Goal: Information Seeking & Learning: Learn about a topic

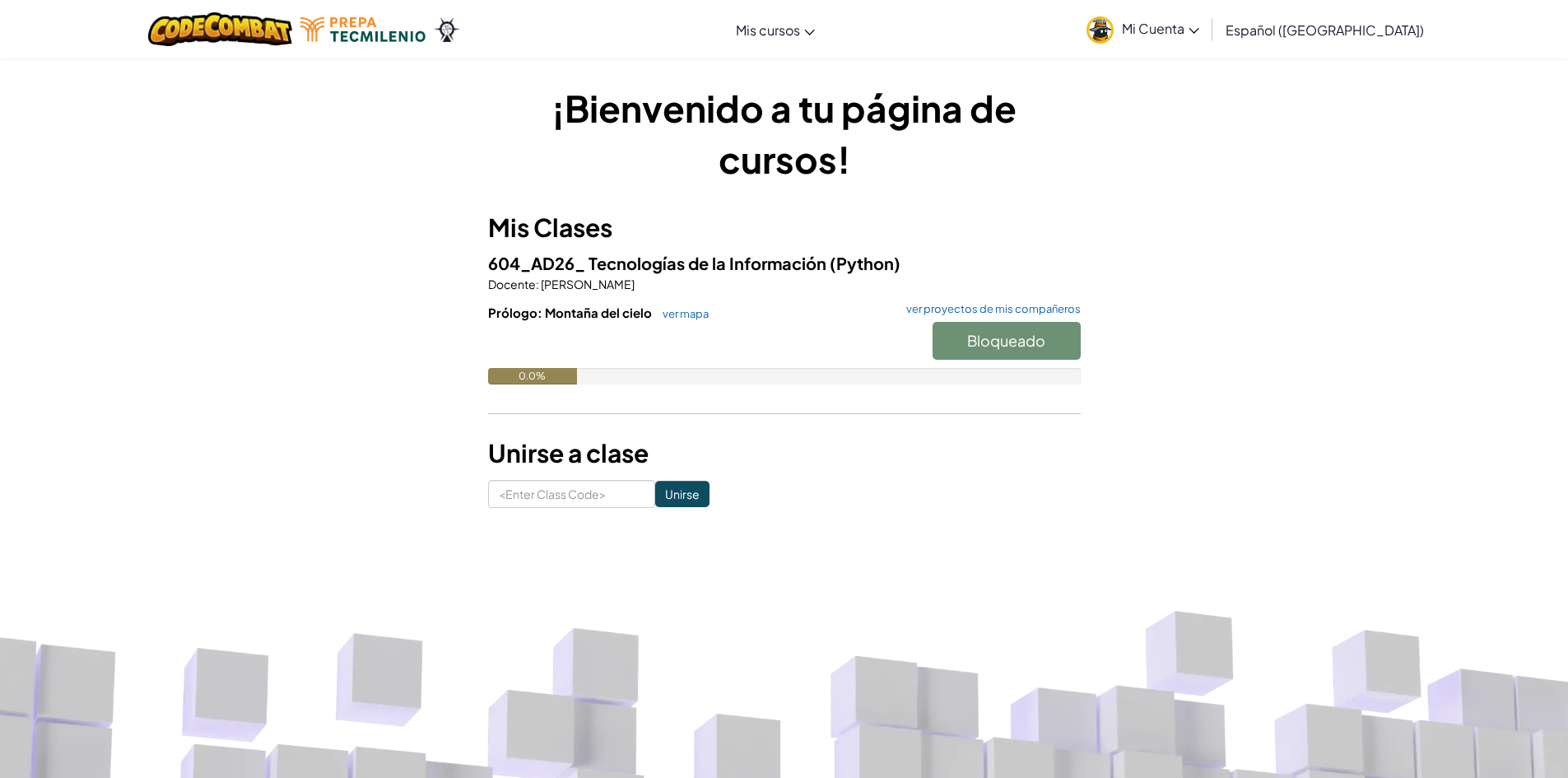
click at [934, 197] on div "¡Bienvenido a tu página de cursos! Mis Clases 604_AD26_ Tecnologías de la Infor…" at bounding box center [784, 295] width 593 height 426
click at [1171, 30] on span "Mi Cuenta" at bounding box center [1161, 28] width 77 height 17
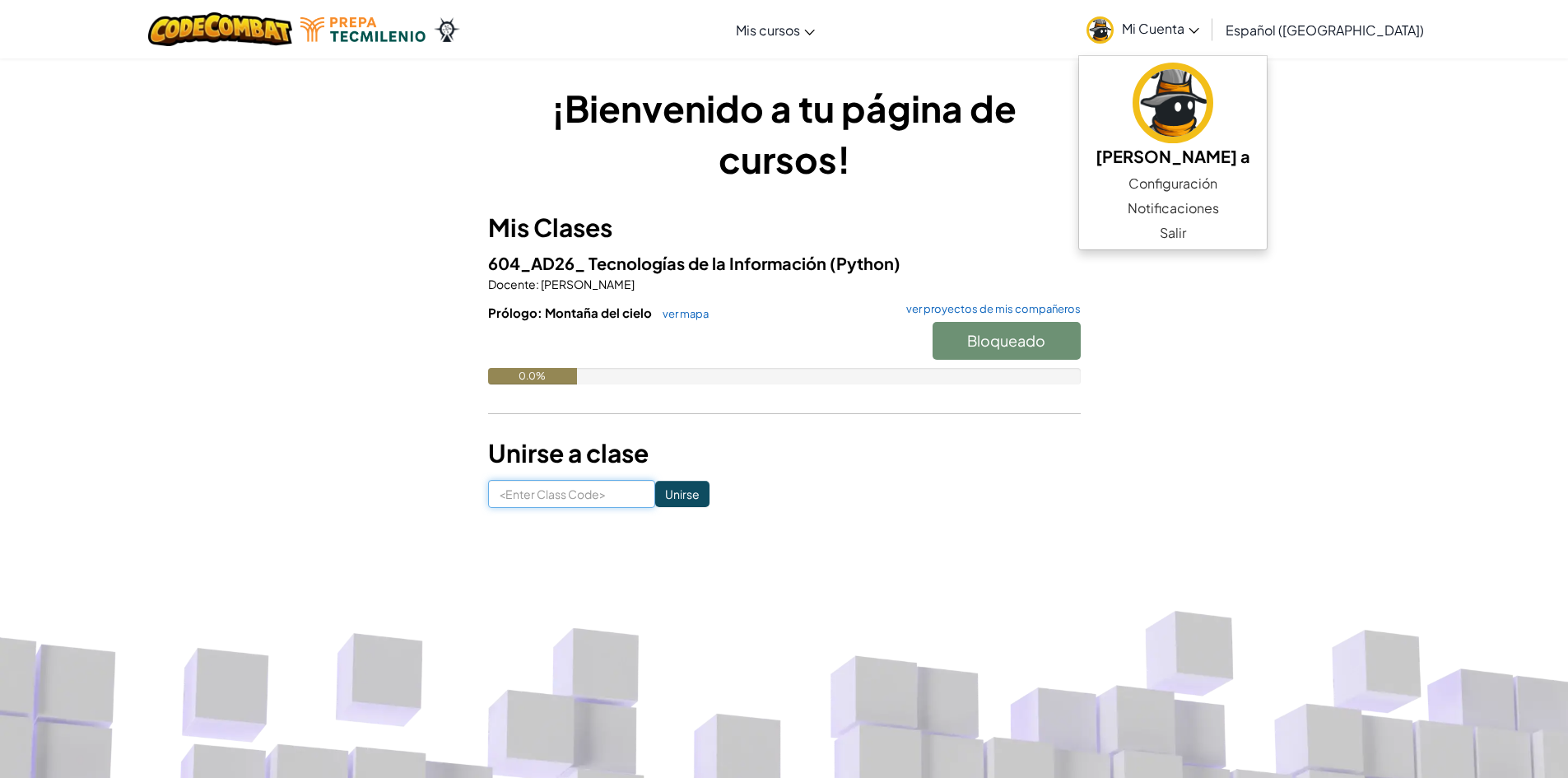
click at [544, 489] on input at bounding box center [571, 493] width 167 height 28
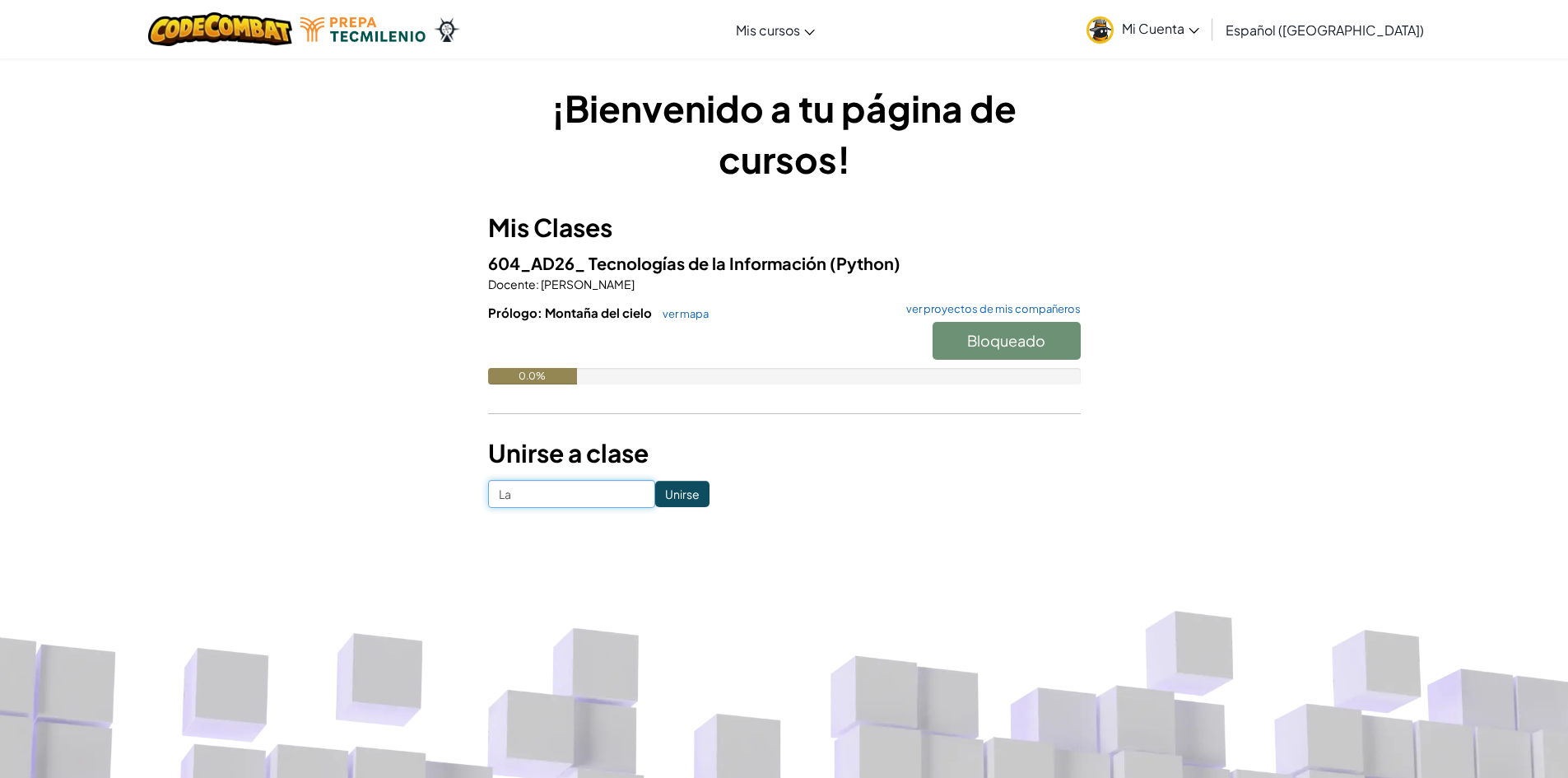
type input "L"
click at [878, 116] on h1 "¡Bienvenido a tu página de cursos!" at bounding box center [784, 133] width 593 height 102
click at [547, 505] on input at bounding box center [571, 493] width 167 height 28
type input "LateGoat"
click at [668, 497] on input "Unirse" at bounding box center [683, 493] width 55 height 26
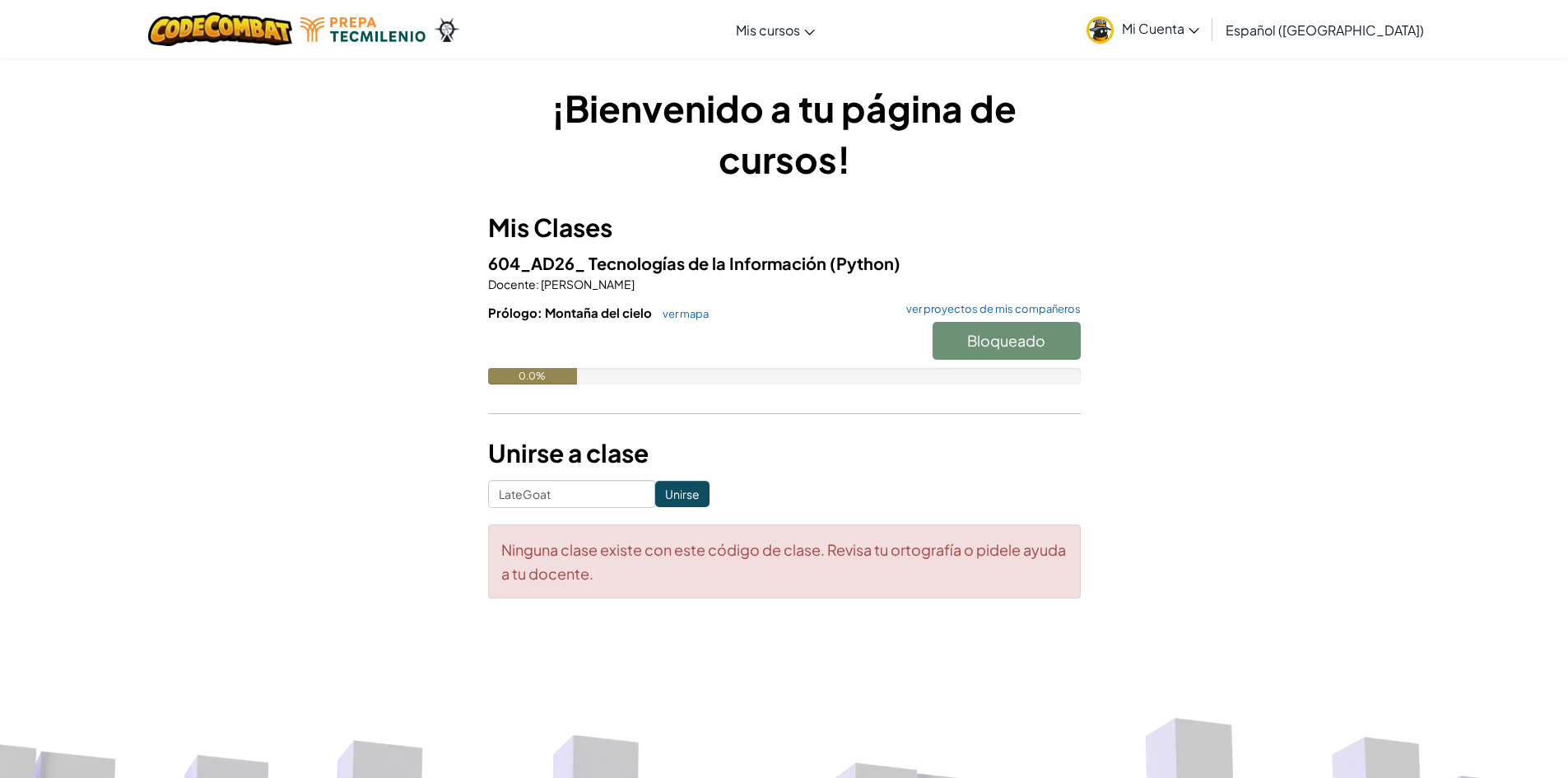
click at [614, 509] on form "LateGoat Unirse Ninguna clase existe con este código de clase. Revisa tu ortogr…" at bounding box center [784, 539] width 593 height 119
click at [611, 488] on input "LateGoat" at bounding box center [571, 493] width 167 height 28
drag, startPoint x: 581, startPoint y: 494, endPoint x: 439, endPoint y: 524, distance: 145.1
click at [439, 525] on div "¡Bienvenido a tu página de cursos! Mis Clases 604_AD26_ Tecnologías de la Infor…" at bounding box center [784, 348] width 963 height 533
click at [1326, 27] on span "Español (América Latina)" at bounding box center [1325, 29] width 199 height 17
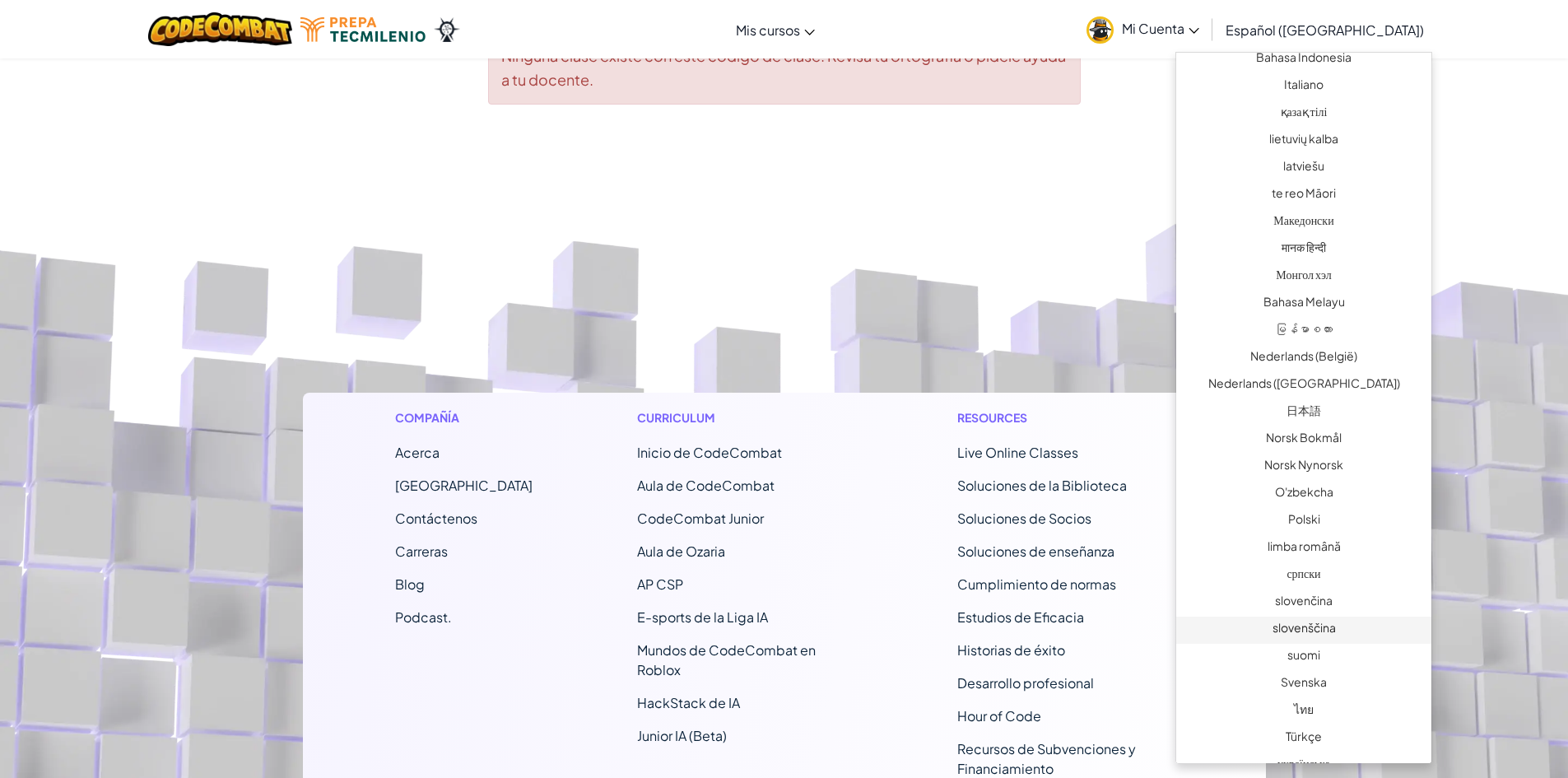
scroll to position [955, 0]
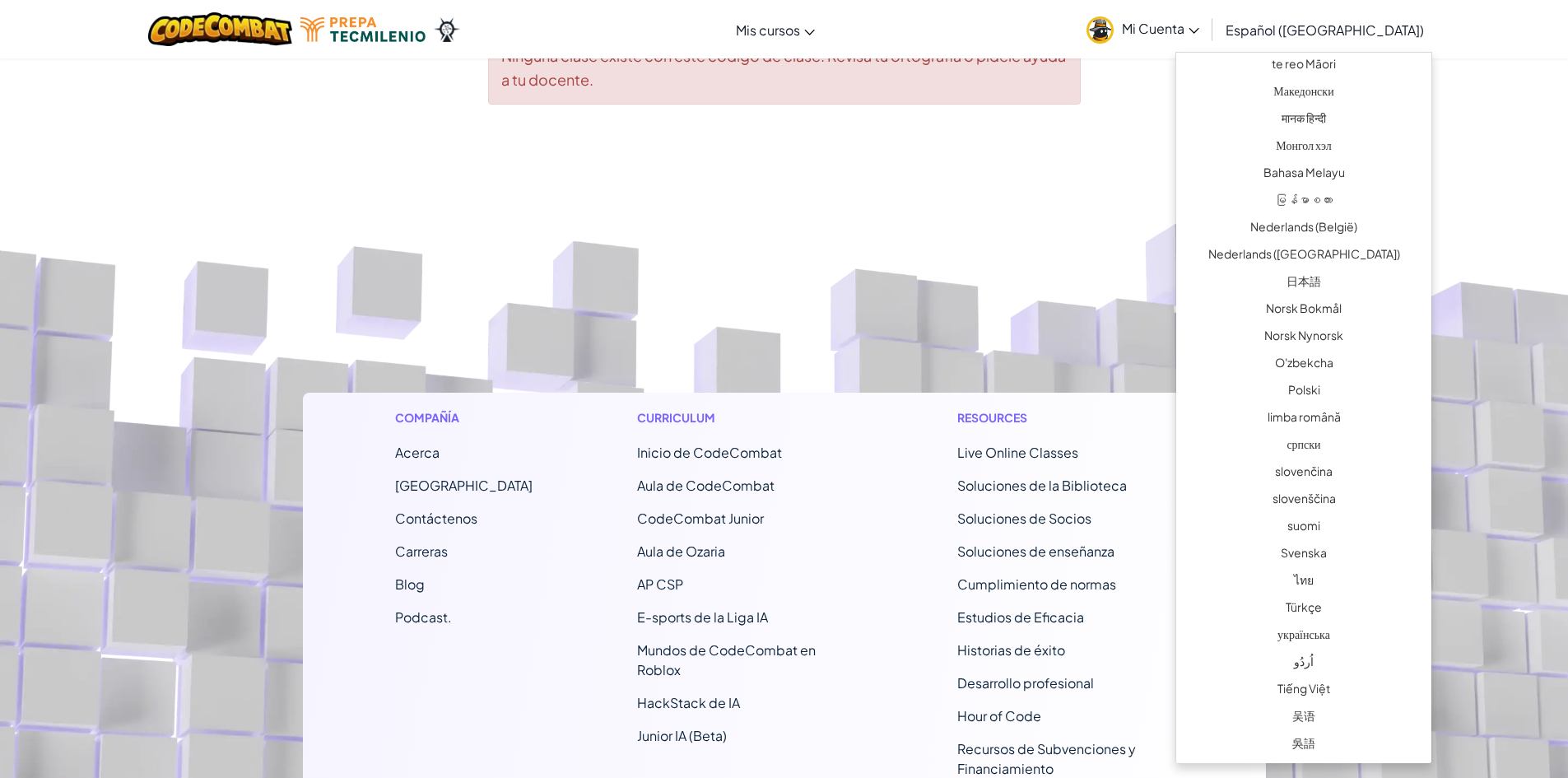
drag, startPoint x: 985, startPoint y: 263, endPoint x: 980, endPoint y: 279, distance: 16.8
click at [985, 266] on footer "Compañía Acerca Centro de Ayuda Contáctenos Carreras Blog Podcast. Curriculum I…" at bounding box center [784, 601] width 1568 height 911
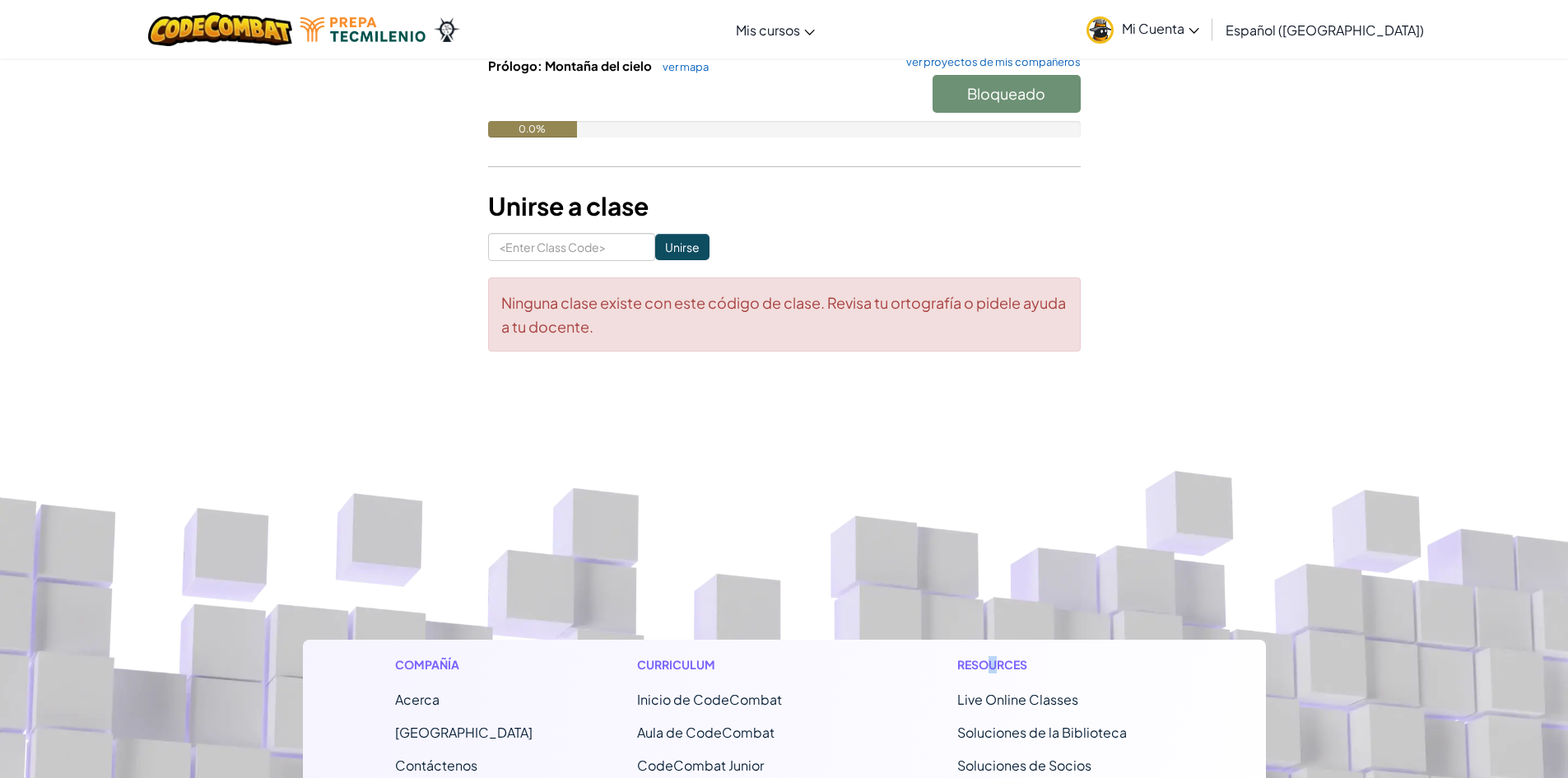
scroll to position [0, 0]
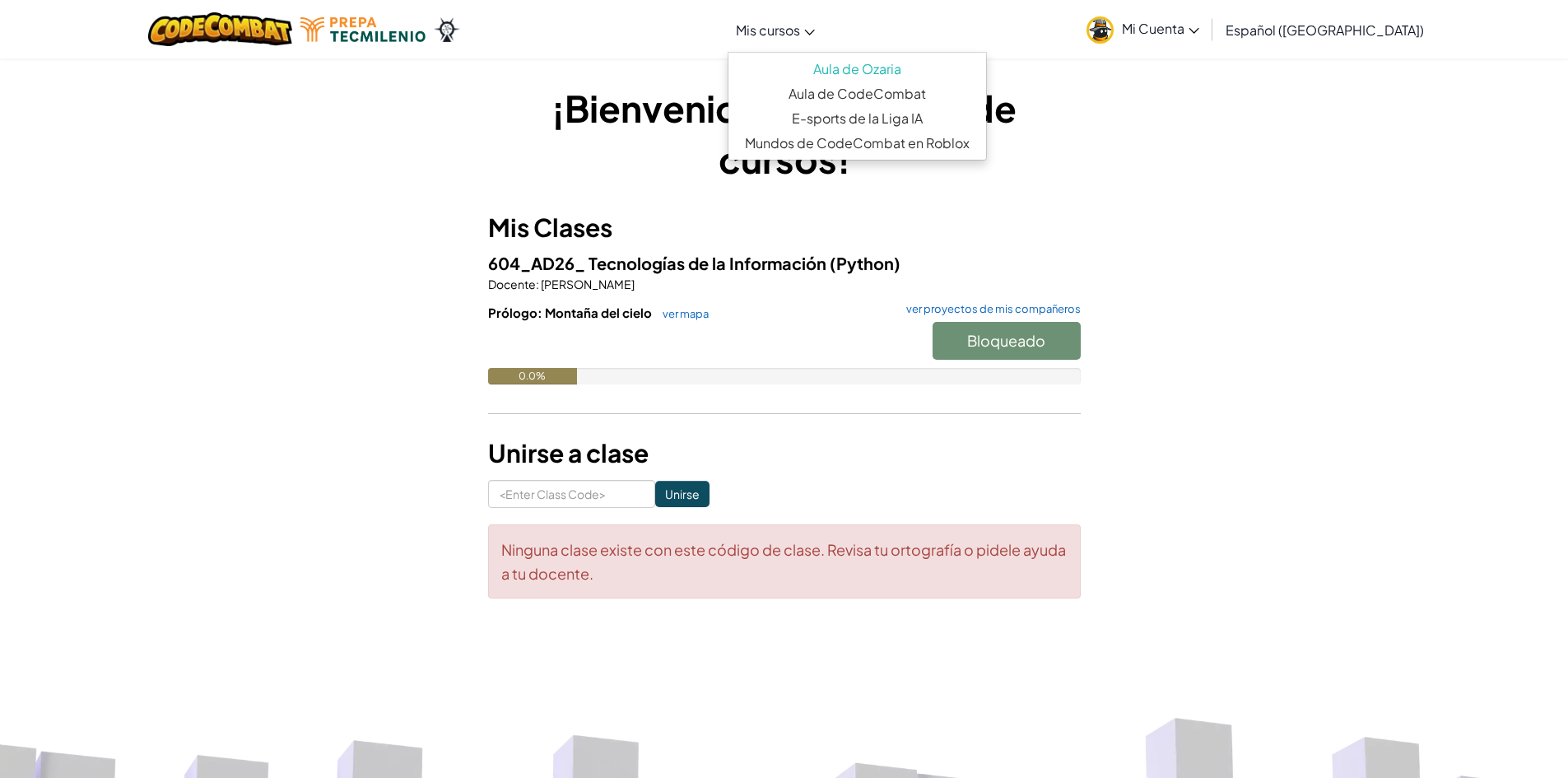
click at [815, 30] on icon at bounding box center [810, 33] width 11 height 5
click at [1171, 143] on div "¡Bienvenido a tu página de cursos! Mis Clases 604_AD26_ Tecnologías de la Infor…" at bounding box center [784, 348] width 963 height 533
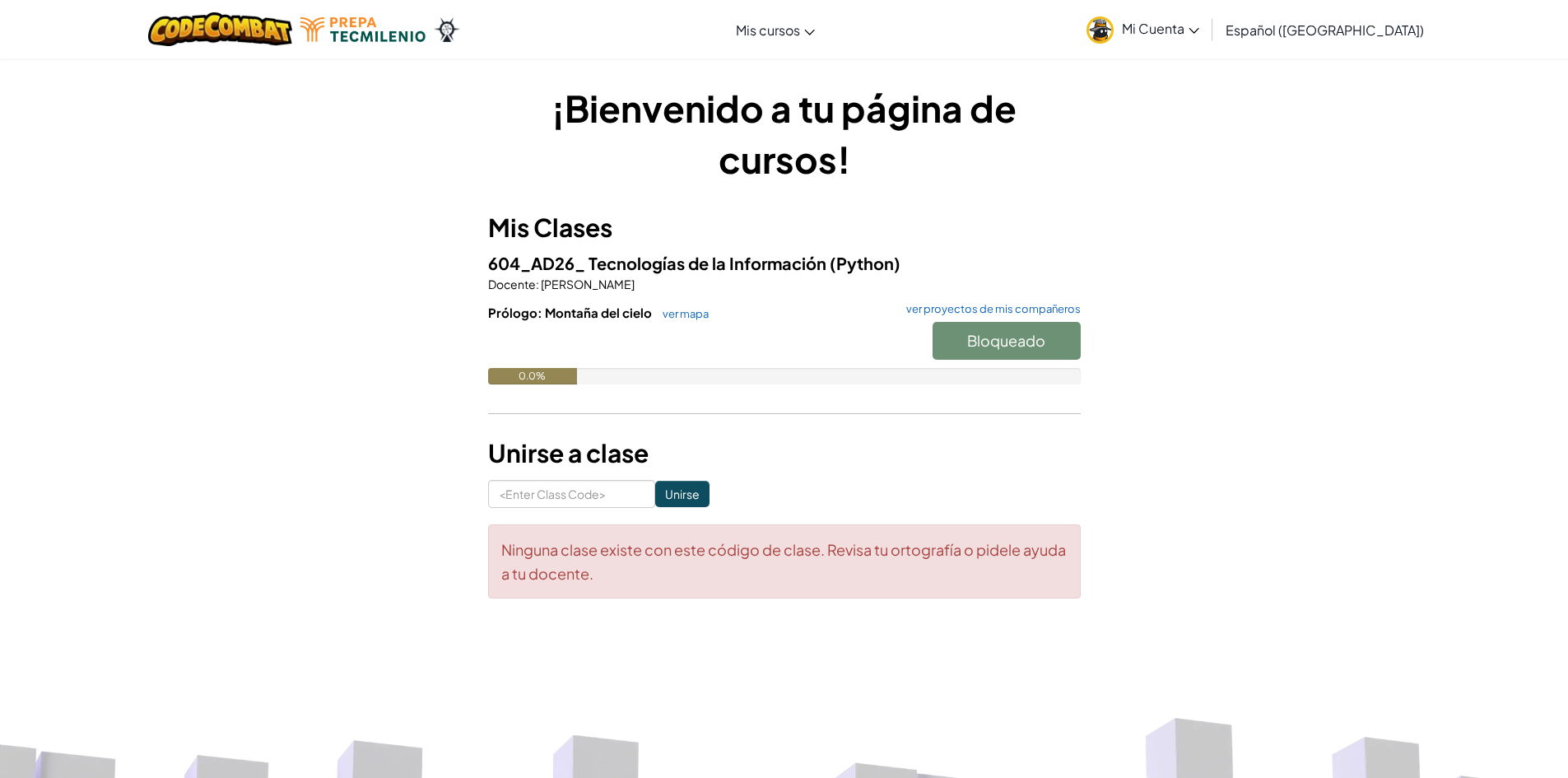
drag, startPoint x: 789, startPoint y: 87, endPoint x: 796, endPoint y: 97, distance: 12.2
click at [797, 87] on h1 "¡Bienvenido a tu página de cursos!" at bounding box center [784, 133] width 593 height 102
click at [377, 31] on img at bounding box center [363, 29] width 125 height 25
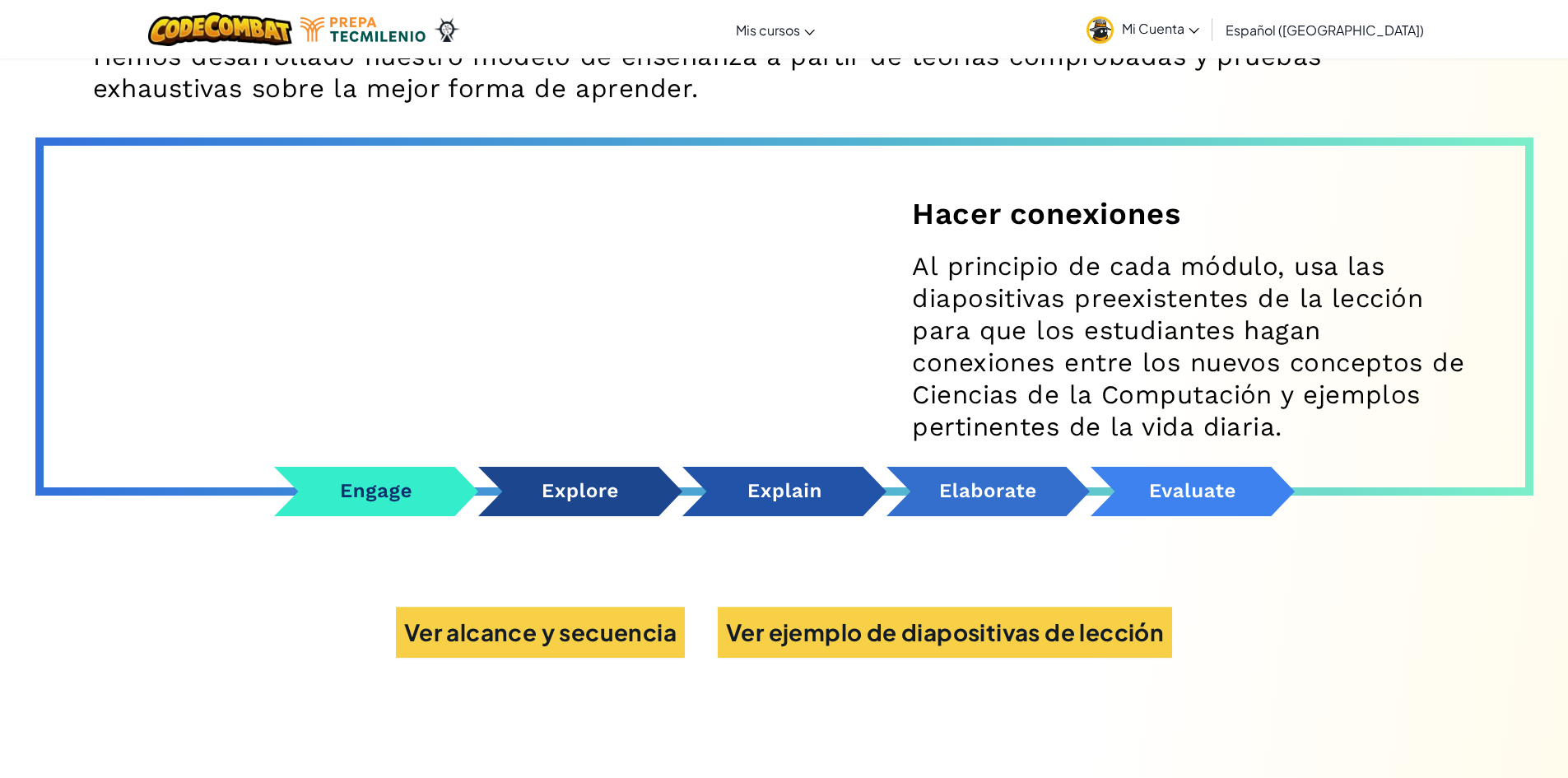
scroll to position [5739, 0]
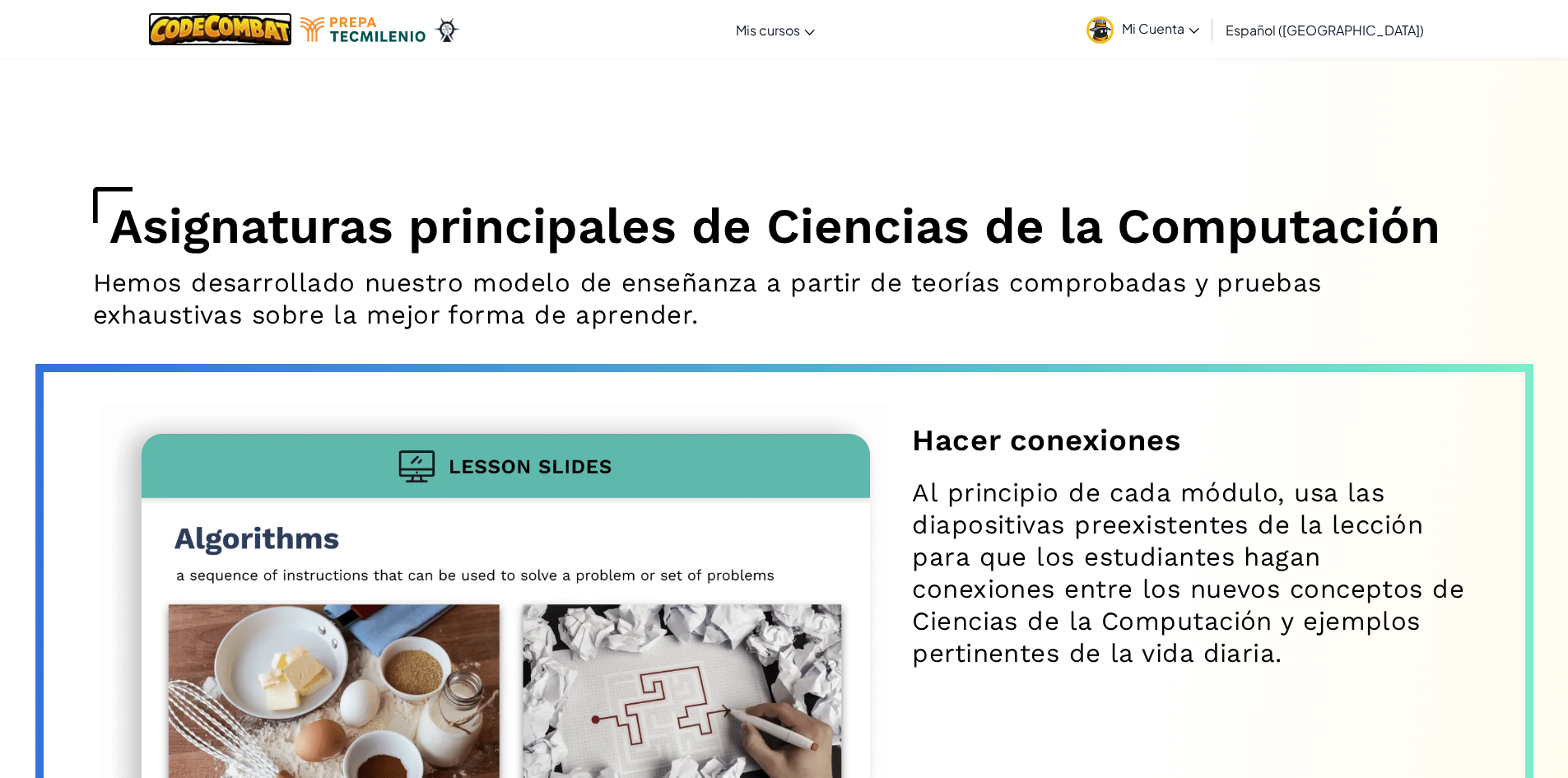
click at [240, 26] on img at bounding box center [221, 29] width 144 height 34
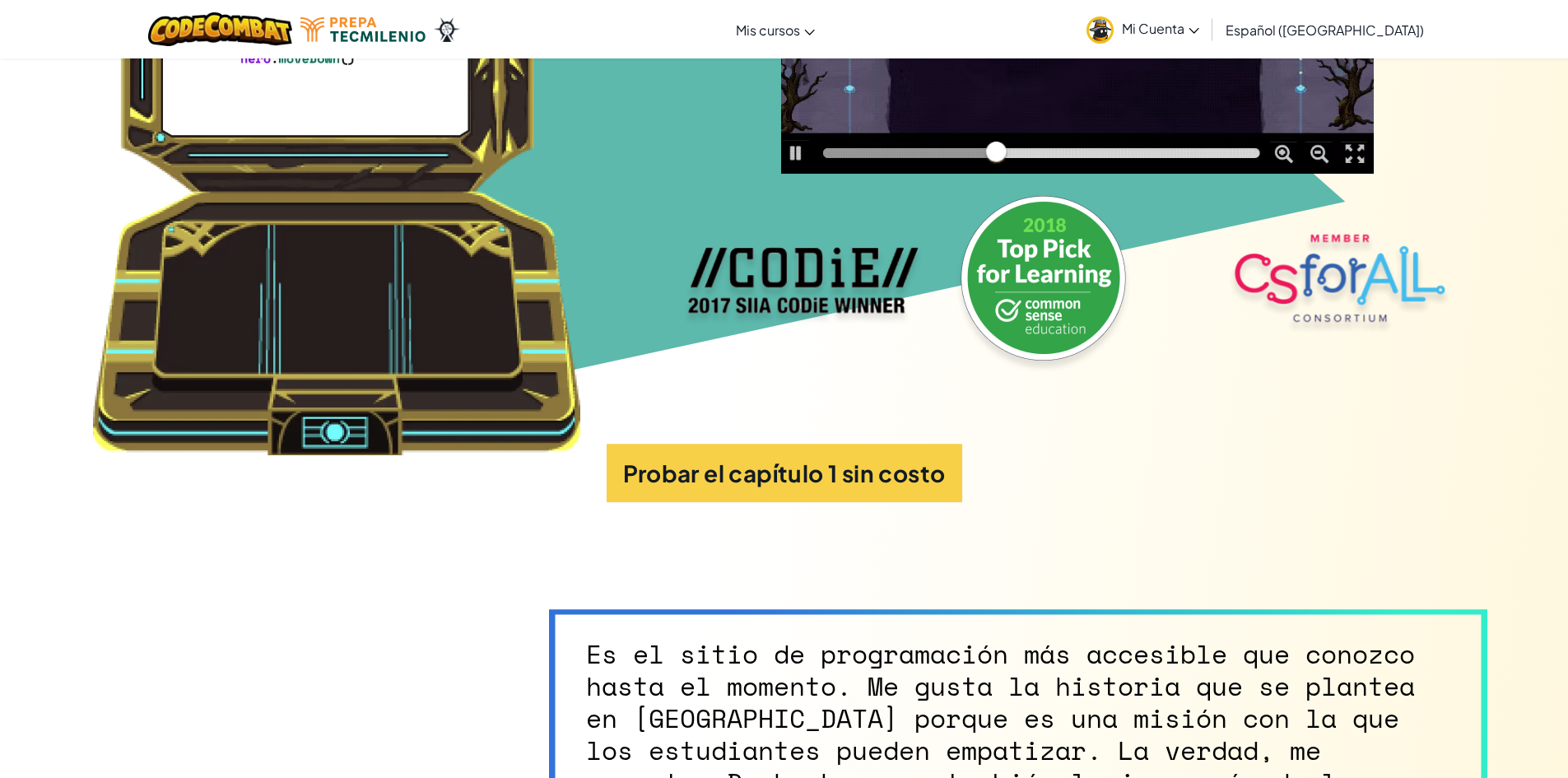
scroll to position [0, 0]
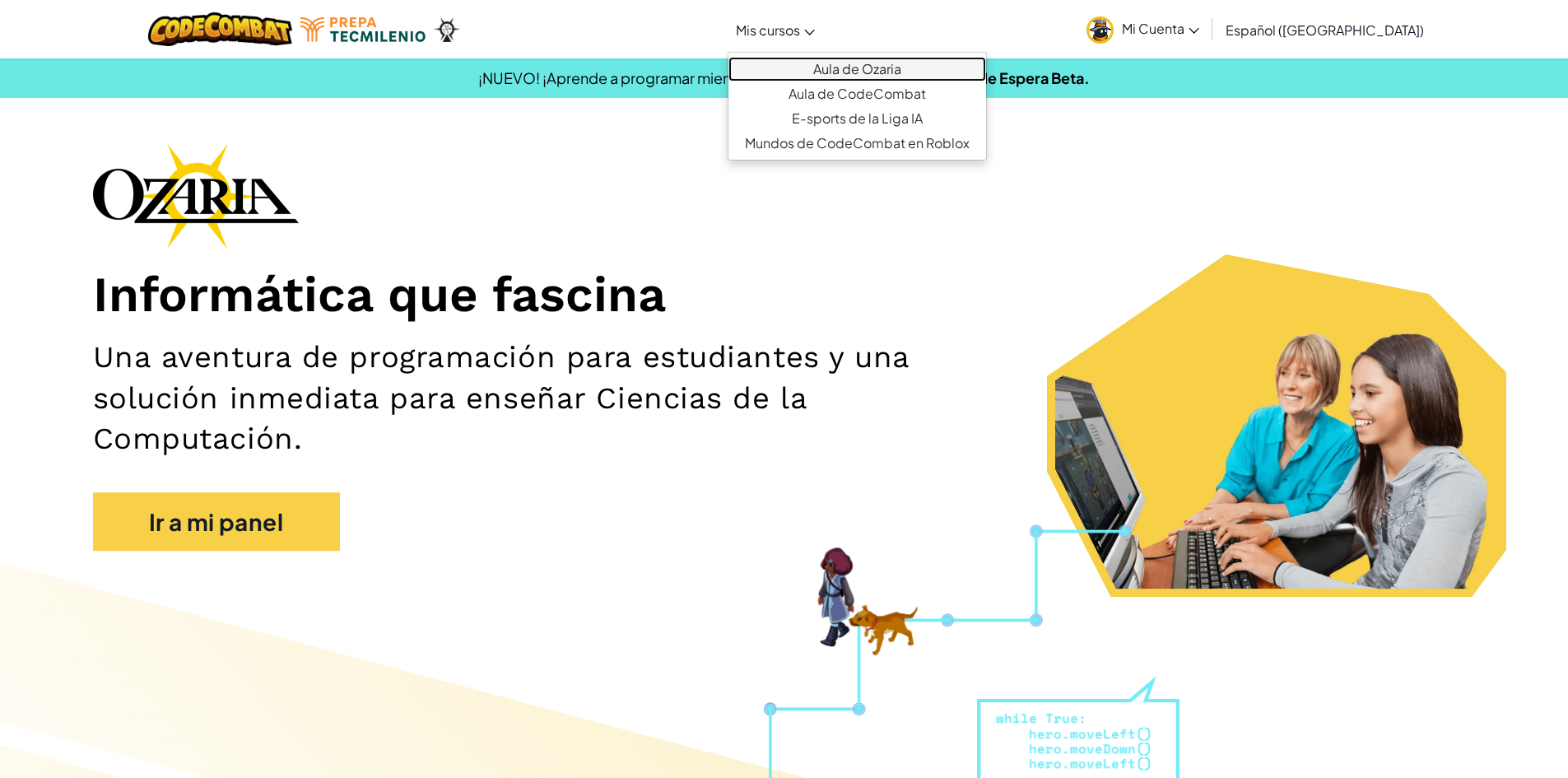
click at [851, 66] on link "Aula de Ozaria" at bounding box center [857, 68] width 258 height 25
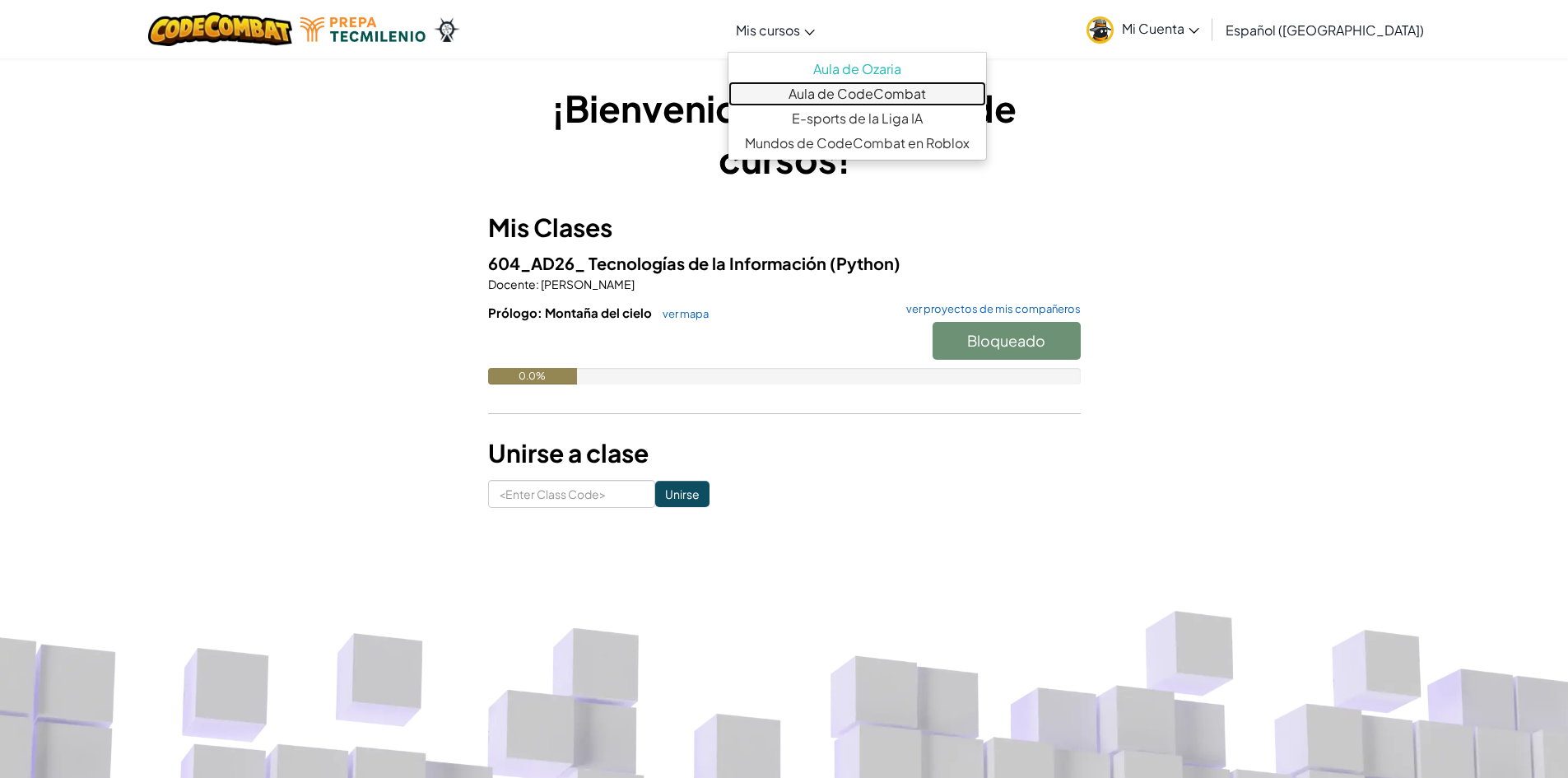
click at [856, 89] on link "Aula de CodeCombat" at bounding box center [857, 93] width 258 height 25
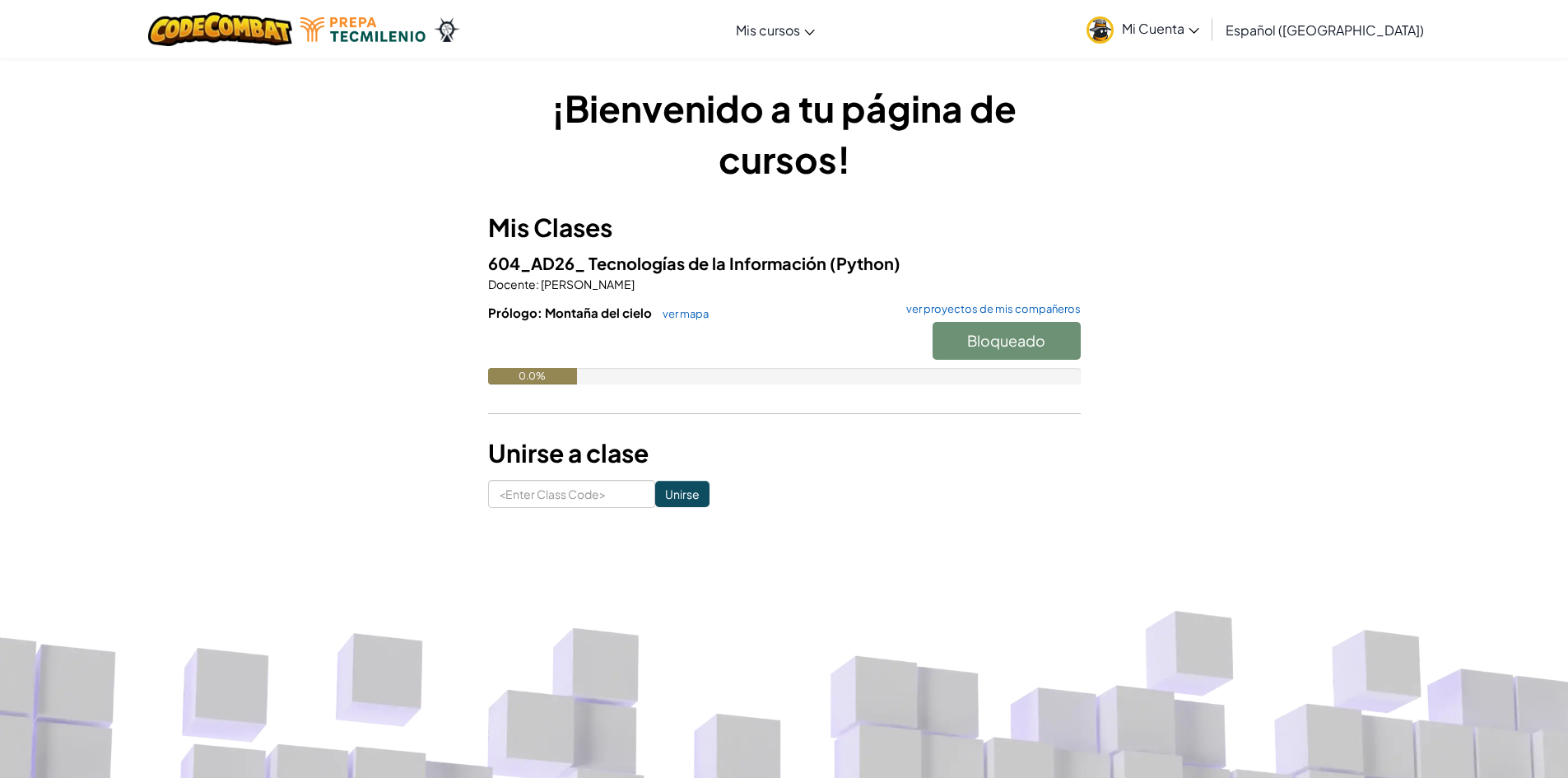
click at [1083, 211] on div "¡Bienvenido a tu página de cursos! Mis Clases 604_AD26_ Tecnologías de la Infor…" at bounding box center [784, 295] width 963 height 426
click at [986, 333] on span "Iniciar" at bounding box center [1006, 340] width 41 height 19
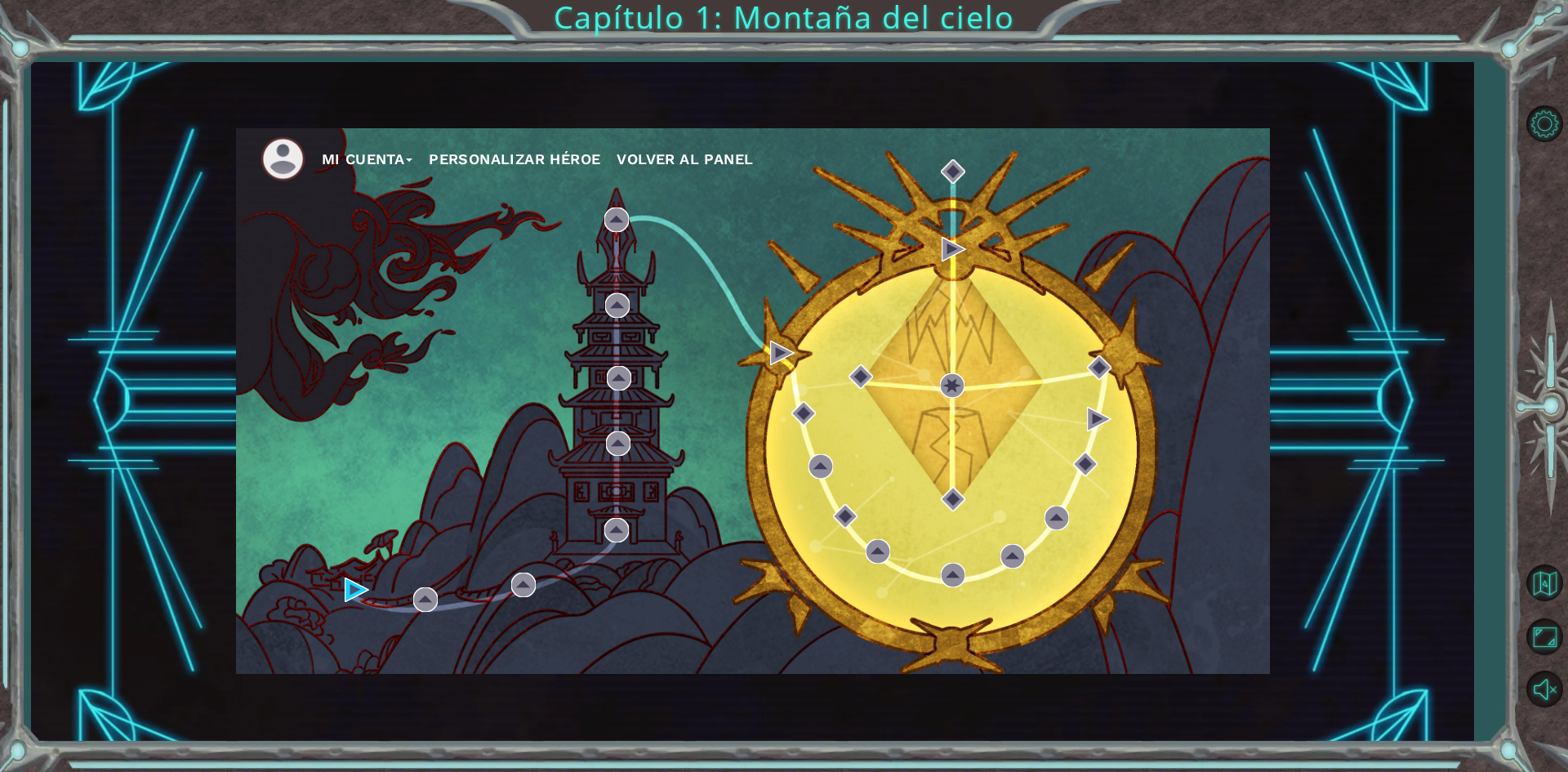
click at [394, 155] on button "Mi Cuenta" at bounding box center [367, 159] width 91 height 24
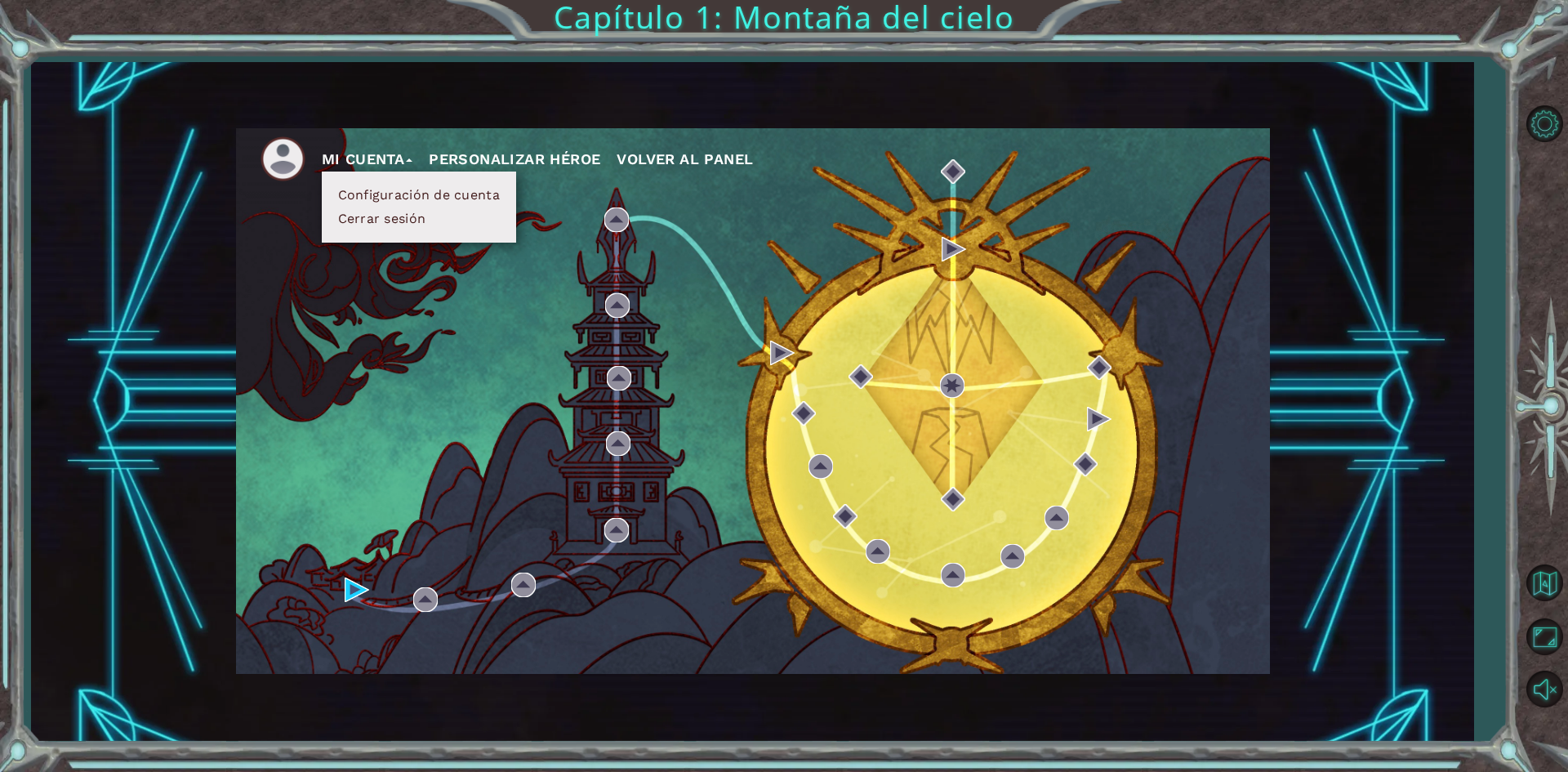
click at [580, 149] on button "Personalizar héroe" at bounding box center [515, 159] width 172 height 24
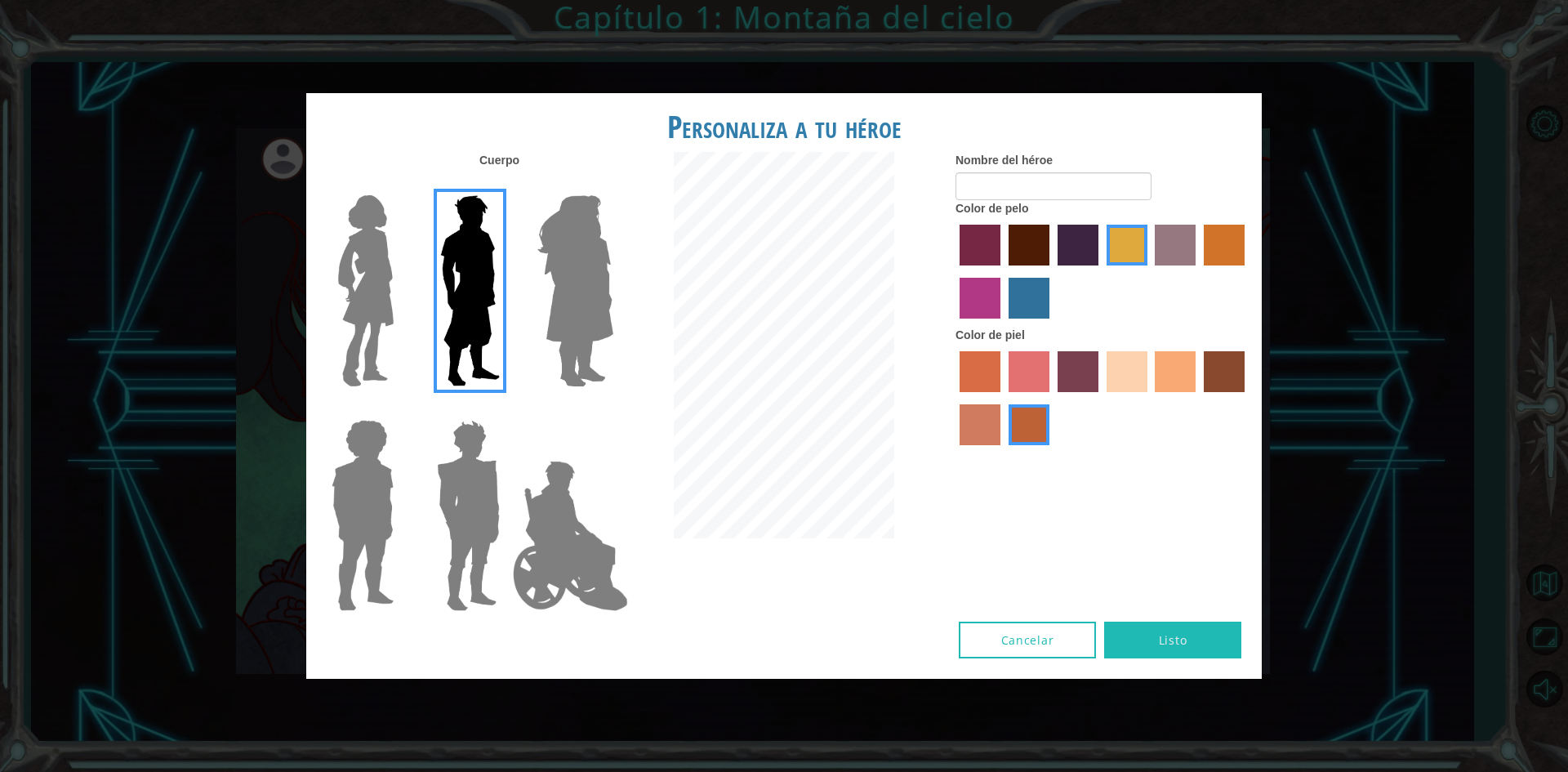
click at [1135, 366] on label "sandy beach skin color" at bounding box center [1126, 371] width 41 height 41
click at [1101, 398] on input "sandy beach skin color" at bounding box center [1101, 398] width 0 height 0
click at [536, 499] on img at bounding box center [571, 536] width 128 height 164
click at [613, 409] on input "Hero Jamie" at bounding box center [613, 409] width 0 height 0
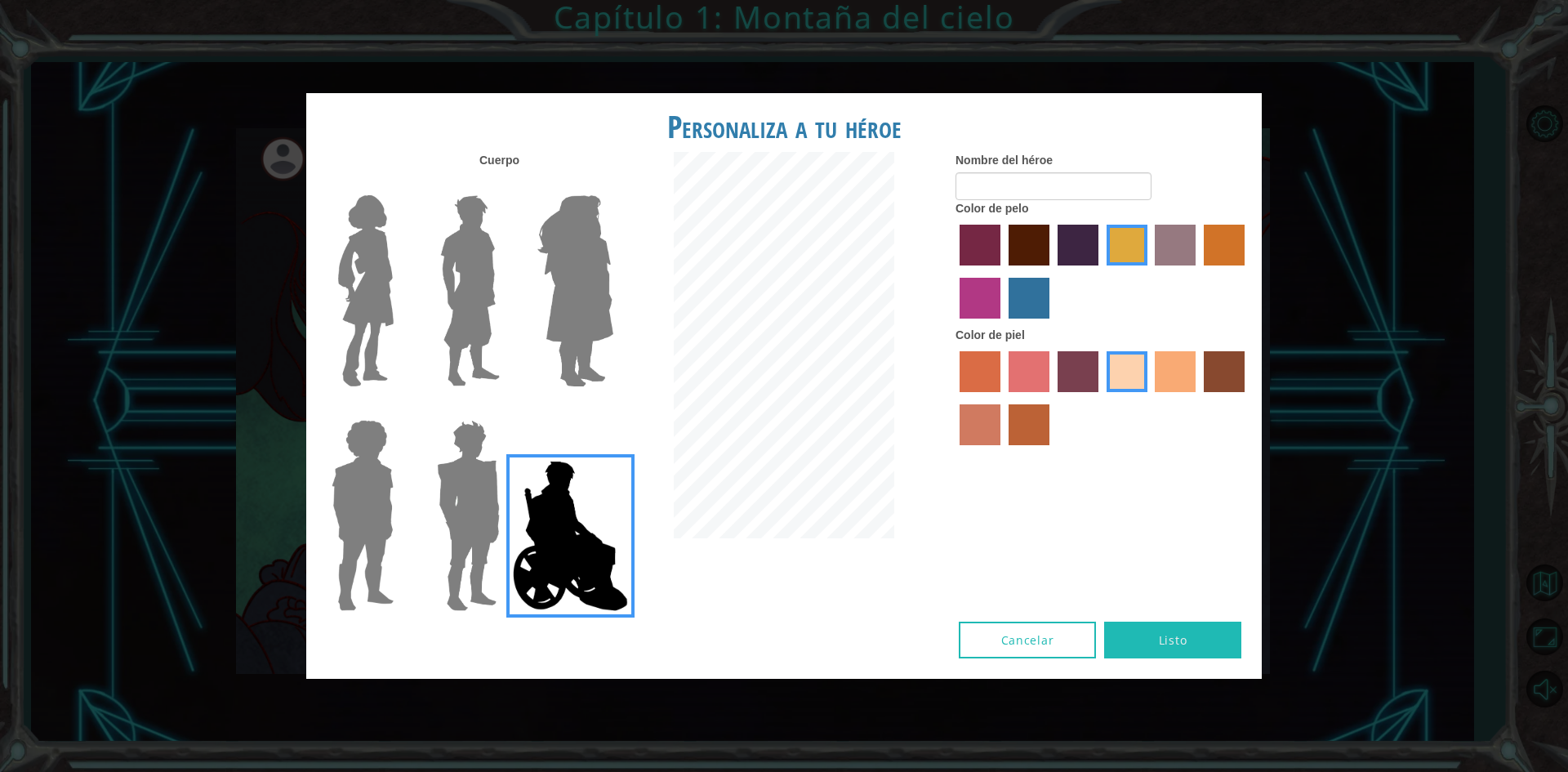
click at [447, 509] on img at bounding box center [469, 516] width 76 height 205
click at [507, 409] on input "Hero Garnet" at bounding box center [507, 409] width 0 height 0
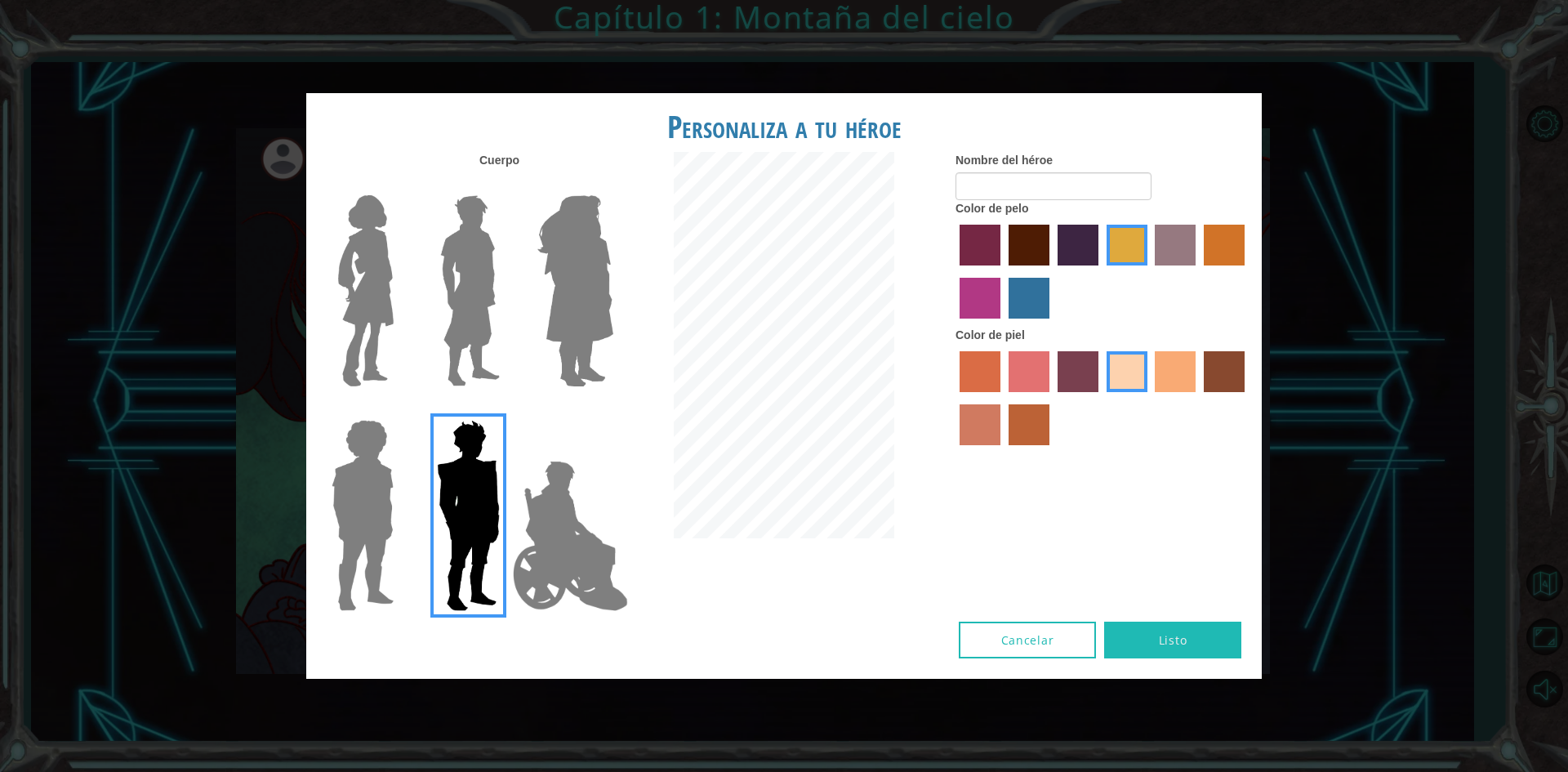
click at [360, 509] on img at bounding box center [362, 516] width 75 height 205
click at [400, 409] on input "Hero Steven" at bounding box center [400, 409] width 0 height 0
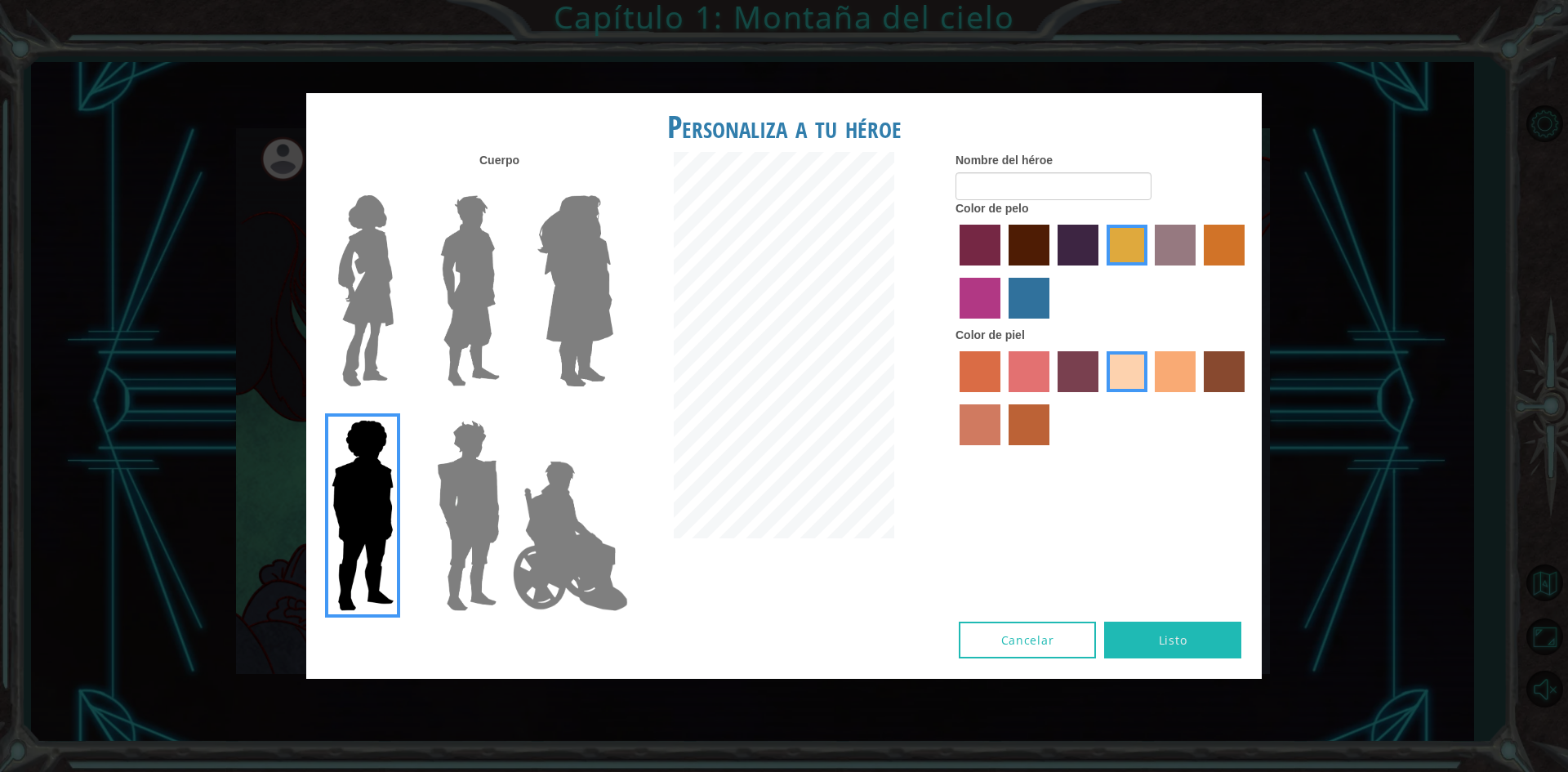
click at [542, 282] on img at bounding box center [575, 291] width 89 height 205
click at [613, 185] on input "Hero Amethyst" at bounding box center [613, 185] width 0 height 0
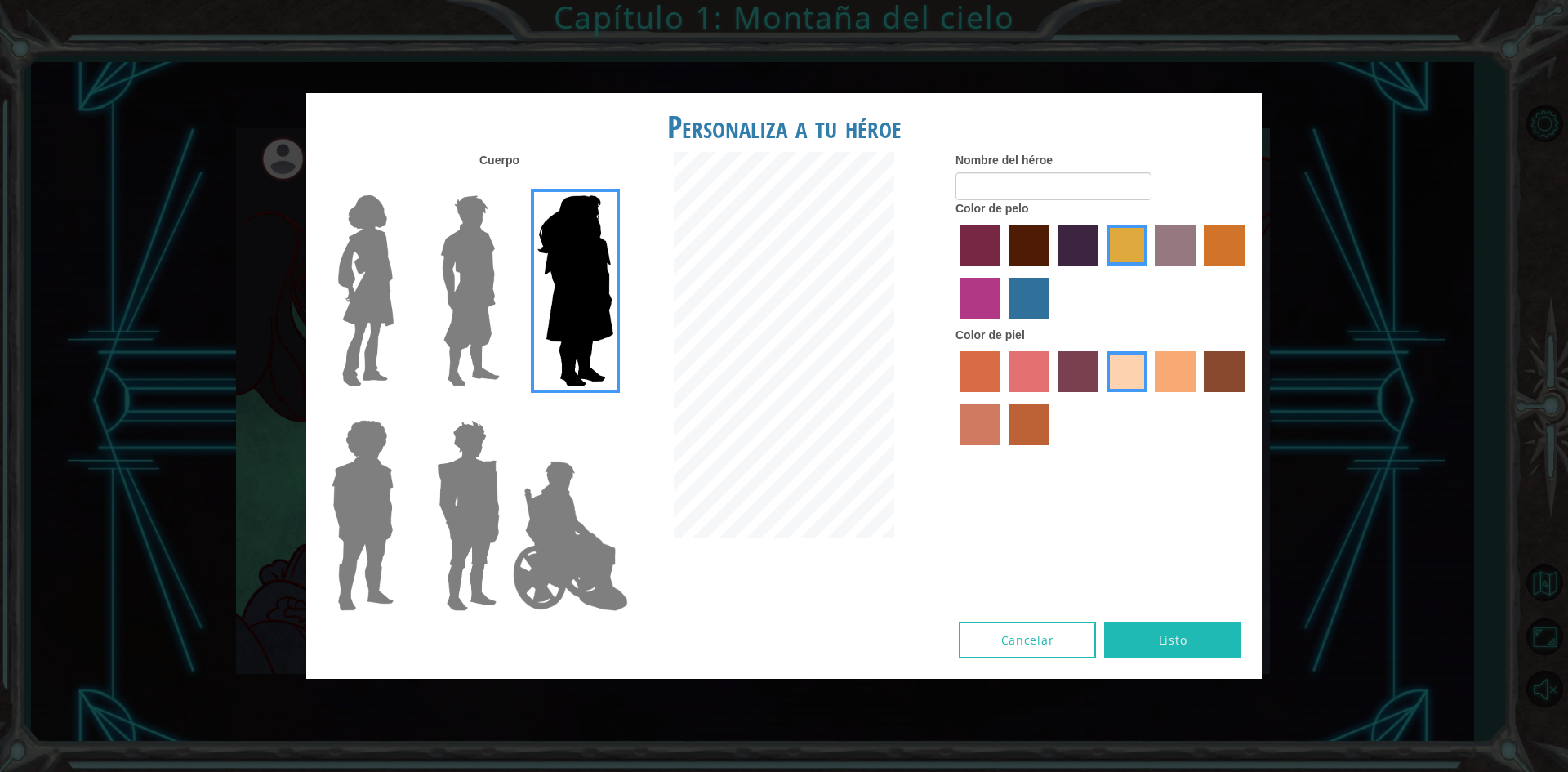
click at [450, 261] on img at bounding box center [470, 291] width 72 height 205
click at [507, 185] on input "Hero Lars" at bounding box center [507, 185] width 0 height 0
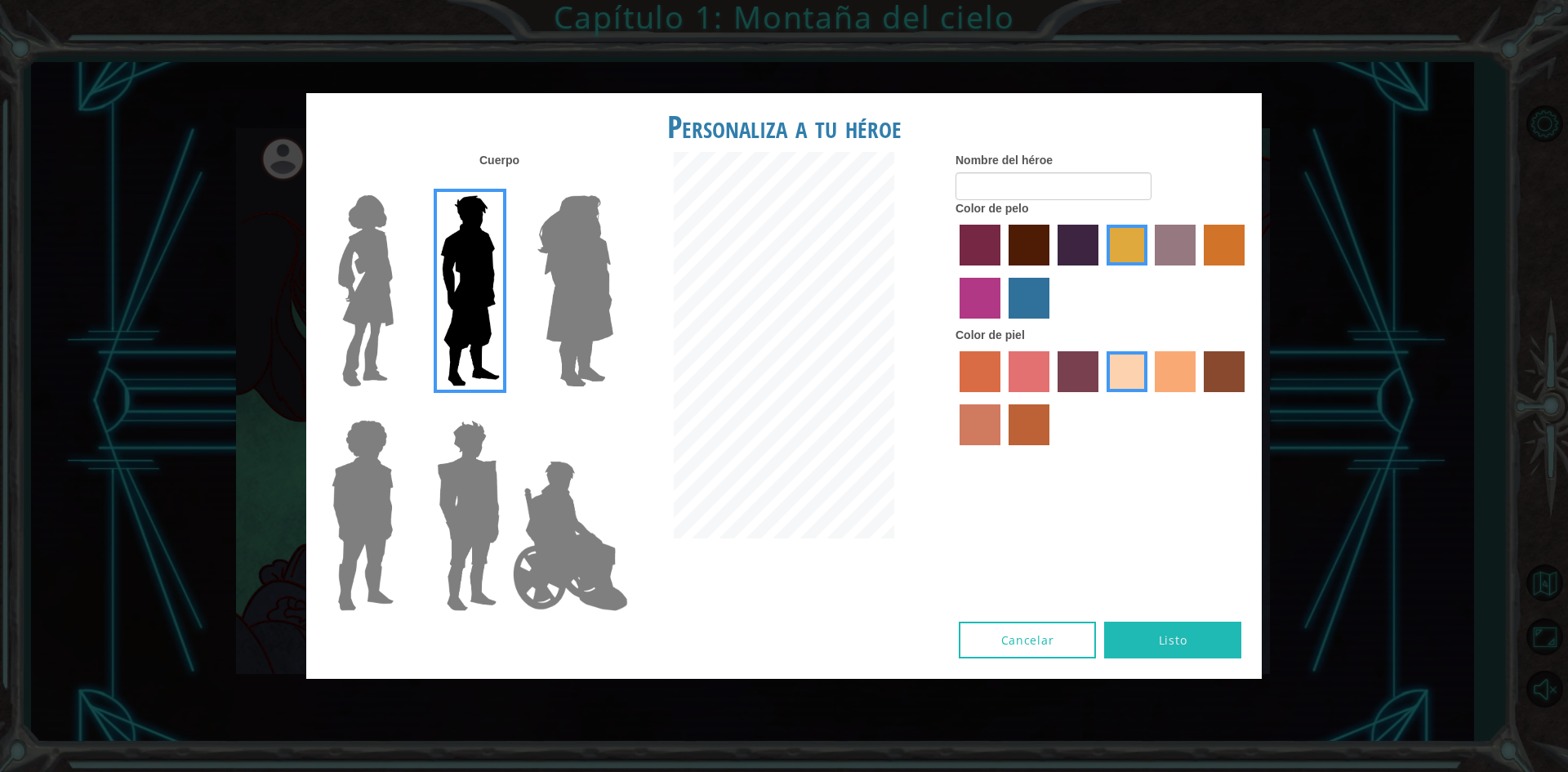
click at [382, 266] on img at bounding box center [366, 291] width 69 height 205
click at [400, 185] on input "Hero Connie" at bounding box center [400, 185] width 0 height 0
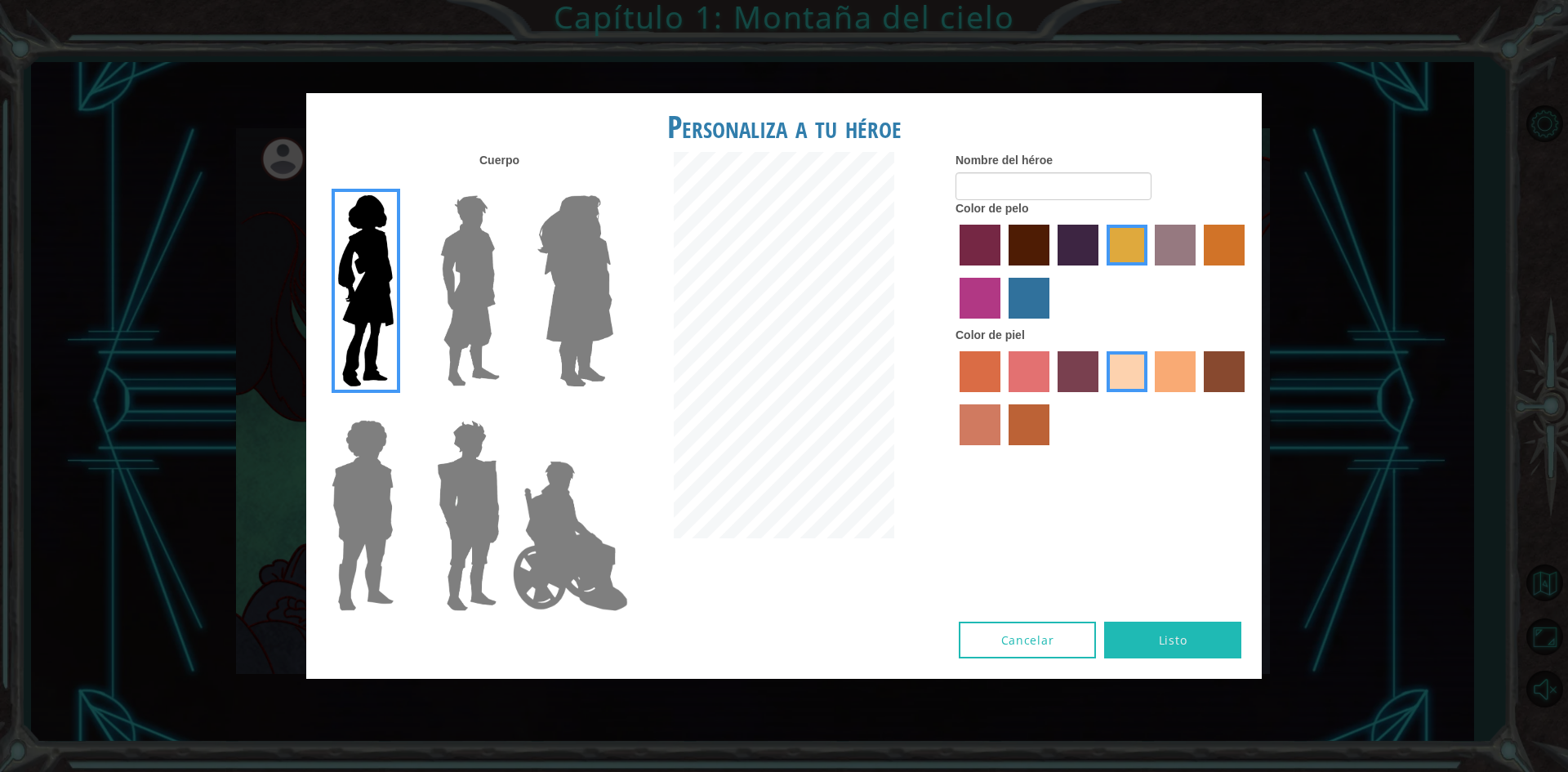
click at [1316, 90] on div "Personaliza a tu héroe Cuerpo Nombre del héroe Color de pelo Color de piel Canc…" at bounding box center [784, 386] width 1568 height 772
drag, startPoint x: 1038, startPoint y: 626, endPoint x: 600, endPoint y: 355, distance: 515.1
click at [618, 358] on div "Personaliza a tu héroe Cuerpo Nombre del héroe Color de pelo Color de piel Canc…" at bounding box center [784, 386] width 955 height 586
drag, startPoint x: 467, startPoint y: 324, endPoint x: 483, endPoint y: 326, distance: 16.1
click at [469, 324] on img at bounding box center [470, 291] width 72 height 205
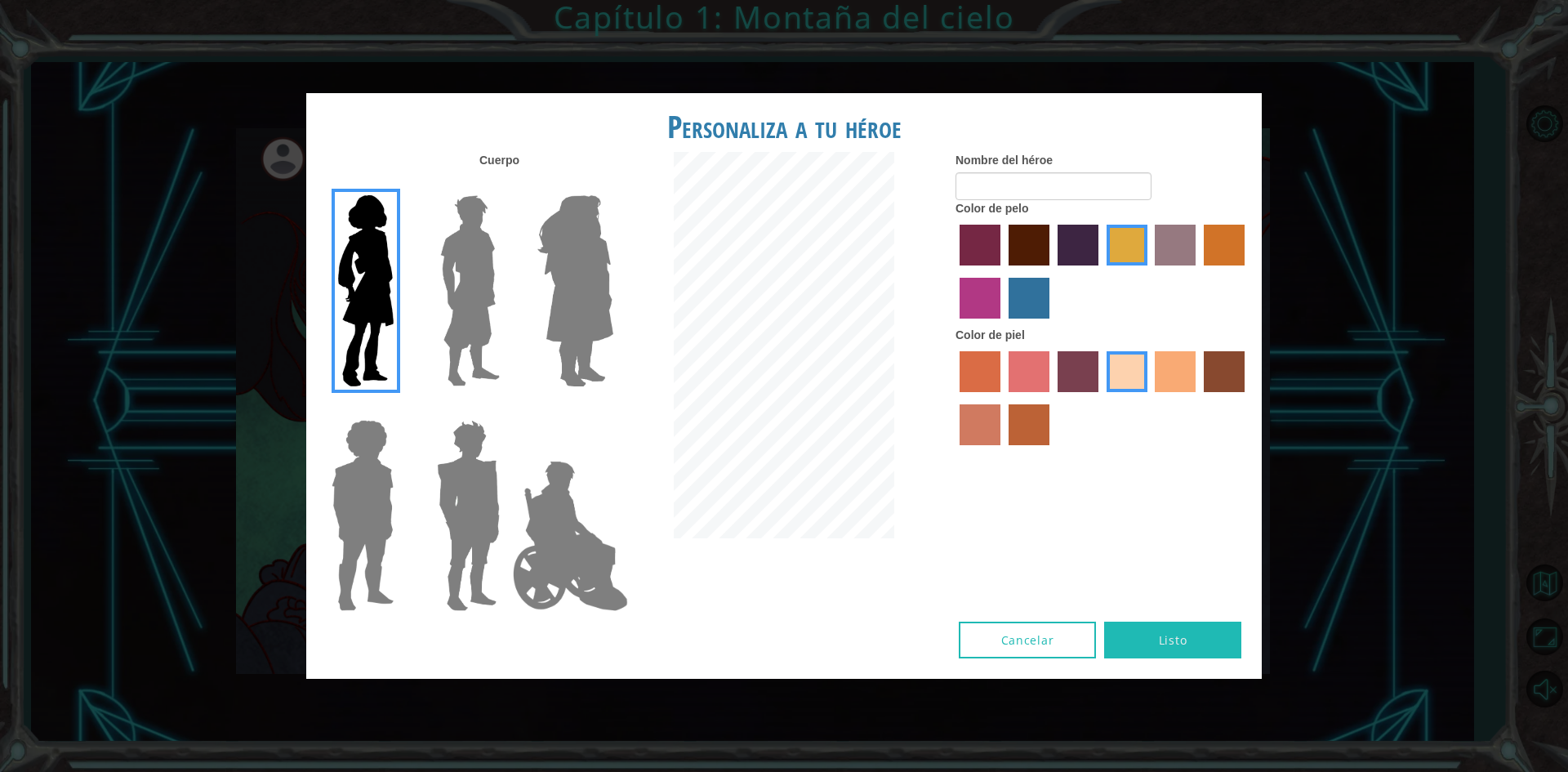
click at [507, 185] on input "Hero Lars" at bounding box center [507, 185] width 0 height 0
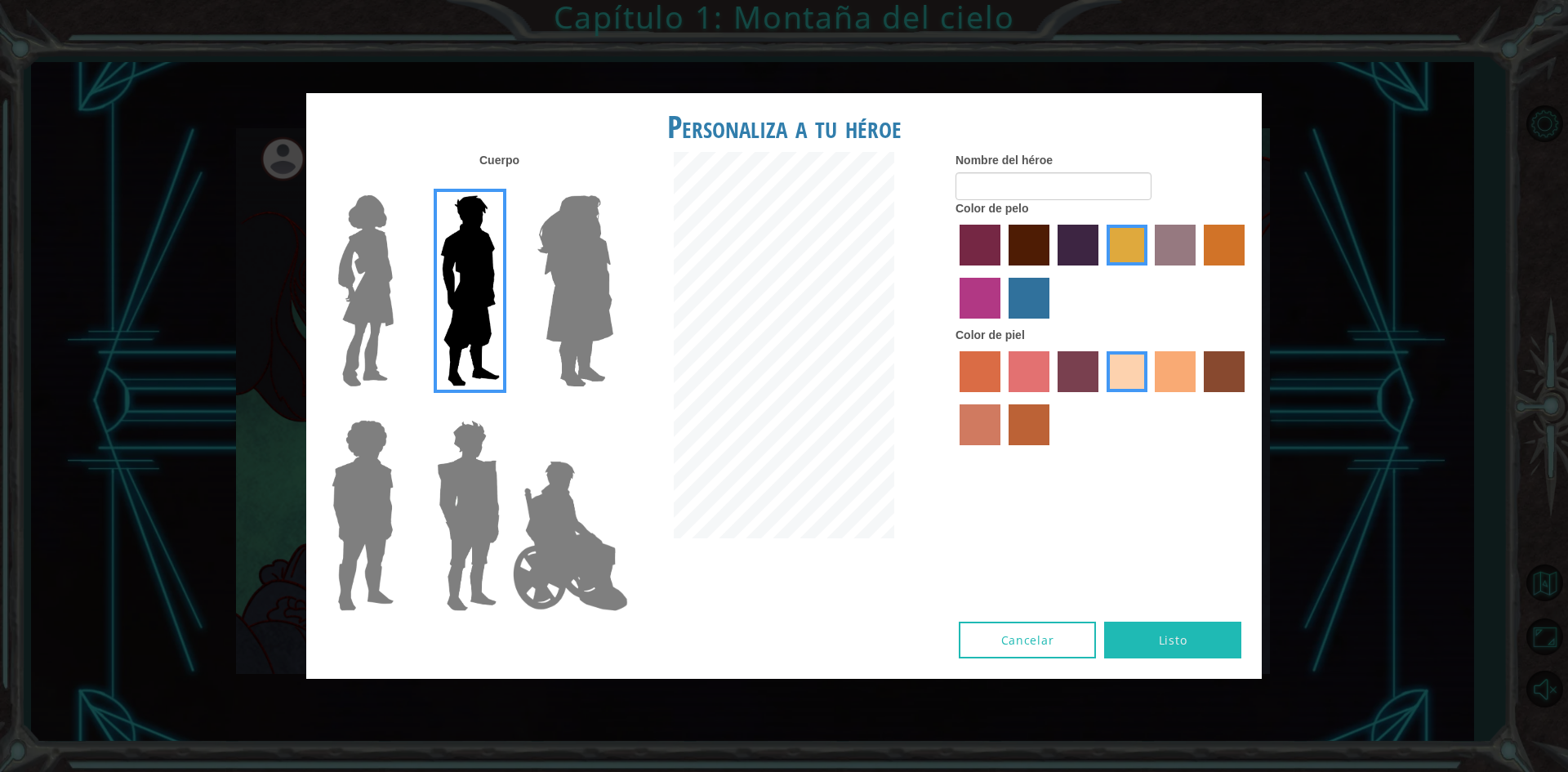
click at [1011, 640] on button "Cancelar" at bounding box center [1028, 640] width 138 height 37
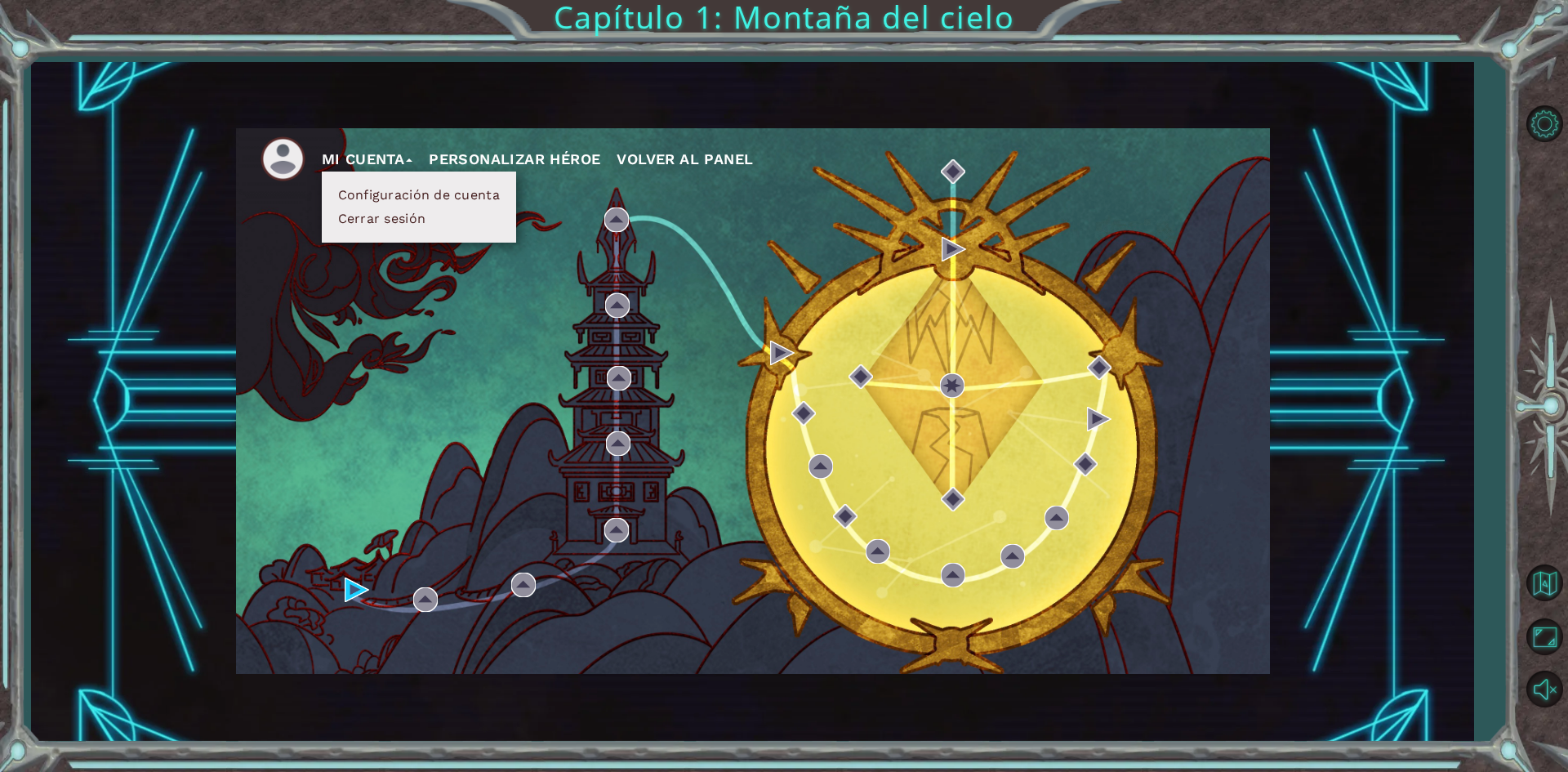
click at [343, 590] on div "Mi Cuenta Configuración de cuenta Cerrar sesión Personalizar héroe Volver al pa…" at bounding box center [753, 401] width 1034 height 546
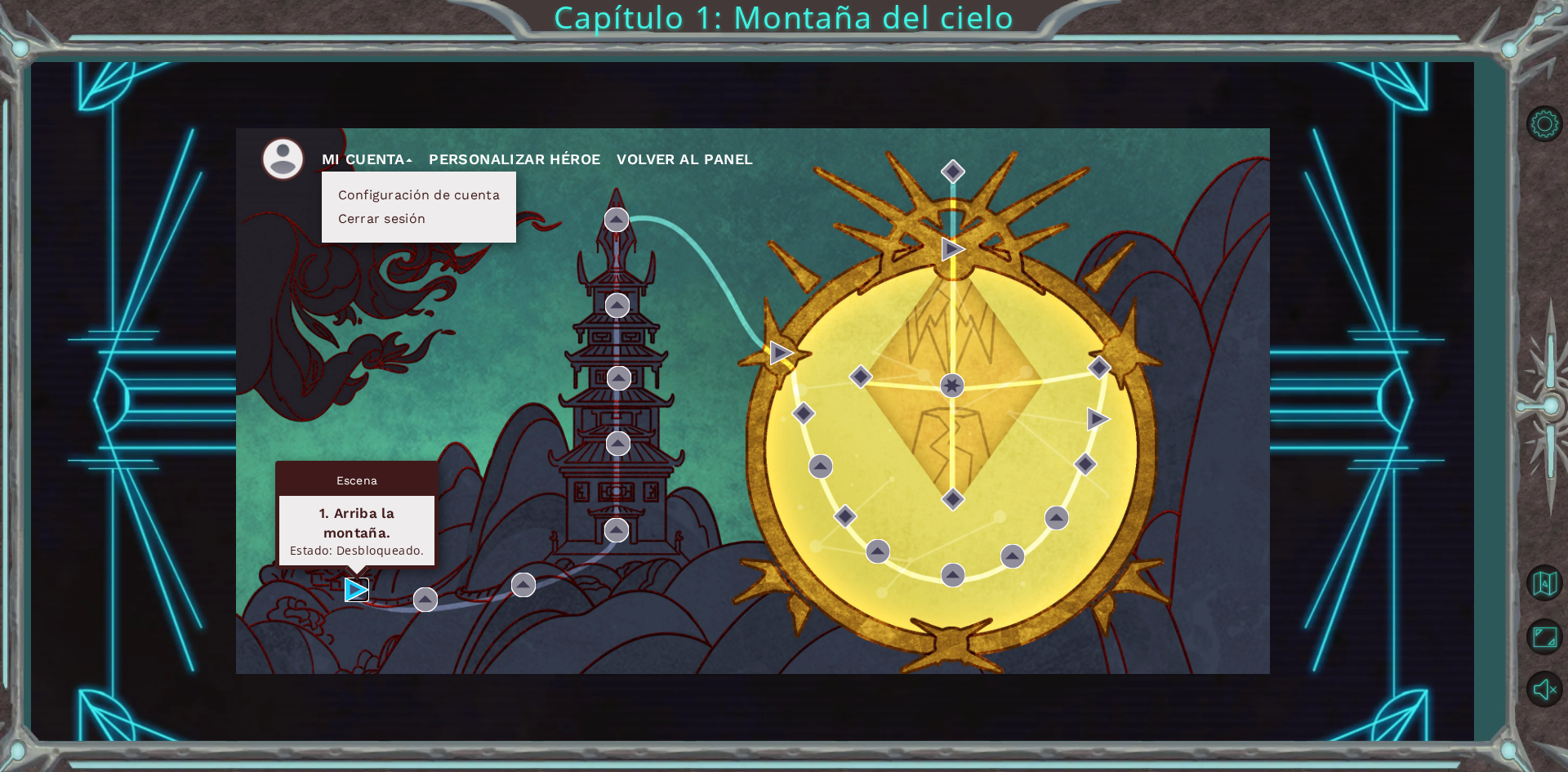
click at [353, 594] on img at bounding box center [356, 589] width 24 height 24
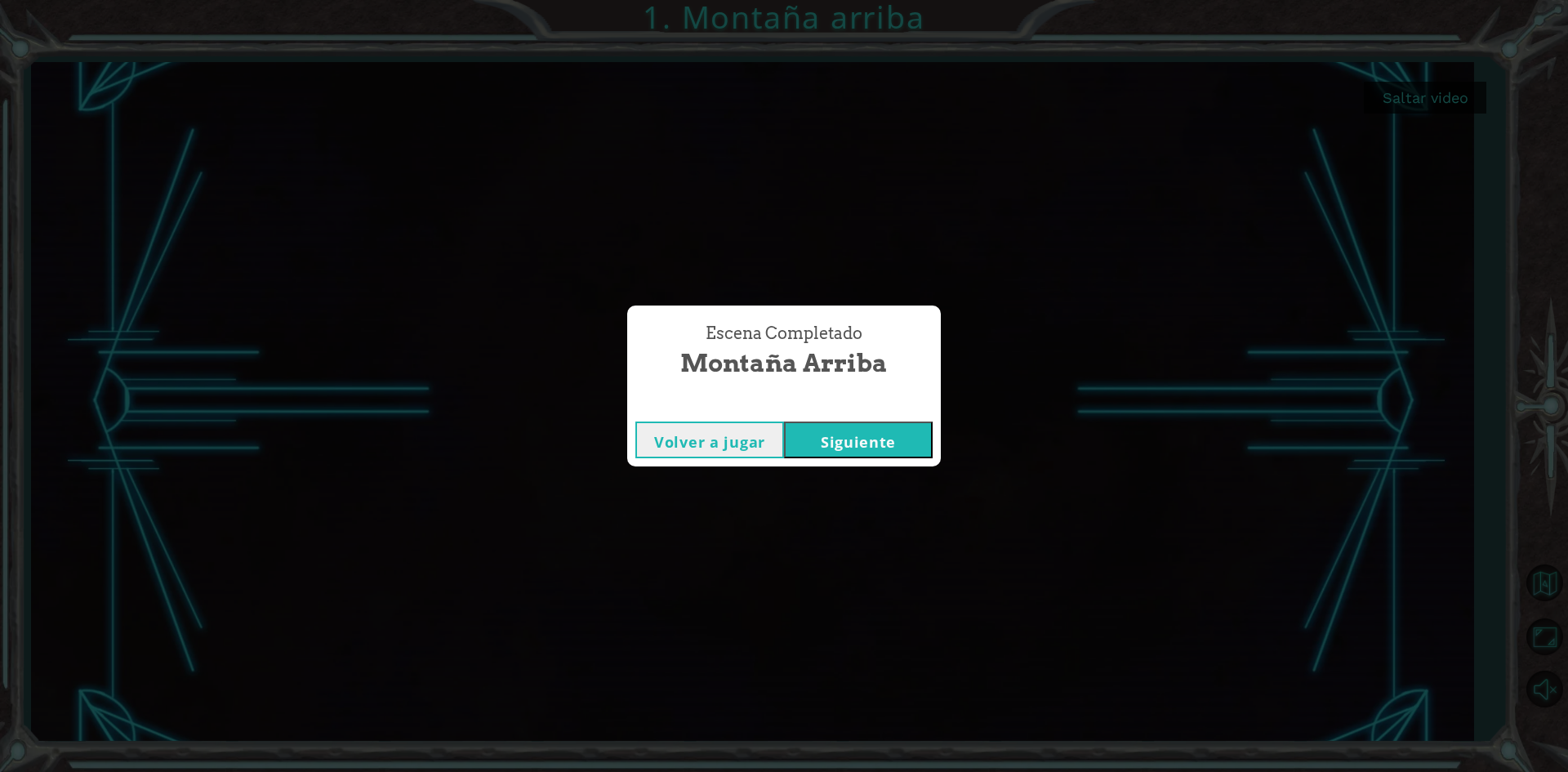
click at [869, 439] on button "Siguiente" at bounding box center [859, 440] width 148 height 37
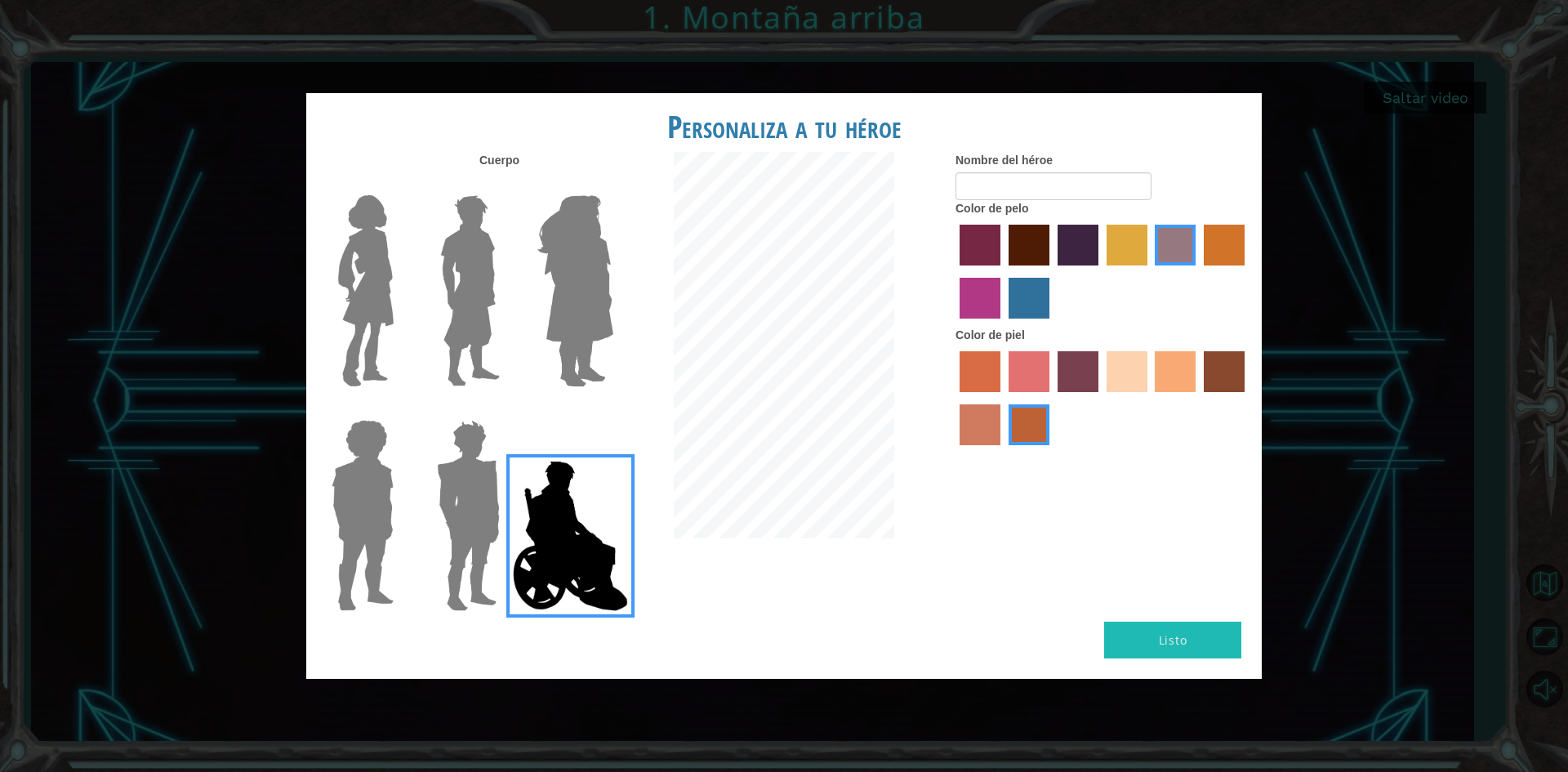
click at [475, 270] on img at bounding box center [470, 291] width 72 height 205
click at [507, 185] on input "Hero Lars" at bounding box center [507, 185] width 0 height 0
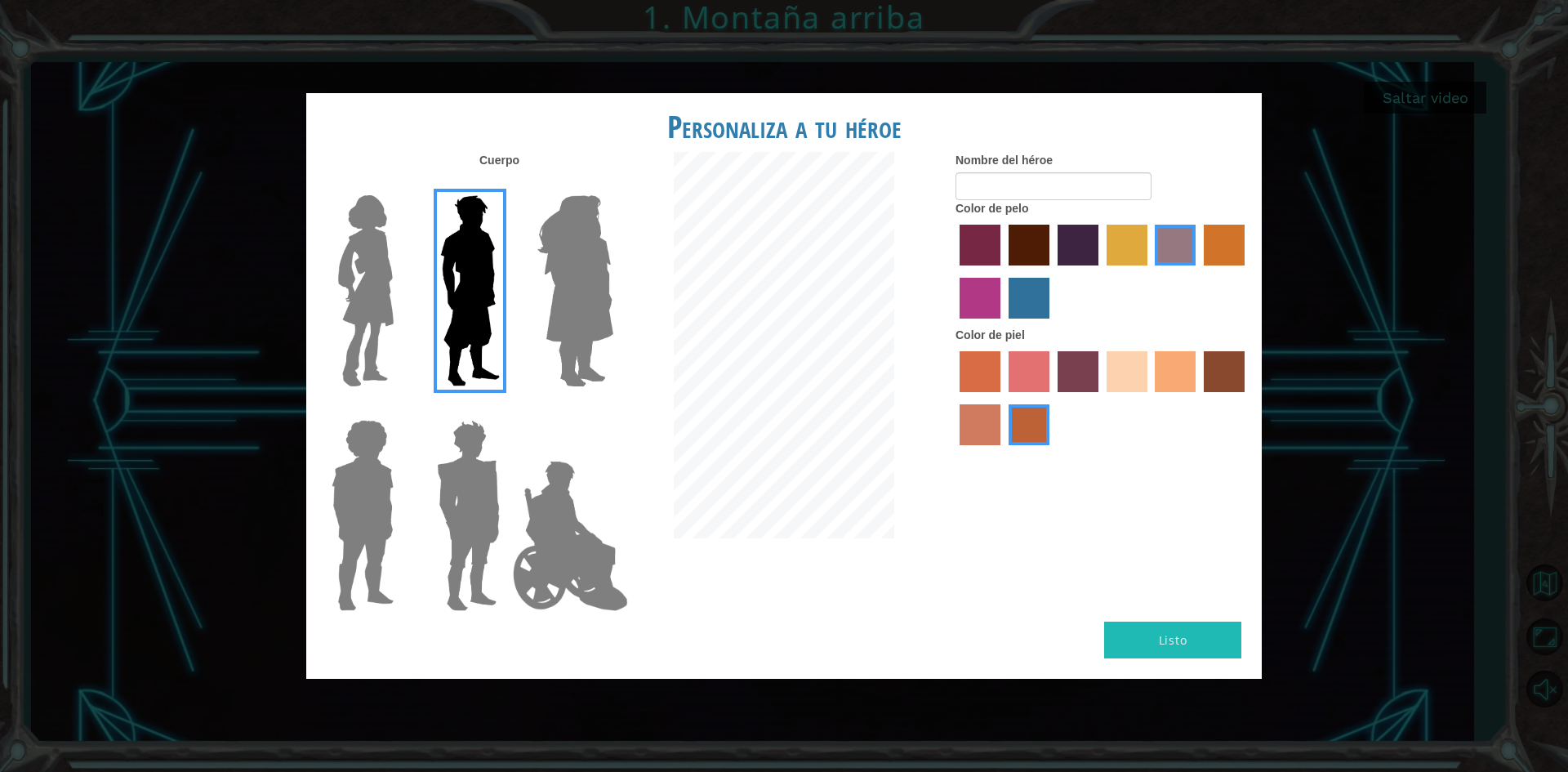
click at [1126, 370] on label "sandy beach skin color" at bounding box center [1126, 371] width 41 height 41
click at [1101, 398] on input "sandy beach skin color" at bounding box center [1101, 398] width 0 height 0
click at [1017, 248] on label "maroon hair color" at bounding box center [1029, 244] width 41 height 41
click at [1003, 272] on input "maroon hair color" at bounding box center [1003, 272] width 0 height 0
click at [1026, 291] on label "lachmara hair color" at bounding box center [1029, 298] width 41 height 41
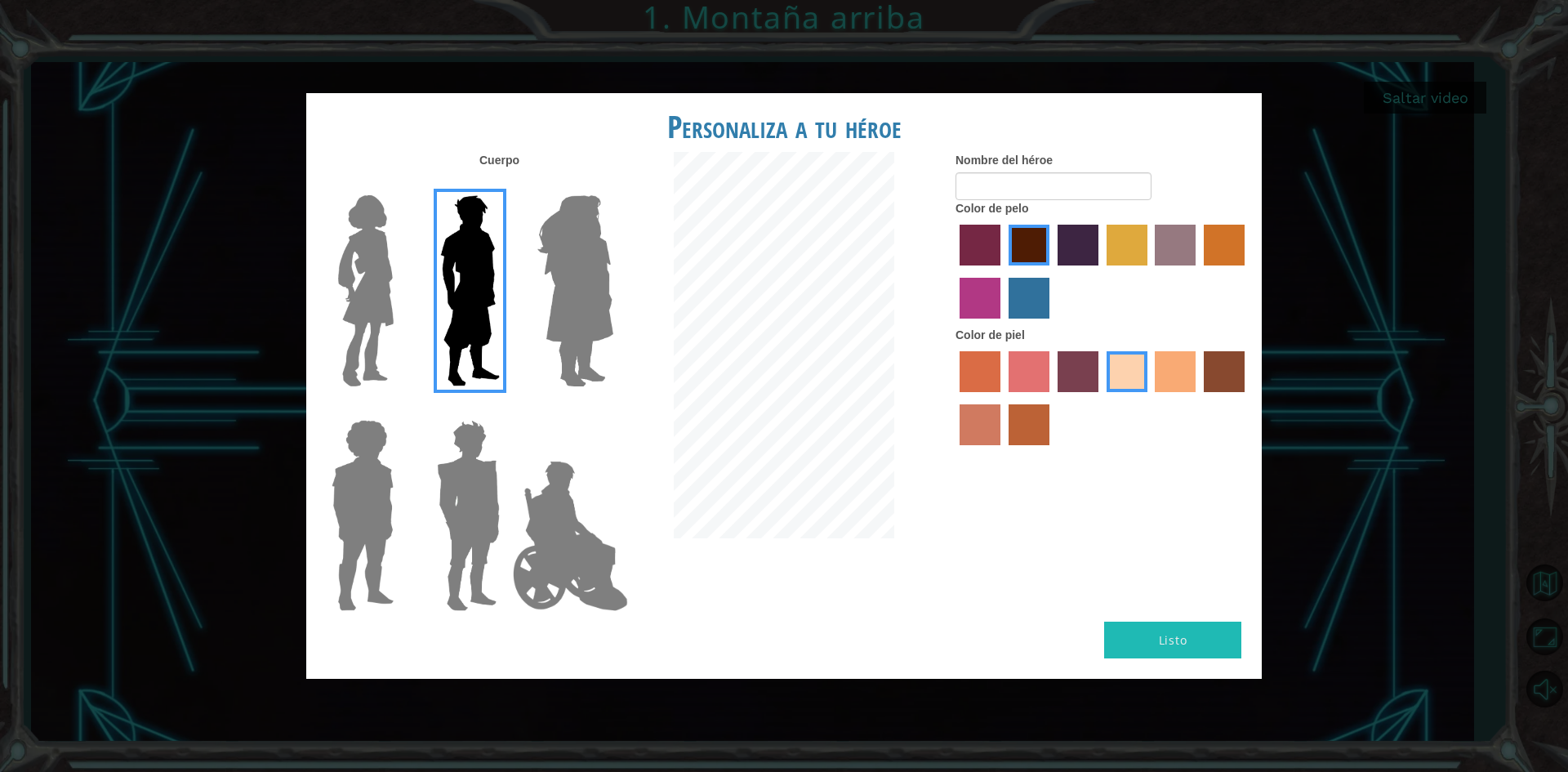
click at [1003, 324] on input "lachmara hair color" at bounding box center [1003, 324] width 0 height 0
click at [996, 291] on label "medium red violet hair color" at bounding box center [980, 298] width 41 height 41
click at [1248, 272] on input "medium red violet hair color" at bounding box center [1248, 272] width 0 height 0
click at [993, 244] on label "paprika hair color" at bounding box center [980, 244] width 41 height 41
click at [955, 272] on input "paprika hair color" at bounding box center [955, 272] width 0 height 0
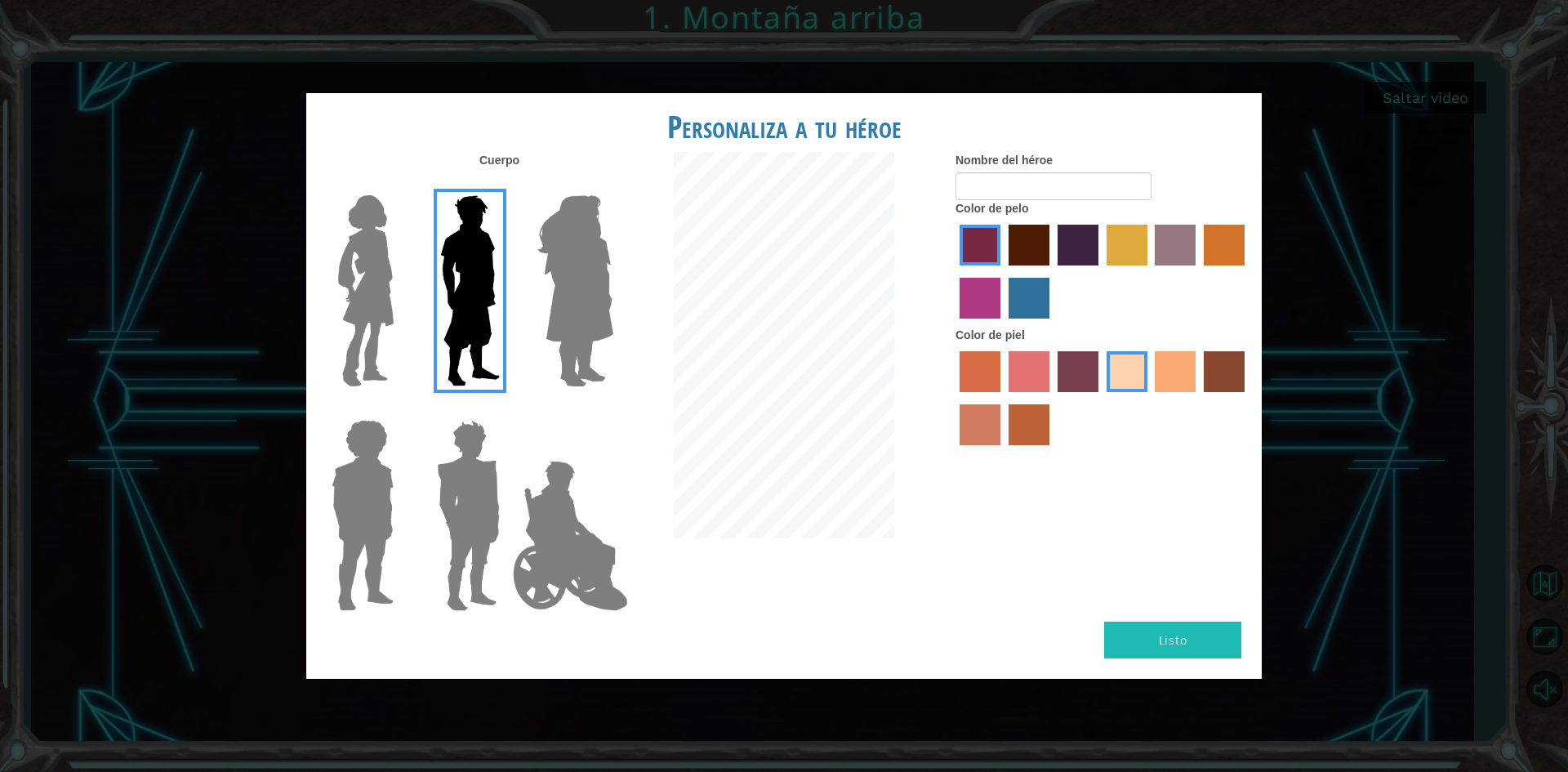
click at [1059, 251] on label "hot purple hair color" at bounding box center [1078, 244] width 41 height 41
click at [1052, 272] on input "hot purple hair color" at bounding box center [1052, 272] width 0 height 0
click at [1031, 247] on label "maroon hair color" at bounding box center [1029, 244] width 41 height 41
click at [1003, 272] on input "maroon hair color" at bounding box center [1003, 272] width 0 height 0
click at [1227, 375] on label "karma skin color" at bounding box center [1224, 371] width 41 height 41
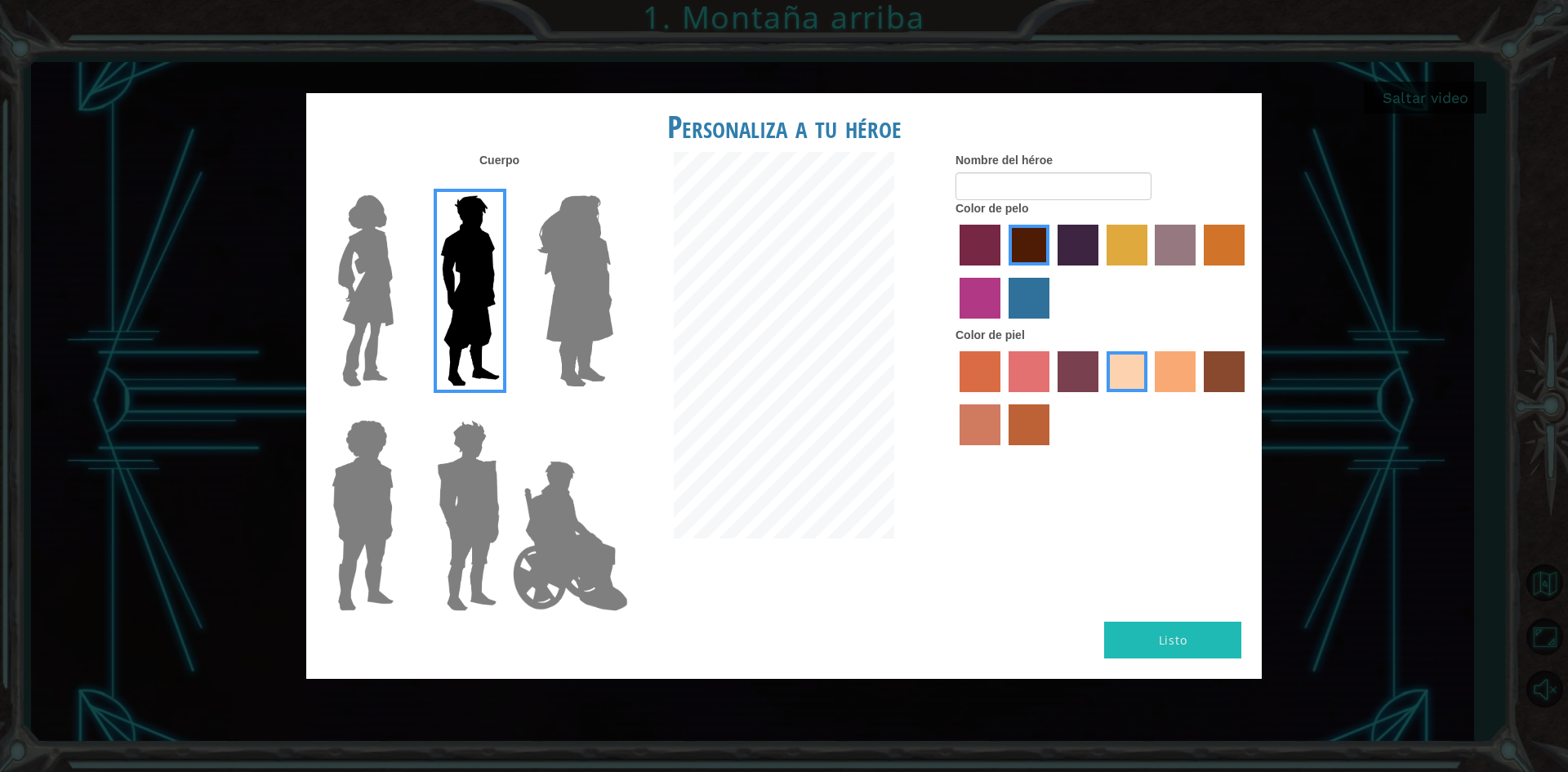
click at [1198, 398] on input "karma skin color" at bounding box center [1198, 398] width 0 height 0
click at [1055, 362] on div at bounding box center [1102, 400] width 294 height 106
click at [1088, 375] on label "tosca skin color" at bounding box center [1078, 371] width 41 height 41
click at [1052, 398] on input "tosca skin color" at bounding box center [1052, 398] width 0 height 0
click at [1037, 371] on label "froly skin color" at bounding box center [1029, 371] width 41 height 41
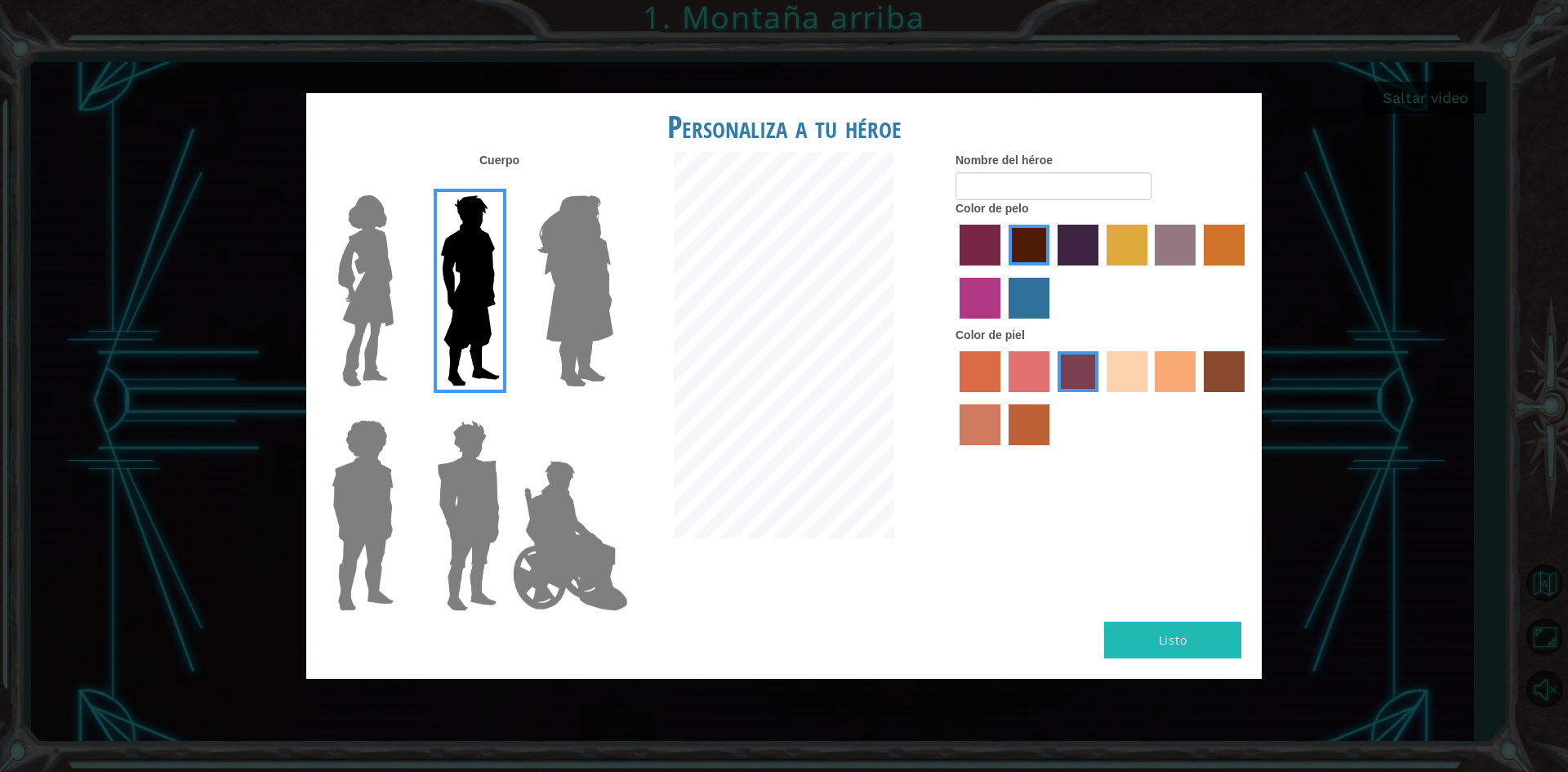
click at [1003, 398] on input "froly skin color" at bounding box center [1003, 398] width 0 height 0
click at [1136, 380] on label "sandy beach skin color" at bounding box center [1126, 371] width 41 height 41
click at [1101, 398] on input "sandy beach skin color" at bounding box center [1101, 398] width 0 height 0
click at [1089, 251] on label "hot purple hair color" at bounding box center [1078, 244] width 41 height 41
click at [1052, 272] on input "hot purple hair color" at bounding box center [1052, 272] width 0 height 0
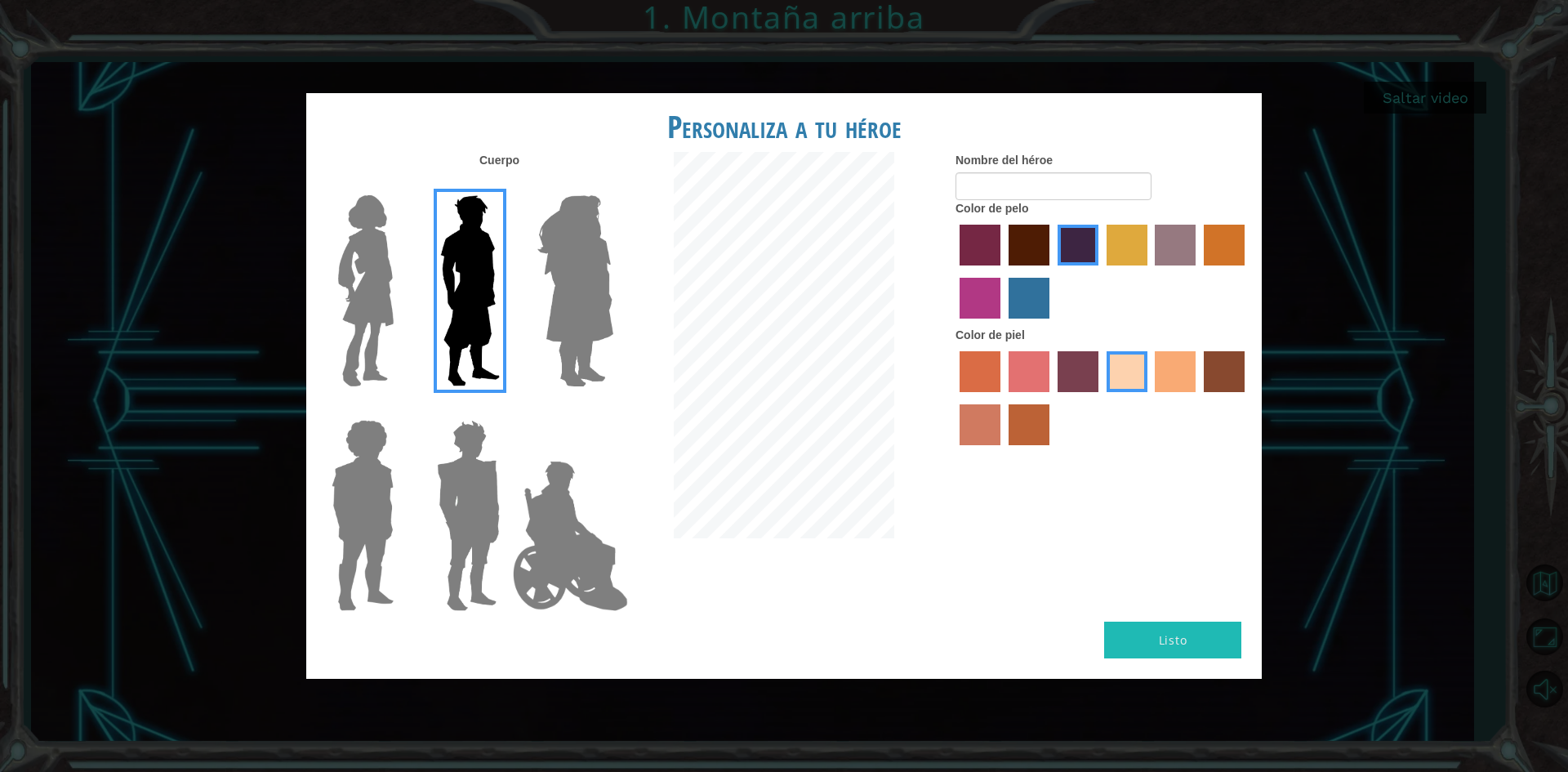
click at [1127, 248] on label "tulip tree hair color" at bounding box center [1126, 244] width 41 height 41
click at [1101, 272] on input "tulip tree hair color" at bounding box center [1101, 272] width 0 height 0
drag, startPoint x: 1158, startPoint y: 243, endPoint x: 1168, endPoint y: 245, distance: 10.2
click at [1164, 245] on label "bazaar hair color" at bounding box center [1175, 244] width 41 height 41
click at [1150, 272] on input "bazaar hair color" at bounding box center [1150, 272] width 0 height 0
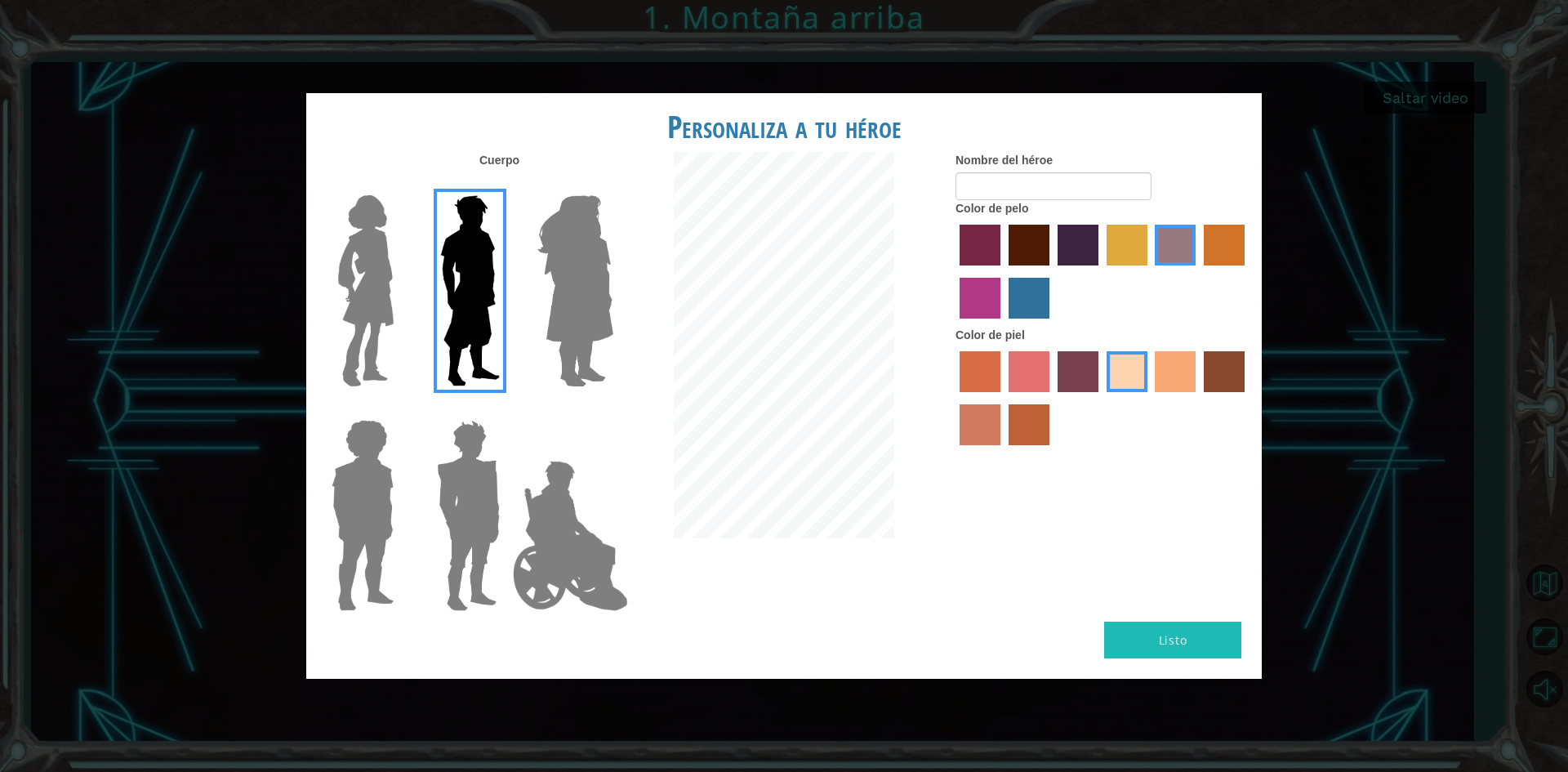
click at [980, 291] on label "medium red violet hair color" at bounding box center [980, 298] width 41 height 41
click at [1248, 272] on input "medium red violet hair color" at bounding box center [1248, 272] width 0 height 0
click at [1083, 232] on label "hot purple hair color" at bounding box center [1078, 244] width 41 height 41
click at [1052, 272] on input "hot purple hair color" at bounding box center [1052, 272] width 0 height 0
click at [1037, 289] on label "lachmara hair color" at bounding box center [1029, 298] width 41 height 41
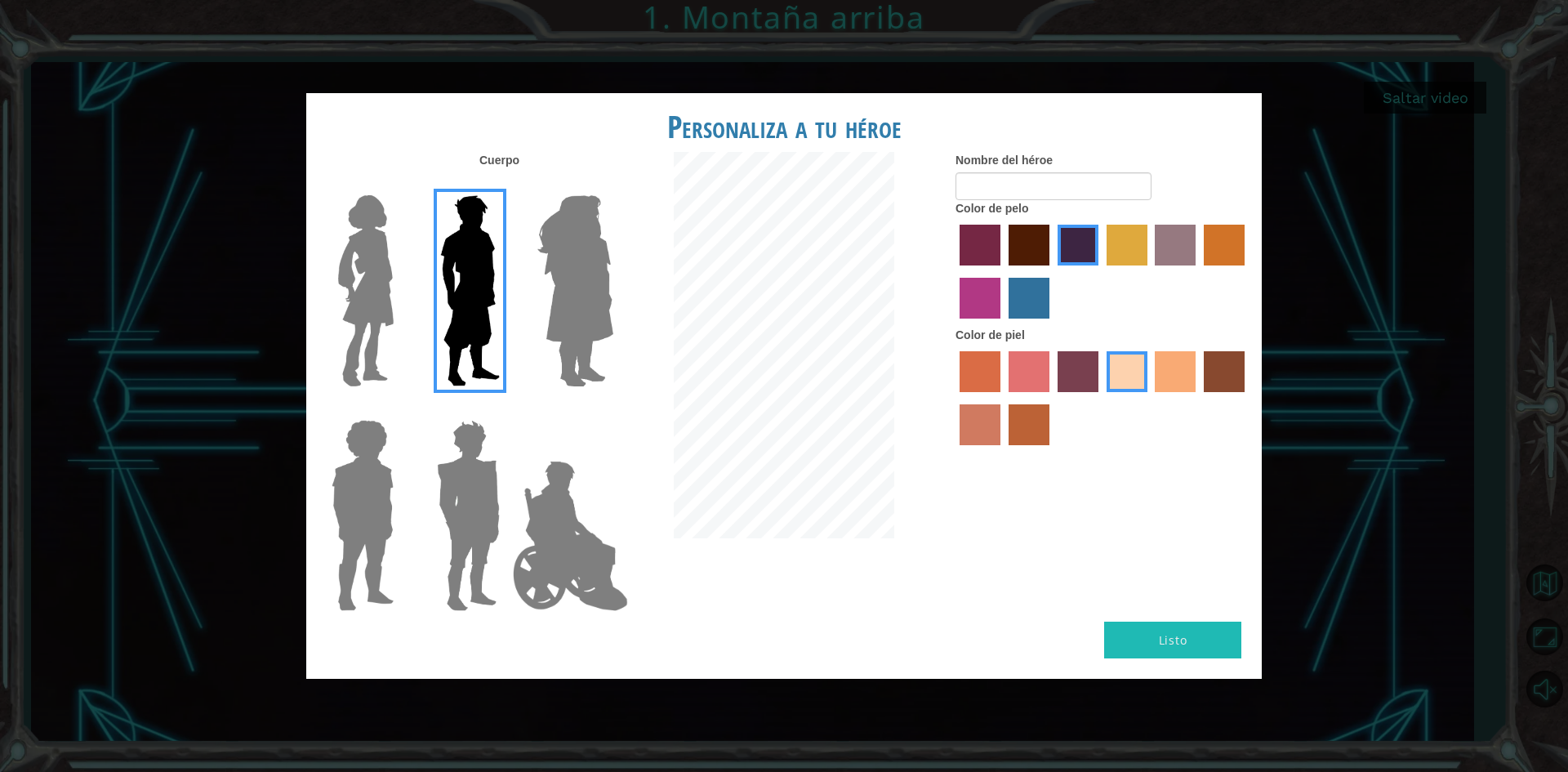
click at [1003, 324] on input "lachmara hair color" at bounding box center [1003, 324] width 0 height 0
click at [1039, 172] on form "Nombre del héroe" at bounding box center [1102, 176] width 294 height 48
click at [1038, 183] on input "Nombre del héroe" at bounding box center [1053, 186] width 196 height 28
click at [1174, 236] on label "bazaar hair color" at bounding box center [1175, 244] width 41 height 41
click at [1150, 272] on input "bazaar hair color" at bounding box center [1150, 272] width 0 height 0
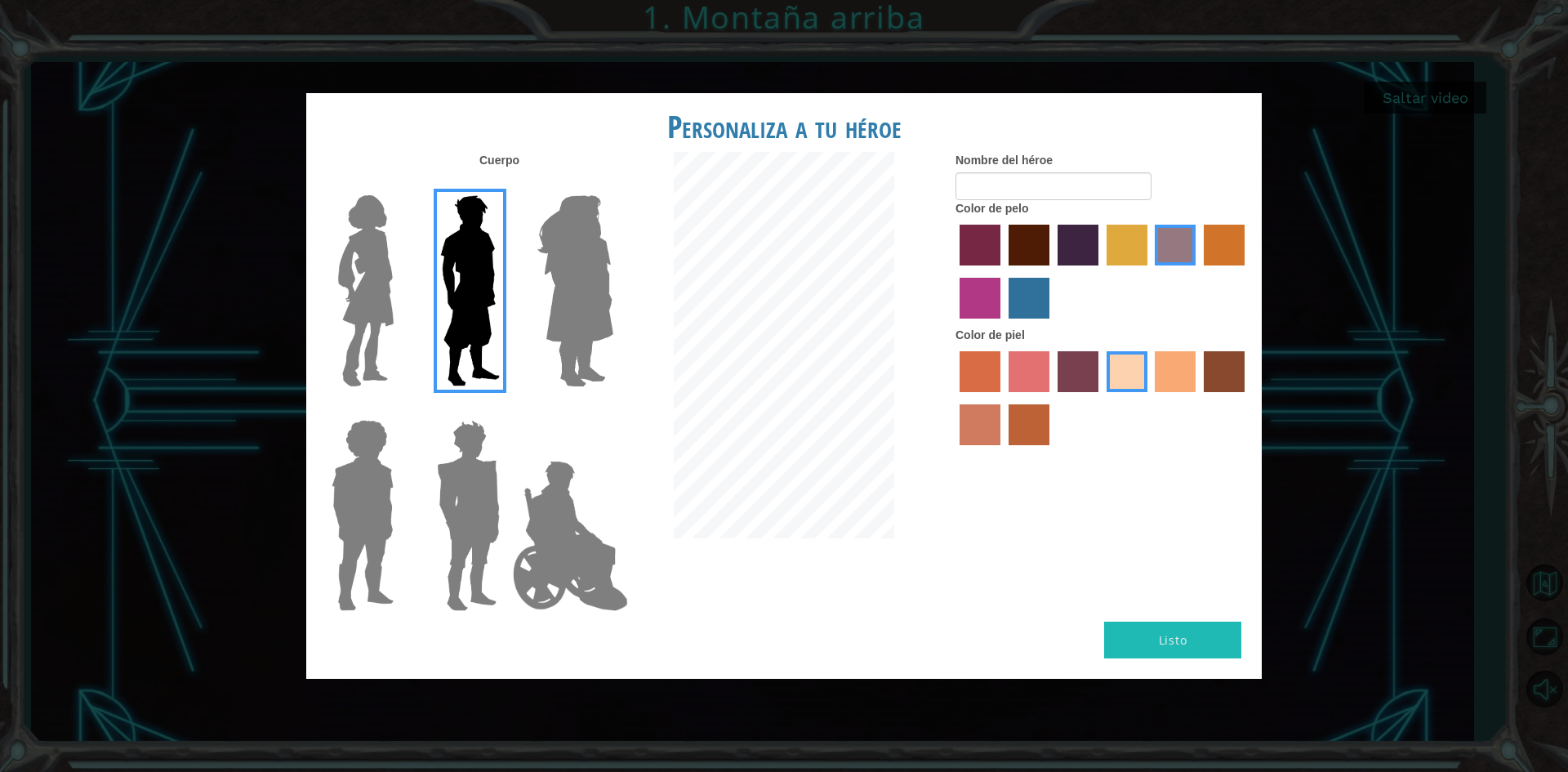
click at [1229, 245] on label "gold drop hair color" at bounding box center [1224, 244] width 41 height 41
click at [1198, 272] on input "gold drop hair color" at bounding box center [1198, 272] width 0 height 0
click at [1164, 243] on label "bazaar hair color" at bounding box center [1175, 244] width 41 height 41
click at [1150, 272] on input "bazaar hair color" at bounding box center [1150, 272] width 0 height 0
click at [1117, 250] on label "tulip tree hair color" at bounding box center [1126, 244] width 41 height 41
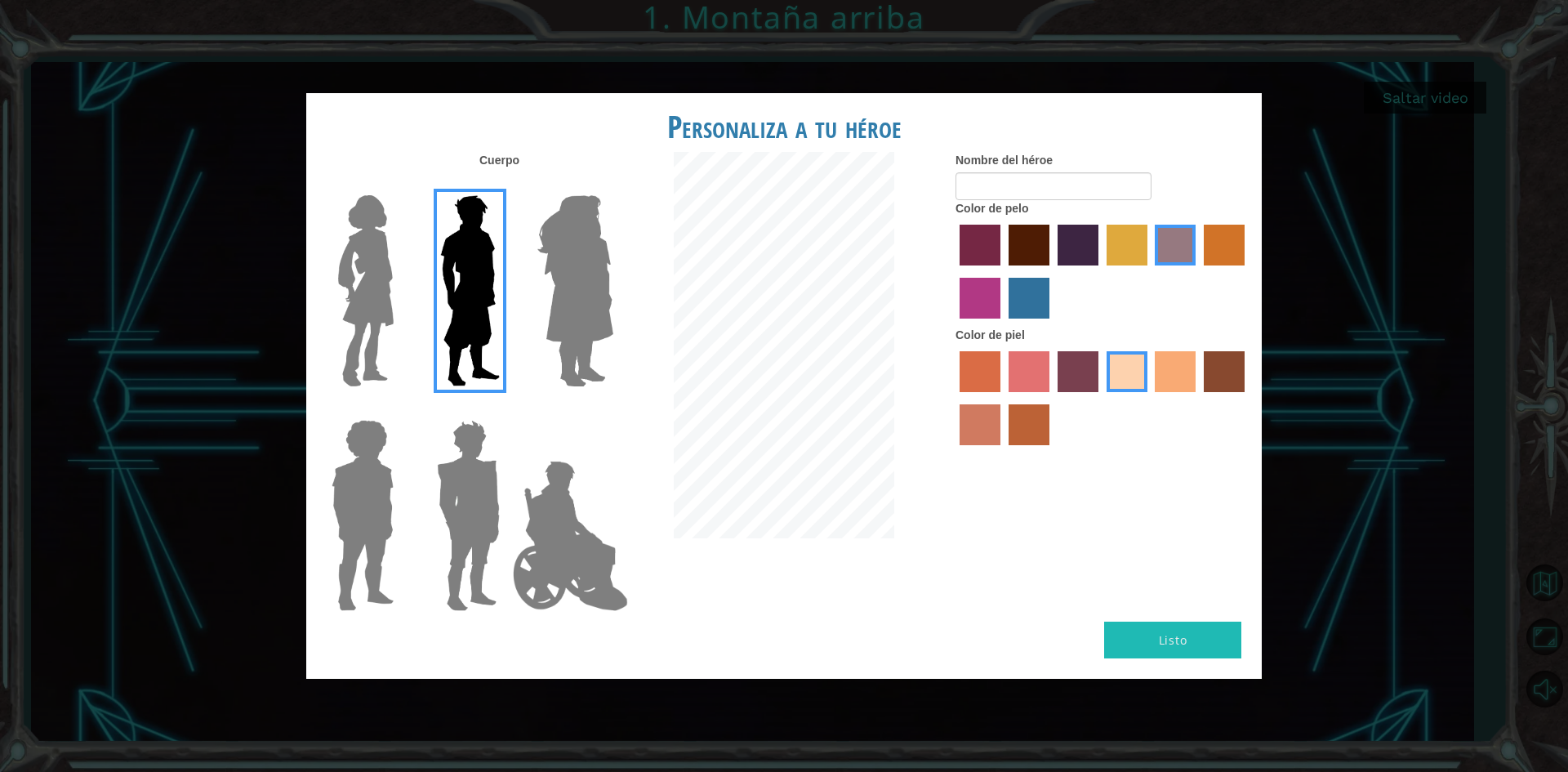
click at [1101, 272] on input "tulip tree hair color" at bounding box center [1101, 272] width 0 height 0
click at [1055, 251] on div at bounding box center [1102, 273] width 294 height 106
click at [999, 245] on label "paprika hair color" at bounding box center [980, 244] width 41 height 41
click at [955, 272] on input "paprika hair color" at bounding box center [955, 272] width 0 height 0
click at [1043, 253] on label "maroon hair color" at bounding box center [1029, 244] width 41 height 41
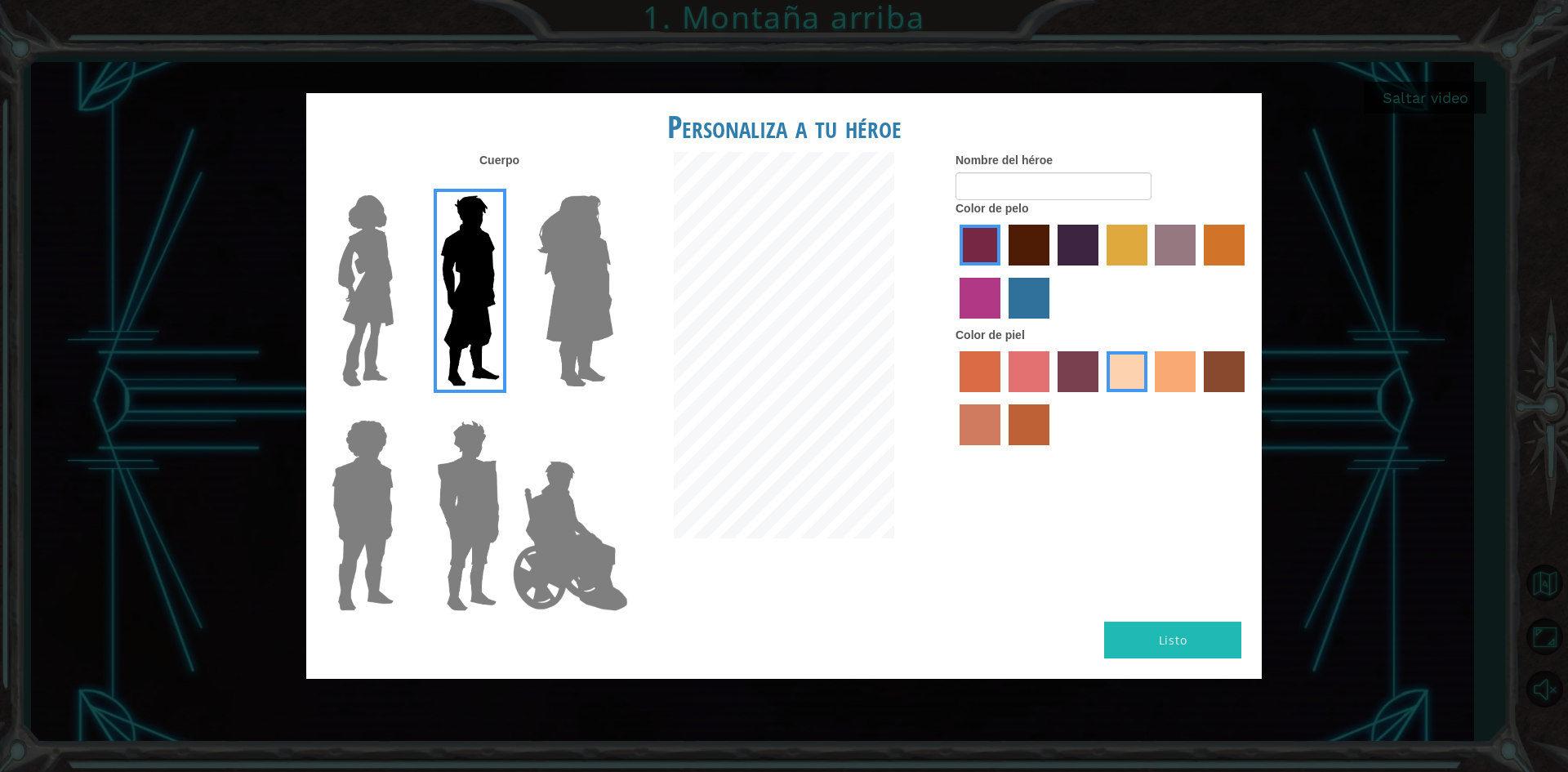
click at [1003, 272] on input "maroon hair color" at bounding box center [1003, 272] width 0 height 0
click at [1024, 301] on label "lachmara hair color" at bounding box center [1029, 298] width 41 height 41
click at [1003, 324] on input "lachmara hair color" at bounding box center [1003, 324] width 0 height 0
click at [962, 309] on label "medium red violet hair color" at bounding box center [980, 298] width 41 height 41
click at [1248, 272] on input "medium red violet hair color" at bounding box center [1248, 272] width 0 height 0
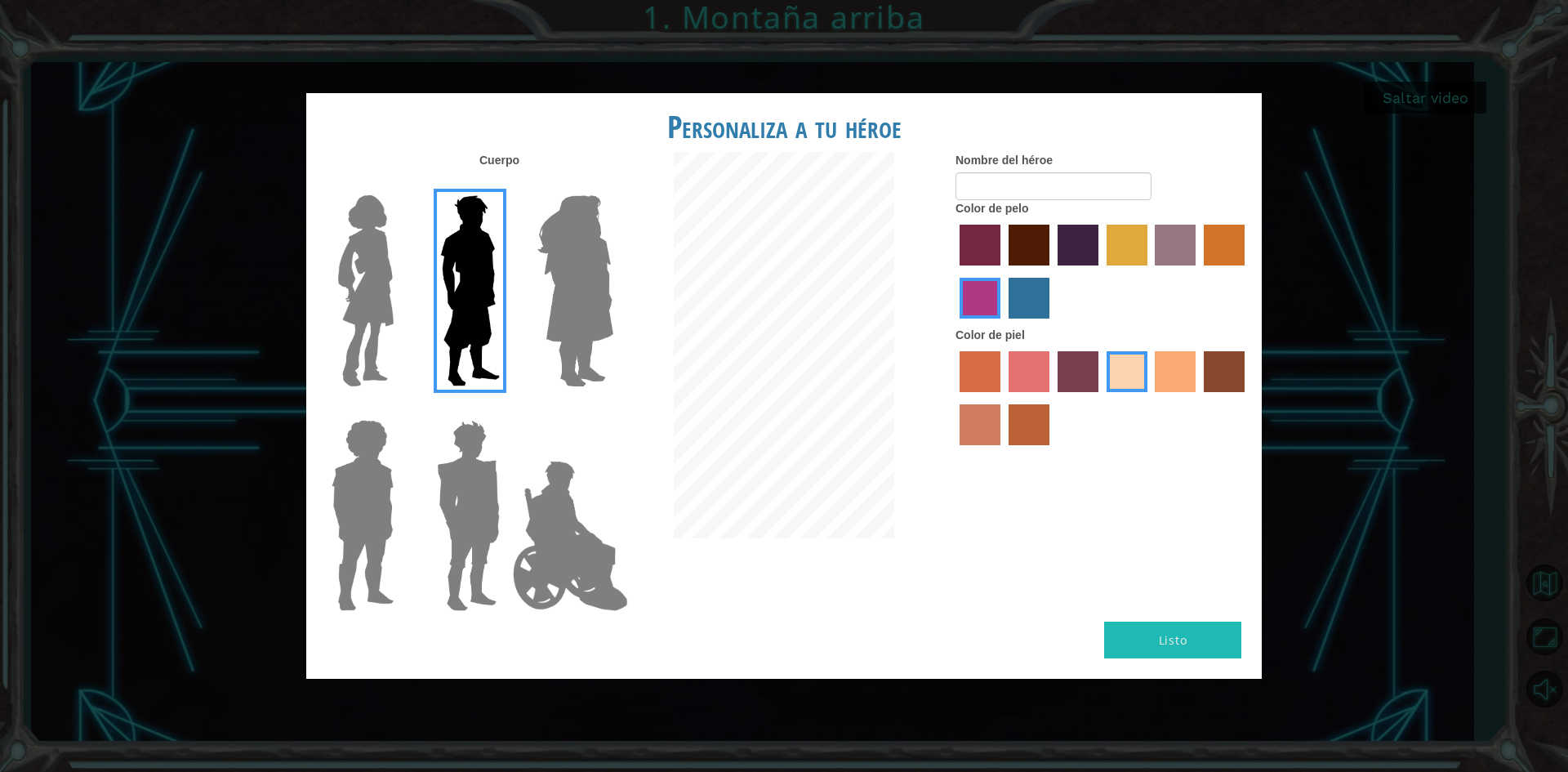
click at [994, 251] on label "paprika hair color" at bounding box center [980, 244] width 41 height 41
click at [955, 272] on input "paprika hair color" at bounding box center [955, 272] width 0 height 0
click at [1060, 245] on label "hot purple hair color" at bounding box center [1078, 244] width 41 height 41
click at [1052, 272] on input "hot purple hair color" at bounding box center [1052, 272] width 0 height 0
click at [1014, 241] on label "maroon hair color" at bounding box center [1029, 244] width 41 height 41
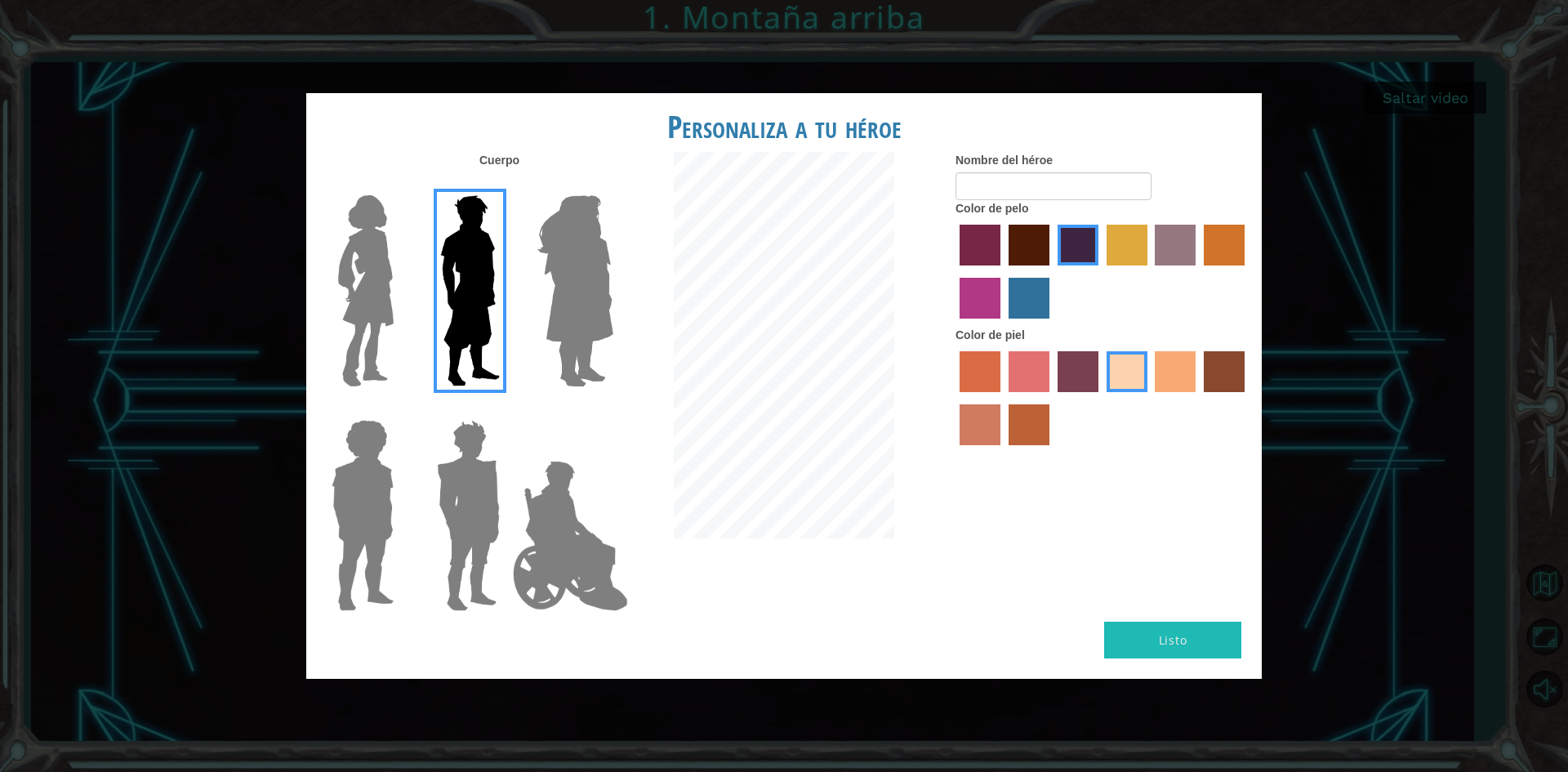
click at [1003, 272] on input "maroon hair color" at bounding box center [1003, 272] width 0 height 0
click at [1064, 241] on label "hot purple hair color" at bounding box center [1078, 244] width 41 height 41
click at [1052, 272] on input "hot purple hair color" at bounding box center [1052, 272] width 0 height 0
click at [1022, 241] on label "maroon hair color" at bounding box center [1029, 244] width 41 height 41
click at [1003, 272] on input "maroon hair color" at bounding box center [1003, 272] width 0 height 0
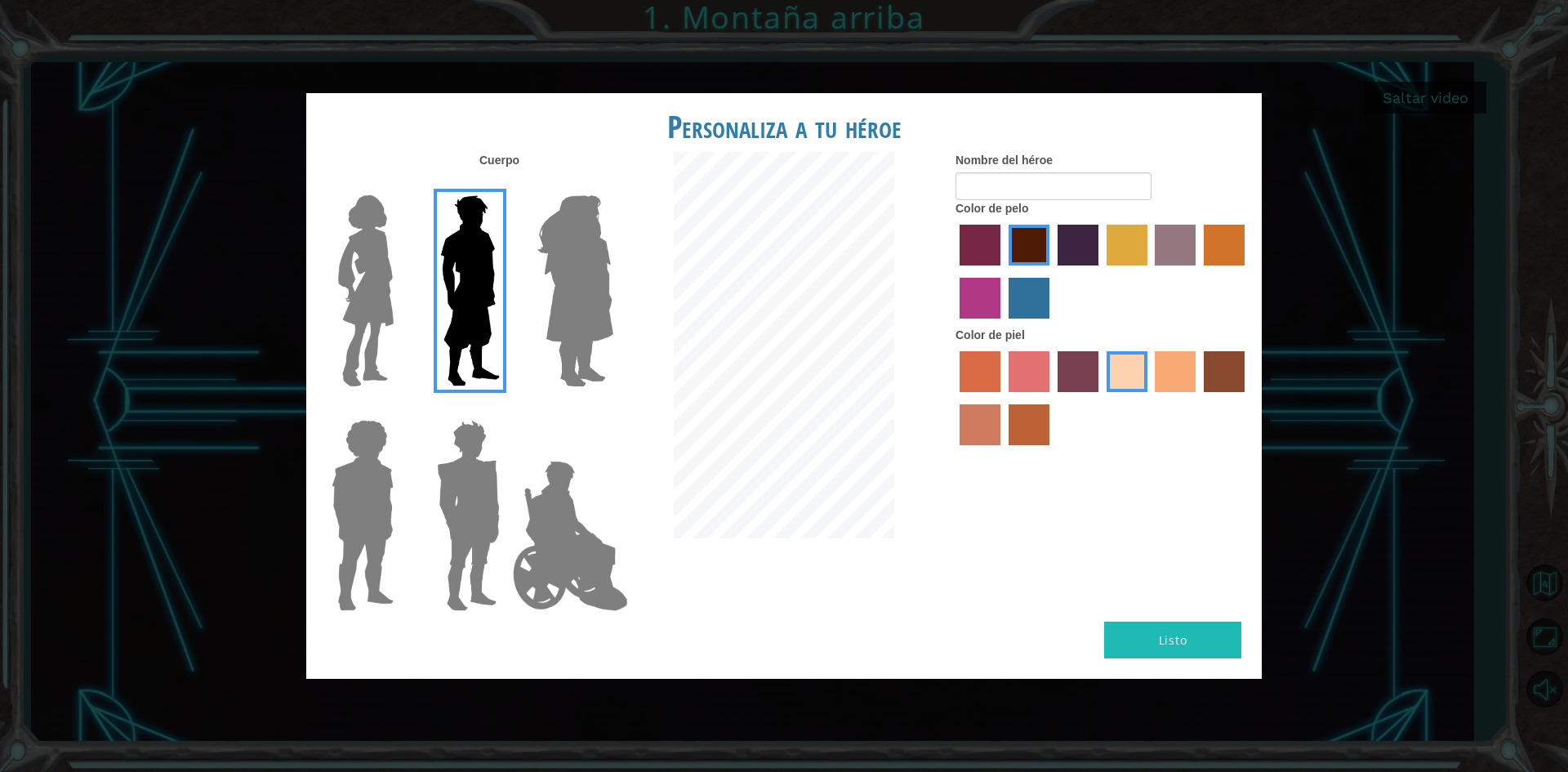
click at [1012, 172] on form "Nombre del héroe" at bounding box center [1102, 176] width 294 height 48
click at [1012, 177] on input "Nombre del héroe" at bounding box center [1053, 186] width 196 height 28
type input "[PERSON_NAME]"
click at [1112, 244] on label "tulip tree hair color" at bounding box center [1126, 244] width 41 height 41
click at [1101, 272] on input "tulip tree hair color" at bounding box center [1101, 272] width 0 height 0
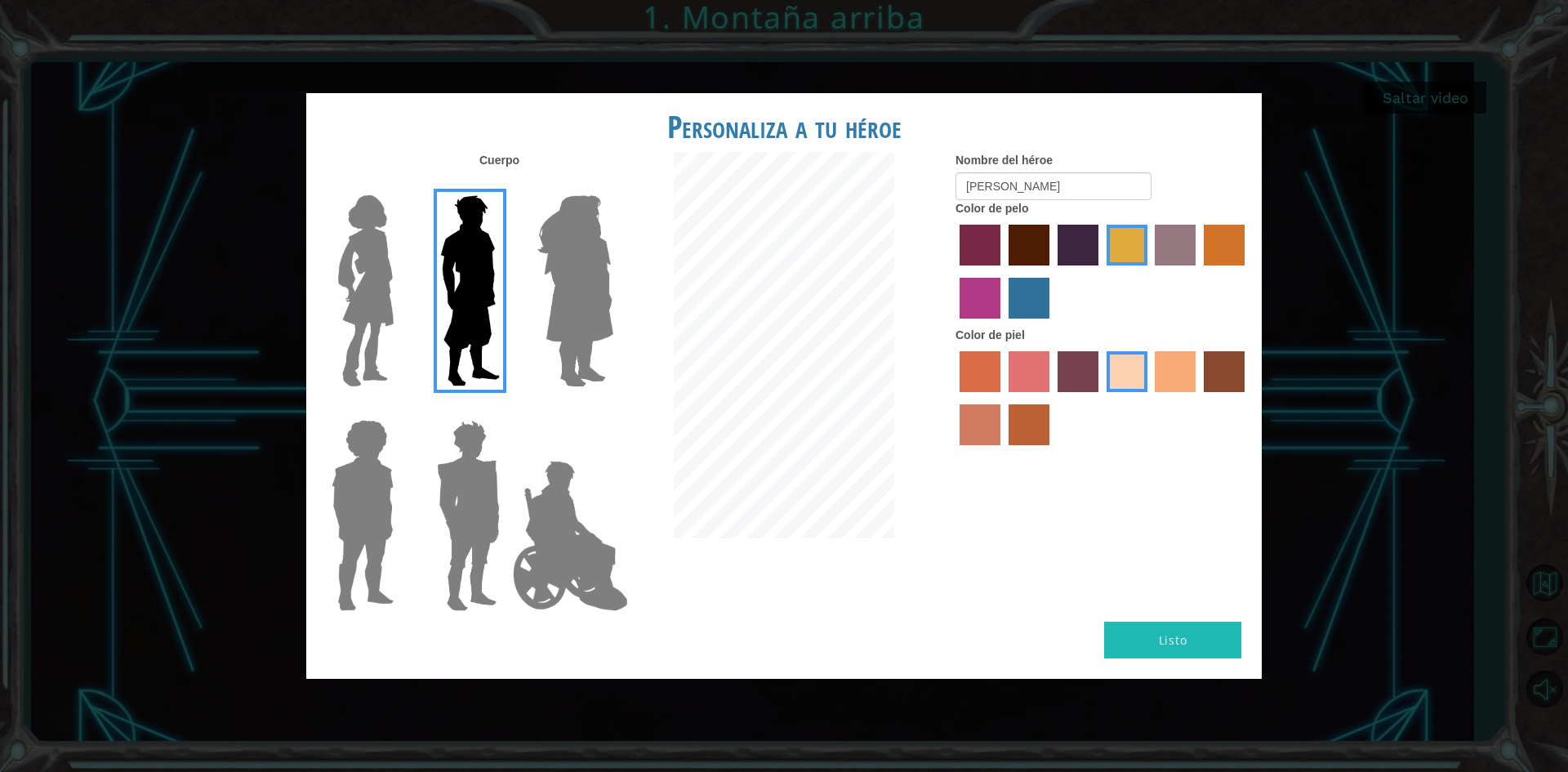
click at [1013, 253] on label "maroon hair color" at bounding box center [1029, 244] width 41 height 41
click at [1003, 272] on input "maroon hair color" at bounding box center [1003, 272] width 0 height 0
click at [1176, 647] on button "Listo" at bounding box center [1174, 640] width 138 height 37
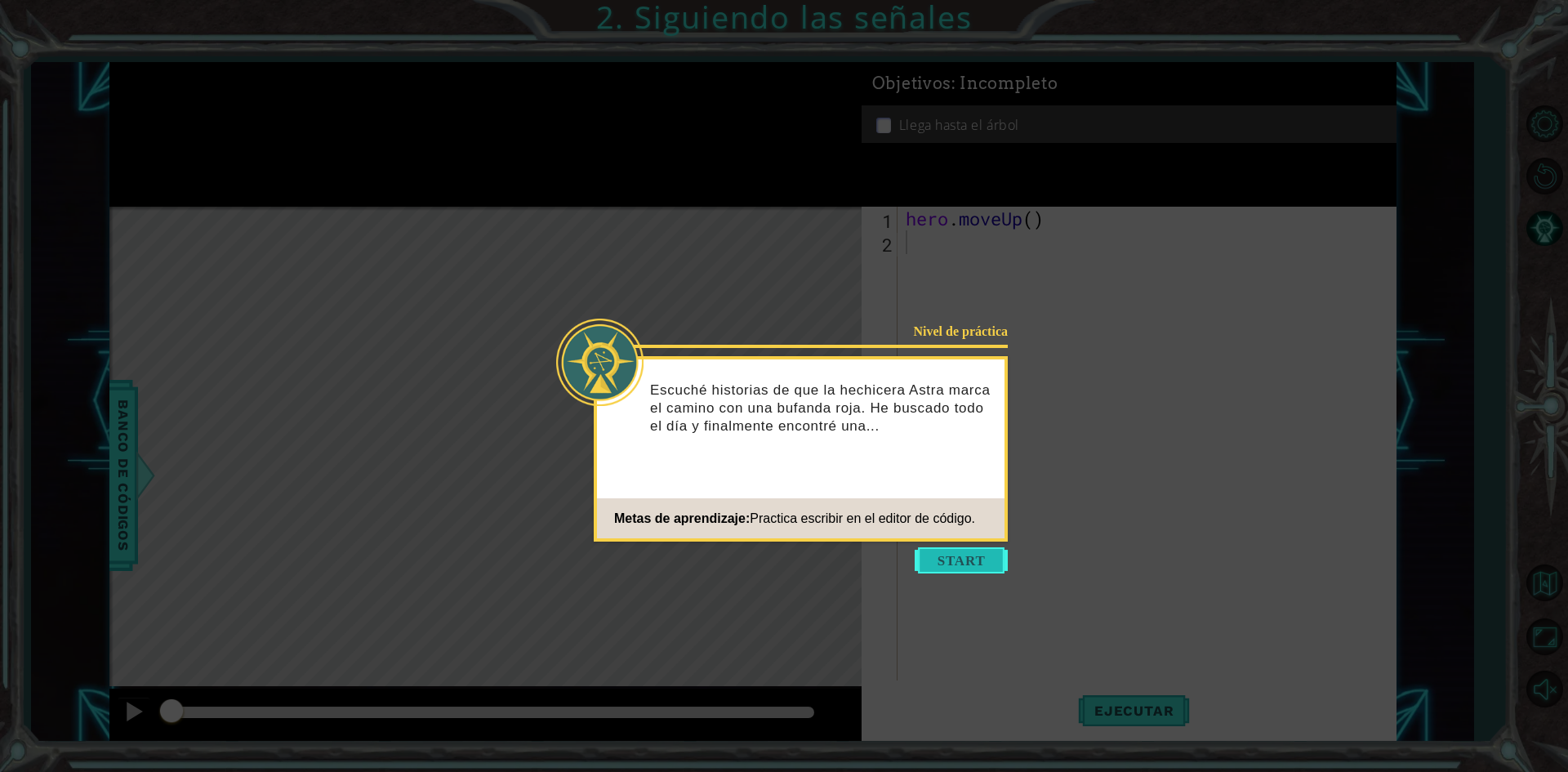
click at [984, 559] on button "Start" at bounding box center [961, 560] width 93 height 26
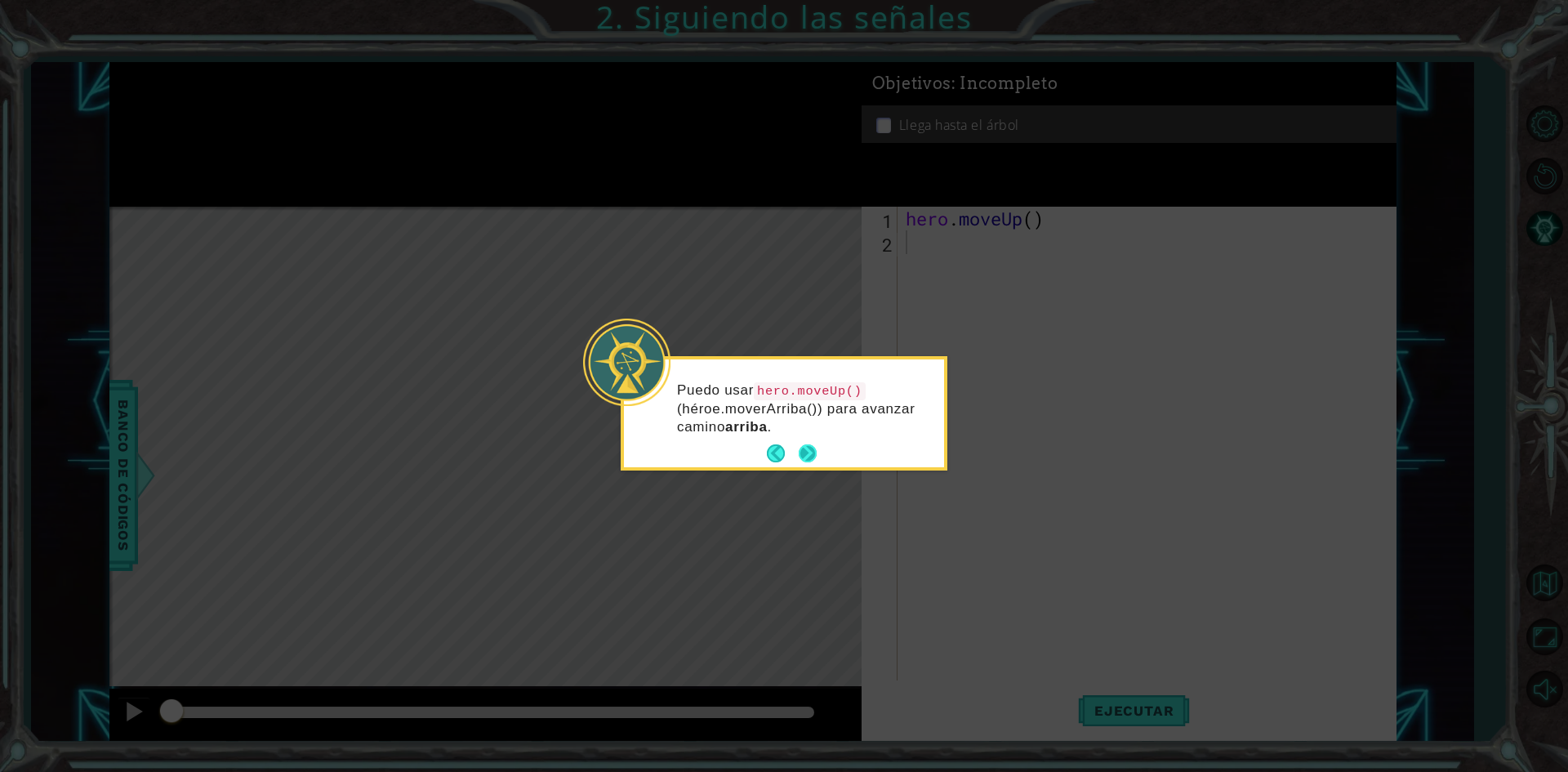
click at [812, 450] on button "Next" at bounding box center [808, 453] width 18 height 18
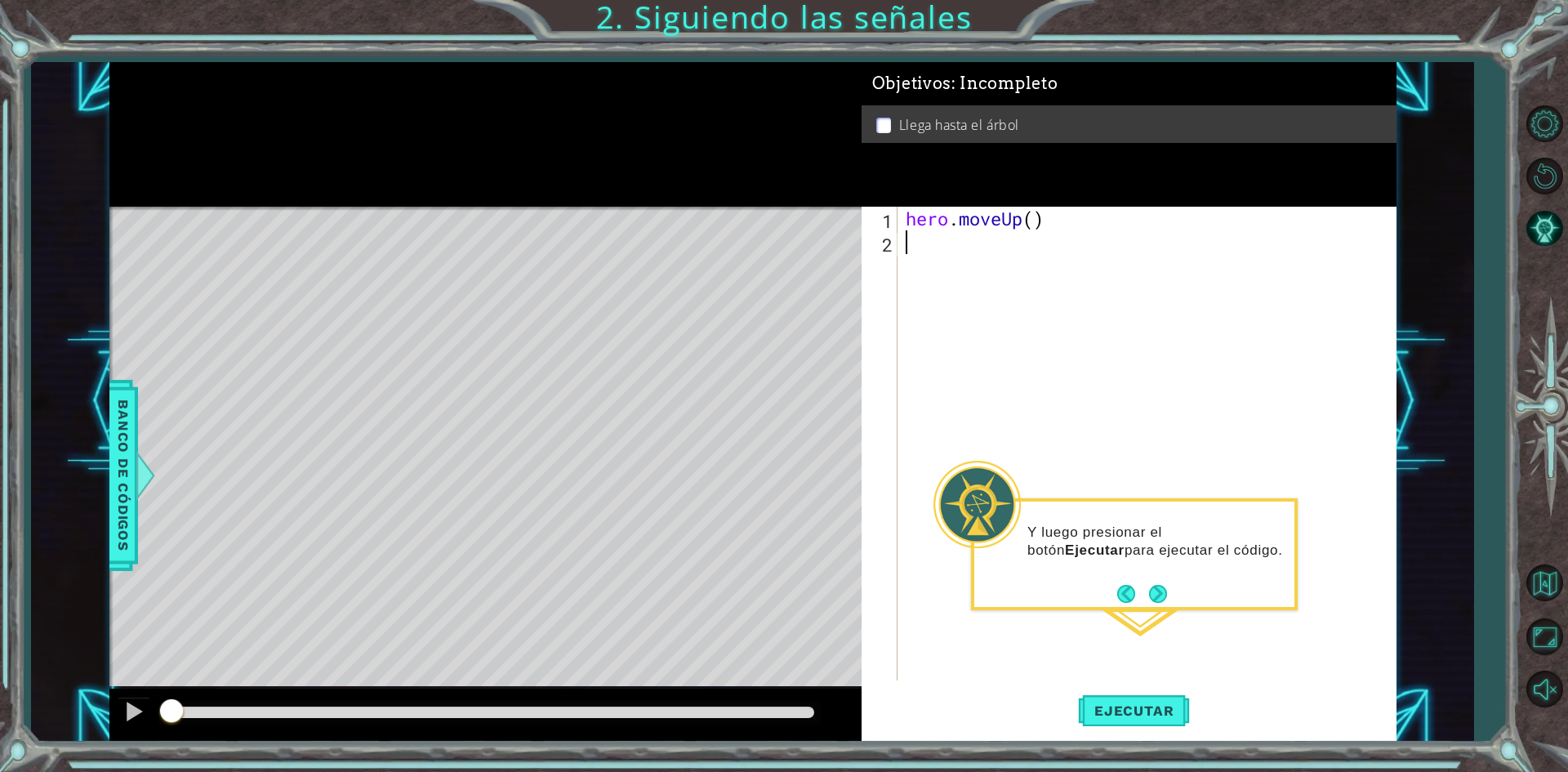
click at [989, 274] on div "hero . moveUp ( )" at bounding box center [1151, 467] width 497 height 521
drag, startPoint x: 1112, startPoint y: 718, endPoint x: 1105, endPoint y: 695, distance: 24.0
click at [1113, 719] on span "Ejecutar" at bounding box center [1135, 710] width 112 height 16
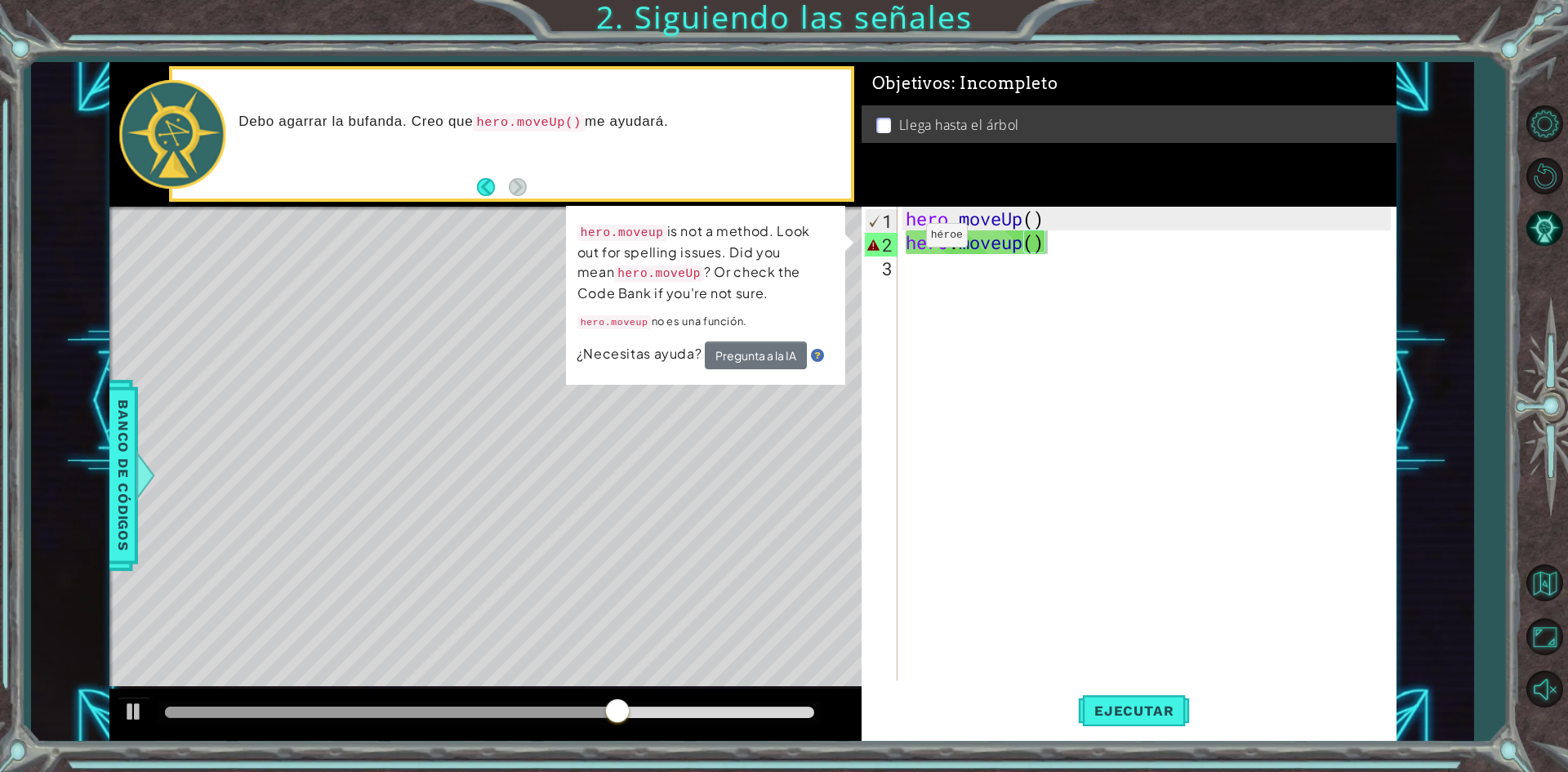
drag, startPoint x: 452, startPoint y: 225, endPoint x: 454, endPoint y: 235, distance: 10.2
click at [453, 235] on div "Level Map" at bounding box center [487, 447] width 755 height 481
click at [455, 235] on div "Level Map" at bounding box center [487, 447] width 755 height 481
click at [492, 186] on button "Back" at bounding box center [492, 187] width 32 height 18
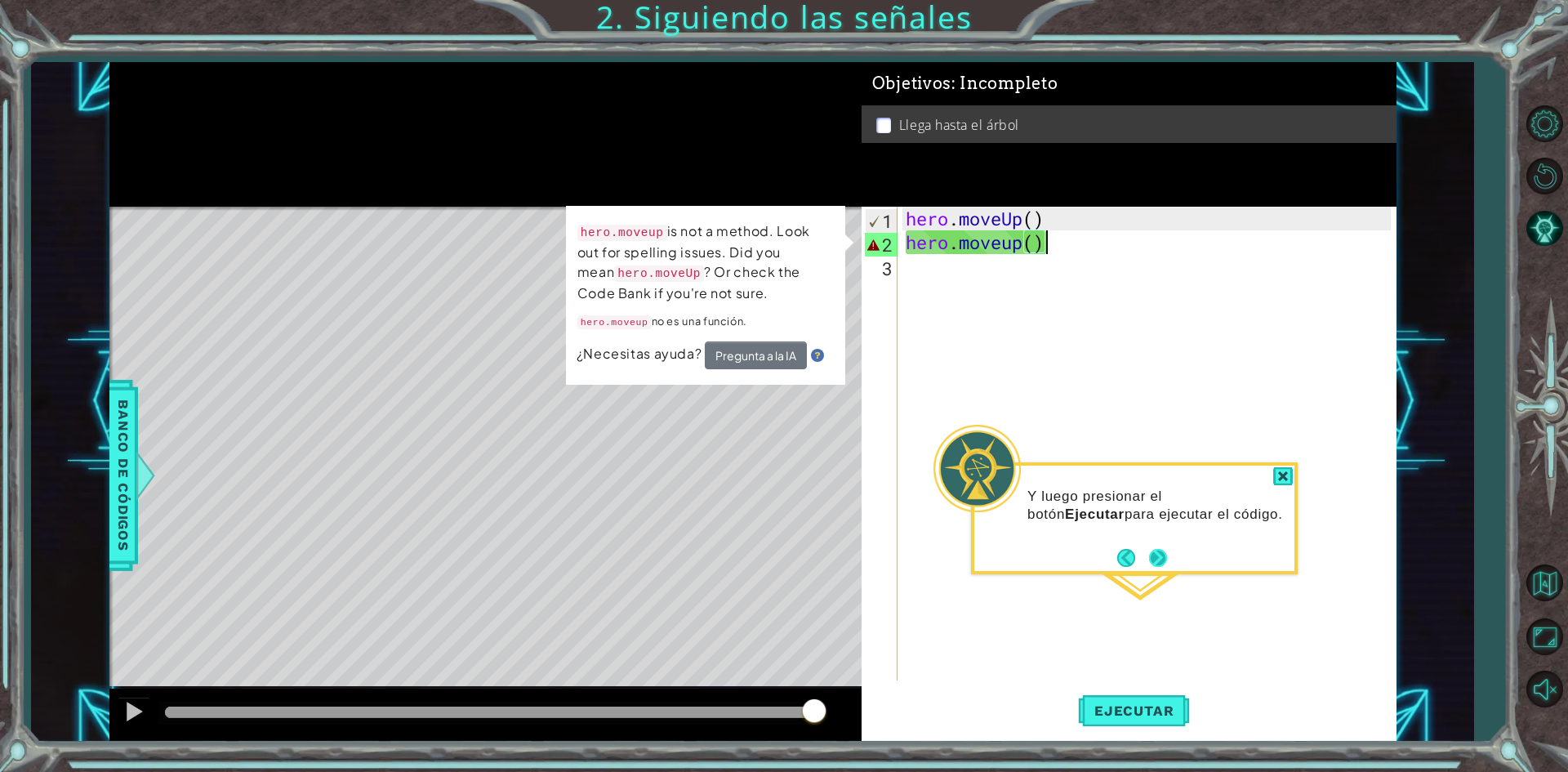
click at [1152, 552] on button "Next" at bounding box center [1158, 558] width 18 height 18
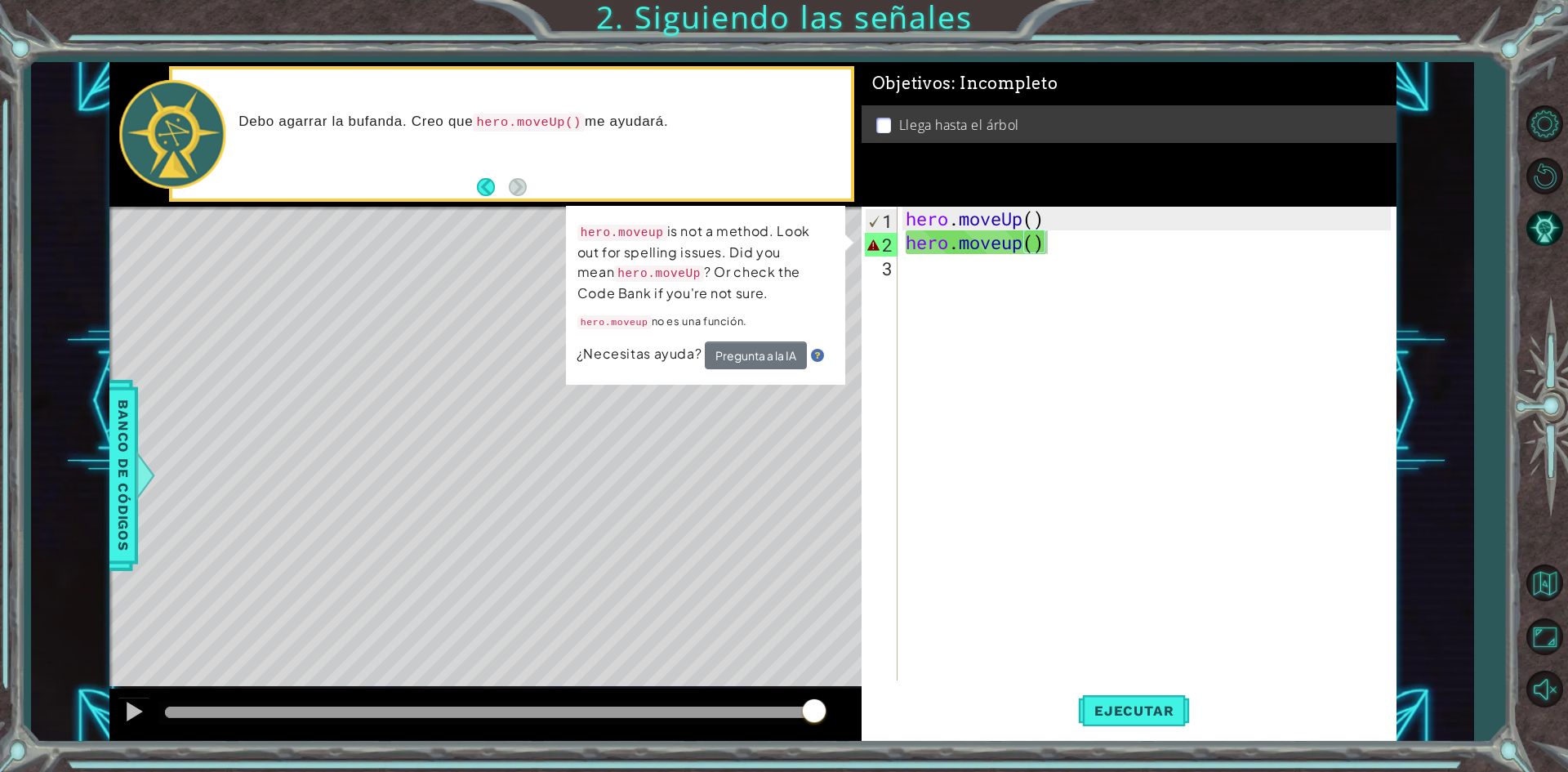
click at [442, 232] on div "Level Map" at bounding box center [487, 447] width 755 height 481
drag, startPoint x: 789, startPoint y: 161, endPoint x: 815, endPoint y: 295, distance: 136.5
click at [794, 166] on div "Debo agarrar la bufanda. Creo que hero.moveUp() me ayudará." at bounding box center [511, 134] width 678 height 129
click at [573, 358] on div "hero.moveup is not a method. Look out for spelling issues. Did you mean hero.mo…" at bounding box center [706, 296] width 280 height 179
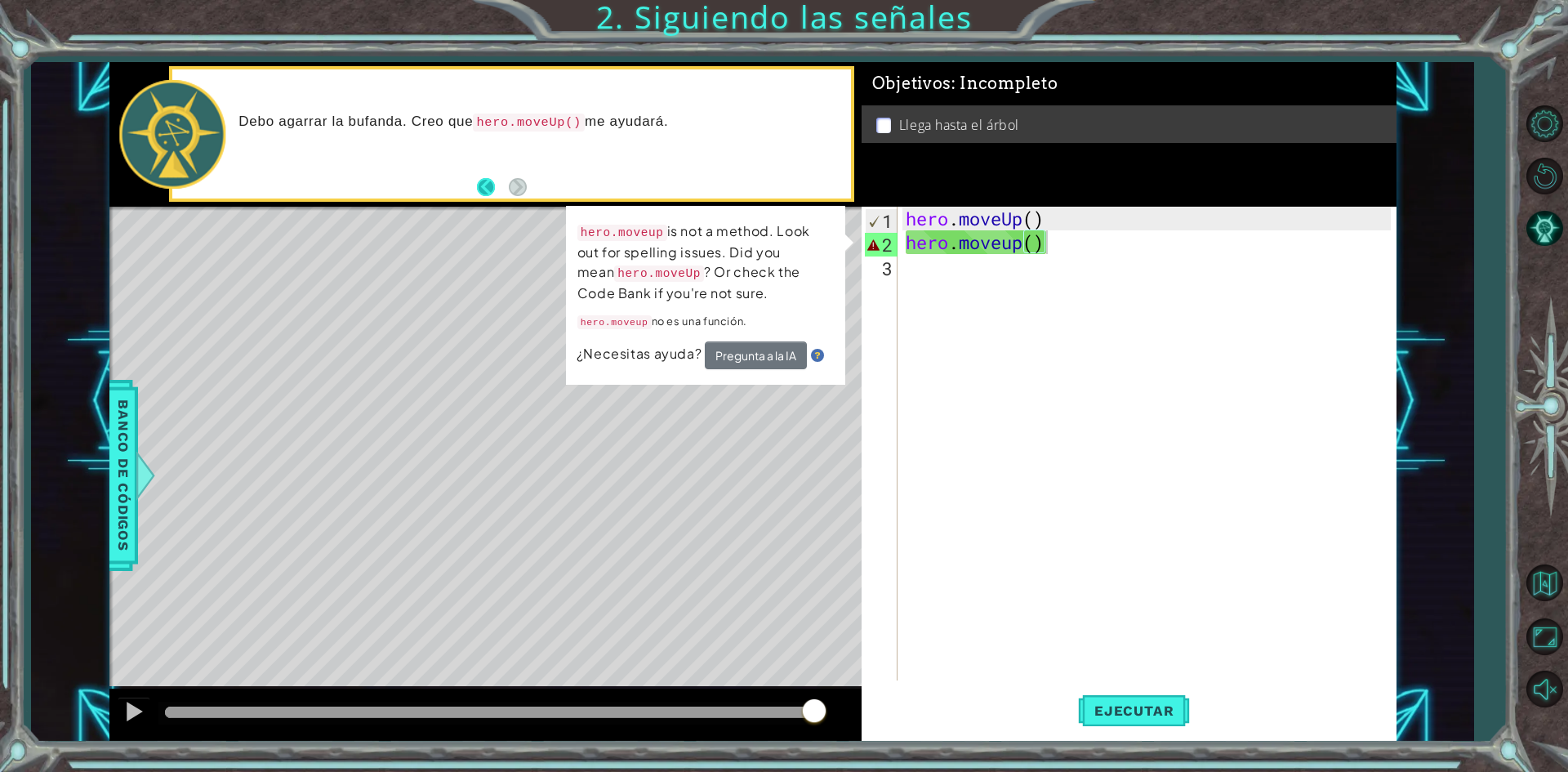
click at [478, 183] on button "Back" at bounding box center [492, 187] width 32 height 18
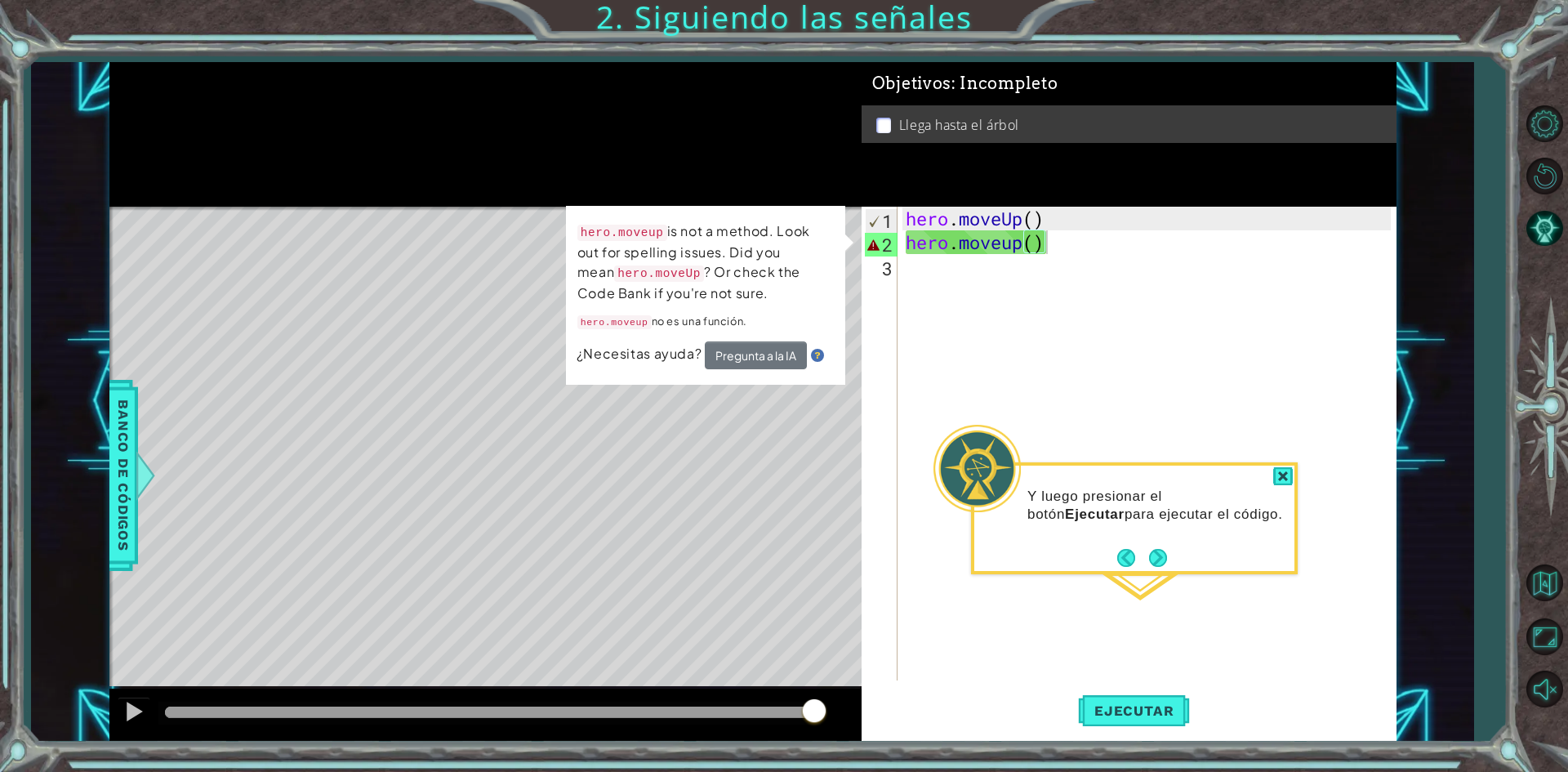
drag, startPoint x: 446, startPoint y: 235, endPoint x: 463, endPoint y: 265, distance: 34.5
click at [459, 267] on div "Level Map" at bounding box center [487, 447] width 755 height 481
drag, startPoint x: 457, startPoint y: 234, endPoint x: 483, endPoint y: 255, distance: 33.4
click at [470, 253] on div "Level Map" at bounding box center [487, 447] width 755 height 481
click at [1284, 477] on div at bounding box center [1284, 476] width 20 height 19
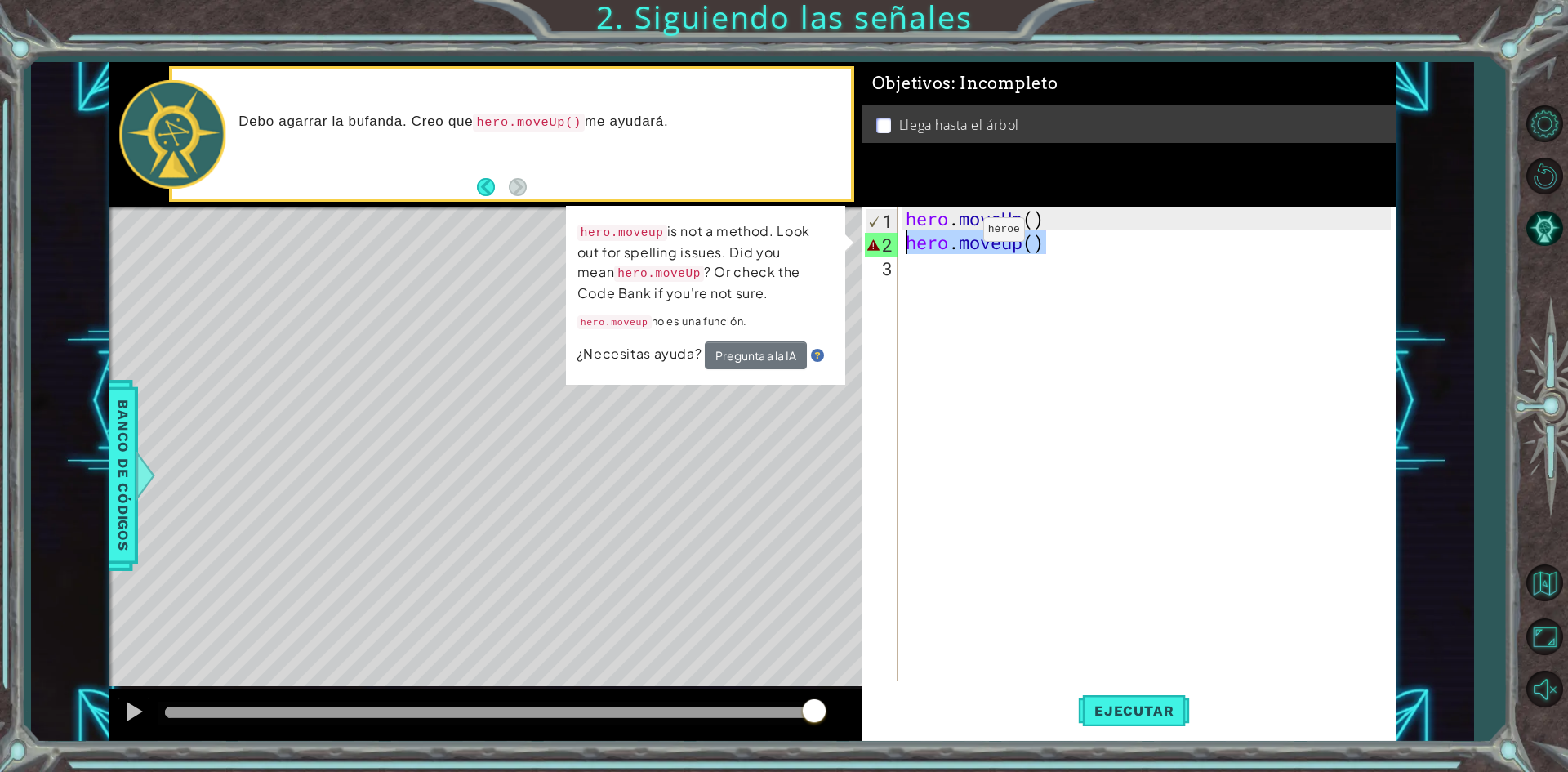
drag, startPoint x: 1060, startPoint y: 236, endPoint x: 805, endPoint y: 243, distance: 255.1
click at [803, 243] on div "1 ההההההההההההההההההההההההההההההההההההההההההההההההההההההההההההההההההההההההההההה…" at bounding box center [753, 402] width 1288 height 680
click at [903, 237] on div "hero . moveUp ( ) hero . moveup ( )" at bounding box center [1147, 443] width 489 height 474
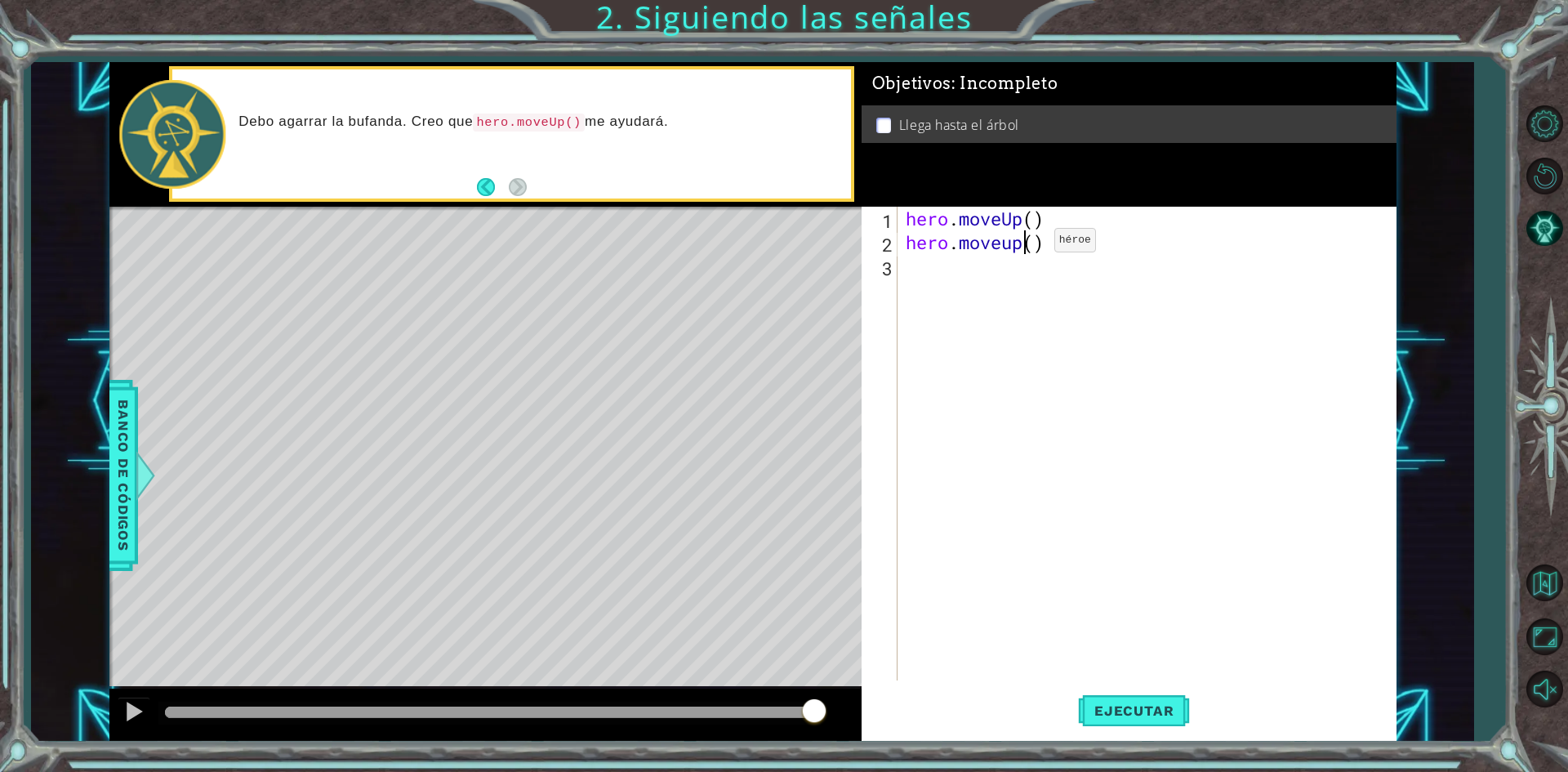
click at [1031, 246] on div "hero . moveUp ( ) hero . moveup ( )" at bounding box center [1151, 467] width 497 height 521
click at [1036, 245] on div "hero . moveUp ( ) hero . moveup ( )" at bounding box center [1147, 443] width 489 height 474
click at [1142, 719] on button "Ejecutar" at bounding box center [1135, 711] width 112 height 53
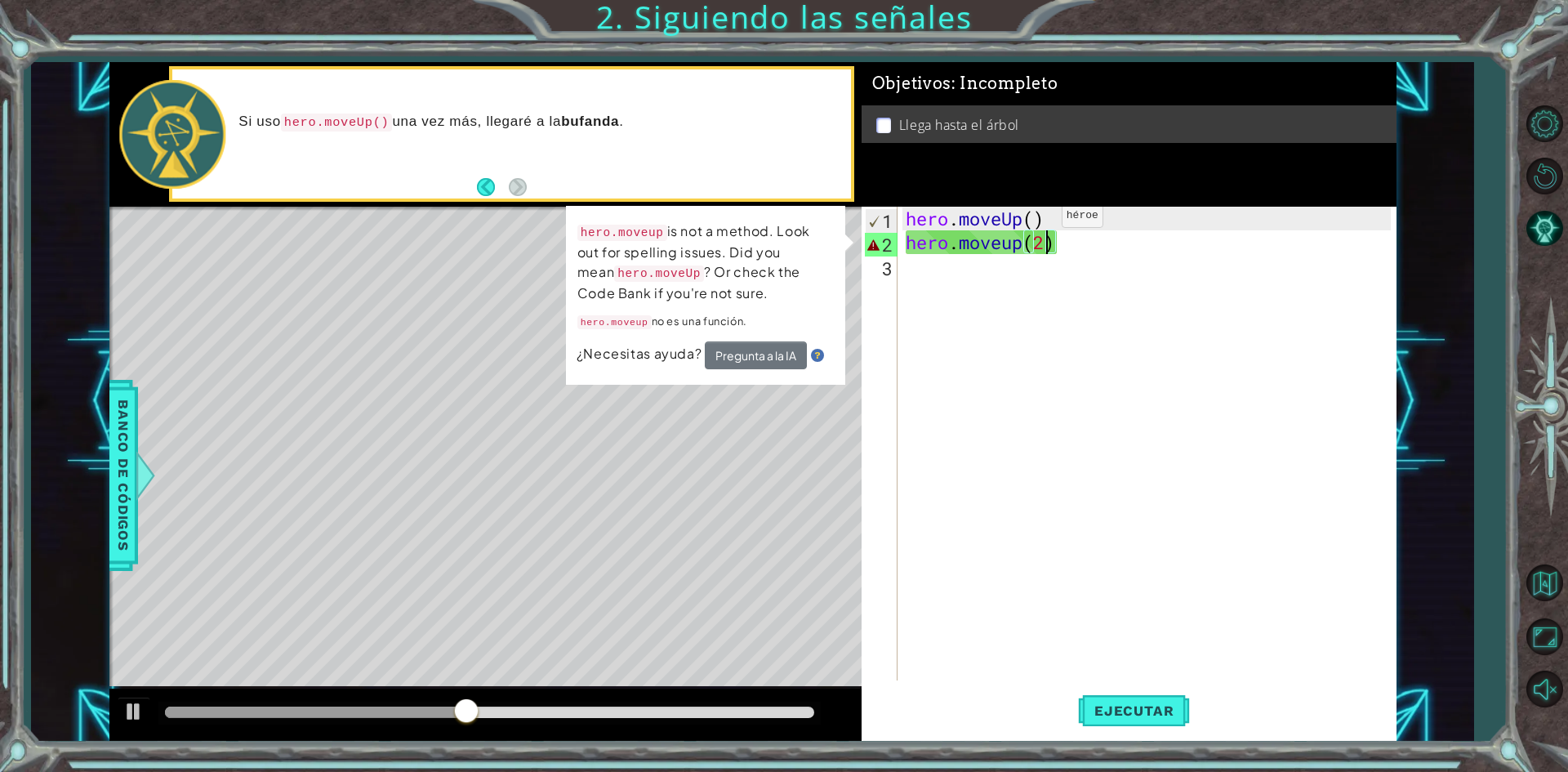
click at [1039, 214] on div "hero . moveUp ( ) hero . moveup ( 2 )" at bounding box center [1151, 467] width 497 height 521
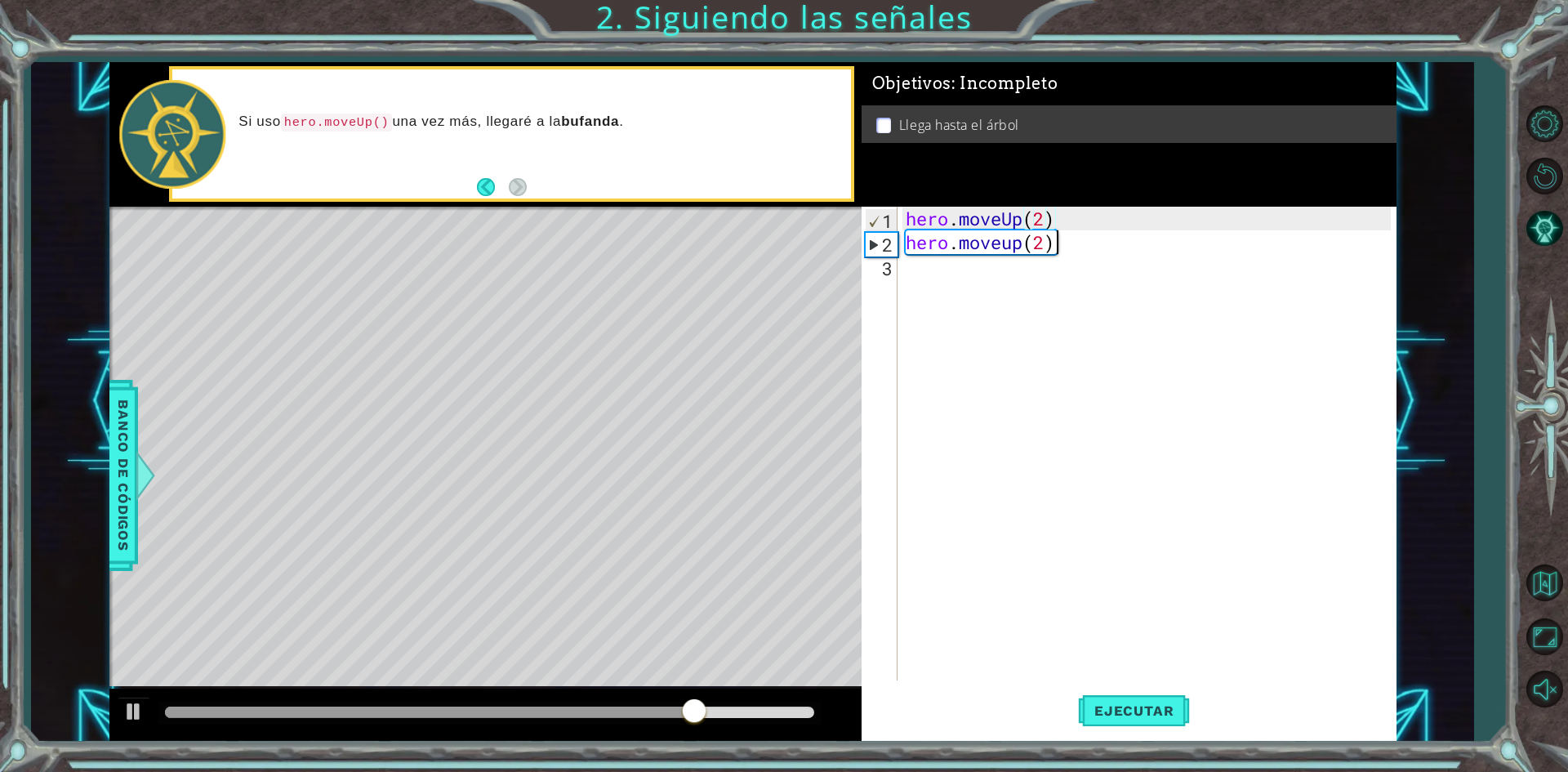
click at [1055, 248] on div "hero . moveUp ( 2 ) hero . moveup ( 2 )" at bounding box center [1151, 467] width 497 height 521
type textarea "hero.moveup(2)"
drag, startPoint x: 1053, startPoint y: 247, endPoint x: 850, endPoint y: 225, distance: 204.2
click at [886, 253] on div "hero.moveup(2) 1 2 3 hero . moveUp ( 2 ) hero . moveup ( 2 ) הההההההההההההההההה…" at bounding box center [1126, 443] width 529 height 474
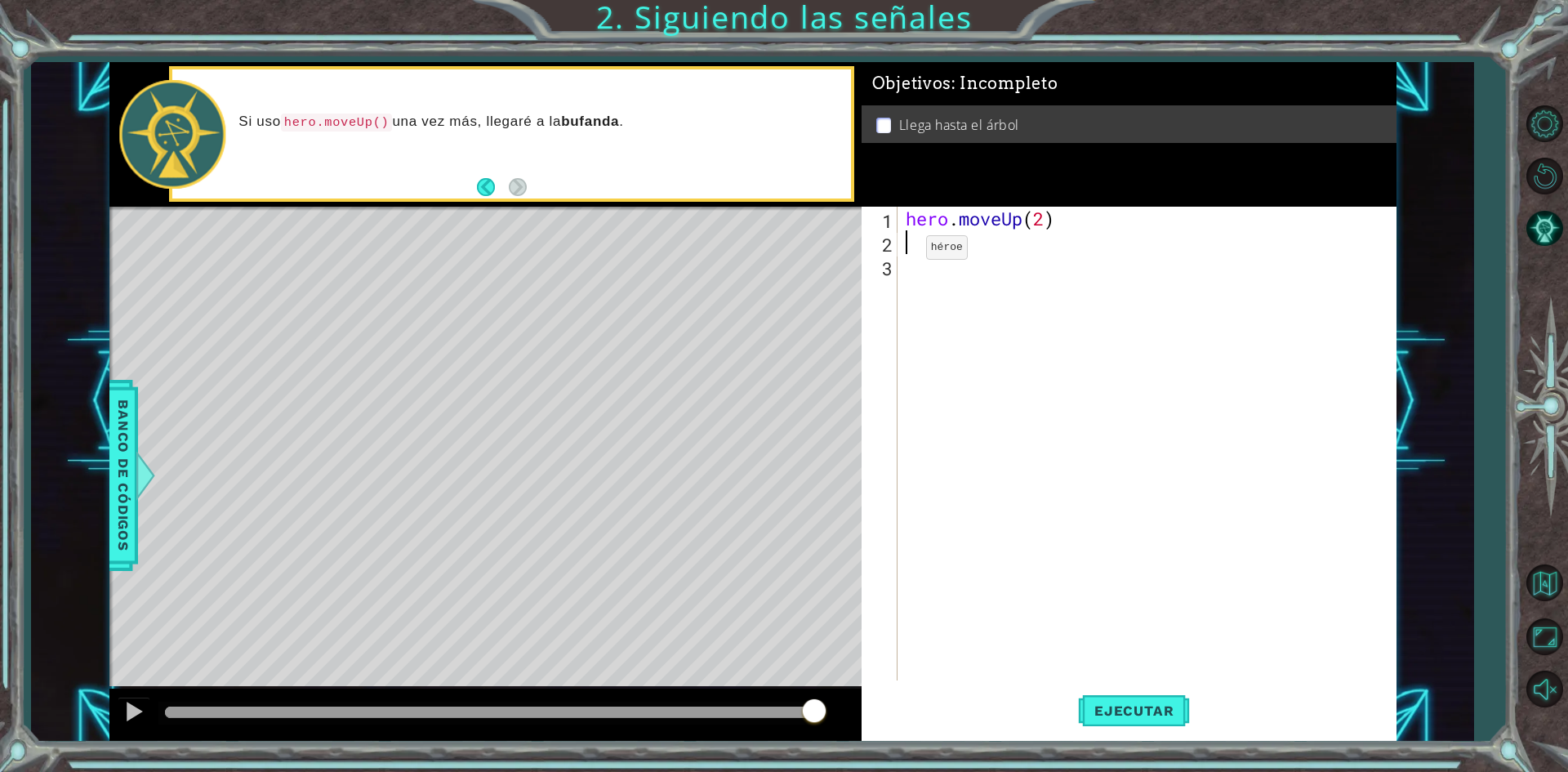
scroll to position [0, 0]
type textarea "h"
click at [1154, 699] on button "Ejecutar" at bounding box center [1135, 711] width 112 height 53
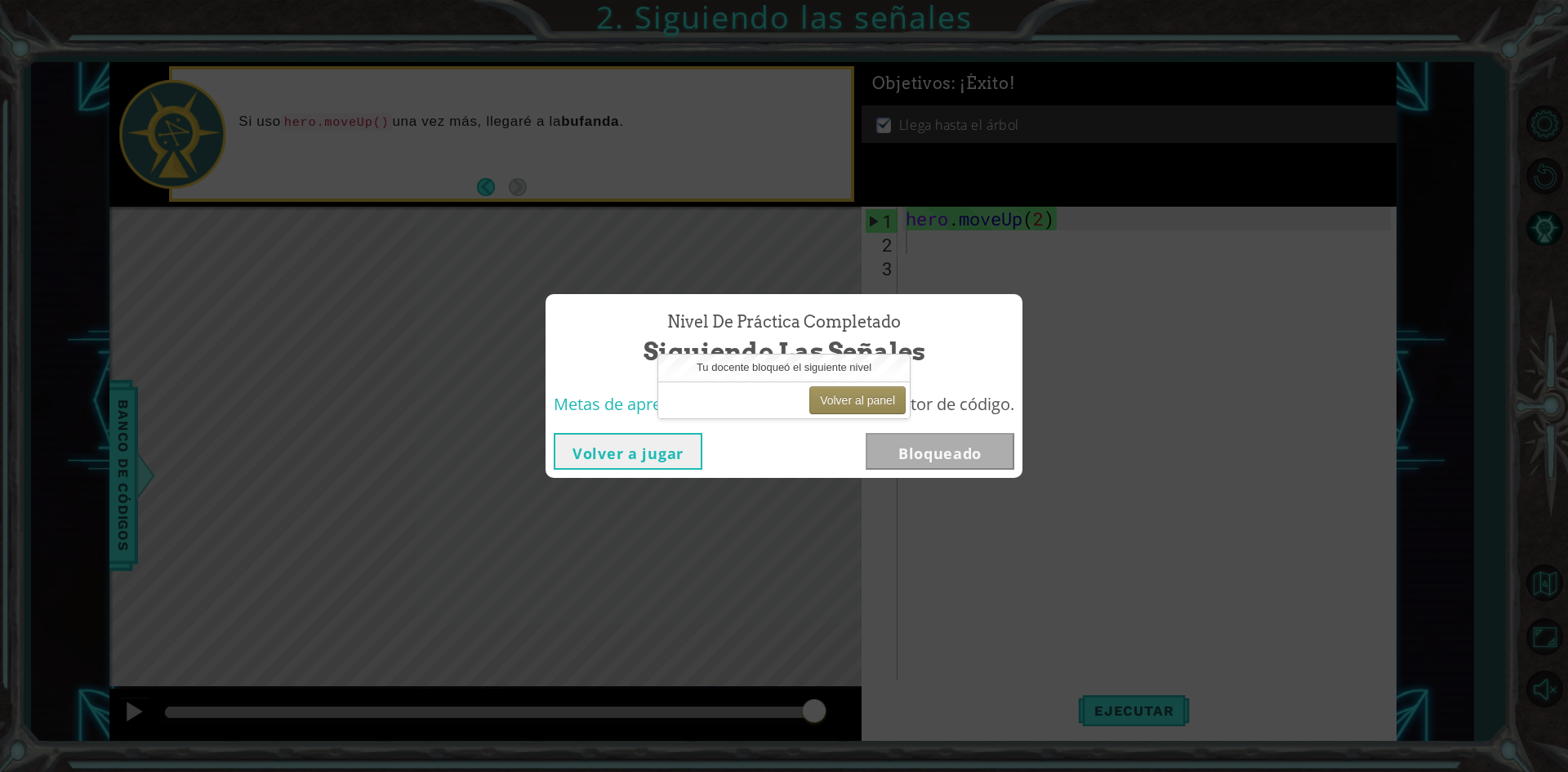
drag, startPoint x: 1067, startPoint y: 299, endPoint x: 1083, endPoint y: 293, distance: 17.1
click at [860, 401] on button "Volver al panel" at bounding box center [858, 400] width 97 height 28
click at [632, 375] on div "Nivel de práctica Completado Siguiendo las señales" at bounding box center [784, 339] width 461 height 74
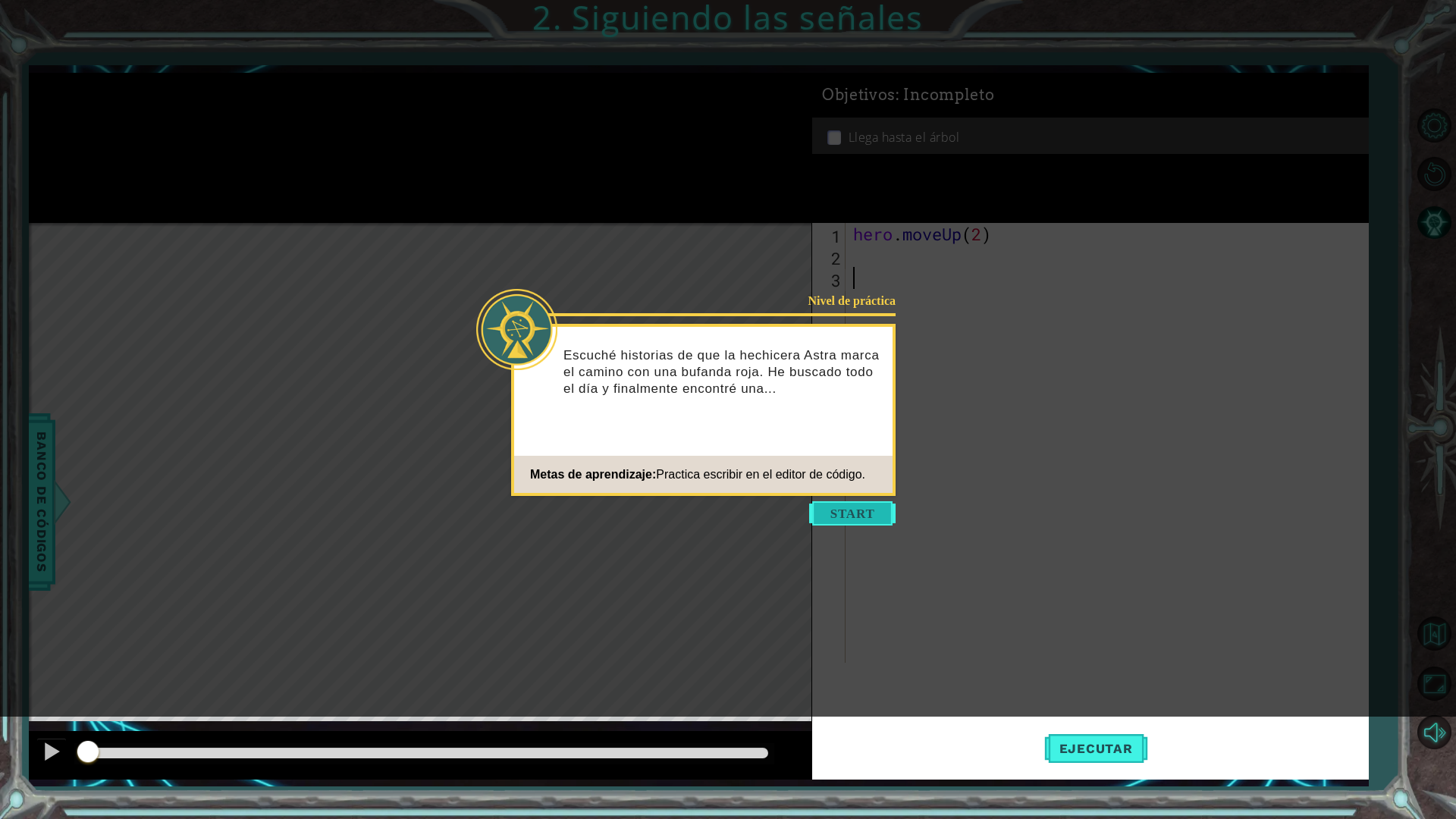
click at [857, 515] on button "Start" at bounding box center [852, 513] width 87 height 24
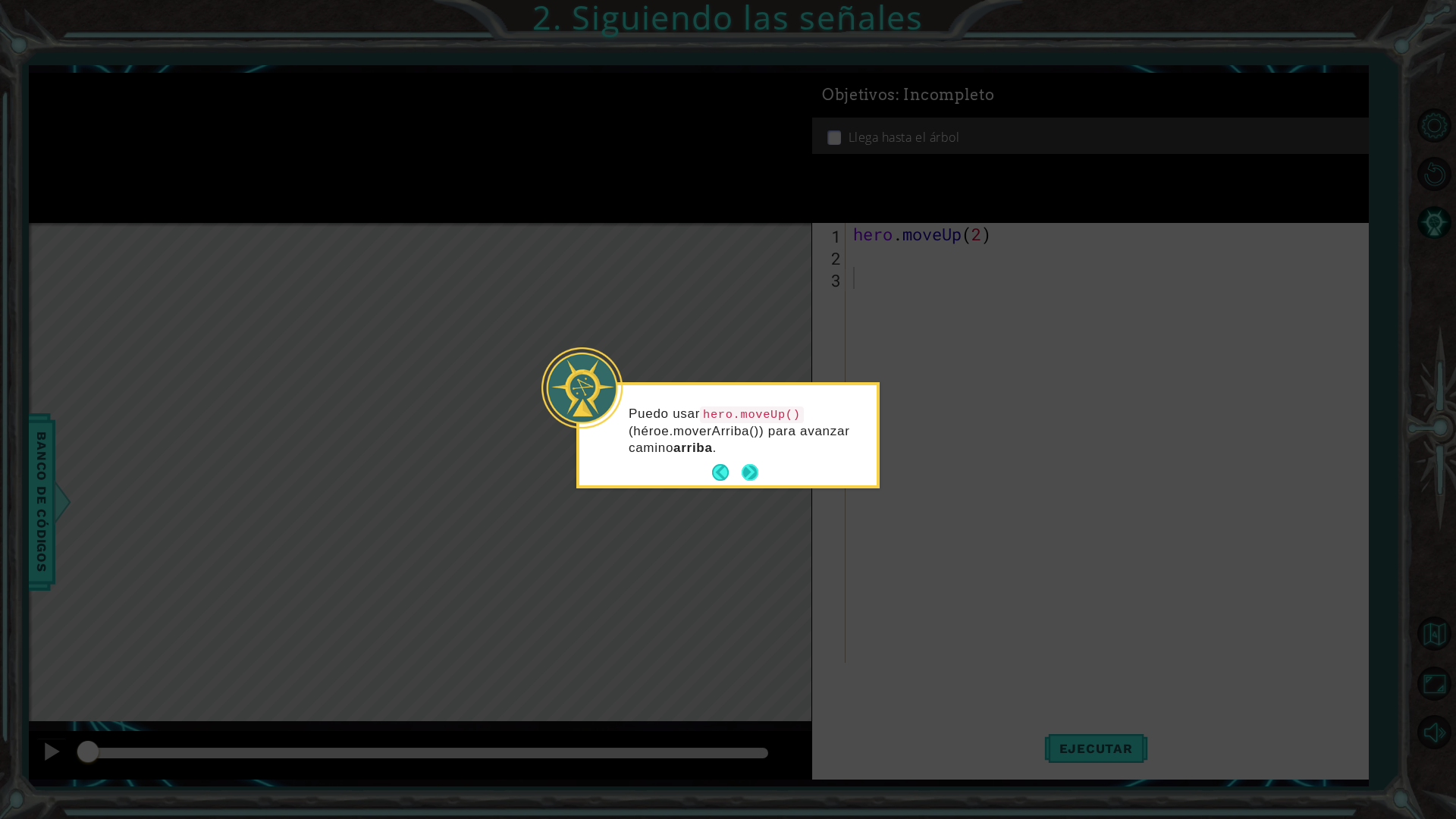
click at [755, 469] on button "Next" at bounding box center [750, 473] width 17 height 17
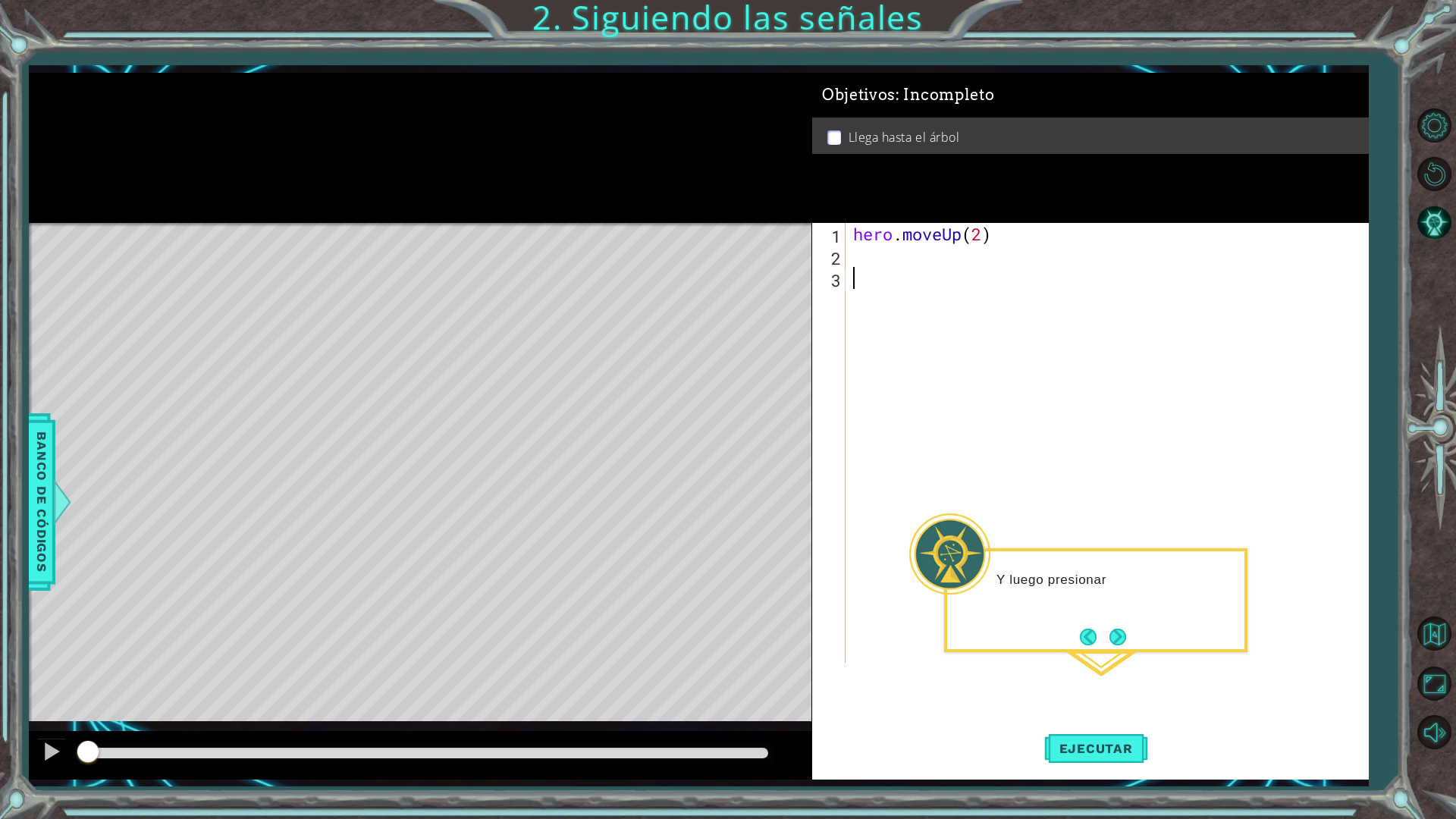
click at [863, 255] on div "hero . moveUp ( 2 )" at bounding box center [1111, 465] width 521 height 484
type textarea "hero.moveUp"
click at [902, 291] on div "hero . moveUp ( 2 ) hero . moveUp" at bounding box center [1111, 465] width 521 height 484
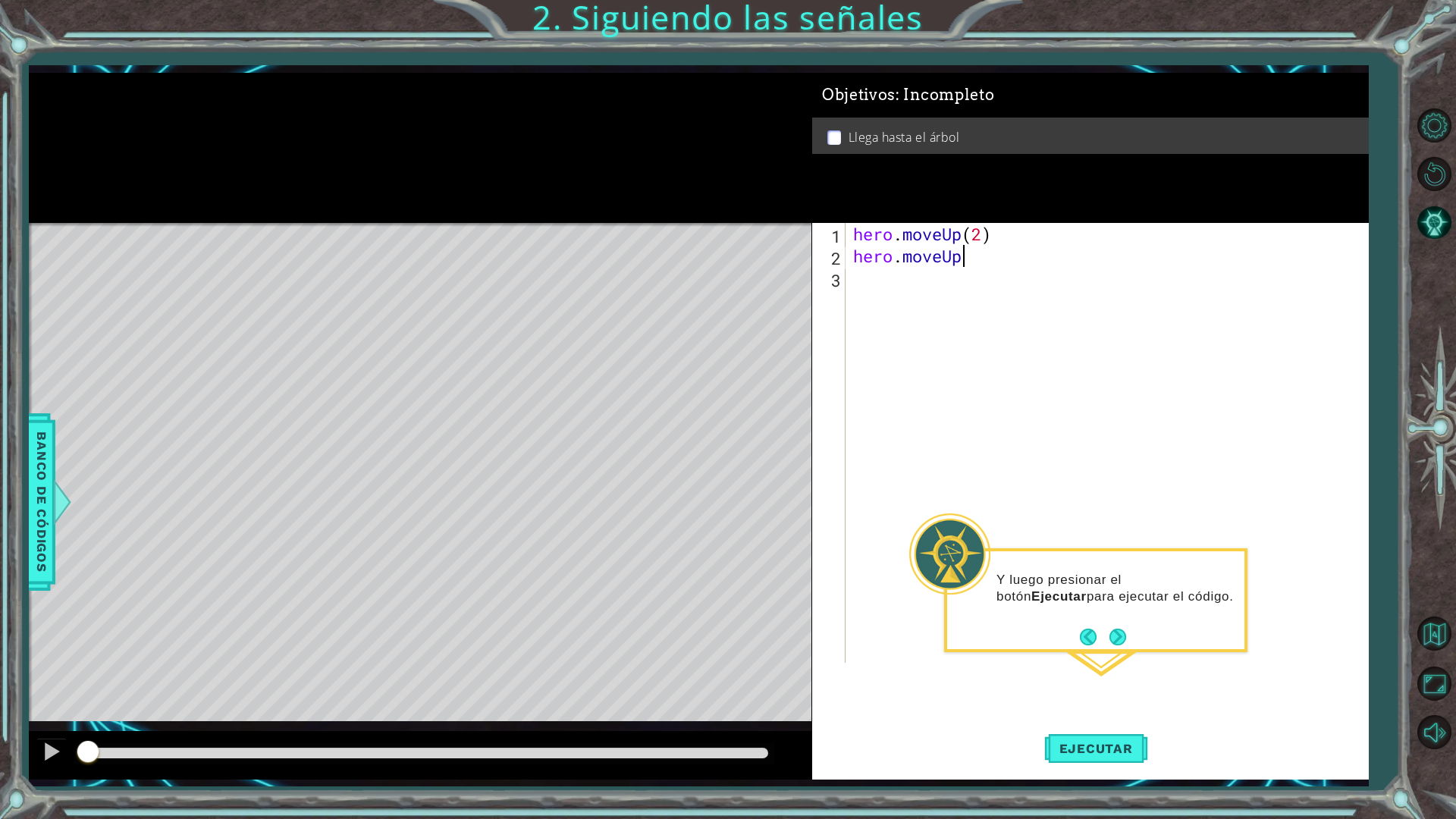
drag, startPoint x: 979, startPoint y: 249, endPoint x: 967, endPoint y: 266, distance: 20.8
click at [975, 257] on div "hero . moveUp ( 2 ) hero . moveUp" at bounding box center [1111, 465] width 521 height 484
type textarea "hero.moveUp"
click at [915, 285] on div "hero . moveUp ( 2 ) hero . moveUp" at bounding box center [1111, 465] width 521 height 484
click at [980, 265] on div "hero . moveUp ( 2 ) hero . moveUp" at bounding box center [1111, 465] width 521 height 484
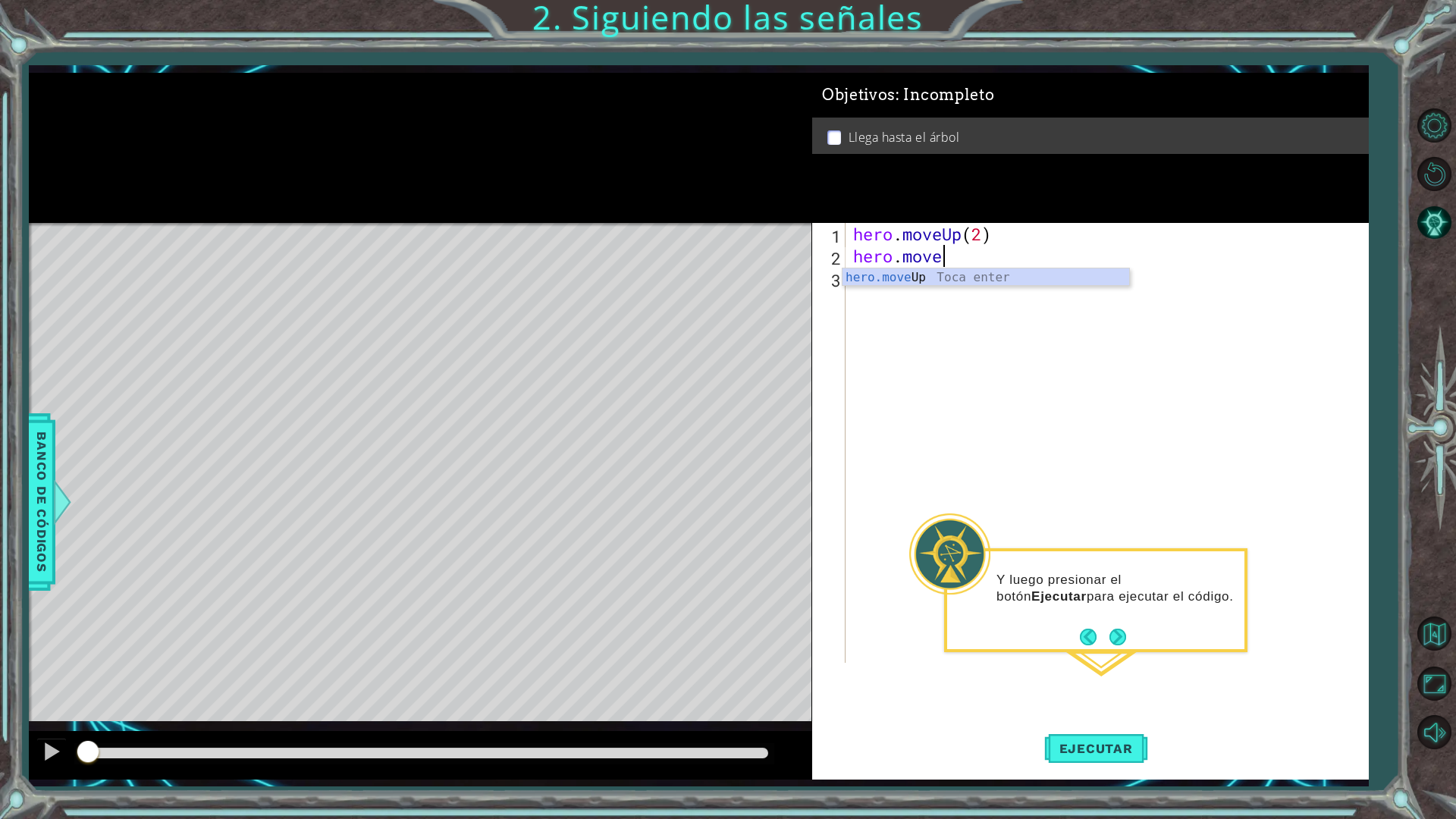
scroll to position [0, 4]
type textarea "hero.moveUp"
drag, startPoint x: 1002, startPoint y: 266, endPoint x: 849, endPoint y: 255, distance: 153.4
click at [849, 255] on div "1 2 3 4 hero . moveUp ( 2 ) hero . moveUp ( ) ההההההההההההההההההההההההההההההההה…" at bounding box center [1088, 465] width 551 height 484
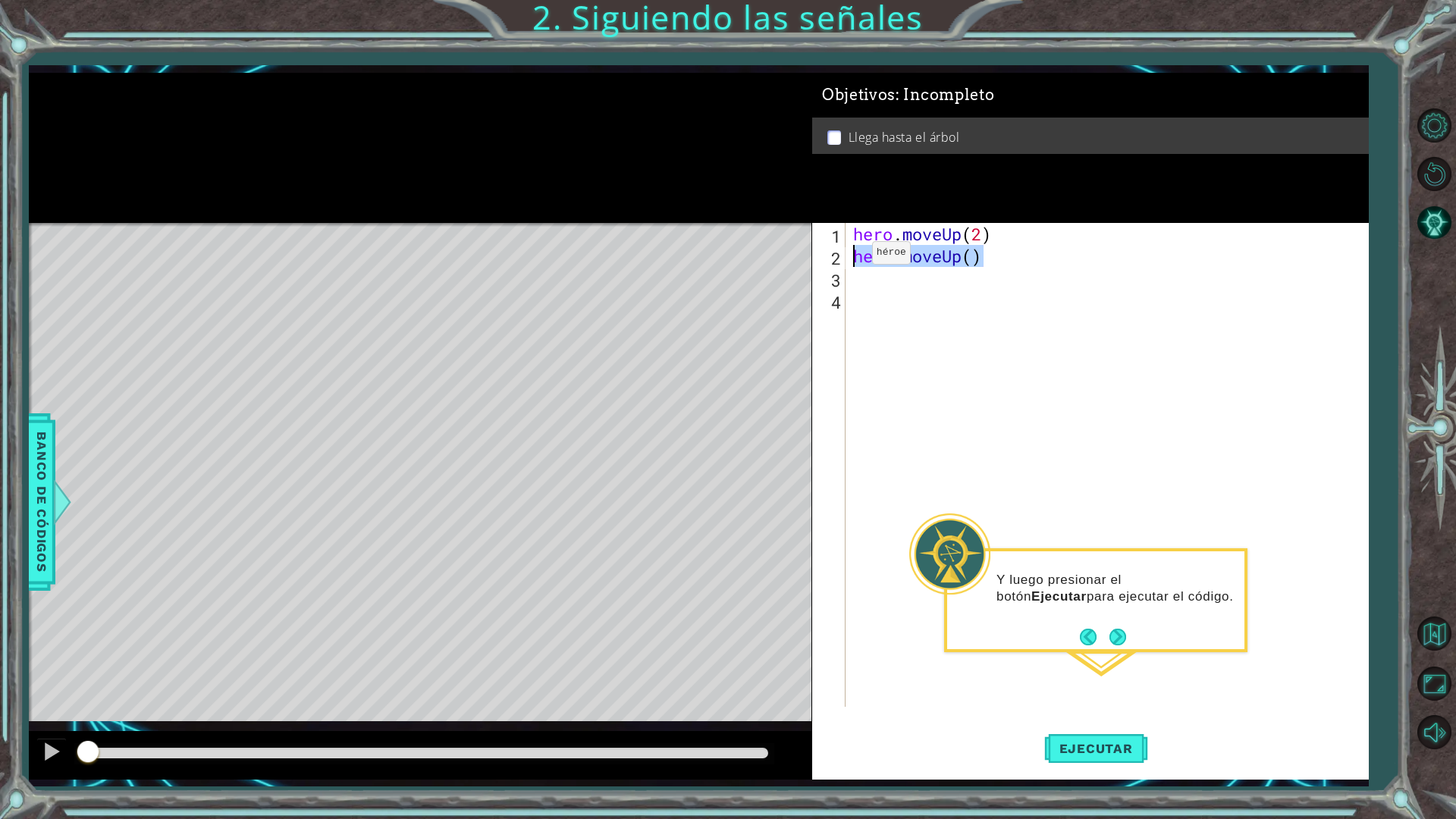
type textarea "hero.moveUp()"
click at [1003, 232] on div "hero . moveUp ( 2 )" at bounding box center [1111, 486] width 521 height 528
type textarea "hero.moveUp(2)"
click at [1069, 716] on button "Ejecutar" at bounding box center [1096, 748] width 104 height 55
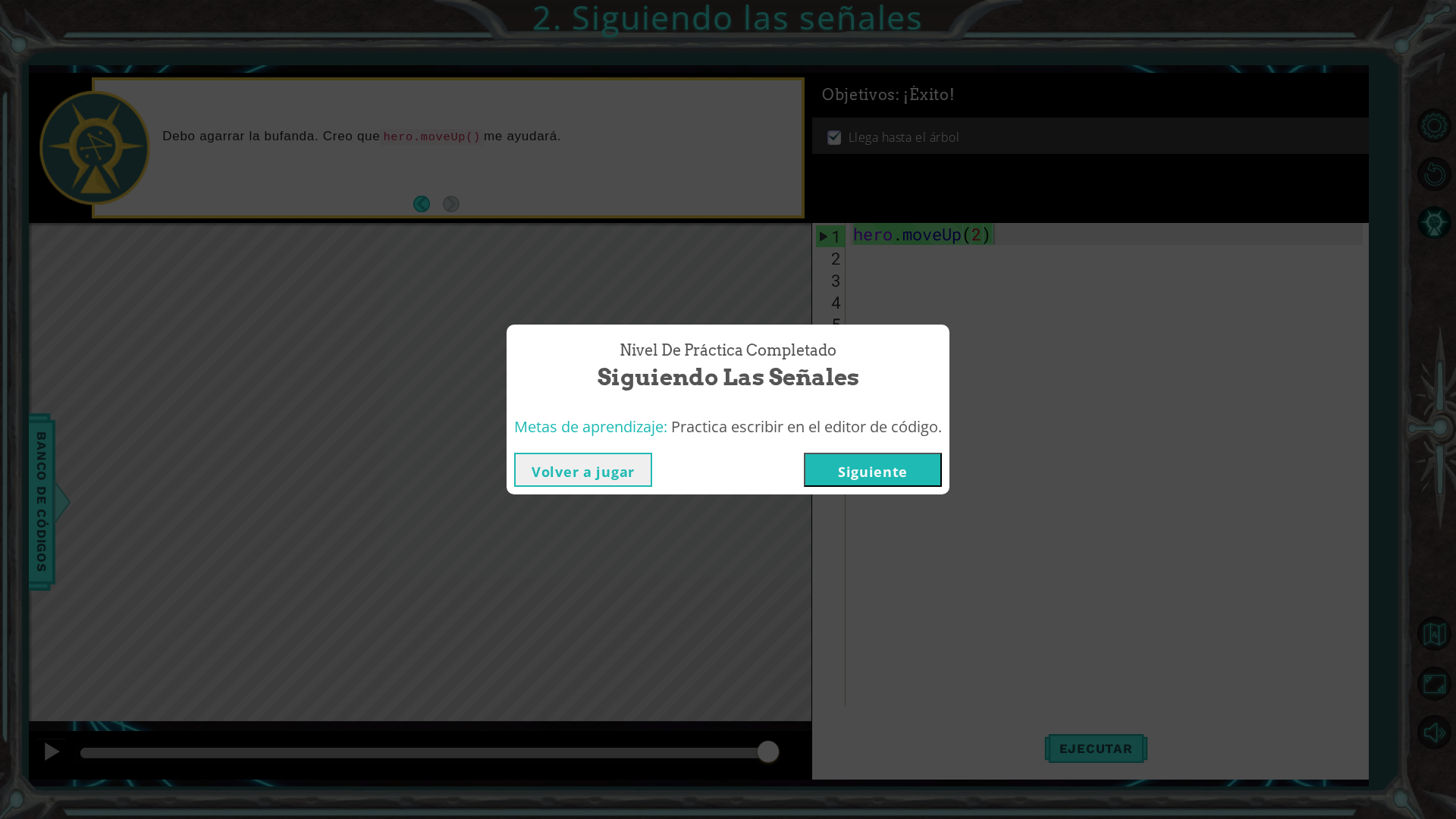
click at [867, 480] on button "Siguiente" at bounding box center [873, 470] width 138 height 34
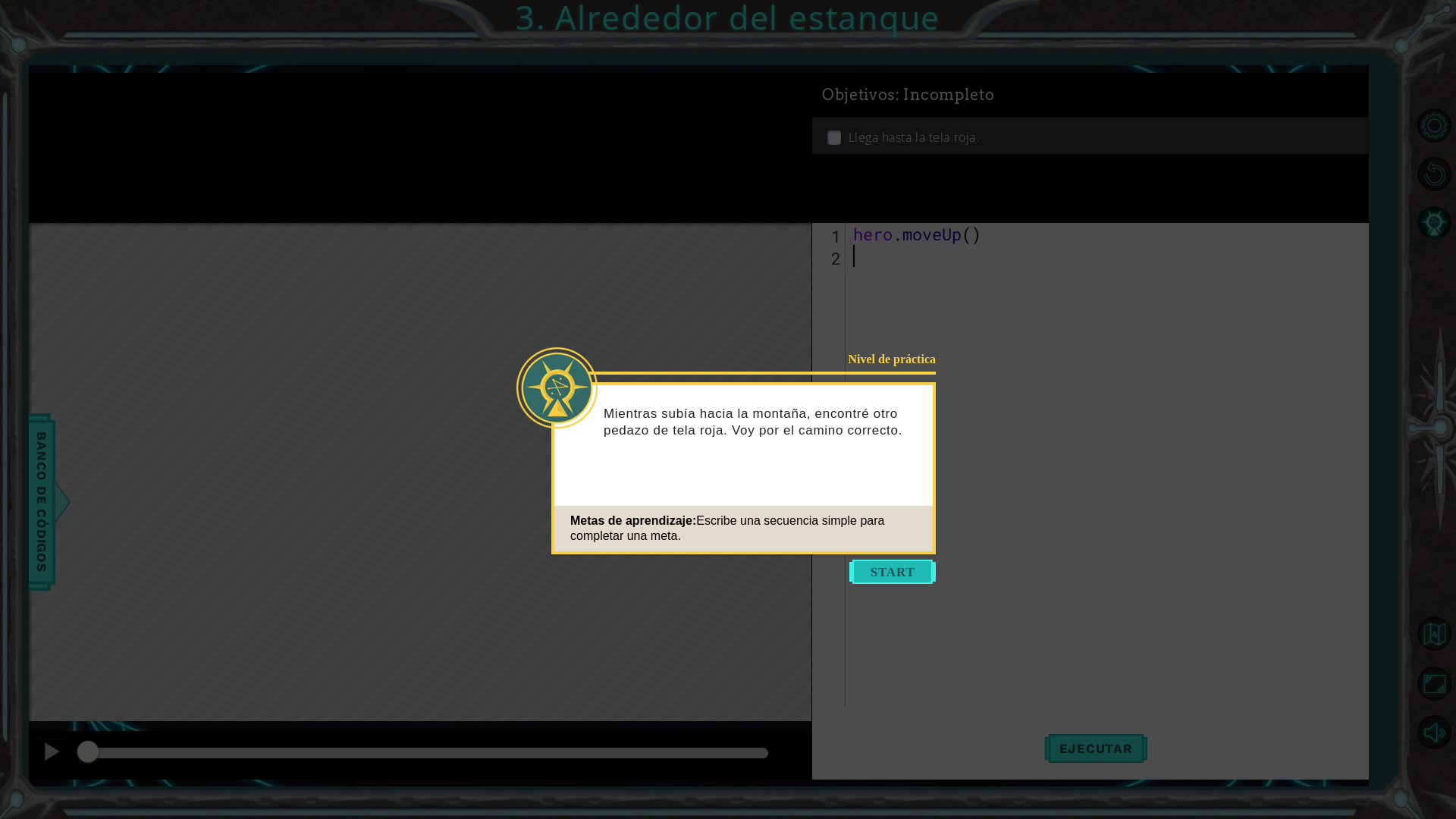
click at [896, 578] on button "Start" at bounding box center [892, 571] width 87 height 24
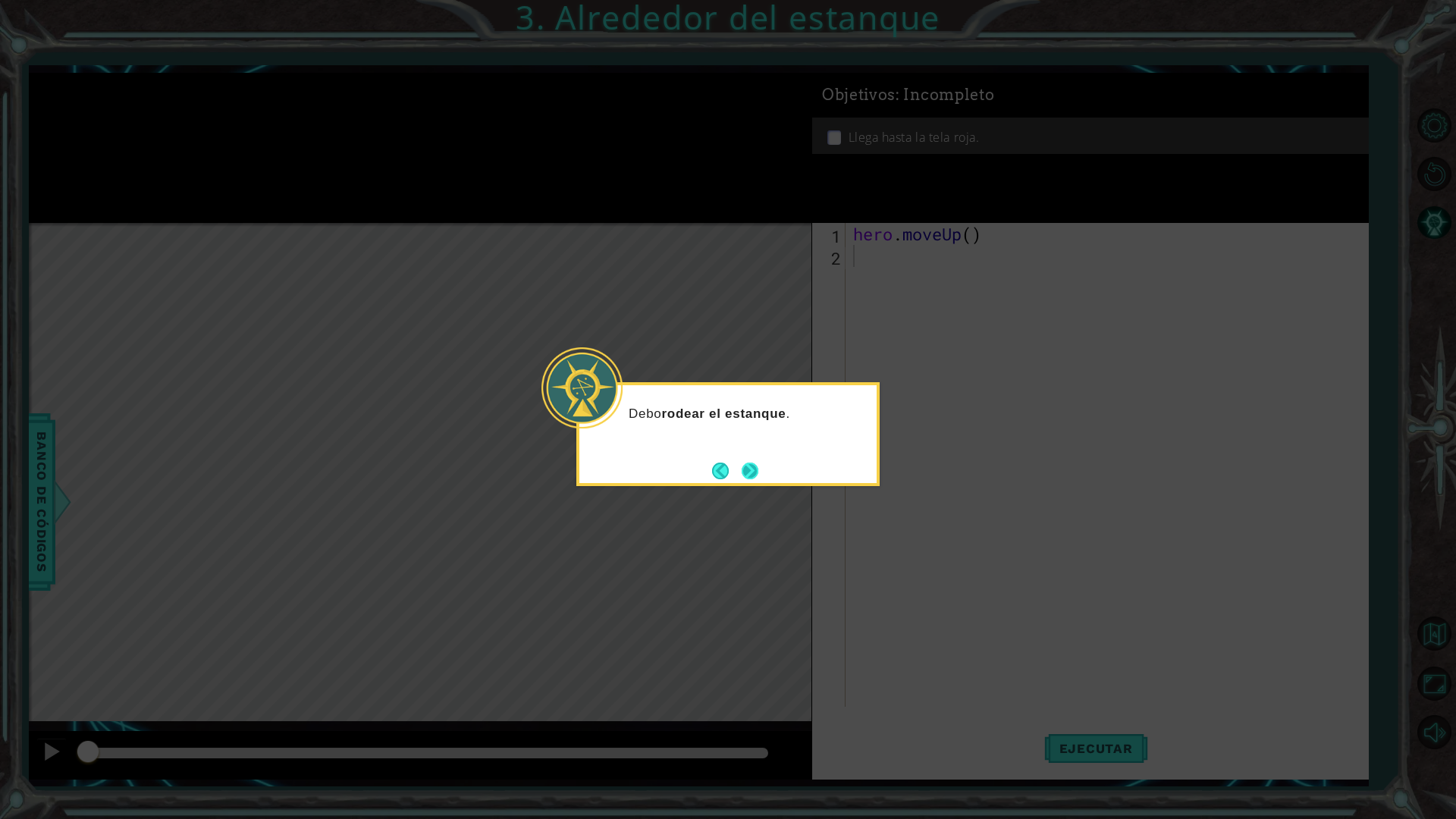
click at [744, 473] on button "Next" at bounding box center [750, 470] width 18 height 18
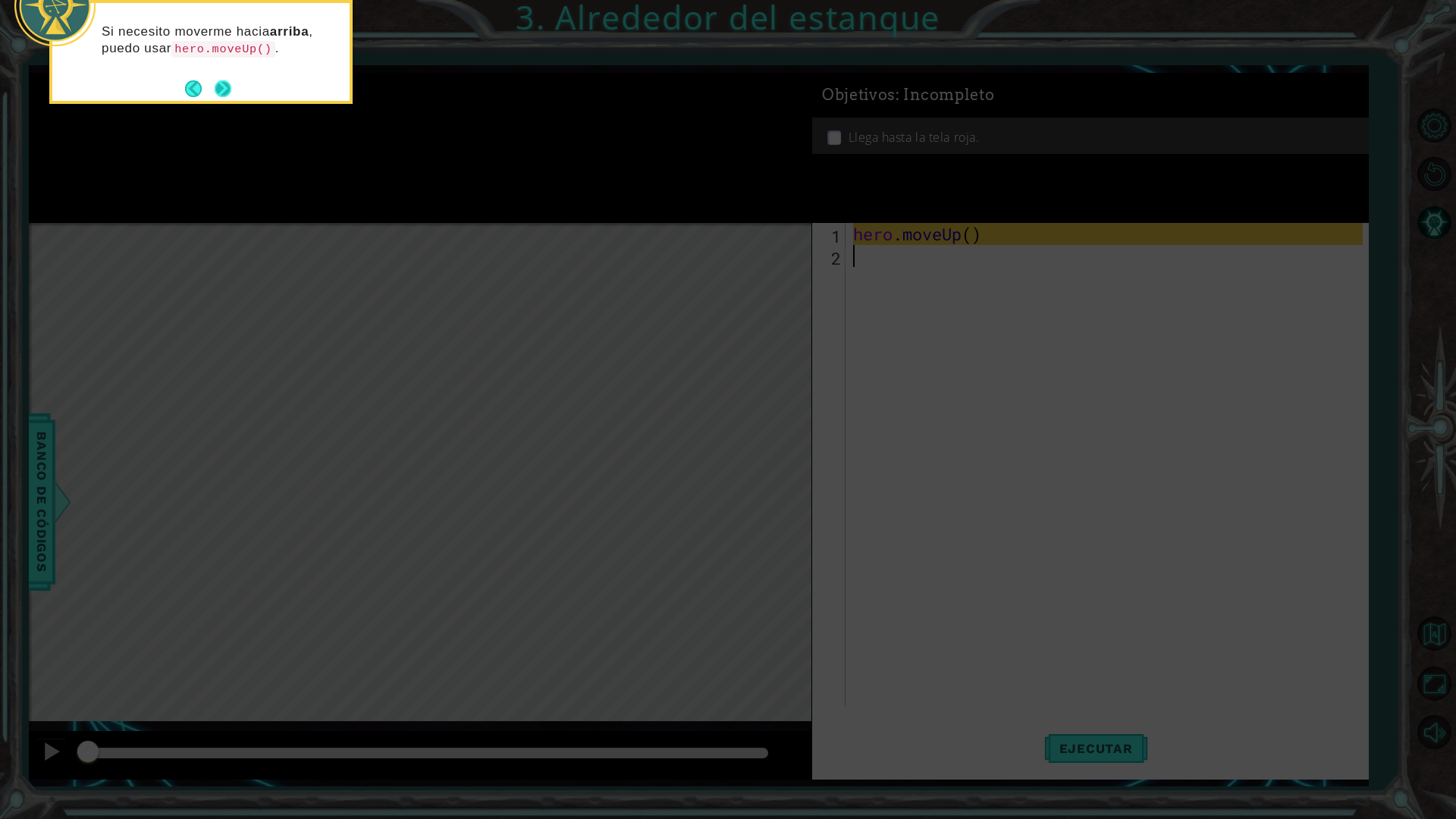
click at [223, 90] on button "Next" at bounding box center [223, 89] width 17 height 17
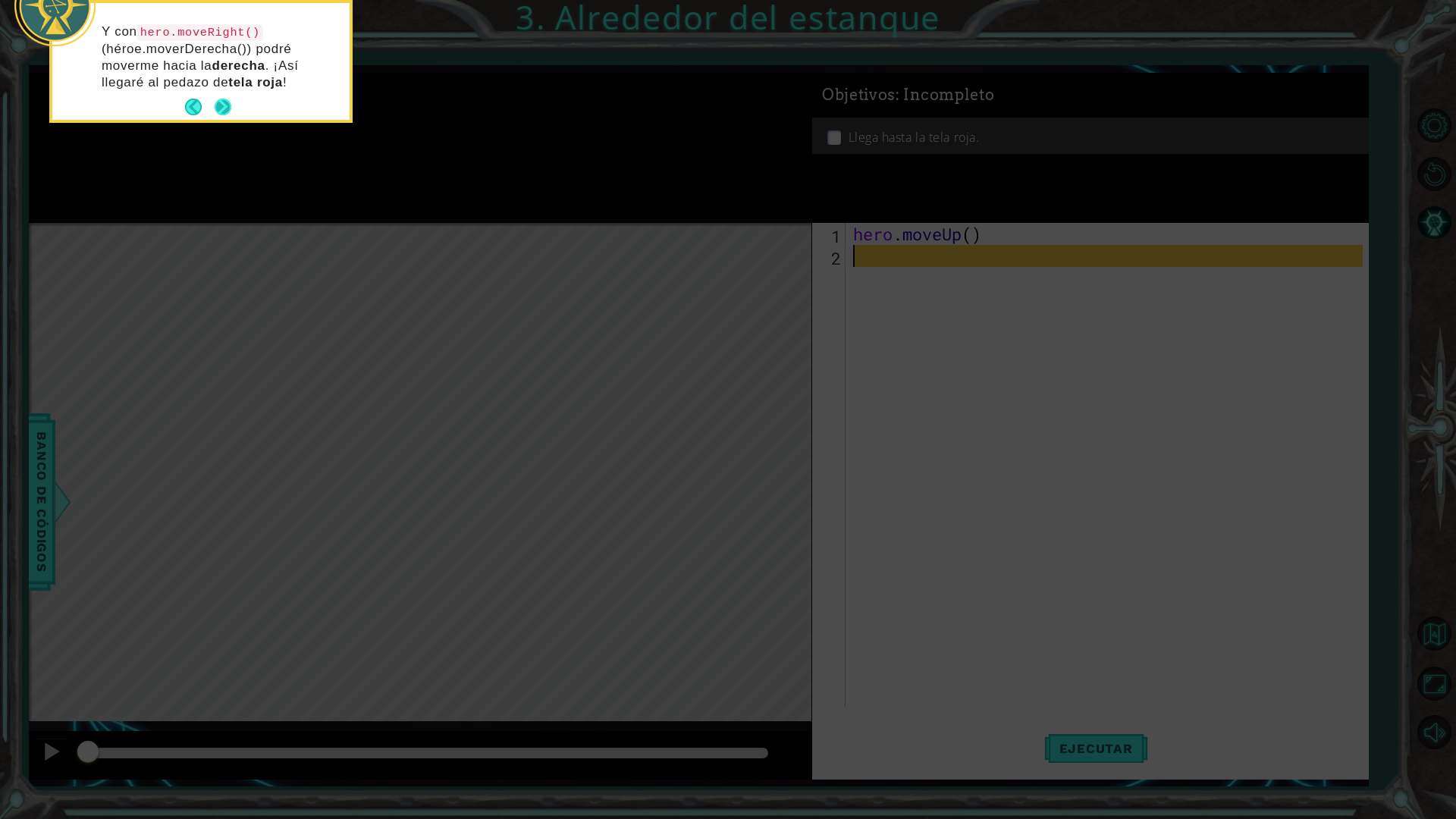
click at [229, 112] on button "Next" at bounding box center [223, 107] width 18 height 18
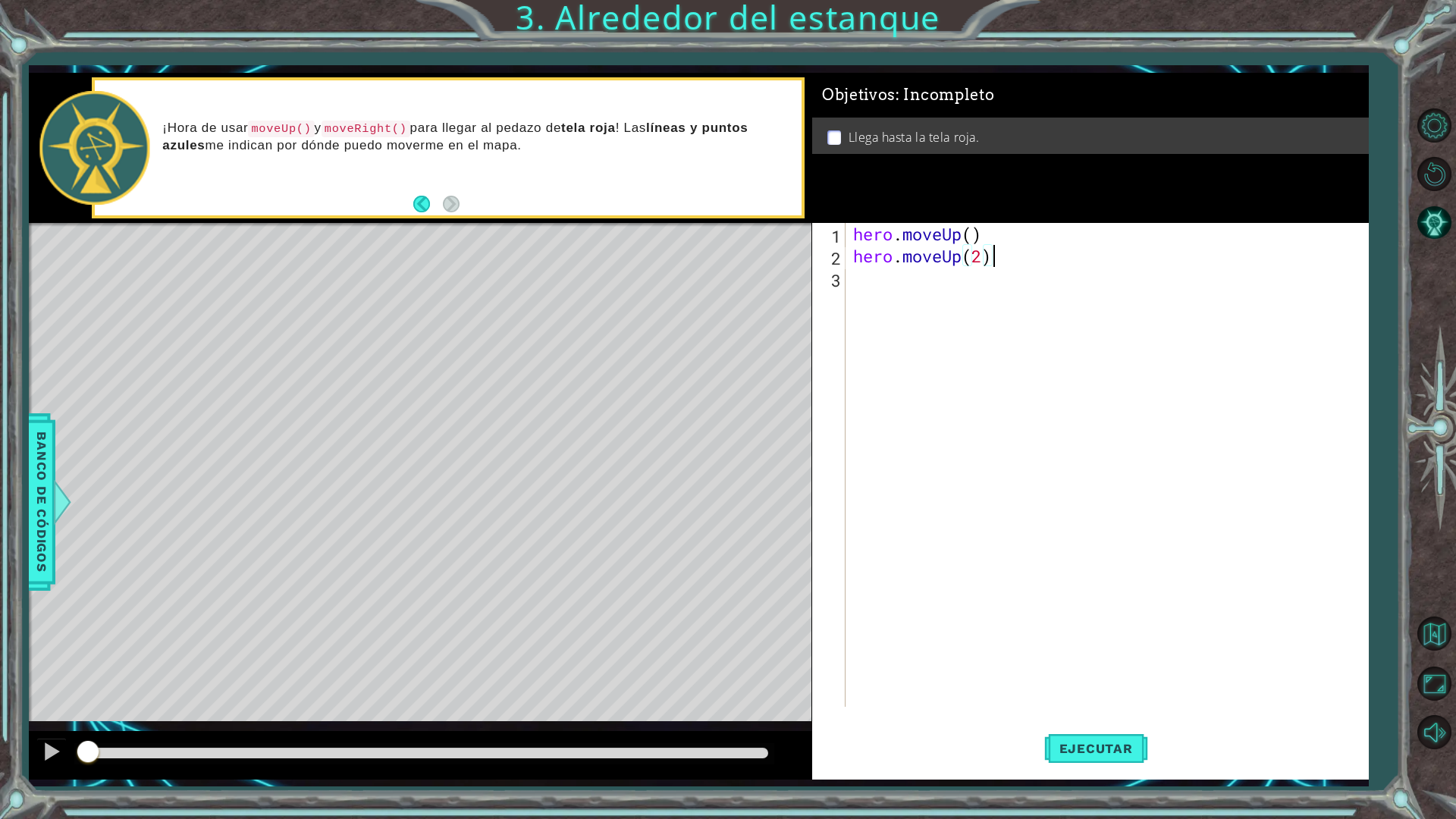
scroll to position [0, 5]
type textarea "hero.moveUp(2)"
click at [1080, 716] on button "Ejecutar" at bounding box center [1096, 748] width 104 height 55
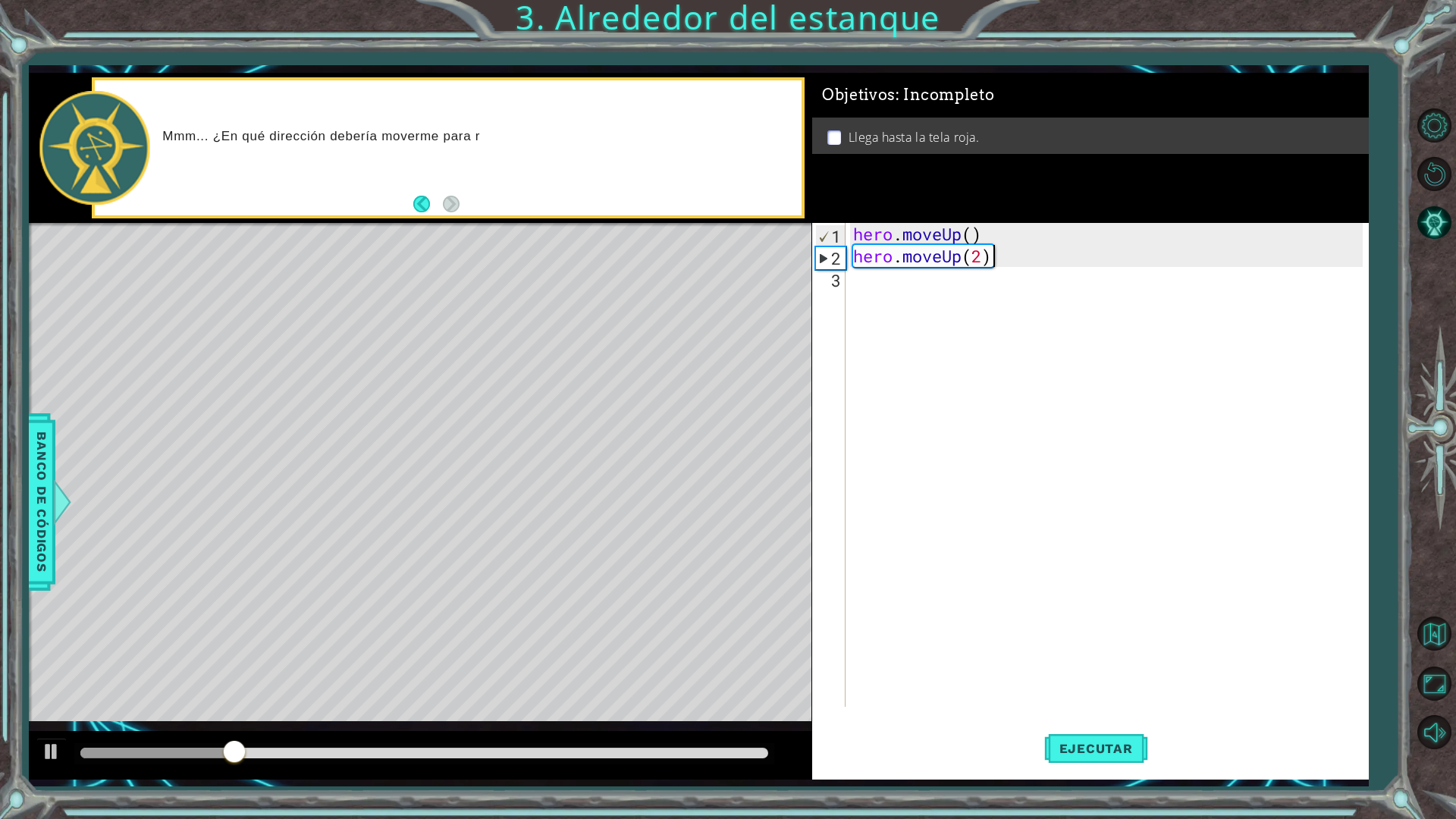
click at [932, 291] on div "hero . moveUp ( ) hero . moveUp ( 2 )" at bounding box center [1111, 486] width 521 height 528
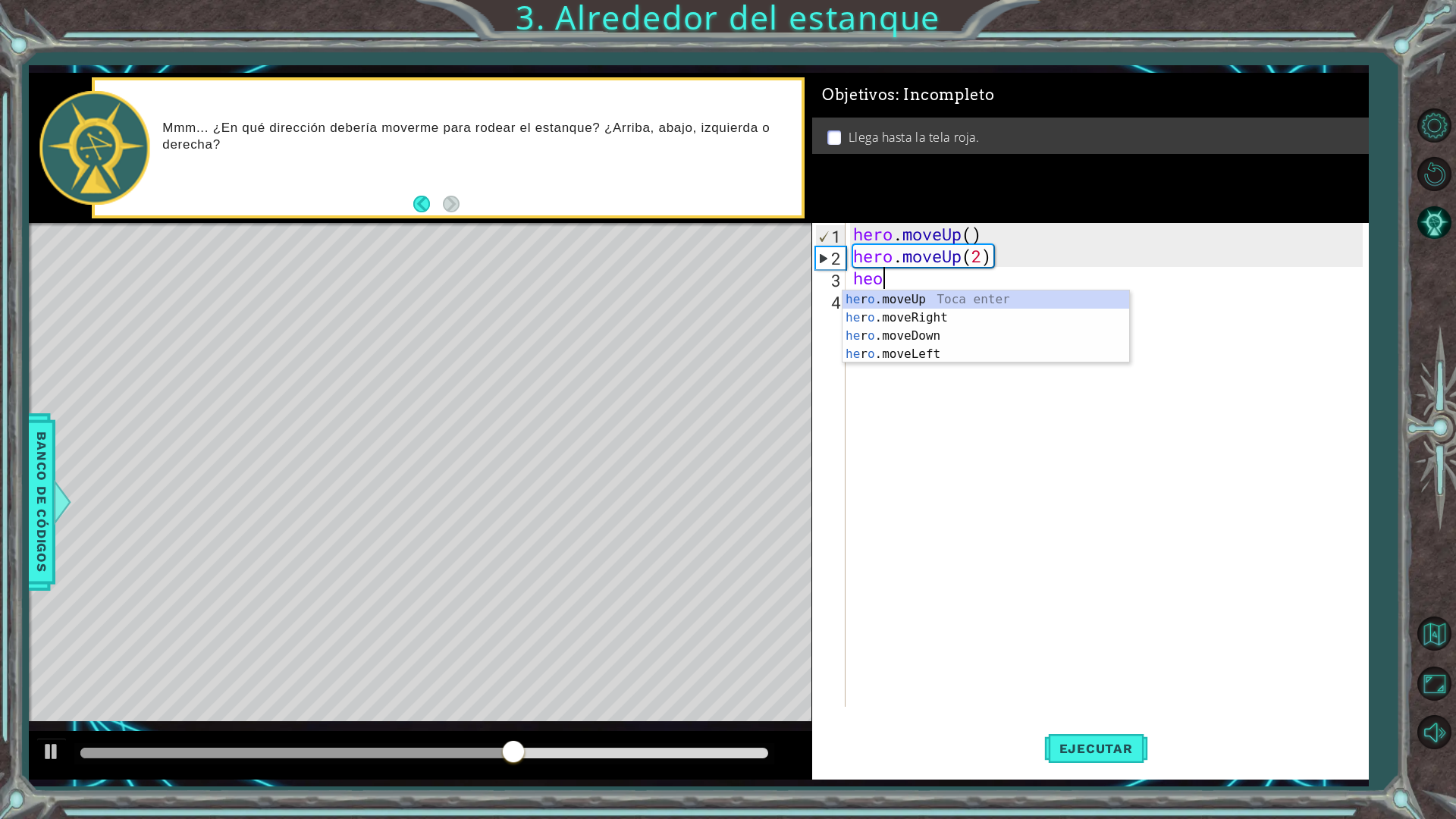
scroll to position [0, 0]
type textarea "hero"
click at [898, 321] on div "hero .moveUp Toca enter hero .moveRight Toca enter hero .moveDown Toca enter he…" at bounding box center [986, 345] width 286 height 109
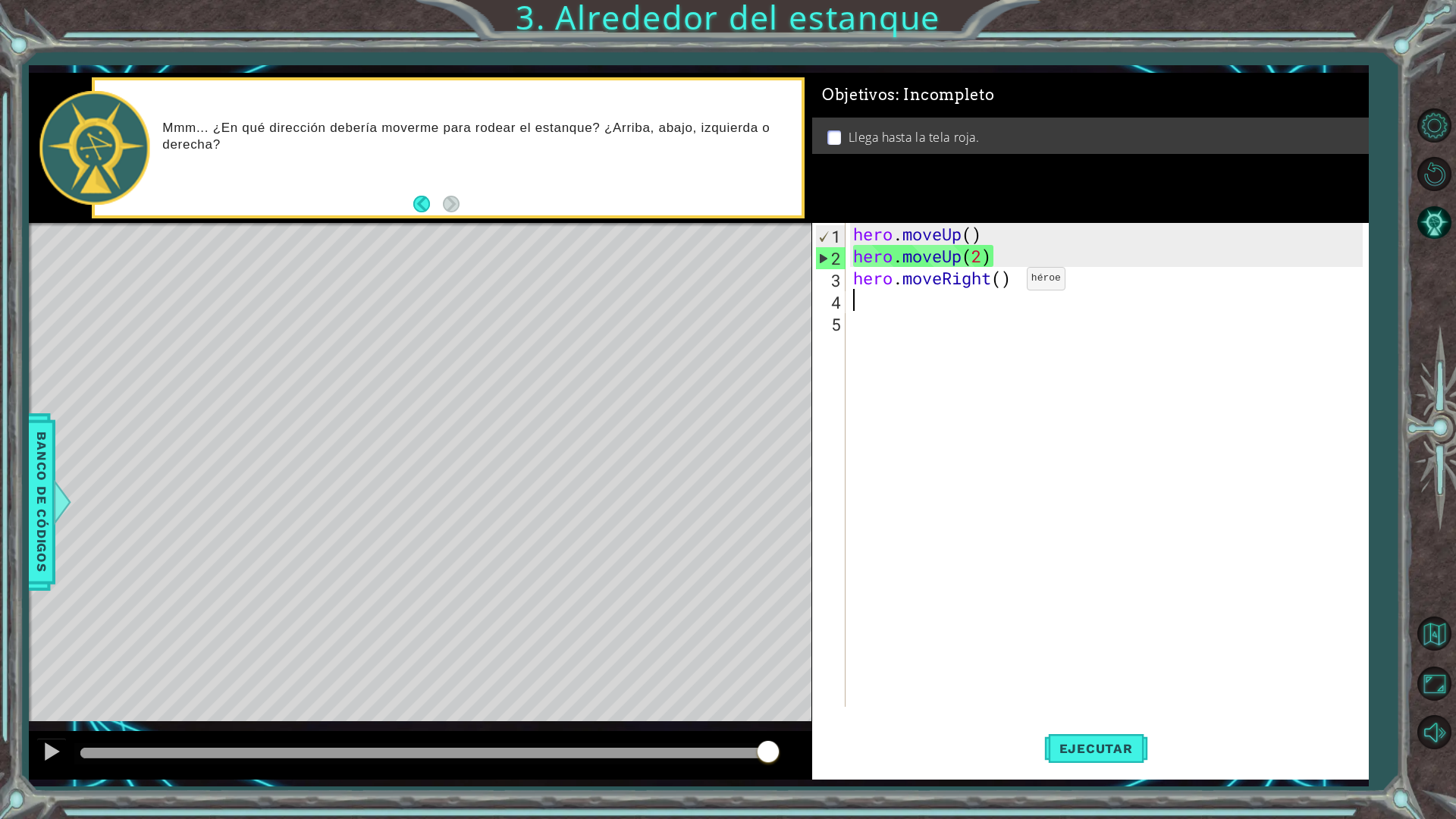
click at [1001, 280] on div "hero . moveUp ( ) hero . moveUp ( 2 ) hero . moveRight ( )" at bounding box center [1111, 486] width 521 height 528
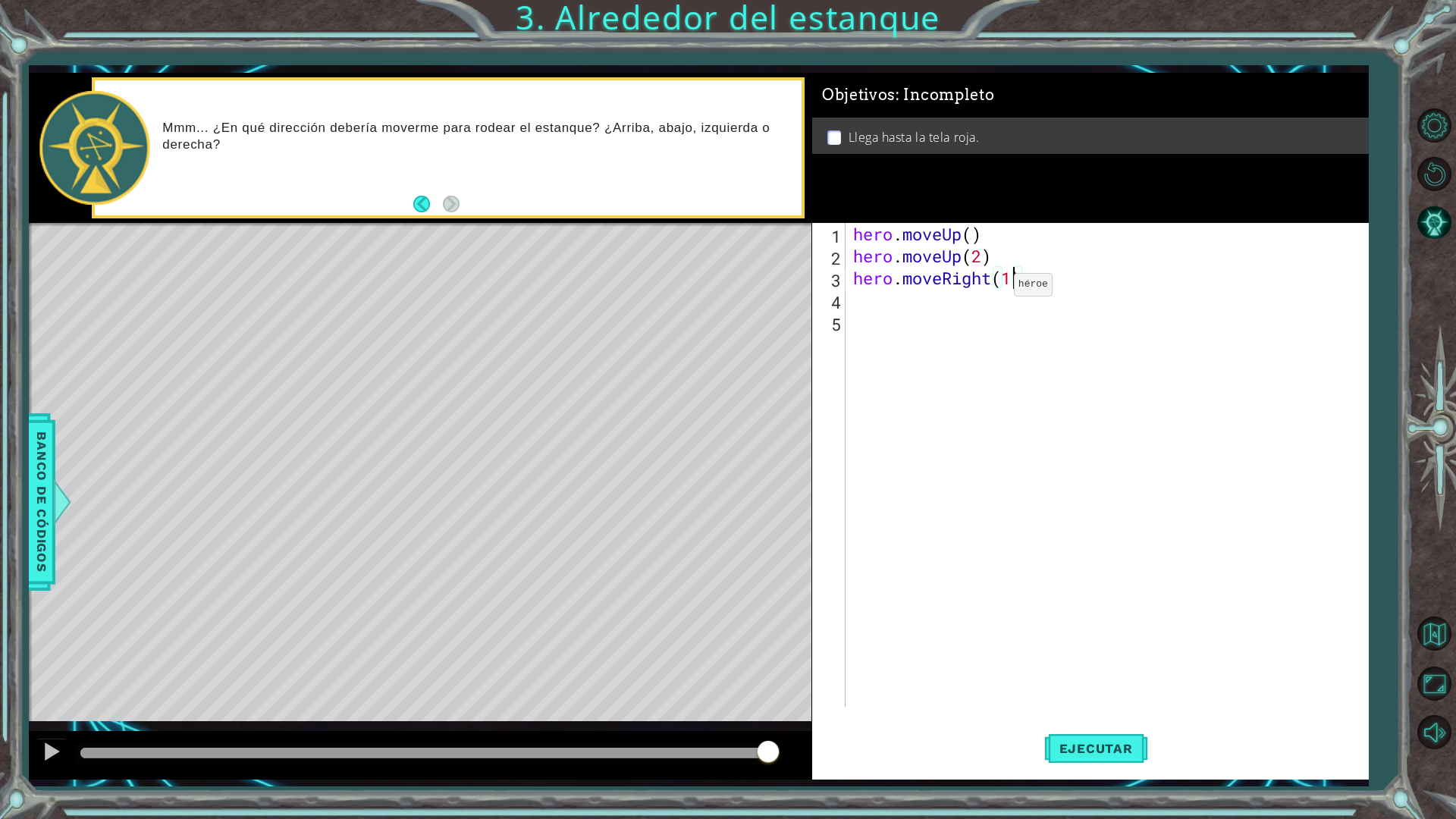
type textarea "hero.moveRight()"
click at [1001, 281] on div "hero . moveUp ( ) hero . moveUp ( 2 ) hero . moveRight ( )" at bounding box center [1111, 486] width 521 height 528
type textarea "hero.moveRight(1)"
click at [1043, 289] on div "hero . moveUp ( ) hero . moveUp ( 2 ) hero . moveRight ( 1 )" at bounding box center [1111, 486] width 521 height 528
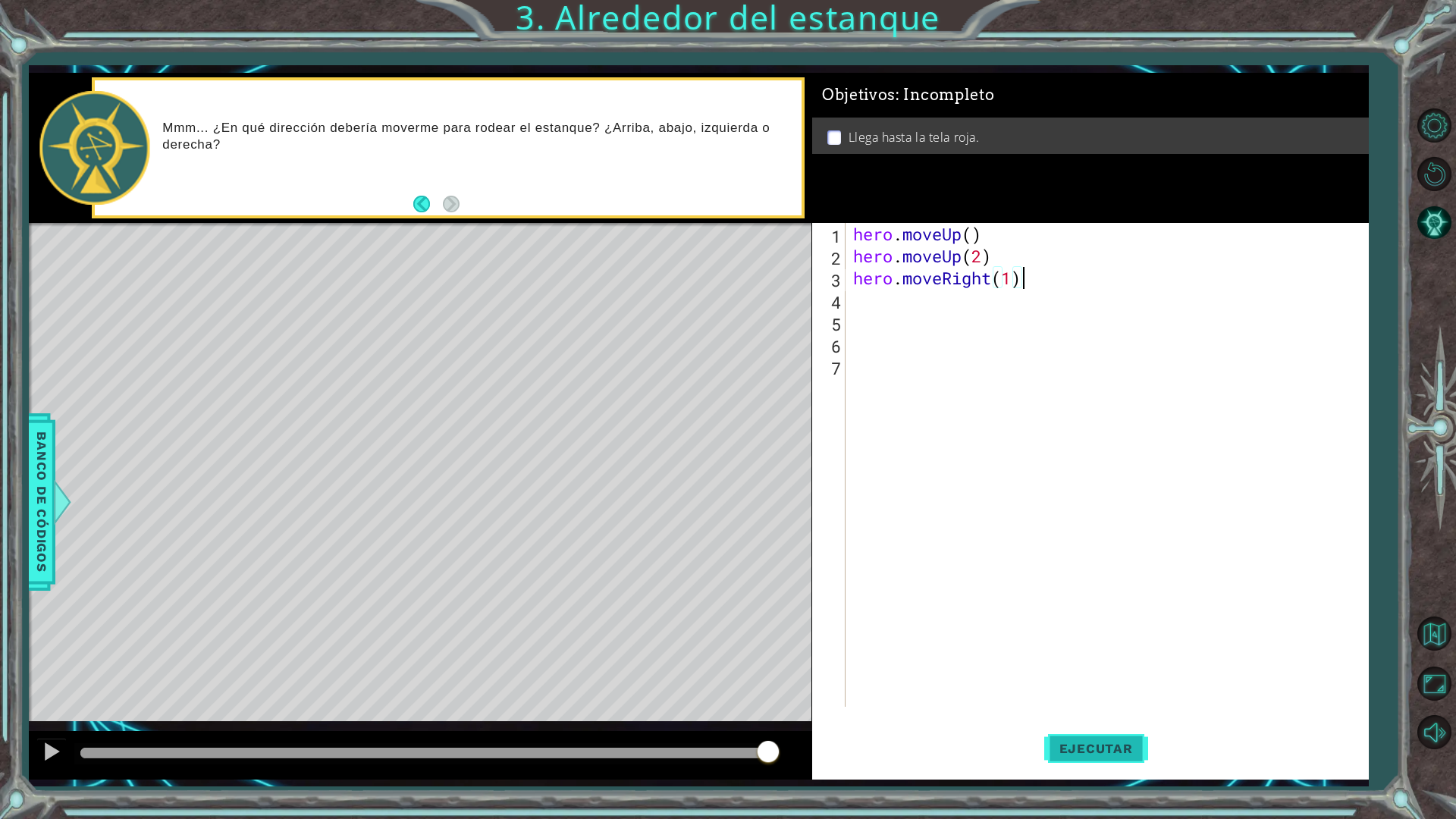
type textarea "hero.moveRight(1)"
click at [1127, 716] on button "Ejecutar" at bounding box center [1096, 748] width 104 height 55
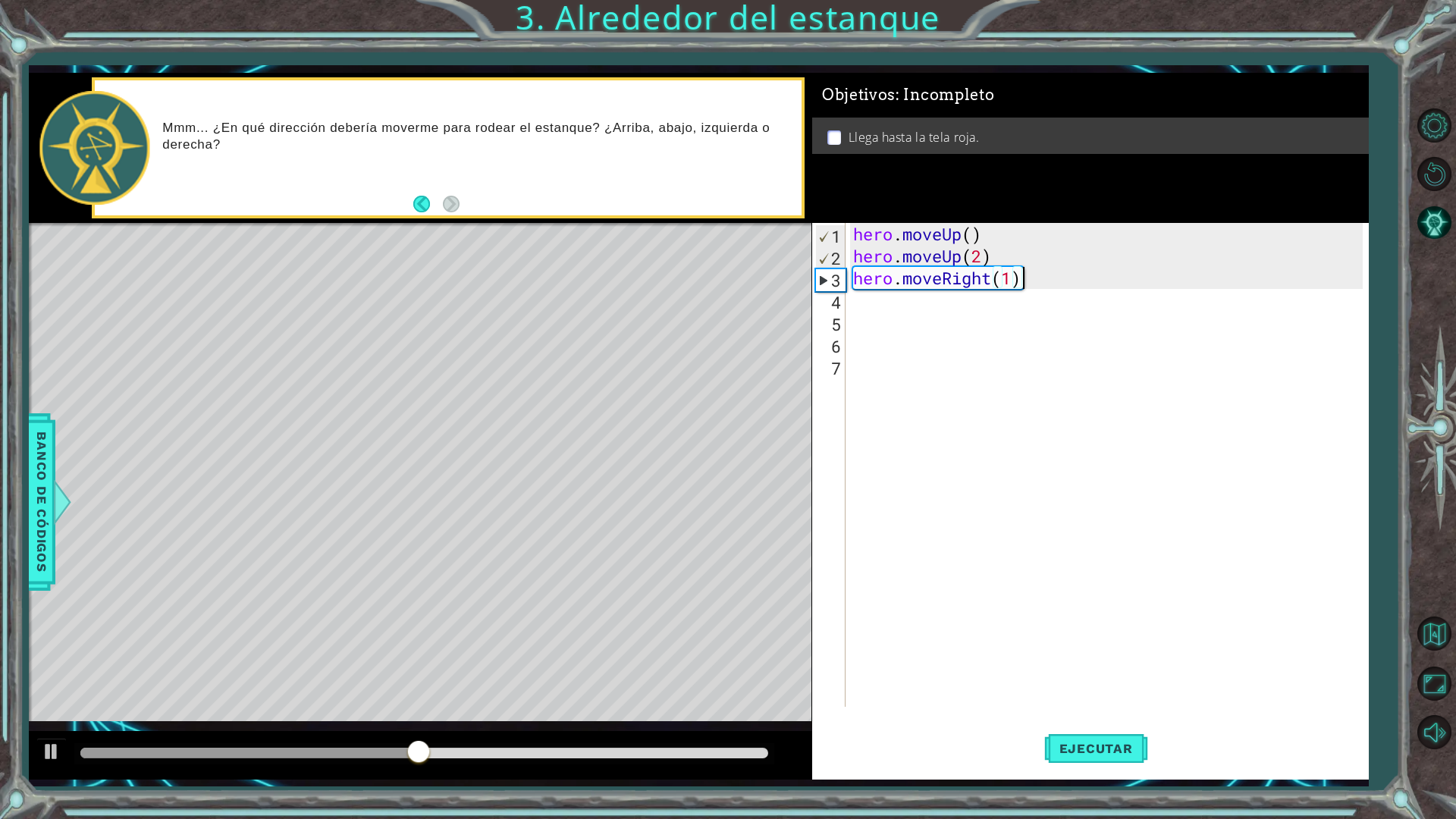
click at [883, 302] on div "hero . moveUp ( ) hero . moveUp ( 2 ) hero . moveRight ( 1 )" at bounding box center [1111, 486] width 521 height 528
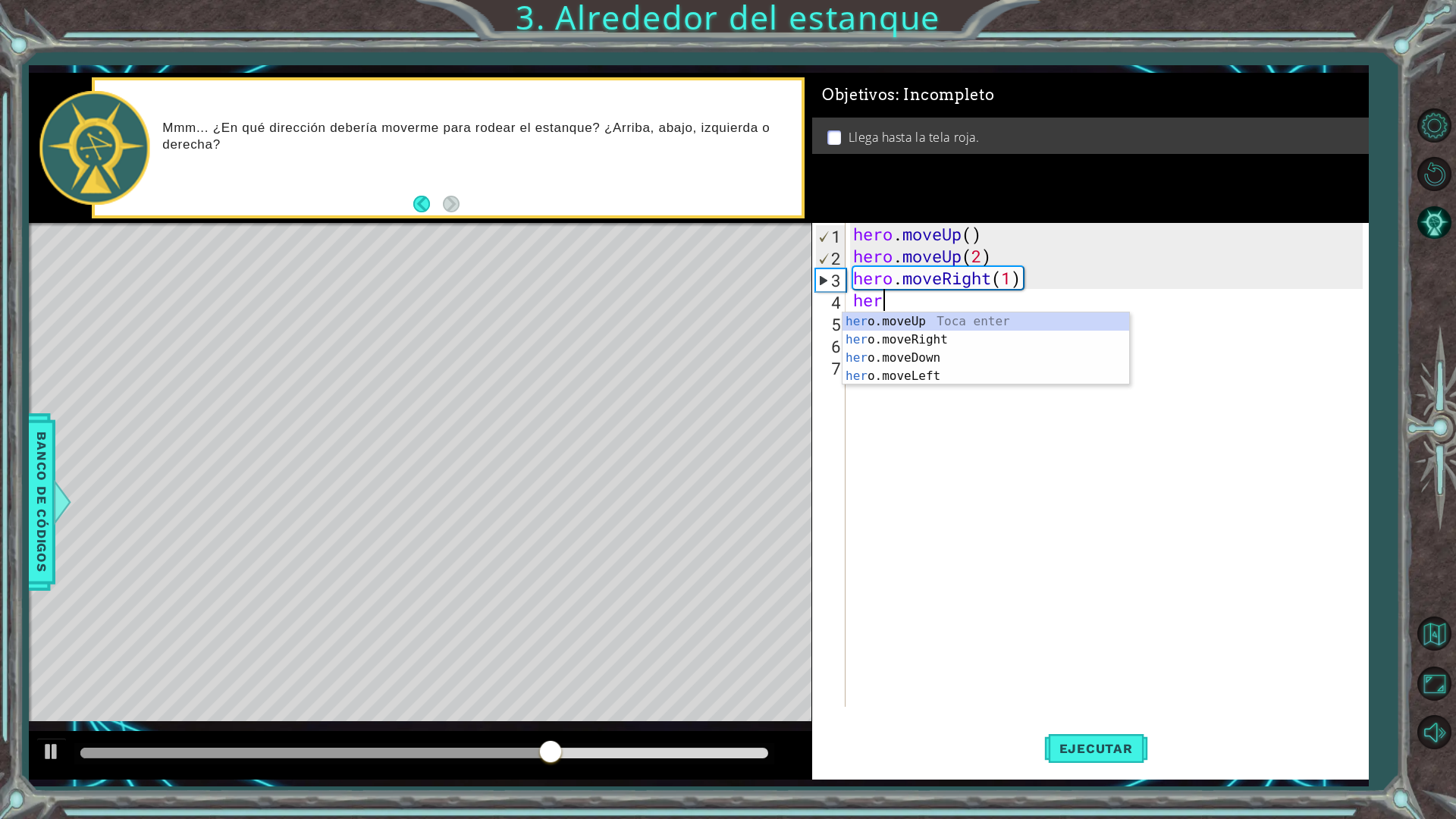
type textarea "hero"
click at [997, 318] on div "hero .moveUp Toca enter hero .moveRight Toca enter hero .moveDown Toca enter he…" at bounding box center [986, 367] width 286 height 109
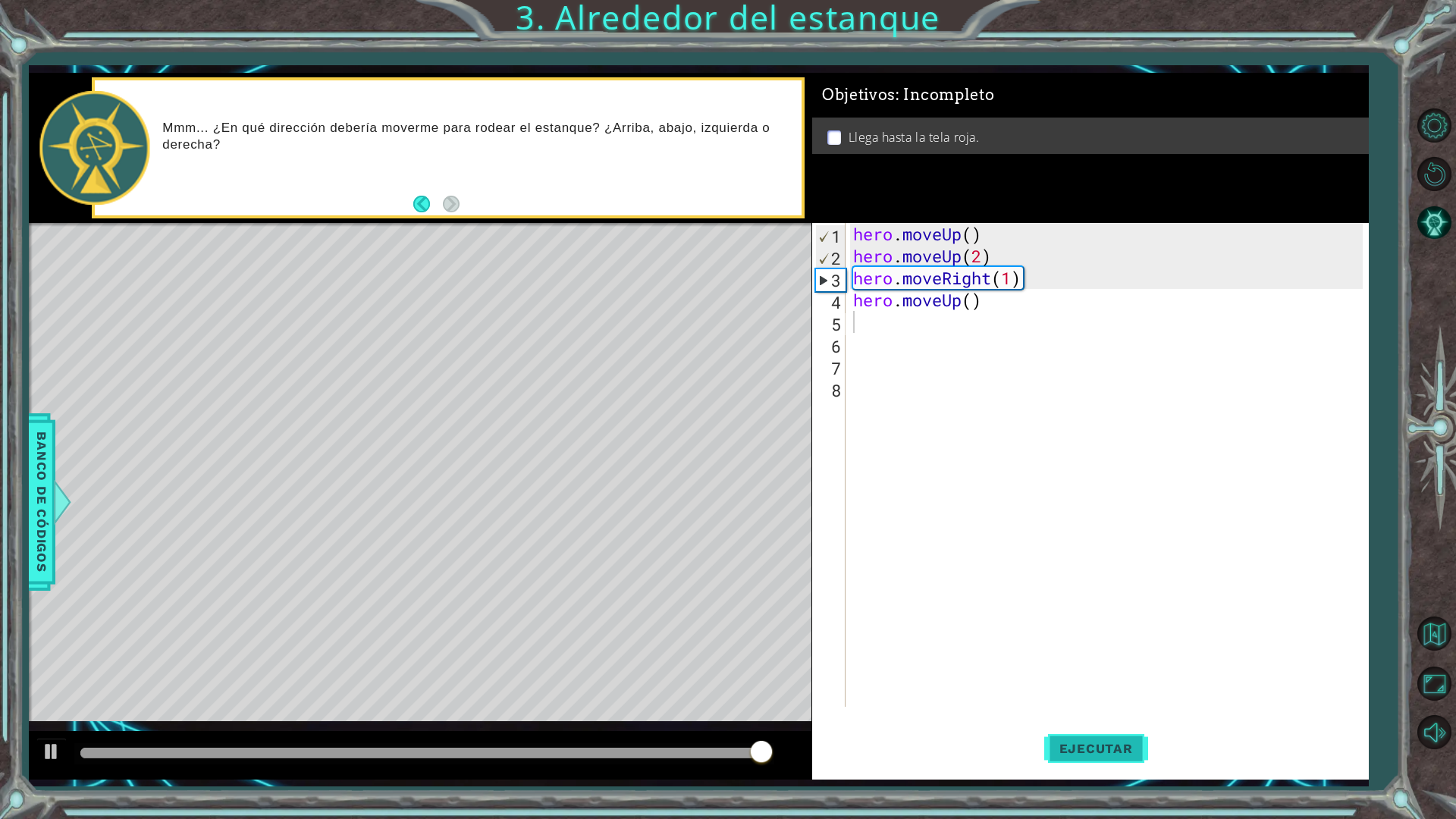
click at [1090, 716] on button "Ejecutar" at bounding box center [1096, 748] width 104 height 55
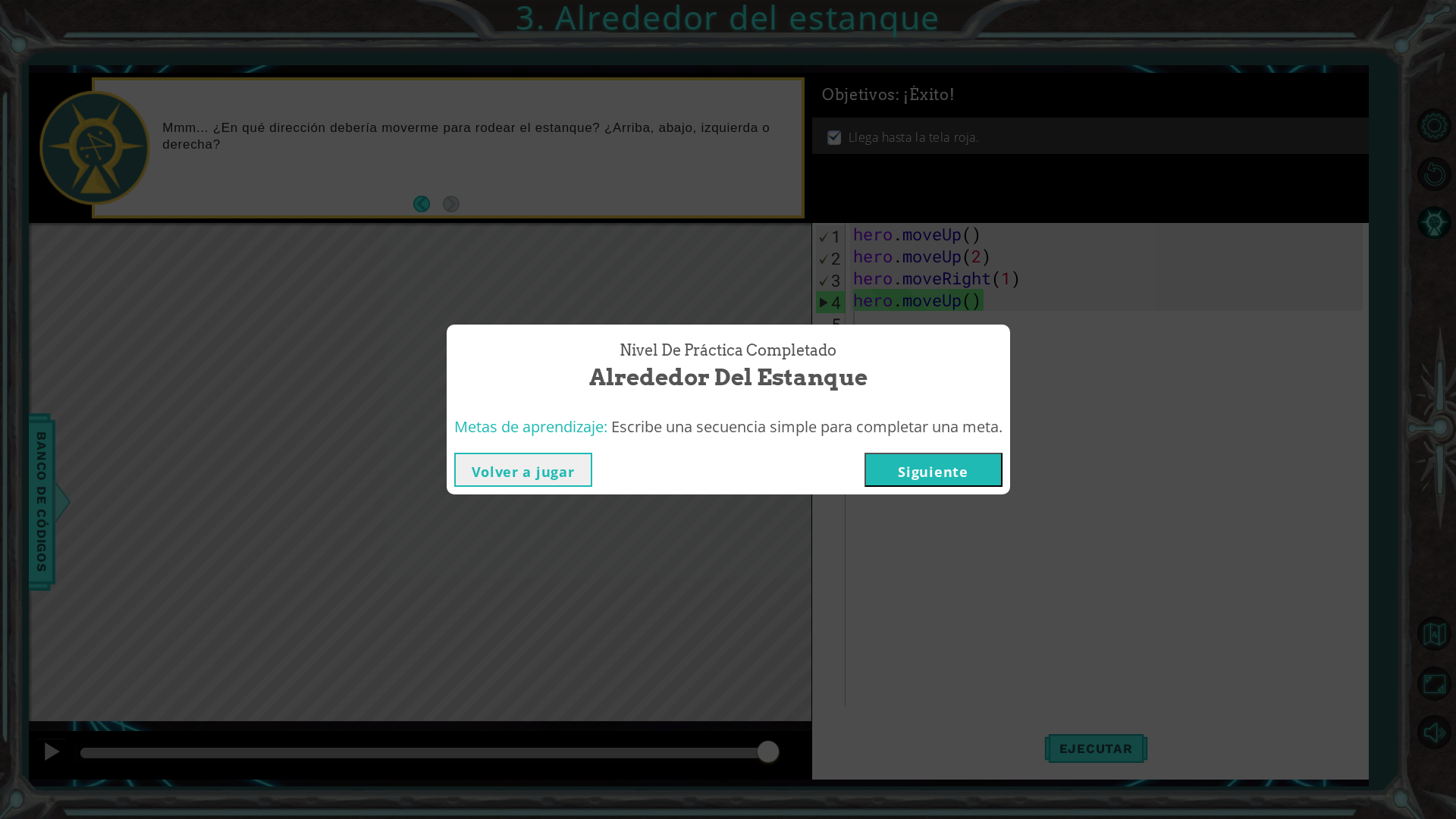
click at [898, 474] on button "Siguiente" at bounding box center [933, 470] width 138 height 34
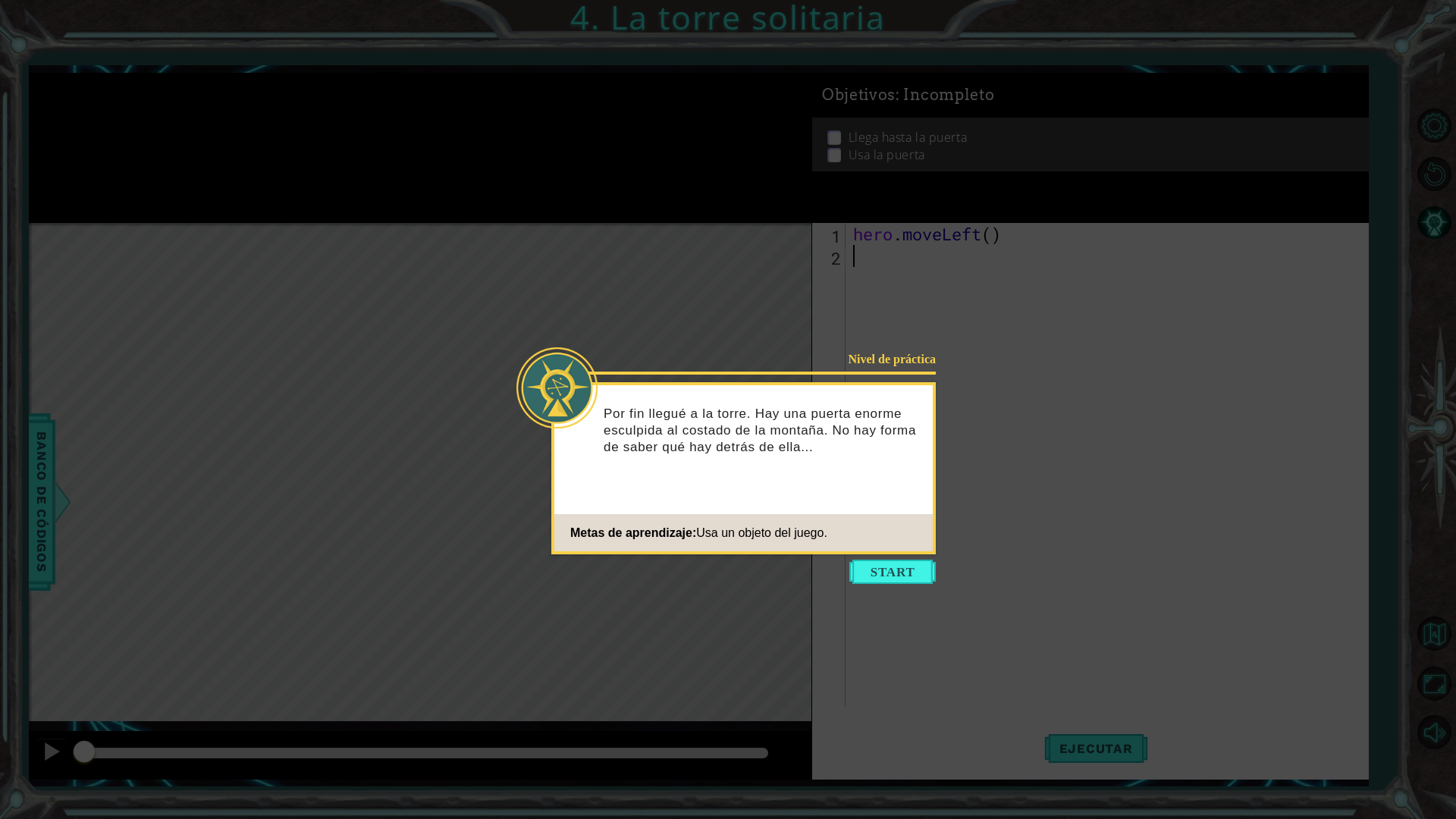
click at [865, 574] on button "Start" at bounding box center [892, 571] width 87 height 24
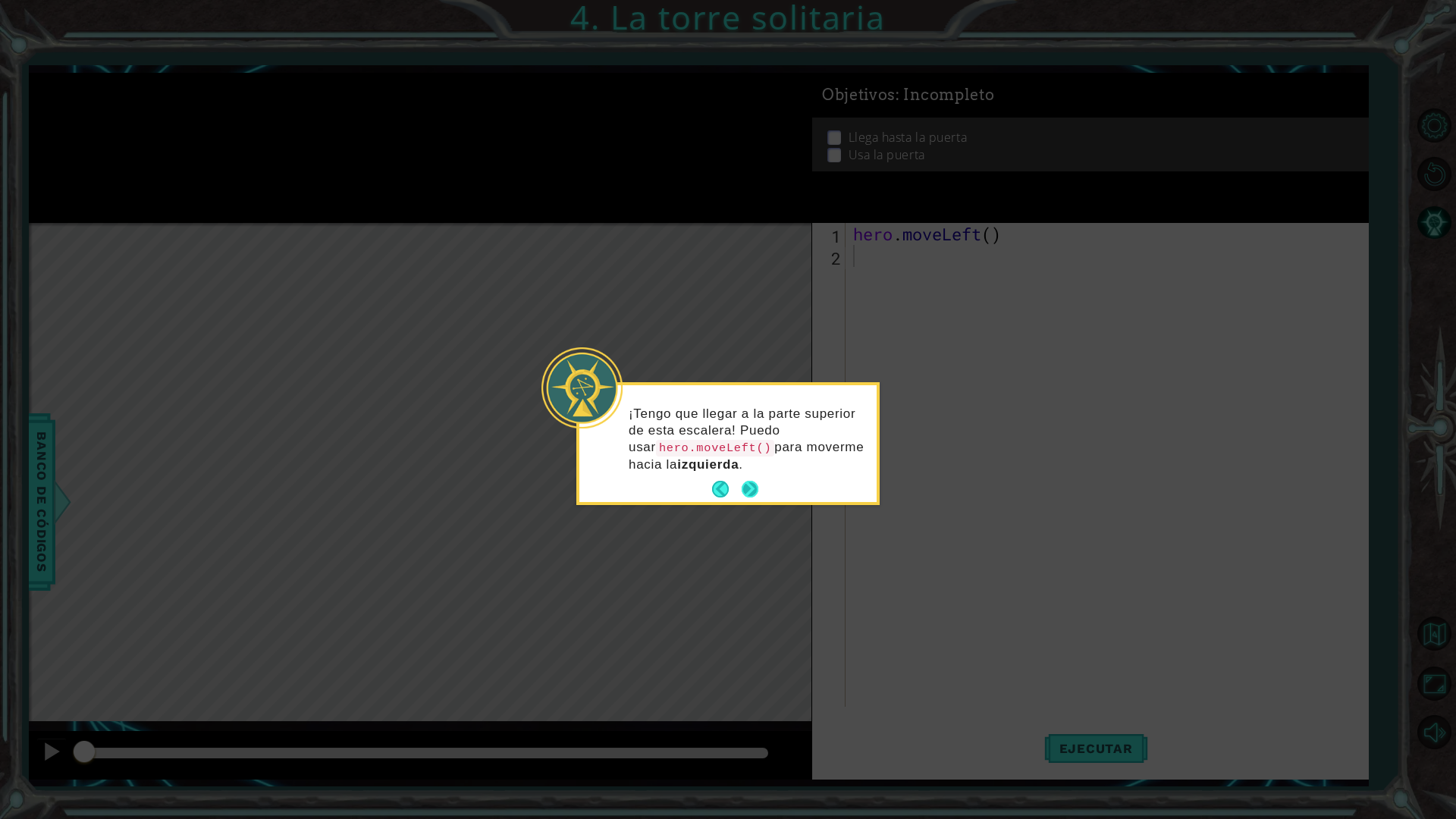
click at [752, 491] on button "Next" at bounding box center [750, 489] width 17 height 17
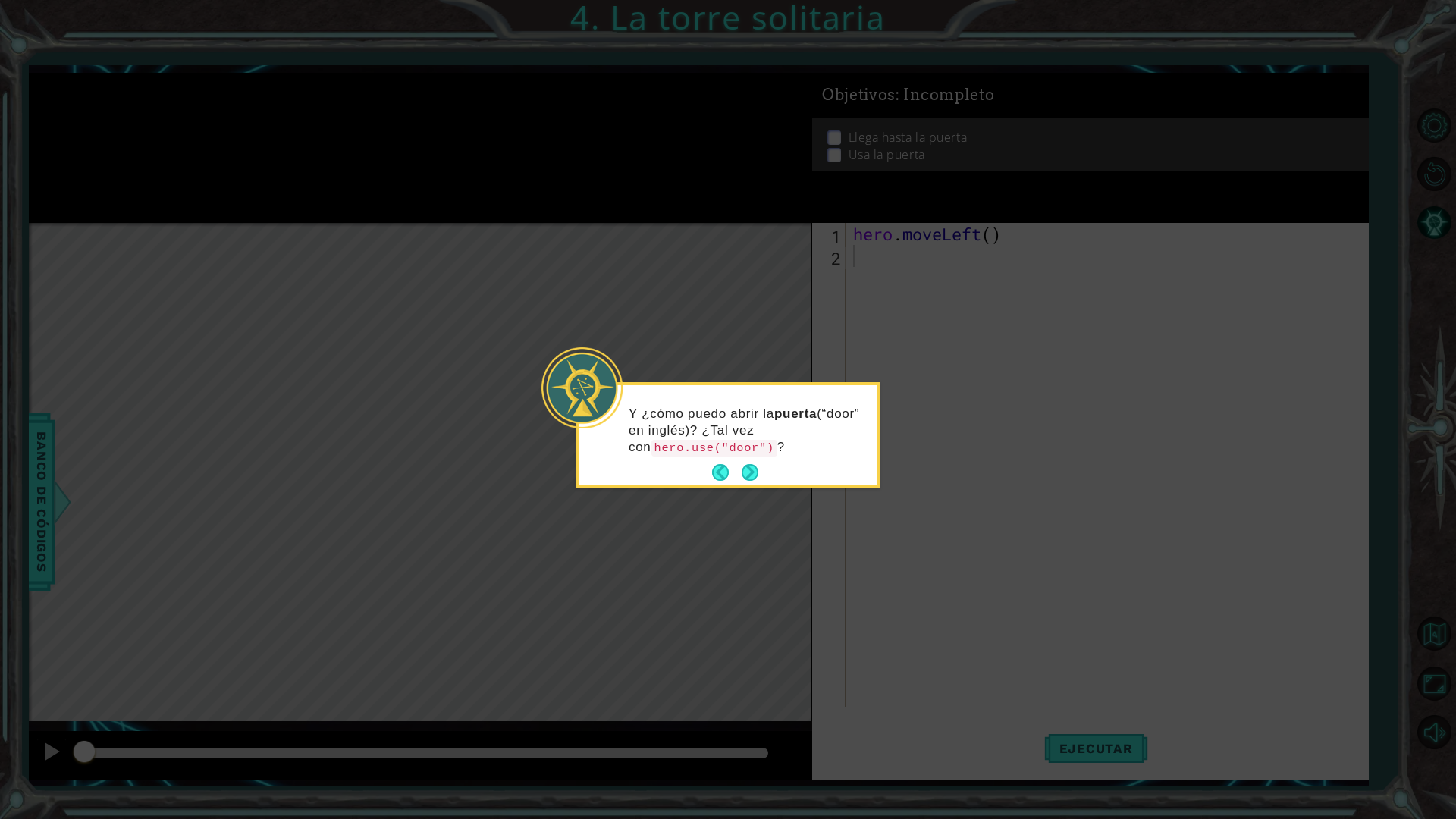
click at [746, 474] on button "Next" at bounding box center [750, 473] width 17 height 17
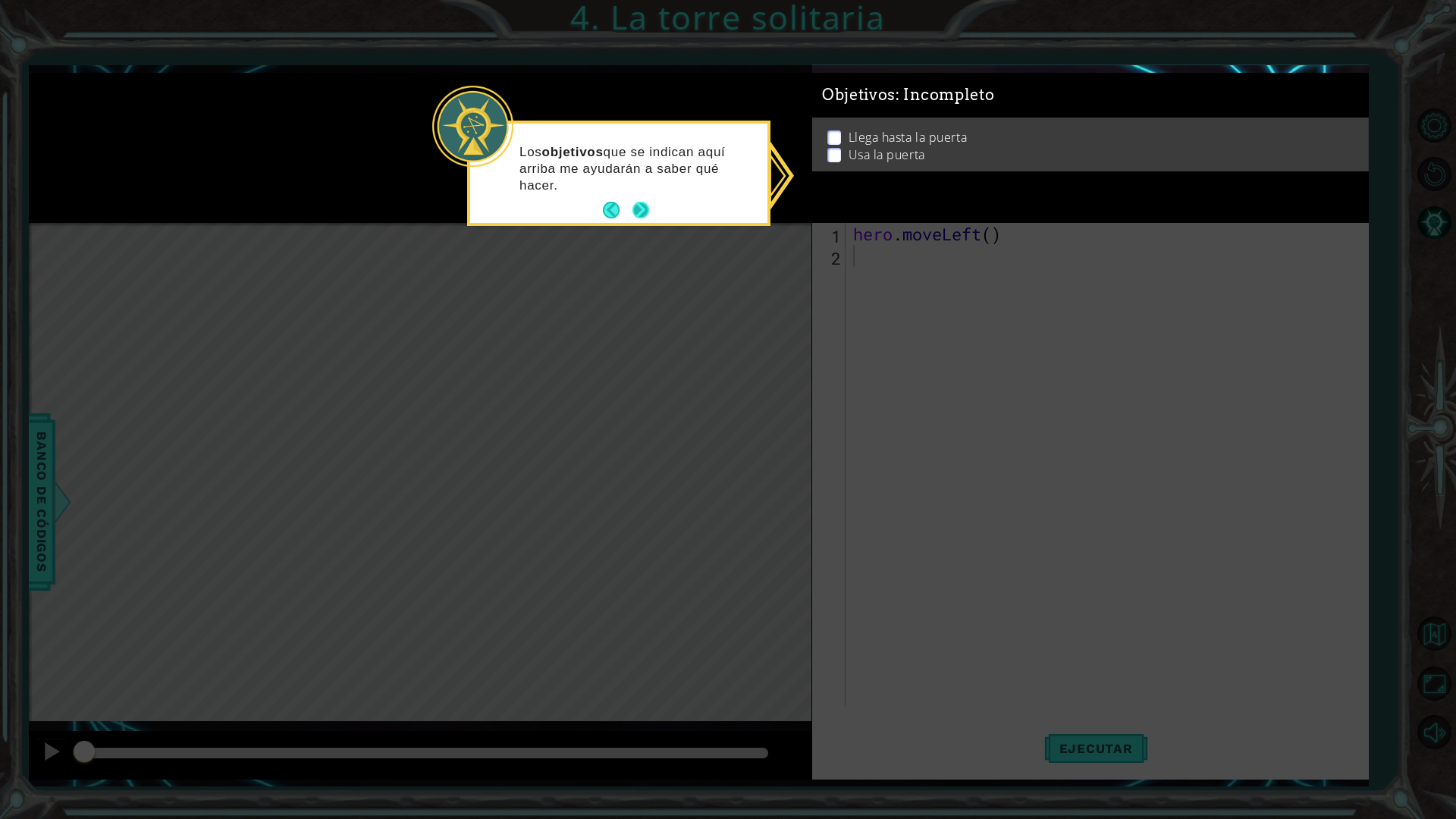
click at [635, 212] on button "Next" at bounding box center [641, 210] width 17 height 17
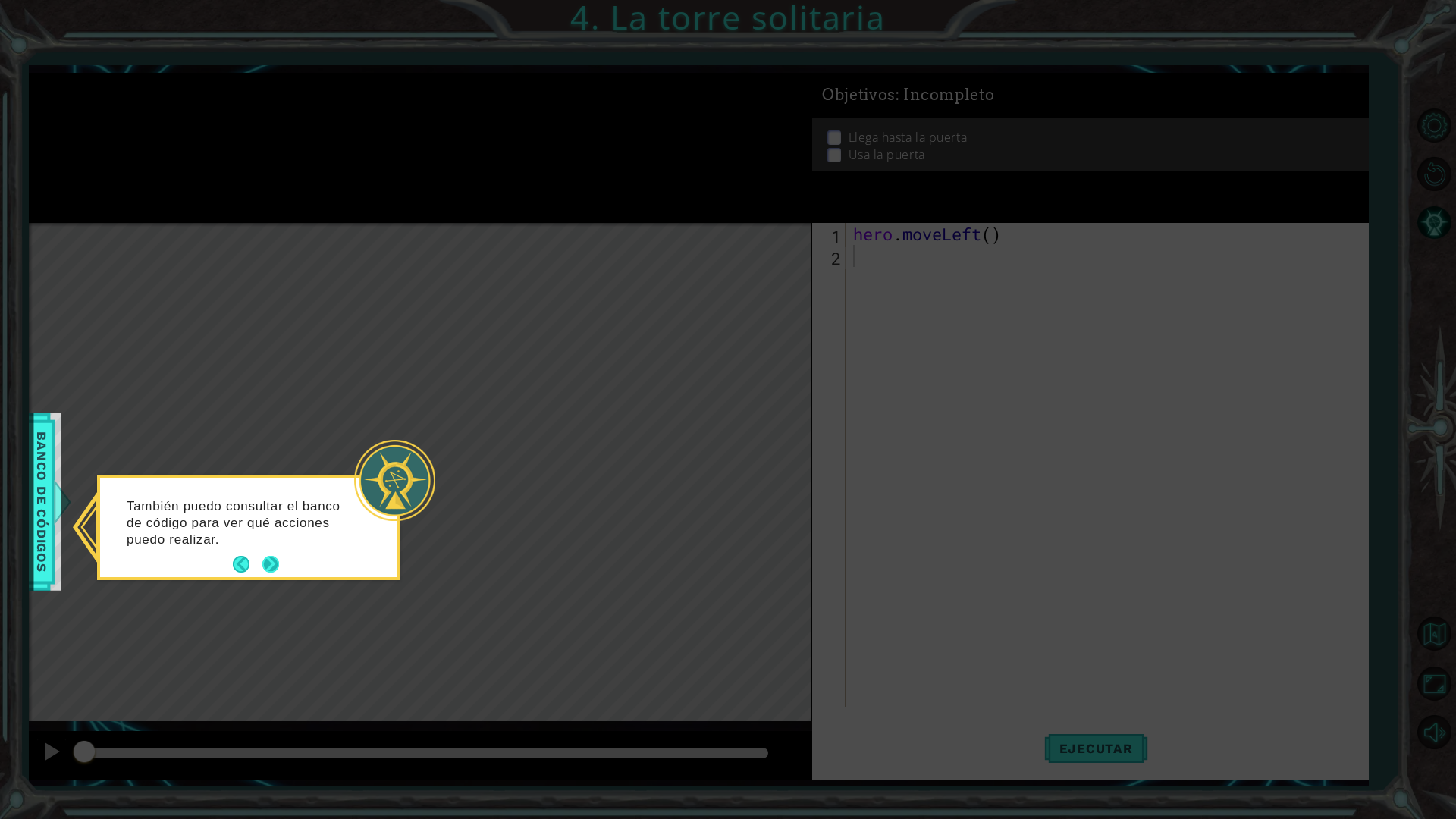
click at [268, 564] on button "Next" at bounding box center [271, 564] width 17 height 17
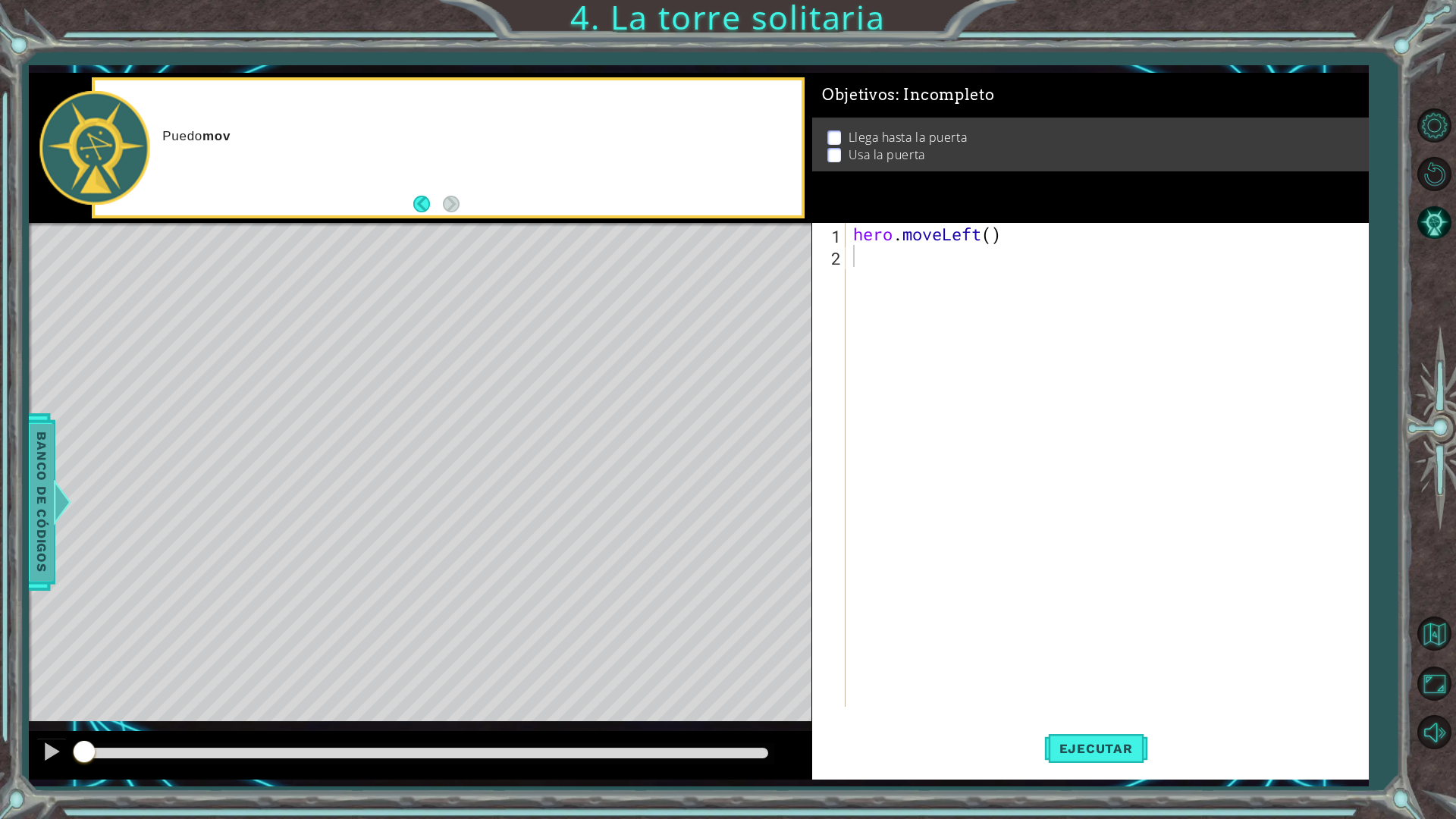
click at [39, 488] on span "Banco de códigos" at bounding box center [39, 501] width 24 height 157
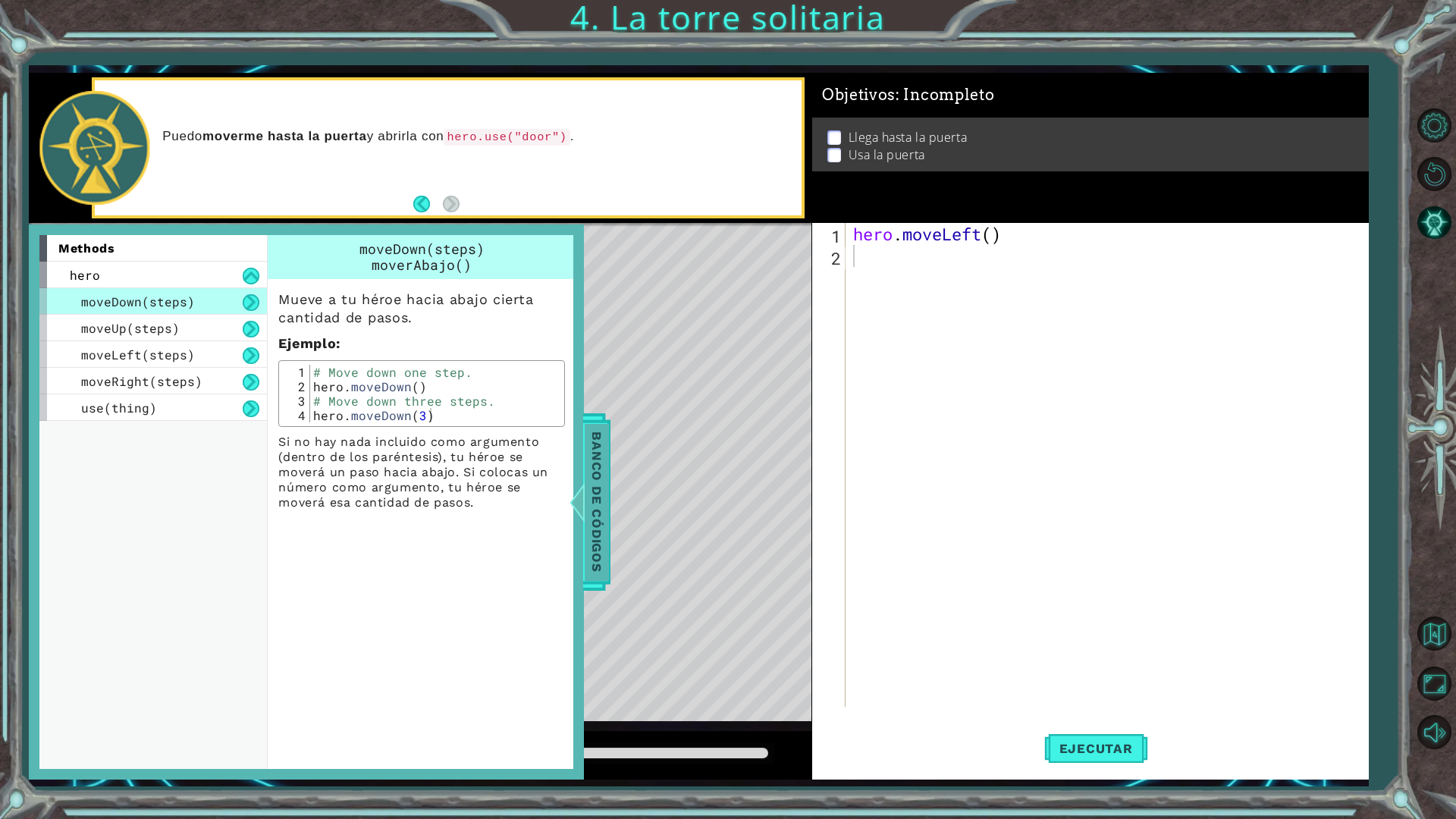
click at [581, 496] on div at bounding box center [570, 502] width 19 height 45
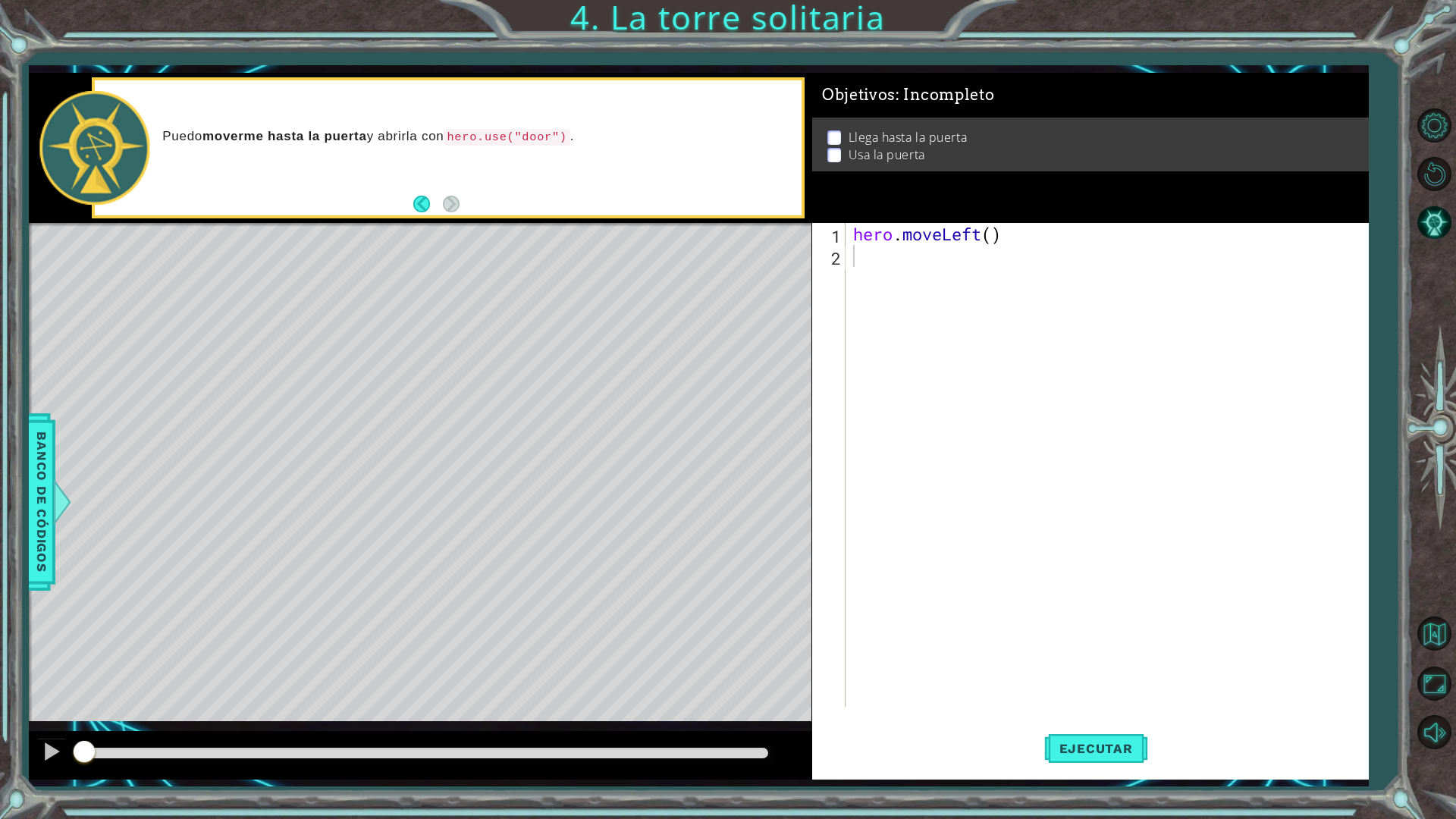
click at [867, 268] on div "hero . moveLeft ( )" at bounding box center [1111, 486] width 521 height 528
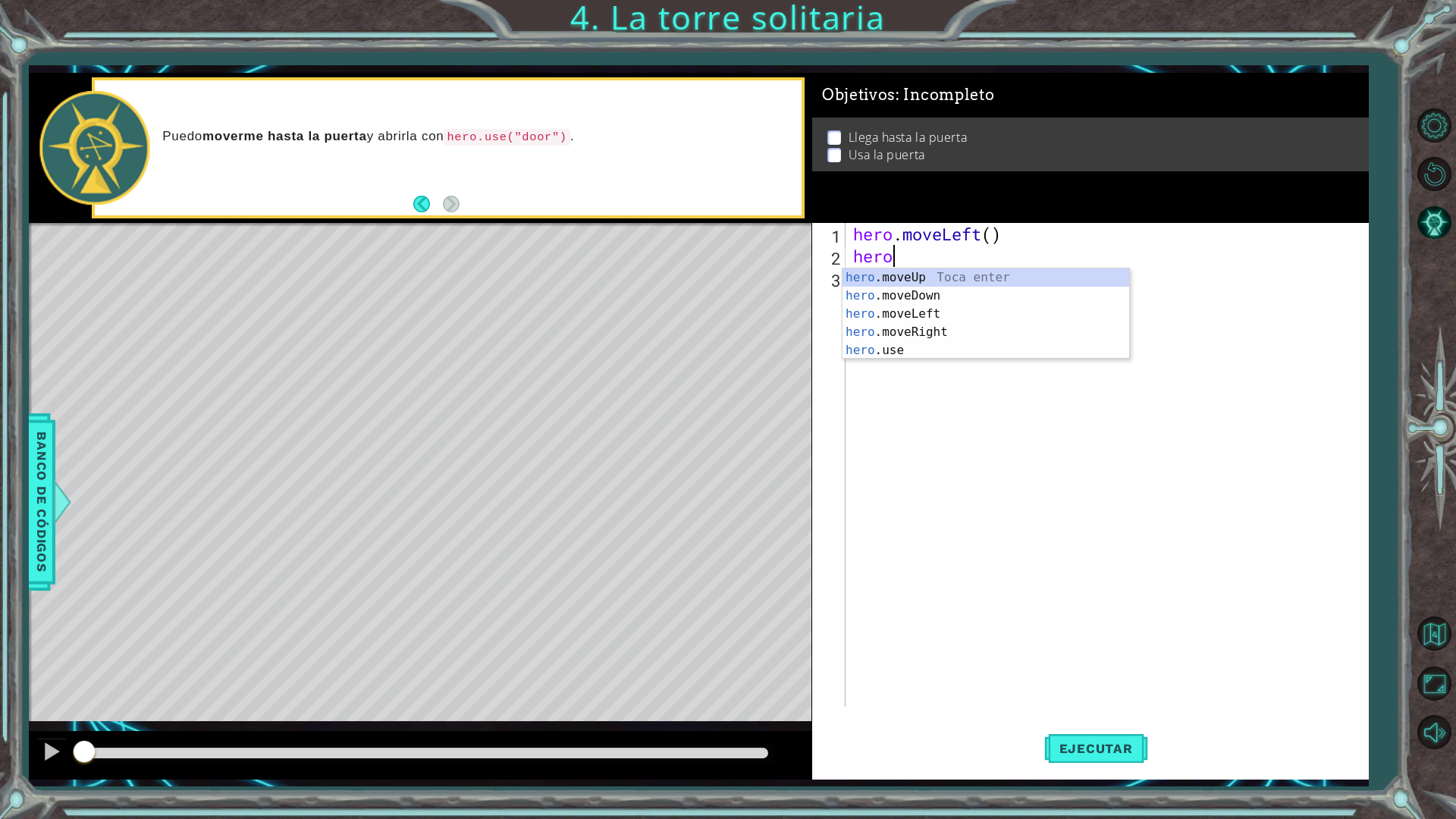
scroll to position [0, 2]
type textarea "hero.move"
click at [879, 313] on div "hero.move Up Toca enter hero.move Down Toca enter hero.move Left Toca enter her…" at bounding box center [986, 323] width 286 height 109
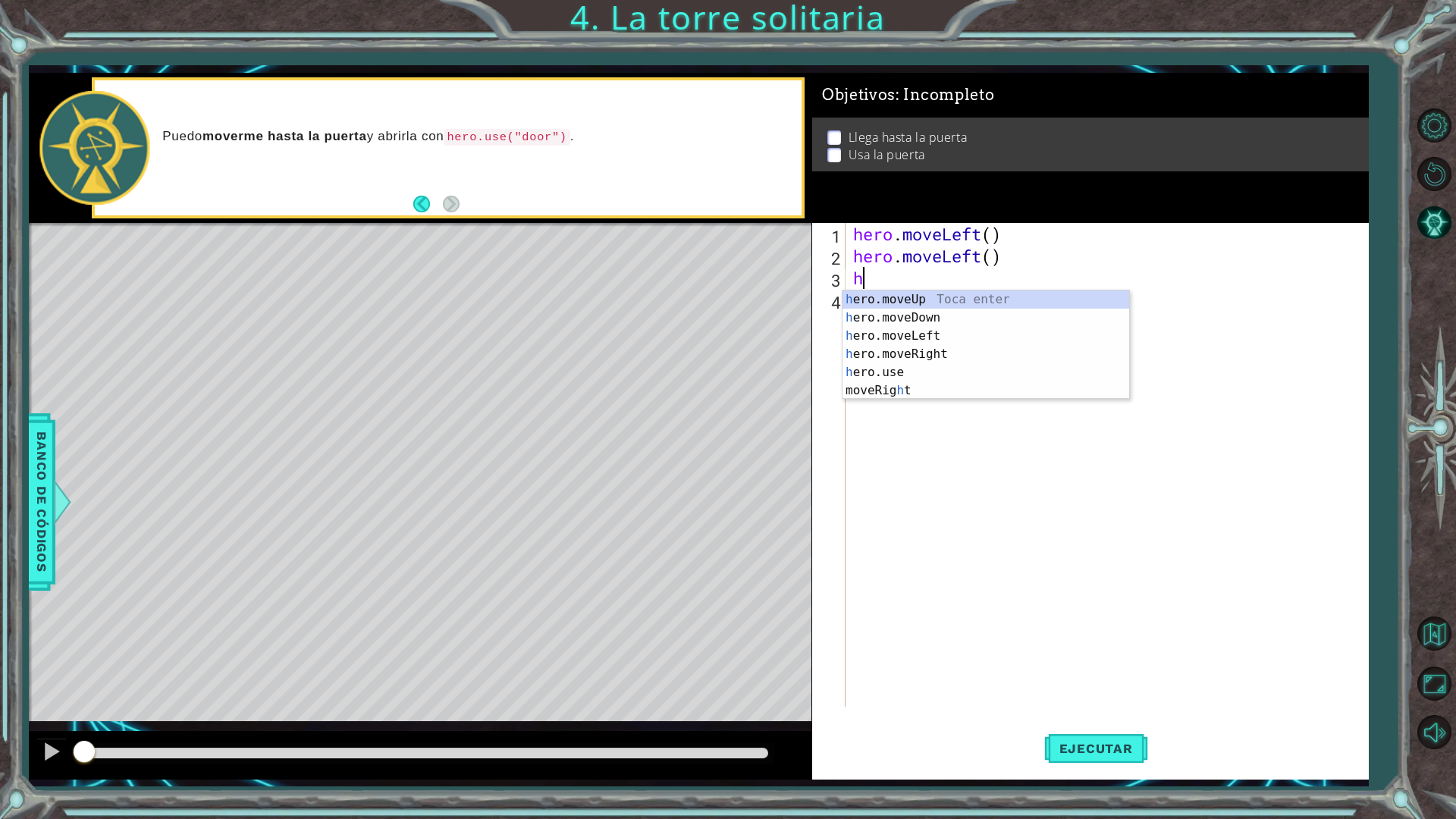
type textarea "her"
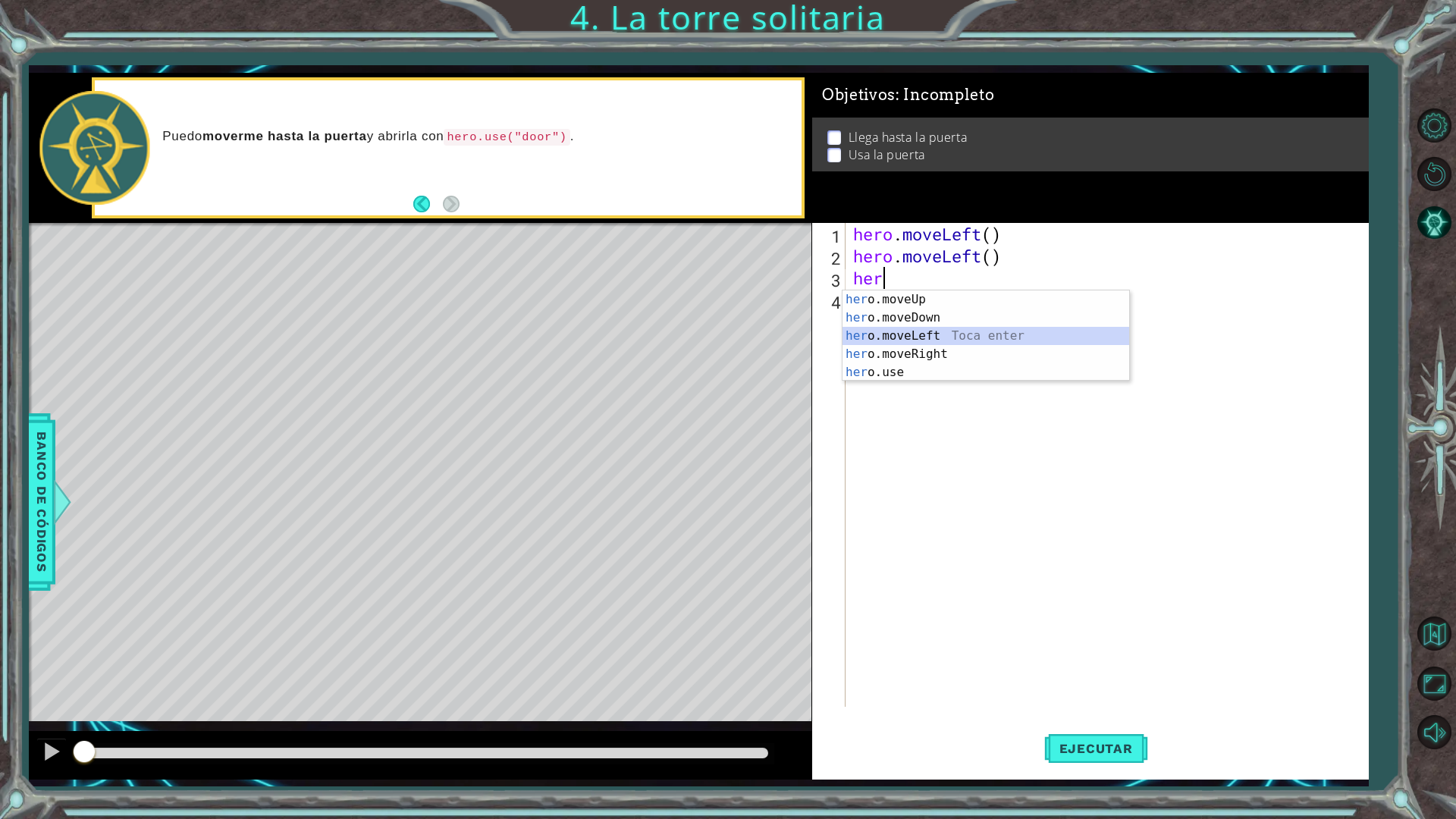
click at [919, 336] on div "her o.moveUp Toca enter her o.moveDown Toca enter her o.moveLeft Toca enter her…" at bounding box center [986, 354] width 286 height 128
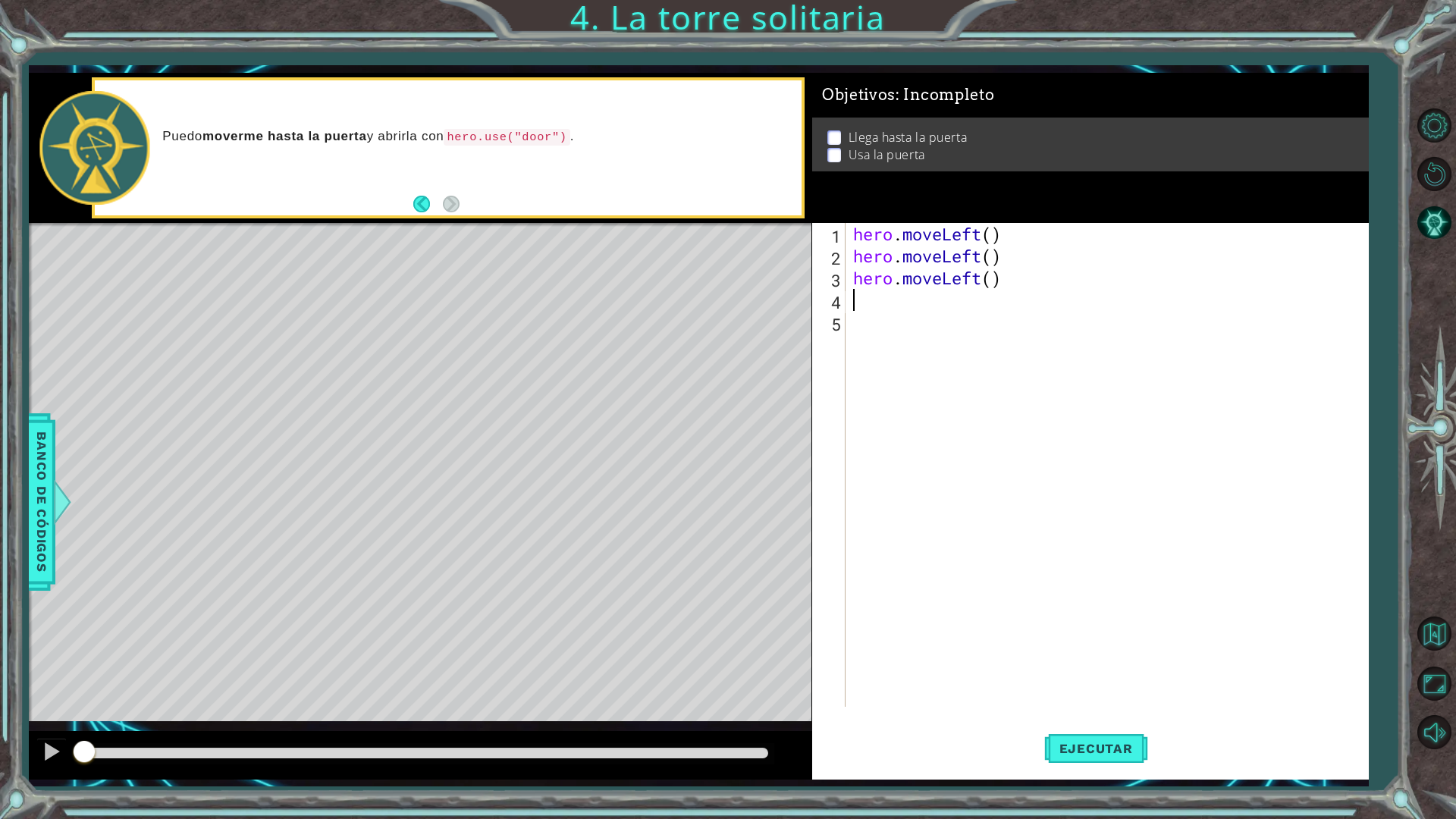
click at [858, 312] on div "hero . moveLeft ( ) hero . moveLeft ( ) hero . moveLeft ( )" at bounding box center [1111, 486] width 521 height 528
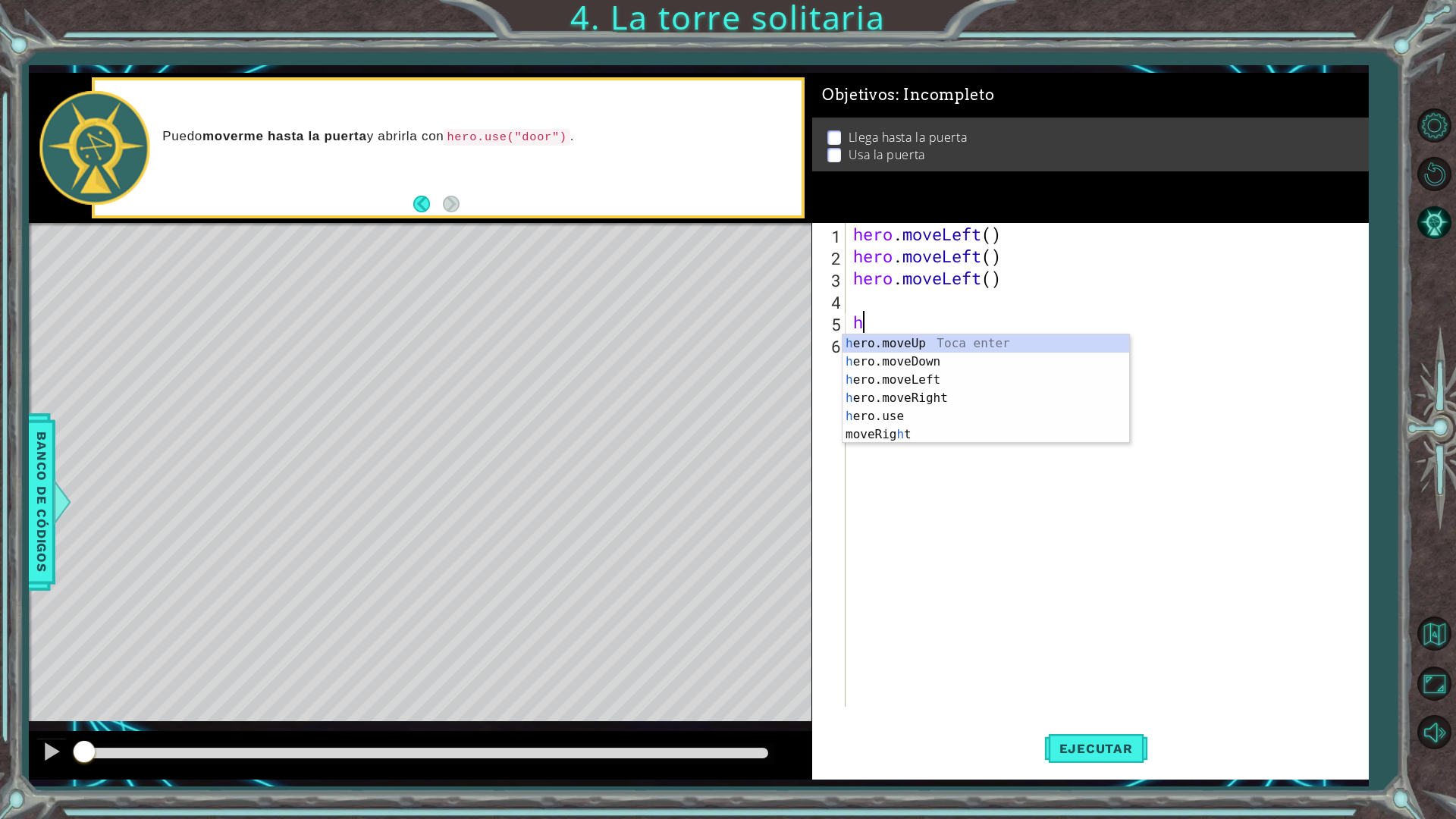
type textarea "her"
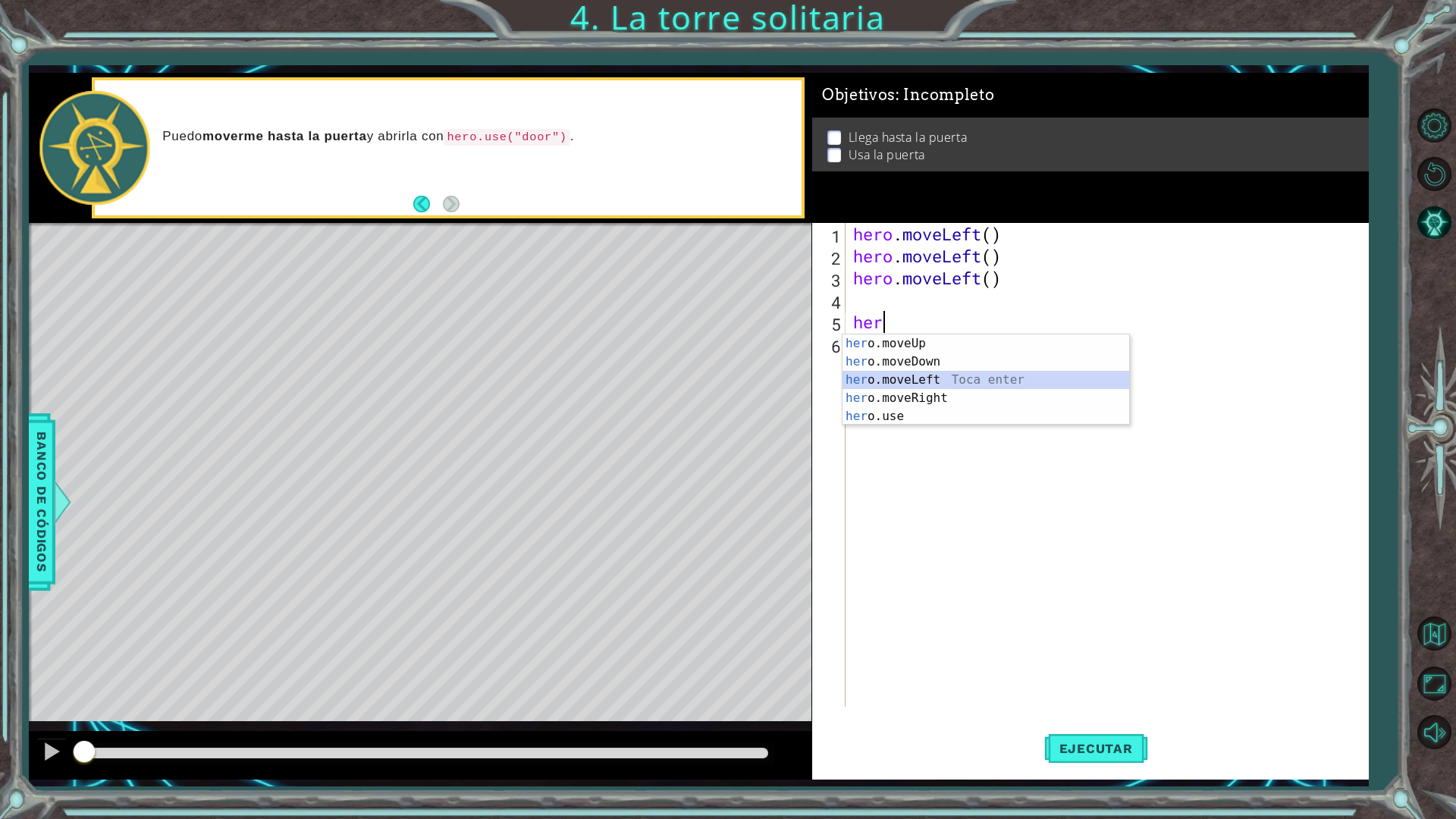
click at [888, 379] on div "her o.moveUp Toca enter her o.moveDown Toca enter her o.moveLeft Toca enter her…" at bounding box center [986, 398] width 286 height 128
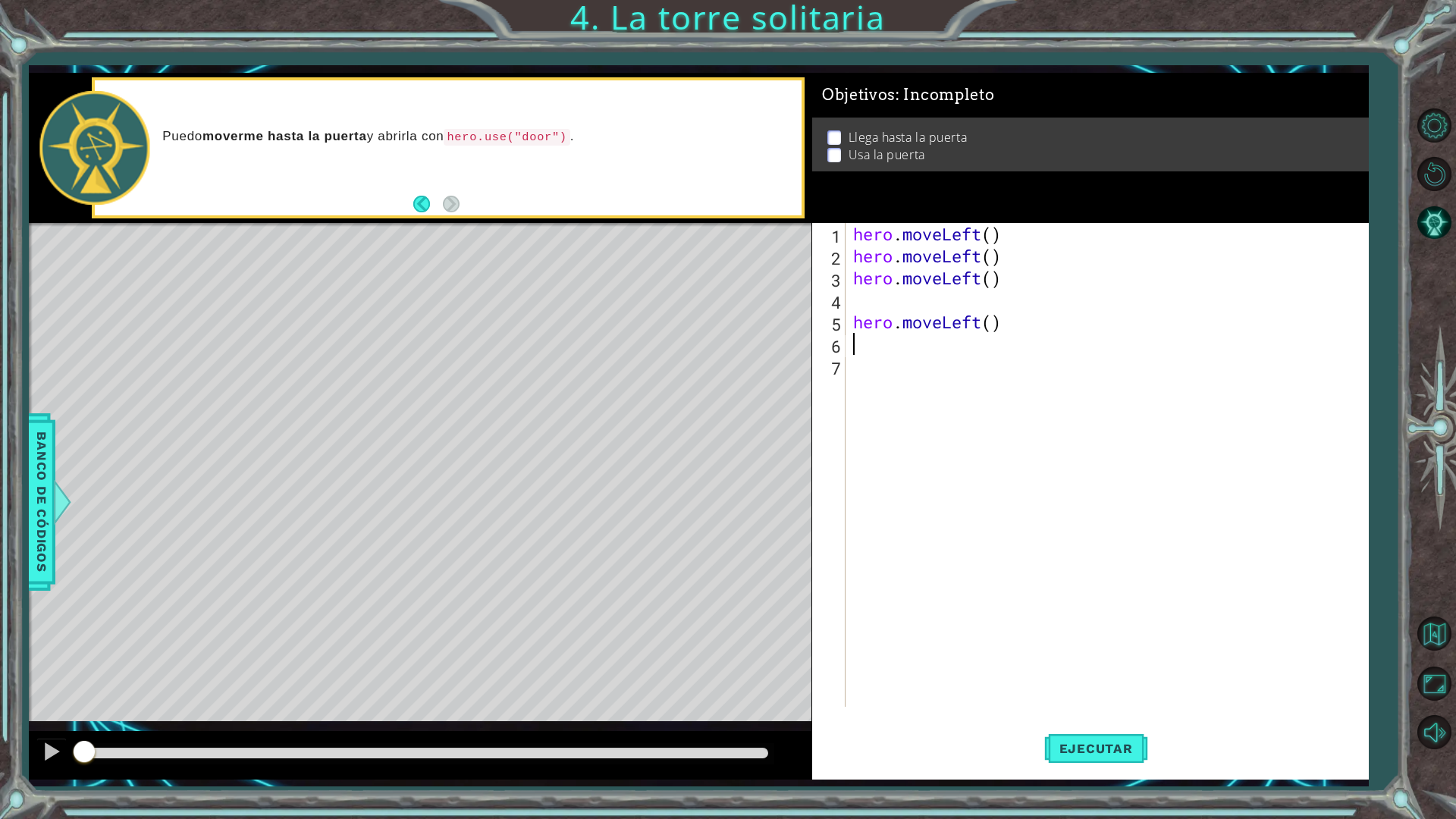
click at [1003, 328] on div "hero . moveLeft ( ) hero . moveLeft ( ) hero . moveLeft ( ) hero . moveLeft ( )" at bounding box center [1111, 486] width 521 height 528
type textarea "hero.moveLeft()"
drag, startPoint x: 1003, startPoint y: 328, endPoint x: 815, endPoint y: 325, distance: 188.0
click at [815, 325] on div "hero.moveLeft() 1 2 3 4 5 6 7 hero . moveLeft ( ) hero . moveLeft ( ) hero . mo…" at bounding box center [1088, 465] width 551 height 484
click at [975, 279] on div "hero . moveLeft ( ) hero . moveLeft ( ) hero . moveLeft ( )" at bounding box center [1111, 486] width 521 height 528
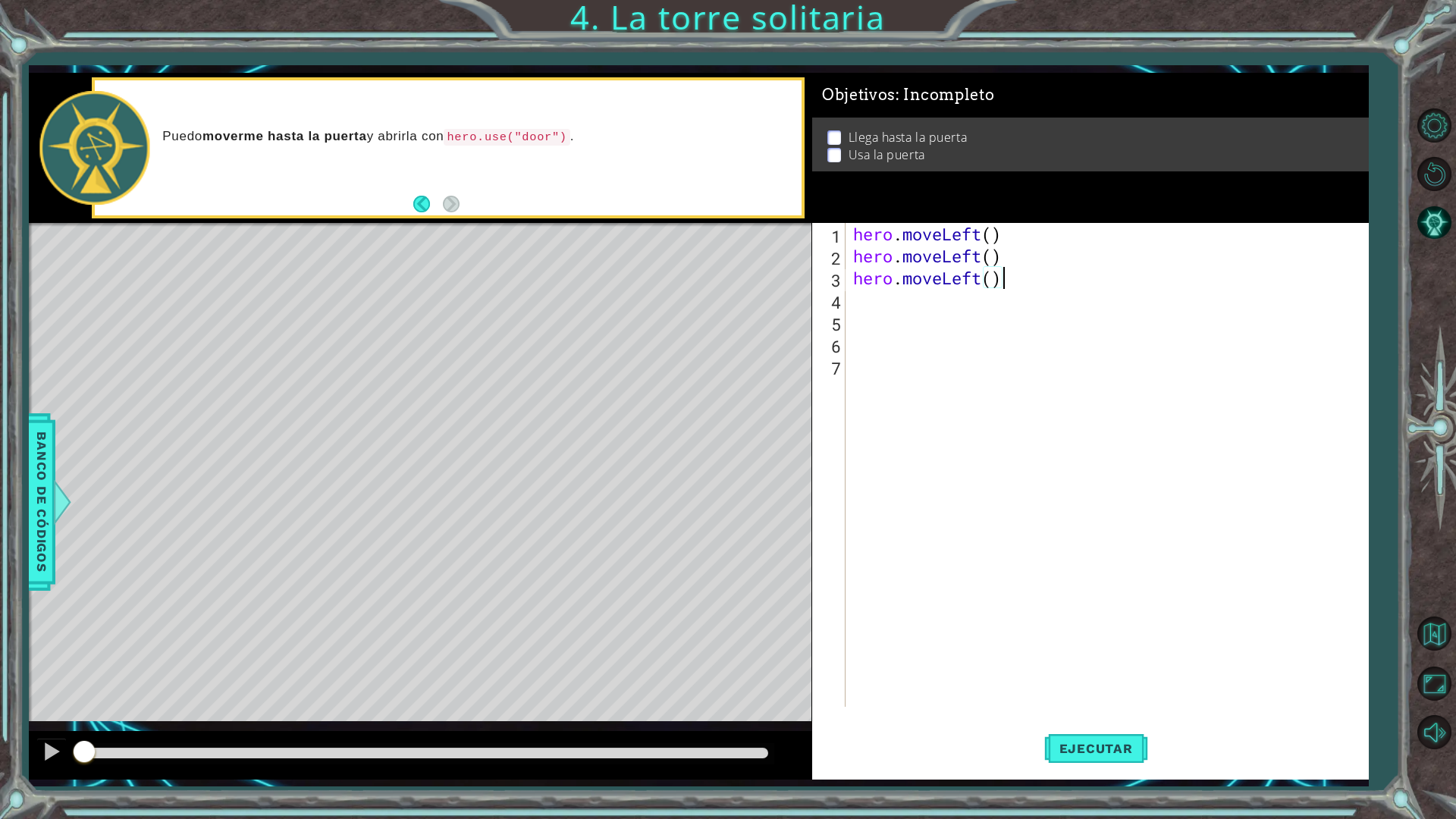
click at [1008, 278] on div "hero . moveLeft ( ) hero . moveLeft ( ) hero . moveLeft ( )" at bounding box center [1111, 486] width 521 height 528
drag, startPoint x: 997, startPoint y: 278, endPoint x: 863, endPoint y: 286, distance: 134.2
click at [863, 286] on div "hero . moveLeft ( ) hero . moveLeft ( ) hero . moveLeft ( )" at bounding box center [1111, 486] width 521 height 528
type textarea "h"
click at [994, 262] on div "hero . moveLeft ( ) hero . moveLeft ( )" at bounding box center [1111, 486] width 521 height 528
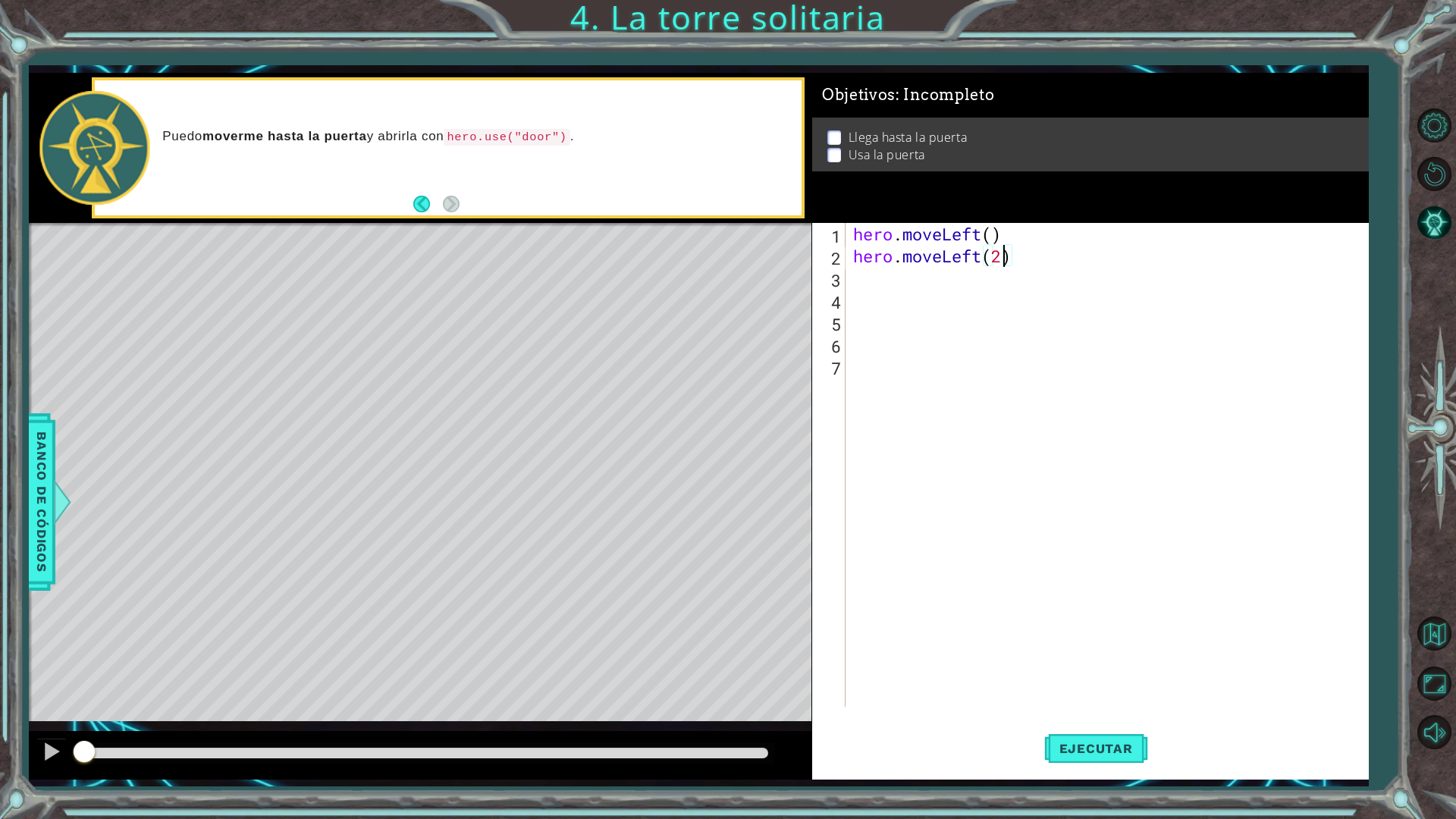
scroll to position [0, 6]
drag, startPoint x: 1033, startPoint y: 250, endPoint x: 859, endPoint y: 259, distance: 174.2
click at [859, 259] on div "hero . moveLeft ( ) hero . moveLeft ( 2 )" at bounding box center [1111, 486] width 521 height 528
type textarea "h"
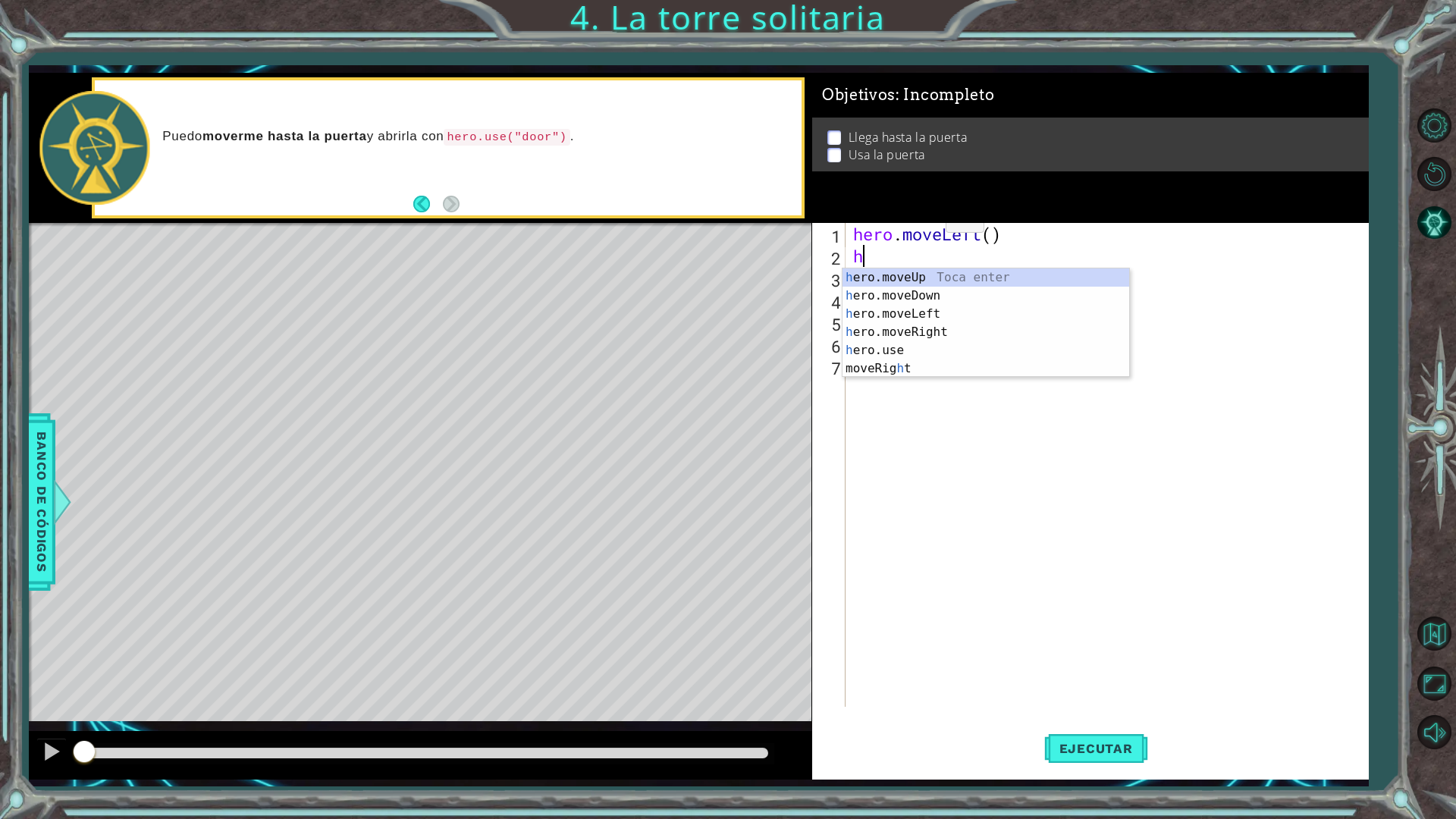
scroll to position [0, 0]
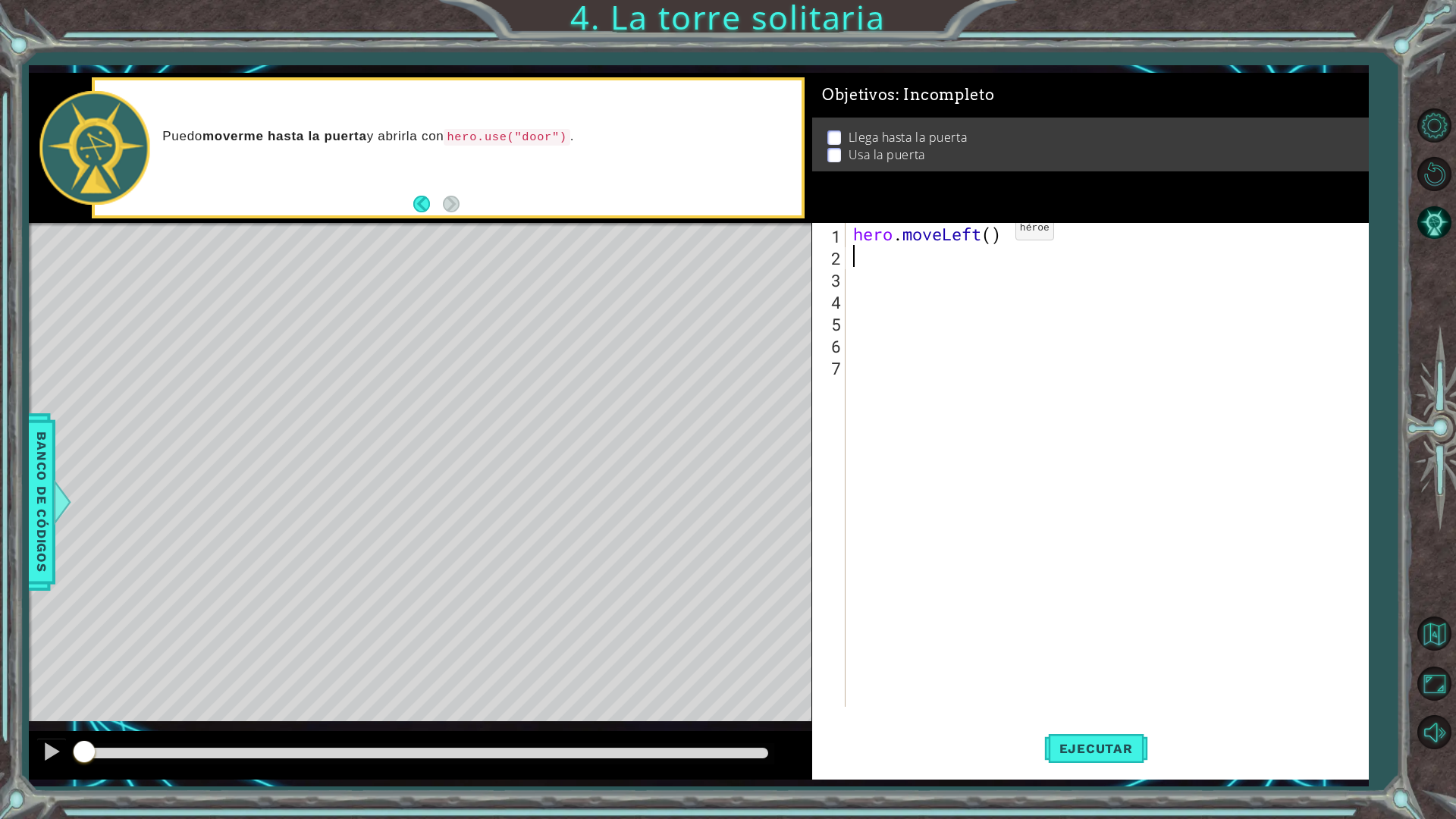
click at [993, 232] on div "hero . moveLeft ( )" at bounding box center [1111, 486] width 521 height 528
type textarea "hero.moveLeft(2)"
click at [887, 261] on div "hero . moveLeft ( 2 )" at bounding box center [1111, 486] width 521 height 528
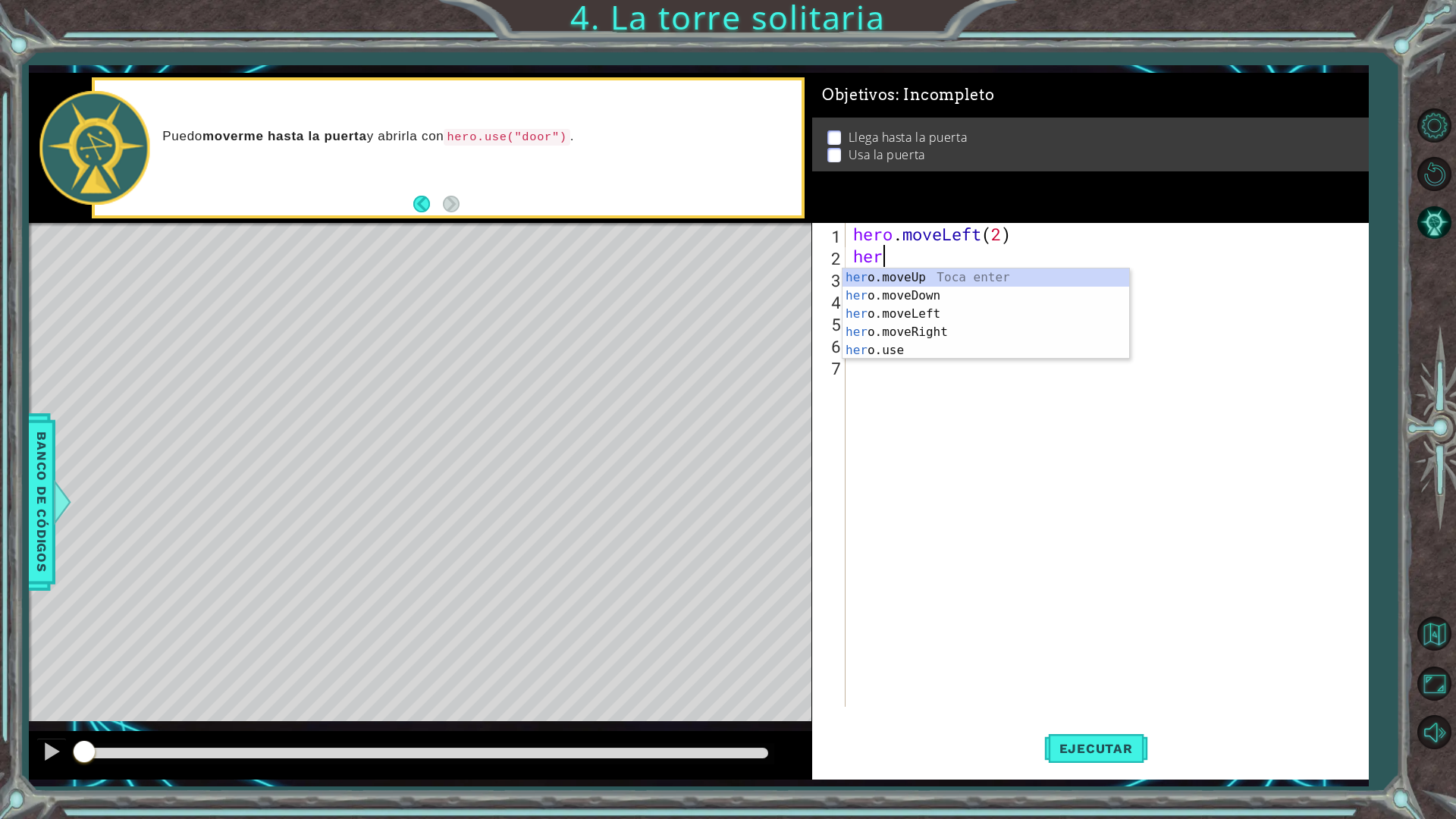
type textarea "hero"
click at [988, 276] on div "hero .moveUp Toca enter hero .moveDown Toca enter hero .moveLeft Toca enter her…" at bounding box center [986, 333] width 286 height 128
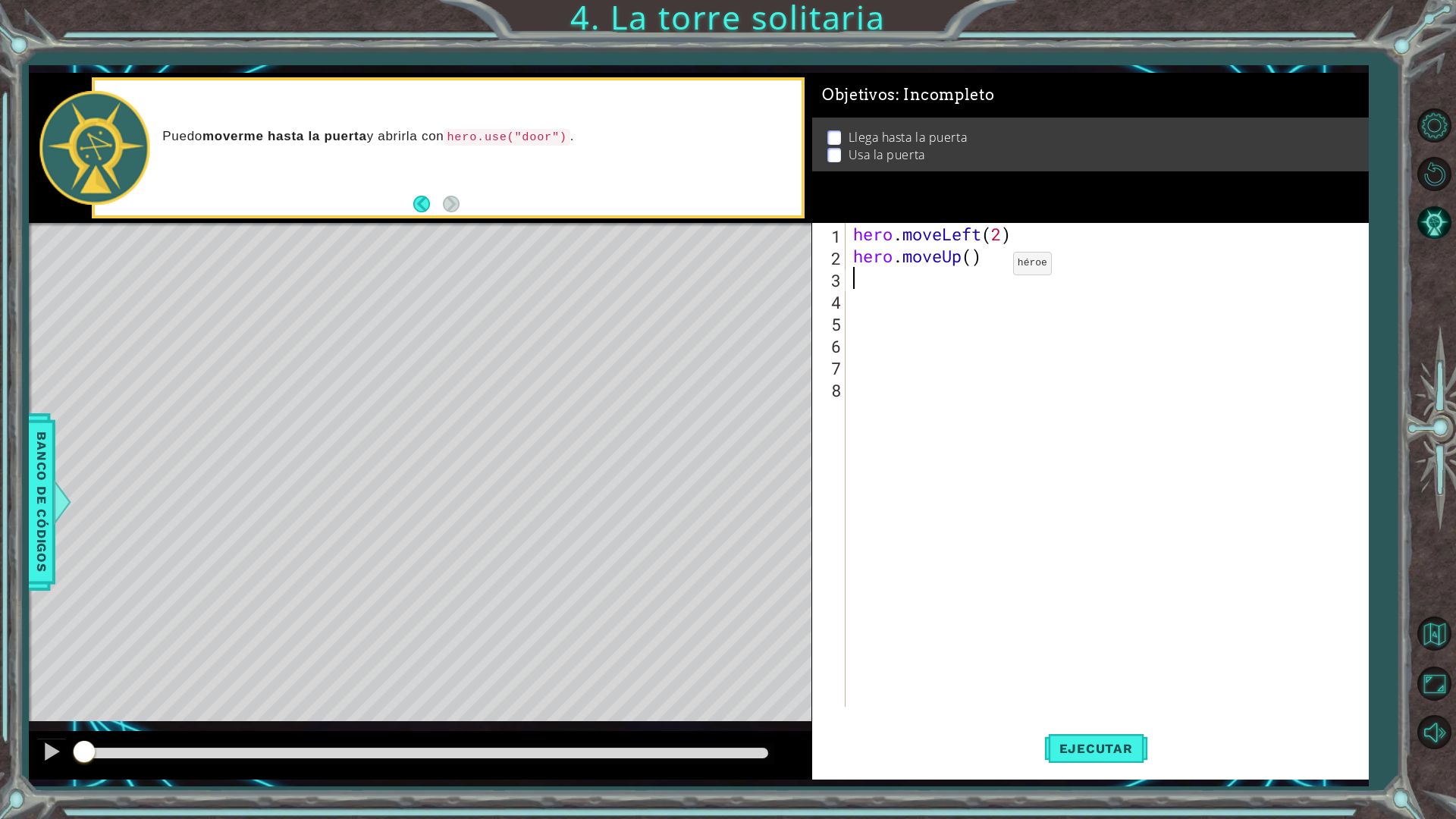
scroll to position [0, 0]
click at [977, 260] on div "hero . moveLeft ( 2 ) hero . moveUp ( )" at bounding box center [1111, 486] width 521 height 528
type textarea "hero.moveUp(3)"
click at [902, 280] on div "hero . moveLeft ( 2 ) hero . moveUp ( 3 )" at bounding box center [1111, 486] width 521 height 528
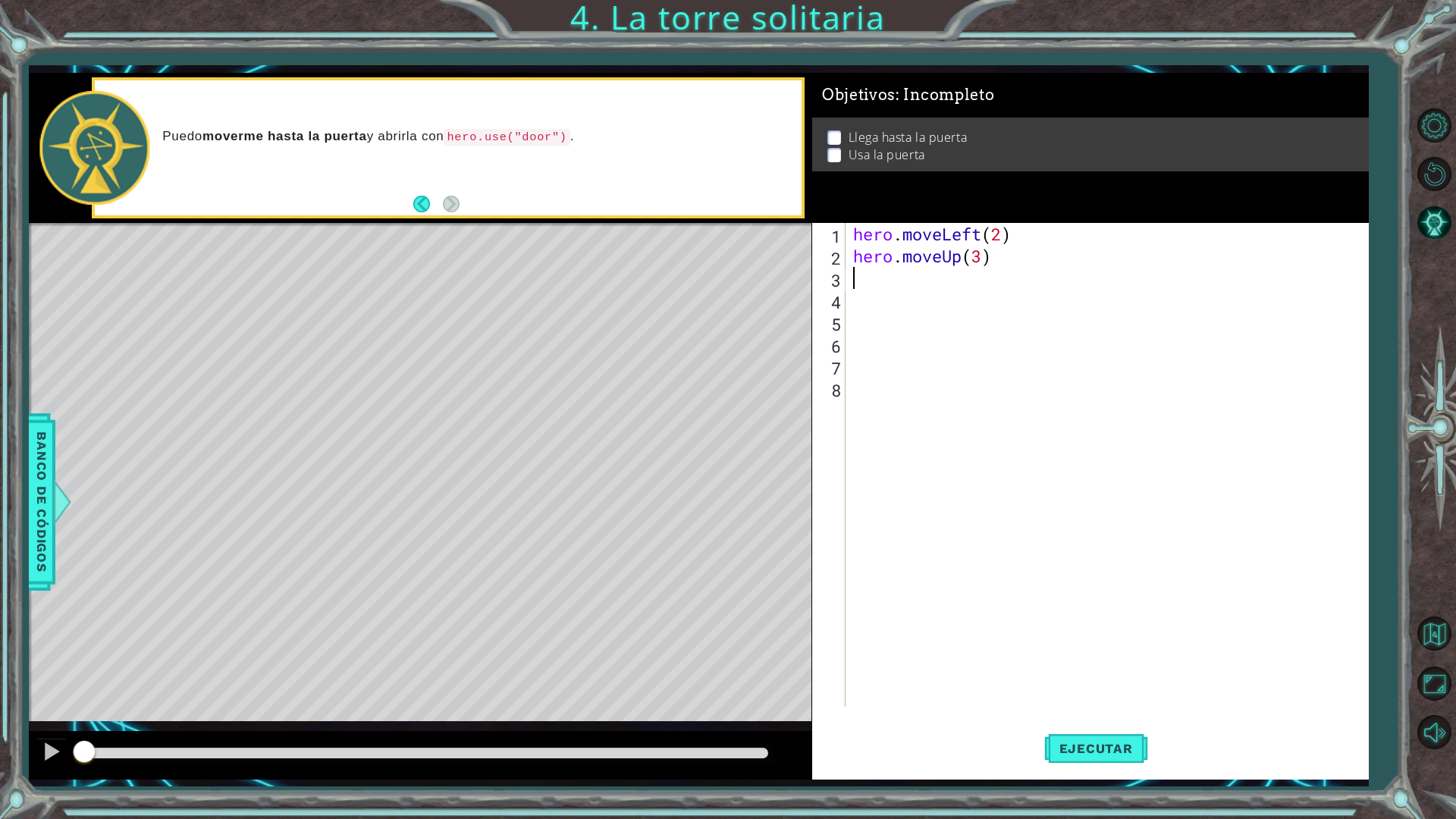
scroll to position [0, 0]
type textarea "her"
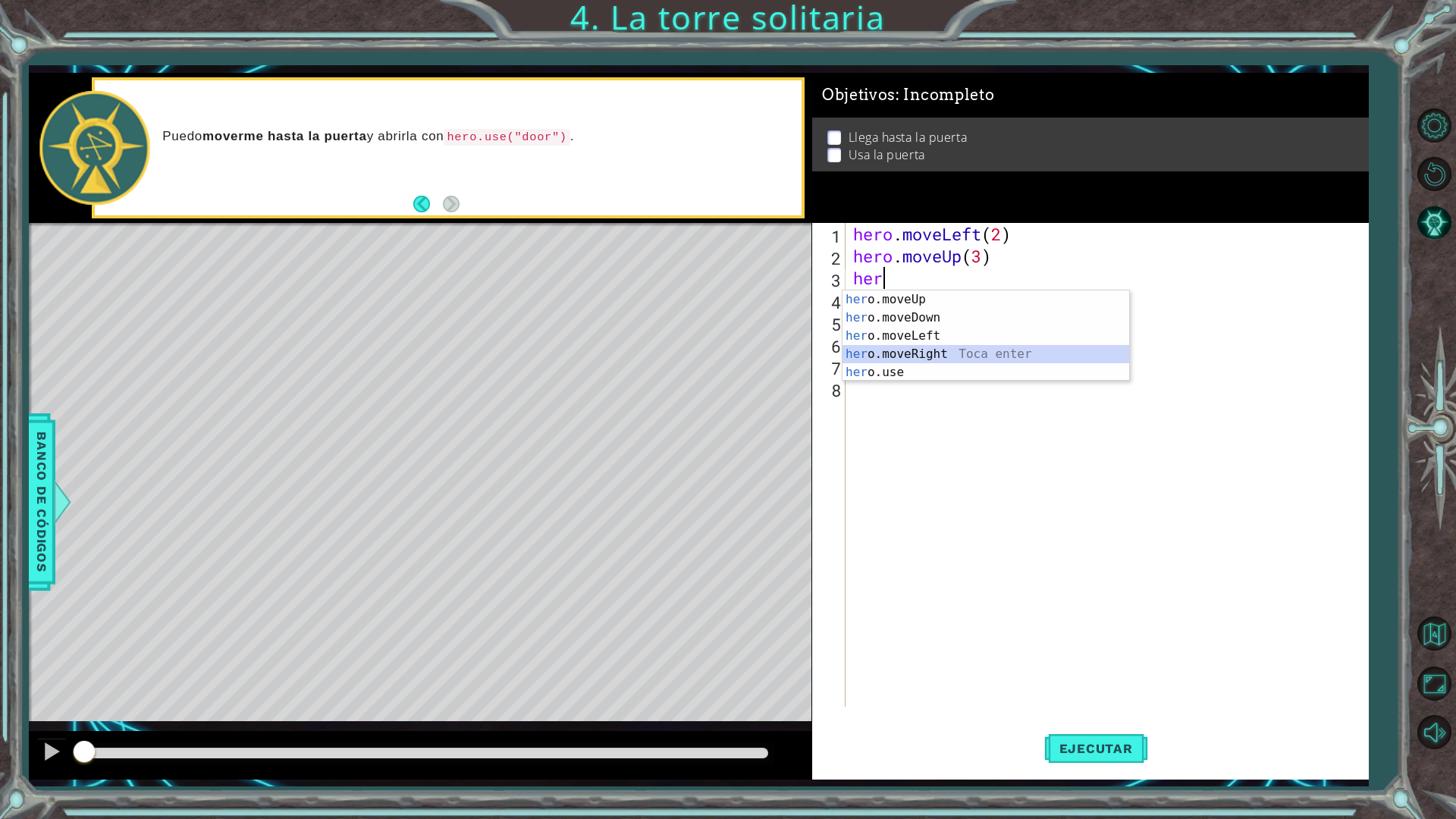
click at [1019, 352] on div "her o.moveUp Toca enter her o.moveDown Toca enter her o.moveLeft Toca enter her…" at bounding box center [986, 354] width 286 height 128
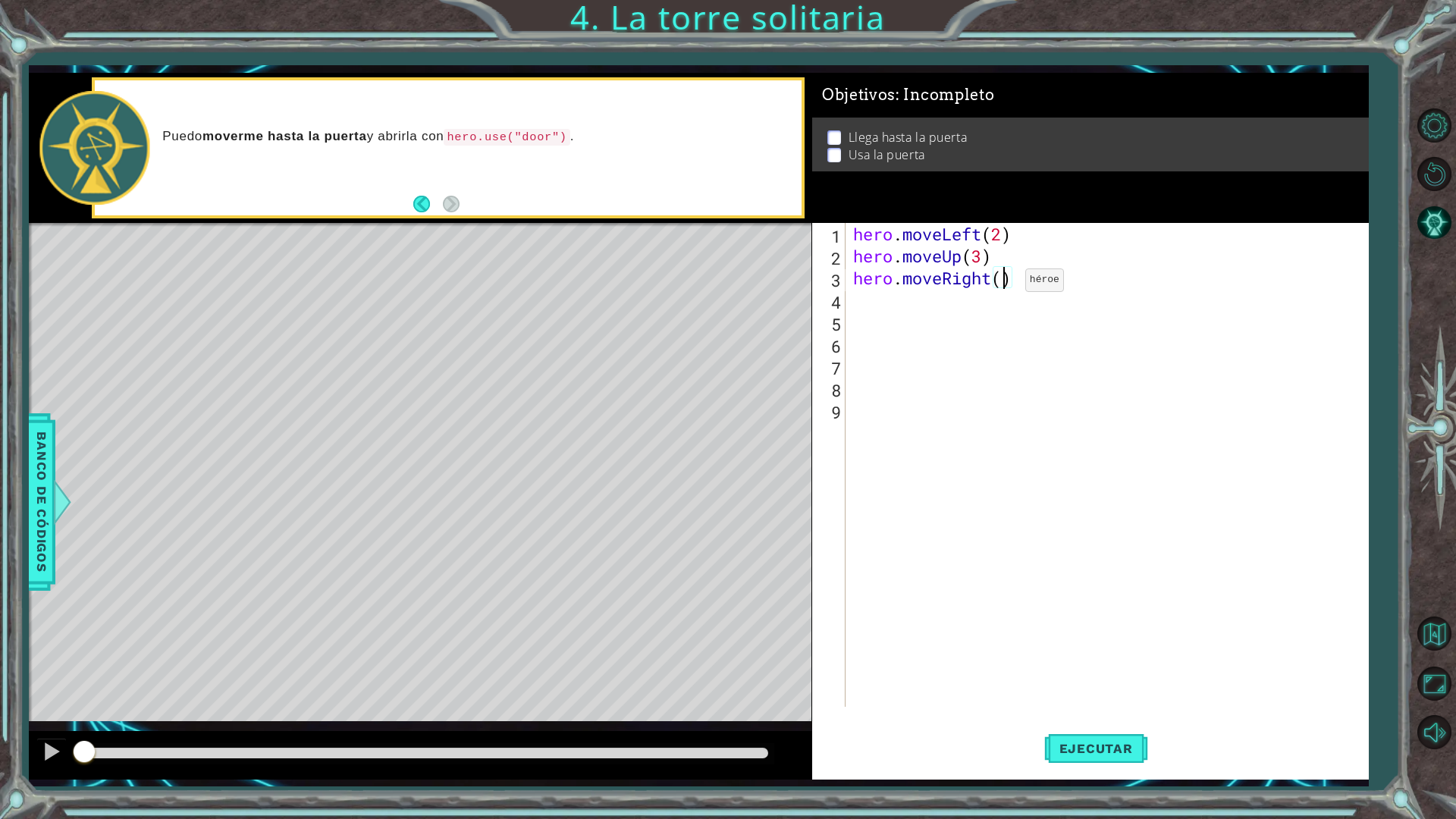
click at [1003, 284] on div "hero . moveLeft ( 2 ) hero . moveUp ( 3 ) hero . moveRight ( )" at bounding box center [1111, 486] width 521 height 528
click at [1072, 716] on button "Ejecutar" at bounding box center [1096, 748] width 104 height 55
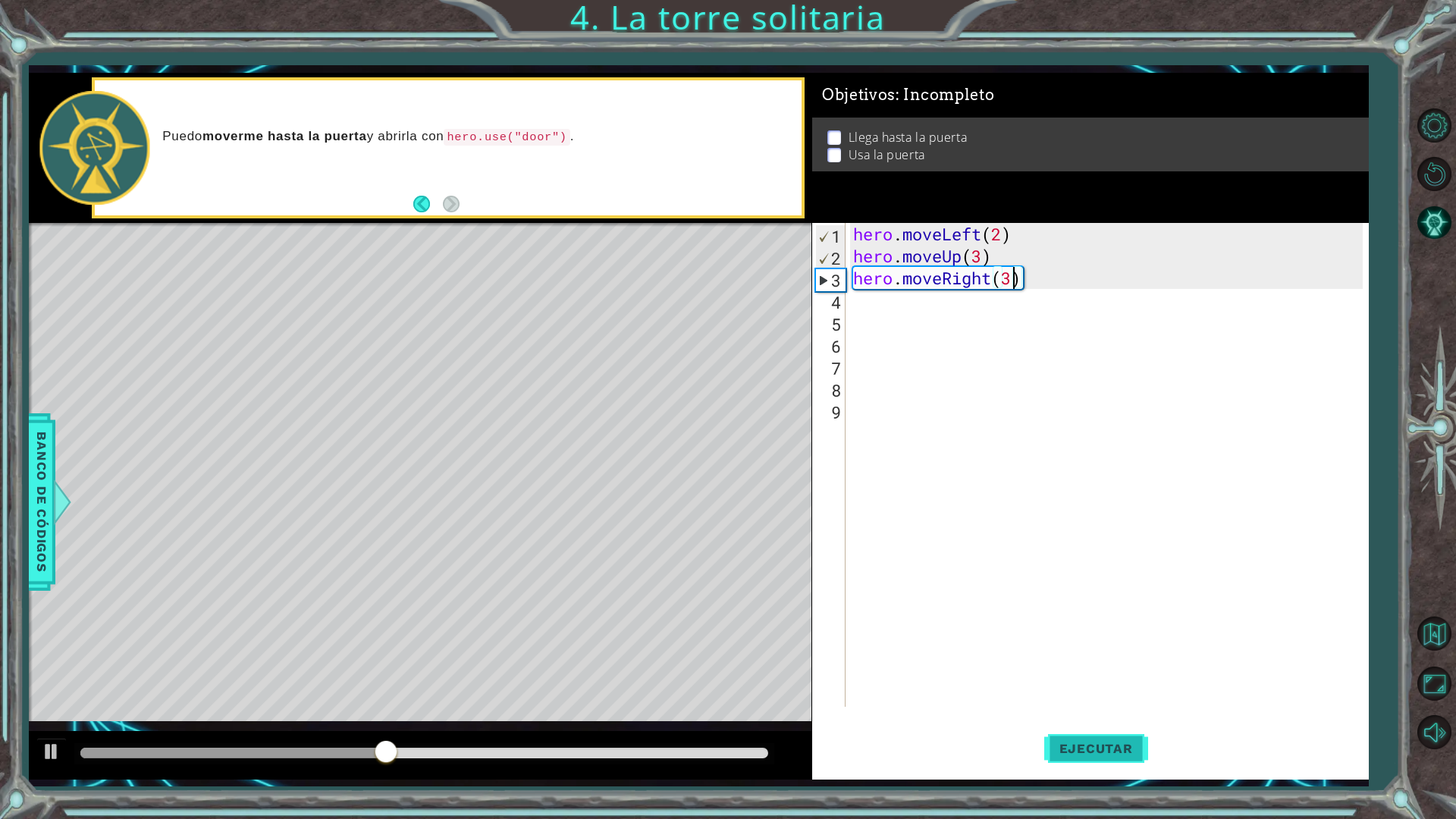
click at [1080, 716] on button "Ejecutar" at bounding box center [1096, 748] width 104 height 55
click at [1096, 716] on span "Ejecutar" at bounding box center [1096, 748] width 104 height 15
drag, startPoint x: 996, startPoint y: 281, endPoint x: 944, endPoint y: 286, distance: 52.2
click at [944, 286] on div "hero . moveLeft ( 2 ) hero . moveUp ( 3 ) hero . moveRight ( 3 )" at bounding box center [1111, 486] width 521 height 528
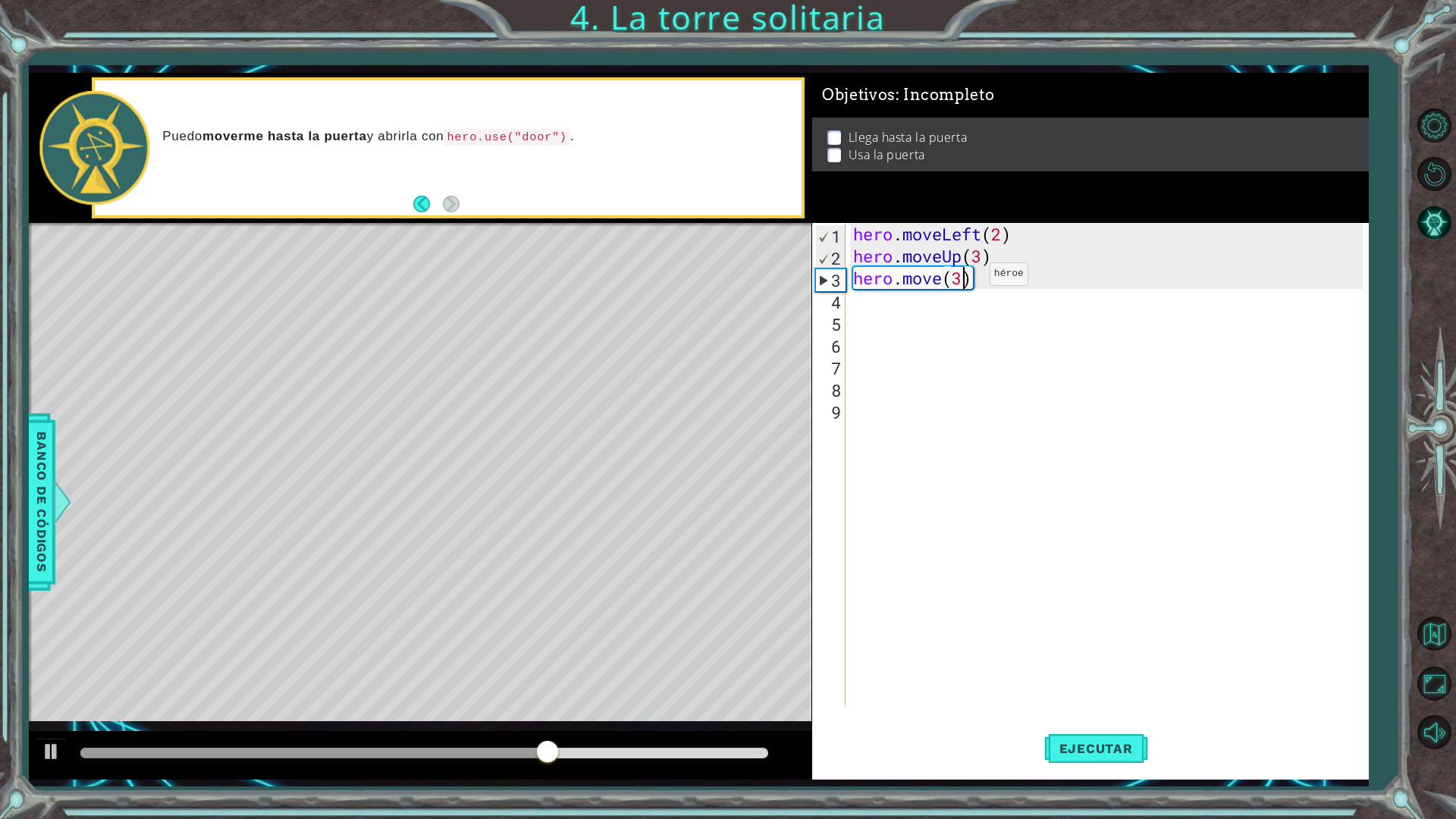
click at [967, 277] on div "hero . moveLeft ( 2 ) hero . moveUp ( 3 ) hero . move ( 3 )" at bounding box center [1111, 486] width 521 height 528
click at [1117, 716] on span "Ejecutar" at bounding box center [1096, 748] width 104 height 15
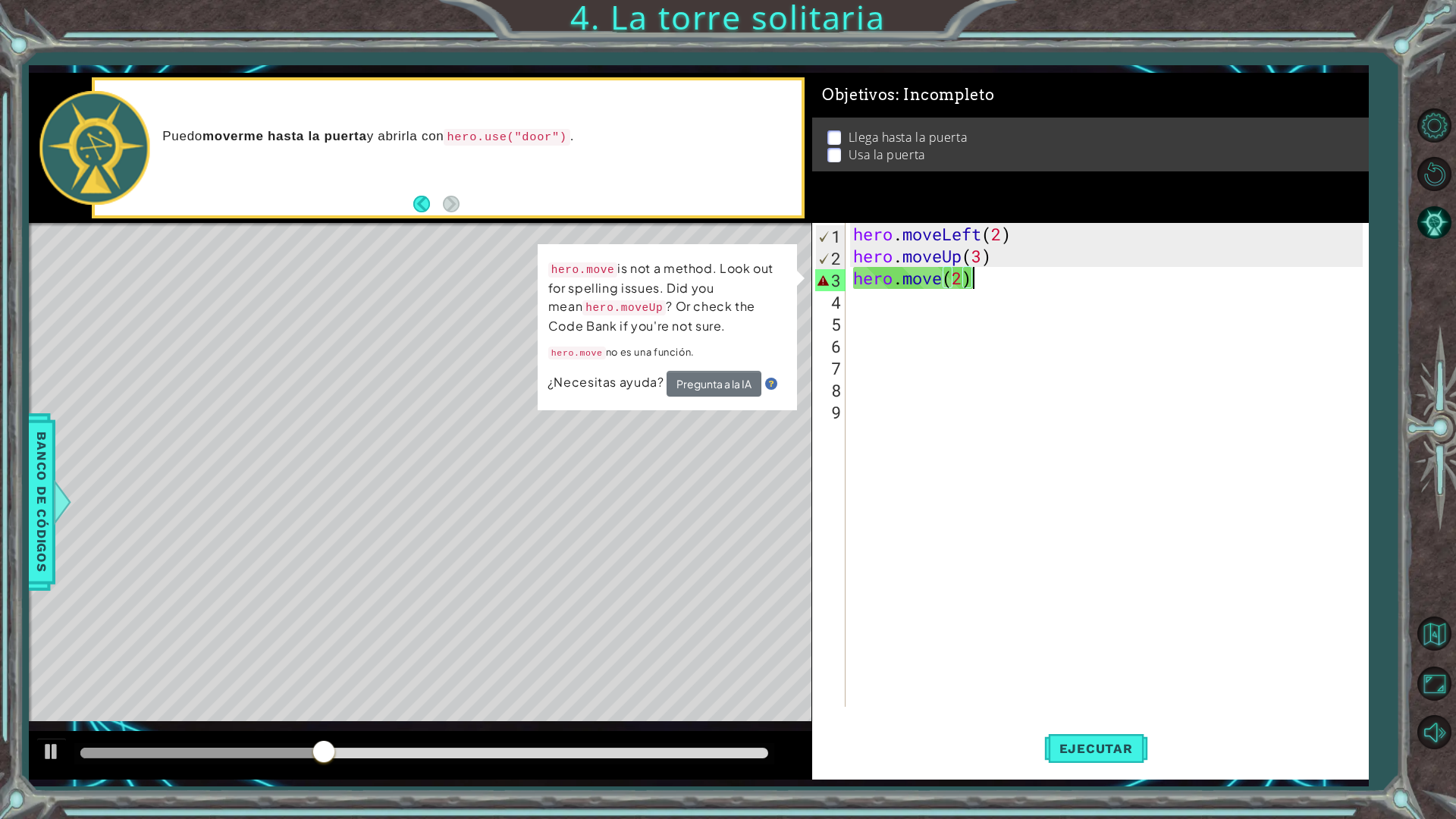
drag, startPoint x: 986, startPoint y: 286, endPoint x: 708, endPoint y: 261, distance: 279.1
click at [708, 261] on div "1 ההההההההההההההההההההההההההההההההההההההההההההההההההההההההההההההההההההההההההההה…" at bounding box center [698, 426] width 1339 height 706
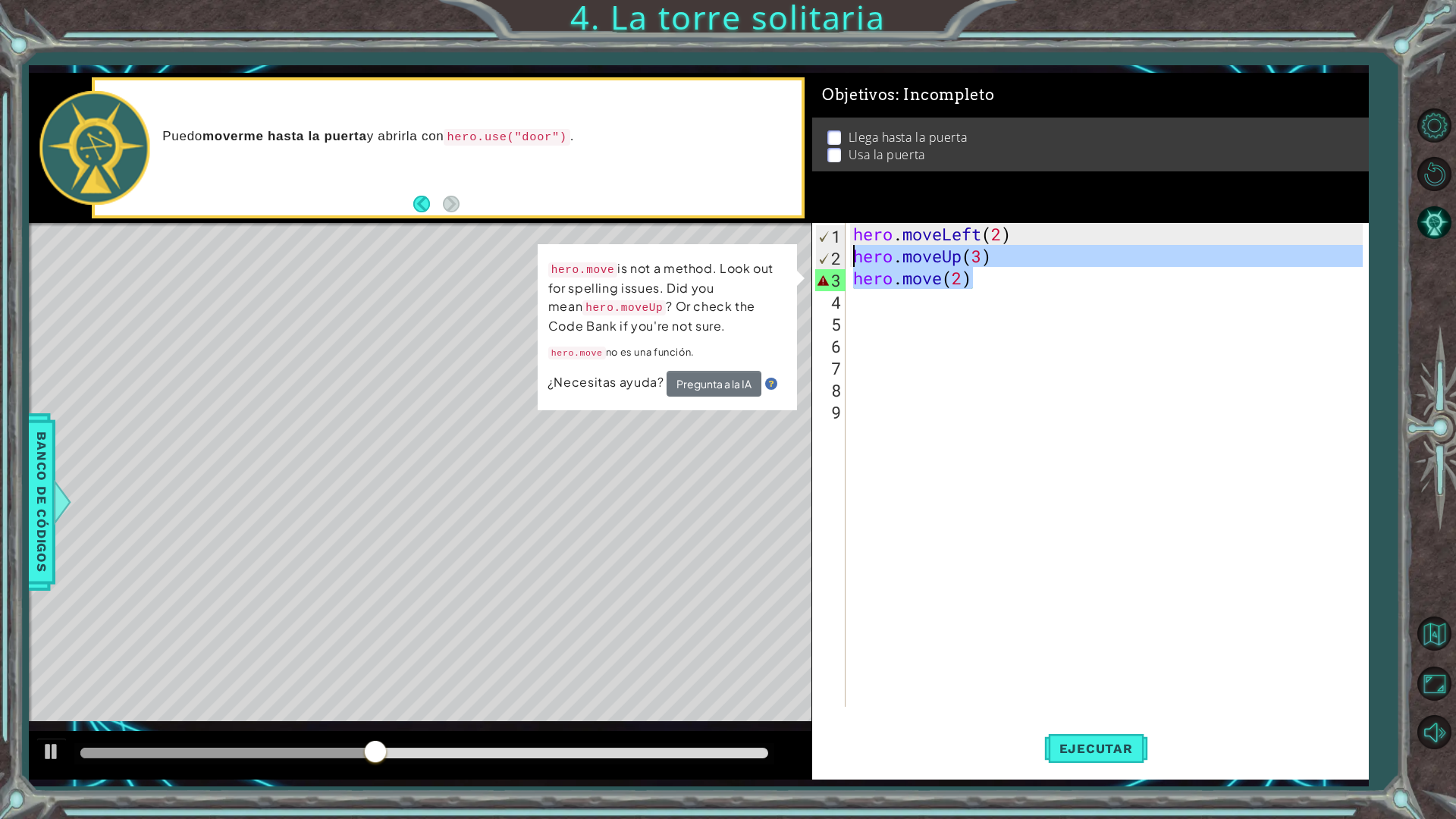
click at [1017, 284] on div "hero . moveLeft ( 2 ) hero . moveUp ( 3 ) hero . move ( 2 )" at bounding box center [1106, 465] width 513 height 484
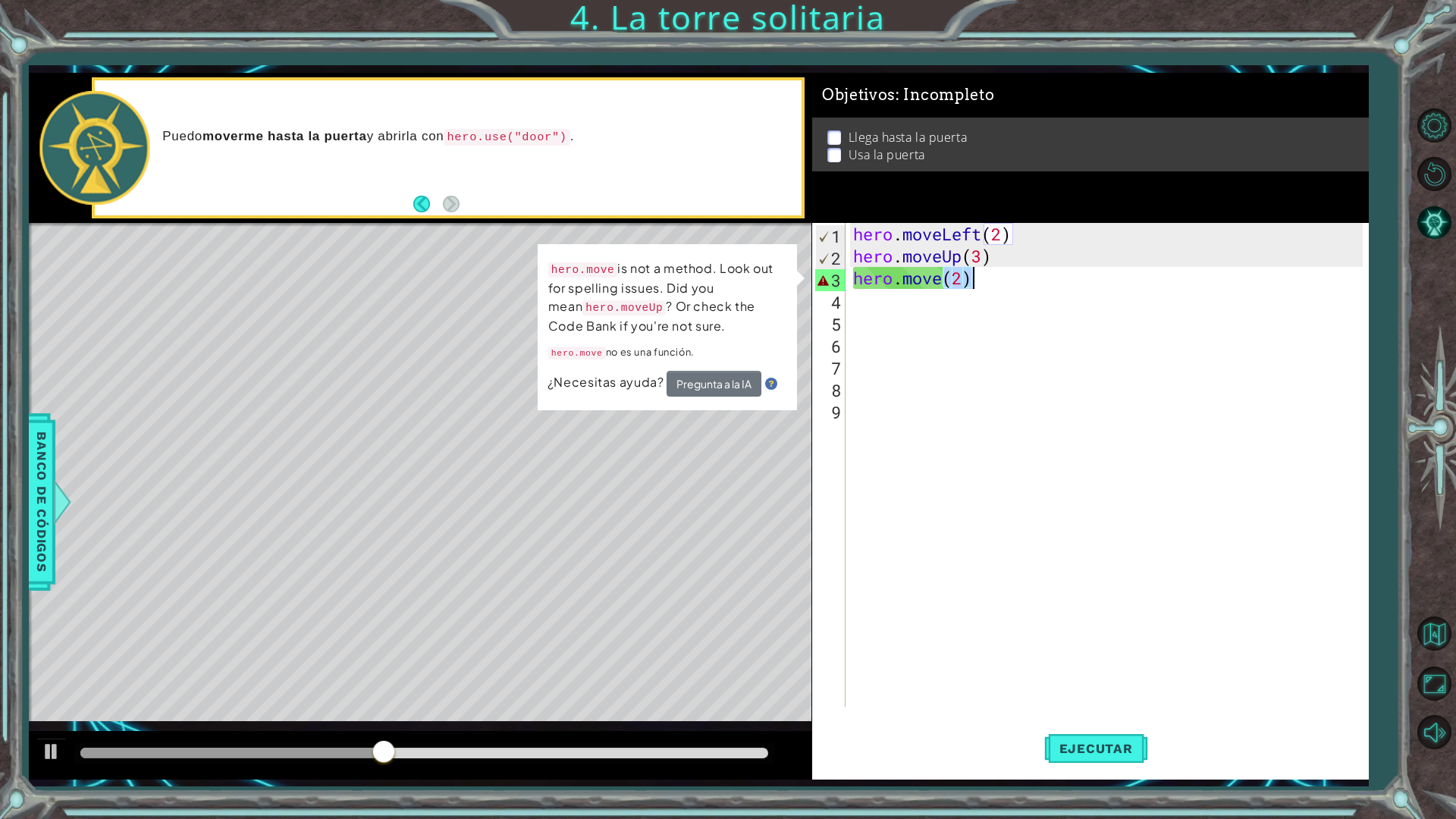
click at [1017, 284] on div "hero . moveLeft ( 2 ) hero . moveUp ( 3 ) hero . move ( 2 )" at bounding box center [1111, 486] width 521 height 528
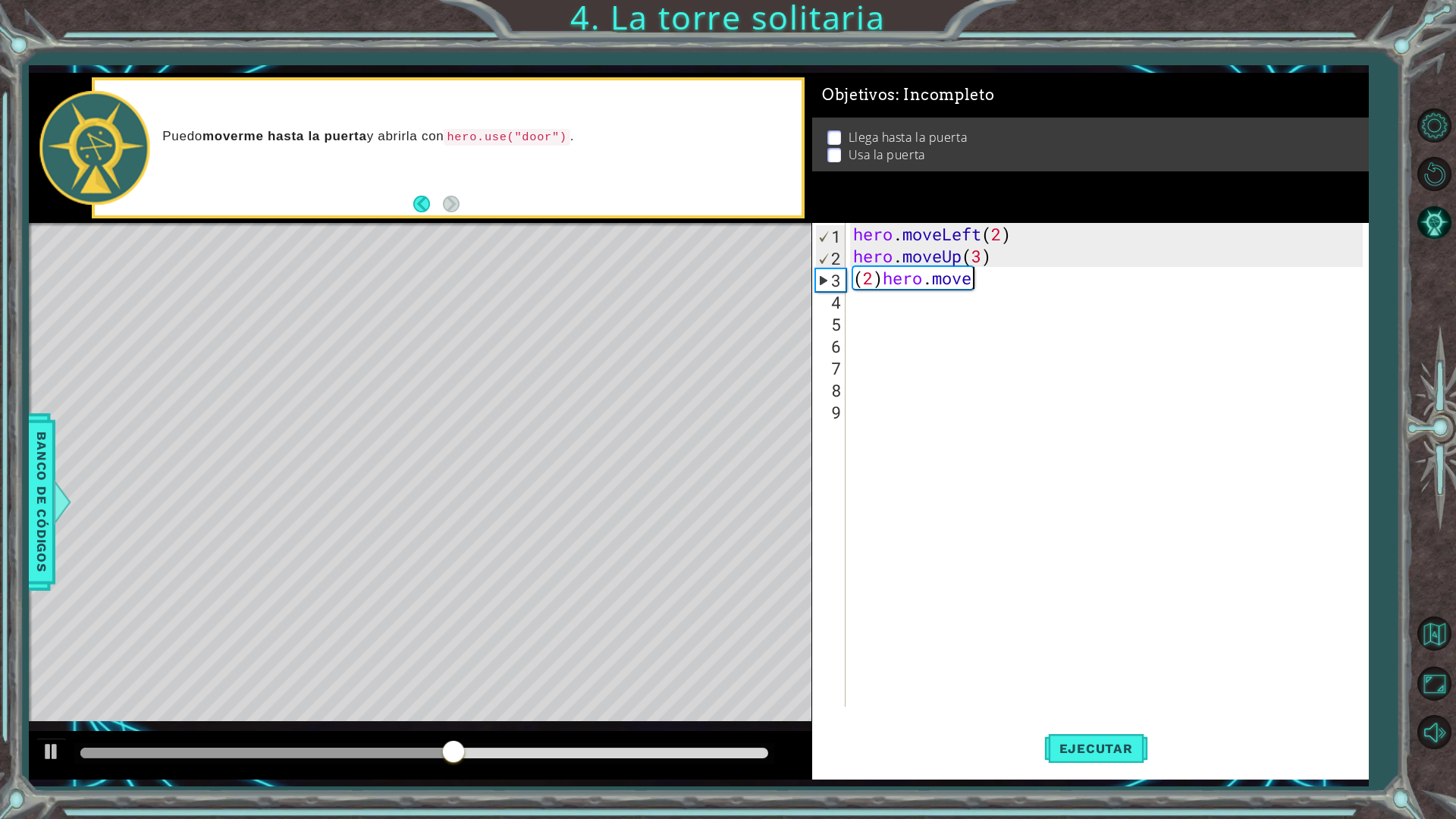
click at [982, 286] on div "hero . moveLeft ( 2 ) hero . moveUp ( 3 ) ( 2 ) hero . move" at bounding box center [1111, 486] width 521 height 528
drag, startPoint x: 940, startPoint y: 283, endPoint x: 859, endPoint y: 277, distance: 81.2
click at [859, 277] on div "hero . moveLeft ( 2 ) hero . moveUp ( 3 ) ( 2 ) hero . move" at bounding box center [1111, 486] width 521 height 528
type textarea "("
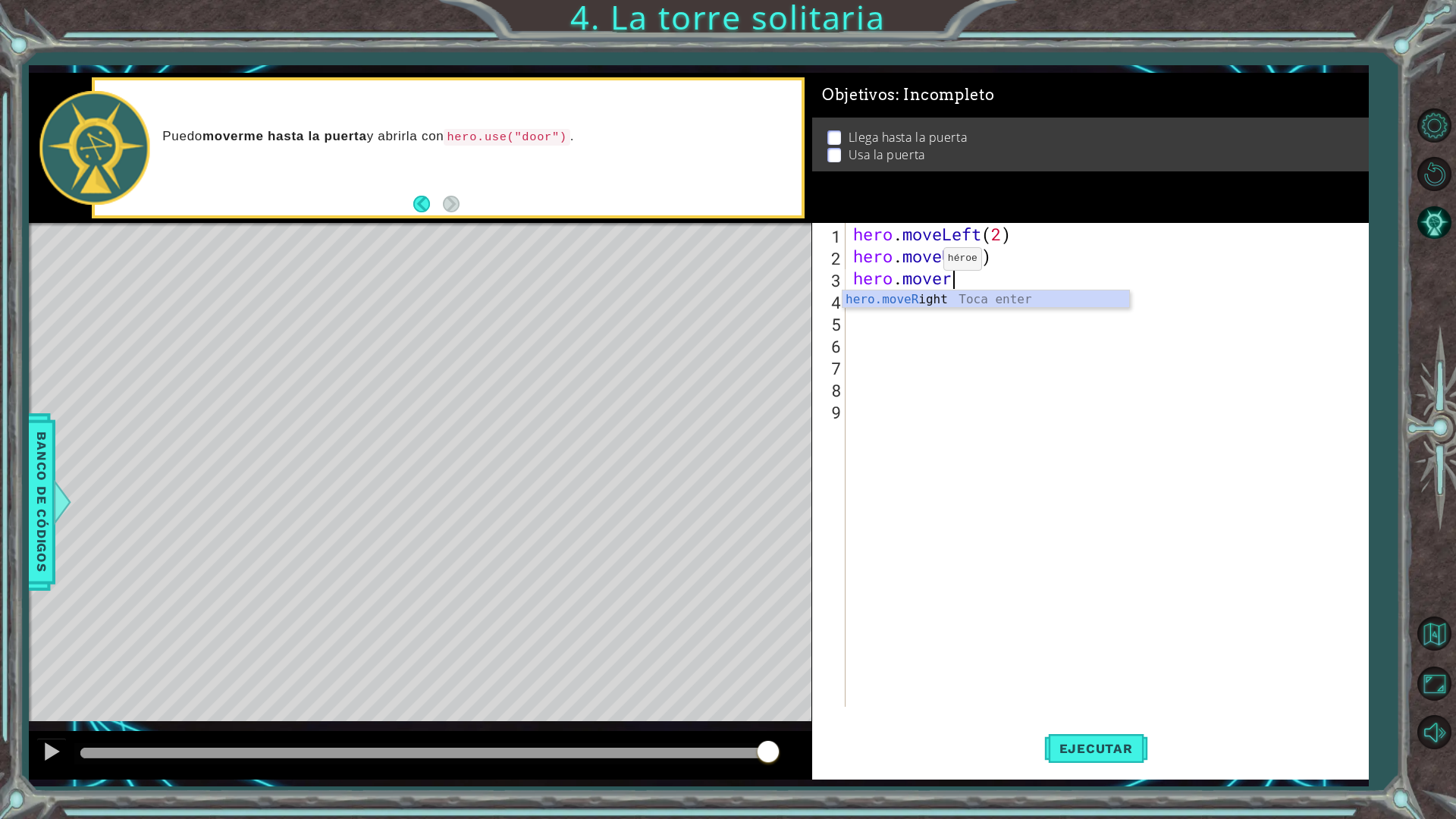
scroll to position [0, 3]
type textarea "hero.move"
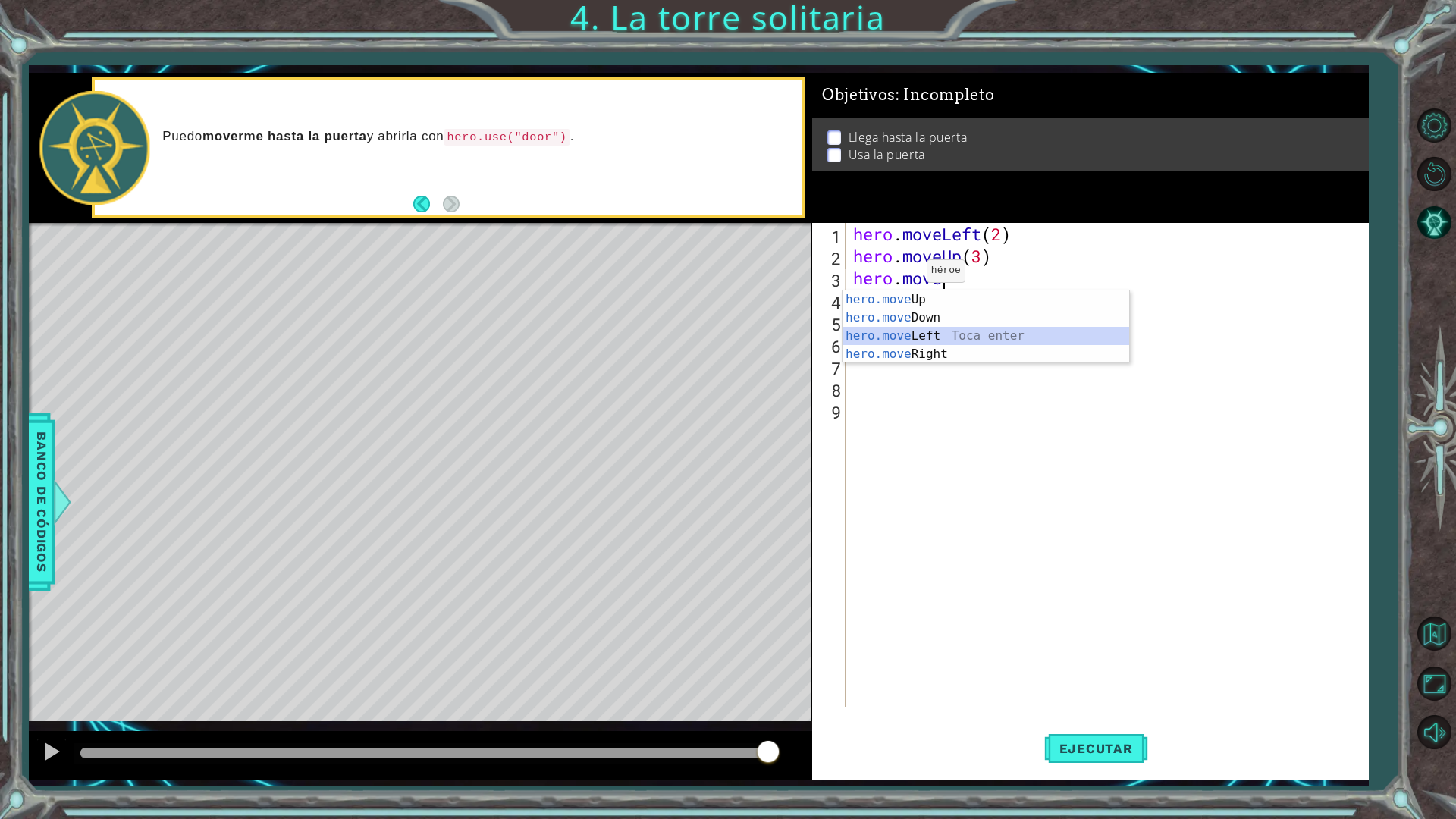
drag, startPoint x: 926, startPoint y: 333, endPoint x: 904, endPoint y: 275, distance: 62.0
click at [904, 275] on body "1 ההההההההההההההההההההההההההההההההההההההההההההההההההההההההההההההההההההההההההההה…" at bounding box center [728, 409] width 1456 height 819
click at [929, 351] on div "hero.move Up Toca enter hero.move Down Toca enter hero.move Left Toca enter her…" at bounding box center [986, 345] width 286 height 109
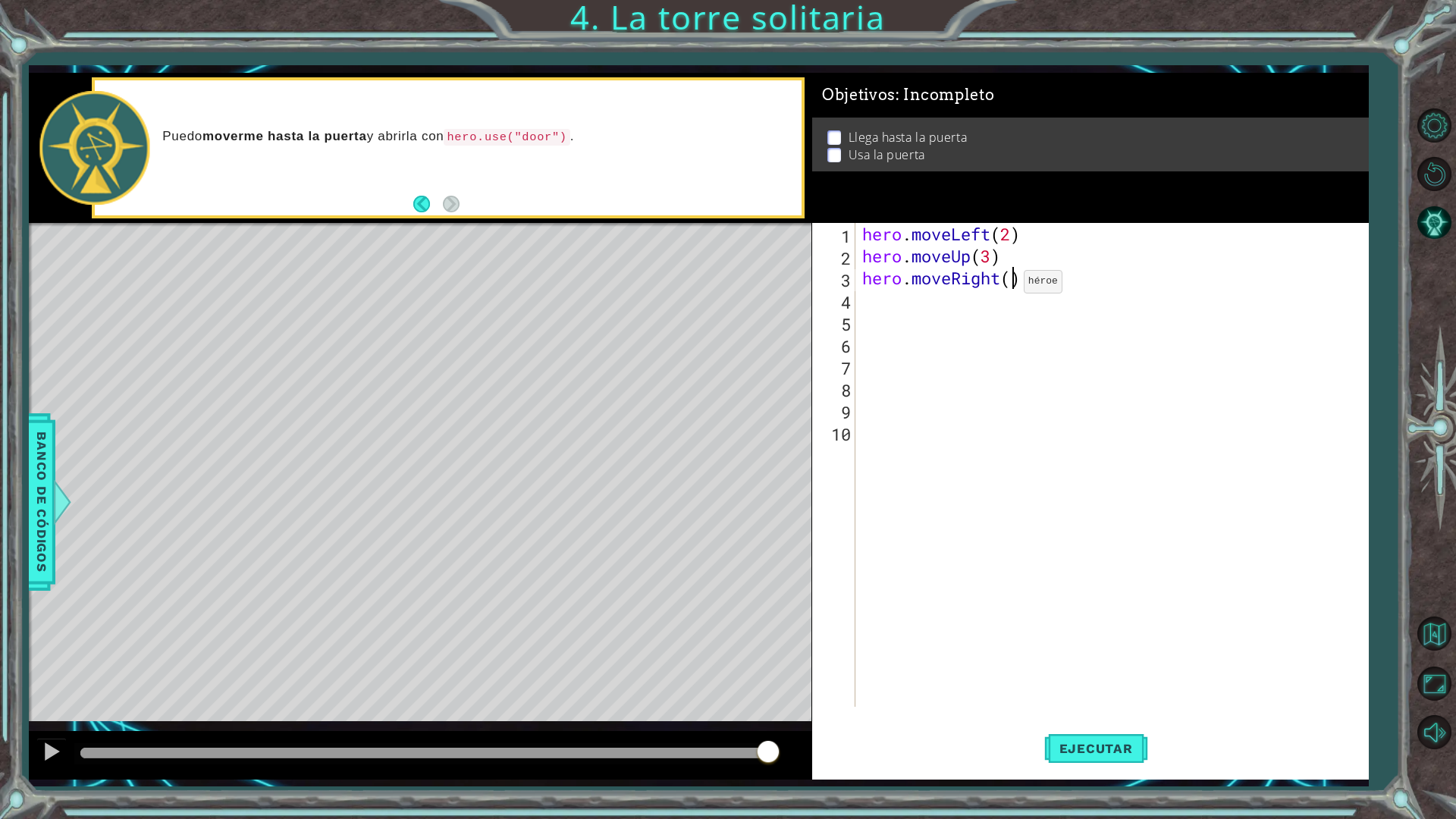
click at [1011, 285] on div "hero . moveLeft ( 2 ) hero . moveUp ( 3 ) hero . moveRight ( )" at bounding box center [1115, 486] width 512 height 528
click at [1078, 716] on span "Ejecutar" at bounding box center [1096, 748] width 104 height 15
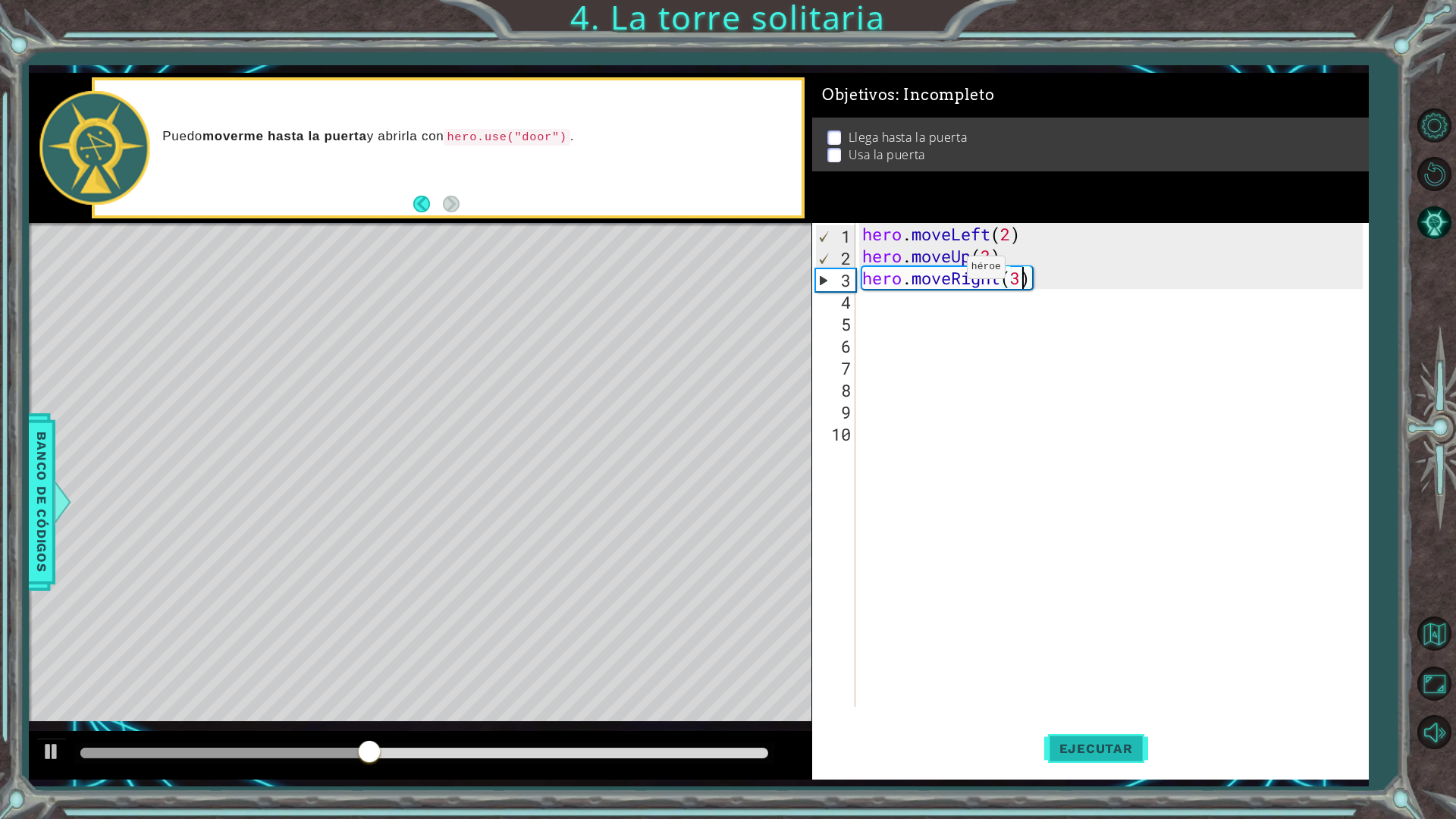
click at [1073, 716] on span "Ejecutar" at bounding box center [1096, 748] width 104 height 15
drag, startPoint x: 1001, startPoint y: 271, endPoint x: 955, endPoint y: 273, distance: 46.0
click at [954, 274] on div "hero . moveLeft ( 2 ) hero . moveUp ( 3 ) hero . moveRight ( 3 )" at bounding box center [1115, 486] width 512 height 528
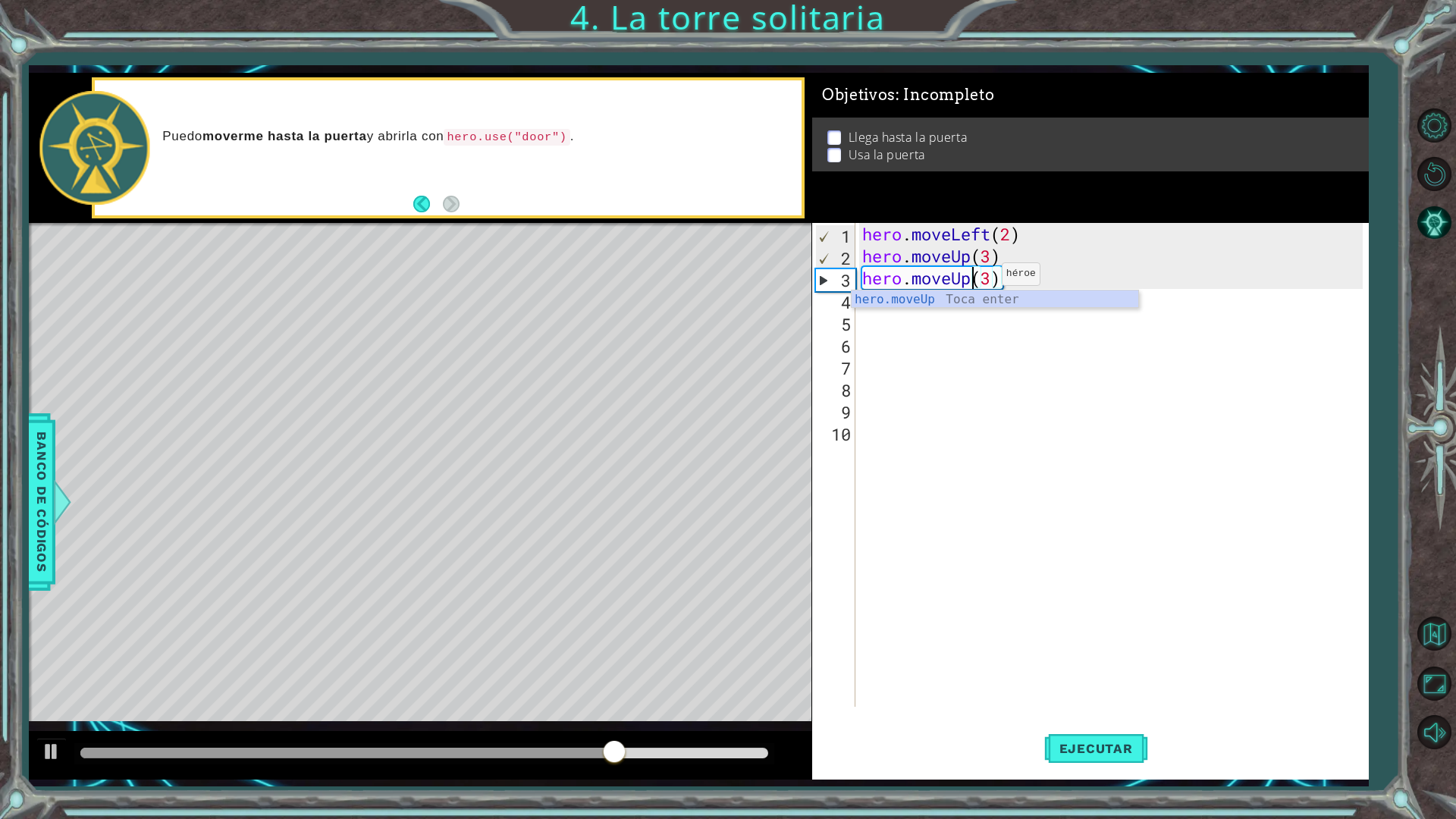
click at [988, 278] on div "hero . moveLeft ( 2 ) hero . moveUp ( 3 ) hero . moveUp ( 3 )" at bounding box center [1115, 486] width 512 height 528
type textarea "hero.moveUp()"
click at [1106, 716] on span "Ejecutar" at bounding box center [1096, 748] width 104 height 15
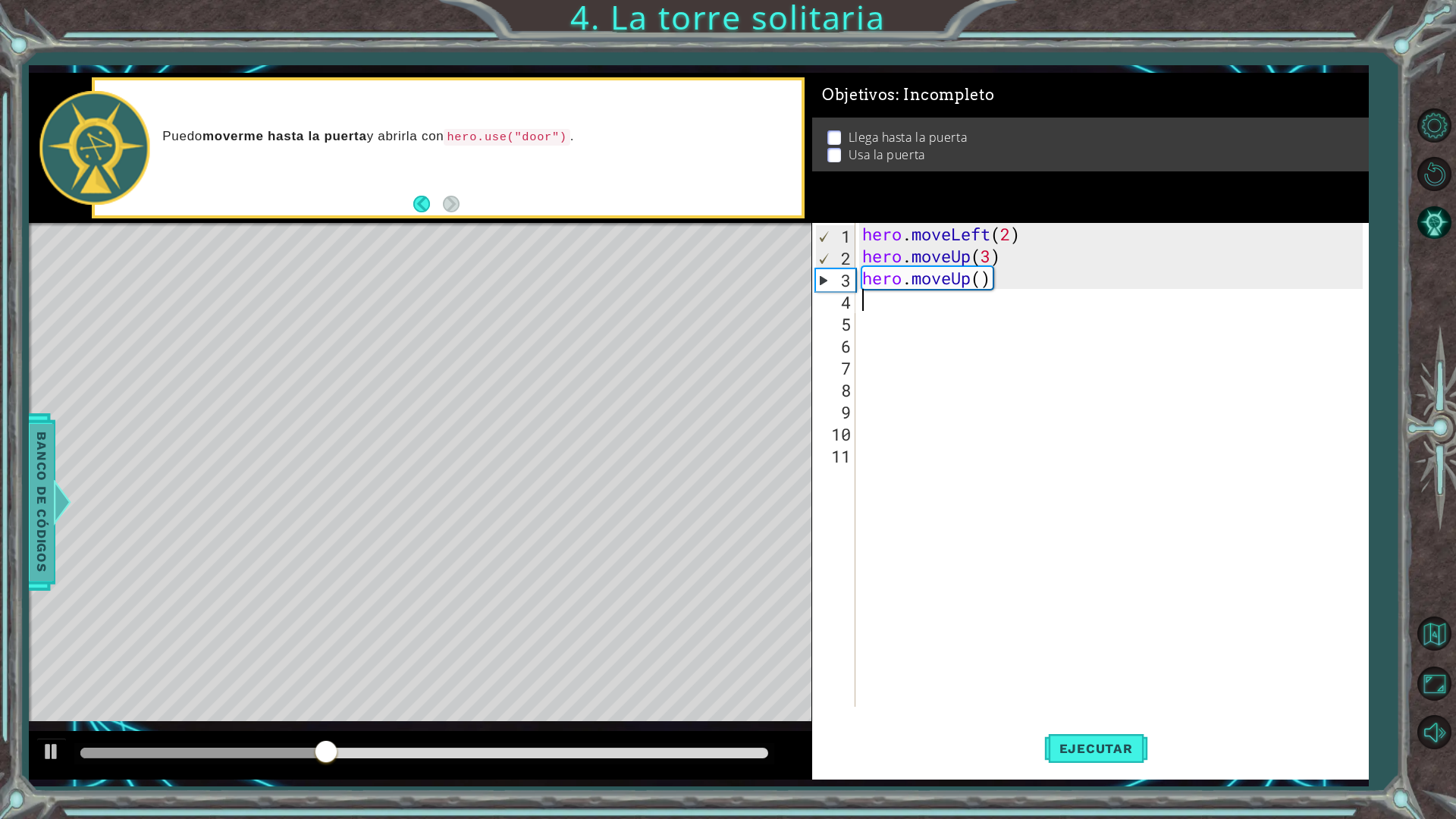
click at [50, 451] on span "Banco de códigos" at bounding box center [40, 501] width 24 height 157
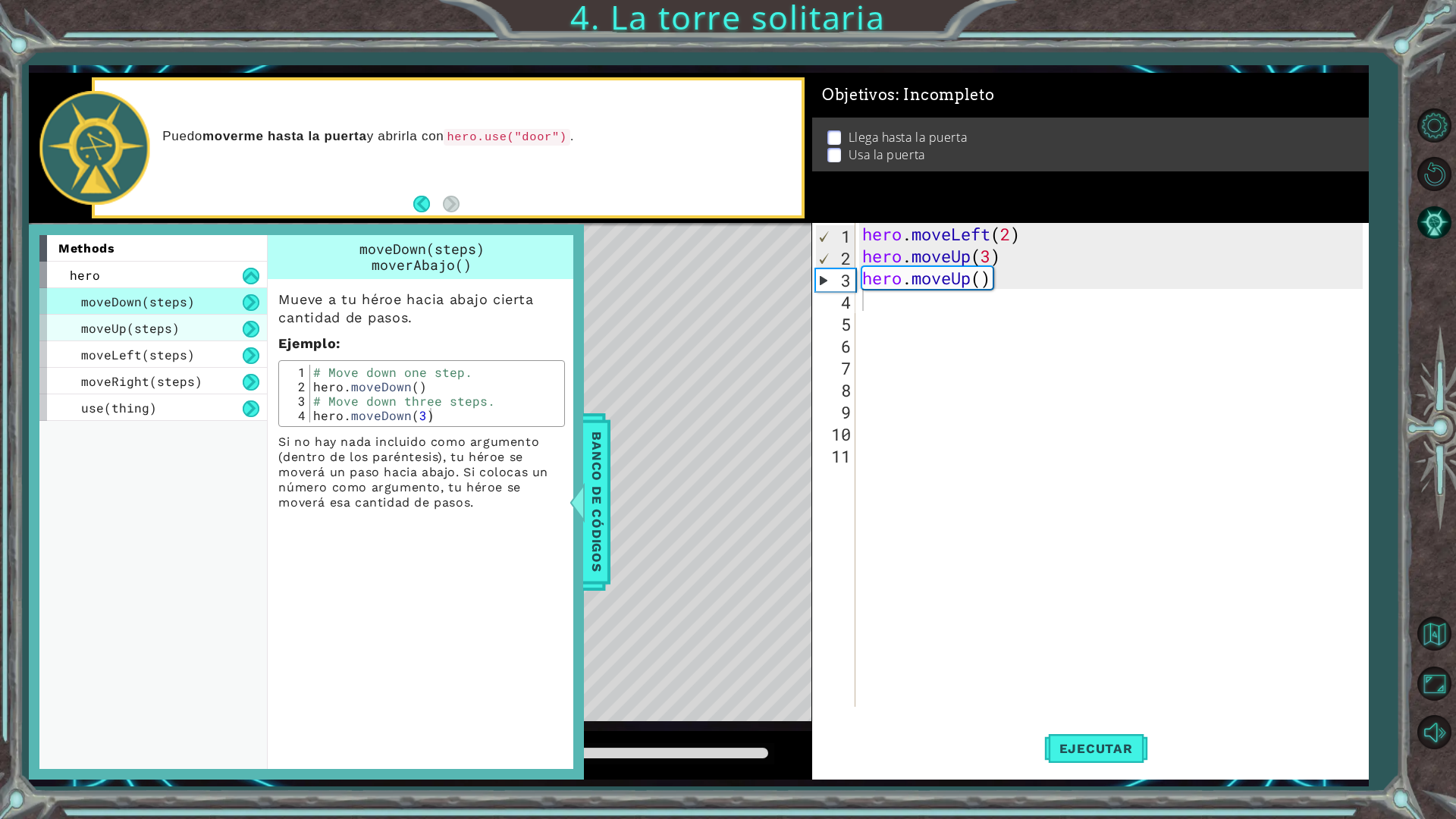
click at [127, 320] on span "moveUp(steps)" at bounding box center [130, 328] width 98 height 16
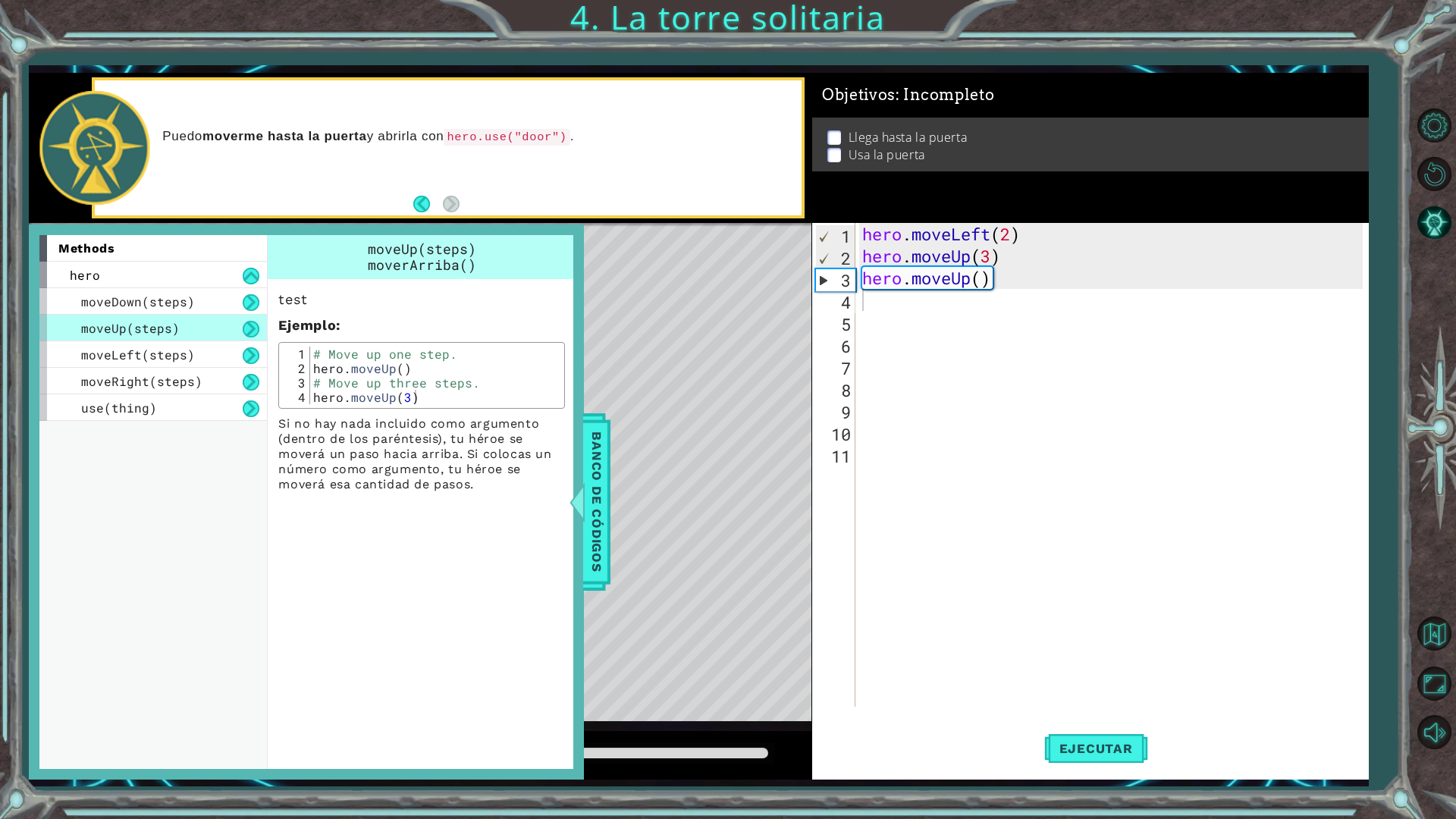
click at [137, 332] on span "moveUp(steps)" at bounding box center [130, 328] width 98 height 16
click at [143, 347] on div "moveLeft(steps)" at bounding box center [153, 354] width 228 height 27
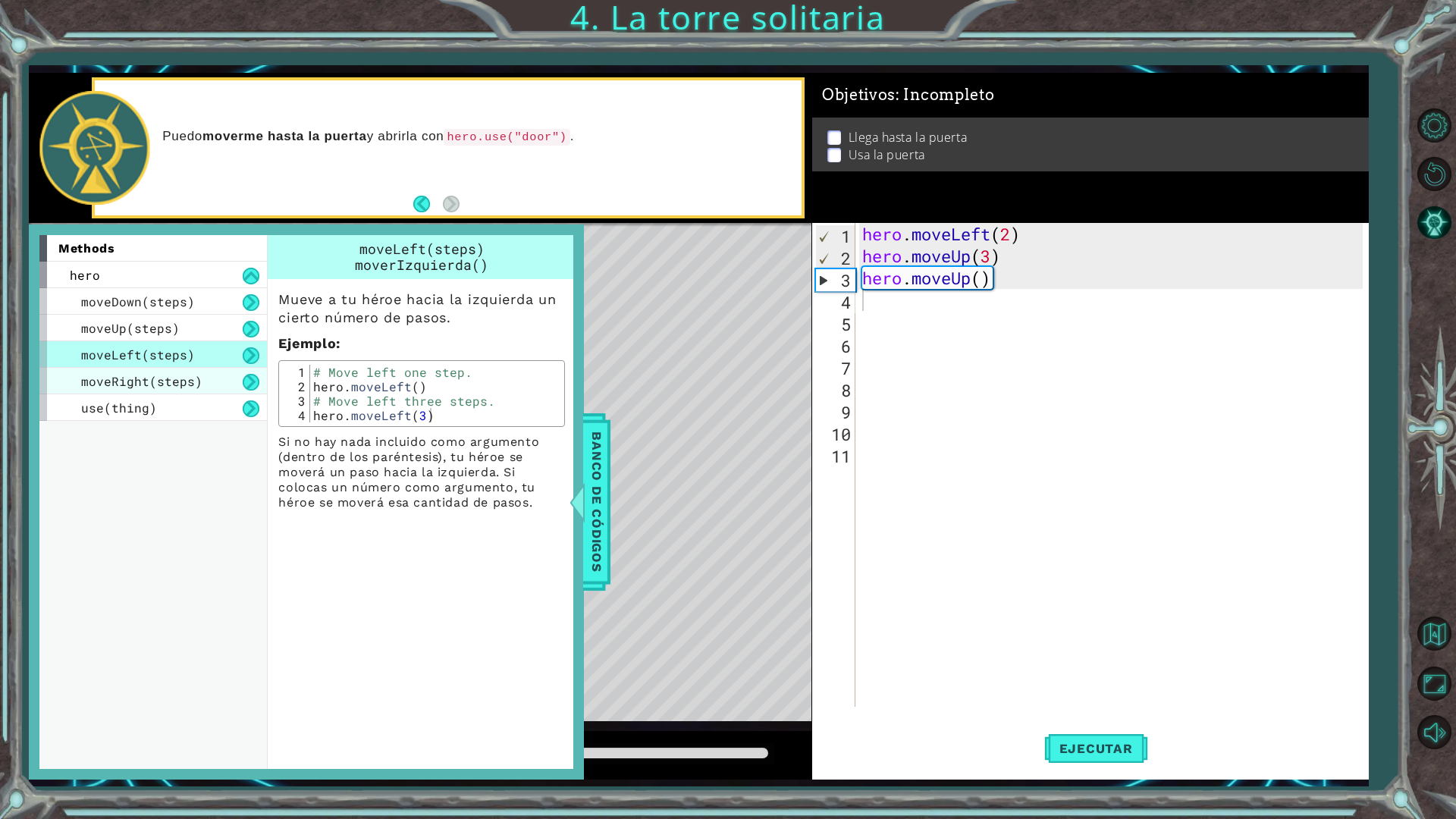
click at [147, 384] on span "moveRight(steps)" at bounding box center [142, 381] width 121 height 16
click at [703, 381] on div "Level Map" at bounding box center [379, 446] width 701 height 447
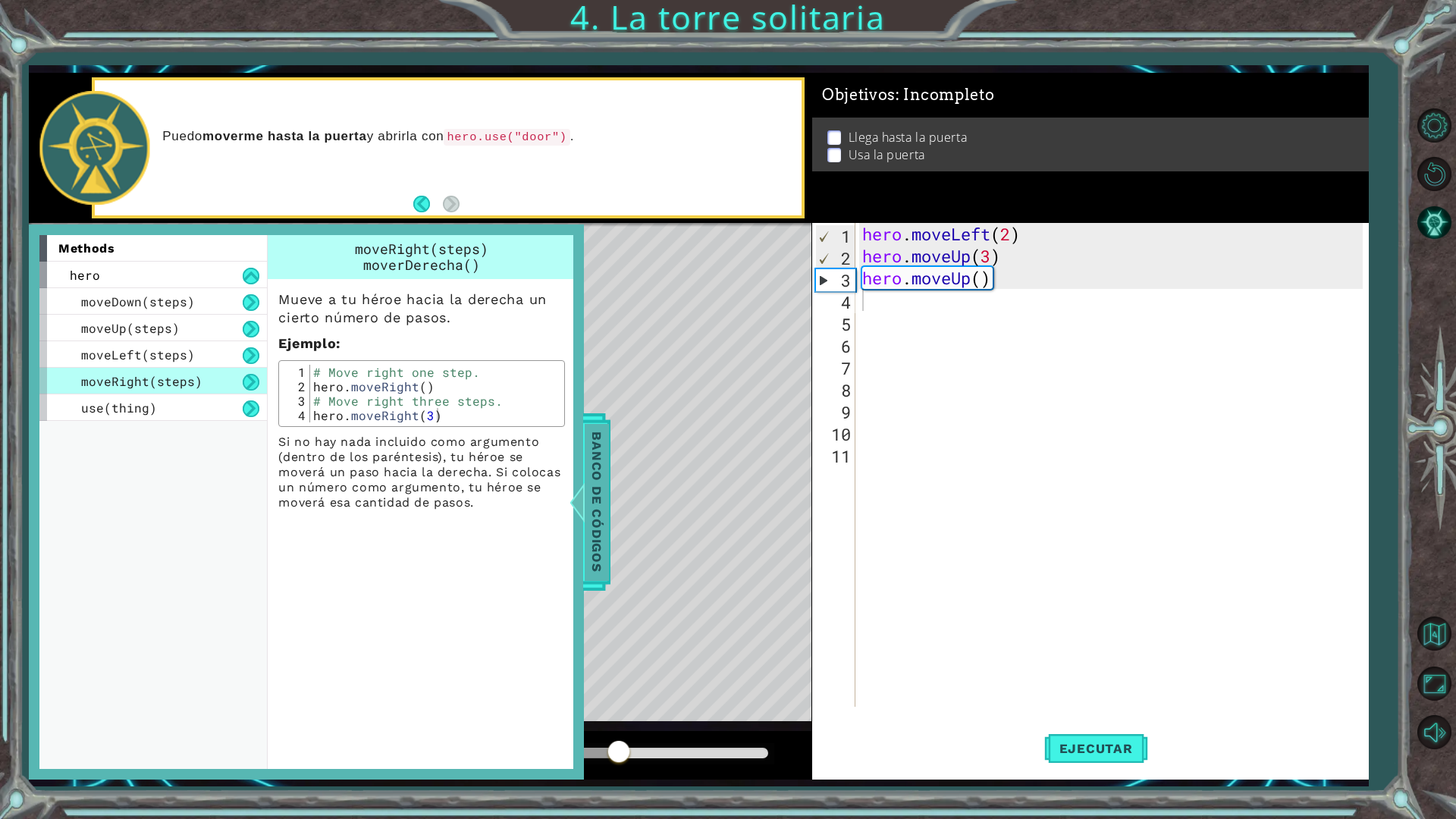
click at [584, 455] on div "Banco de códigos" at bounding box center [585, 501] width 28 height 177
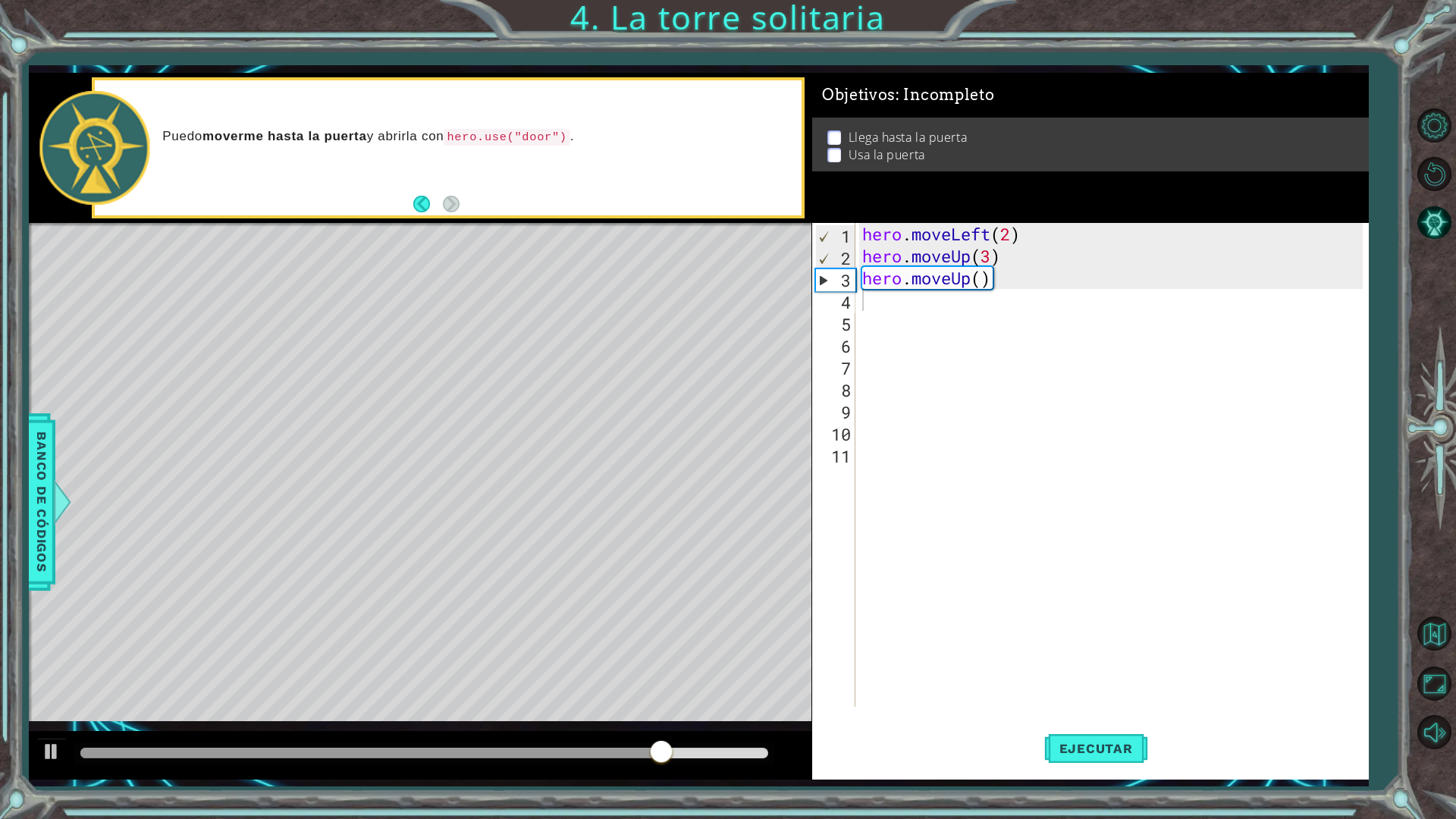
click at [989, 292] on div "hero . moveLeft ( 2 ) hero . moveUp ( 3 ) hero . moveUp ( )" at bounding box center [1115, 486] width 512 height 528
click at [982, 285] on div "hero . moveLeft ( 2 ) hero . moveUp ( 3 ) hero . moveUp ( )" at bounding box center [1115, 486] width 512 height 528
type textarea "hero.moveUp(3)"
drag, startPoint x: 972, startPoint y: 276, endPoint x: 954, endPoint y: 276, distance: 18.0
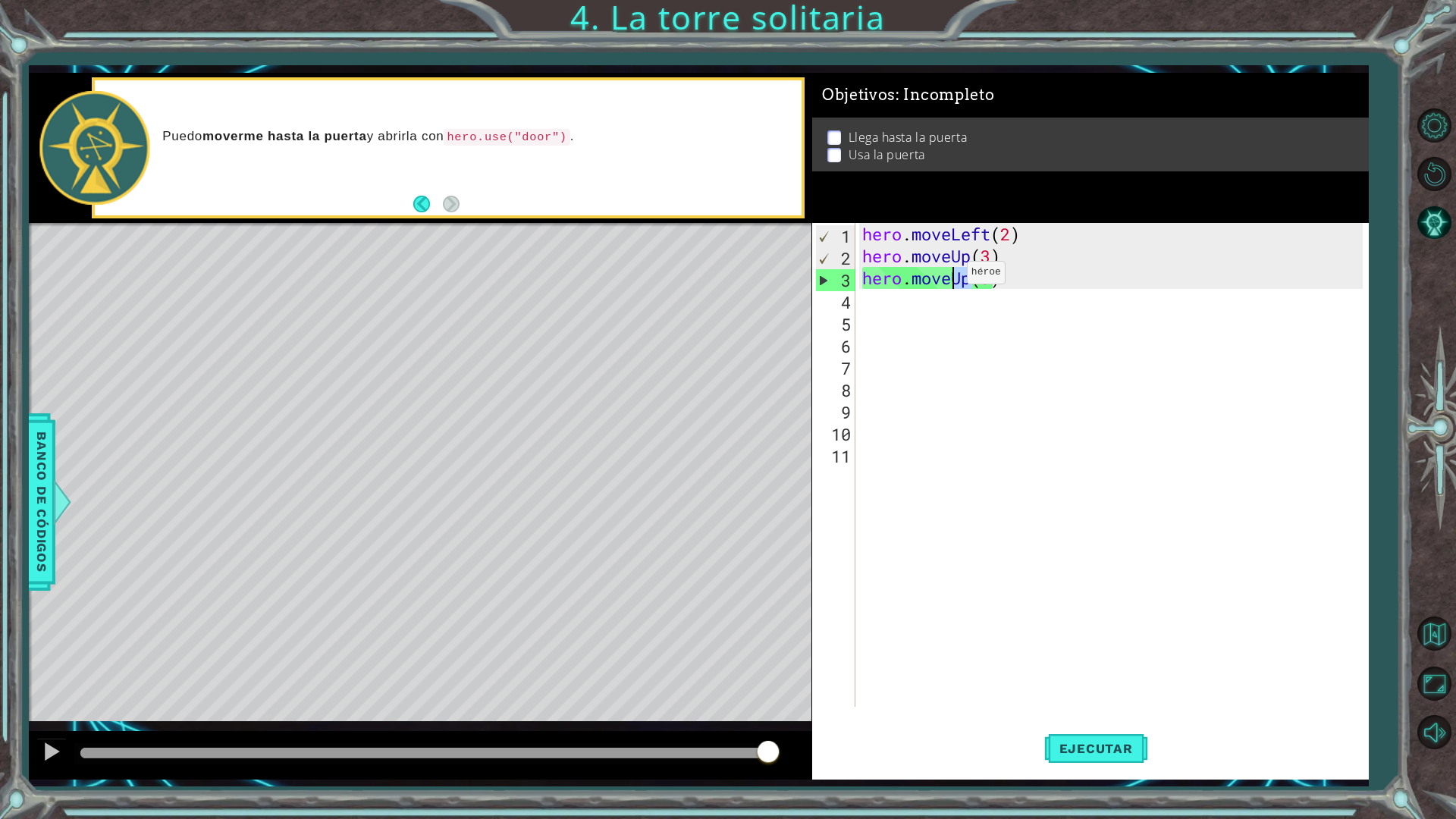
click at [954, 276] on div "hero . moveLeft ( 2 ) hero . moveUp ( 3 ) hero . moveUp ( 3 )" at bounding box center [1115, 486] width 512 height 528
click at [1112, 349] on div "hero . moveLeft ( 2 ) hero . moveUp ( 3 ) hero . moveUp ( 3 )" at bounding box center [1115, 486] width 512 height 528
click at [1075, 716] on button "Ejecutar" at bounding box center [1096, 748] width 104 height 55
click at [970, 276] on div "hero . moveLeft ( 2 ) hero . moveUp ( 3 ) hero . moveUp ( 3 )" at bounding box center [1115, 486] width 512 height 528
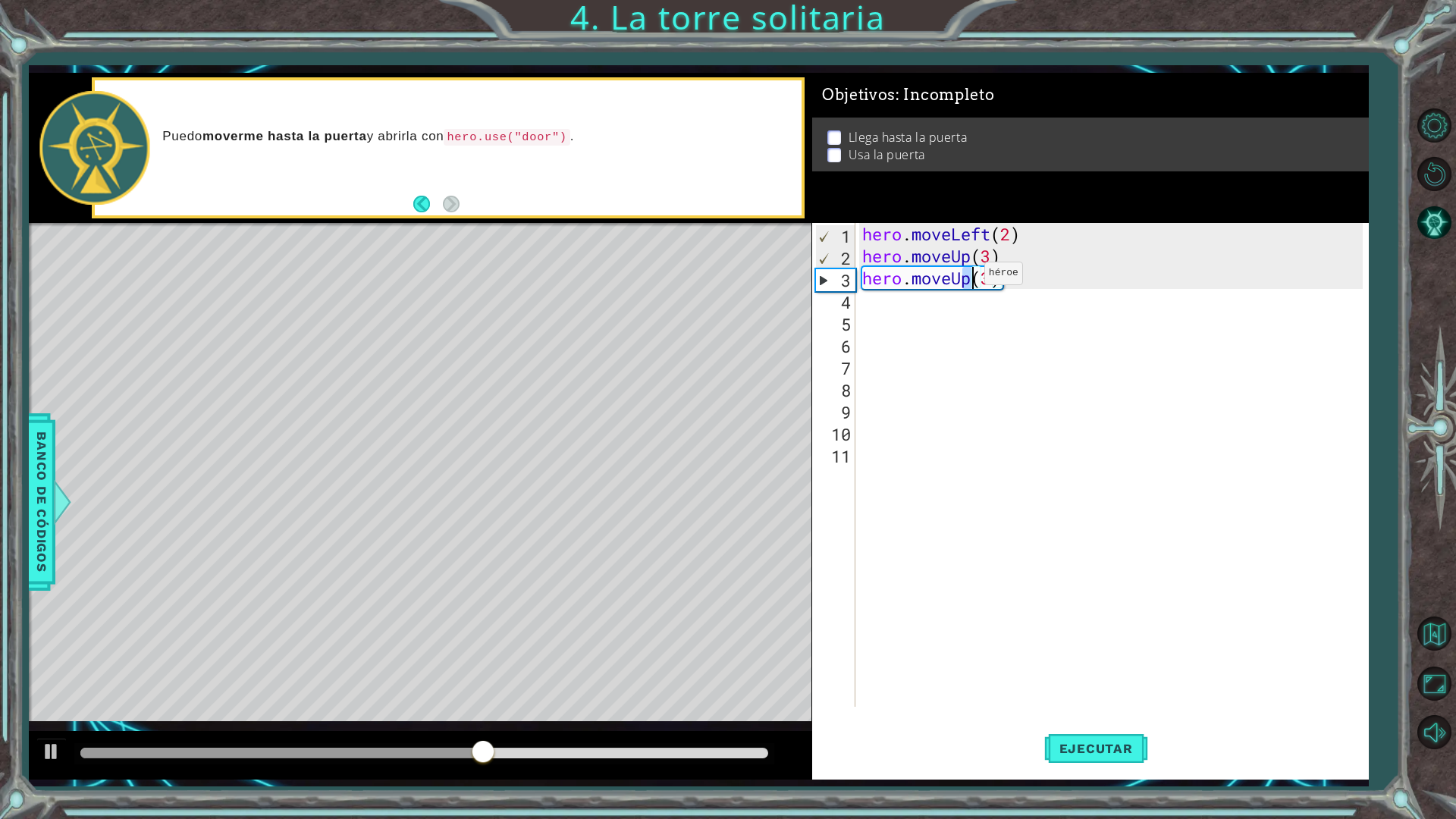
click at [971, 277] on div "hero . moveLeft ( 2 ) hero . moveUp ( 3 ) hero . moveUp ( 3 )" at bounding box center [1111, 465] width 503 height 484
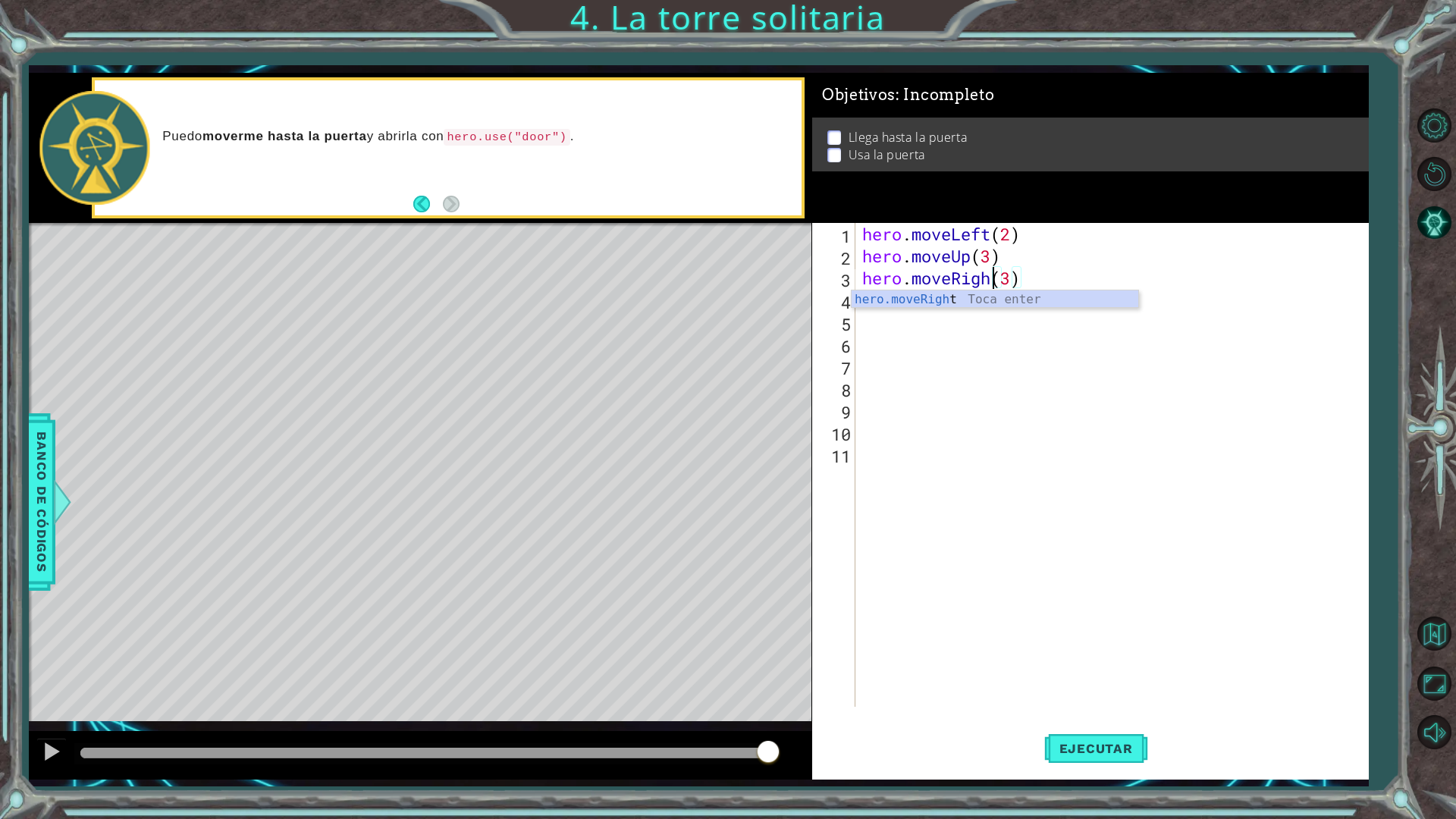
scroll to position [0, 6]
click at [1023, 281] on div "hero . moveLeft ( 2 ) hero . moveUp ( 3 ) hero . moveRight ( 3 )" at bounding box center [1115, 486] width 512 height 528
click at [990, 254] on div "hero . moveLeft ( 2 ) hero . moveUp ( 3 ) hero . moveRight ( 3 )" at bounding box center [1115, 486] width 512 height 528
type textarea "hero.moveUp(2)"
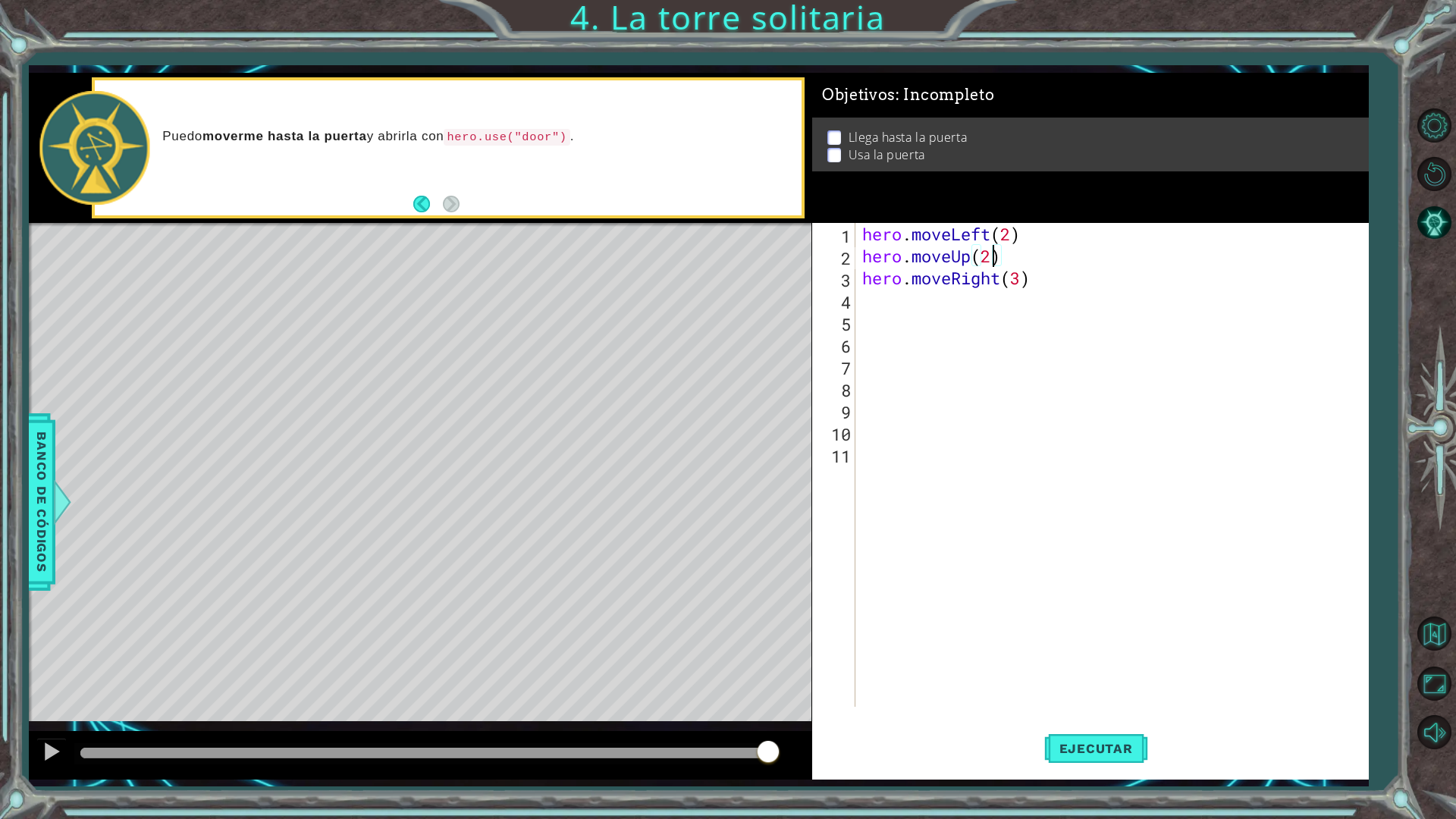
click at [1020, 293] on div "hero . moveLeft ( 2 ) hero . moveUp ( 2 ) hero . moveRight ( 3 )" at bounding box center [1115, 486] width 512 height 528
click at [1021, 278] on div "hero . moveLeft ( 2 ) hero . moveUp ( 2 ) hero . moveRight ( 3 )" at bounding box center [1115, 486] width 512 height 528
type textarea "hero.moveRight(2)"
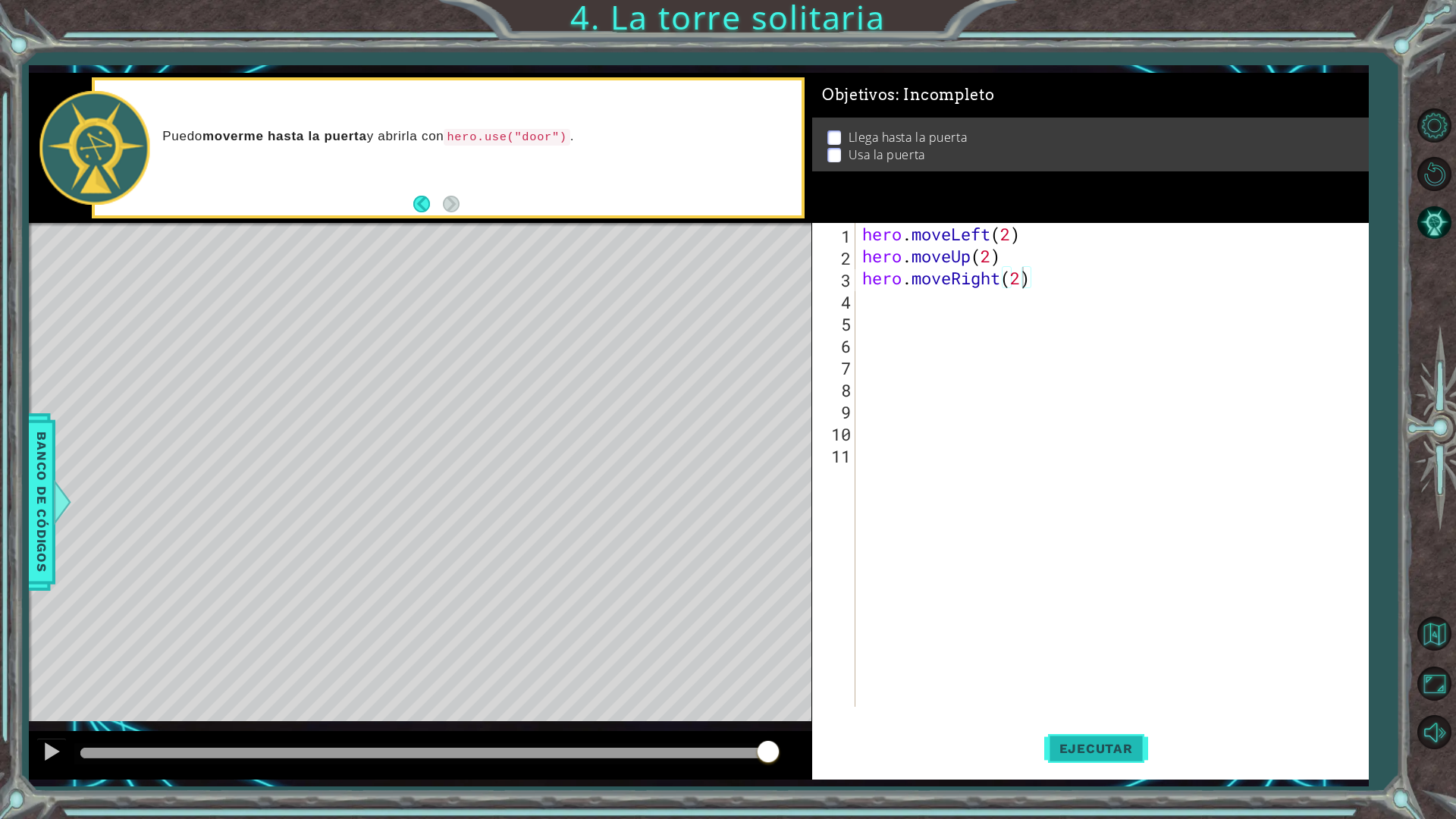
click at [1114, 716] on span "Ejecutar" at bounding box center [1096, 748] width 104 height 15
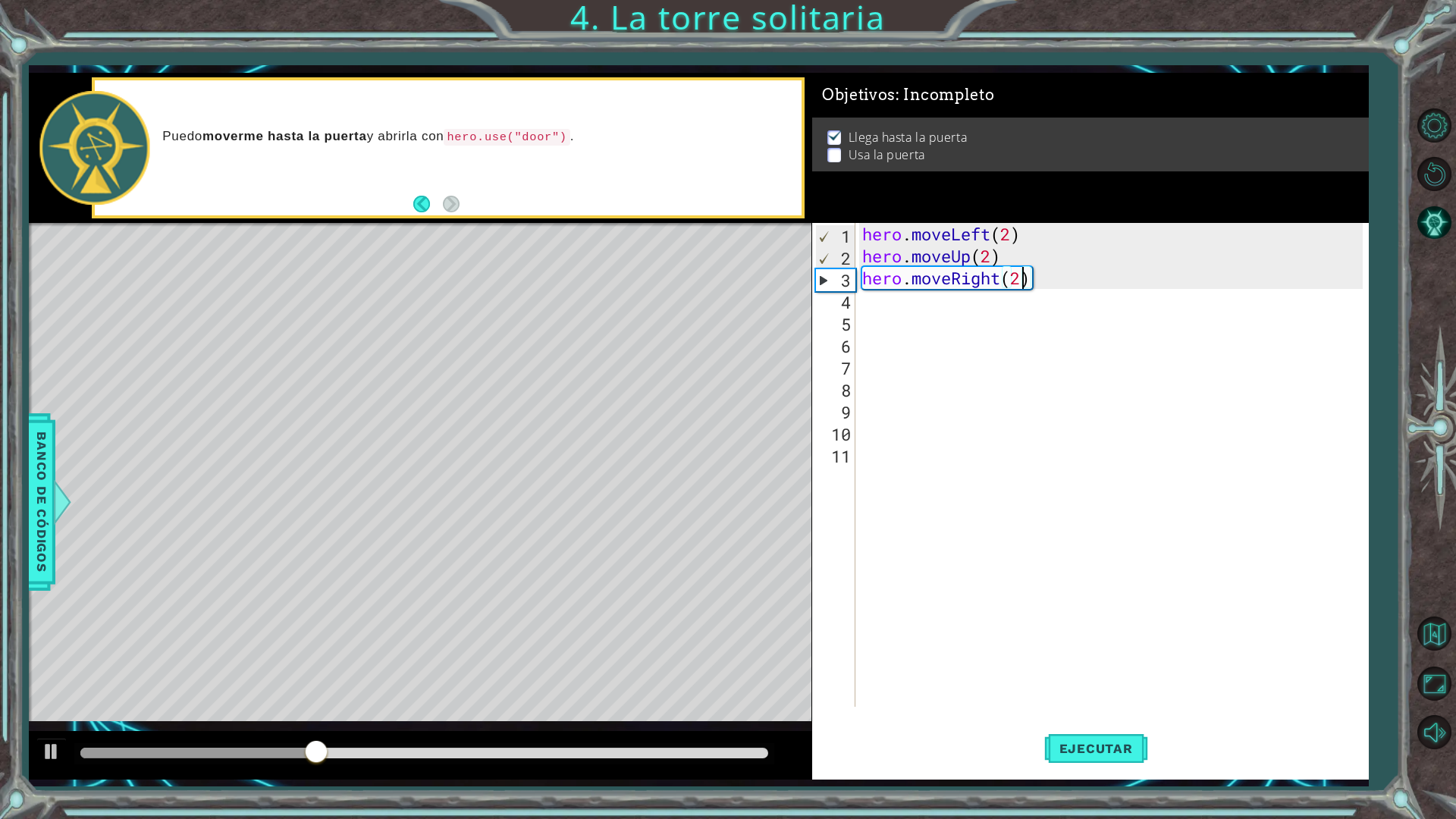
click at [918, 307] on div "hero . moveLeft ( 2 ) hero . moveUp ( 2 ) hero . moveRight ( 2 )" at bounding box center [1115, 486] width 512 height 528
click at [1097, 716] on button "Ejecutar" at bounding box center [1096, 748] width 104 height 55
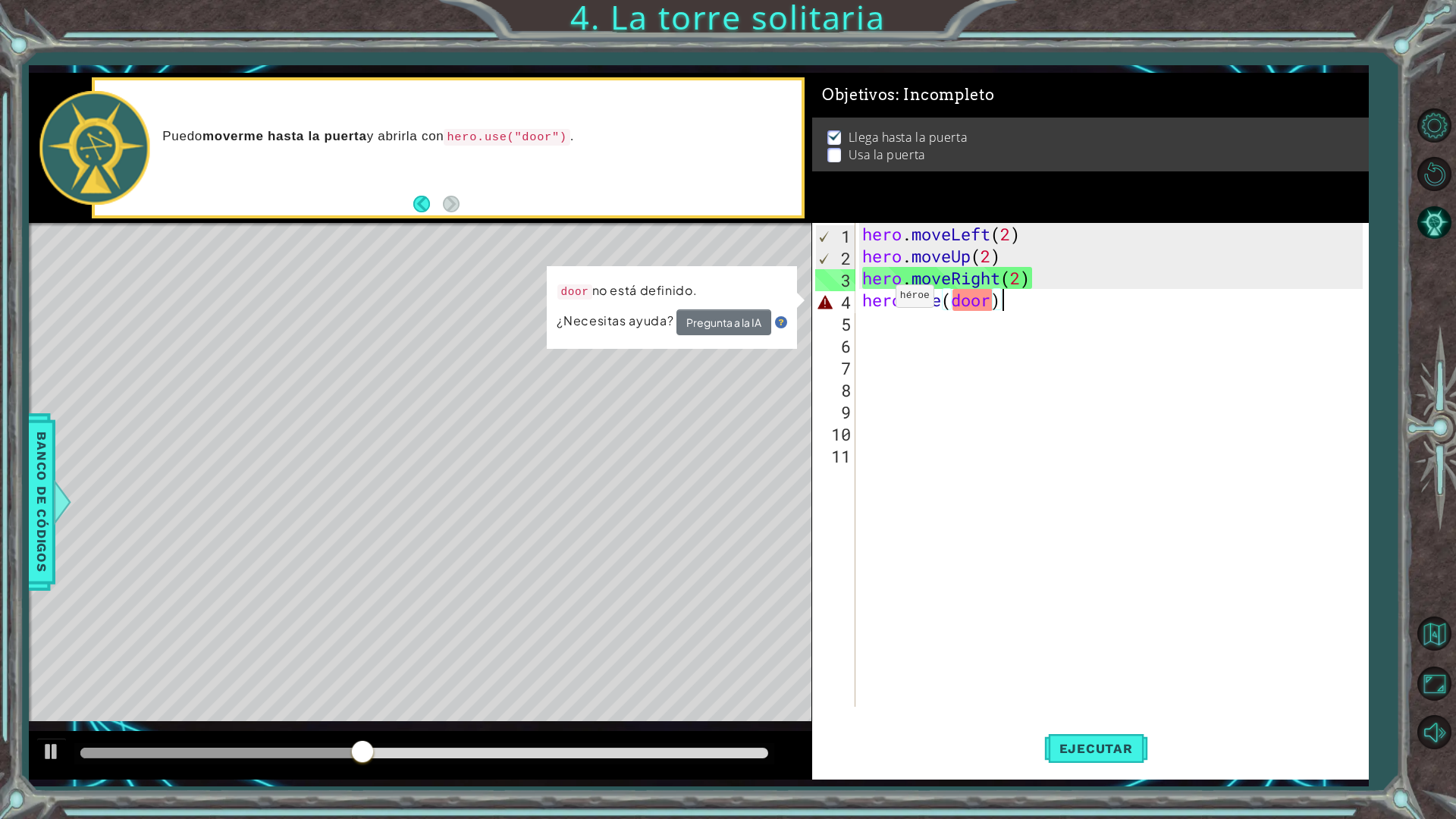
click at [32, 469] on span "Banco de códigos" at bounding box center [34, 501] width 24 height 157
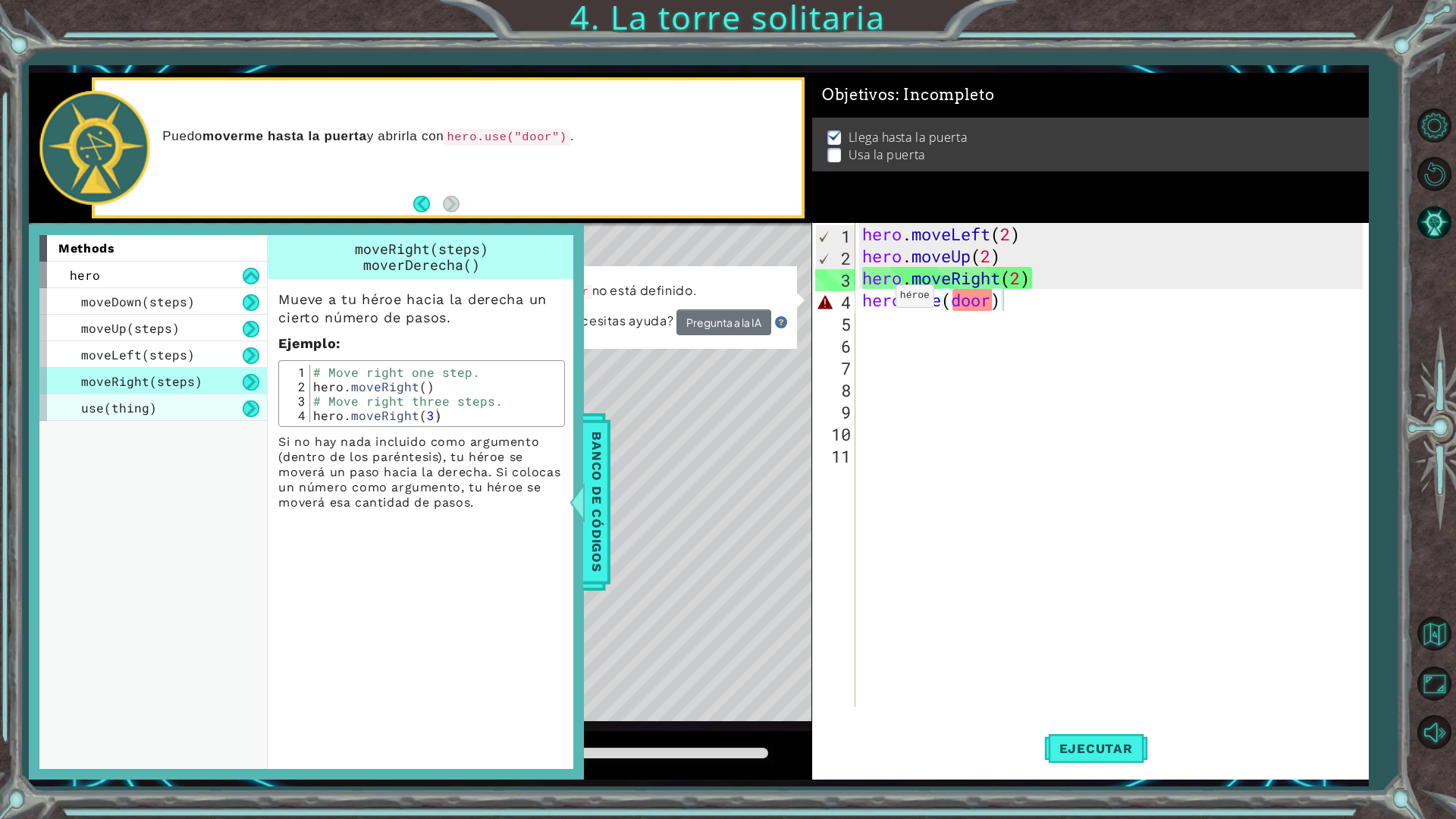
click at [183, 402] on div "use(thing)" at bounding box center [153, 407] width 228 height 27
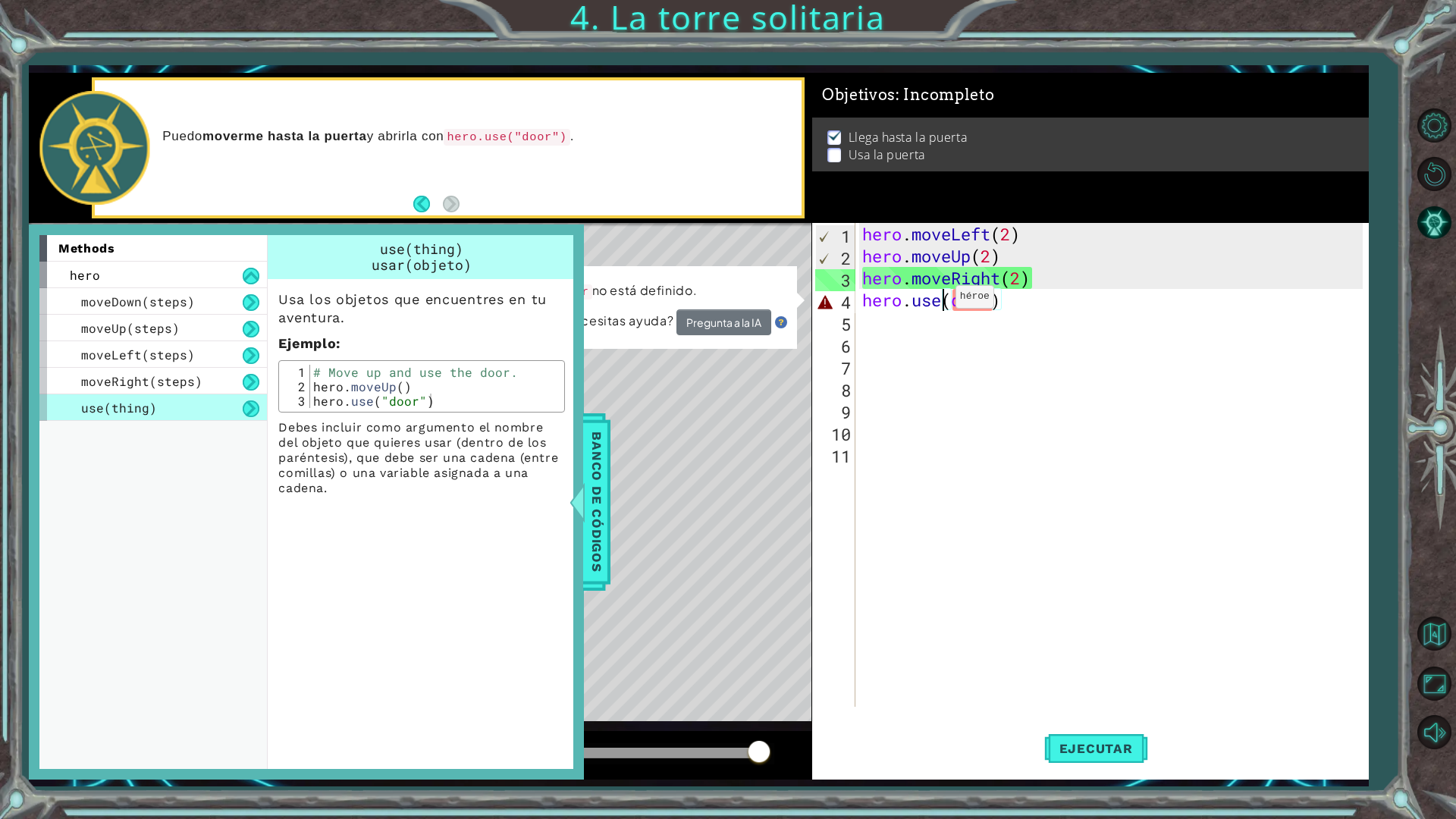
click at [942, 301] on div "hero . moveLeft ( 2 ) hero . moveUp ( 2 ) hero . moveRight ( 2 ) hero . use ( d…" at bounding box center [1115, 486] width 512 height 528
click at [957, 307] on div "hero . moveLeft ( 2 ) hero . moveUp ( 2 ) hero . moveRight ( 2 ) hero . use ( d…" at bounding box center [1115, 486] width 512 height 528
click at [901, 311] on div "hero . moveLeft ( 2 ) hero . moveUp ( 2 ) hero . moveRight ( 2 ) hero . use ( d…" at bounding box center [1115, 486] width 512 height 528
click at [910, 303] on div "hero . moveLeft ( 2 ) hero . moveUp ( 2 ) hero . moveRight ( 2 ) hero . use ( d…" at bounding box center [1115, 486] width 512 height 528
type textarea "hero.use("door)"
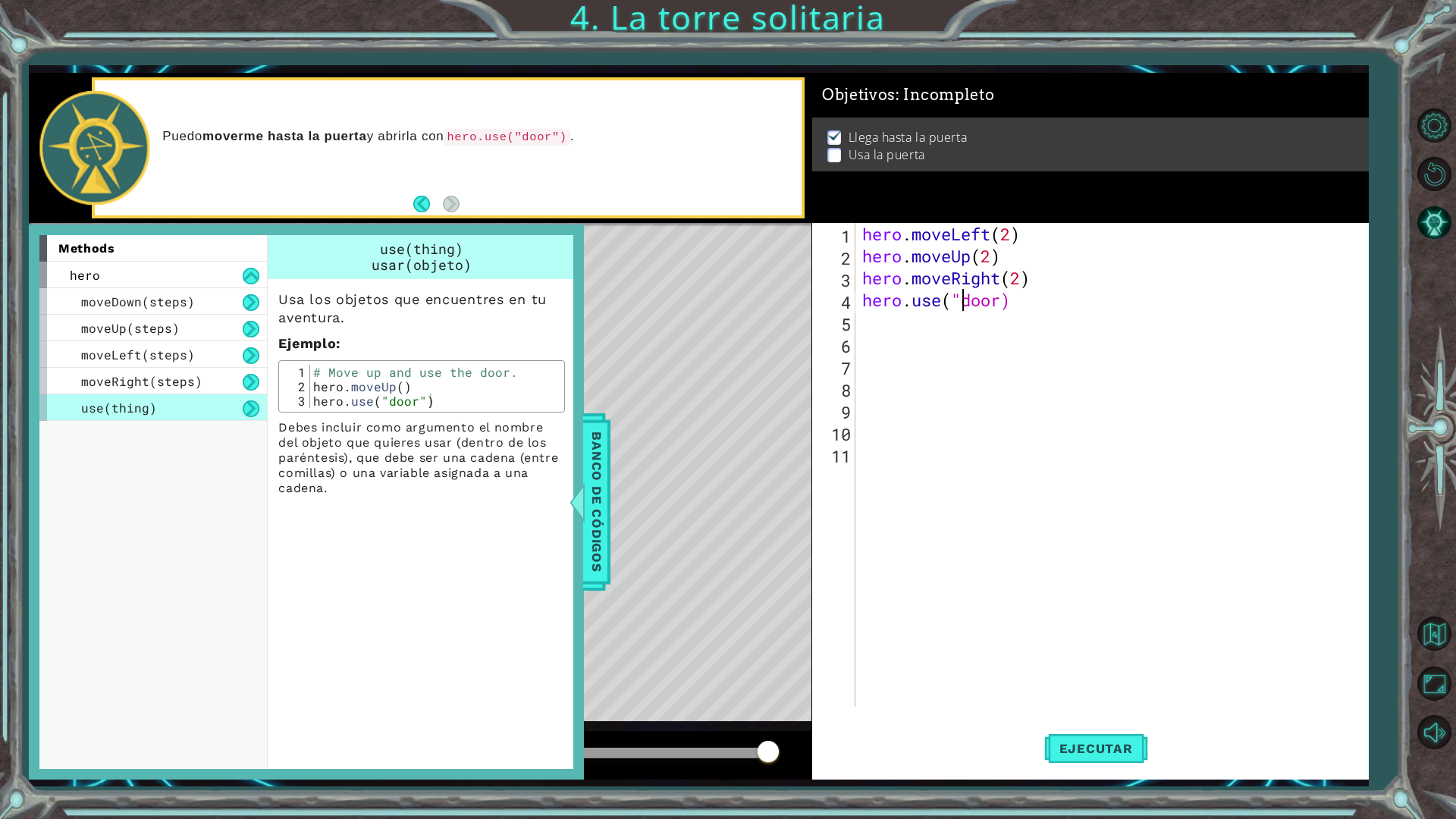
scroll to position [0, 0]
click at [1001, 291] on div "hero . moveLeft ( 2 ) hero . moveUp ( 2 ) hero . moveRight ( 2 ) hero . use ( "…" at bounding box center [1115, 486] width 512 height 528
type textarea "hero.use("door")"
click at [1110, 716] on span "Ejecutar" at bounding box center [1096, 748] width 104 height 15
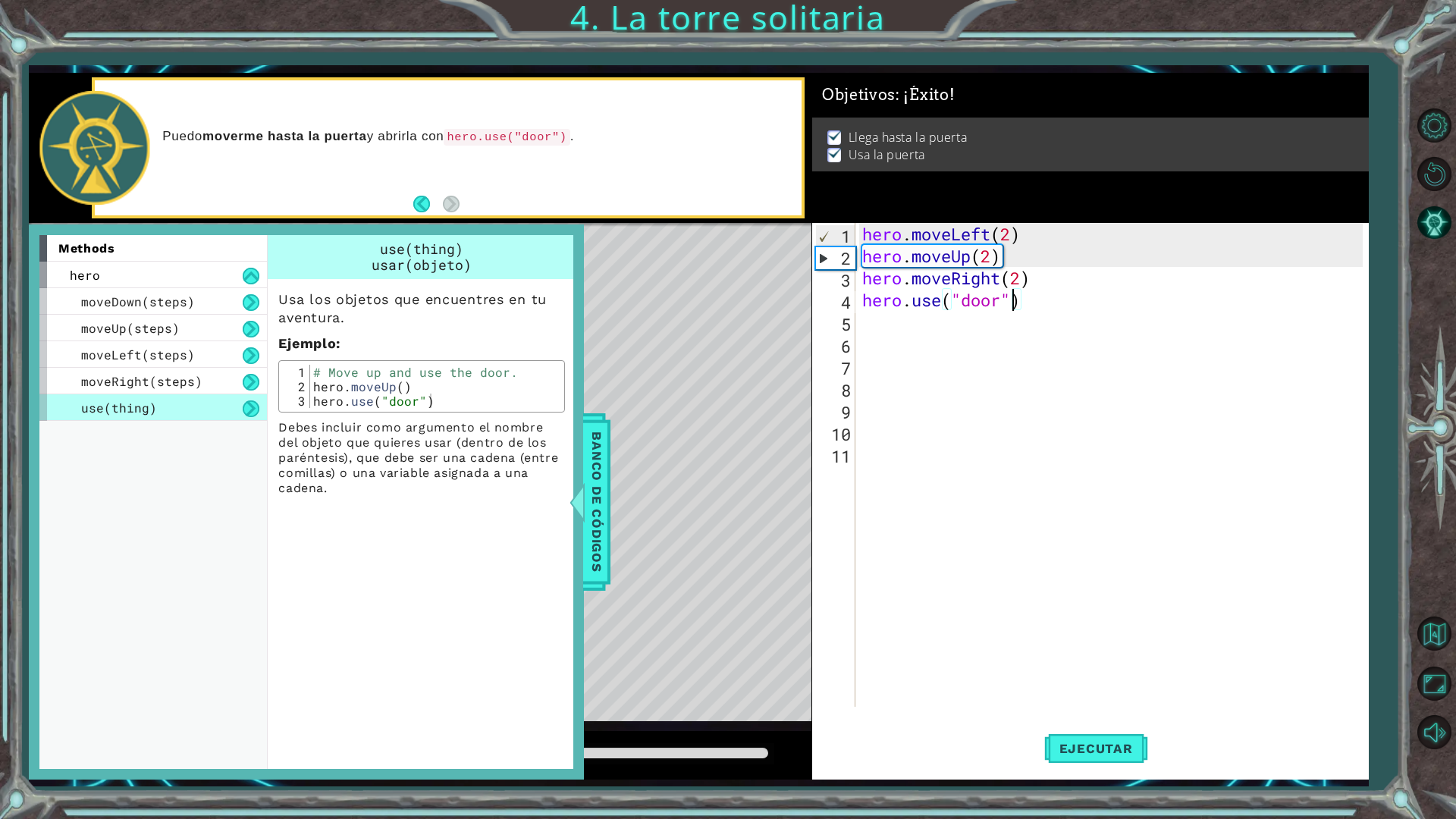
click at [601, 459] on span "Banco de códigos" at bounding box center [588, 501] width 24 height 157
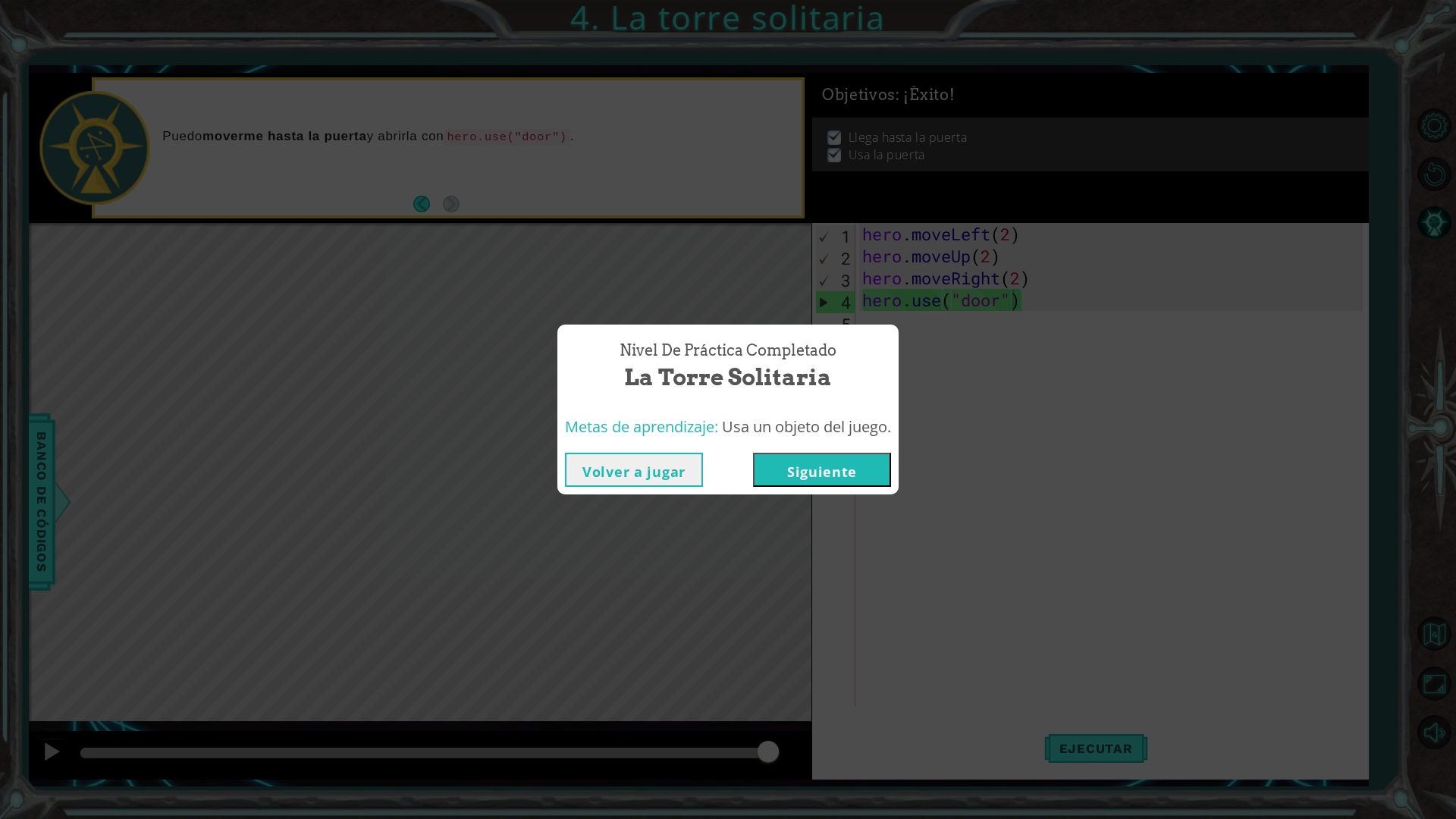
click at [849, 469] on button "Siguiente" at bounding box center [823, 470] width 138 height 34
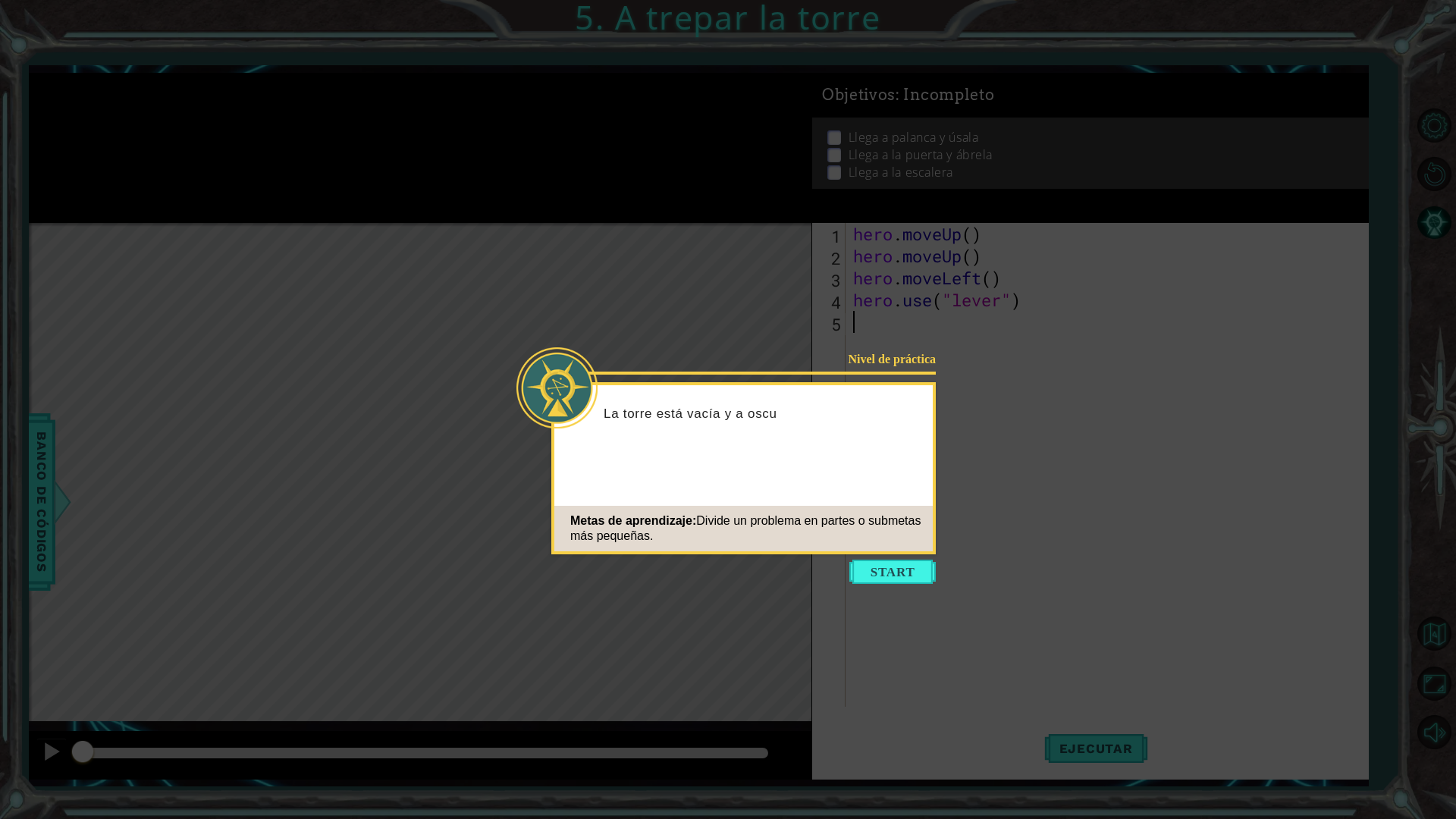
click at [875, 583] on button "Start" at bounding box center [892, 571] width 87 height 24
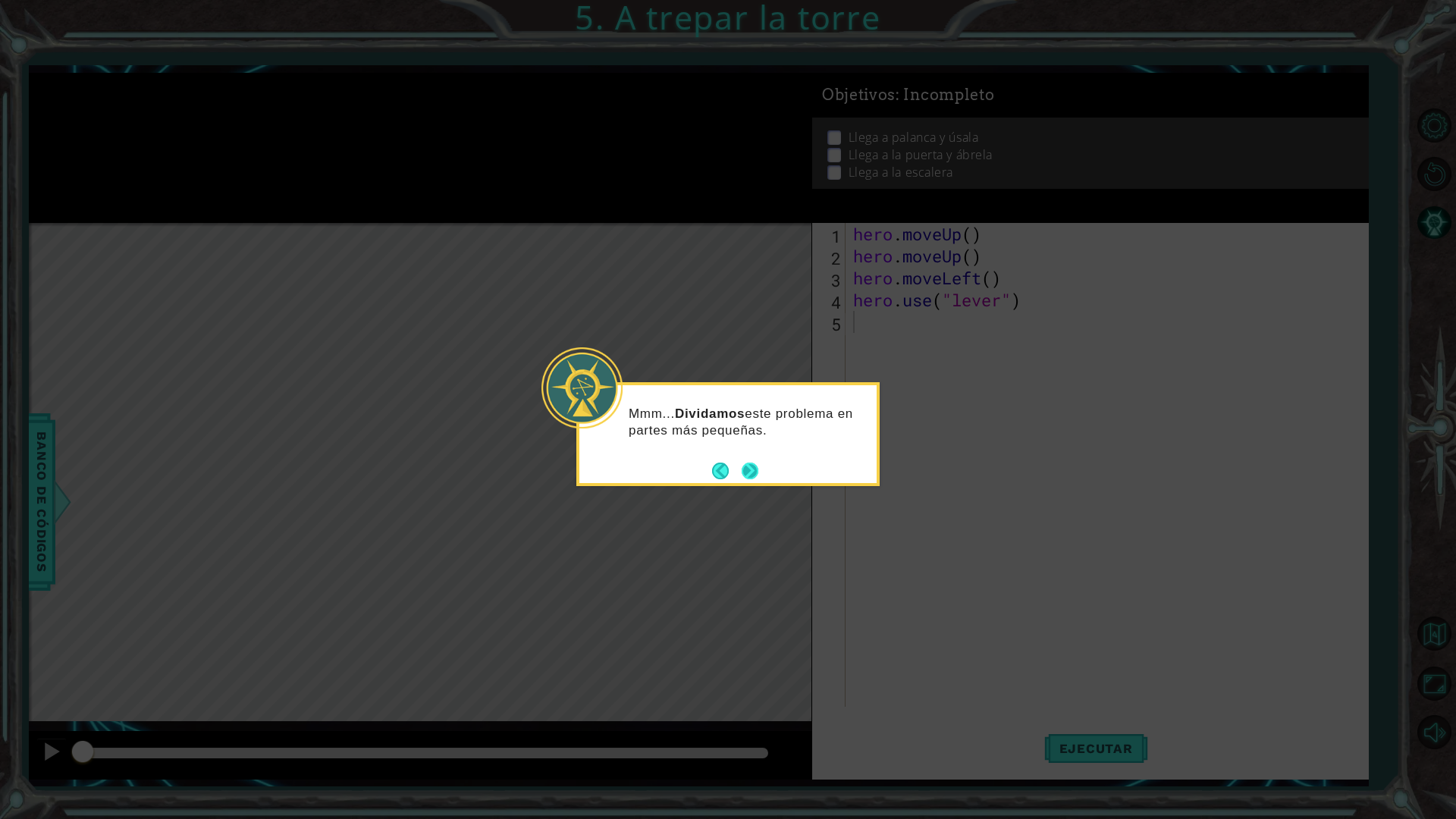
click at [754, 463] on button "Next" at bounding box center [750, 471] width 17 height 17
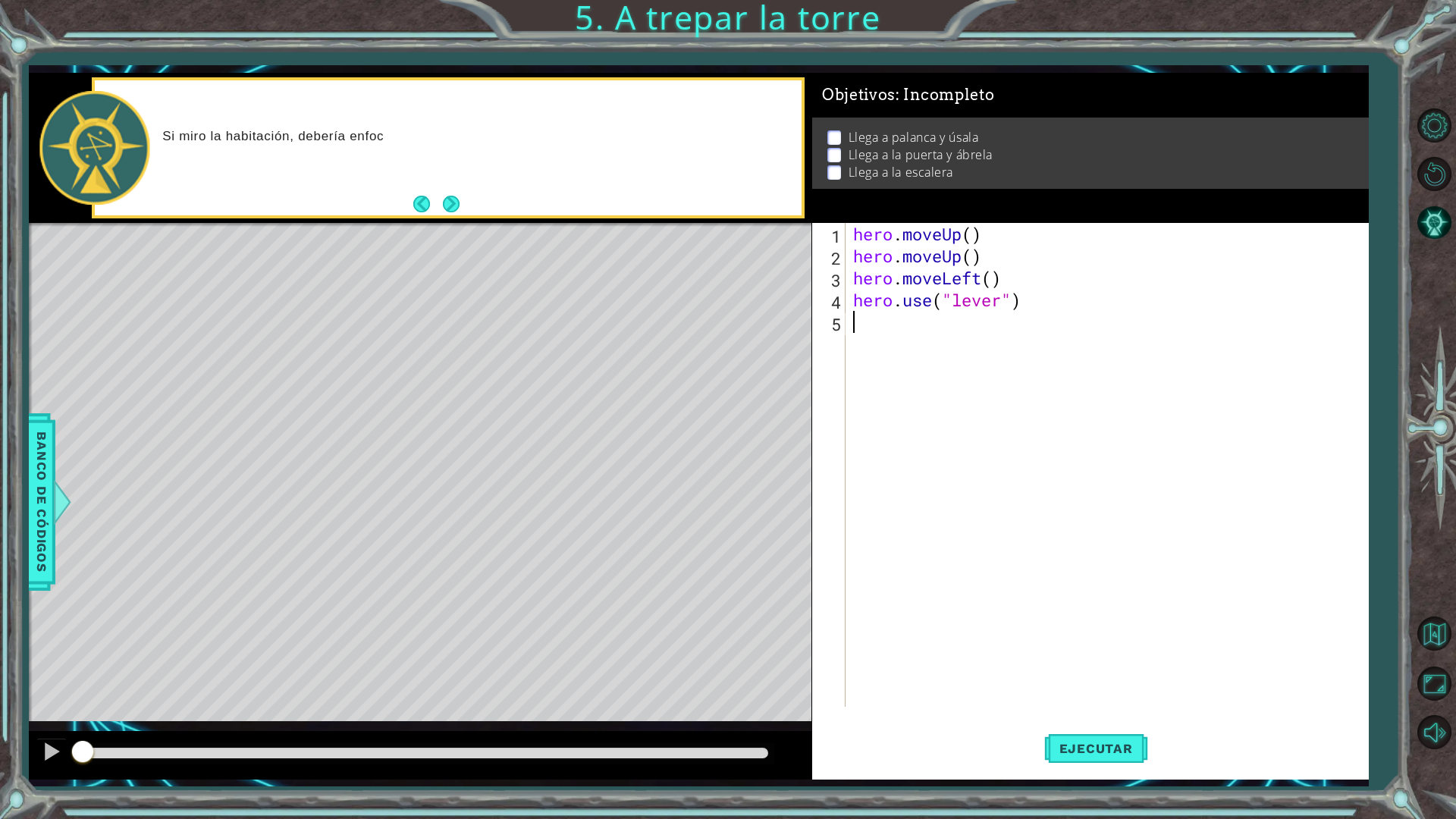
click at [958, 333] on div "hero . moveUp ( ) hero . moveUp ( ) hero . moveLeft ( ) hero . use ( "lever" )" at bounding box center [1111, 486] width 521 height 528
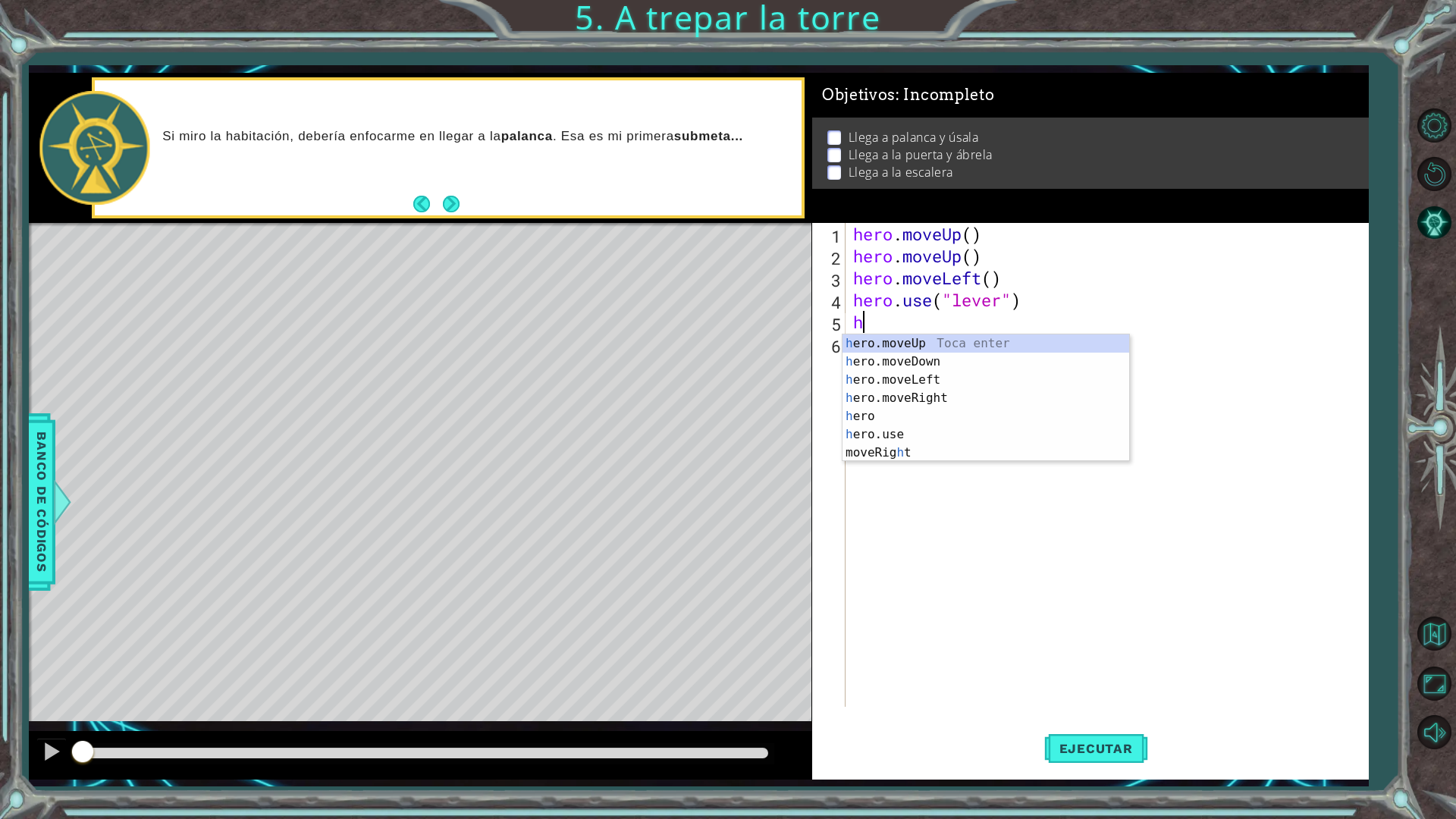
type textarea "her"
click at [886, 352] on div "her o.moveUp Toca enter her o.moveDown Toca enter her o.moveLeft Toca enter her…" at bounding box center [986, 407] width 286 height 145
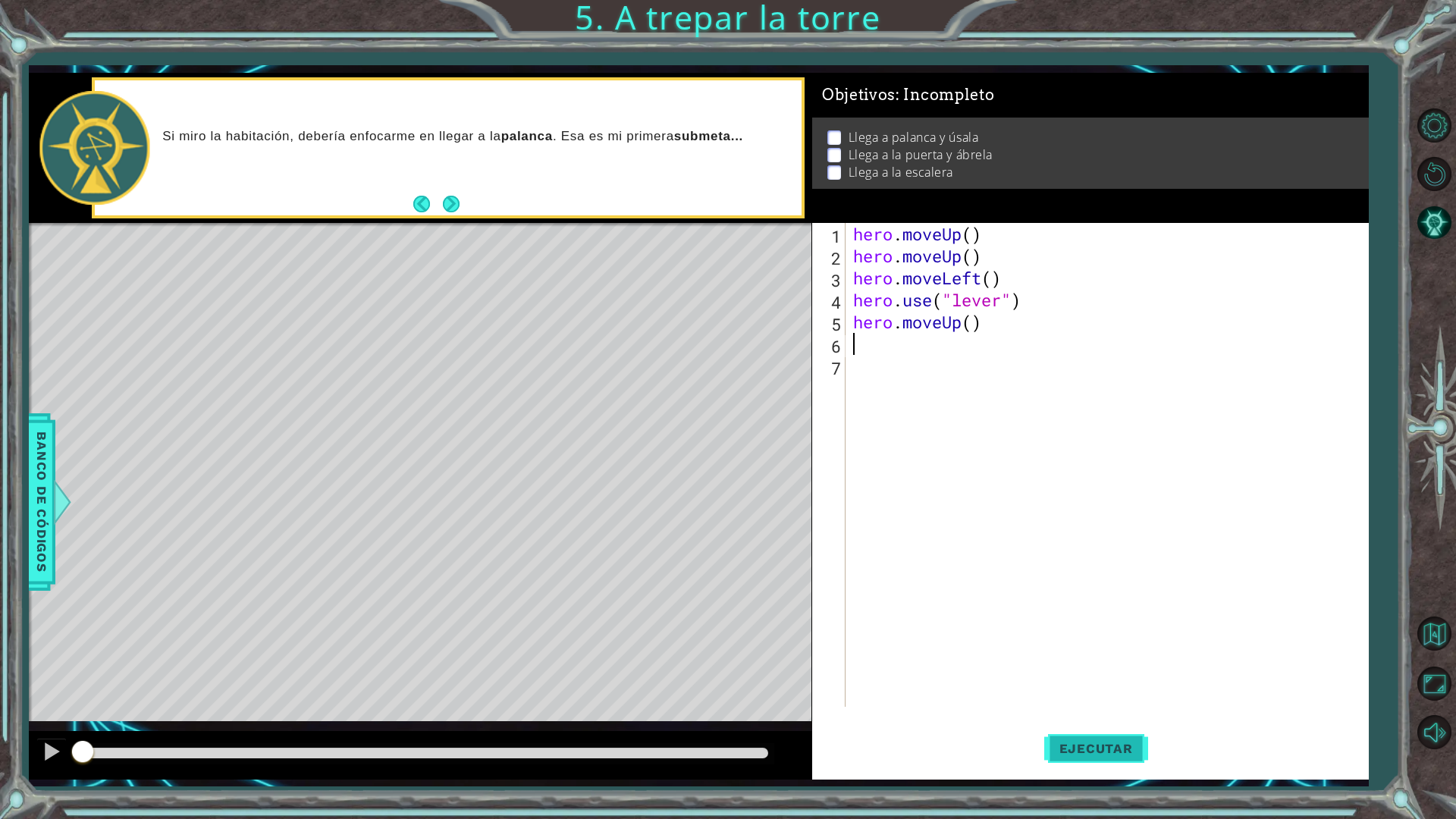
click at [1092, 716] on span "Ejecutar" at bounding box center [1096, 748] width 104 height 15
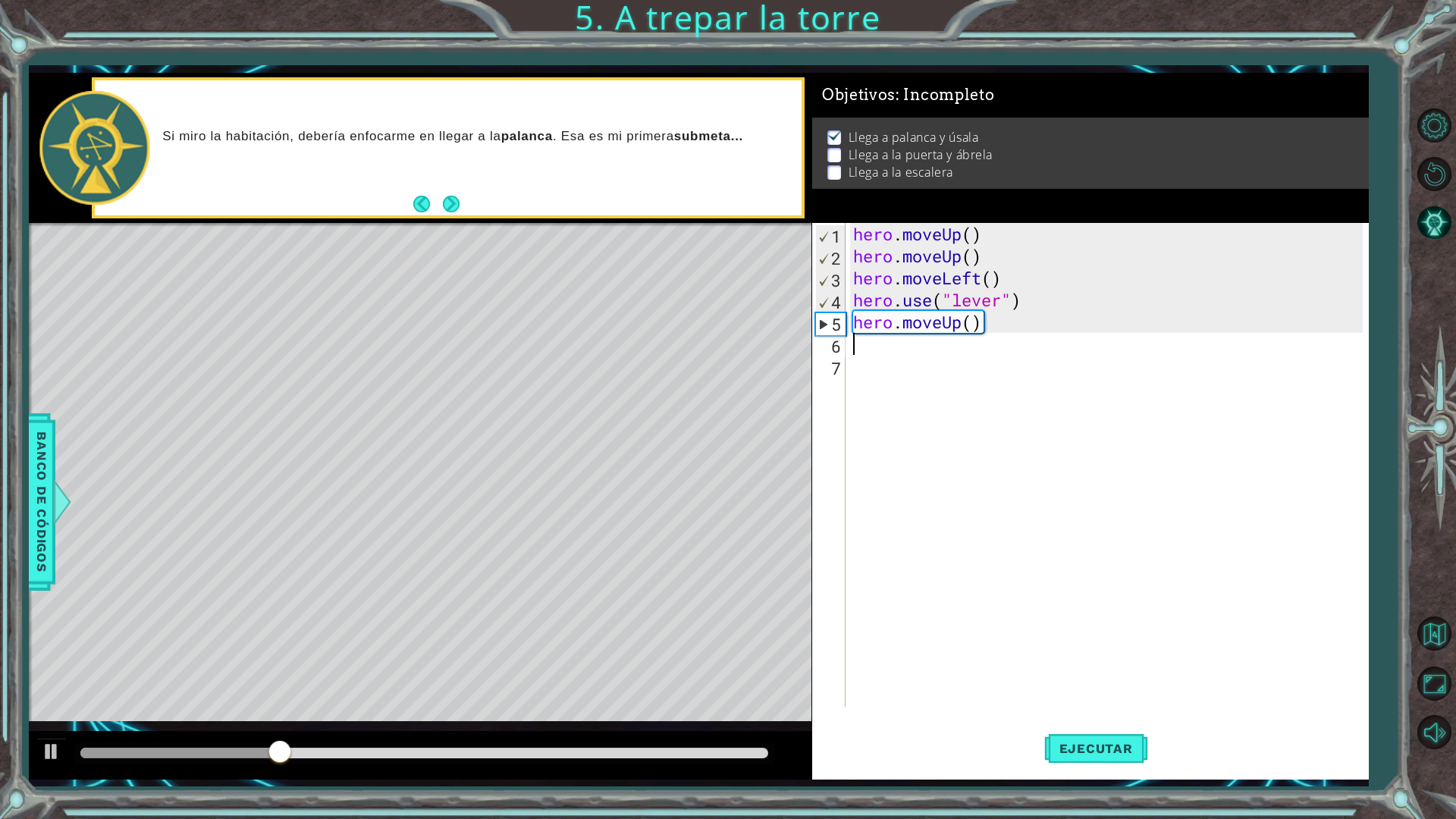
click at [941, 355] on div "hero . moveUp ( ) hero . moveUp ( ) hero . moveLeft ( ) hero . use ( "lever" ) …" at bounding box center [1111, 486] width 521 height 528
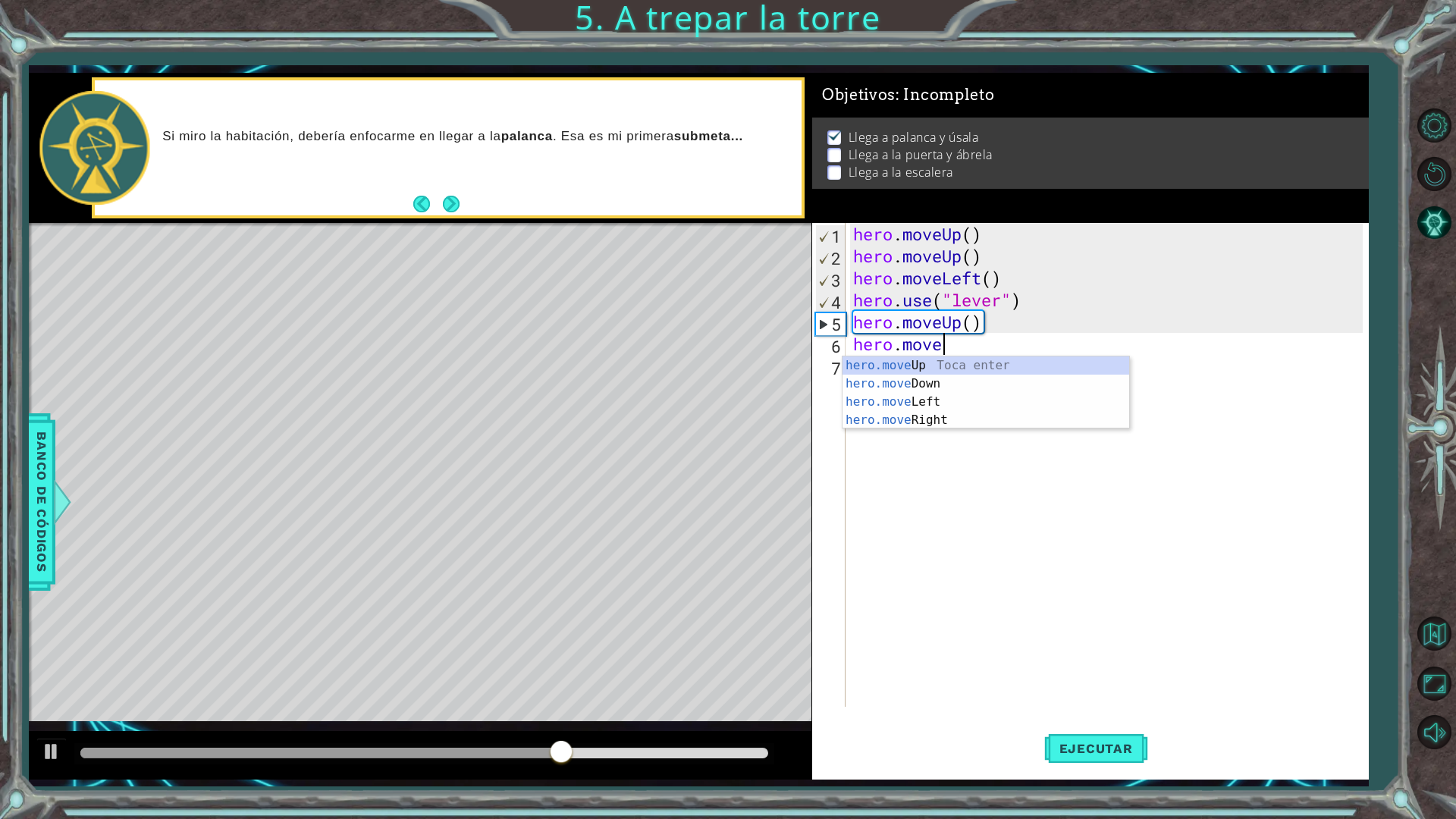
scroll to position [0, 4]
type textarea "hero."
click at [951, 415] on div "hero. moveUp Toca enter hero. moveDown Toca enter hero. moveLeft Toca enter her…" at bounding box center [986, 420] width 286 height 128
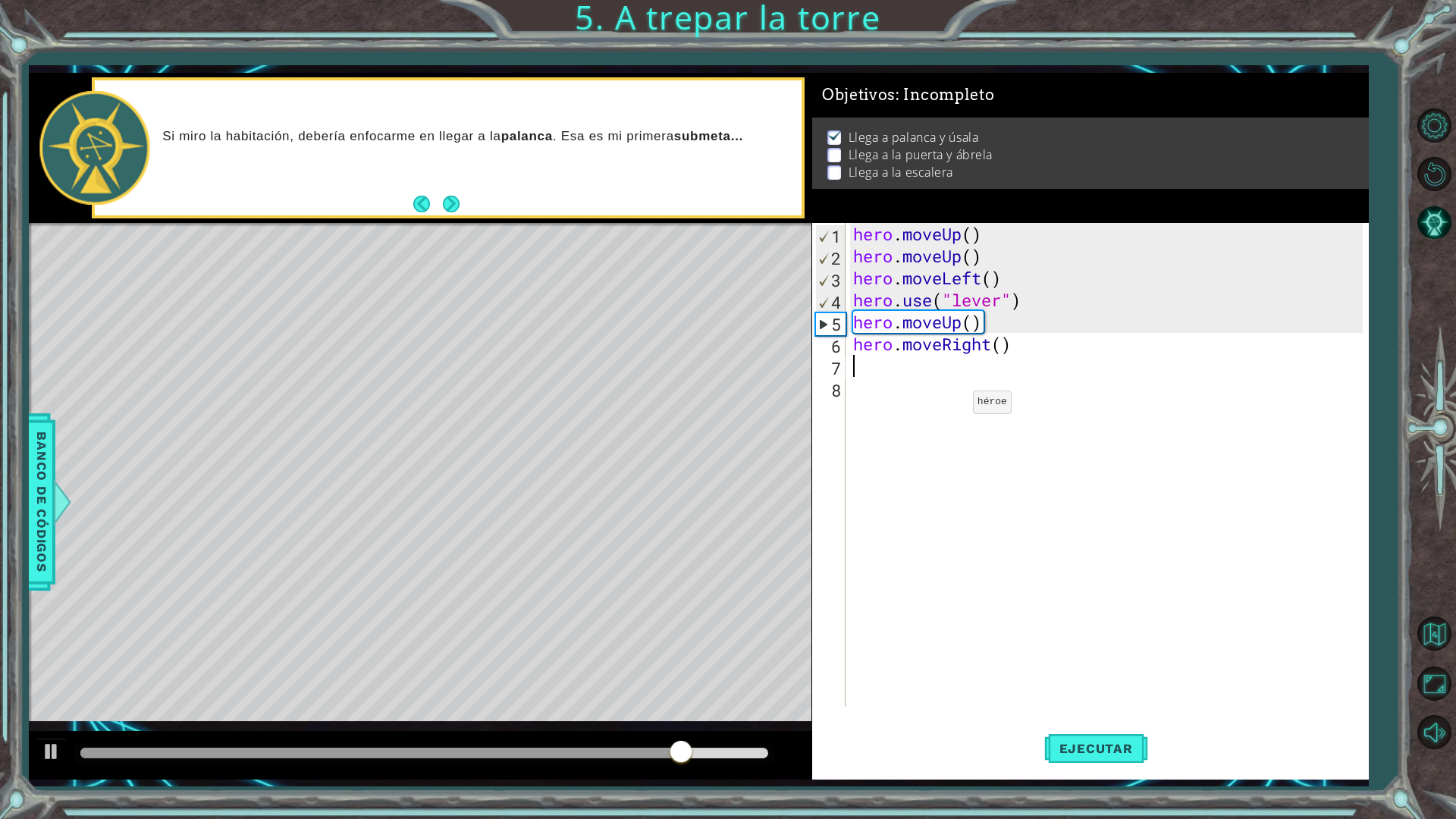
scroll to position [0, 0]
drag, startPoint x: 998, startPoint y: 336, endPoint x: 988, endPoint y: 379, distance: 44.1
click at [998, 340] on div "hero . moveUp ( ) hero . moveUp ( ) hero . moveLeft ( ) hero . use ( "lever" ) …" at bounding box center [1111, 486] width 521 height 528
drag, startPoint x: 1012, startPoint y: 341, endPoint x: 1009, endPoint y: 349, distance: 8.5
click at [1009, 349] on div "hero . moveUp ( ) hero . moveUp ( ) hero . moveLeft ( ) hero . use ( "lever" ) …" at bounding box center [1111, 486] width 521 height 528
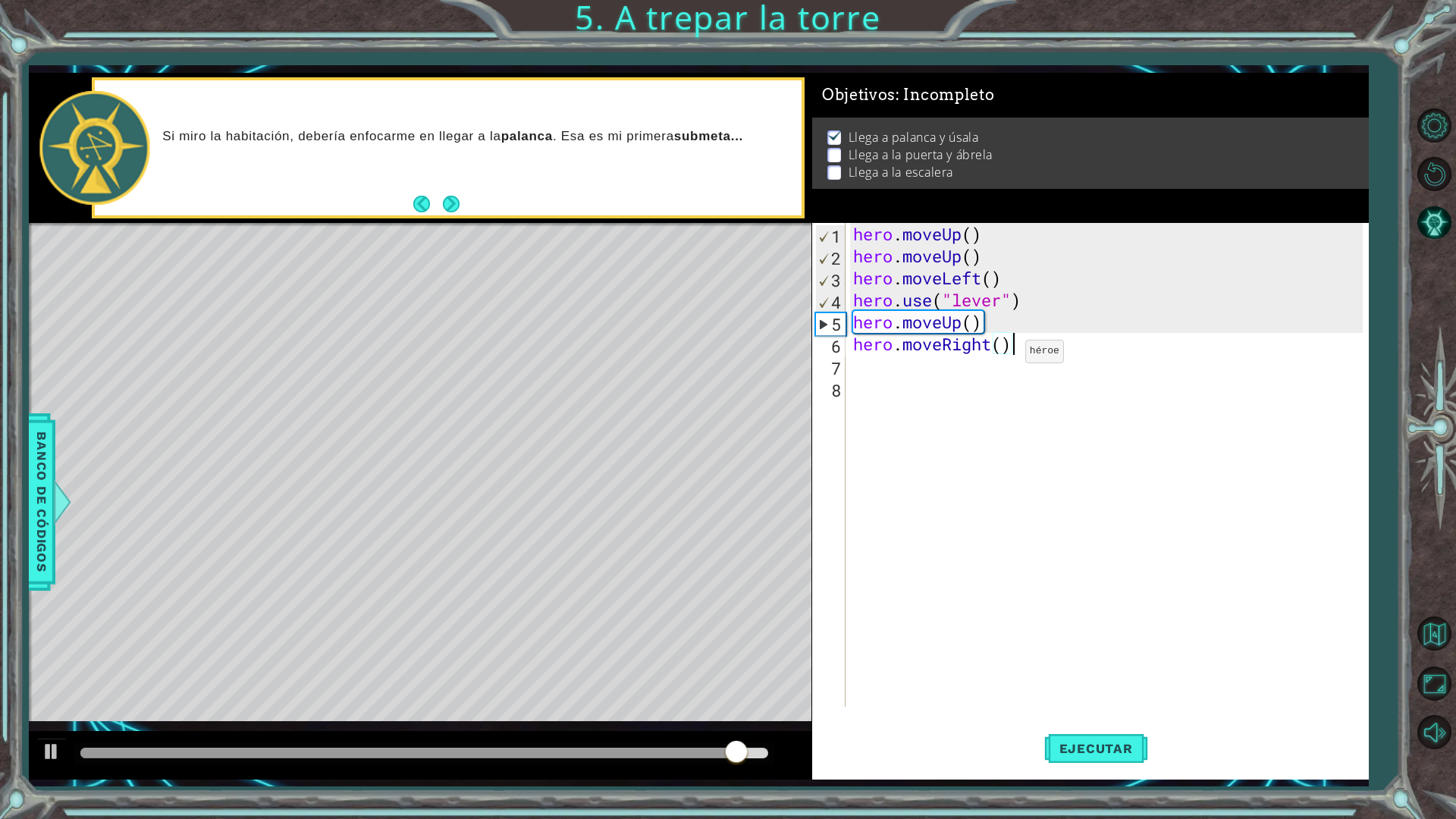
click at [1003, 355] on div "hero . moveUp ( ) hero . moveUp ( ) hero . moveLeft ( ) hero . use ( "lever" ) …" at bounding box center [1111, 486] width 521 height 528
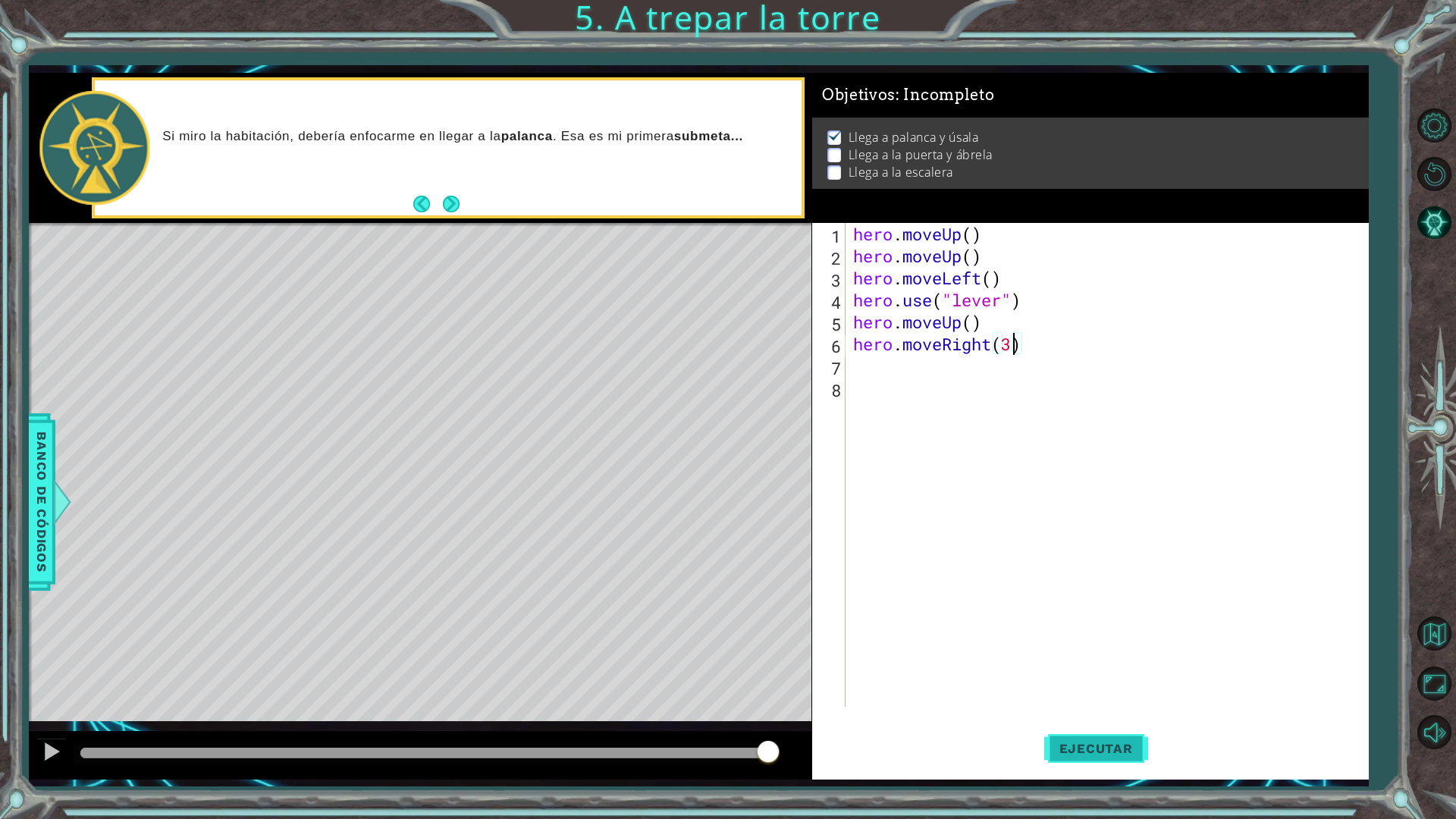
type textarea "hero.moveRight(3)"
click at [1083, 716] on button "Ejecutar" at bounding box center [1096, 748] width 104 height 55
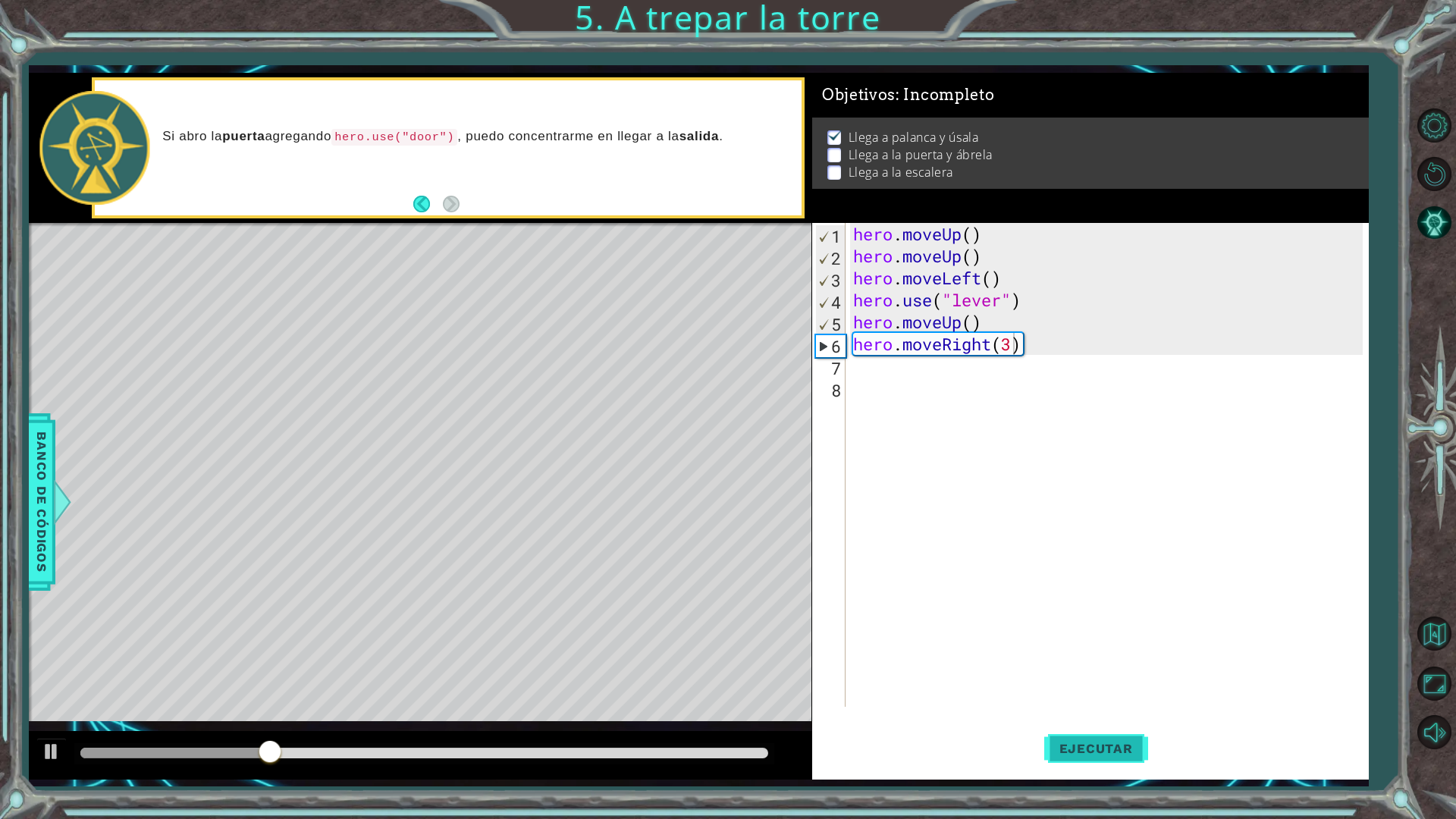
click at [1074, 716] on span "Ejecutar" at bounding box center [1096, 748] width 104 height 15
click at [896, 379] on div "hero . moveUp ( ) hero . moveUp ( ) hero . moveLeft ( ) hero . use ( "lever" ) …" at bounding box center [1111, 486] width 521 height 528
drag, startPoint x: 997, startPoint y: 347, endPoint x: 949, endPoint y: 354, distance: 48.5
click at [949, 354] on div "hero . moveUp ( ) hero . moveUp ( ) hero . moveLeft ( ) hero . use ( "lever" ) …" at bounding box center [1111, 486] width 521 height 528
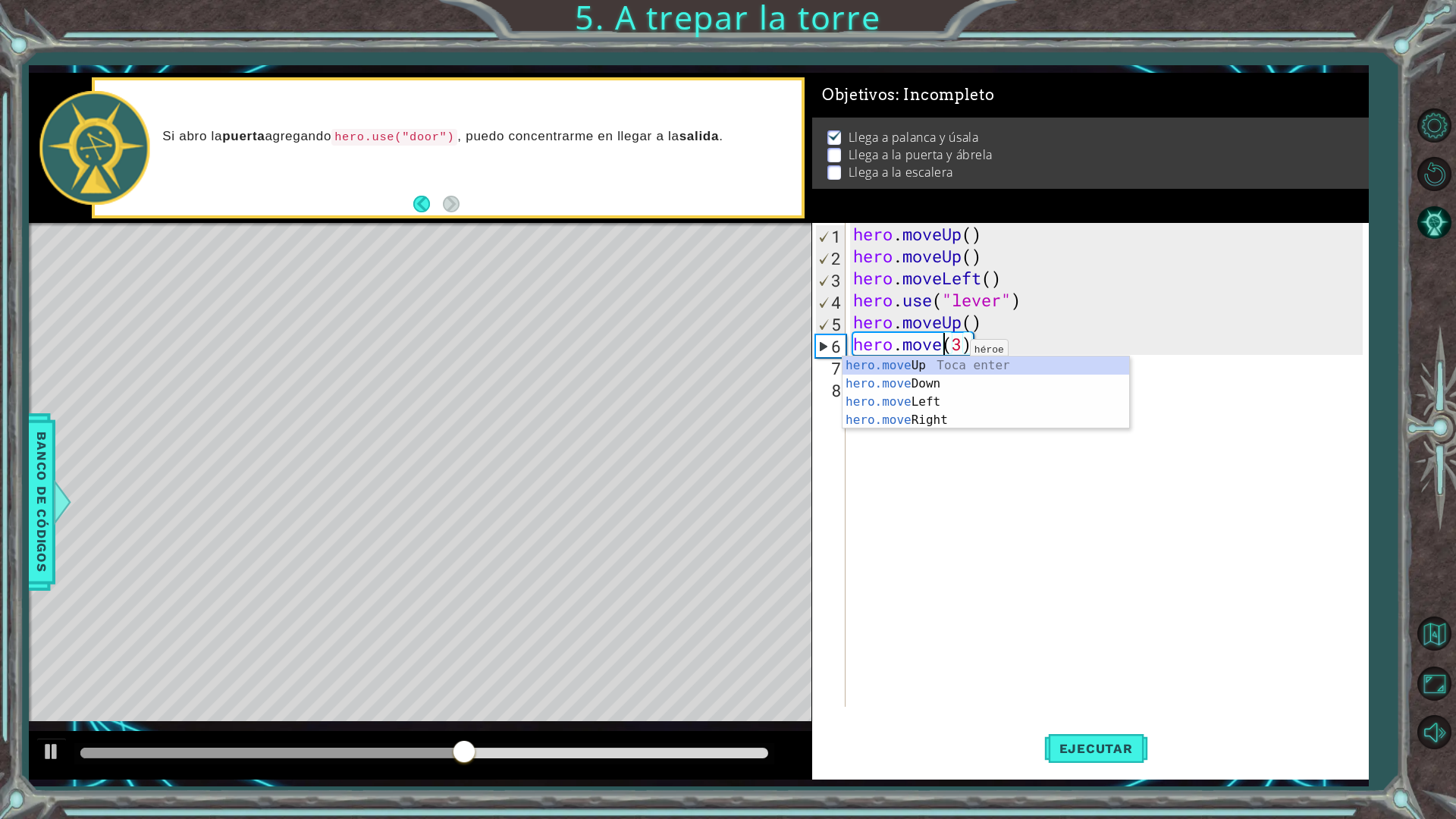
scroll to position [0, 4]
click at [956, 396] on div "hero.move Up Toca enter hero.move Down Toca enter hero.move Left Toca enter her…" at bounding box center [986, 411] width 286 height 109
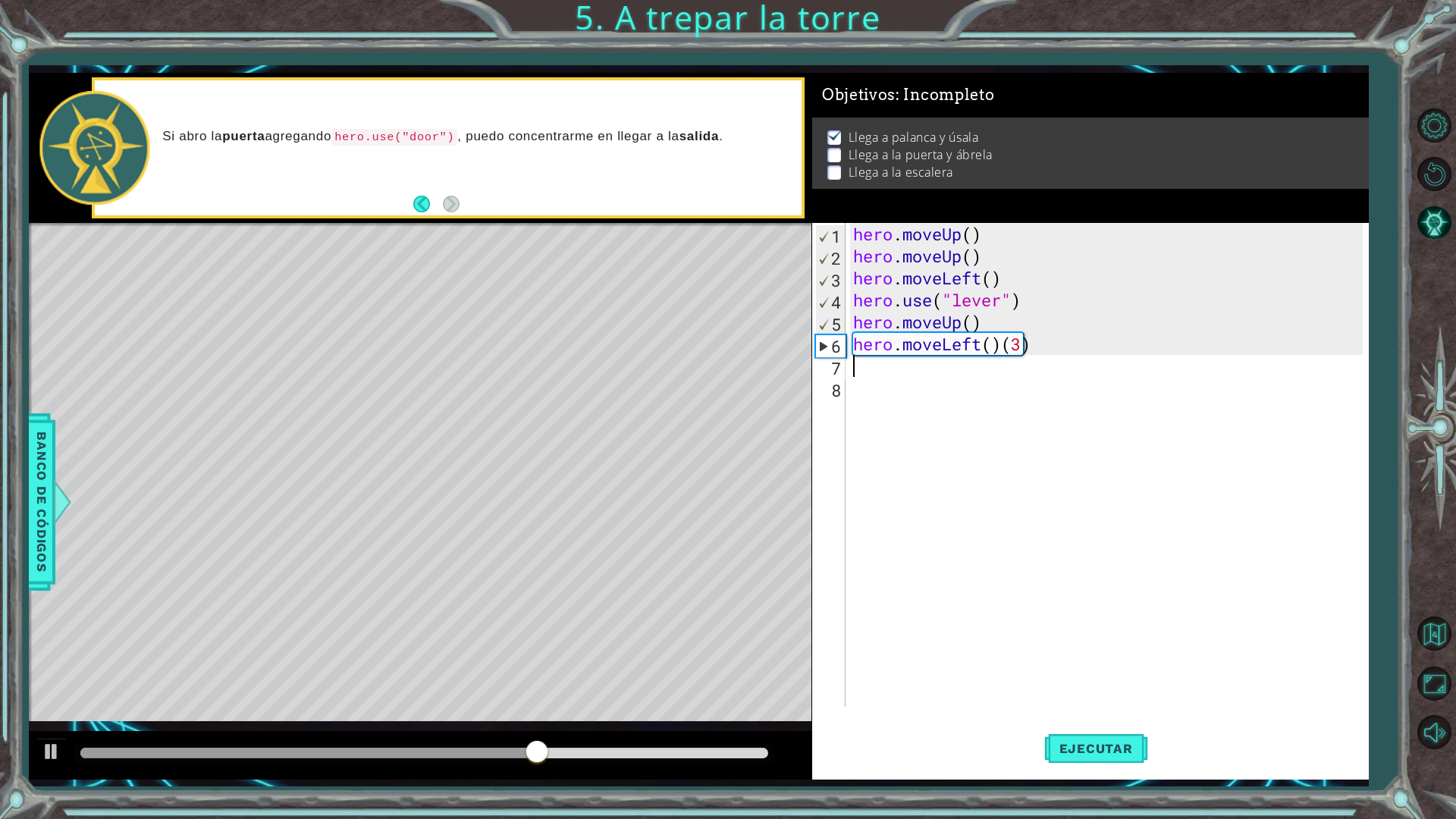
click at [938, 370] on div "hero . moveUp ( ) hero . moveUp ( ) hero . moveLeft ( ) hero . use ( "lever" ) …" at bounding box center [1111, 486] width 521 height 528
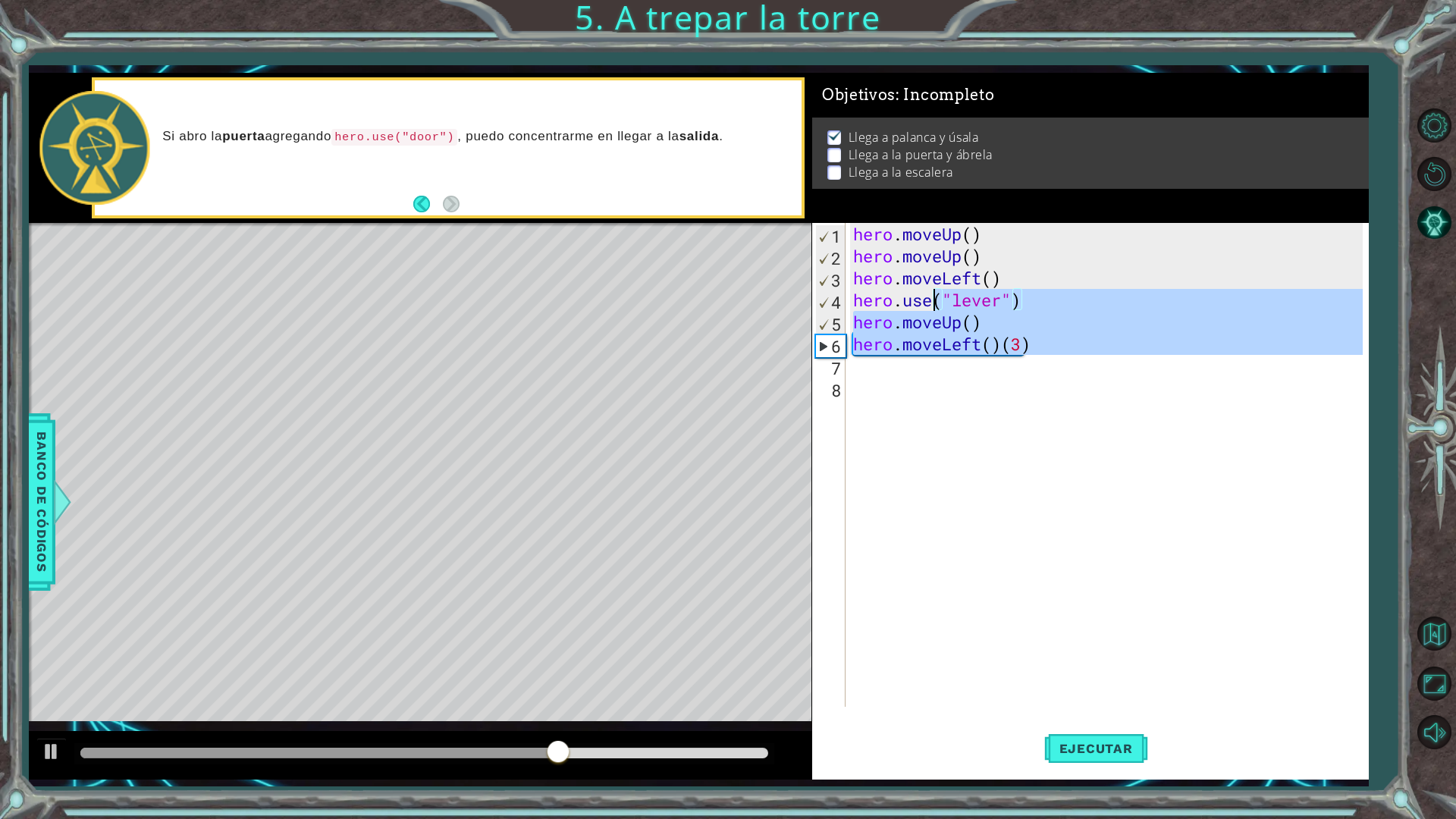
type textarea "hero.use("lever") hero.moveUp()"
click at [923, 367] on div "hero . moveUp ( ) hero . moveUp ( ) hero . moveLeft ( ) hero . use ( "lever" ) …" at bounding box center [1106, 465] width 513 height 484
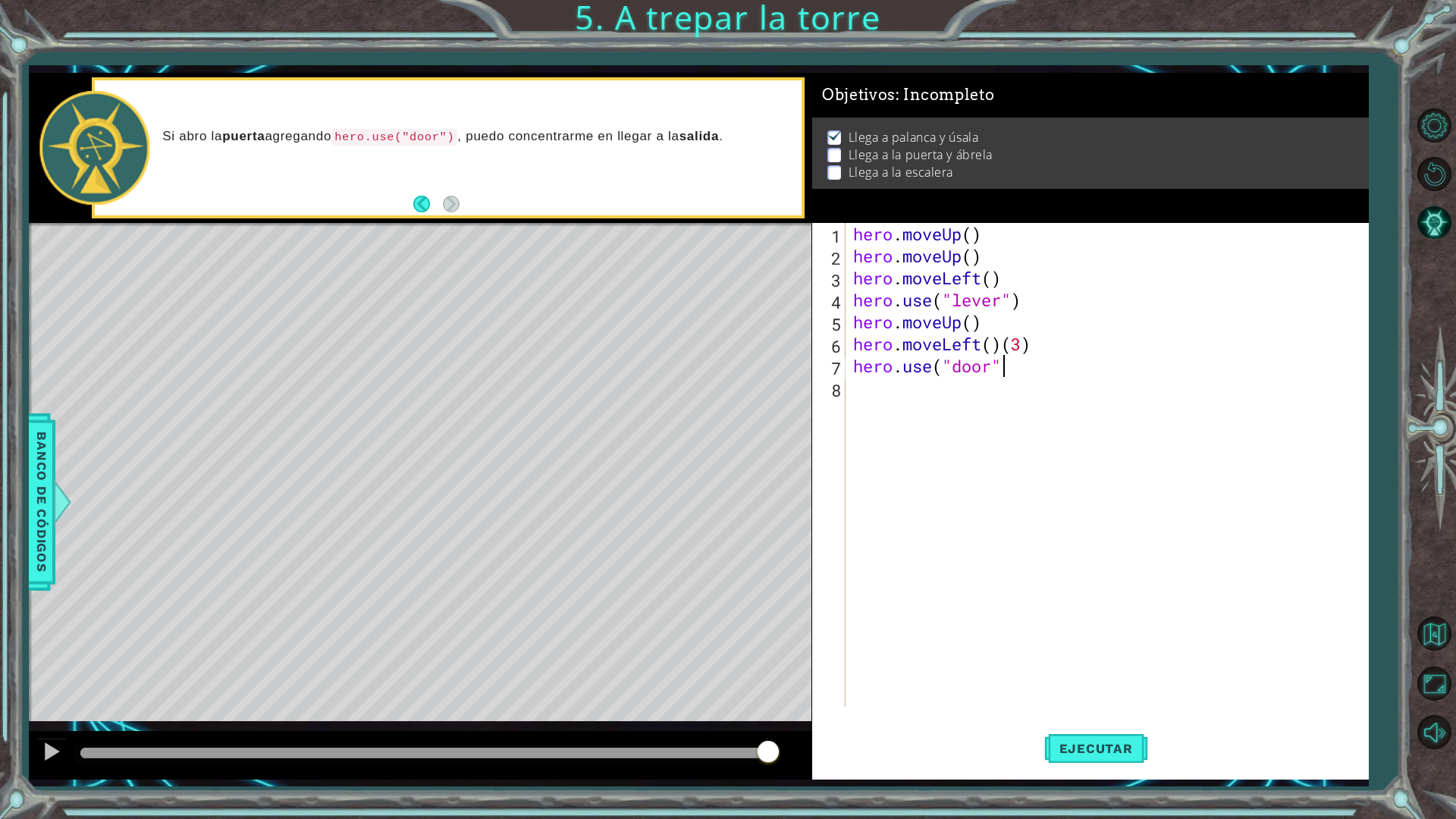
scroll to position [0, 6]
type textarea "hero.use("door")"
click at [1125, 716] on button "Ejecutar" at bounding box center [1096, 748] width 104 height 55
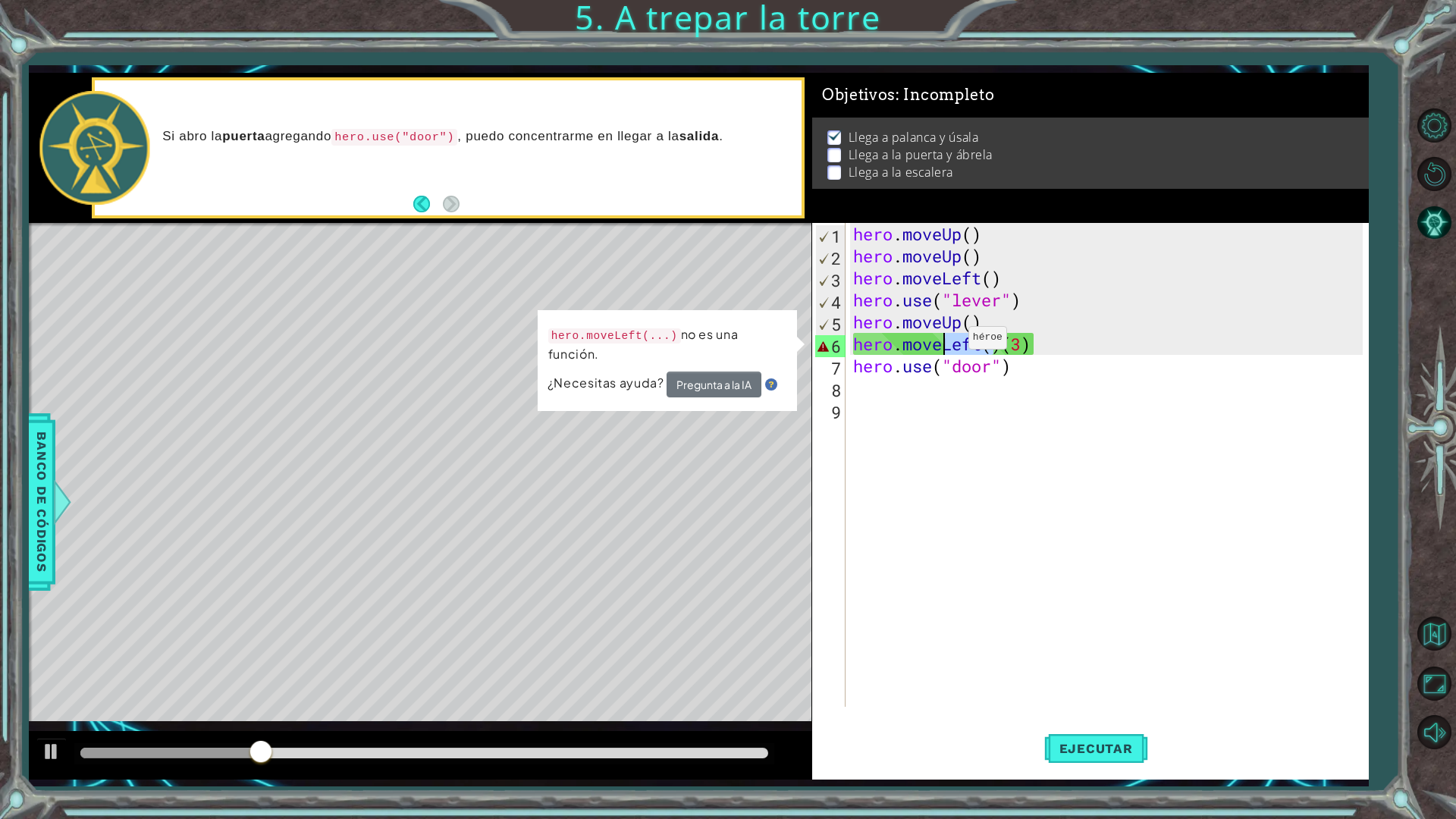
drag, startPoint x: 989, startPoint y: 348, endPoint x: 946, endPoint y: 341, distance: 43.6
click at [946, 341] on div "hero . moveUp ( ) hero . moveUp ( ) hero . moveLeft ( ) hero . use ( "lever" ) …" at bounding box center [1111, 486] width 521 height 528
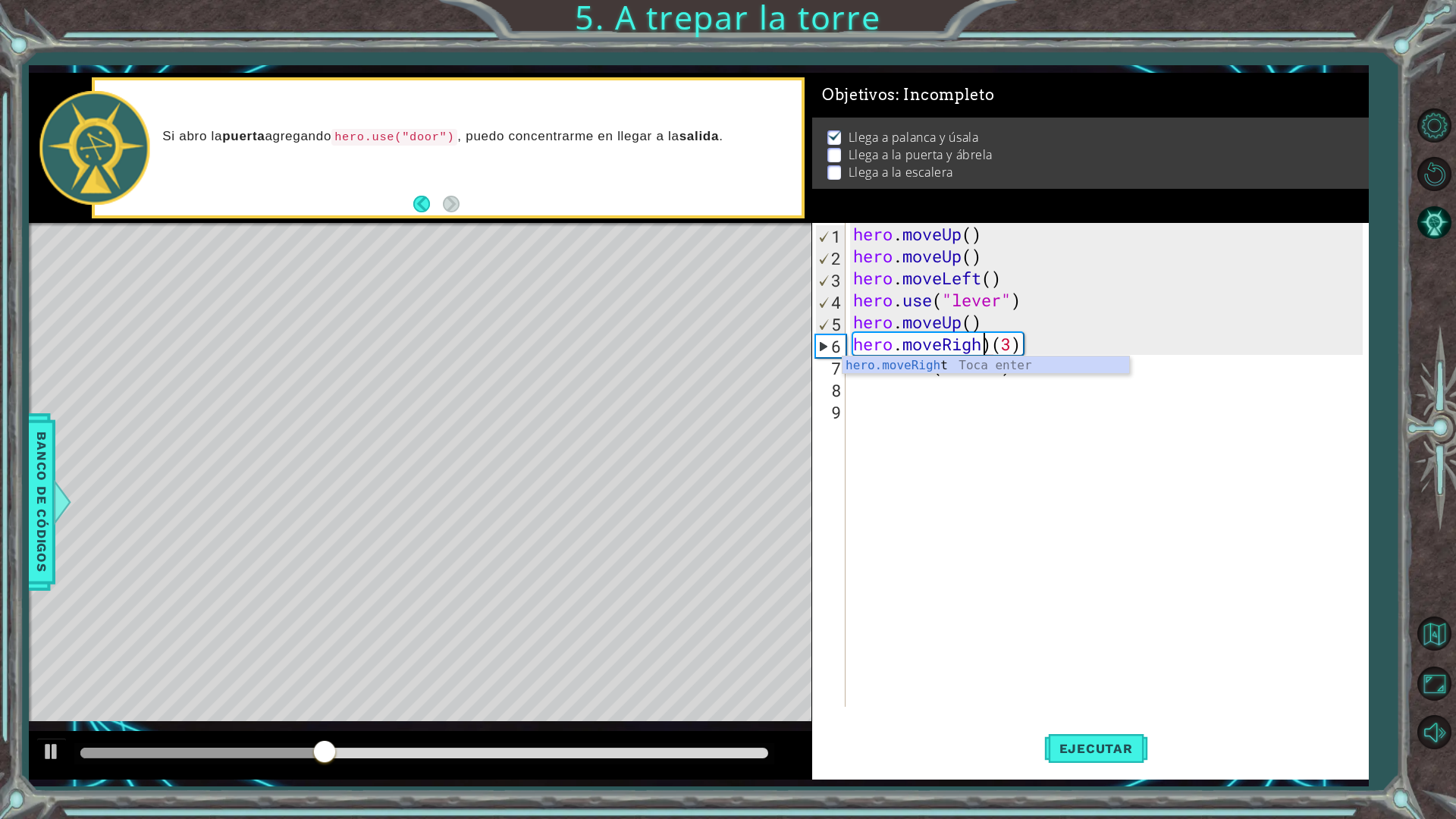
scroll to position [0, 6]
drag, startPoint x: 956, startPoint y: 367, endPoint x: 966, endPoint y: 385, distance: 20.6
click at [957, 368] on div "hero.moveRight Toca enter" at bounding box center [986, 383] width 286 height 55
type textarea "hero.moveRight())(3)"
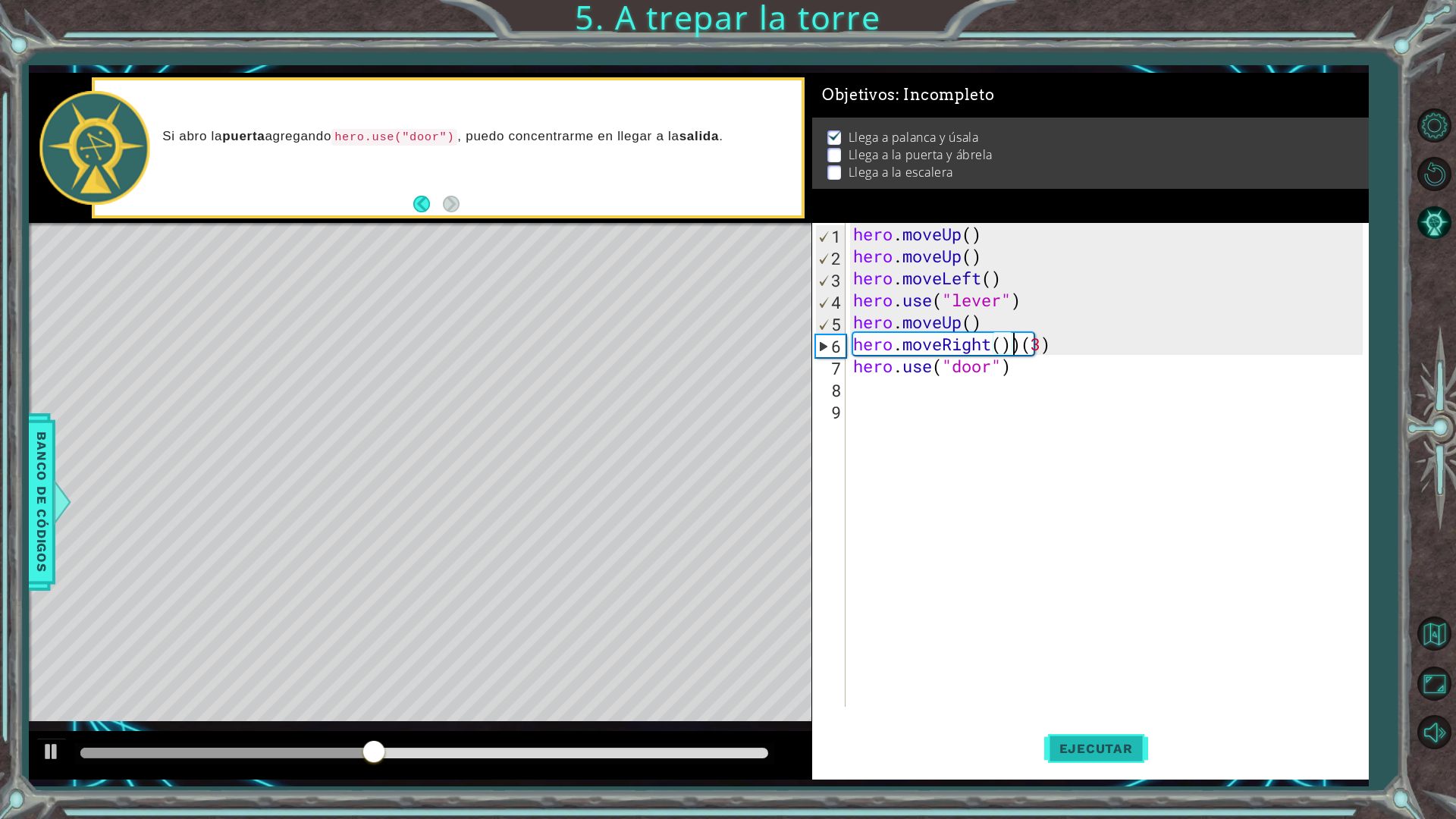
drag, startPoint x: 1072, startPoint y: 701, endPoint x: 1106, endPoint y: 759, distance: 67.2
click at [1085, 716] on div "hero.moveRight())(3) 1 2 3 4 5 6 7 8 9 hero . moveUp ( ) hero . moveUp ( ) hero…" at bounding box center [1091, 501] width 557 height 557
click at [1107, 716] on button "Ejecutar" at bounding box center [1096, 748] width 104 height 55
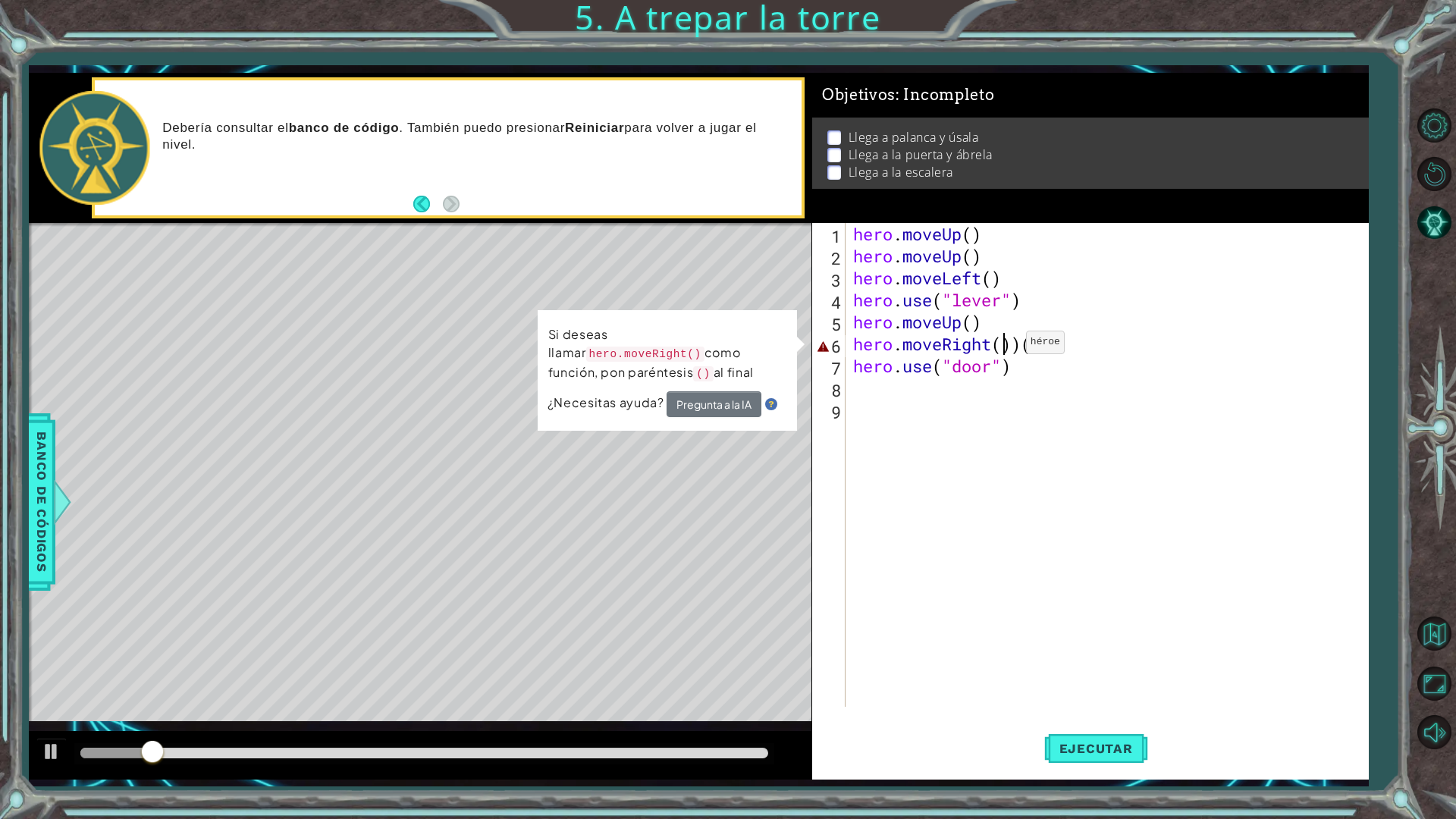
click at [1003, 346] on div "hero . moveUp ( ) hero . moveUp ( ) hero . moveLeft ( ) hero . use ( "lever" ) …" at bounding box center [1111, 486] width 521 height 528
drag, startPoint x: 1022, startPoint y: 345, endPoint x: 996, endPoint y: 348, distance: 26.2
click at [996, 348] on div "hero . moveUp ( ) hero . moveUp ( ) hero . moveLeft ( ) hero . use ( "lever" ) …" at bounding box center [1111, 486] width 521 height 528
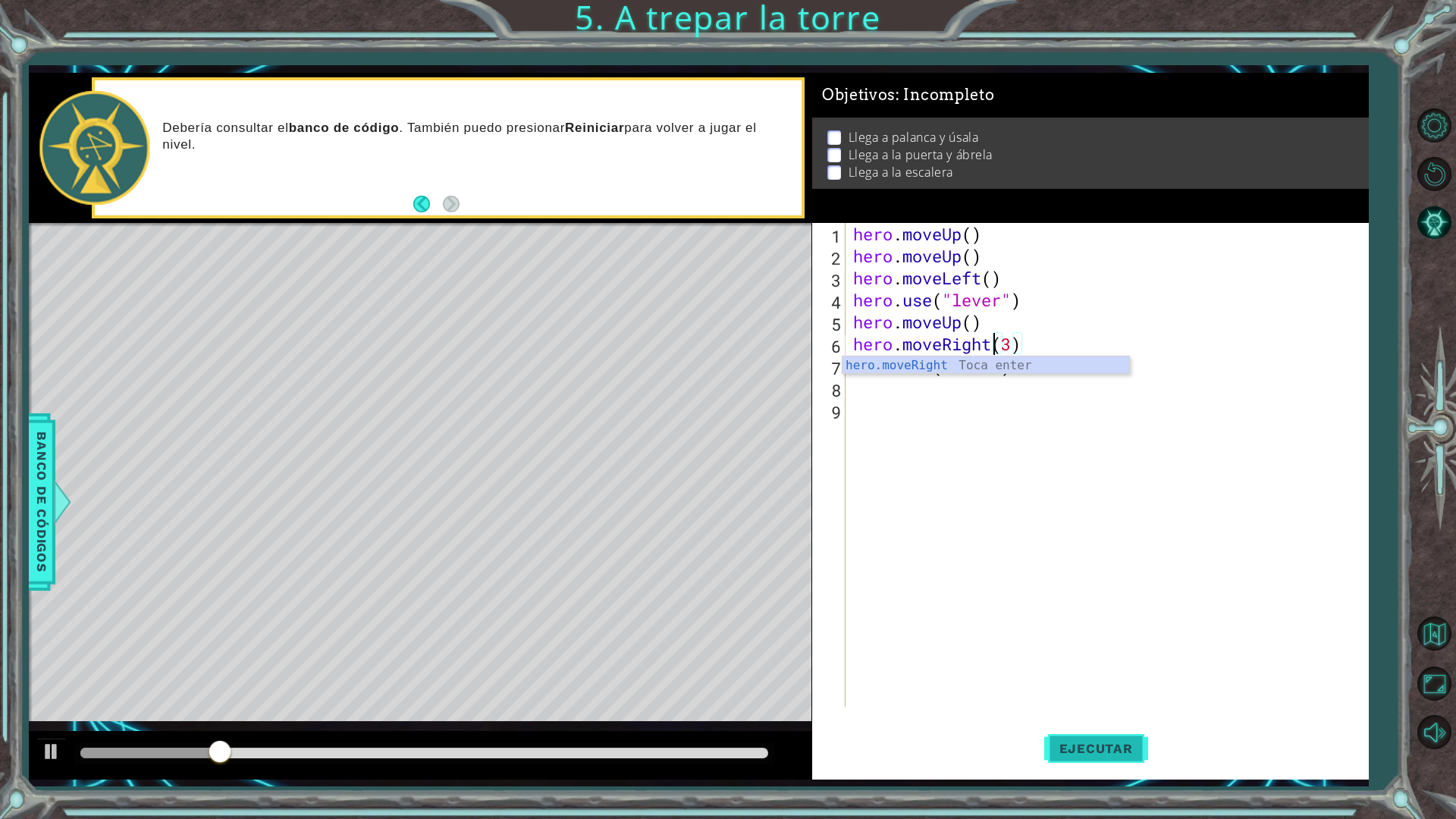
click at [1097, 716] on span "Ejecutar" at bounding box center [1096, 748] width 104 height 15
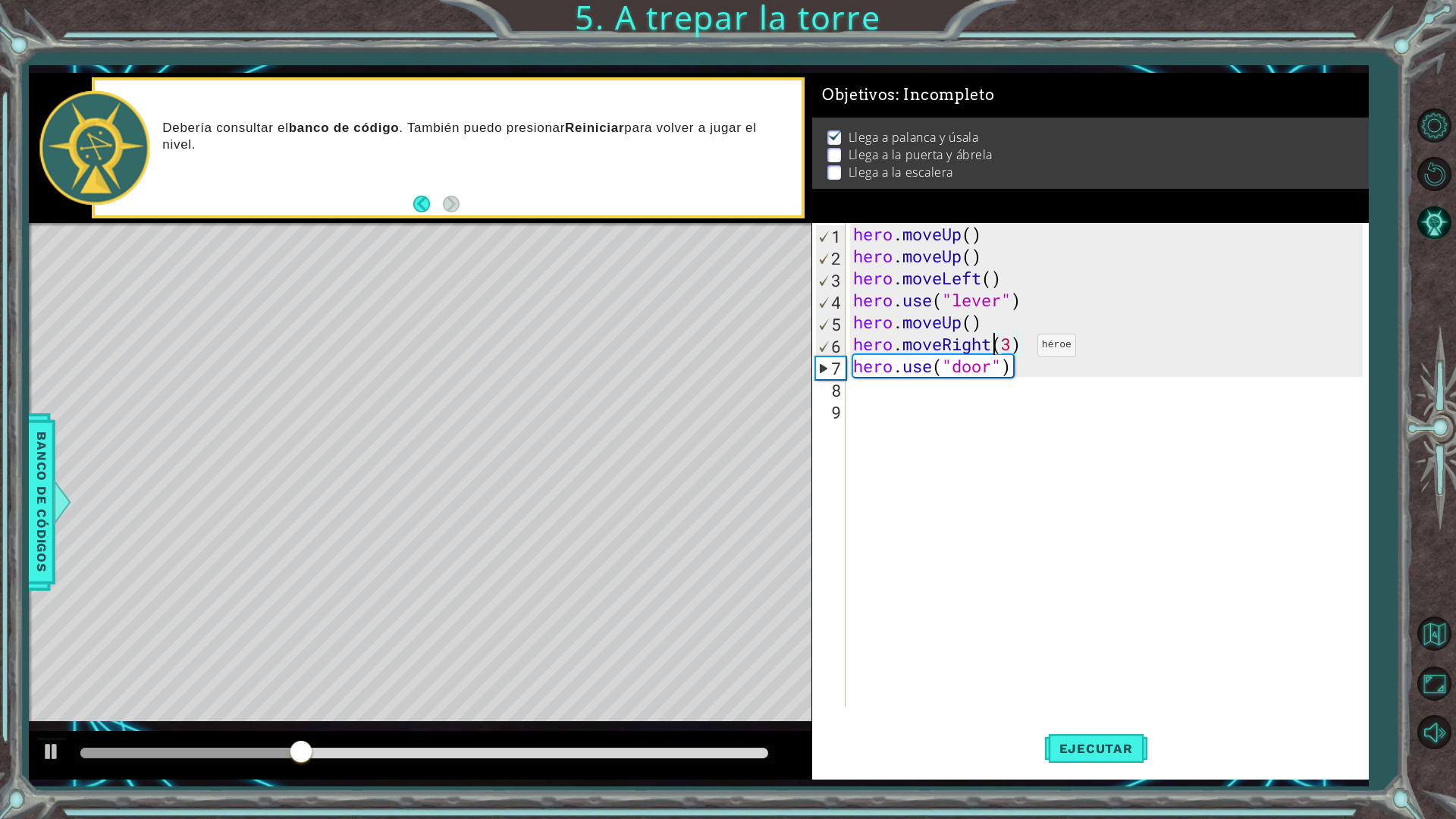
click at [1015, 349] on div "hero . moveUp ( ) hero . moveUp ( ) hero . moveLeft ( ) hero . use ( "lever" ) …" at bounding box center [1111, 486] width 521 height 528
click at [996, 369] on div "hero . moveUp ( ) hero . moveUp ( ) hero . moveLeft ( ) hero . use ( "lever" ) …" at bounding box center [1111, 486] width 521 height 528
drag, startPoint x: 996, startPoint y: 369, endPoint x: 910, endPoint y: 369, distance: 86.0
click at [910, 369] on div "hero . moveUp ( ) hero . moveUp ( ) hero . moveLeft ( ) hero . use ( "lever" ) …" at bounding box center [1111, 486] width 521 height 528
click at [930, 365] on div "hero . moveUp ( ) hero . moveUp ( ) hero . moveLeft ( ) hero . use ( "lever" ) …" at bounding box center [1111, 486] width 521 height 528
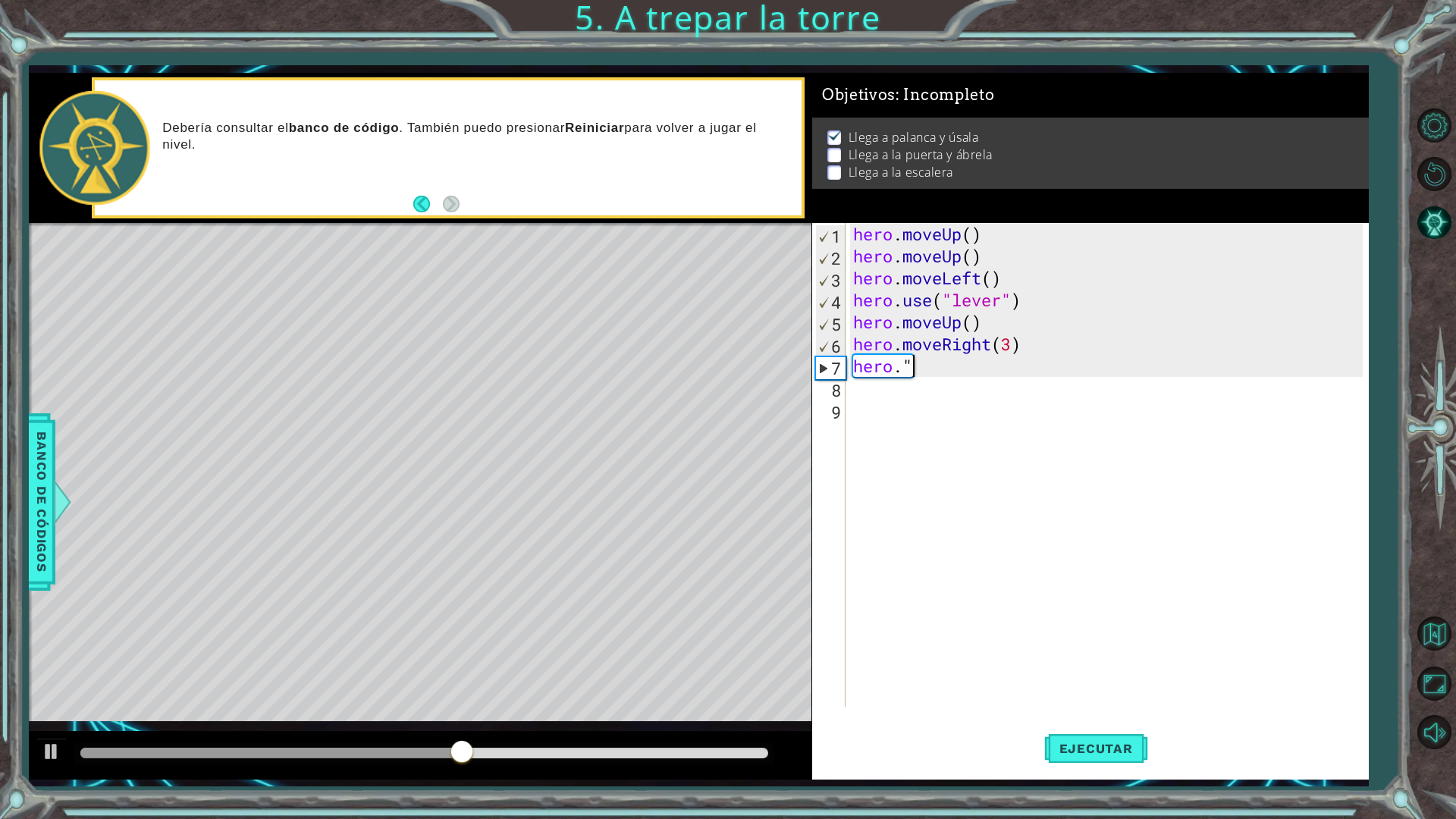
type textarea "hero."
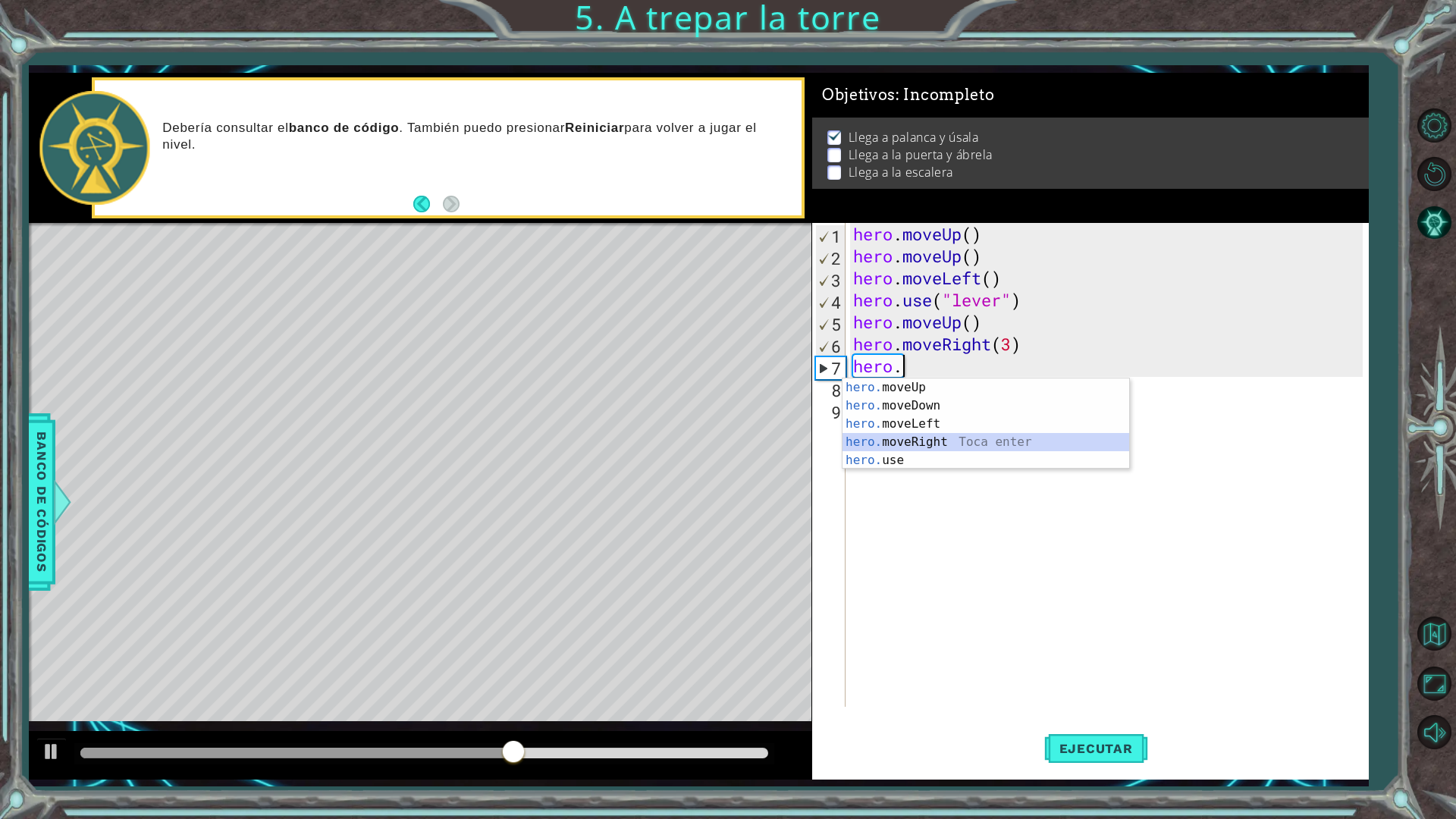
click at [942, 439] on div "hero. moveUp Toca enter hero. moveDown Toca enter hero. moveLeft Toca enter her…" at bounding box center [986, 443] width 286 height 128
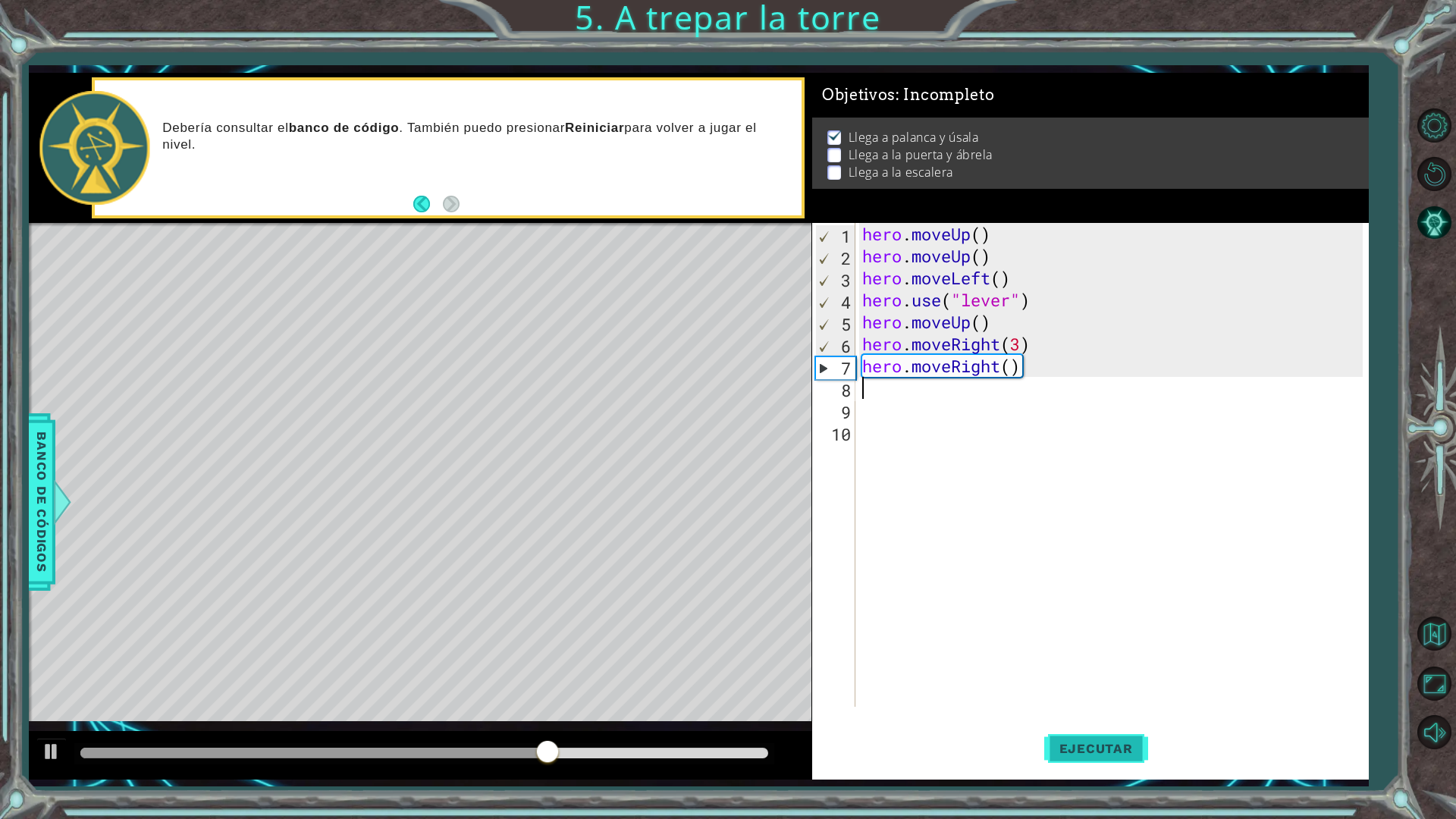
click at [1095, 716] on button "Ejecutar" at bounding box center [1096, 748] width 104 height 55
click at [1017, 366] on div "hero . moveUp ( ) hero . moveUp ( ) hero . moveLeft ( ) hero . use ( "lever" ) …" at bounding box center [1115, 486] width 512 height 528
drag, startPoint x: 1035, startPoint y: 368, endPoint x: 879, endPoint y: 376, distance: 156.2
click at [880, 376] on div "hero . moveUp ( ) hero . moveUp ( ) hero . moveLeft ( ) hero . use ( "lever" ) …" at bounding box center [1115, 486] width 512 height 528
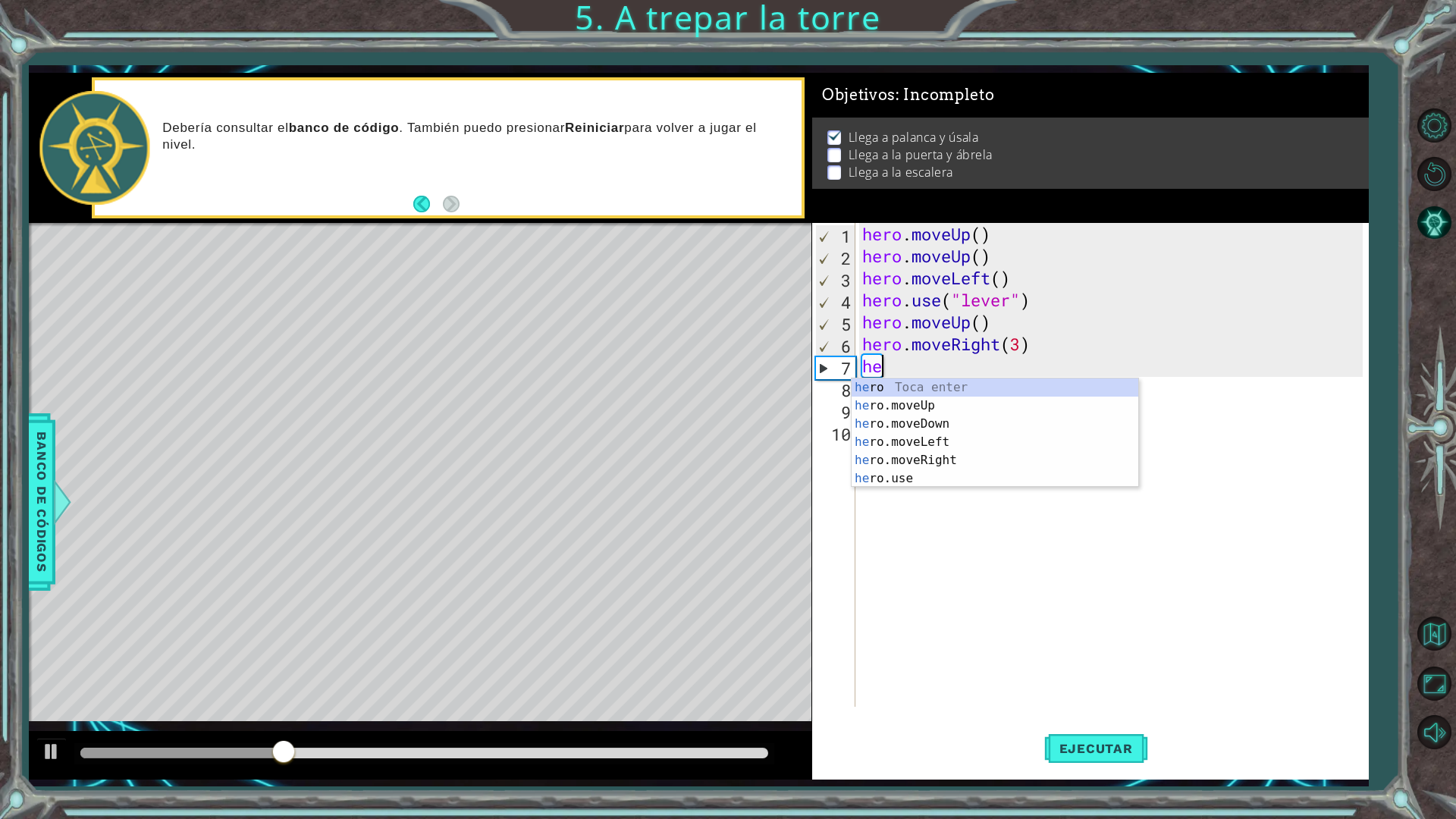
type textarea "h"
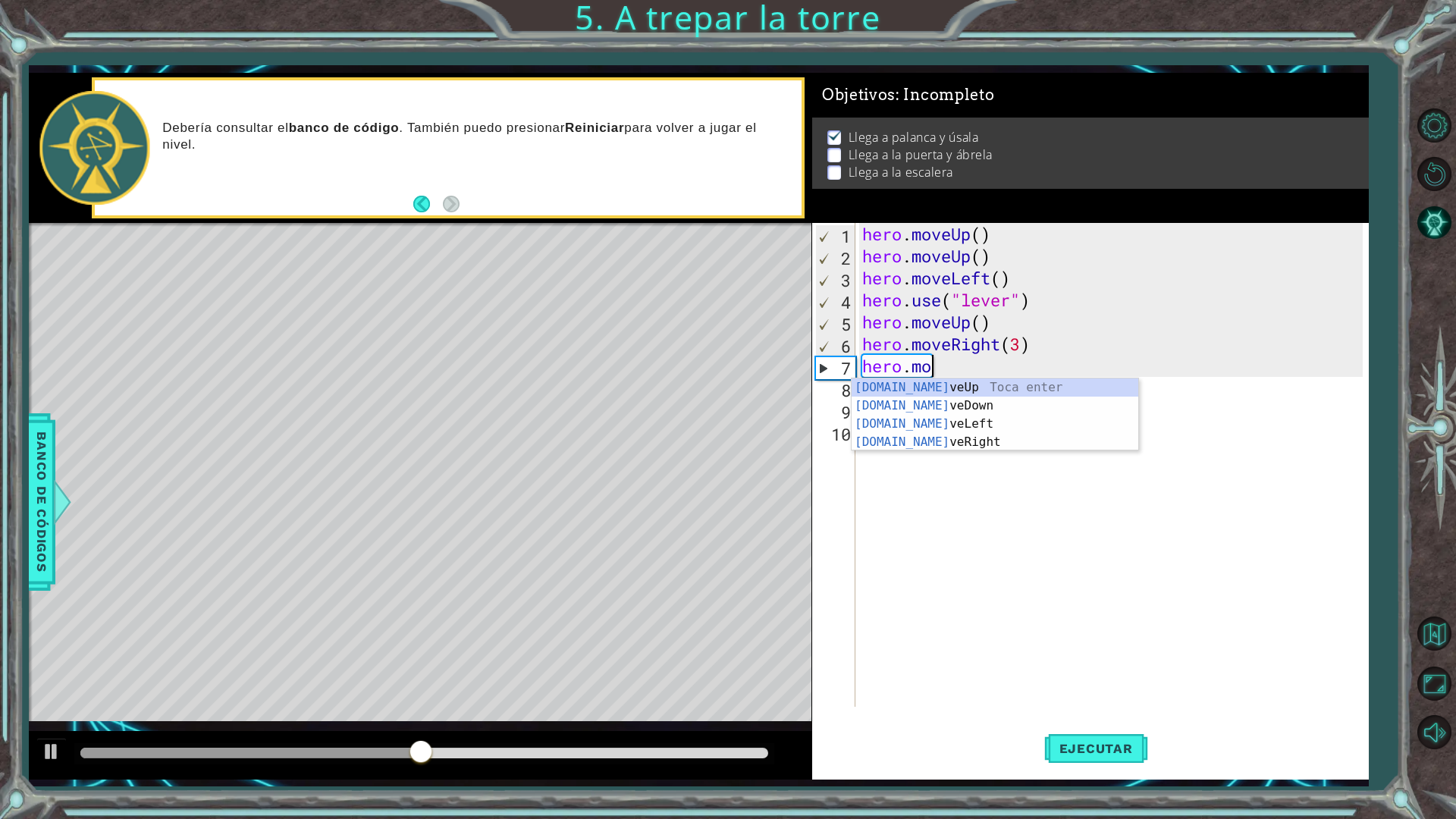
scroll to position [0, 3]
type textarea "hero.move"
click at [1003, 402] on div "hero.move Up Toca enter hero.move Down Toca enter hero.move Left Toca enter her…" at bounding box center [995, 433] width 286 height 109
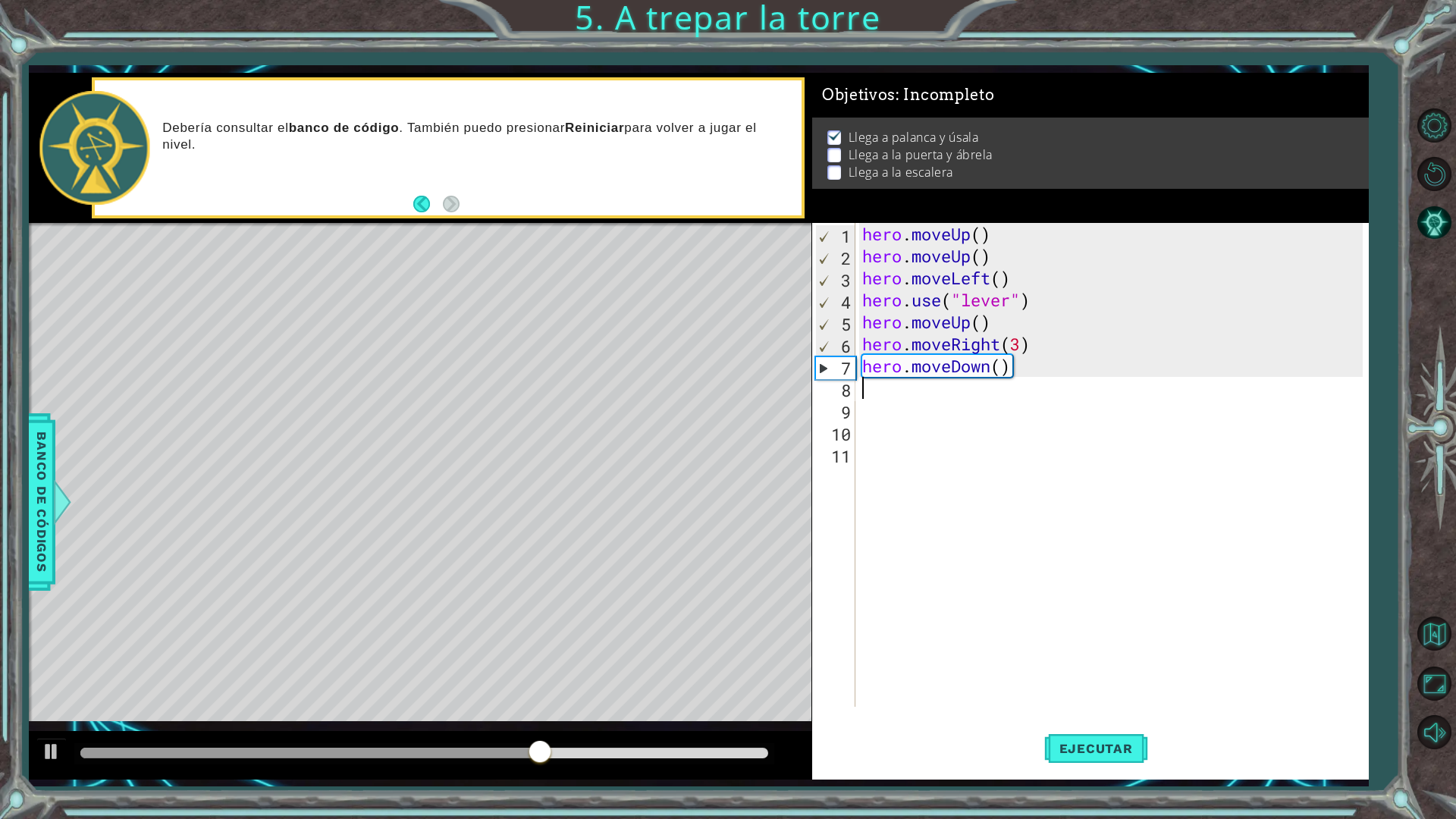
scroll to position [0, 0]
click at [1100, 716] on span "Ejecutar" at bounding box center [1096, 748] width 104 height 15
drag, startPoint x: 1021, startPoint y: 360, endPoint x: 875, endPoint y: 369, distance: 146.3
click at [875, 369] on div "hero . moveUp ( ) hero . moveUp ( ) hero . moveLeft ( ) hero . use ( "lever" ) …" at bounding box center [1115, 486] width 512 height 528
type textarea "h"
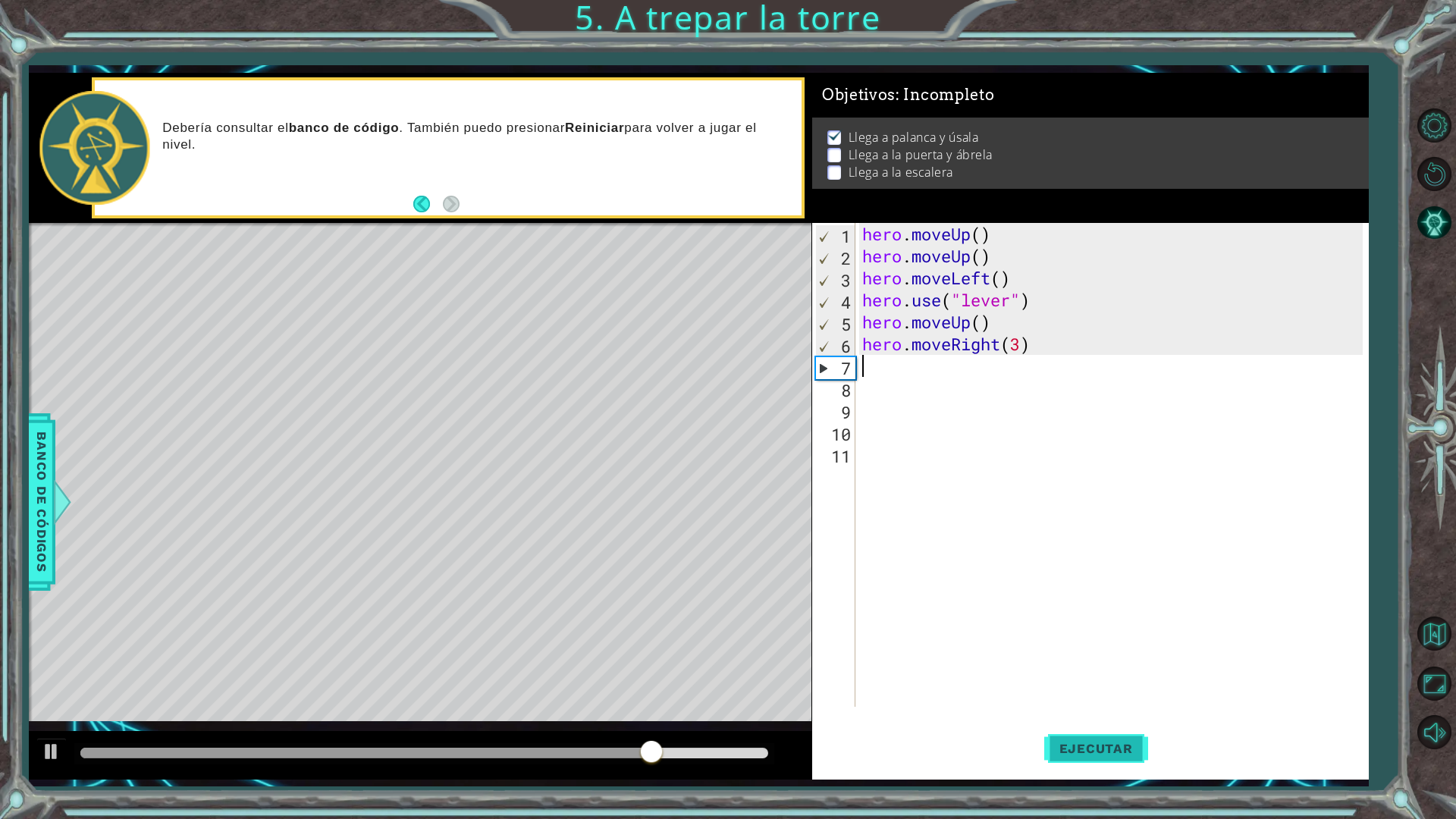
click at [1106, 716] on span "Ejecutar" at bounding box center [1096, 748] width 104 height 15
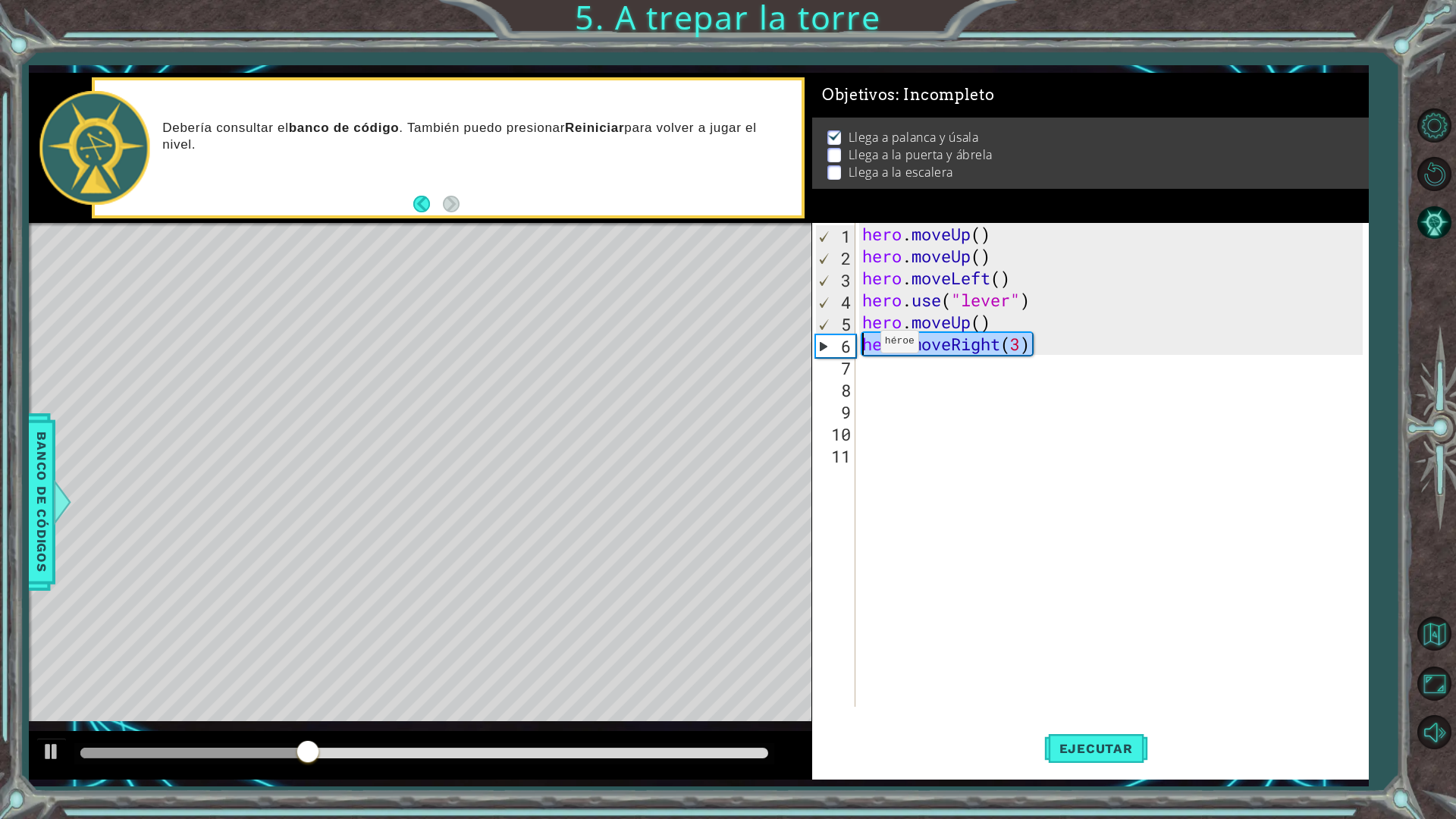
drag, startPoint x: 1041, startPoint y: 350, endPoint x: 867, endPoint y: 345, distance: 174.1
click at [867, 345] on div "hero . moveUp ( ) hero . moveUp ( ) hero . moveLeft ( ) hero . use ( "lever" ) …" at bounding box center [1115, 486] width 512 height 528
type textarea "hero.moveRight(3)"
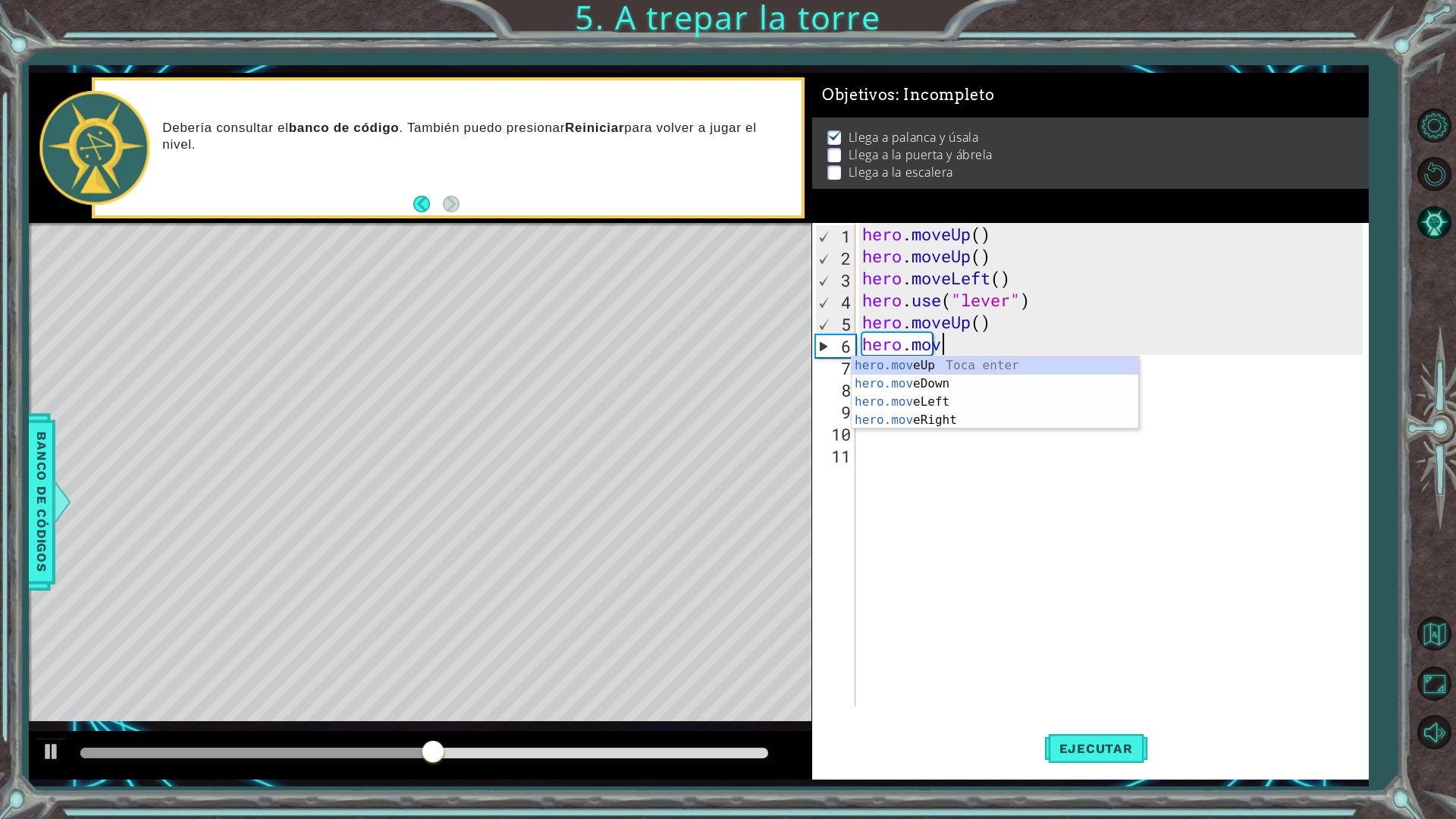
type textarea "hero.move"
click at [912, 381] on div "hero.move Up Toca enter hero.move Down Toca enter hero.move Left Toca enter her…" at bounding box center [995, 411] width 286 height 109
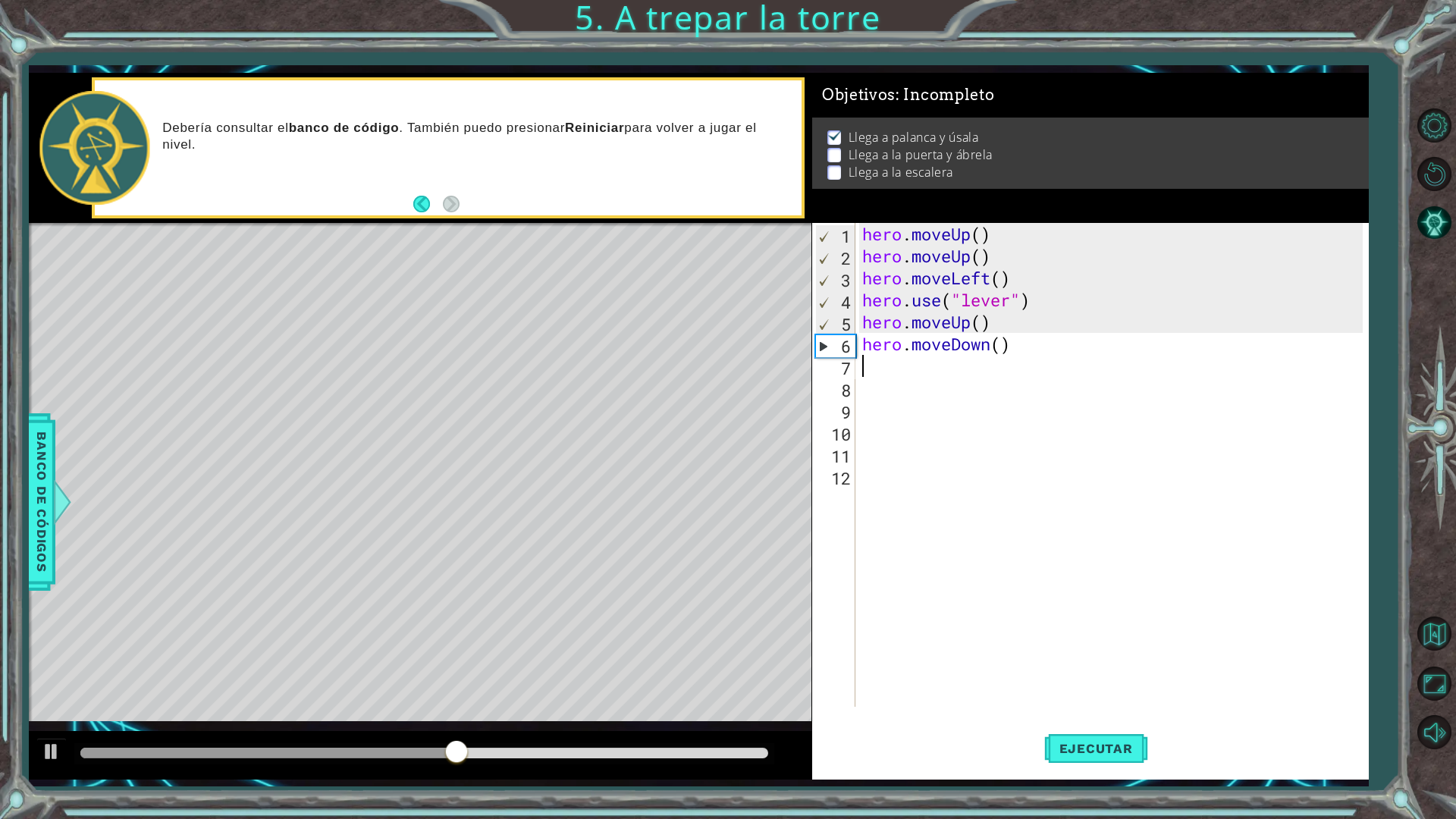
scroll to position [0, 0]
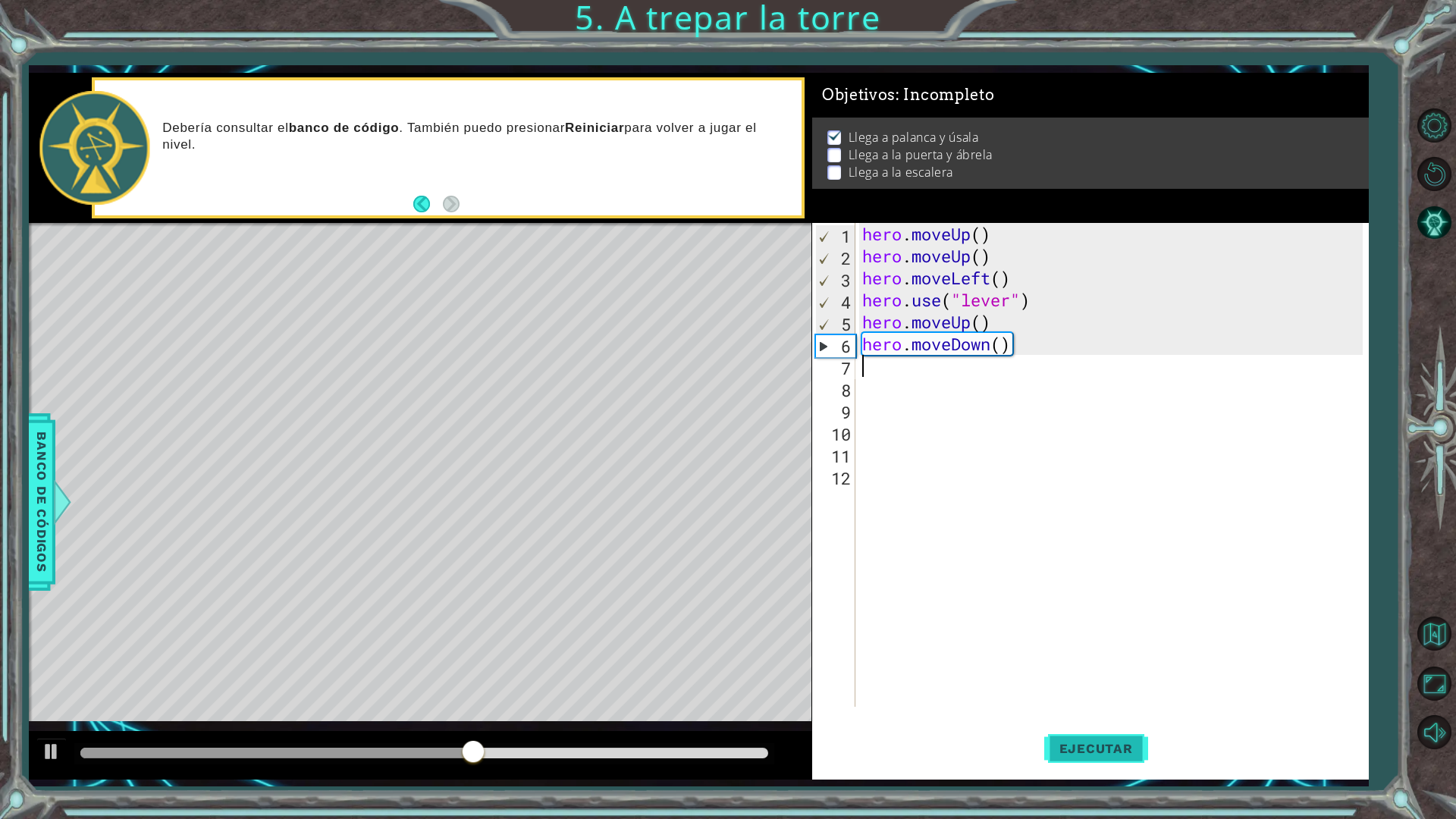
click at [1101, 716] on span "Ejecutar" at bounding box center [1096, 748] width 104 height 15
drag, startPoint x: 996, startPoint y: 343, endPoint x: 954, endPoint y: 352, distance: 43.0
click at [954, 352] on div "hero . moveUp ( ) hero . moveUp ( ) hero . moveLeft ( ) hero . use ( "lever" ) …" at bounding box center [1115, 486] width 512 height 528
click at [1050, 370] on div "hero.moveUp Toca enter" at bounding box center [995, 383] width 286 height 55
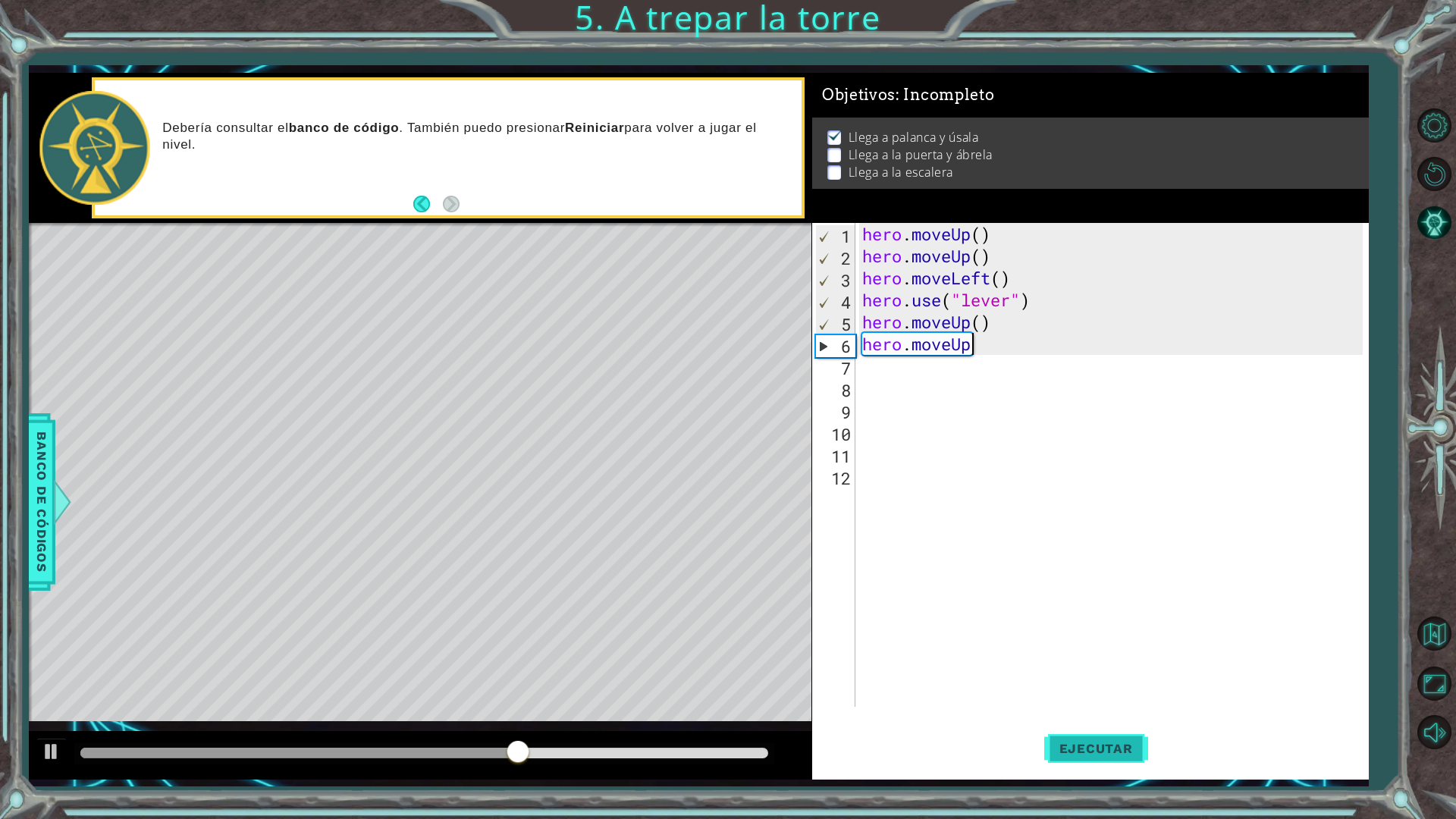
type textarea "hero.moveUp"
drag, startPoint x: 1120, startPoint y: 770, endPoint x: 1104, endPoint y: 746, distance: 28.8
click at [1112, 716] on button "Ejecutar" at bounding box center [1096, 748] width 104 height 55
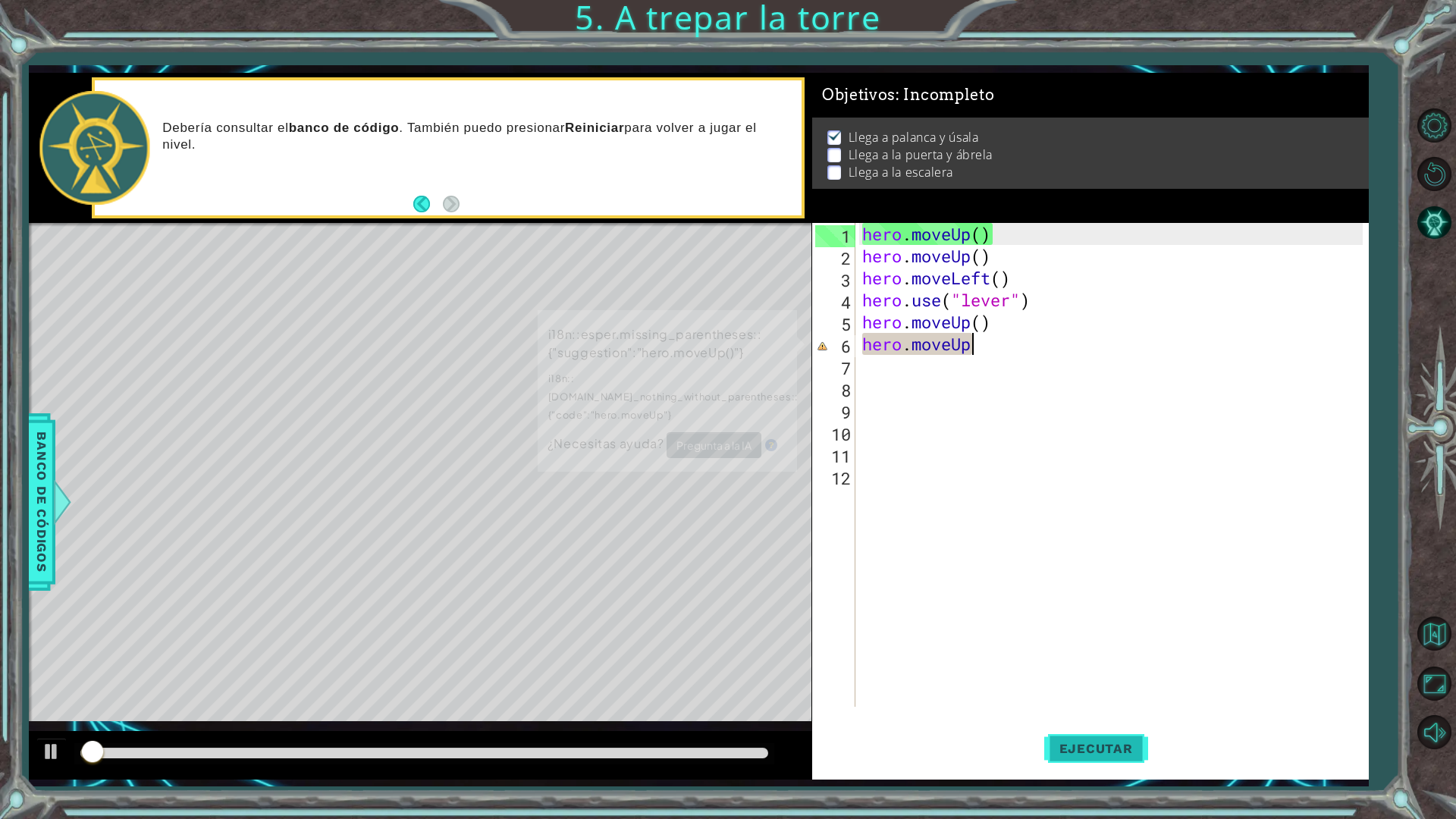
click at [1103, 716] on span "Ejecutar" at bounding box center [1096, 748] width 104 height 15
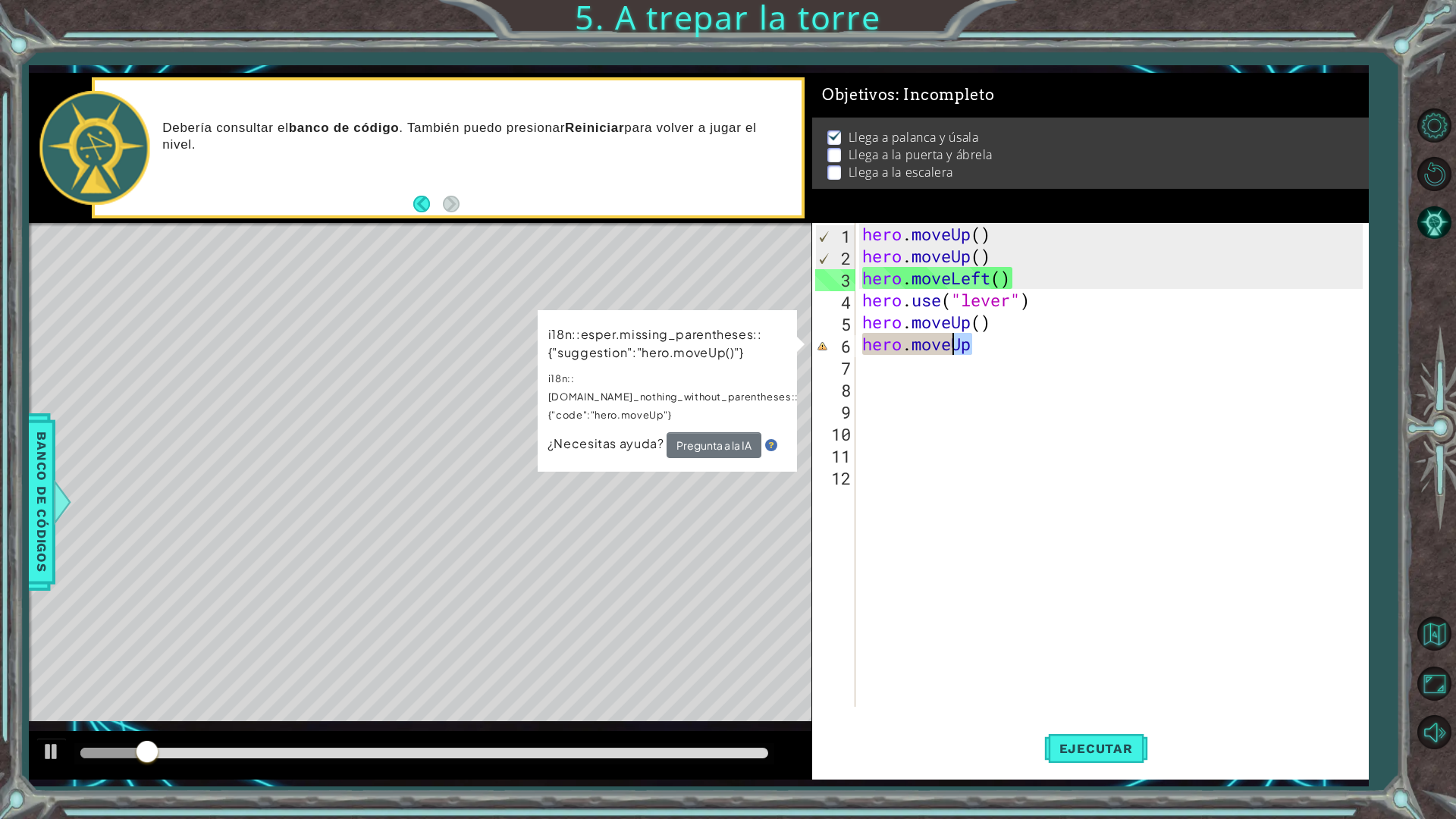
drag, startPoint x: 980, startPoint y: 345, endPoint x: 953, endPoint y: 348, distance: 27.2
click at [953, 348] on div "hero . moveUp ( ) hero . moveUp ( ) hero . moveLeft ( ) hero . use ( "lever" ) …" at bounding box center [1115, 486] width 512 height 528
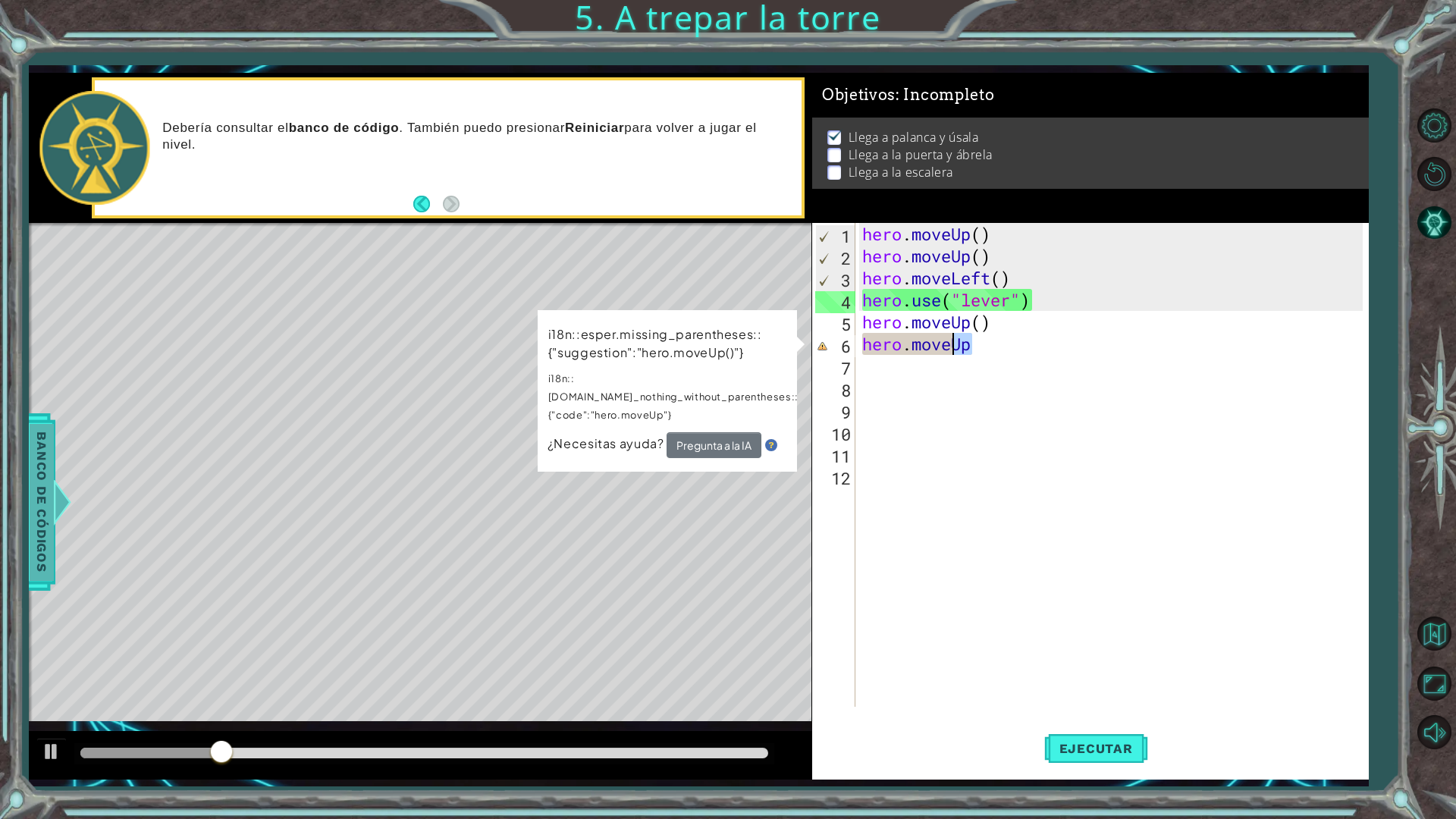
click at [38, 473] on span "Banco de códigos" at bounding box center [41, 501] width 24 height 157
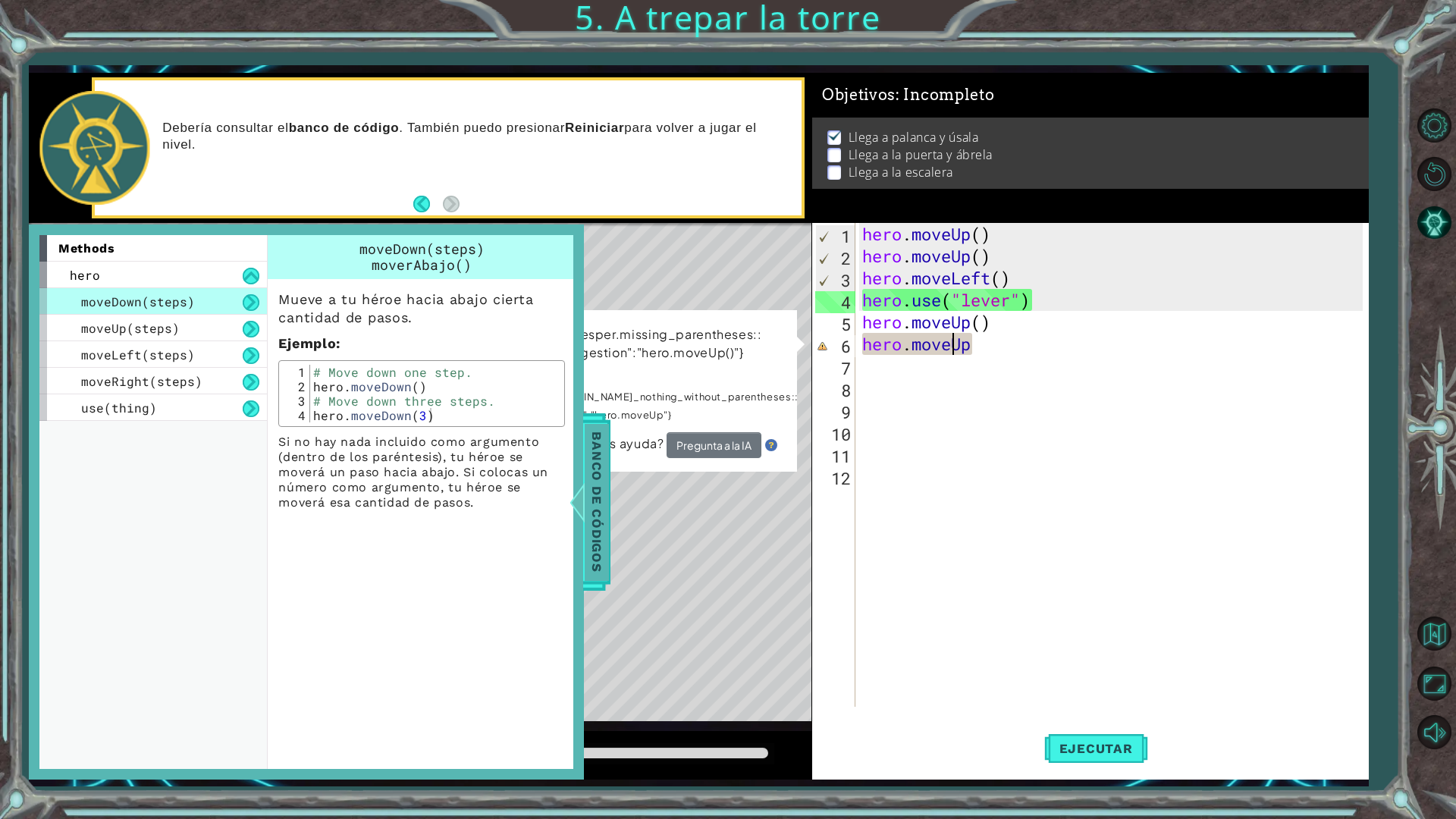
click at [588, 499] on span "Banco de códigos" at bounding box center [597, 501] width 24 height 157
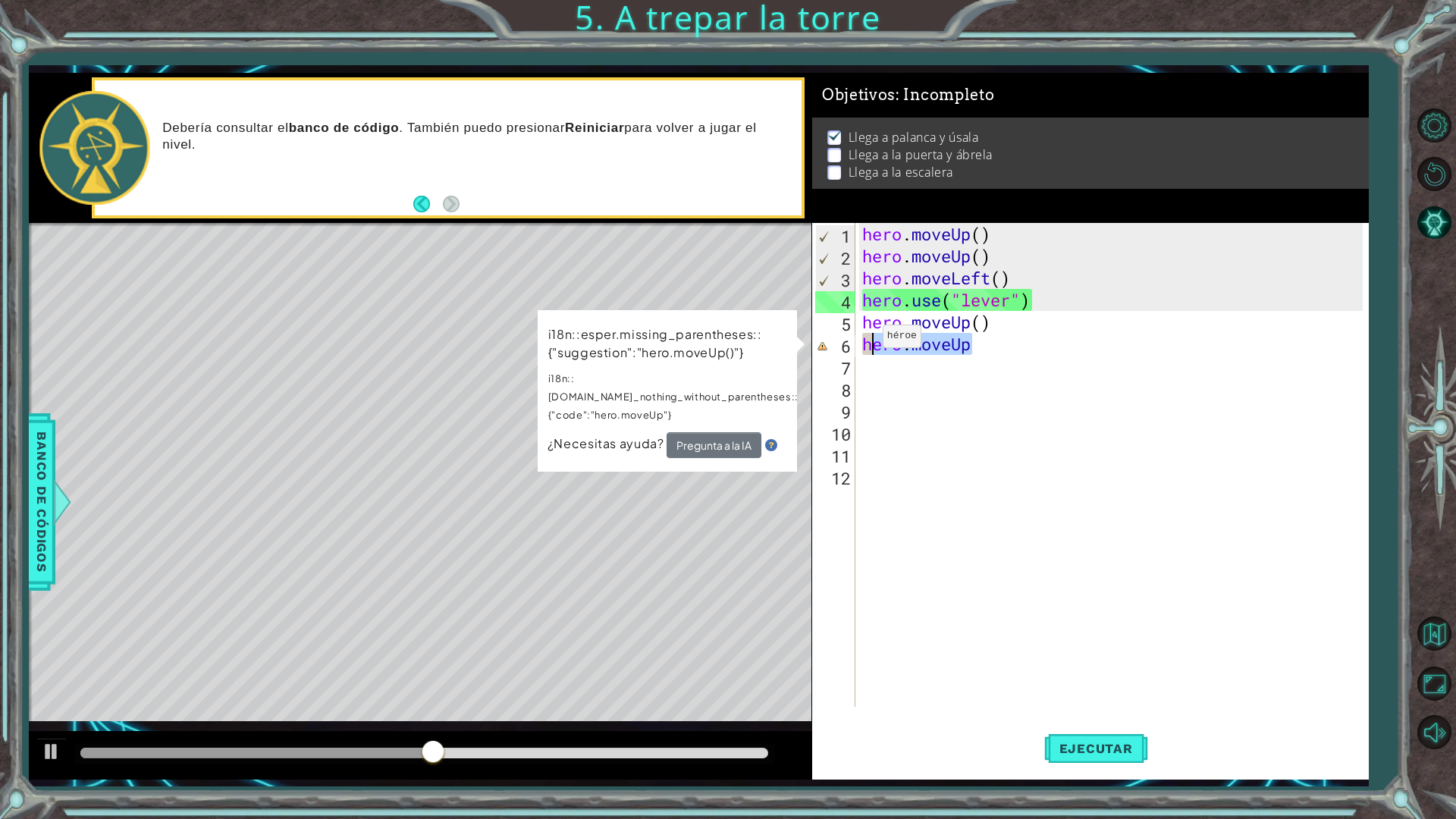
drag, startPoint x: 1000, startPoint y: 348, endPoint x: 865, endPoint y: 340, distance: 135.2
click at [865, 340] on div "hero . moveUp ( ) hero . moveUp ( ) hero . moveLeft ( ) hero . use ( "lever" ) …" at bounding box center [1115, 486] width 512 height 528
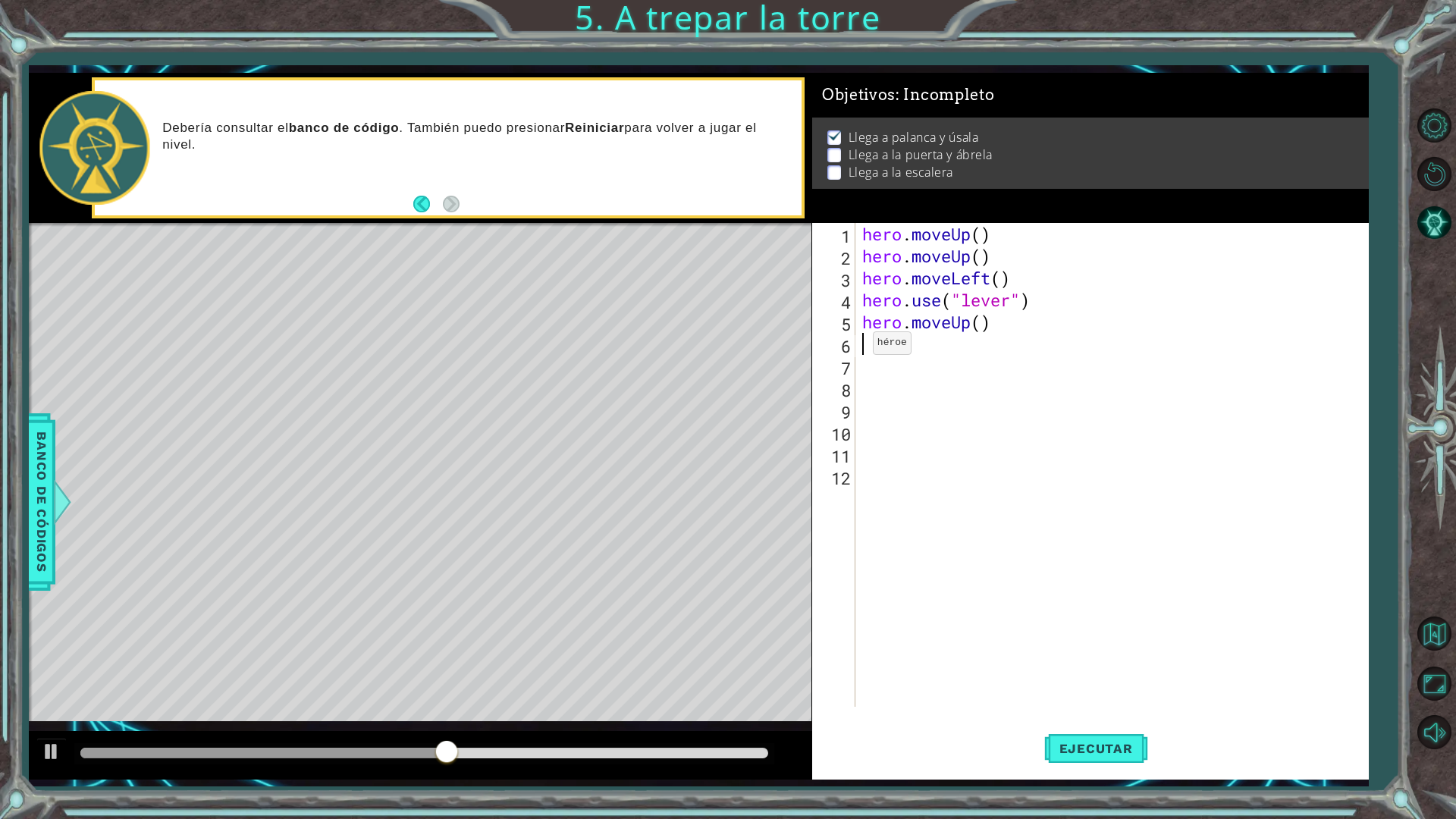
scroll to position [0, 0]
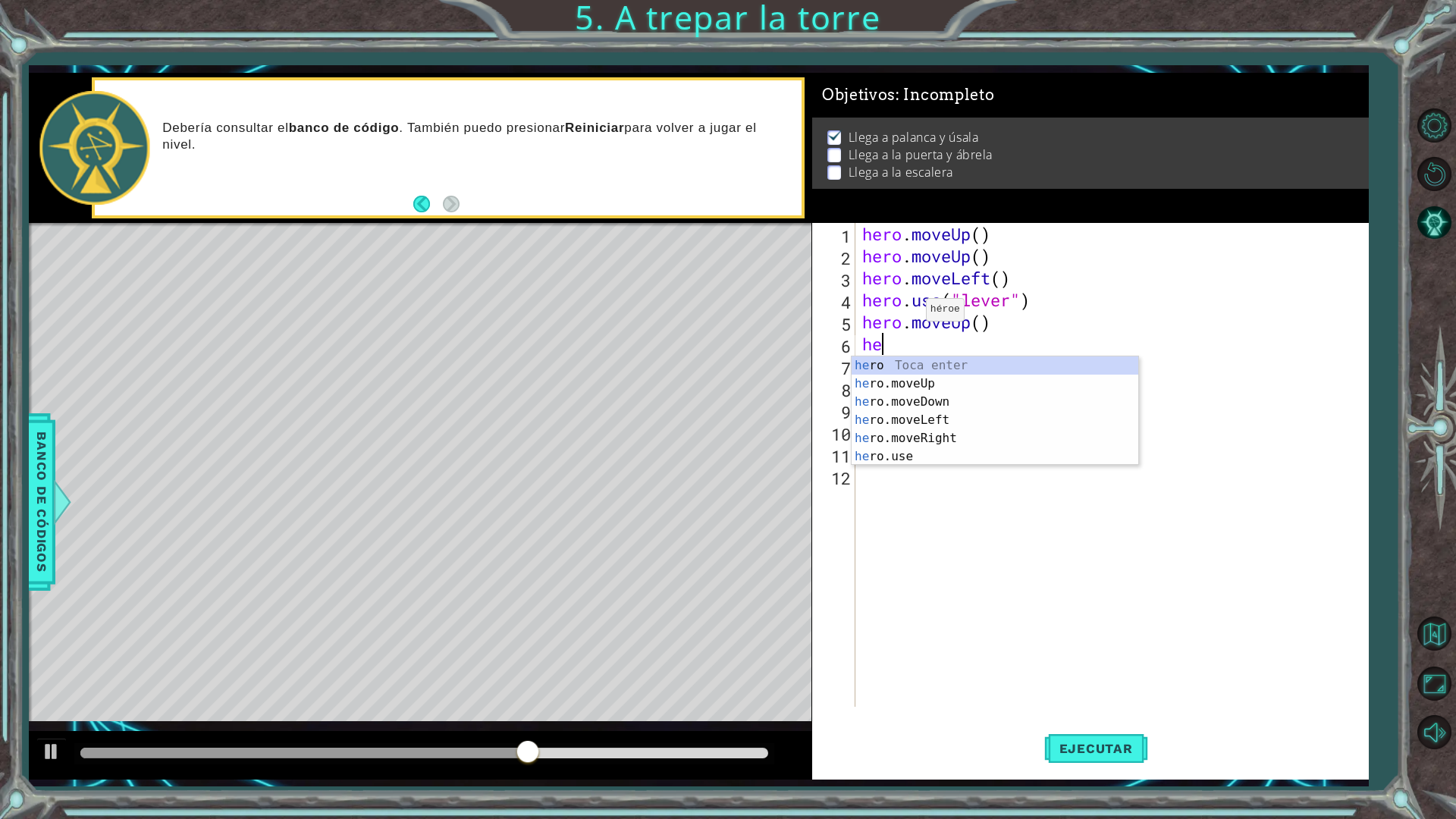
type textarea "her"
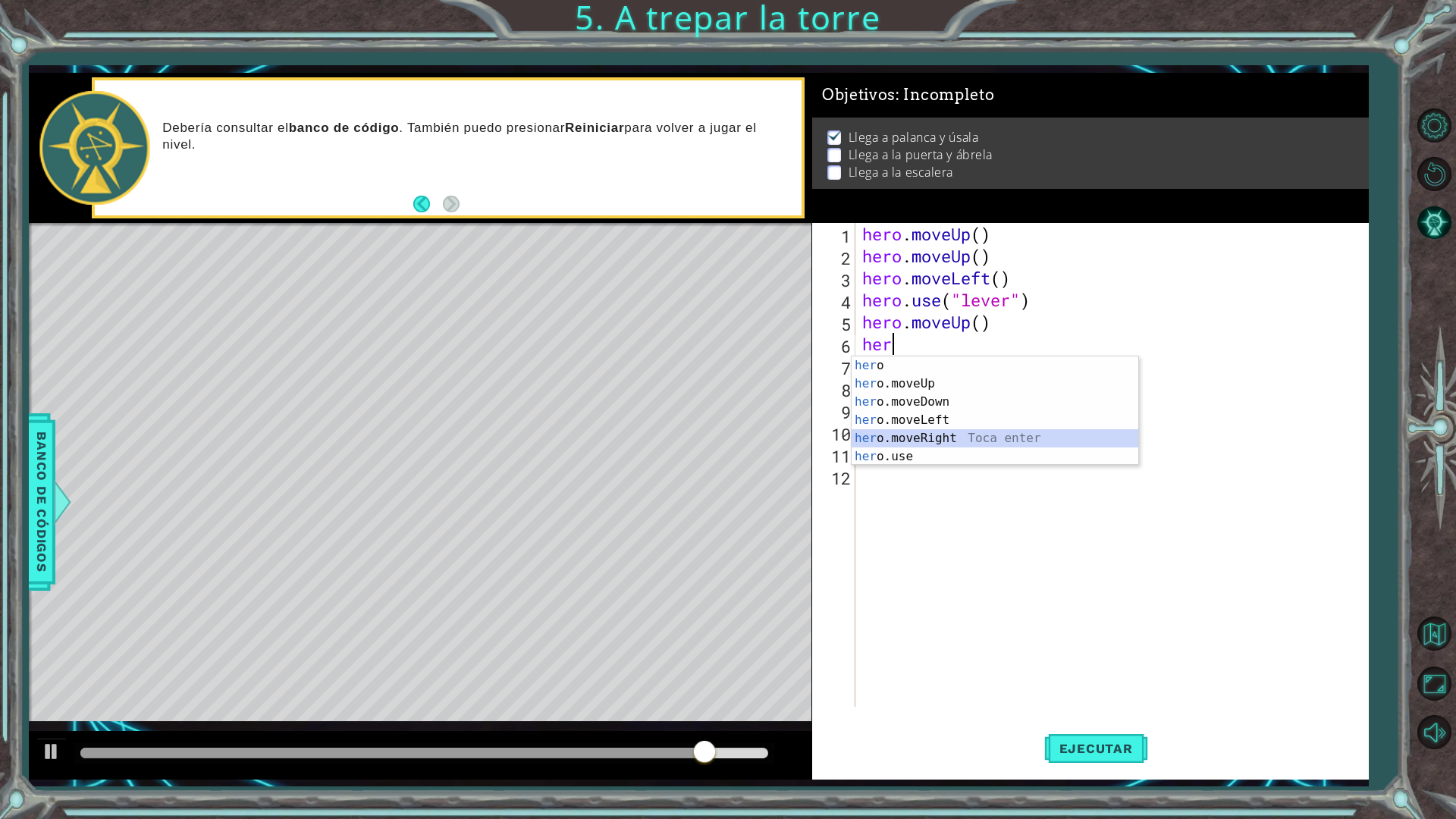
click at [948, 432] on div "her o Toca enter her o.moveUp Toca enter her o.moveDown Toca enter her o.moveLe…" at bounding box center [995, 428] width 286 height 145
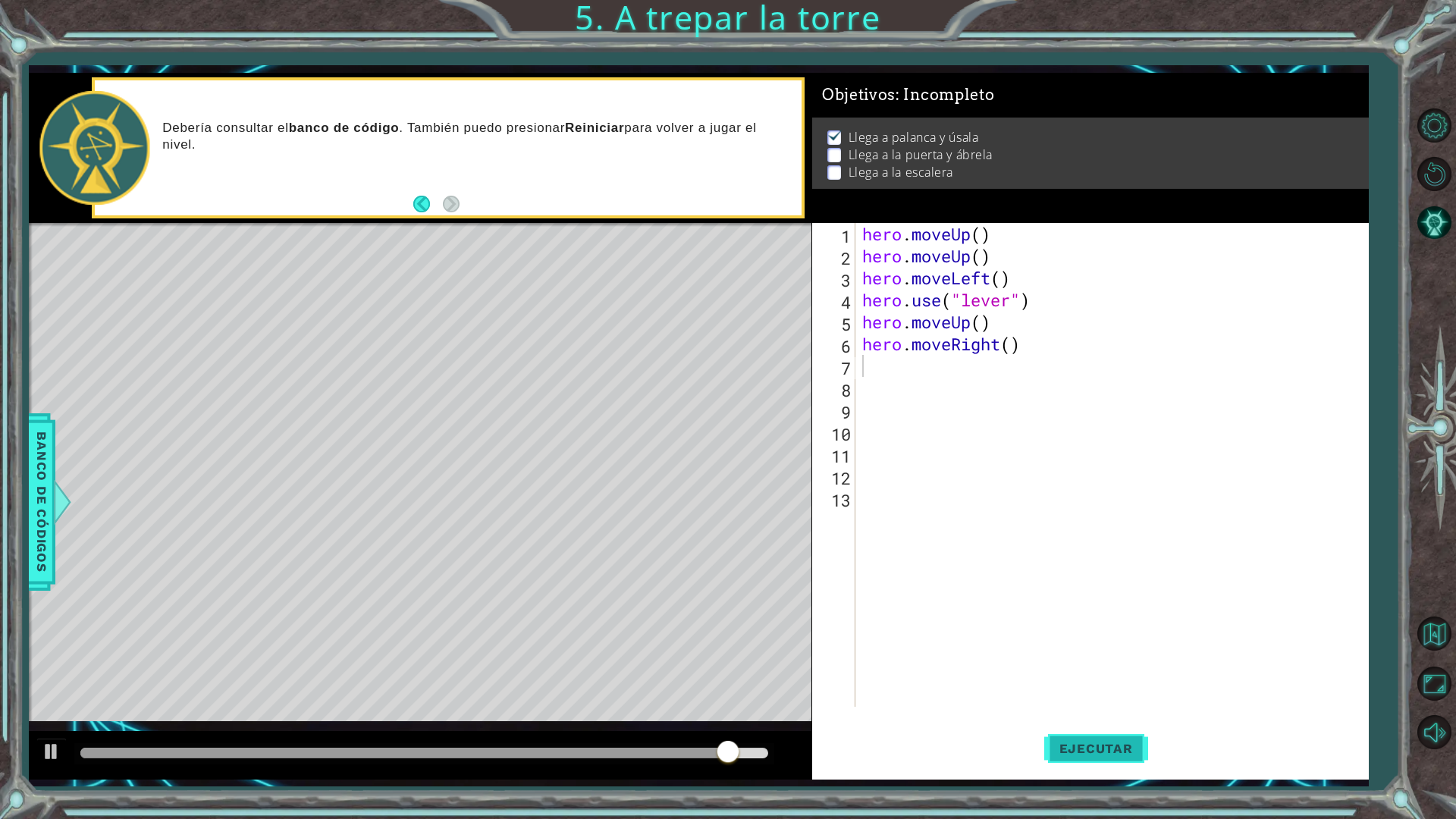
click at [1094, 716] on span "Ejecutar" at bounding box center [1096, 748] width 104 height 15
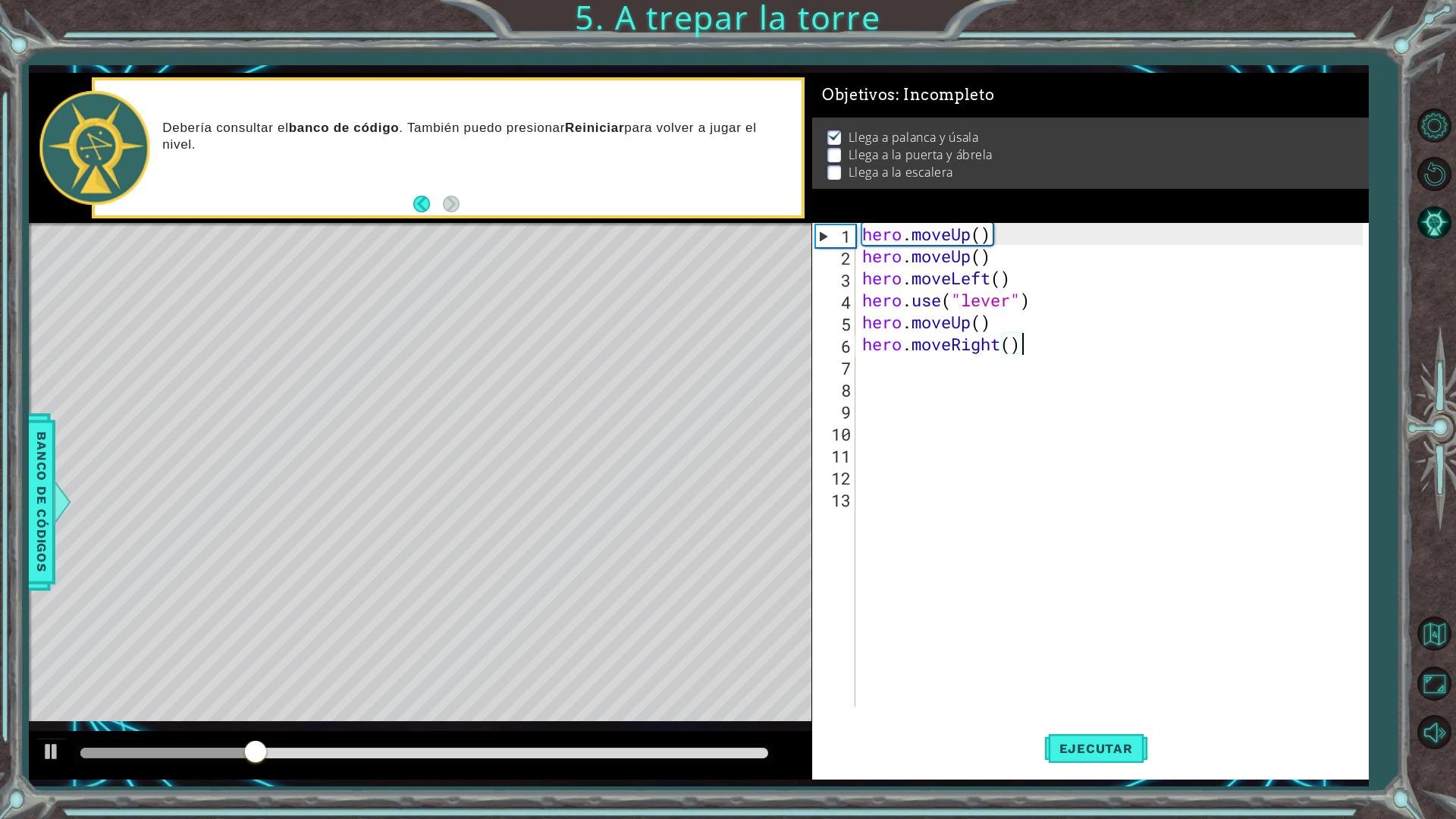
click at [1043, 349] on div "hero . moveUp ( ) hero . moveUp ( ) hero . moveLeft ( ) hero . use ( "lever" ) …" at bounding box center [1115, 486] width 512 height 528
click at [1042, 349] on div "hero . moveUp ( ) hero . moveUp ( ) hero . moveLeft ( ) hero . use ( "lever" ) …" at bounding box center [1111, 465] width 503 height 484
click at [1088, 716] on button "Ejecutar" at bounding box center [1096, 748] width 104 height 55
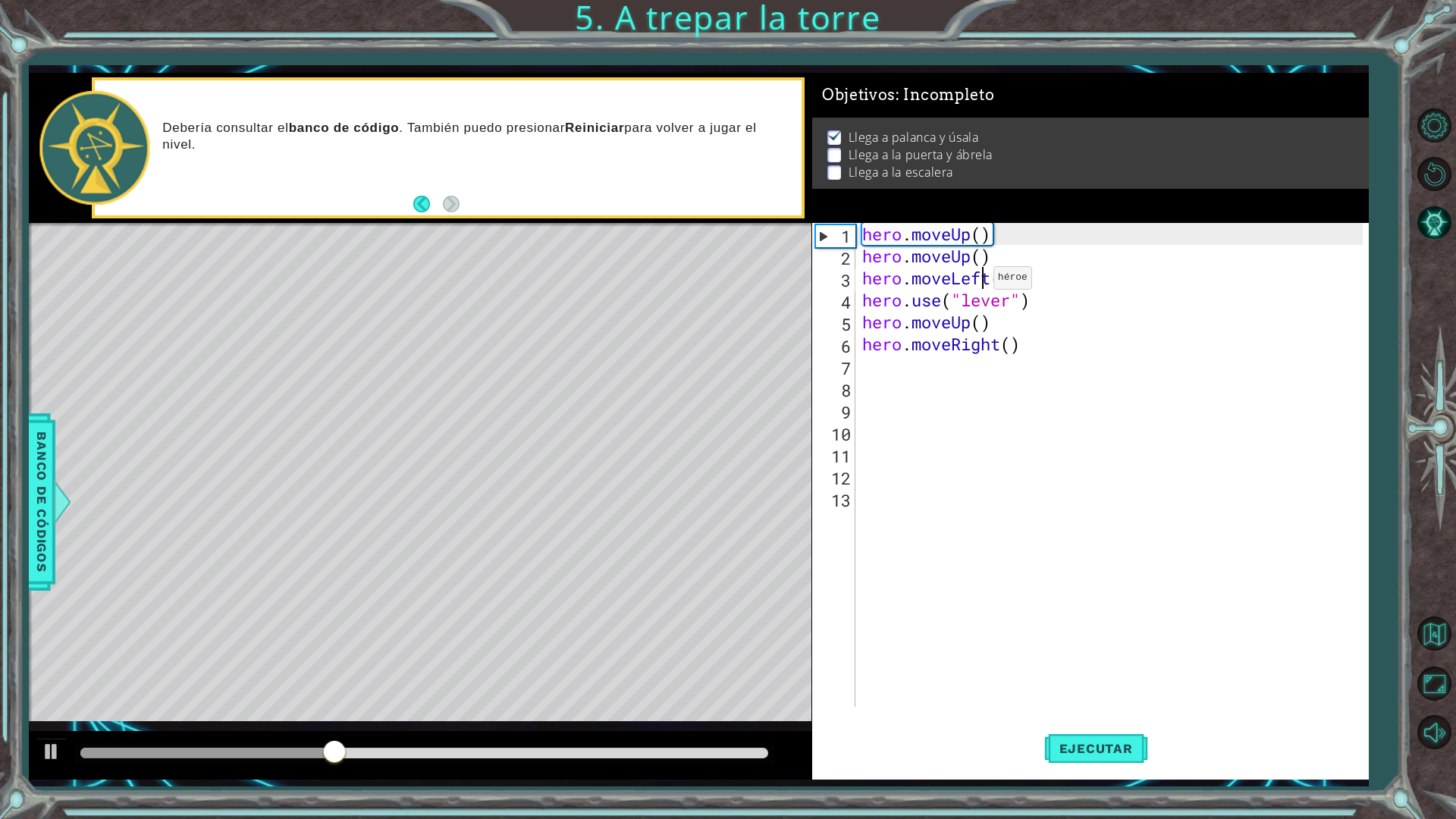
click at [980, 281] on div "hero . moveUp ( ) hero . moveUp ( ) hero . moveLeft ( ) hero . use ( "lever" ) …" at bounding box center [1115, 486] width 512 height 528
click at [1009, 249] on div "hero . moveUp ( ) hero . moveUp ( ) hero . moveLeft ( ) hero . use ( "lever" ) …" at bounding box center [1115, 486] width 512 height 528
click at [1017, 233] on div "hero . moveUp ( ) hero . moveUp ( ) hero . moveLeft ( ) hero . use ( "lever" ) …" at bounding box center [1115, 486] width 512 height 528
click at [1017, 350] on div "hero . moveUp ( ) hero . moveUp ( ) hero . moveLeft ( ) hero . use ( "lever" ) …" at bounding box center [1115, 486] width 512 height 528
type textarea "hero.moveRight()"
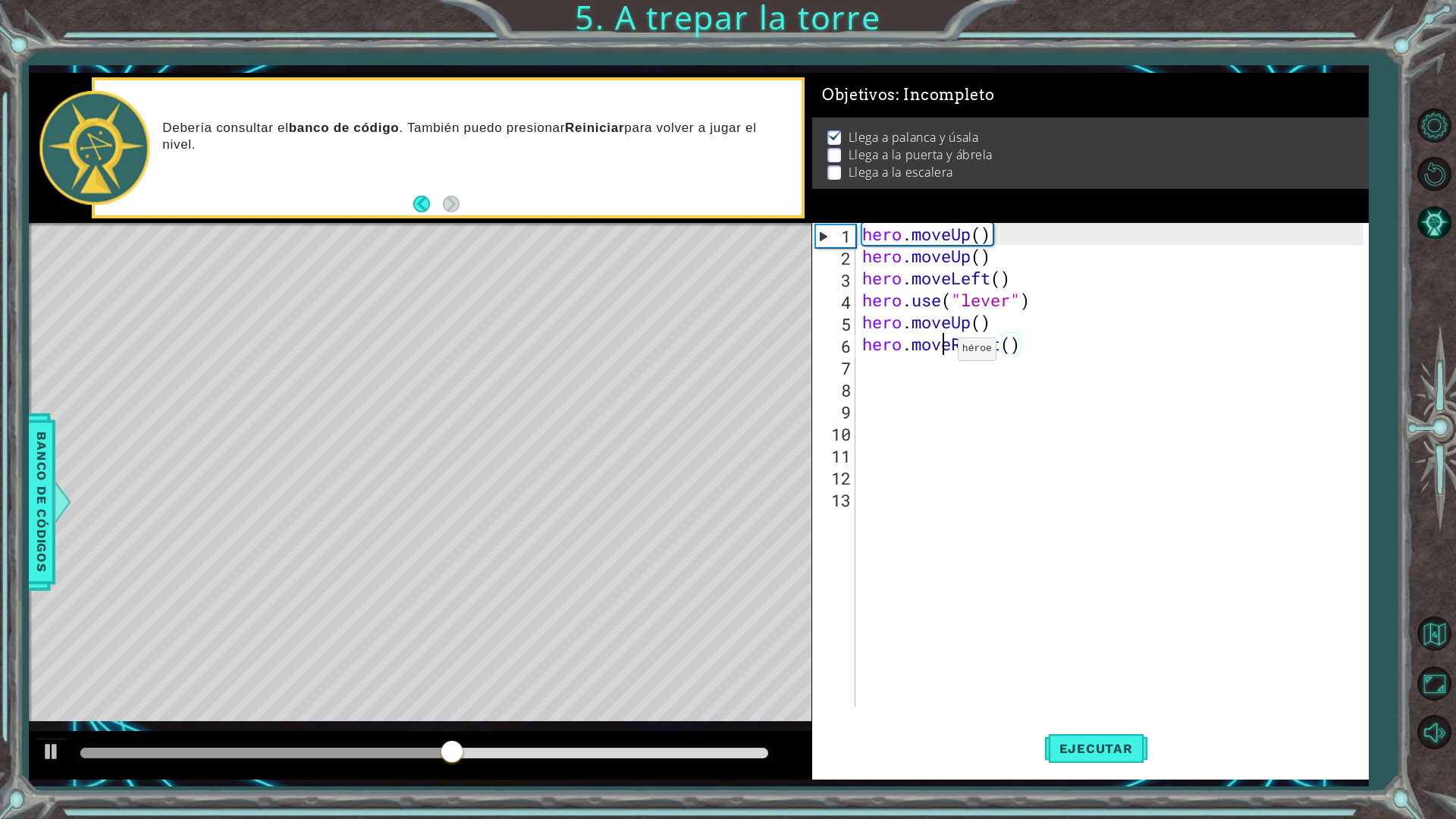
click at [944, 353] on div "hero . moveUp ( ) hero . moveUp ( ) hero . moveLeft ( ) hero . use ( "lever" ) …" at bounding box center [1115, 486] width 512 height 528
click at [933, 363] on div "hero . moveUp ( ) hero . moveUp ( ) hero . moveLeft ( ) hero . use ( "lever" ) …" at bounding box center [1115, 486] width 512 height 528
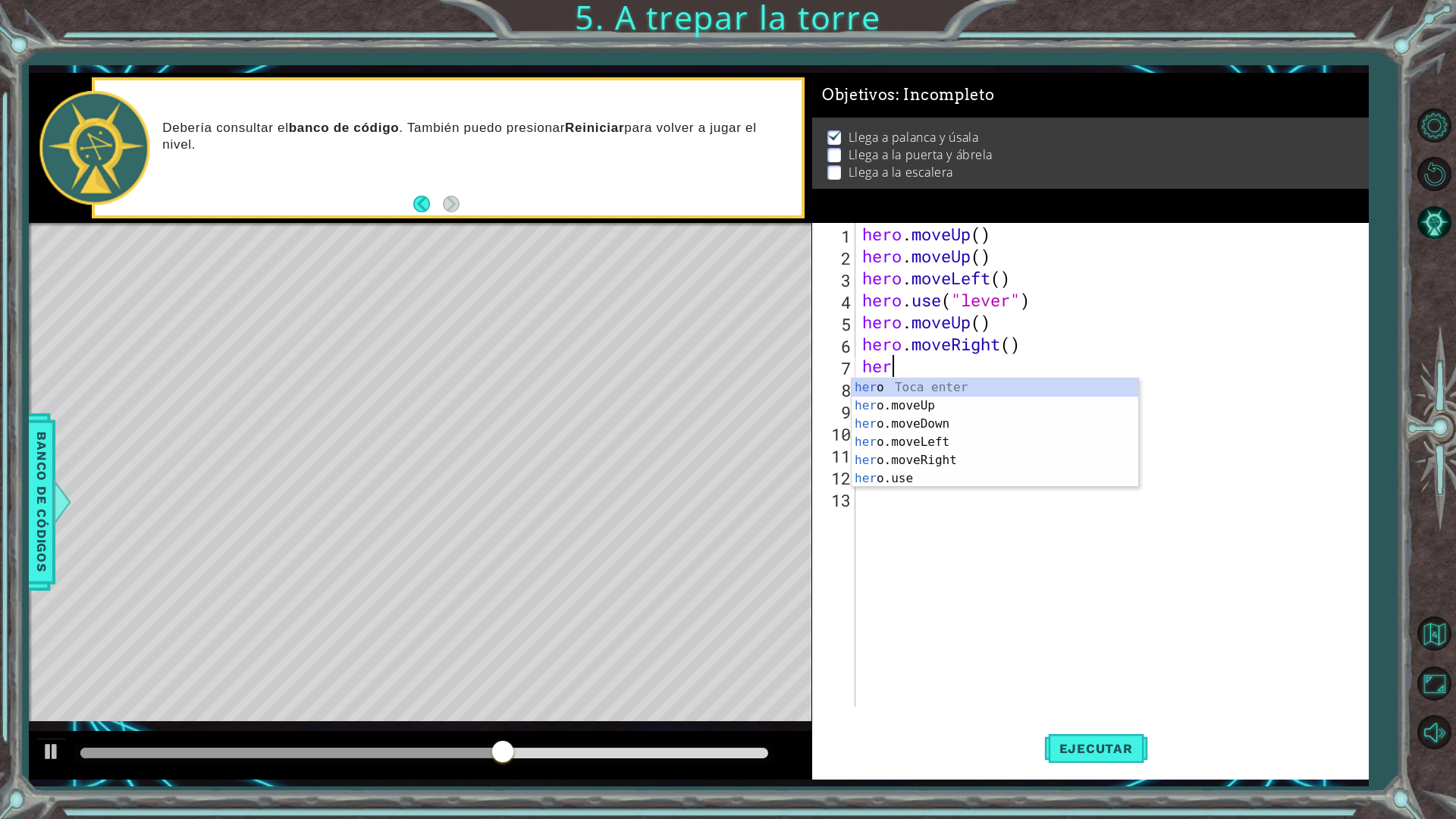
scroll to position [0, 1]
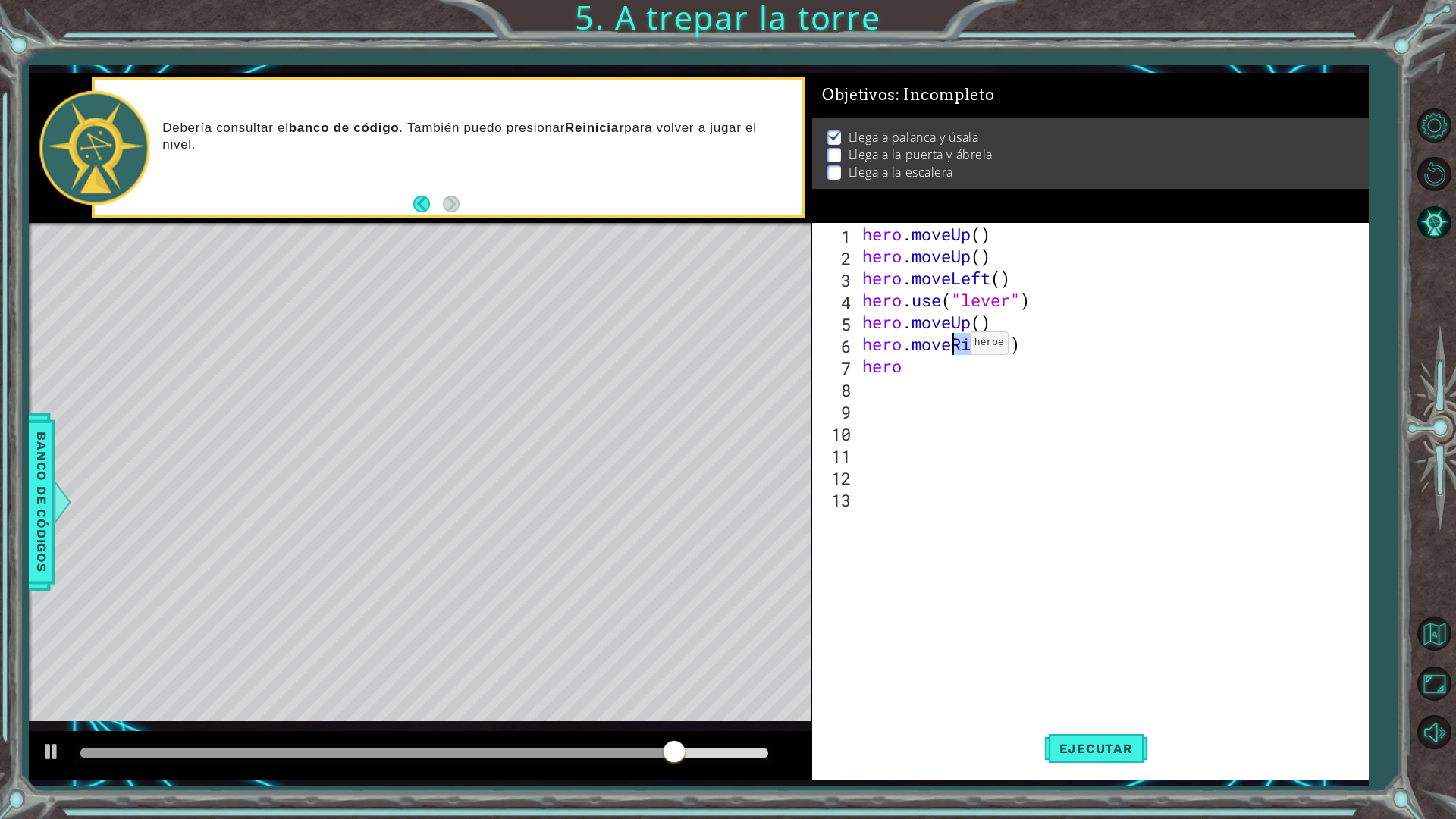
drag, startPoint x: 1001, startPoint y: 337, endPoint x: 957, endPoint y: 347, distance: 45.1
click at [957, 347] on div "hero . moveUp ( ) hero . moveUp ( ) hero . moveLeft ( ) hero . use ( "lever" ) …" at bounding box center [1115, 486] width 512 height 528
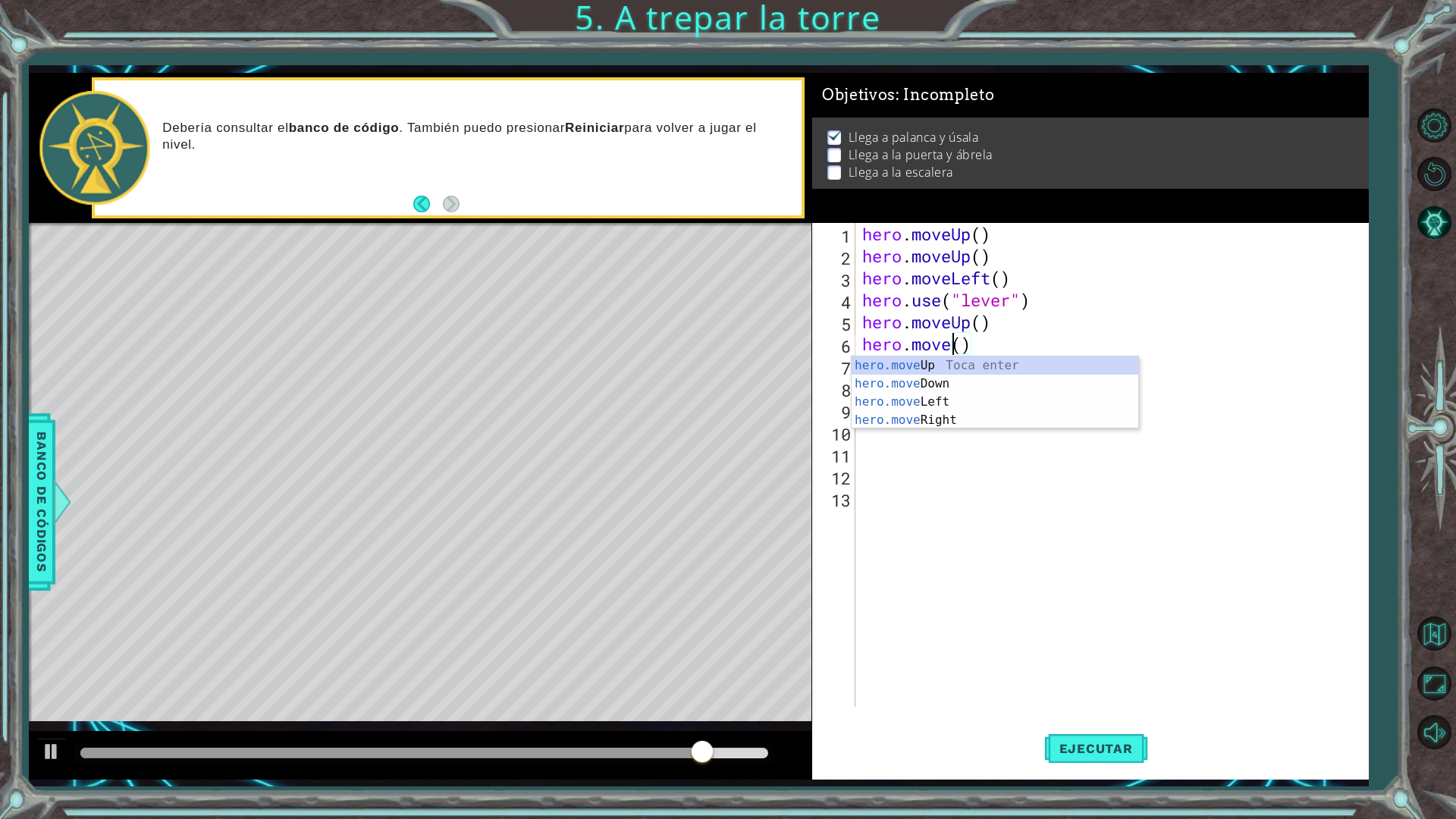
scroll to position [0, 4]
drag, startPoint x: 936, startPoint y: 362, endPoint x: 1067, endPoint y: 675, distance: 339.3
click at [941, 370] on div "hero.moveL eft Toca enter" at bounding box center [995, 383] width 286 height 55
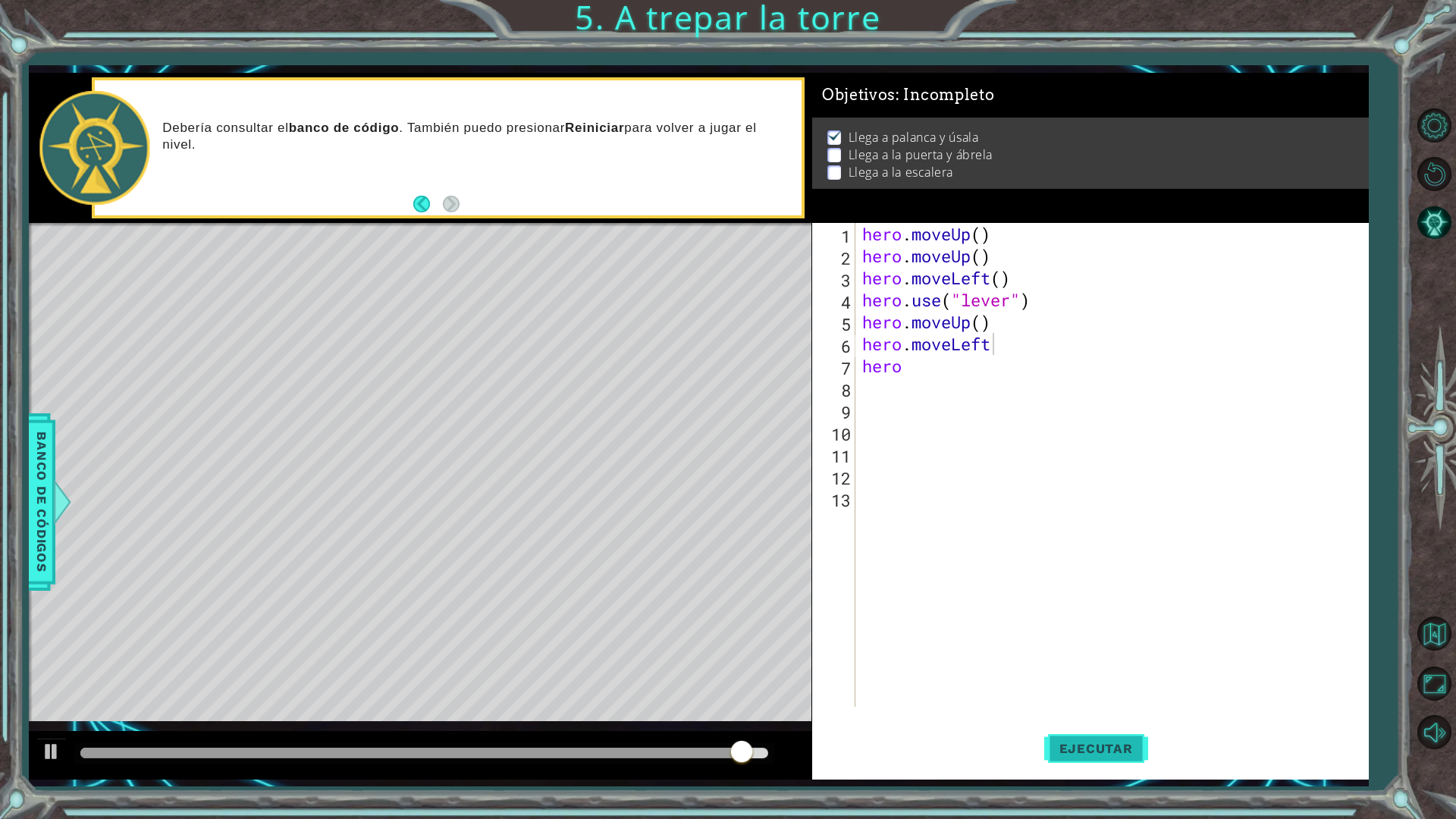
click at [1067, 716] on span "Ejecutar" at bounding box center [1096, 748] width 104 height 15
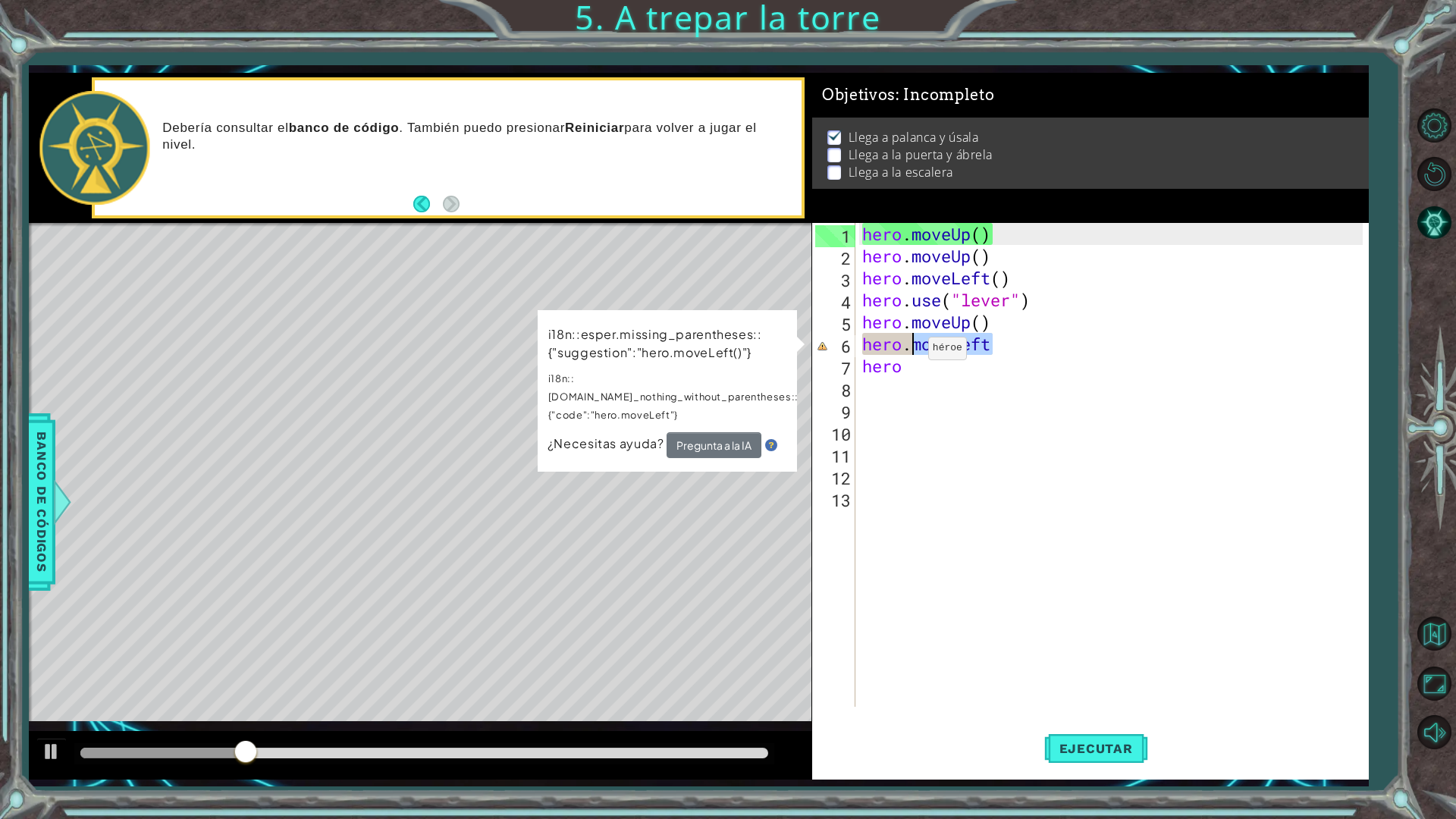
drag, startPoint x: 1006, startPoint y: 348, endPoint x: 915, endPoint y: 352, distance: 91.1
click at [915, 352] on div "hero . moveUp ( ) hero . moveUp ( ) hero . moveLeft ( ) hero . use ( "lever" ) …" at bounding box center [1115, 486] width 512 height 528
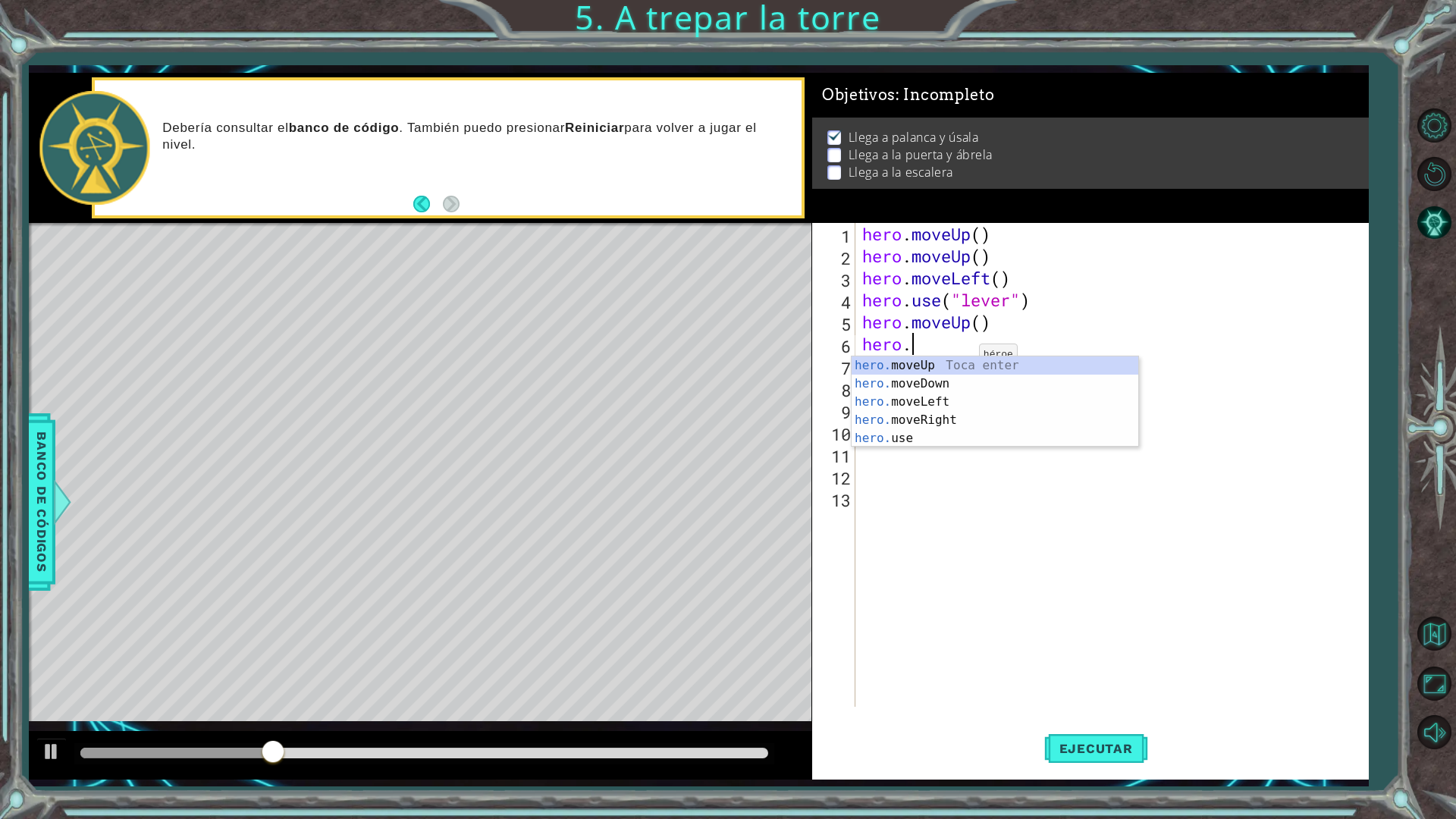
type textarea "hero.U"
click at [949, 386] on div "hero.u se Toca enter hero. move U p Toca enter" at bounding box center [995, 392] width 286 height 73
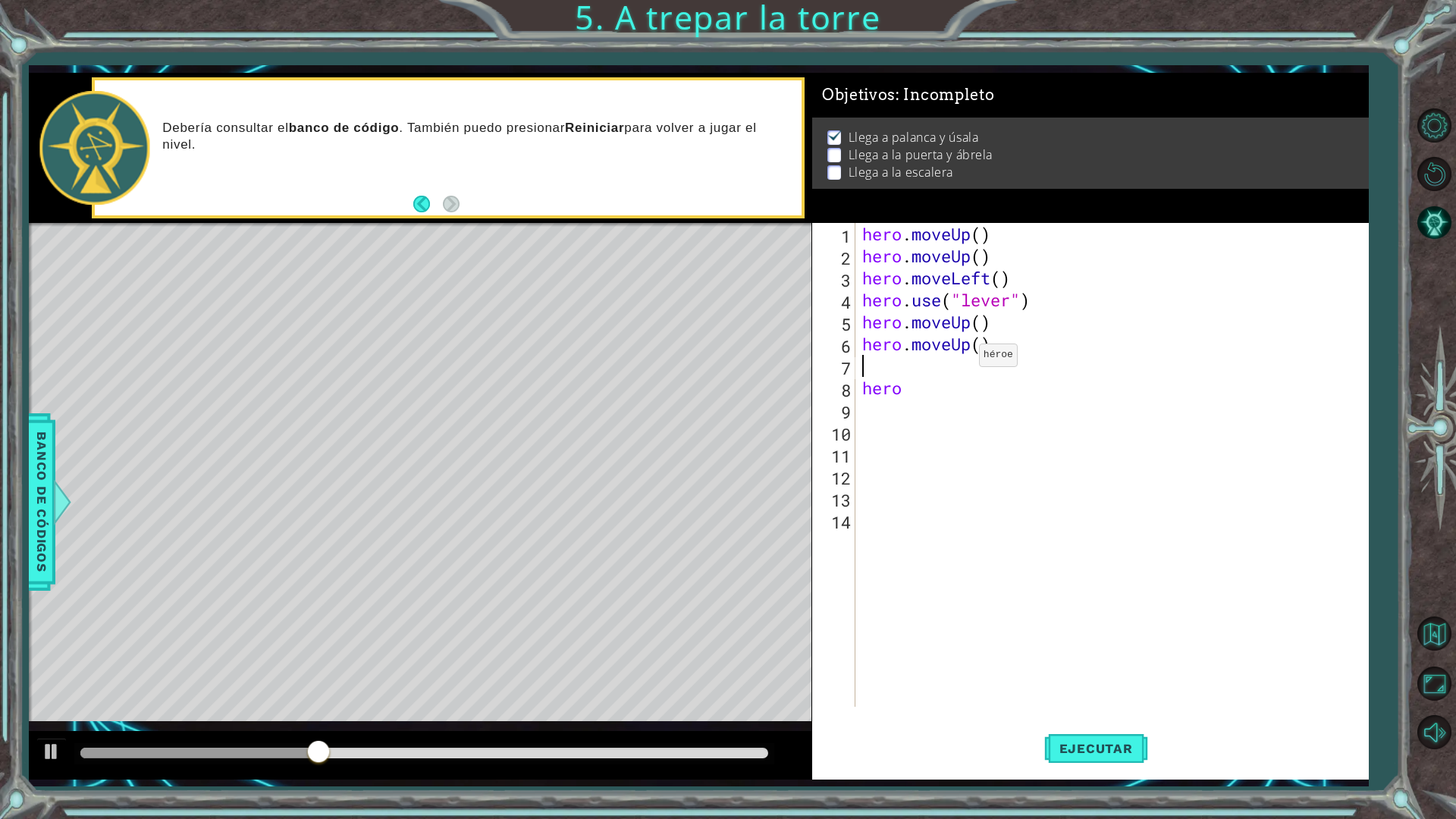
scroll to position [0, 0]
drag, startPoint x: 921, startPoint y: 379, endPoint x: 867, endPoint y: 377, distance: 54.0
click at [867, 377] on div "hero . moveUp ( ) hero . moveUp ( ) hero . moveLeft ( ) hero . use ( "lever" ) …" at bounding box center [1115, 486] width 512 height 528
type textarea "hero"
click at [1111, 716] on button "Ejecutar" at bounding box center [1096, 748] width 104 height 55
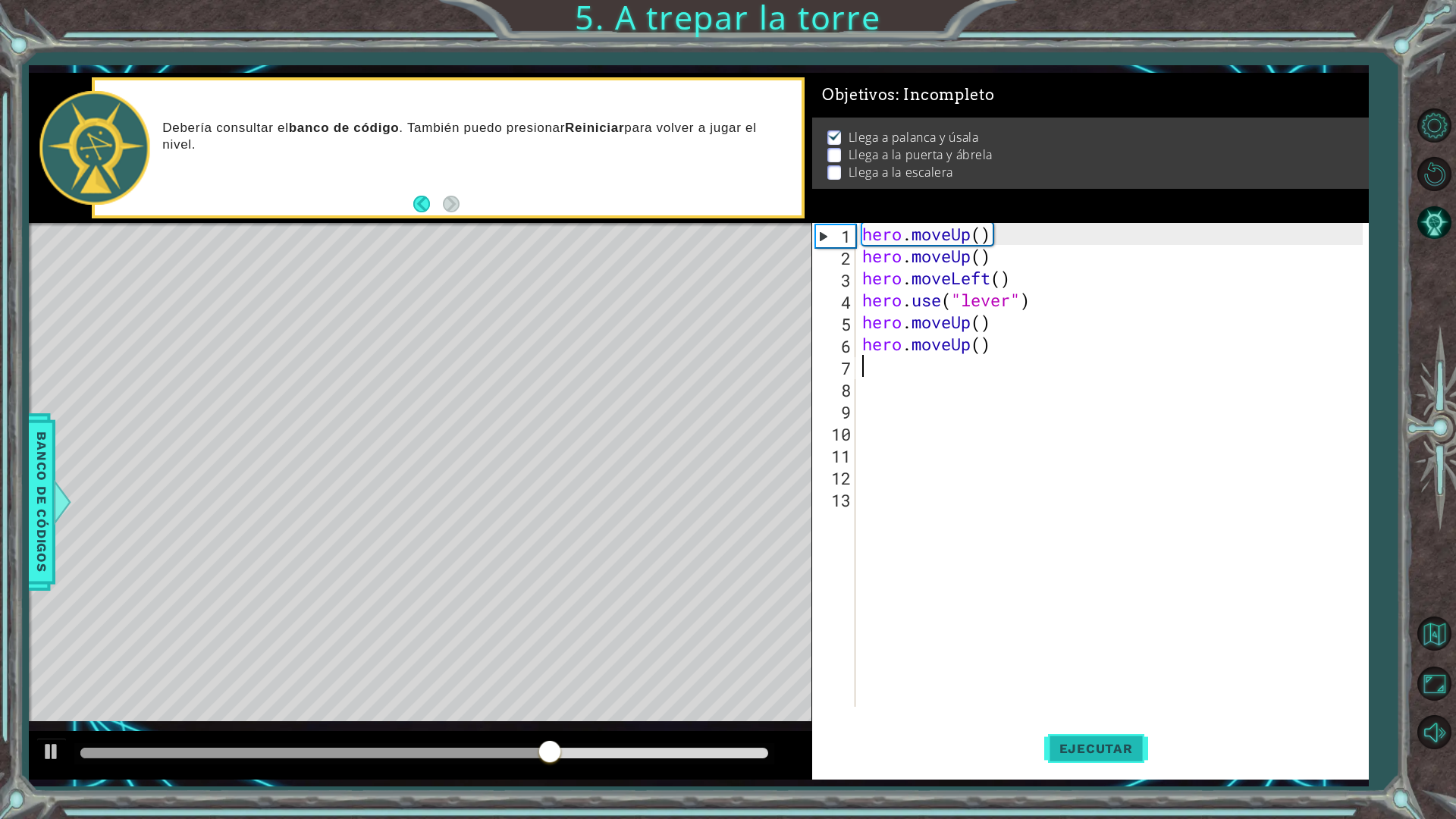
click at [1096, 716] on span "Ejecutar" at bounding box center [1096, 748] width 104 height 15
click at [1004, 348] on div "hero . moveUp ( ) hero . moveUp ( ) hero . moveLeft ( ) hero . use ( "lever" ) …" at bounding box center [1115, 486] width 512 height 528
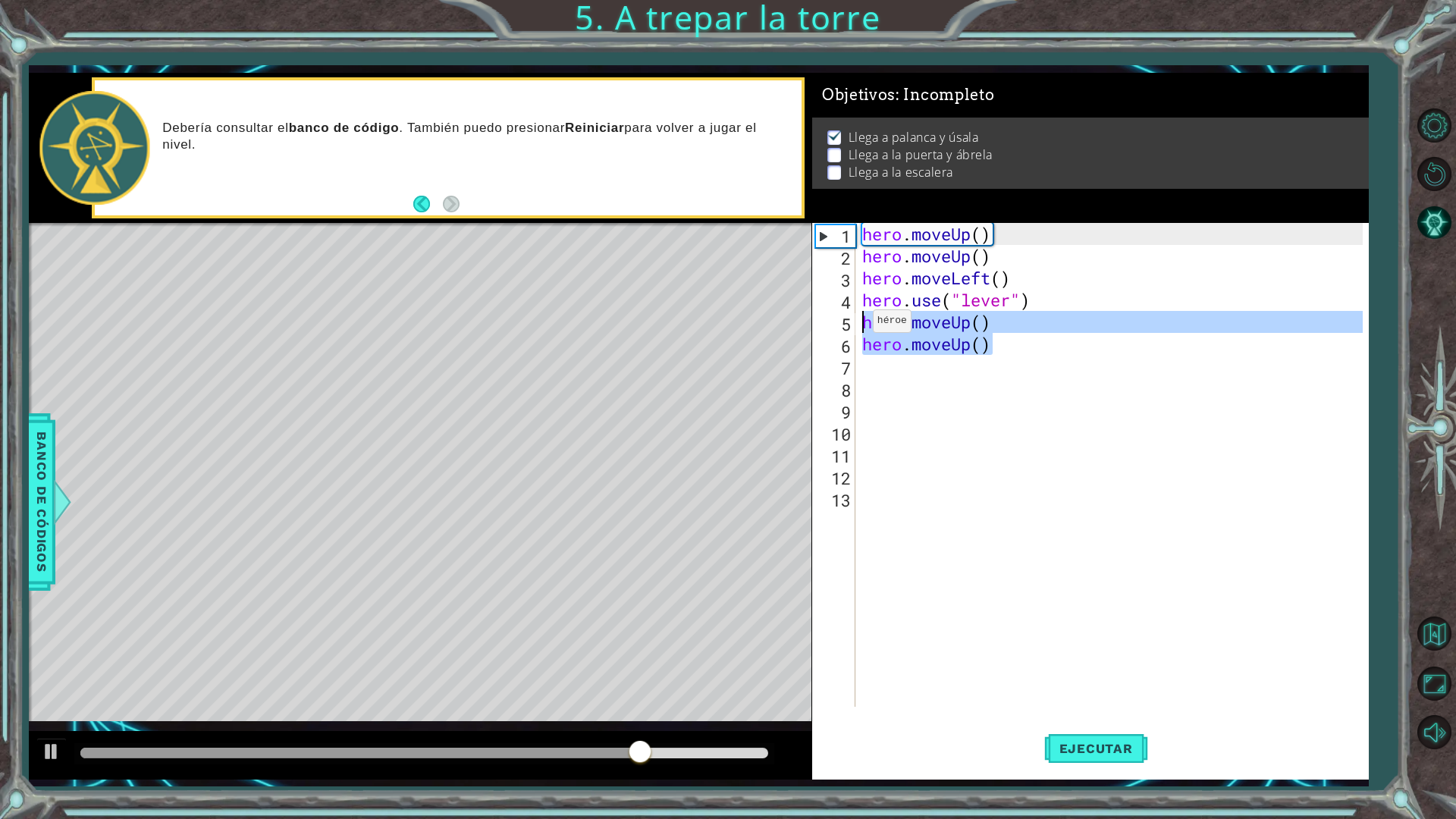
drag, startPoint x: 1004, startPoint y: 348, endPoint x: 875, endPoint y: 328, distance: 130.5
click at [862, 324] on div "hero . moveUp ( ) hero . moveUp ( ) hero . moveLeft ( ) hero . use ( "lever" ) …" at bounding box center [1115, 486] width 512 height 528
type textarea "hero.moveUp() hero.moveUp()"
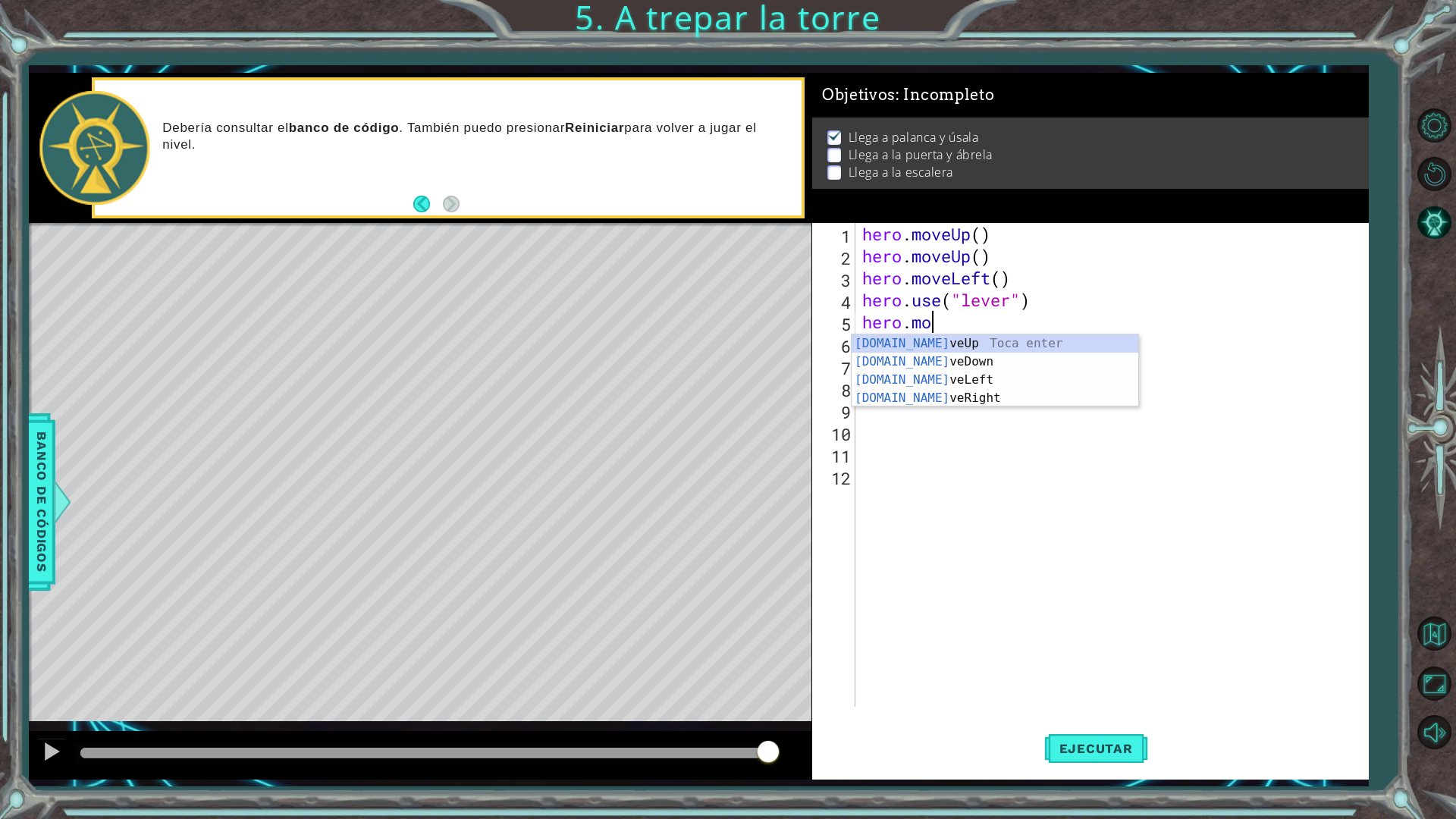
scroll to position [0, 3]
type textarea "hero.move"
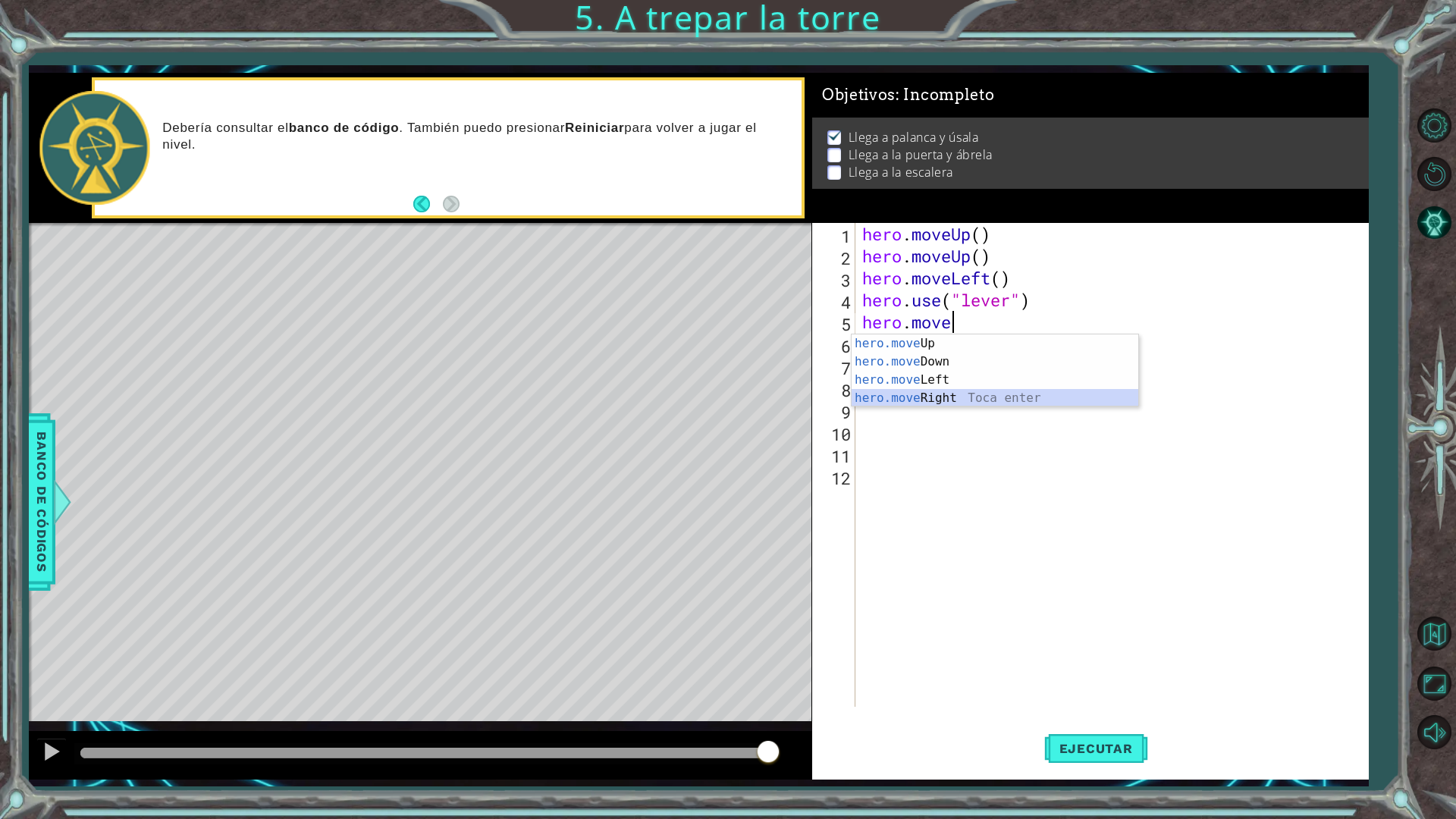
click at [1042, 405] on div "hero.move Up Toca enter hero.move Down Toca enter hero.move Left Toca enter her…" at bounding box center [995, 389] width 286 height 109
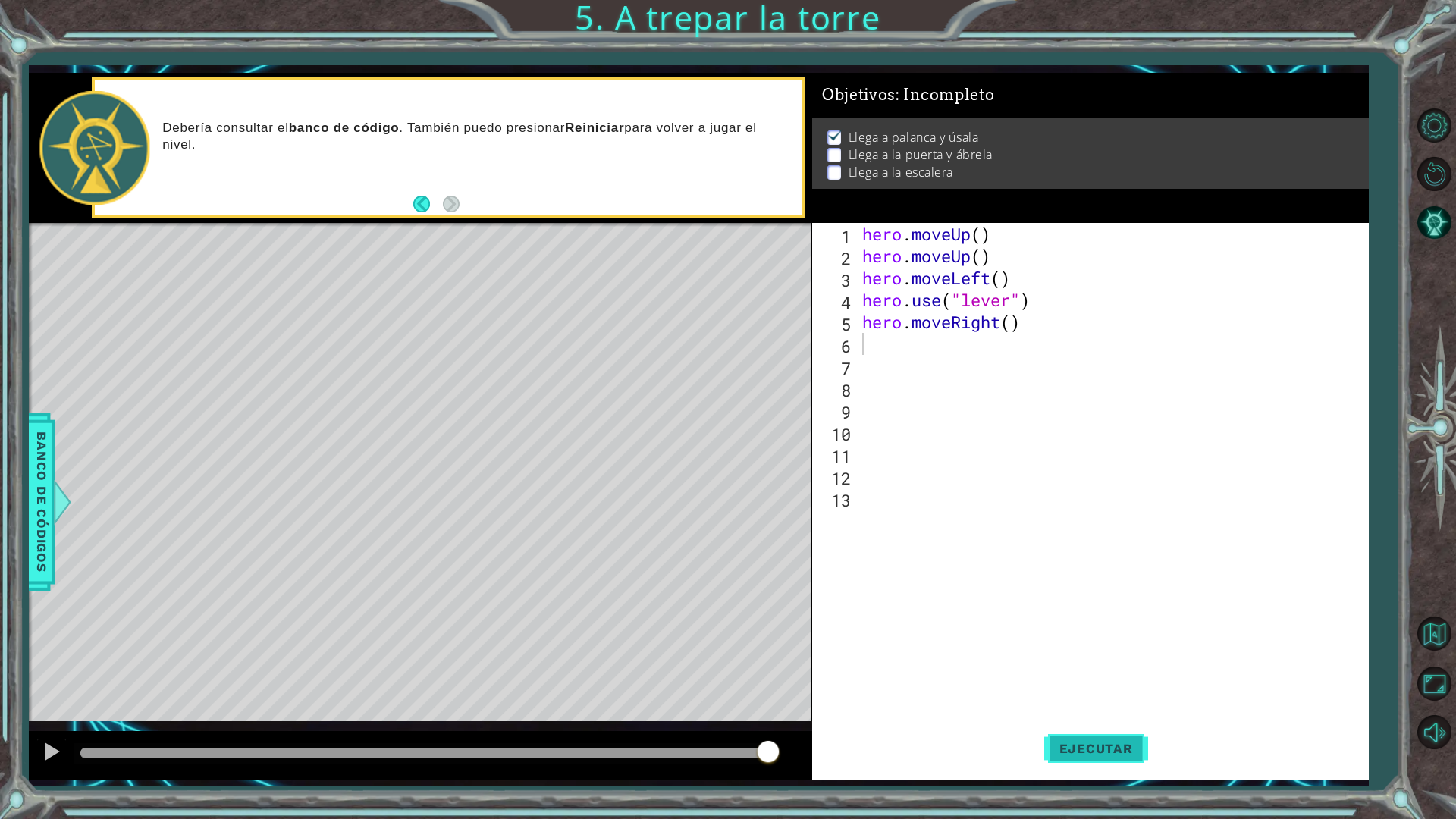
click at [1107, 716] on span "Ejecutar" at bounding box center [1096, 748] width 104 height 15
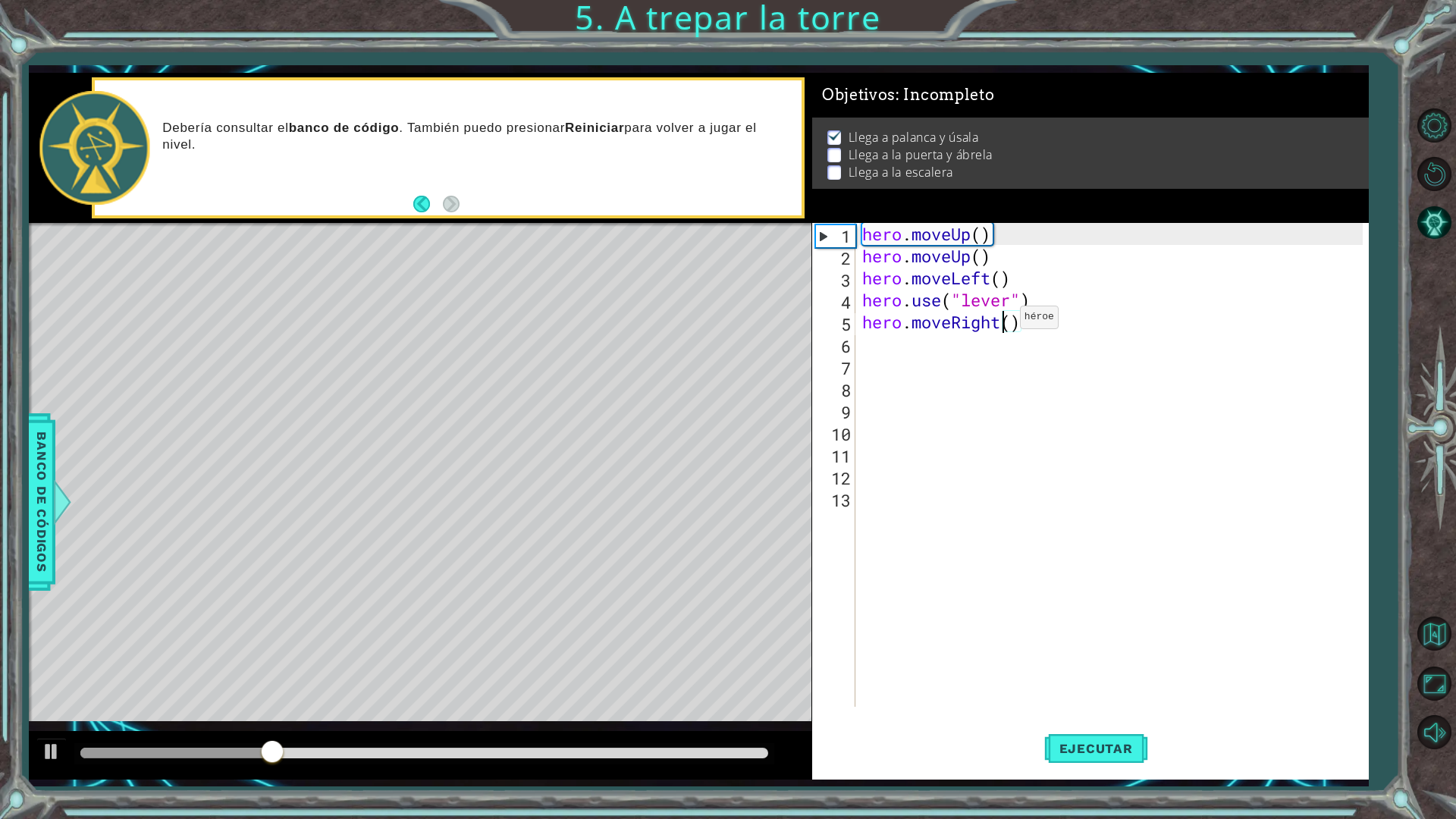
click at [1007, 321] on div "hero . moveUp ( ) hero . moveUp ( ) hero . moveLeft ( ) hero . use ( "lever" ) …" at bounding box center [1115, 486] width 512 height 528
click at [1009, 321] on div "hero . moveUp ( ) hero . moveUp ( ) hero . moveLeft ( ) hero . use ( "lever" ) …" at bounding box center [1115, 486] width 512 height 528
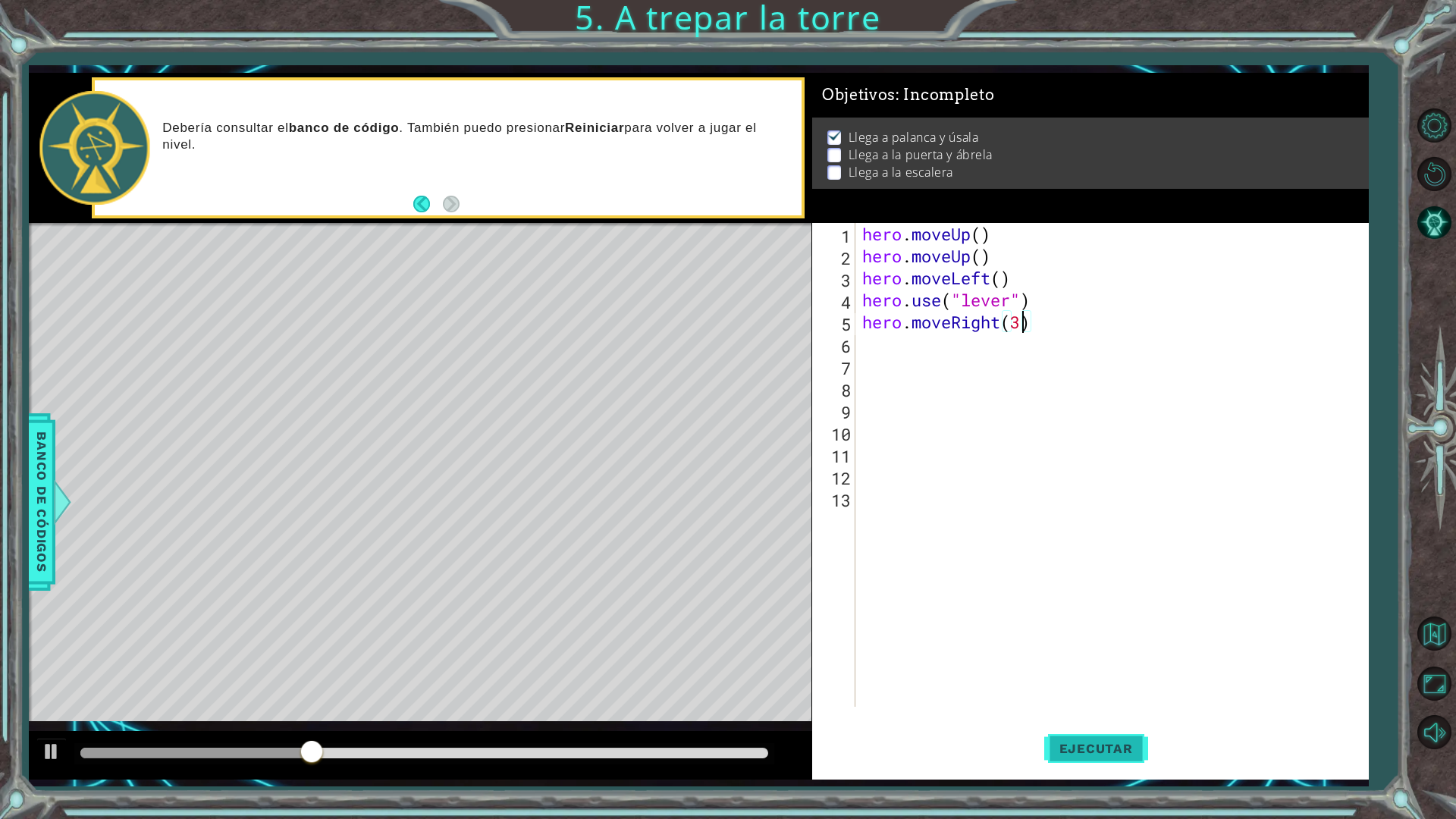
type textarea "hero.moveRight(3)"
click at [1096, 716] on span "Ejecutar" at bounding box center [1096, 748] width 104 height 15
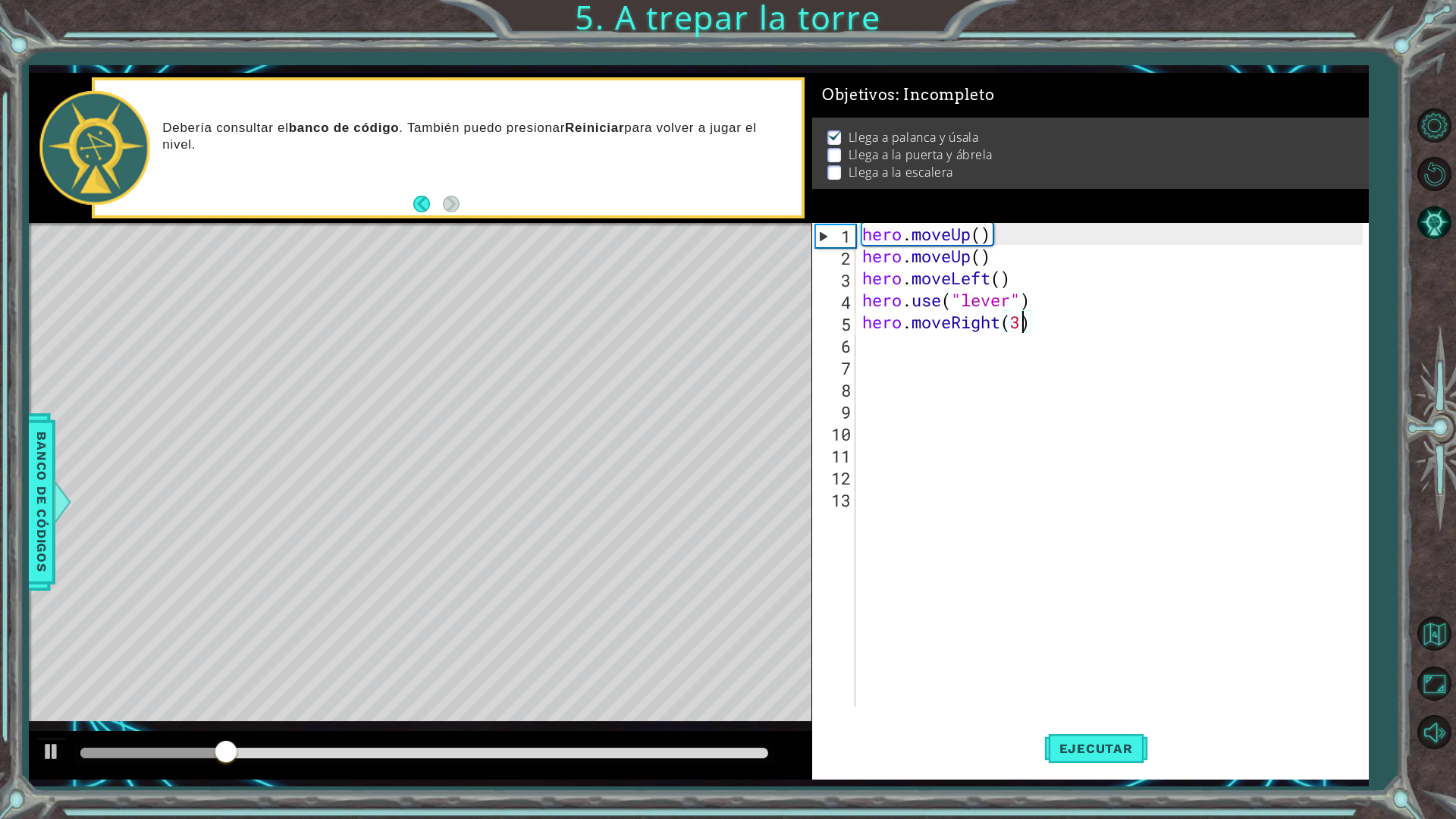
click at [891, 335] on div "hero . moveUp ( ) hero . moveUp ( ) hero . moveLeft ( ) hero . use ( "lever" ) …" at bounding box center [1115, 486] width 512 height 528
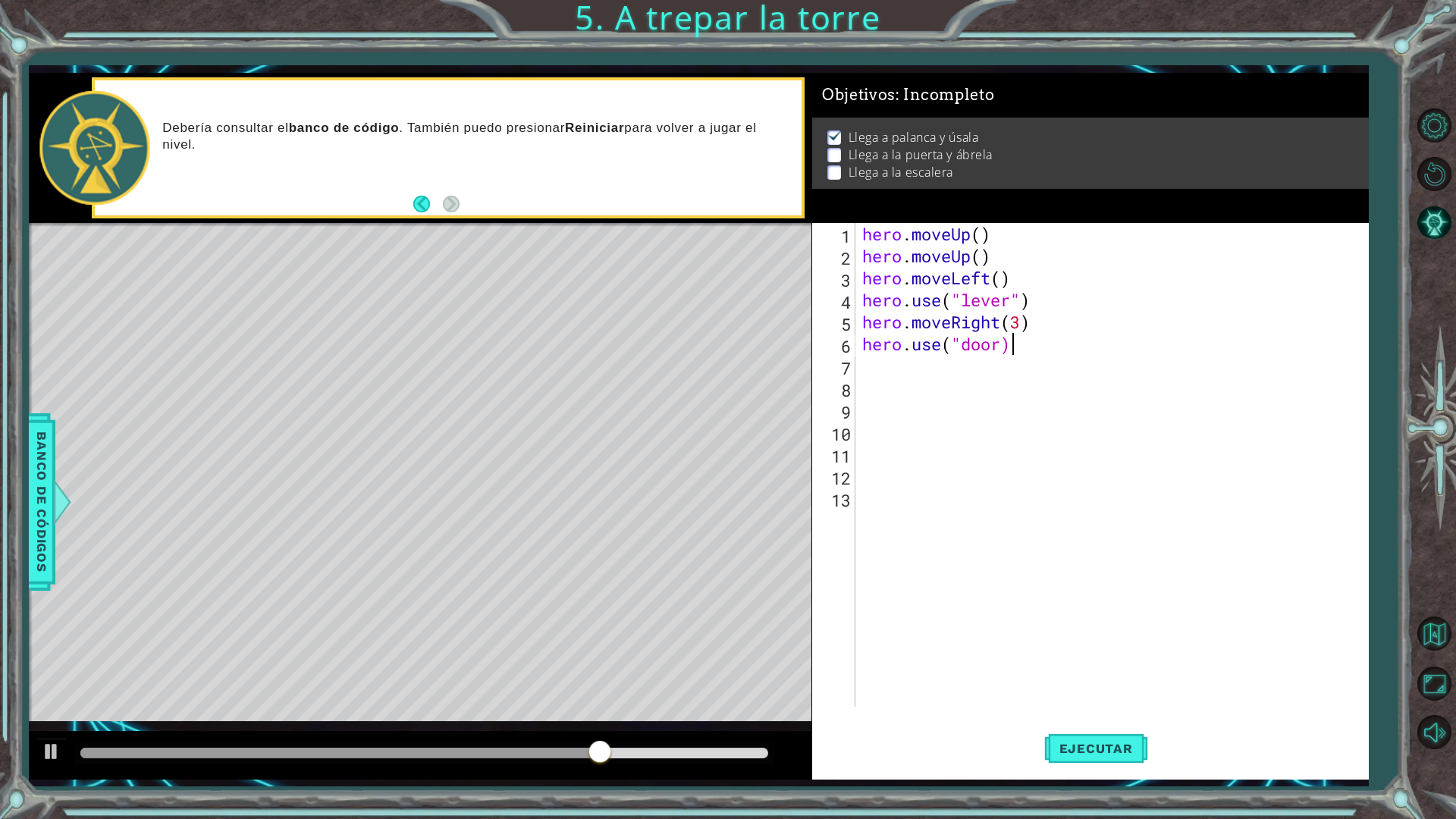
scroll to position [0, 6]
click at [1003, 353] on div "hero . moveUp ( ) hero . moveUp ( ) hero . moveLeft ( ) hero . use ( "lever" ) …" at bounding box center [1115, 486] width 512 height 528
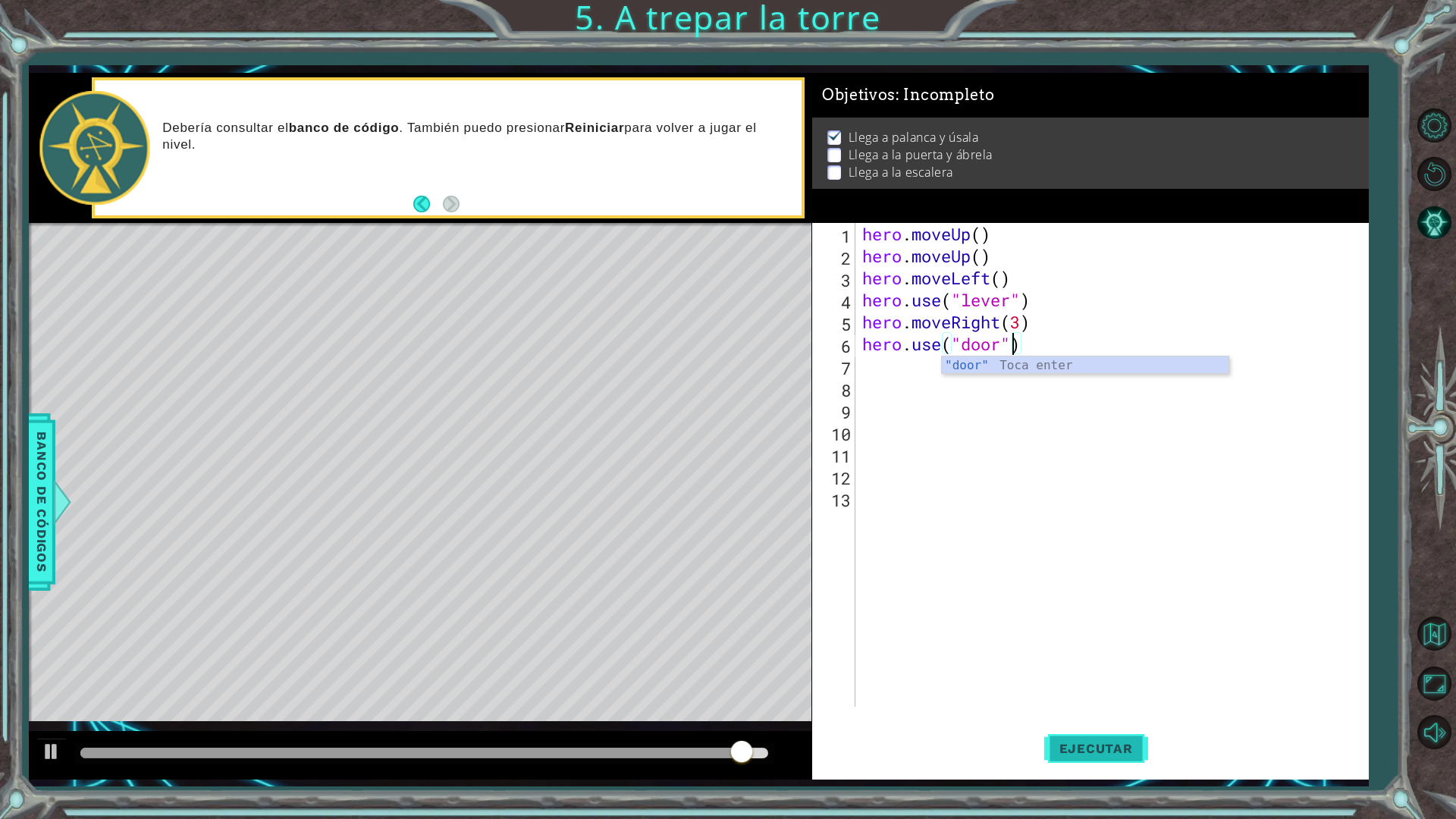
type textarea "hero.use("door")"
click at [1128, 716] on button "Ejecutar" at bounding box center [1096, 748] width 104 height 55
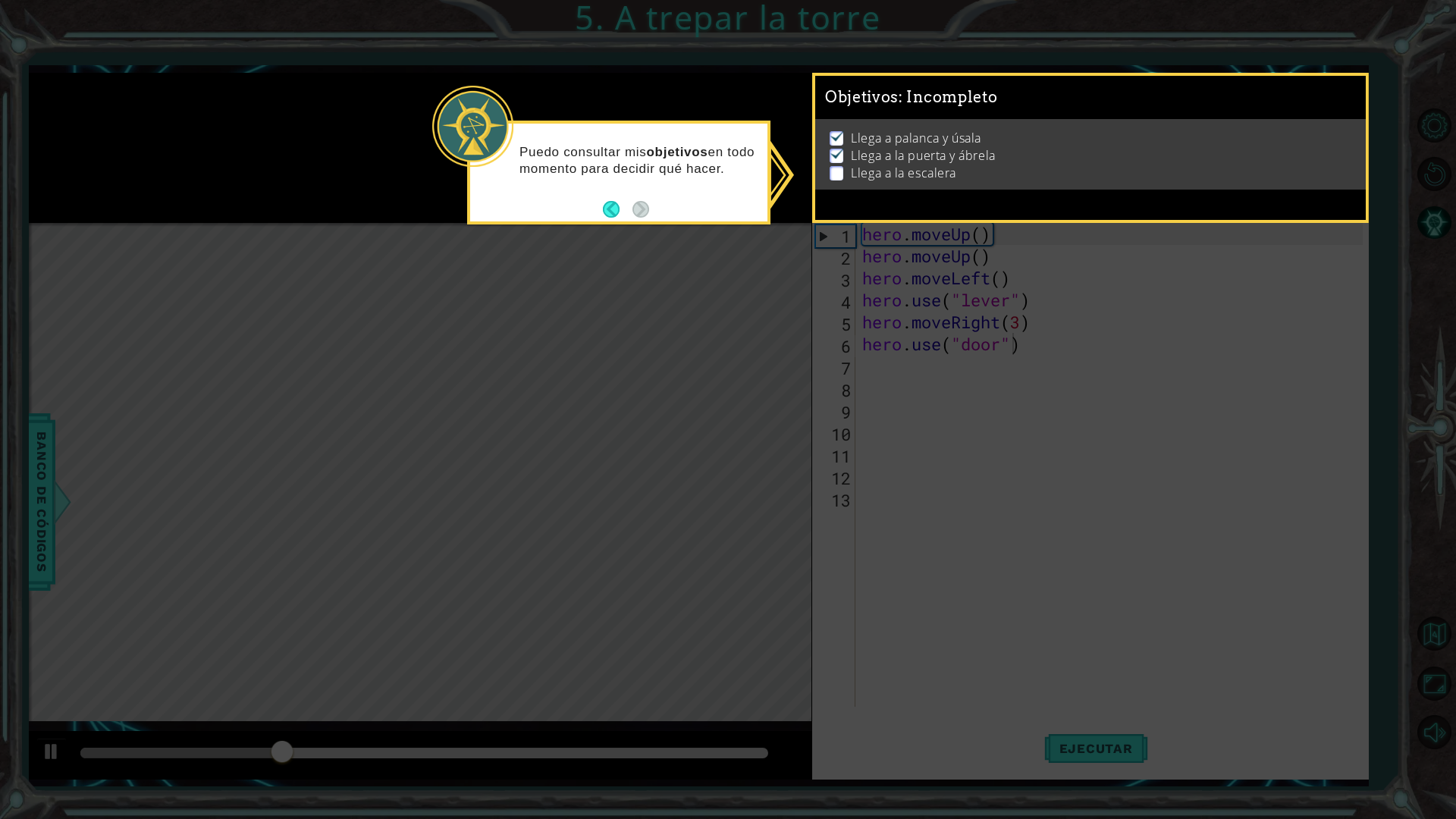
click at [699, 363] on icon at bounding box center [728, 409] width 1456 height 819
click at [833, 150] on img at bounding box center [838, 153] width 15 height 12
click at [618, 212] on button "Back" at bounding box center [618, 209] width 29 height 17
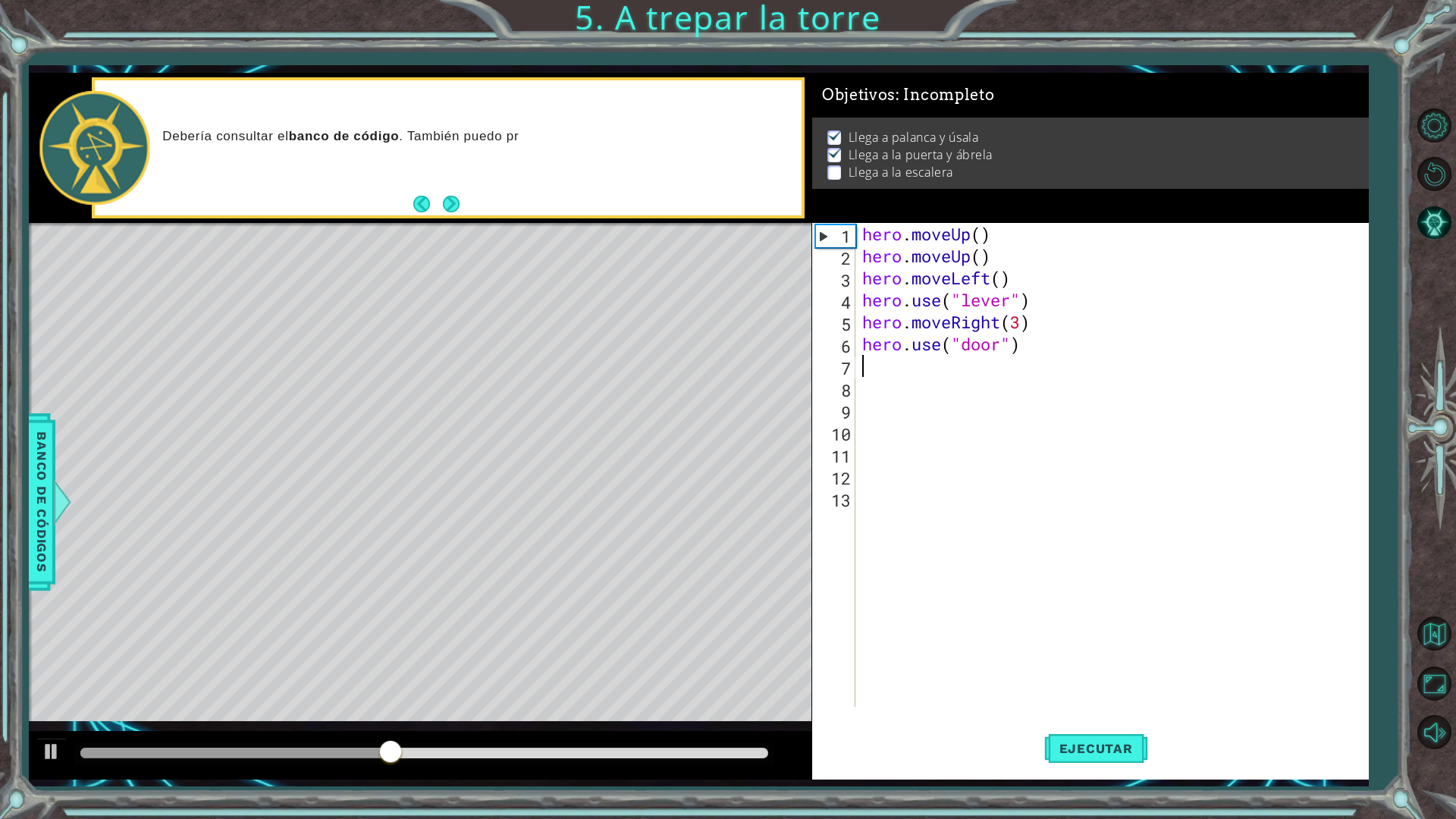
drag, startPoint x: 1047, startPoint y: 369, endPoint x: 1040, endPoint y: 389, distance: 21.2
click at [1045, 373] on div "hero . moveUp ( ) hero . moveUp ( ) hero . moveLeft ( ) hero . use ( "lever" ) …" at bounding box center [1115, 486] width 512 height 528
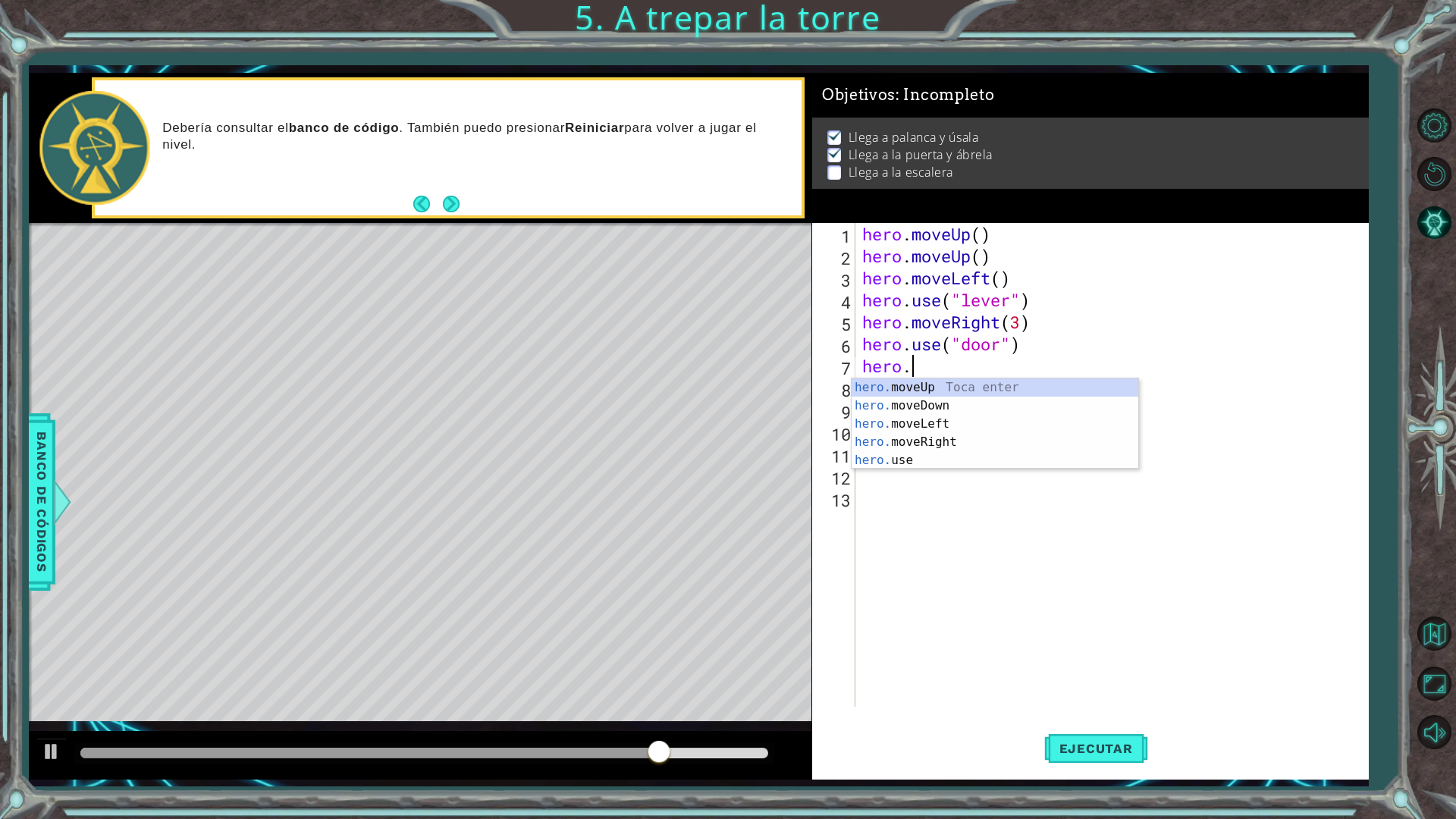
scroll to position [0, 2]
type textarea "hero.move"
click at [1043, 385] on div "hero.move Up Toca enter hero.move Down Toca enter hero.move Left Toca enter her…" at bounding box center [995, 433] width 286 height 109
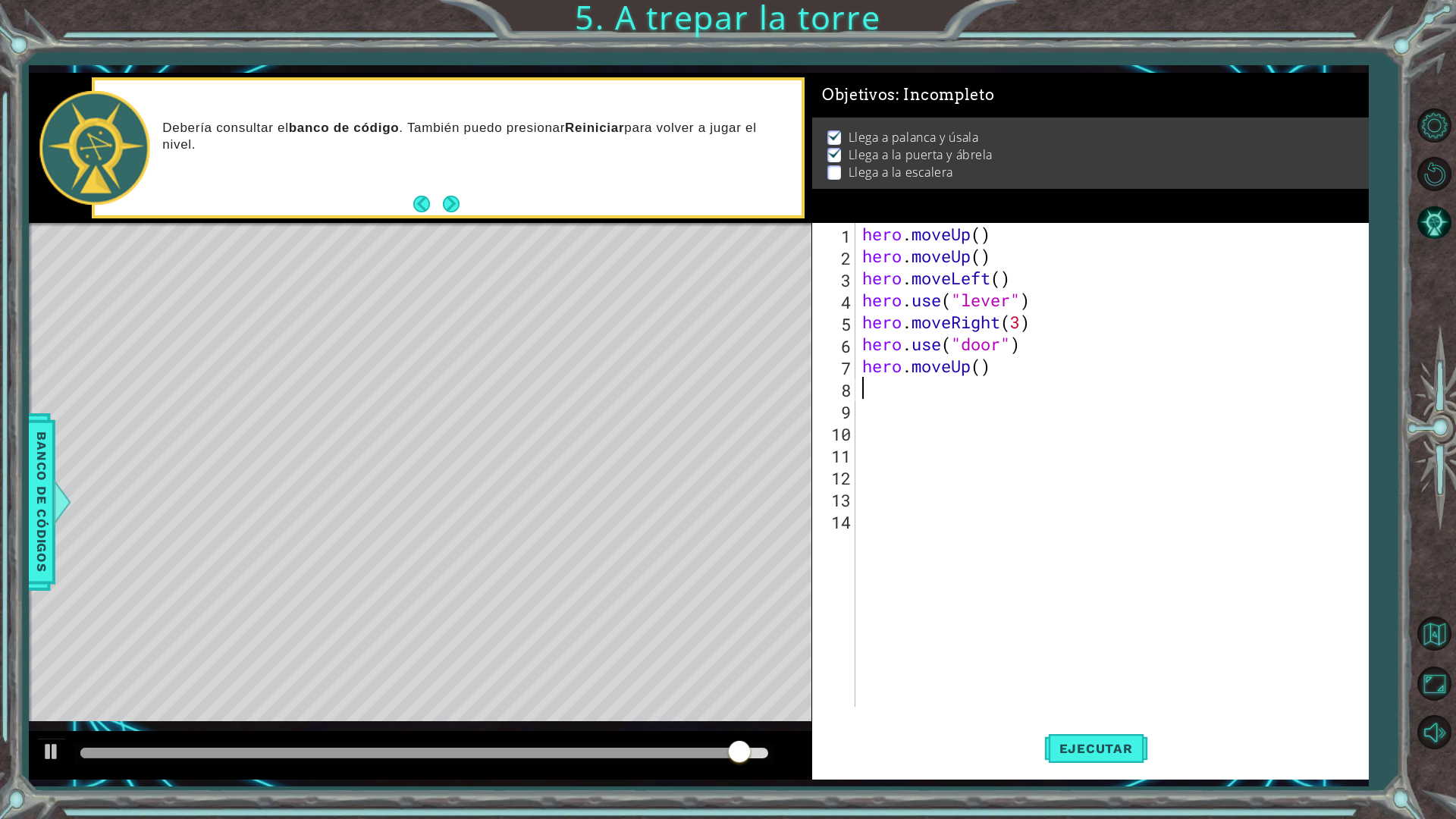
scroll to position [0, 0]
click at [979, 360] on div "hero . moveUp ( ) hero . moveUp ( ) hero . moveLeft ( ) hero . use ( "lever" ) …" at bounding box center [1115, 486] width 512 height 528
type textarea "hero.moveUp(2)"
click at [1118, 716] on span "Ejecutar" at bounding box center [1096, 748] width 104 height 15
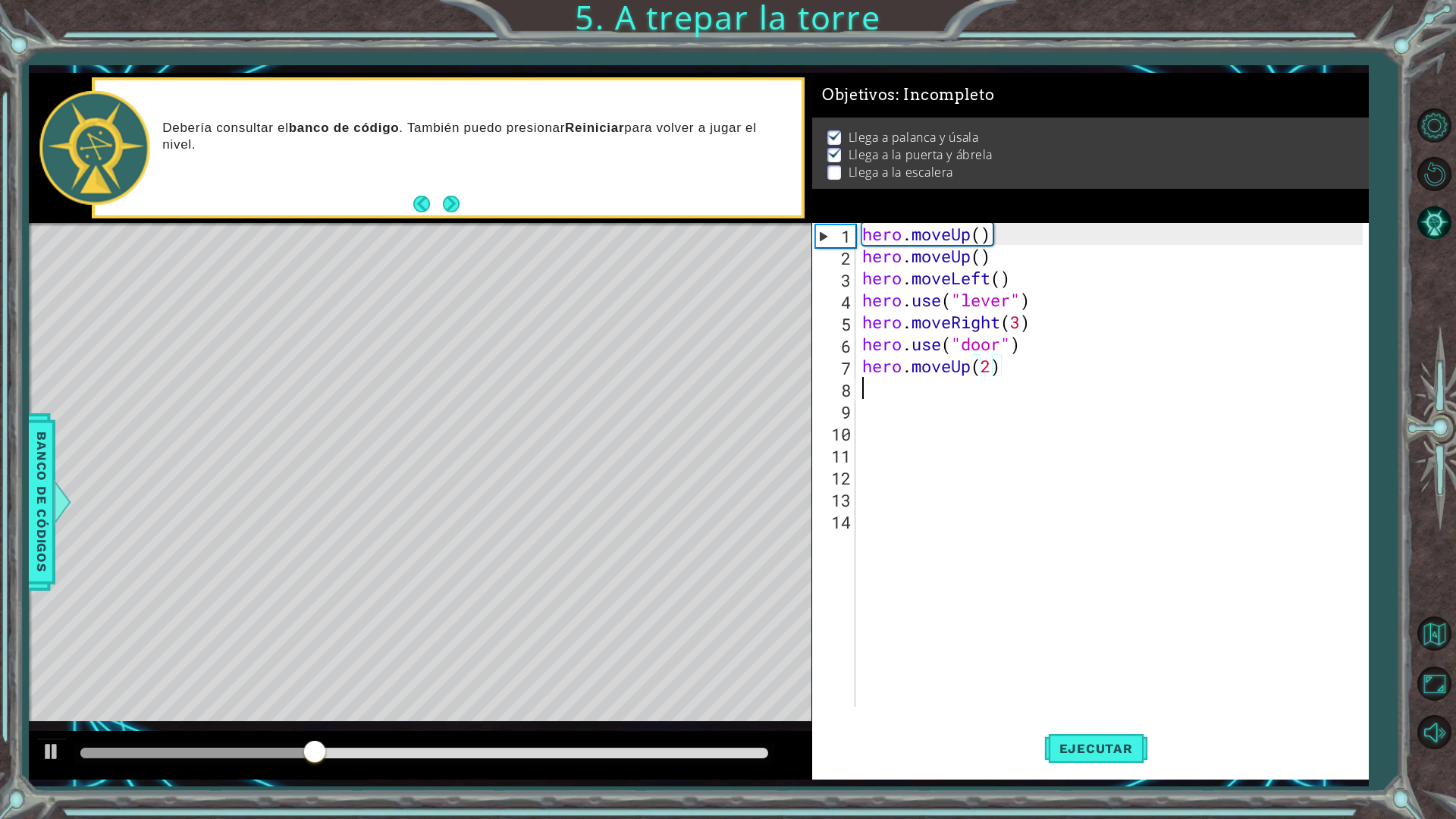
click at [897, 396] on div "hero . moveUp ( ) hero . moveUp ( ) hero . moveLeft ( ) hero . use ( "lever" ) …" at bounding box center [1115, 486] width 512 height 528
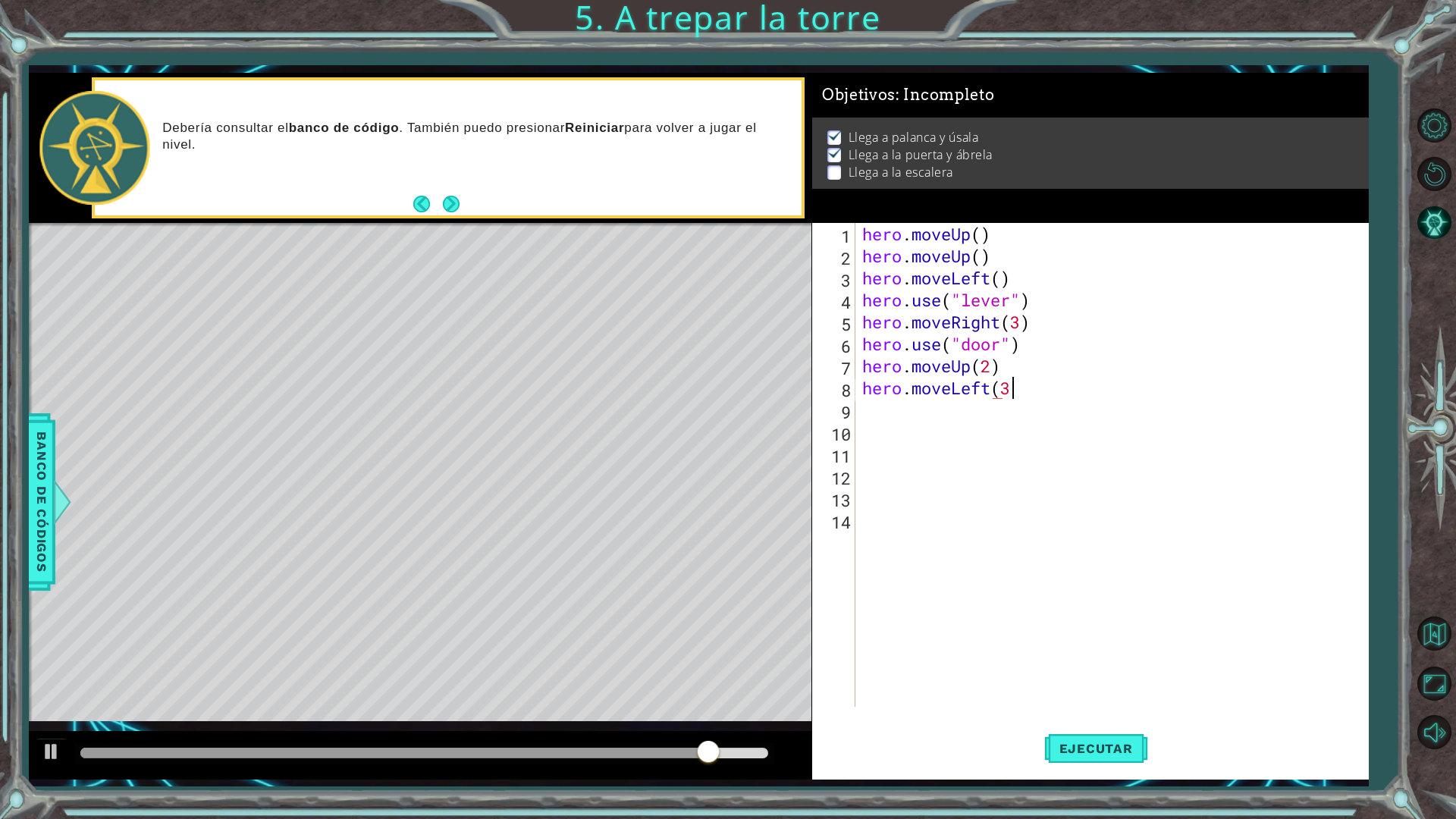
scroll to position [0, 6]
type textarea "hero.moveLeft(3)"
click at [1101, 716] on span "Ejecutar" at bounding box center [1096, 748] width 104 height 15
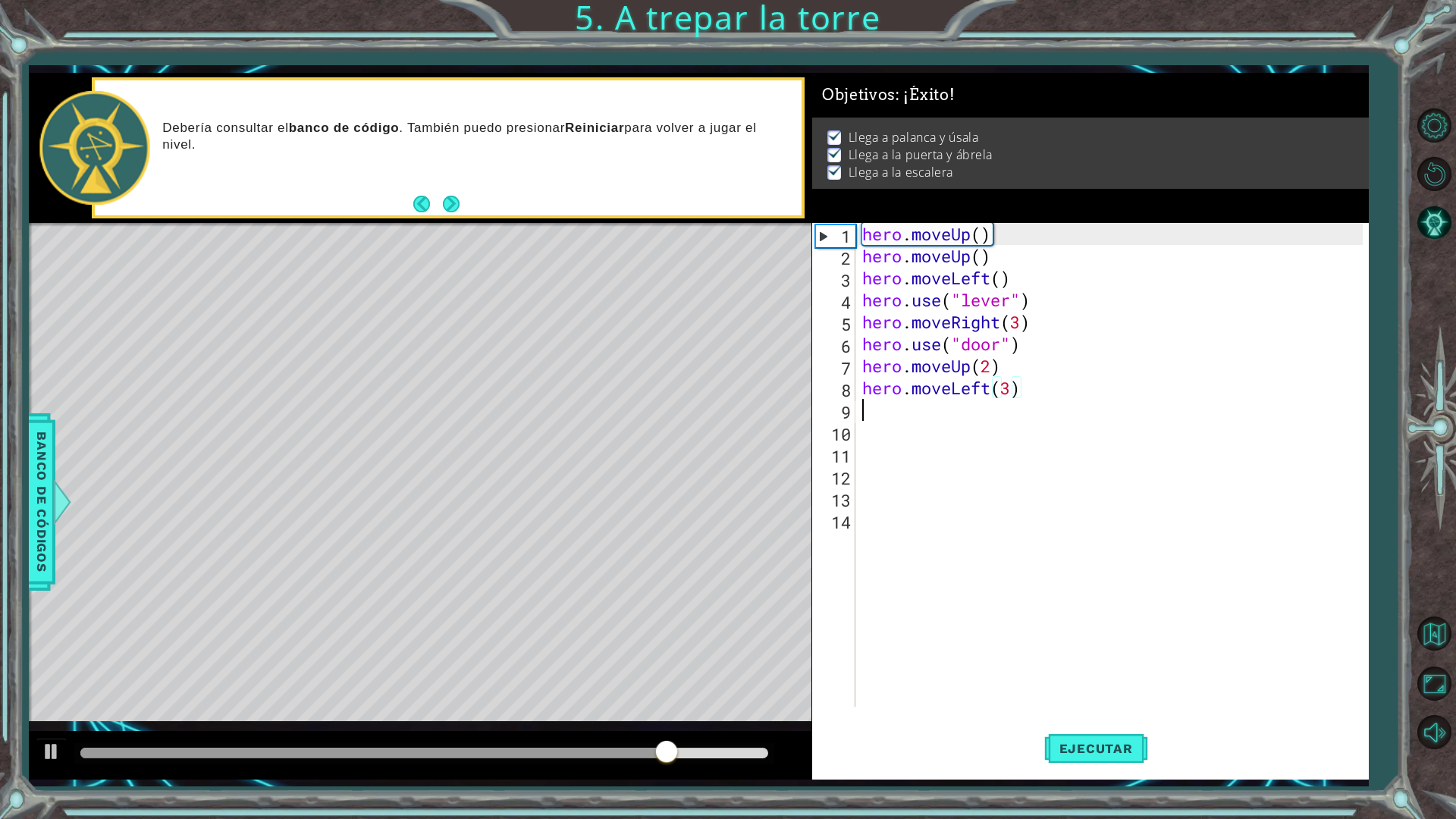
click at [901, 417] on div "hero . moveUp ( ) hero . moveUp ( ) hero . moveLeft ( ) hero . use ( "lever" ) …" at bounding box center [1115, 486] width 512 height 528
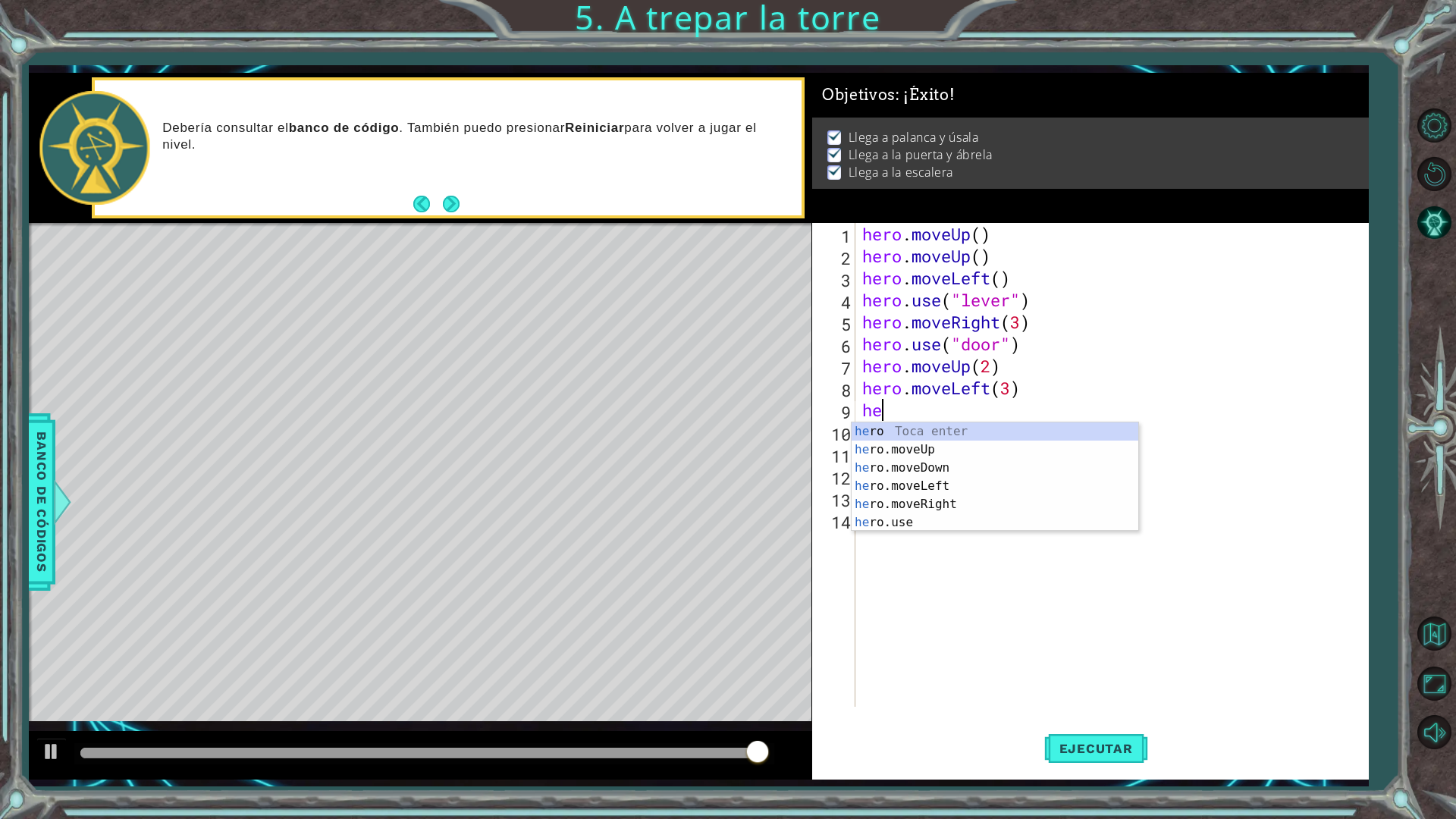
type textarea "he"
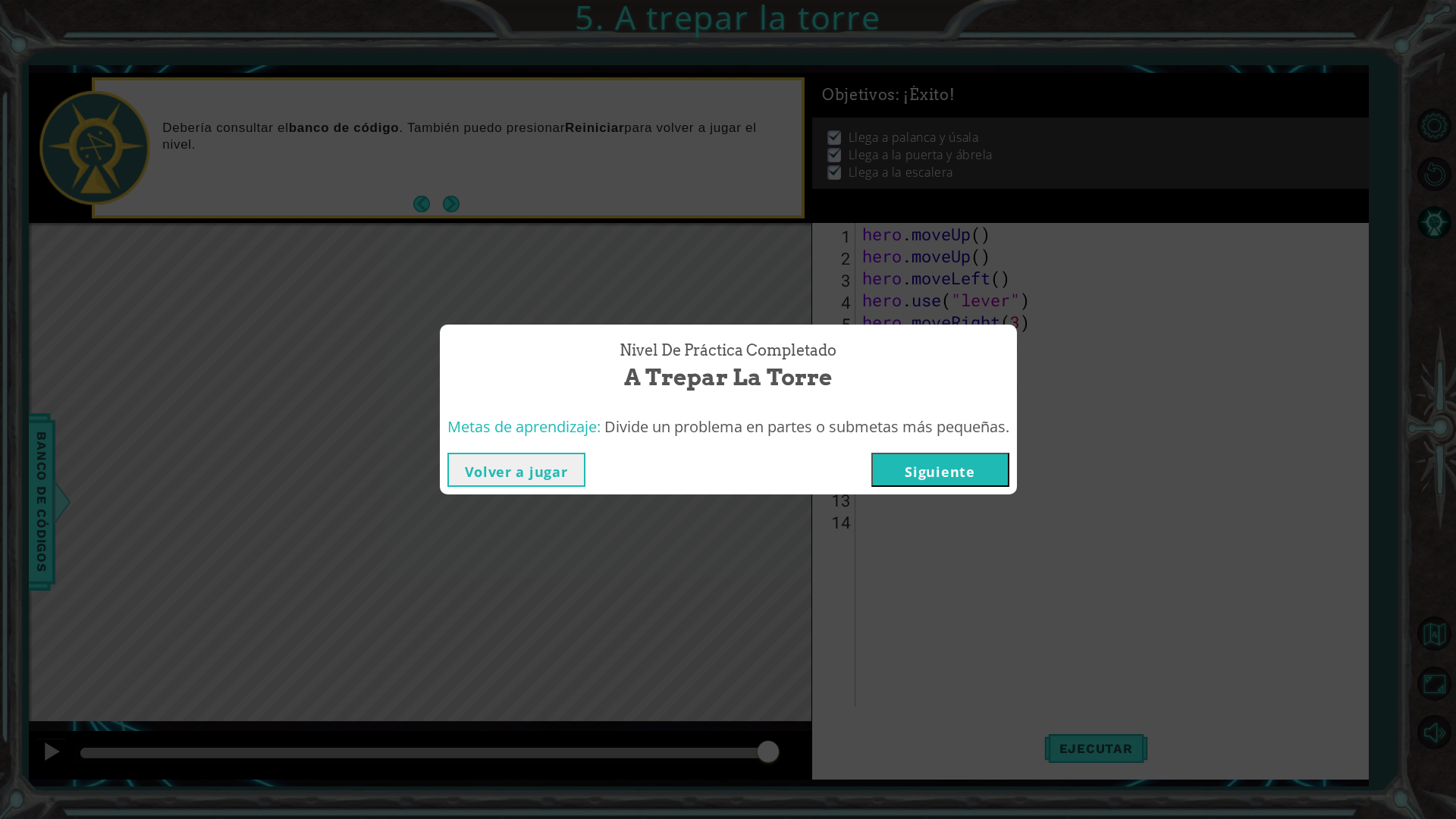
click at [931, 469] on button "Siguiente" at bounding box center [940, 470] width 138 height 34
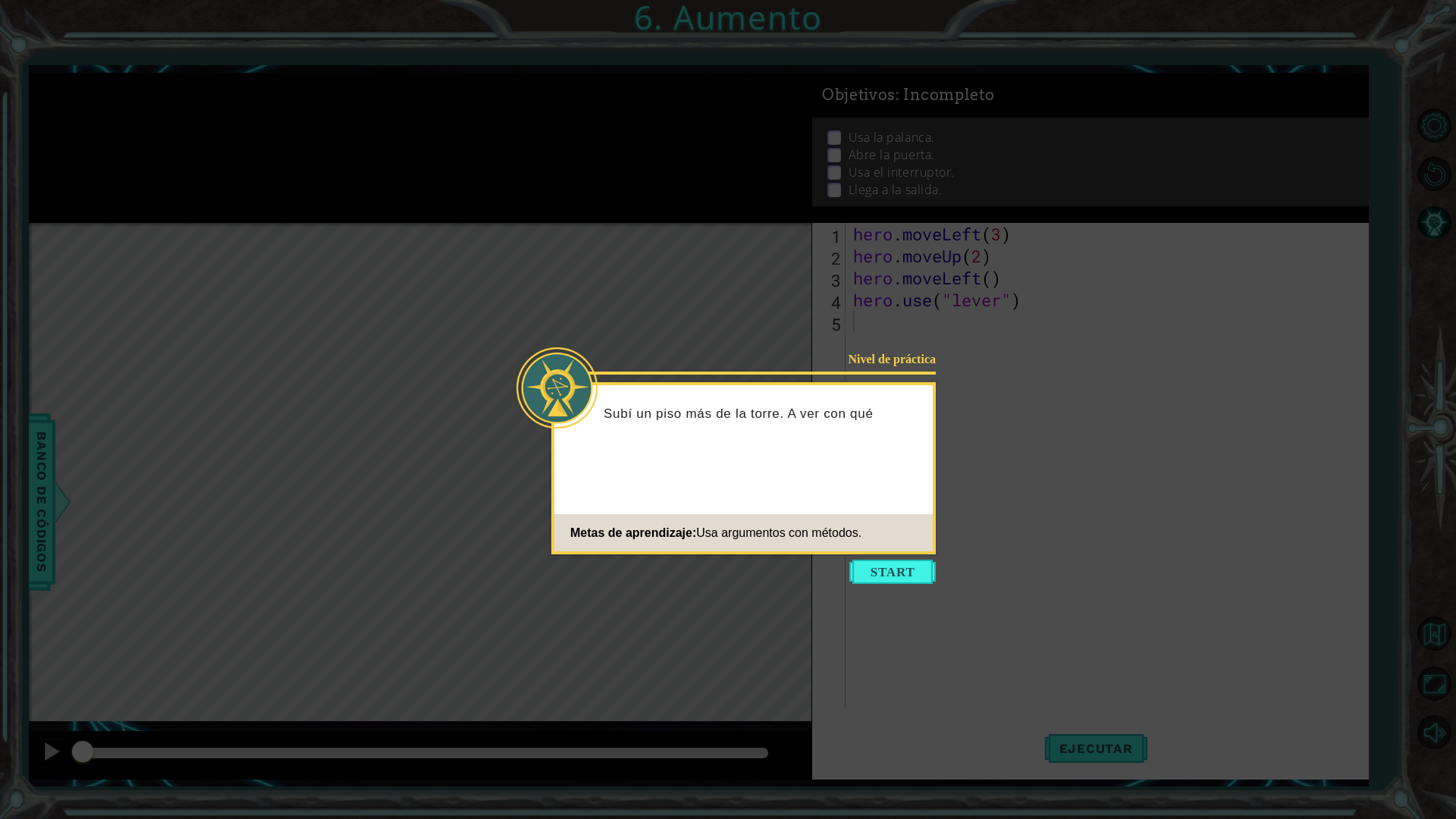
click at [883, 588] on icon at bounding box center [728, 409] width 1456 height 819
click at [912, 573] on button "Start" at bounding box center [892, 571] width 87 height 24
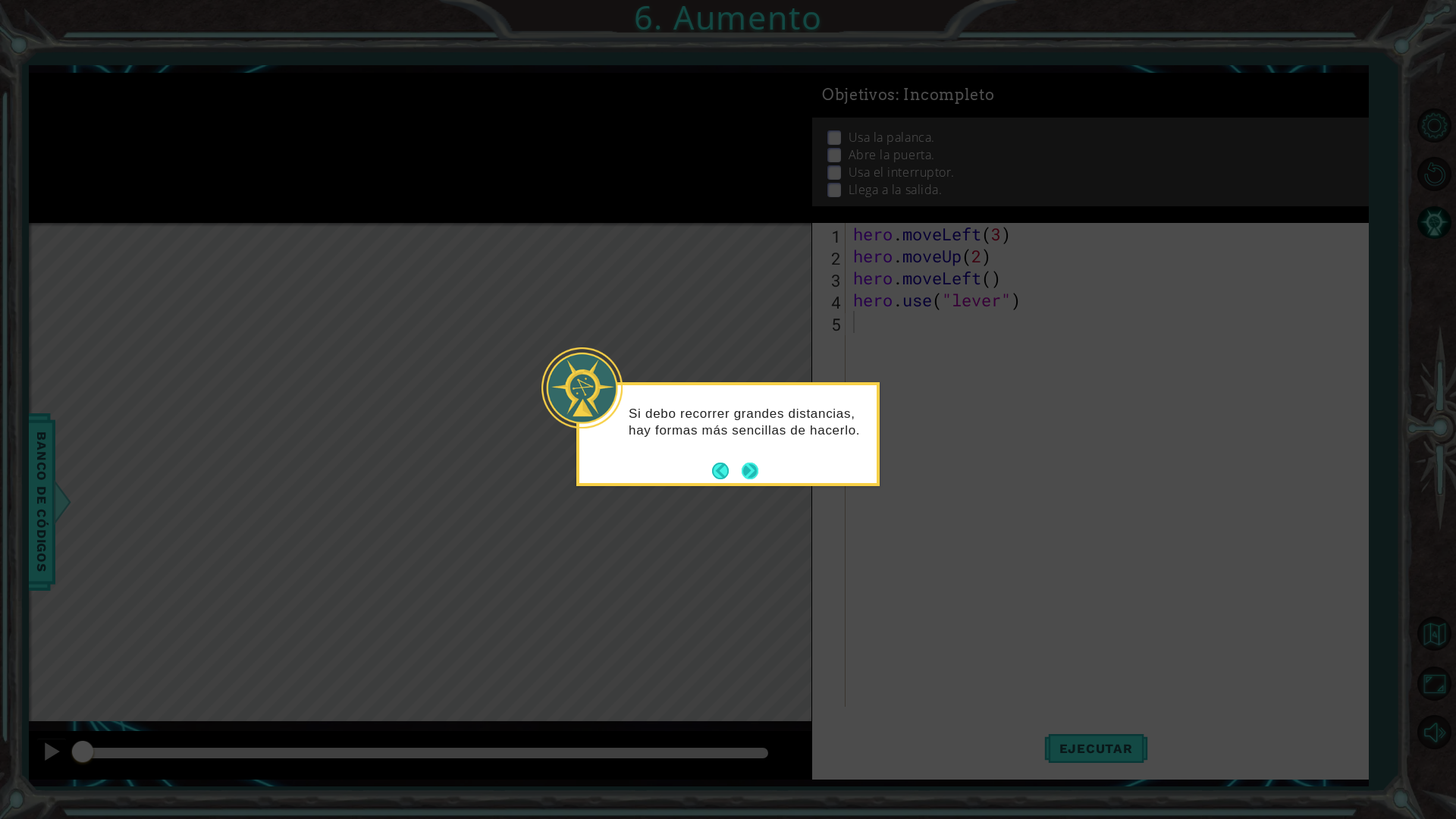
click at [757, 466] on button "Next" at bounding box center [750, 471] width 17 height 17
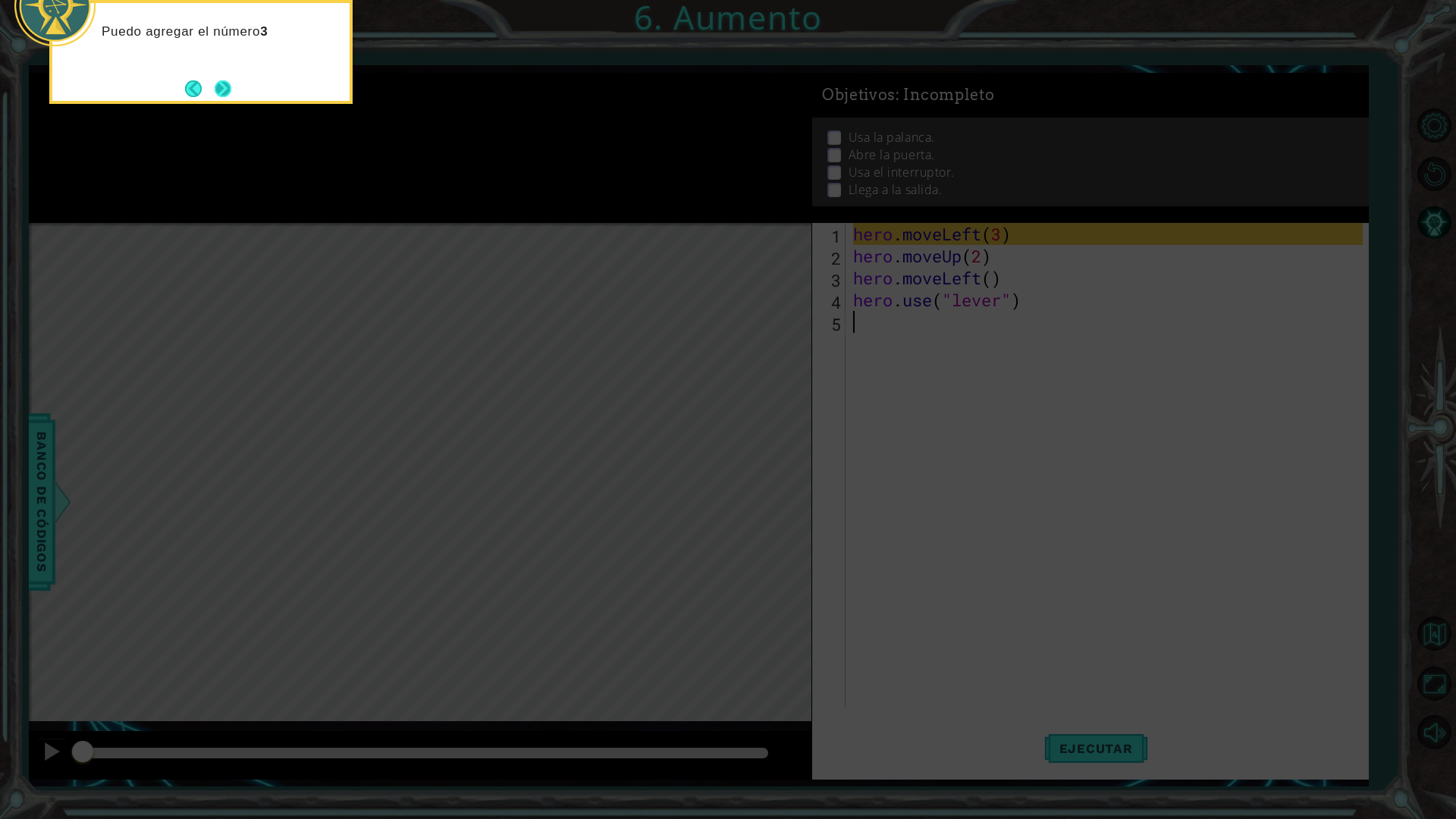
click at [229, 87] on button "Next" at bounding box center [223, 89] width 17 height 17
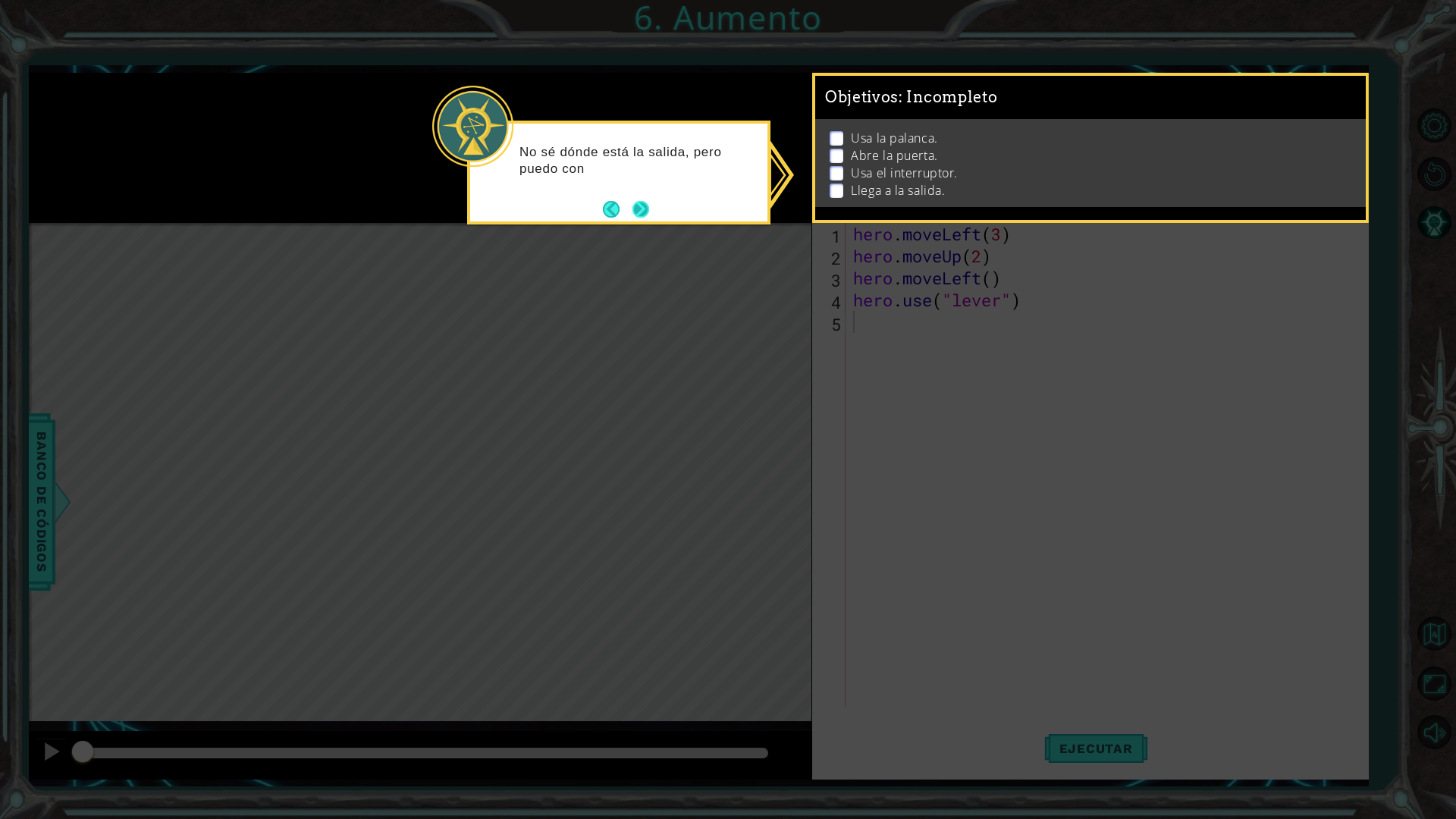
click at [639, 201] on button "Next" at bounding box center [641, 209] width 17 height 17
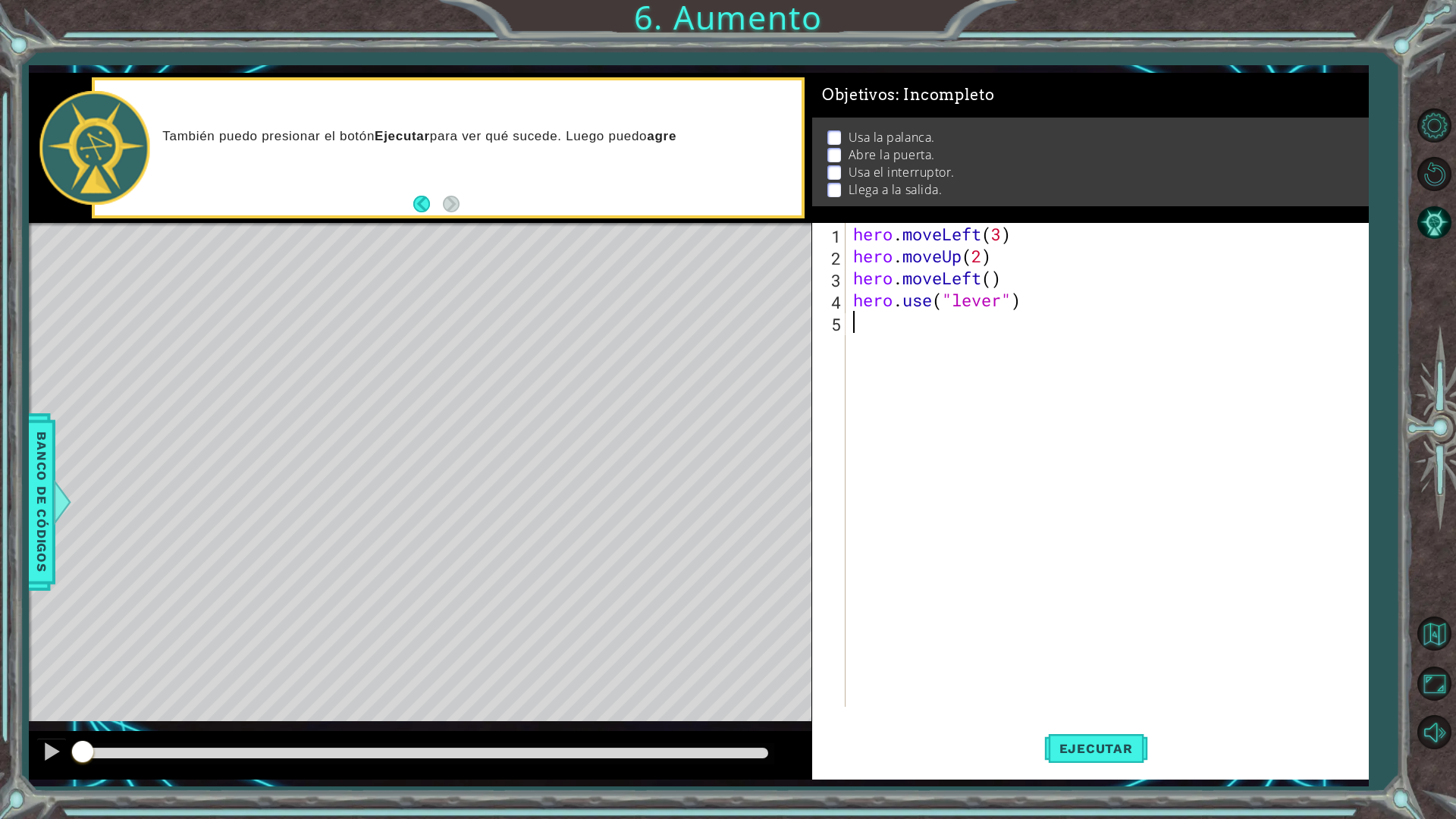
click at [933, 321] on div "hero . moveLeft ( 3 ) hero . moveUp ( 2 ) hero . moveLeft ( ) hero . use ( "lev…" at bounding box center [1111, 486] width 521 height 528
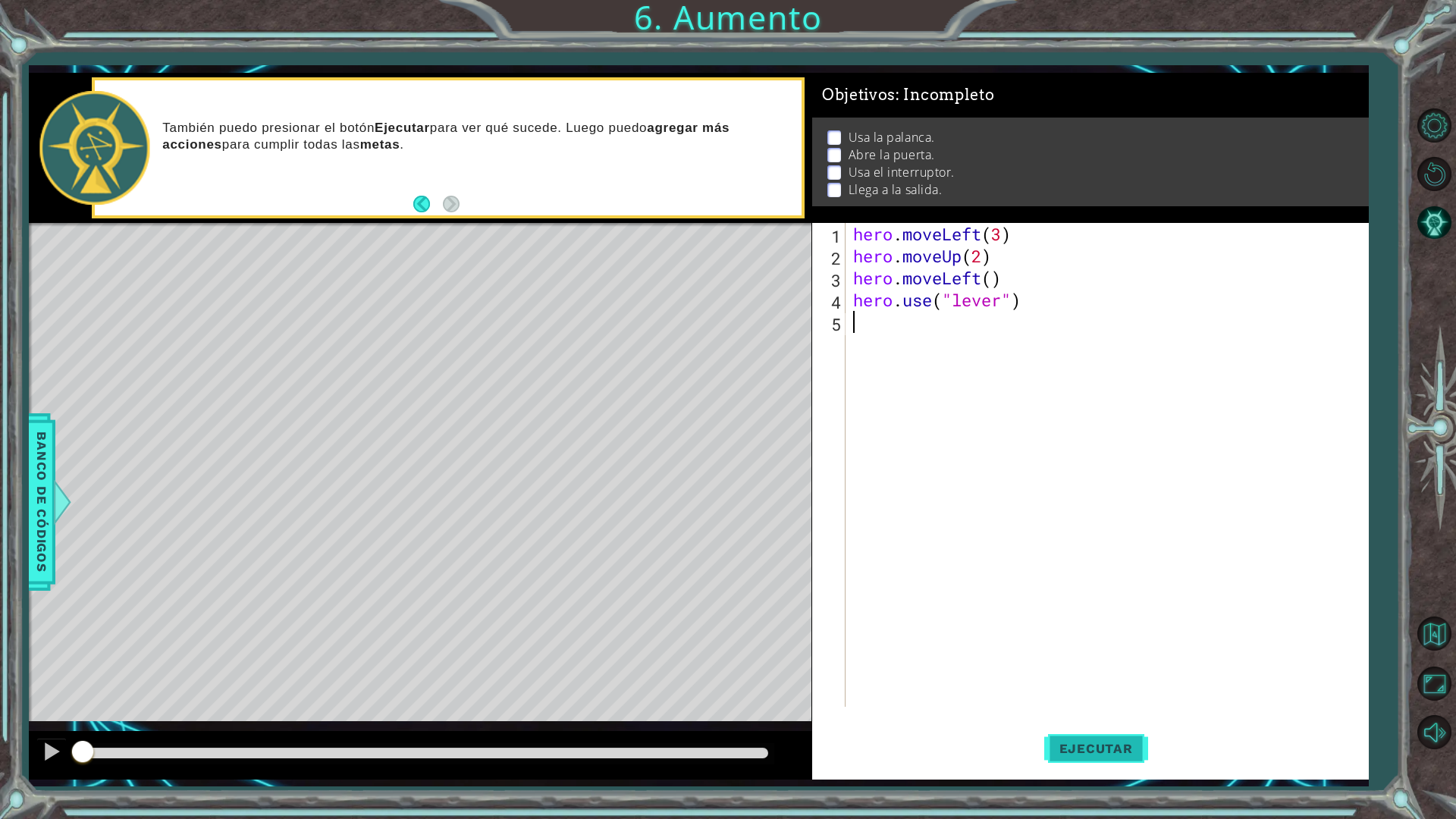
click at [1099, 716] on button "Ejecutar" at bounding box center [1096, 748] width 104 height 55
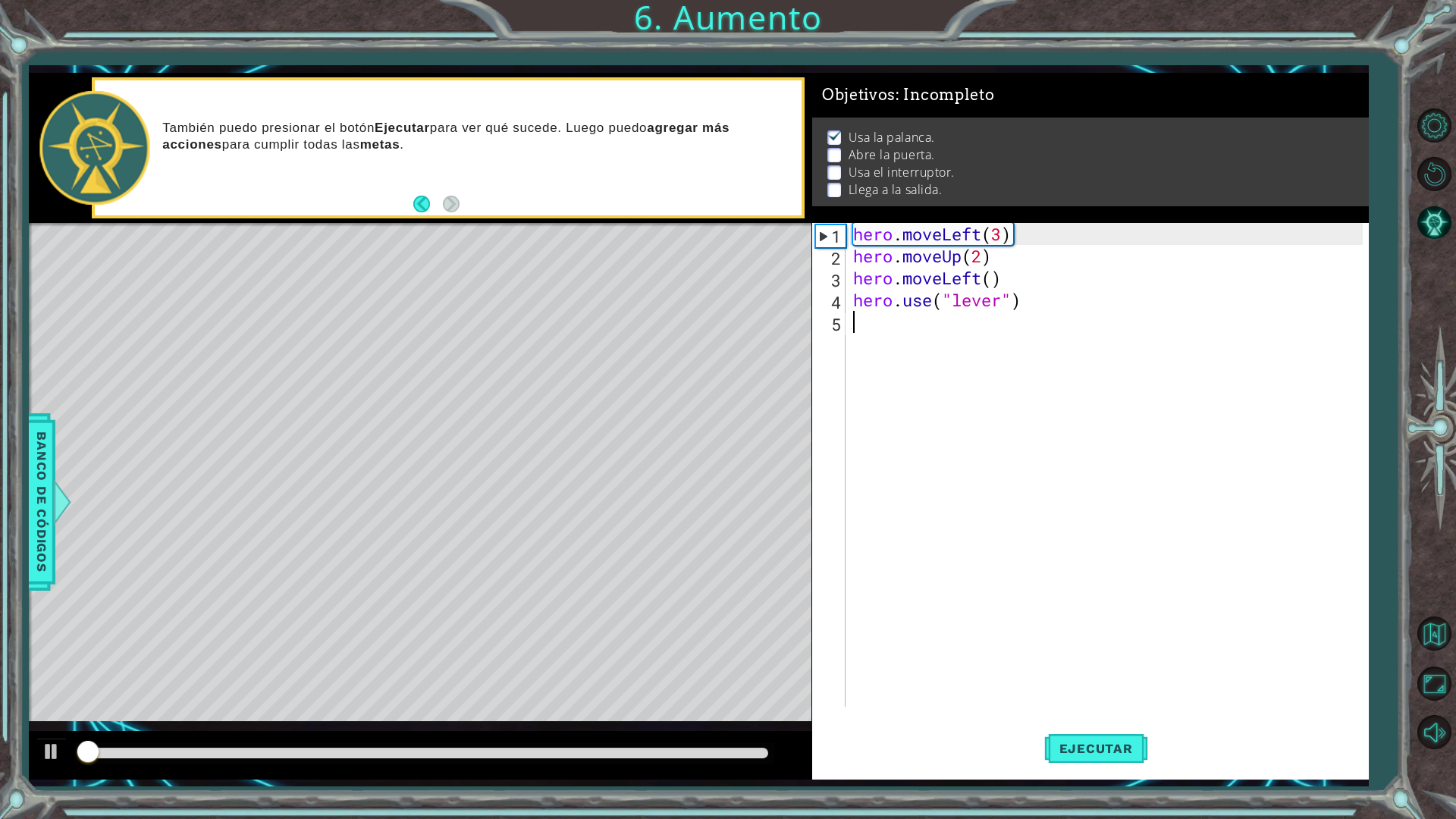
scroll to position [1, 0]
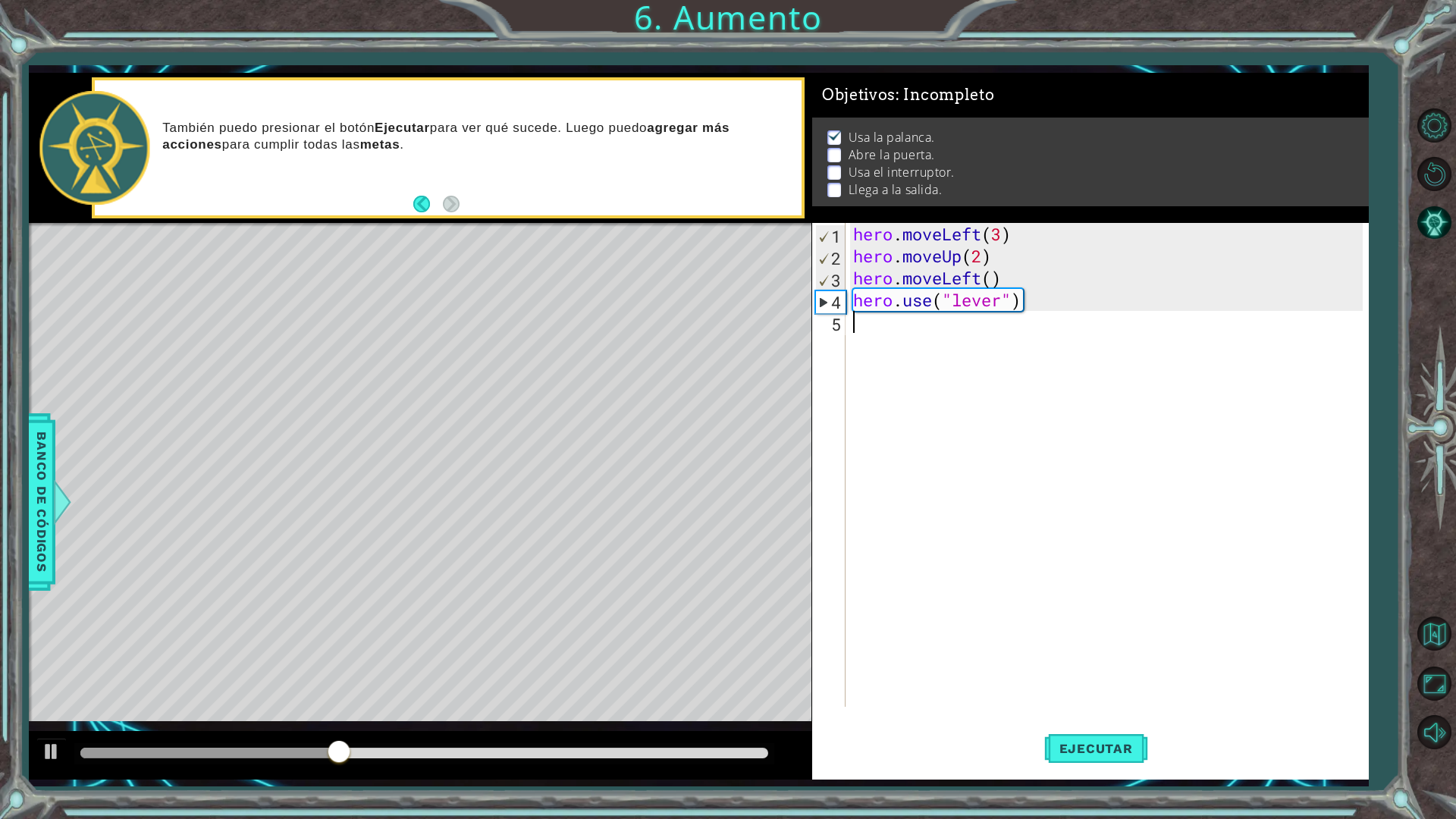
click at [894, 325] on div "hero . moveLeft ( 3 ) hero . moveUp ( 2 ) hero . moveLeft ( ) hero . use ( "lev…" at bounding box center [1111, 486] width 521 height 528
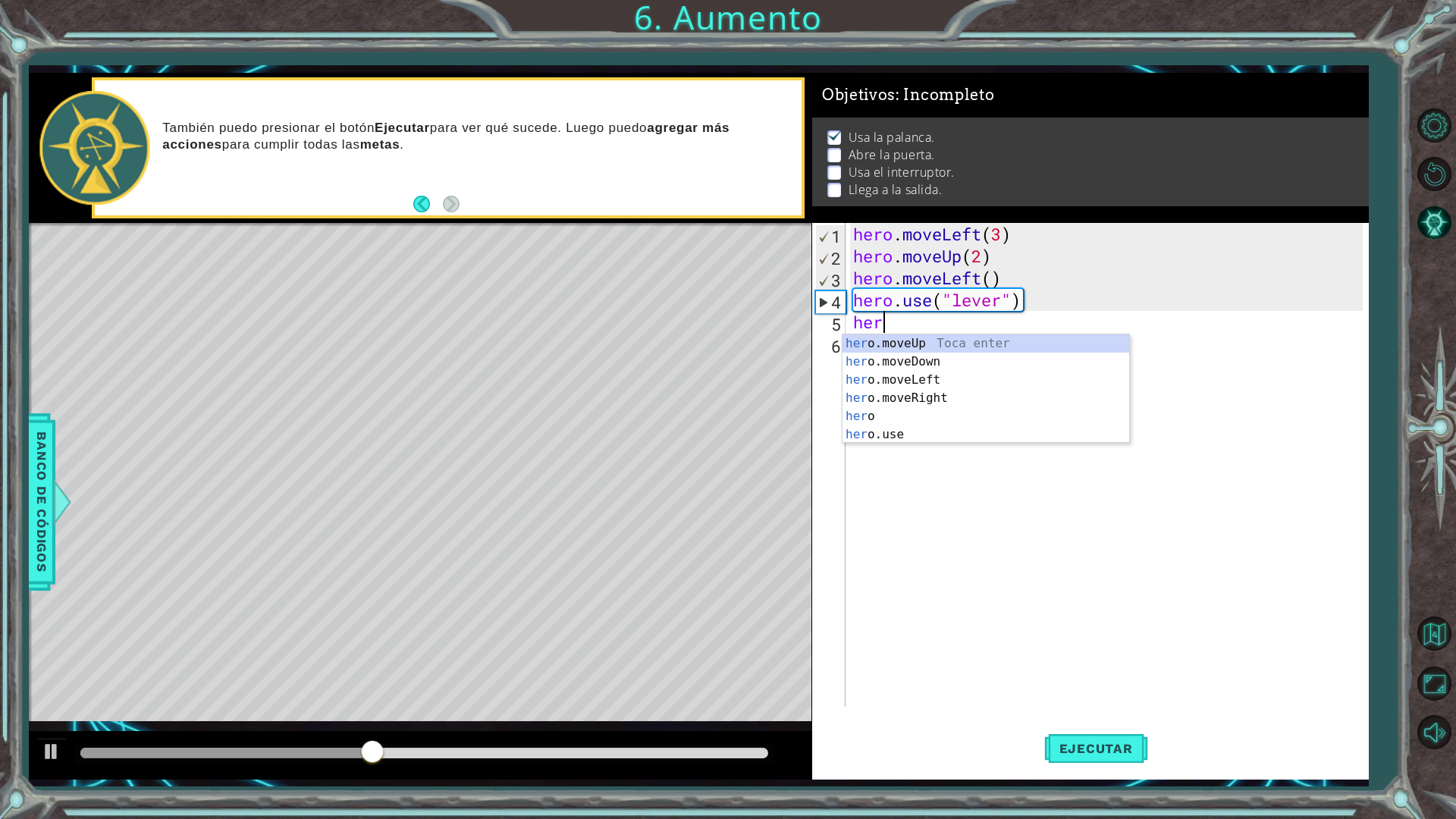
scroll to position [0, 1]
click at [1085, 398] on div "hero Toca enter hero .moveUp Toca enter hero .moveDown Toca enter hero .moveLef…" at bounding box center [986, 407] width 286 height 145
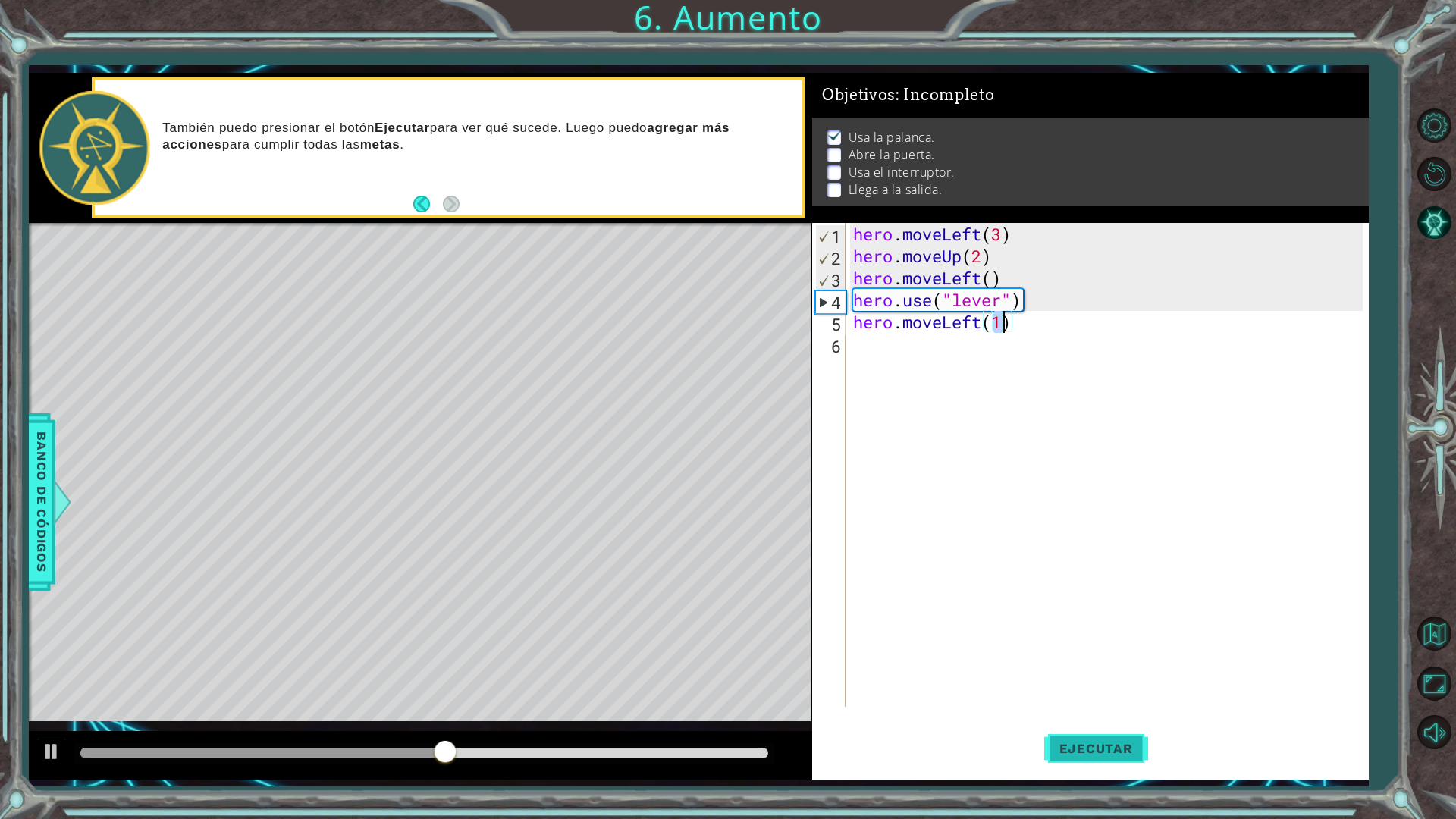
type textarea "hero.moveLeft(1)"
click at [1106, 716] on button "Ejecutar" at bounding box center [1096, 748] width 104 height 55
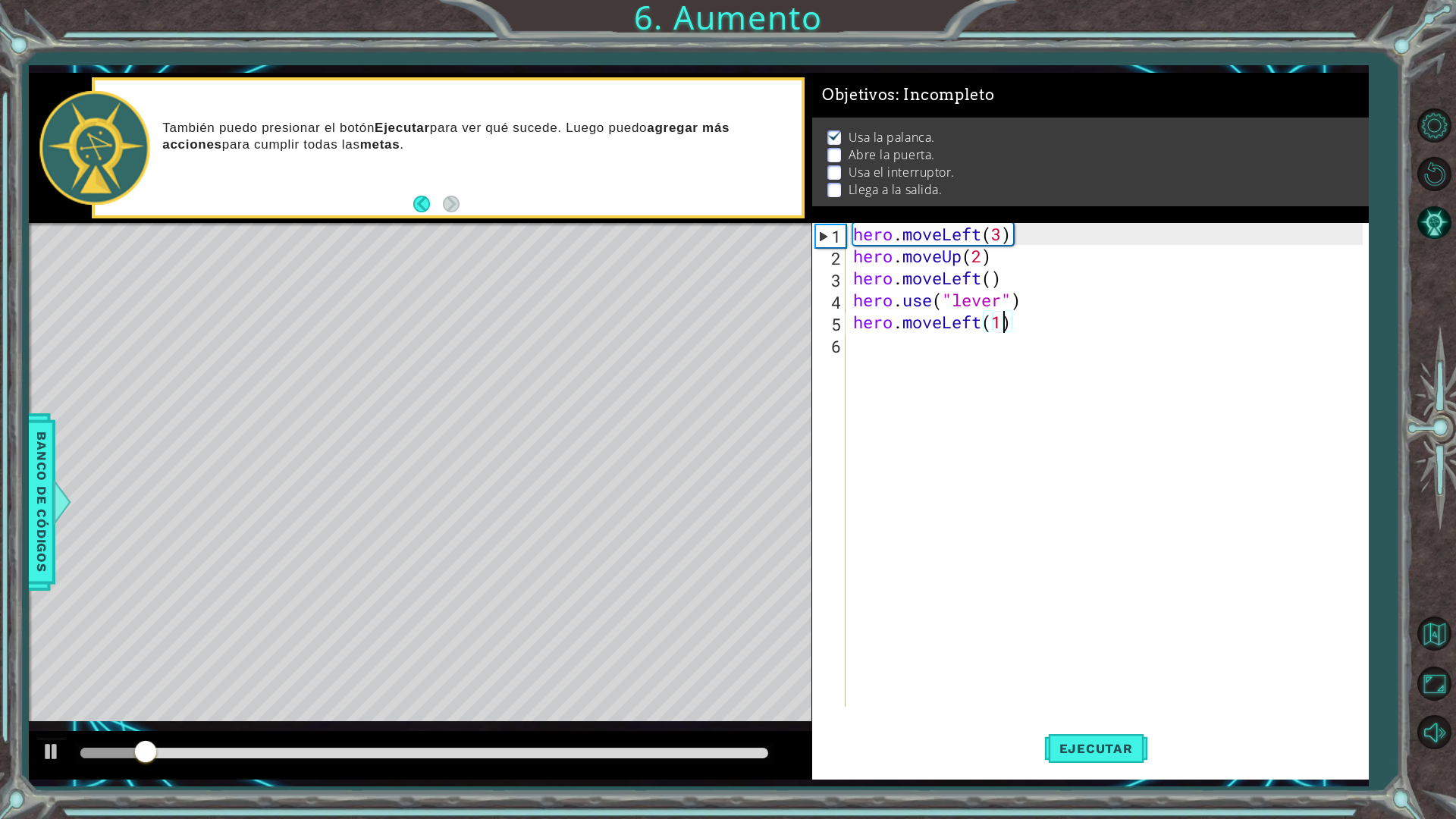
click at [933, 360] on div "hero . moveLeft ( 3 ) hero . moveUp ( 2 ) hero . moveLeft ( ) hero . use ( "lev…" at bounding box center [1111, 486] width 521 height 528
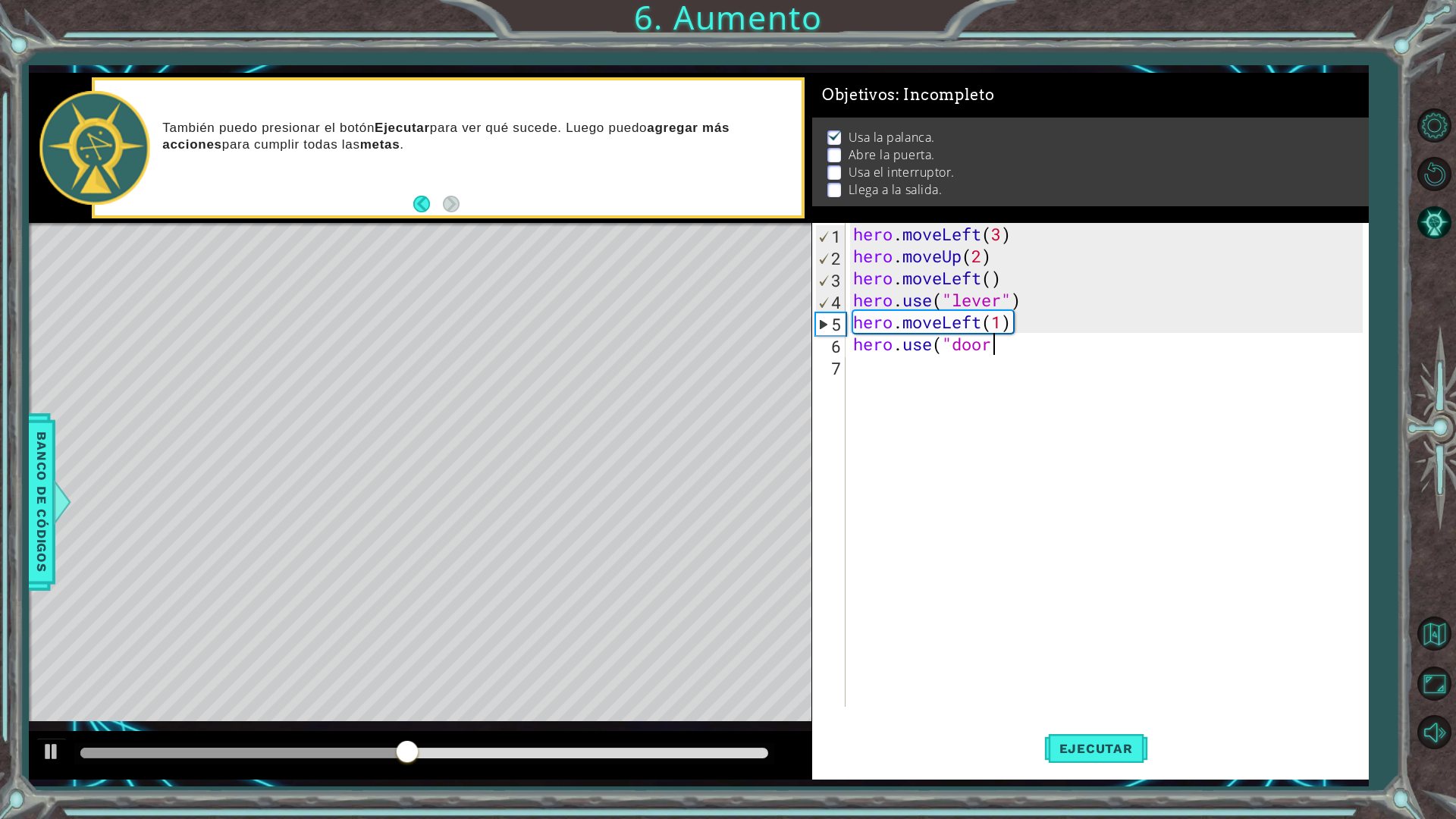
scroll to position [0, 6]
click at [990, 346] on div "hero . moveLeft ( 3 ) hero . moveUp ( 2 ) hero . moveLeft ( ) hero . use ( "lev…" at bounding box center [1111, 486] width 521 height 528
type textarea "hero.use("door")"
click at [1112, 716] on button "Ejecutar" at bounding box center [1096, 748] width 104 height 55
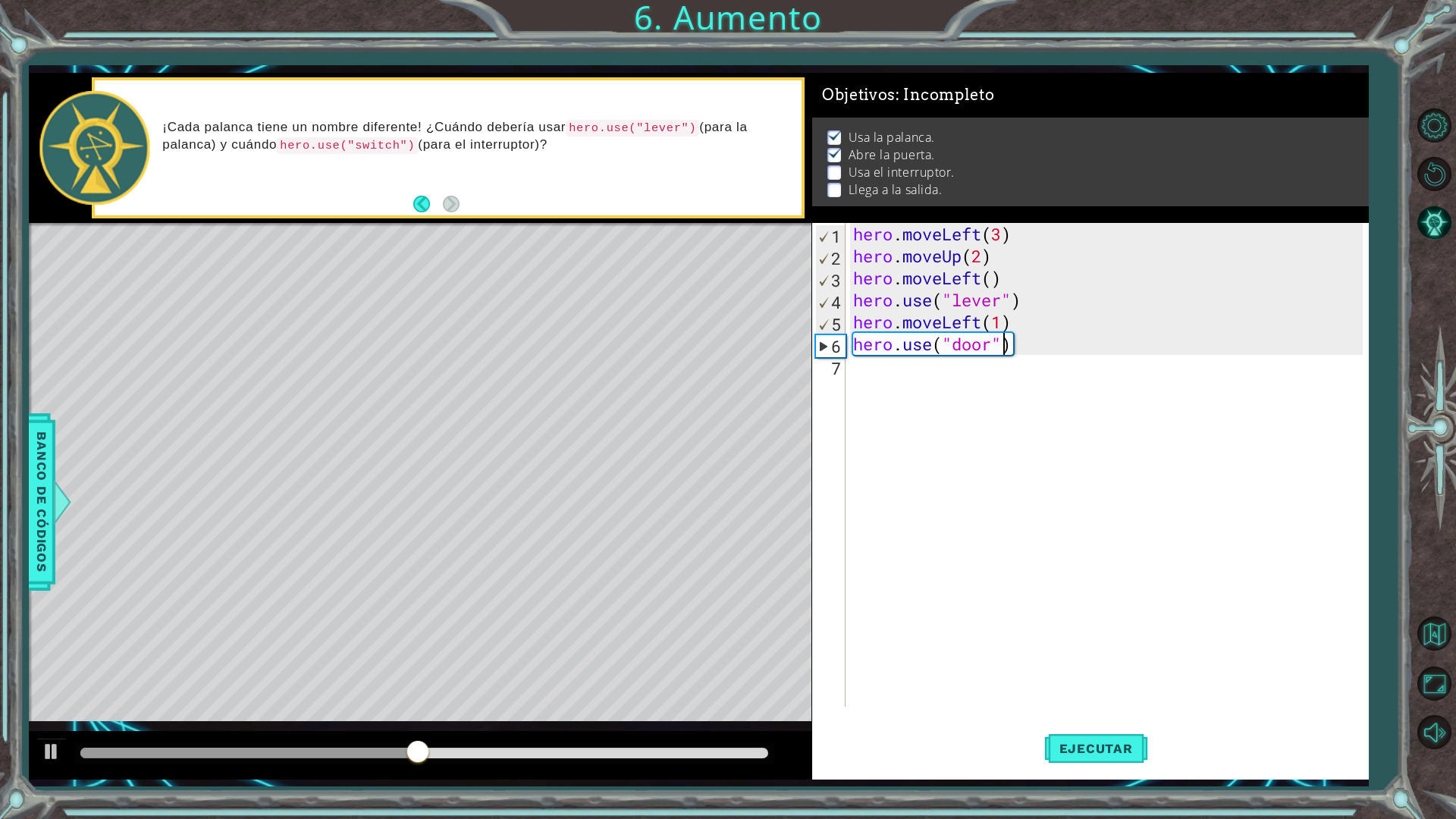
click at [929, 397] on div "hero . moveLeft ( 3 ) hero . moveUp ( 2 ) hero . moveLeft ( ) hero . use ( "lev…" at bounding box center [1111, 486] width 521 height 528
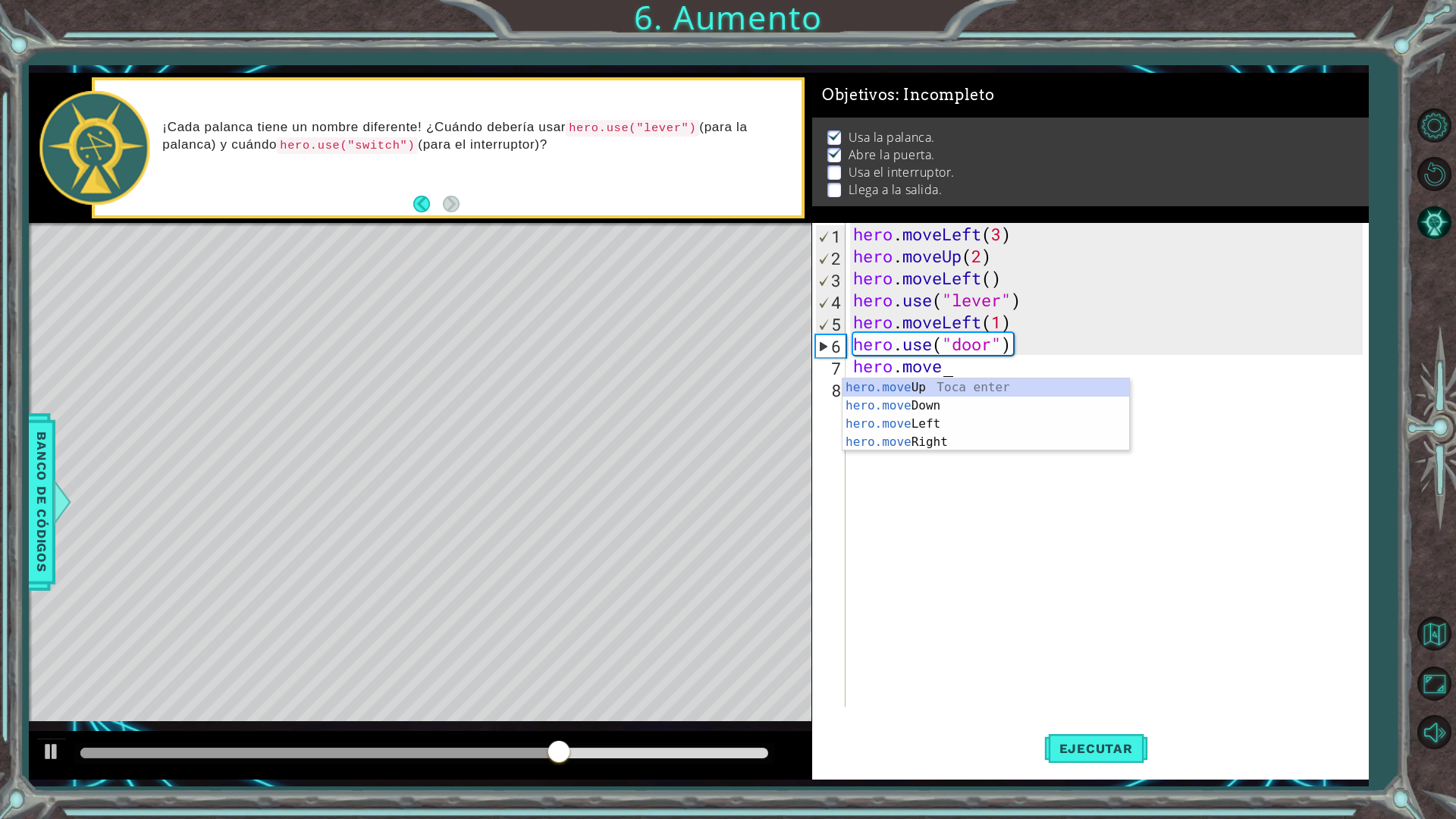
scroll to position [0, 3]
click at [933, 391] on div "hero.move Up Toca enter hero.move Down Toca enter hero.move Left Toca enter her…" at bounding box center [986, 433] width 286 height 109
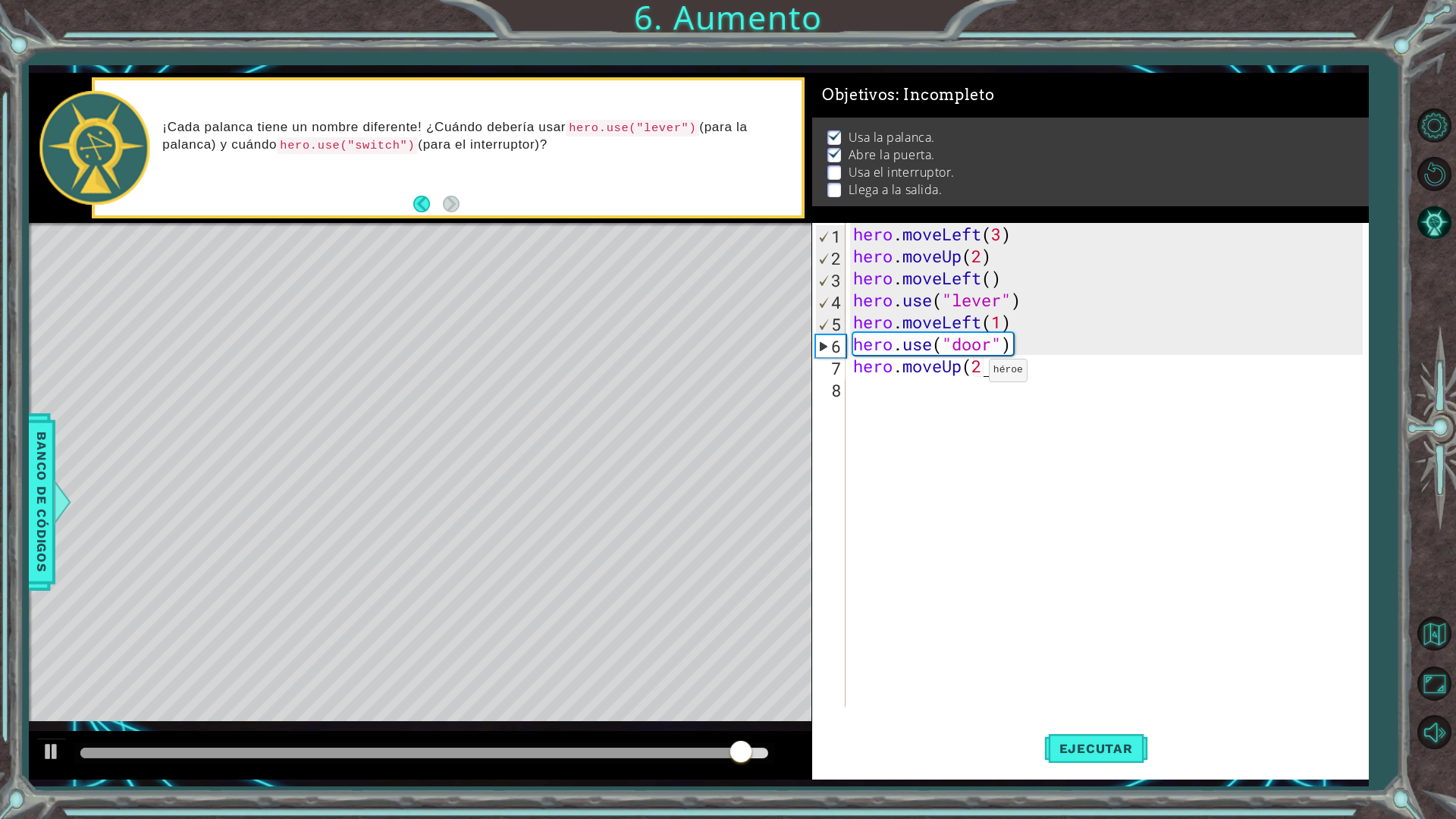
scroll to position [0, 6]
click at [1097, 716] on button "Ejecutar" at bounding box center [1096, 748] width 104 height 55
type textarea "hero.moveUp(2)"
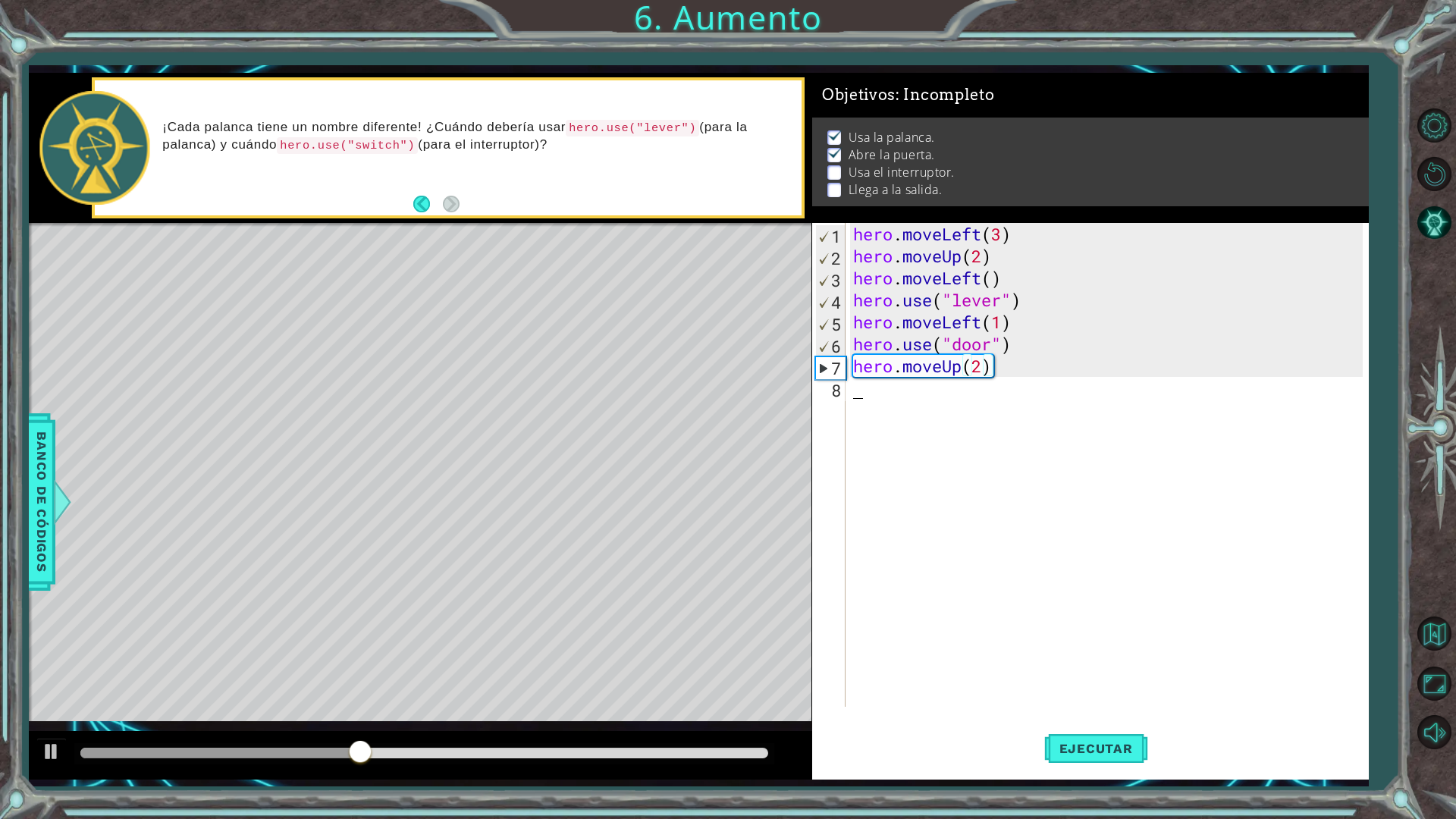
drag, startPoint x: 956, startPoint y: 413, endPoint x: 950, endPoint y: 405, distance: 10.0
click at [954, 410] on div "hero . moveLeft ( 3 ) hero . moveUp ( 2 ) hero . moveLeft ( ) hero . use ( "lev…" at bounding box center [1111, 486] width 521 height 528
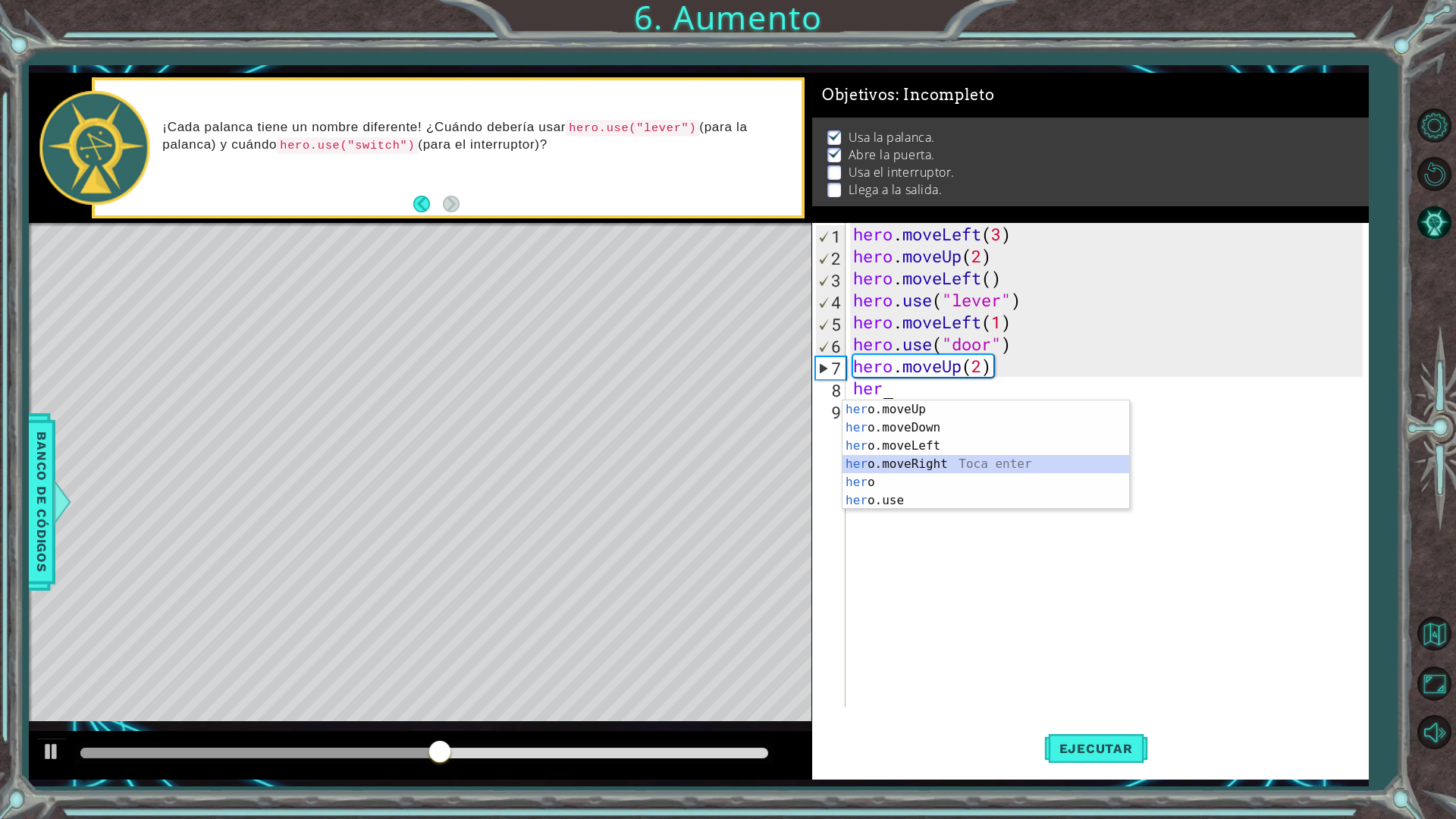
click at [938, 457] on div "her o.moveUp Toca enter her o.moveDown Toca enter her o.moveLeft Toca enter her…" at bounding box center [986, 473] width 286 height 145
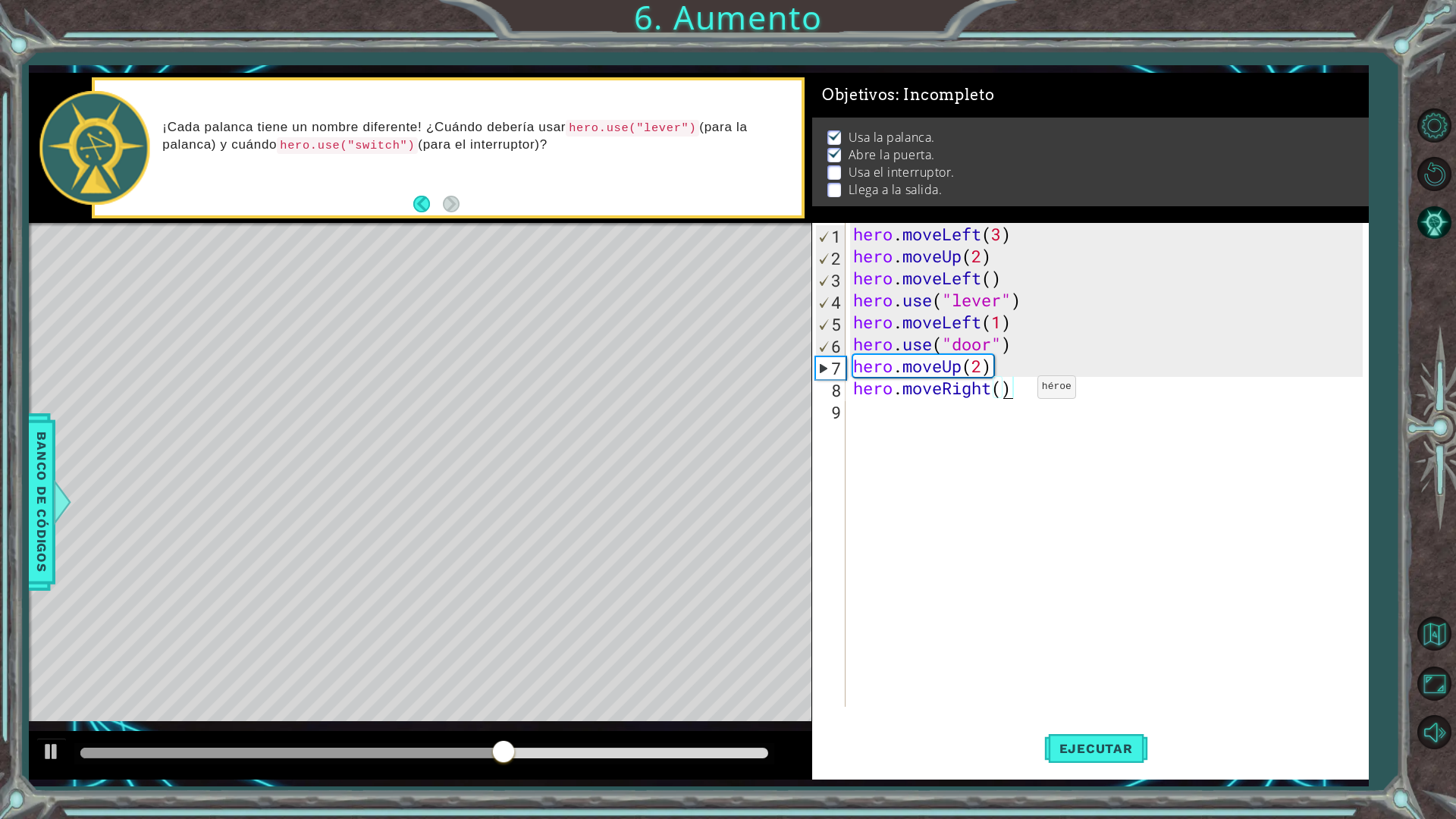
scroll to position [0, 7]
click at [1081, 716] on button "Ejecutar" at bounding box center [1096, 748] width 104 height 55
type textarea "hero.moveRight(2)"
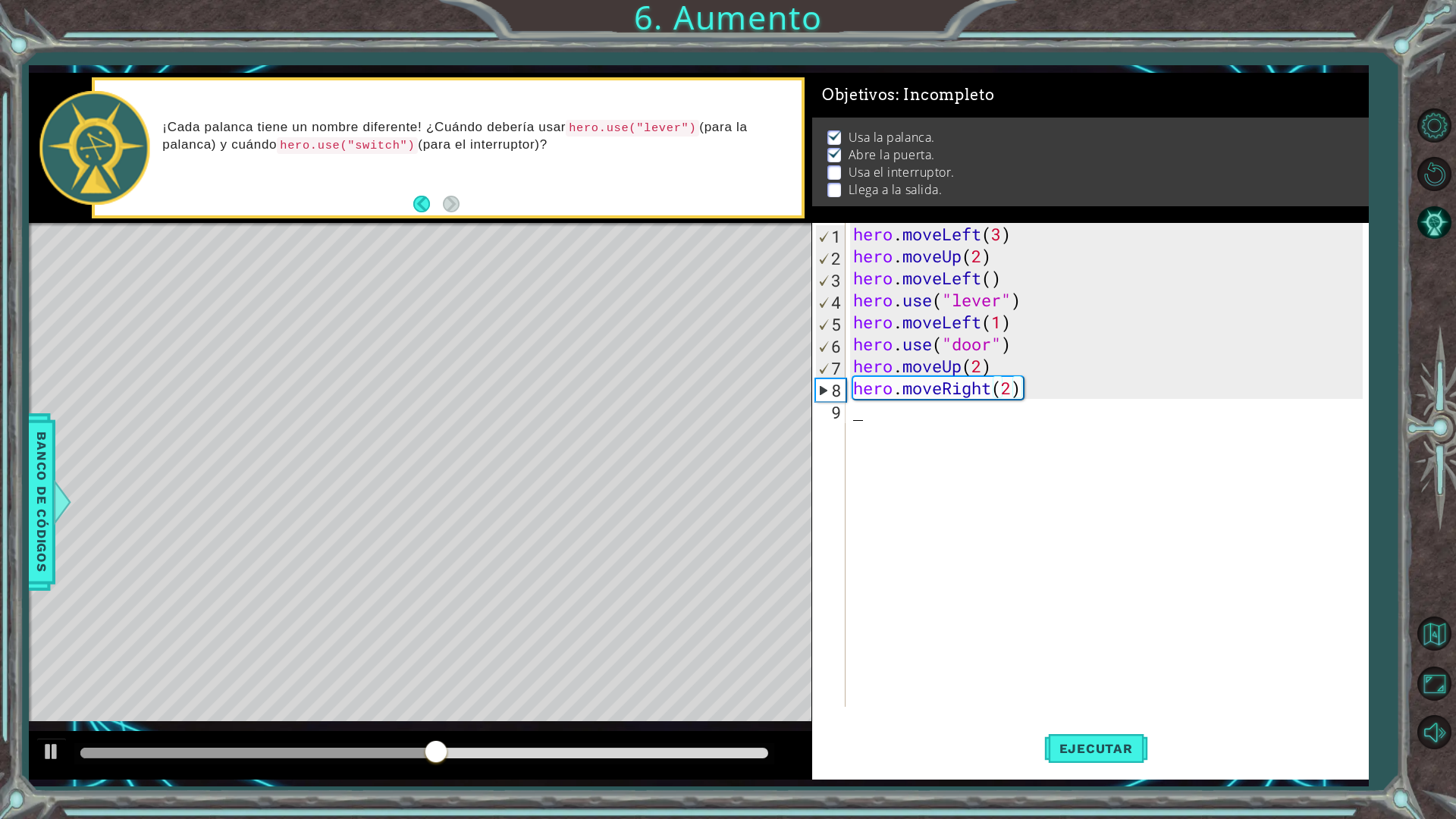
click at [906, 437] on div "hero . moveLeft ( 3 ) hero . moveUp ( 2 ) hero . moveLeft ( ) hero . use ( "lev…" at bounding box center [1111, 486] width 521 height 528
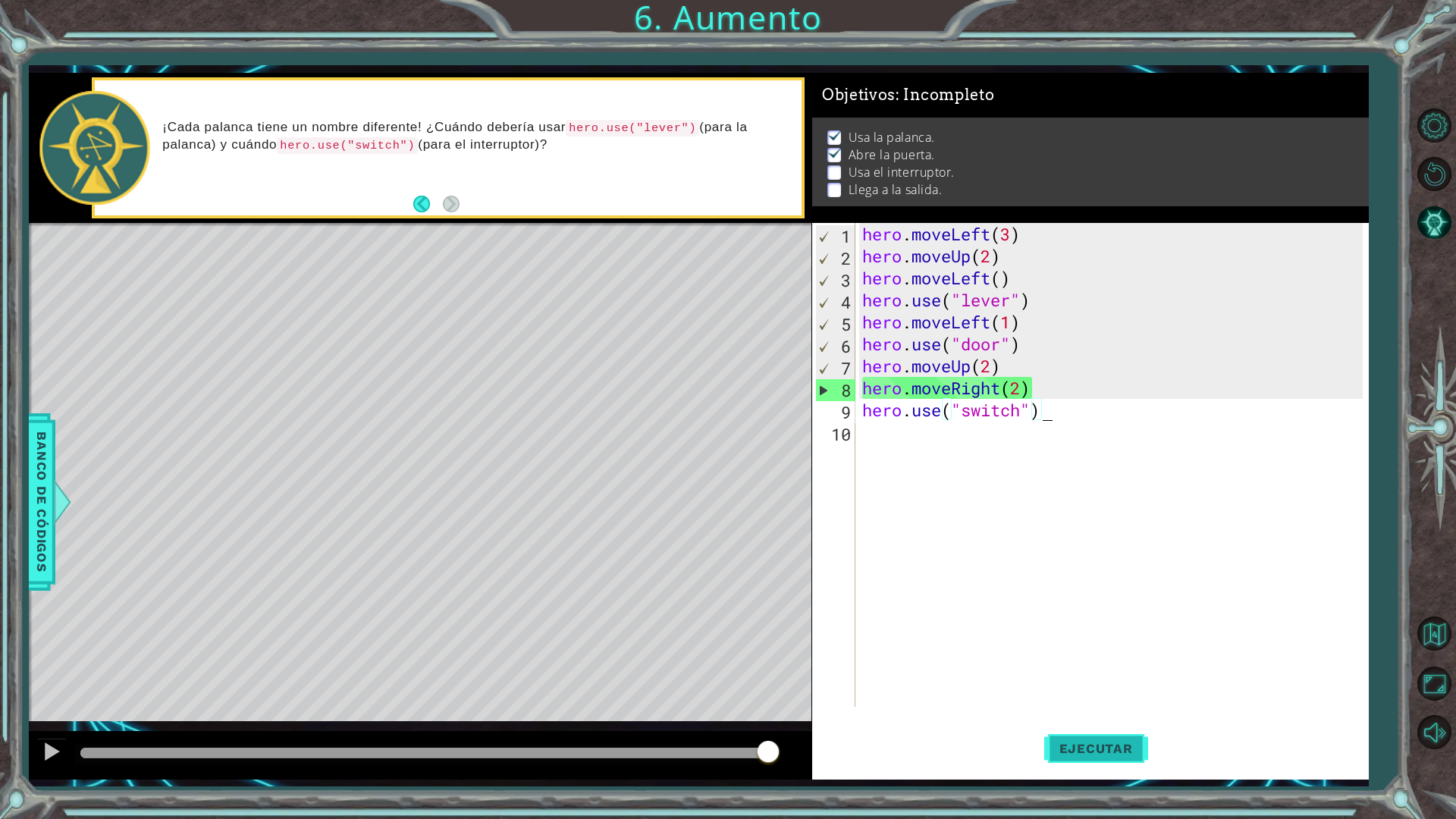
type textarea "hero.use("switch")"
click at [1122, 716] on span "Ejecutar" at bounding box center [1096, 748] width 104 height 15
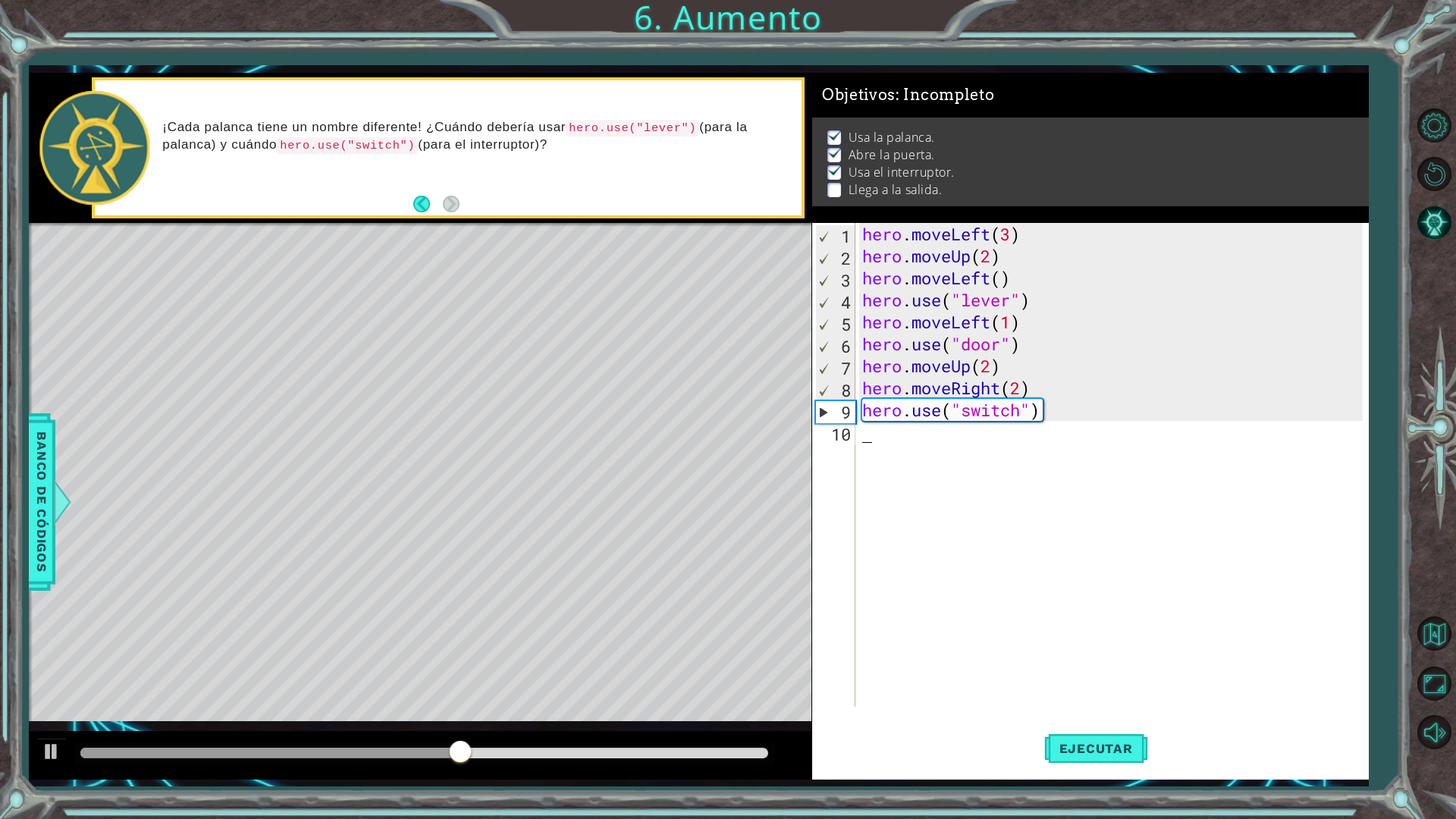
click at [877, 432] on div "hero . moveLeft ( 3 ) hero . moveUp ( 2 ) hero . moveLeft ( ) hero . use ( "lev…" at bounding box center [1115, 486] width 512 height 528
type textarea "g"
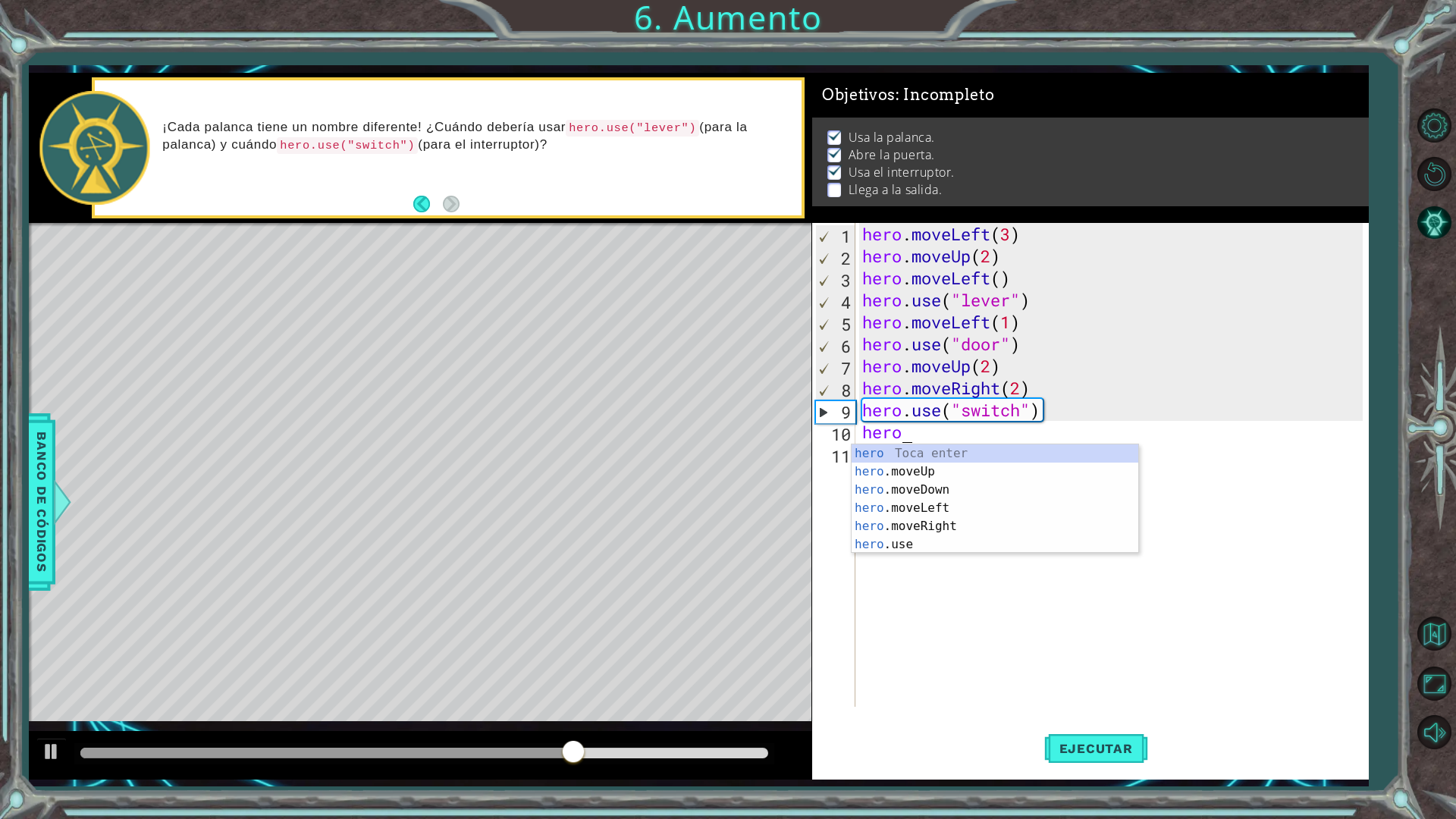
scroll to position [0, 2]
click at [946, 506] on div "hero. moveUp Toca enter hero. moveDown Toca enter hero. moveLeft Toca enter her…" at bounding box center [995, 508] width 286 height 128
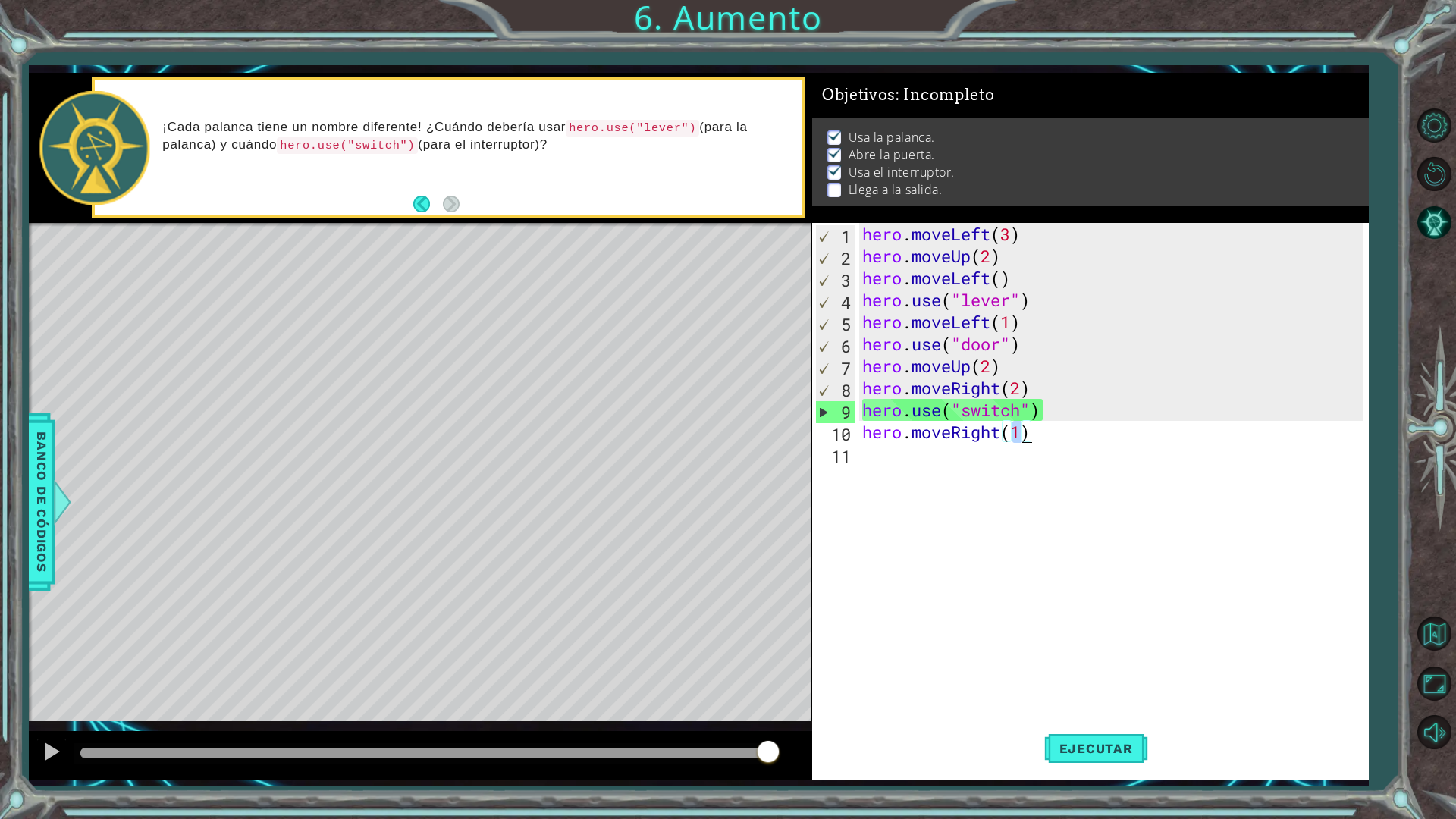
type textarea "hero.moveRight()"
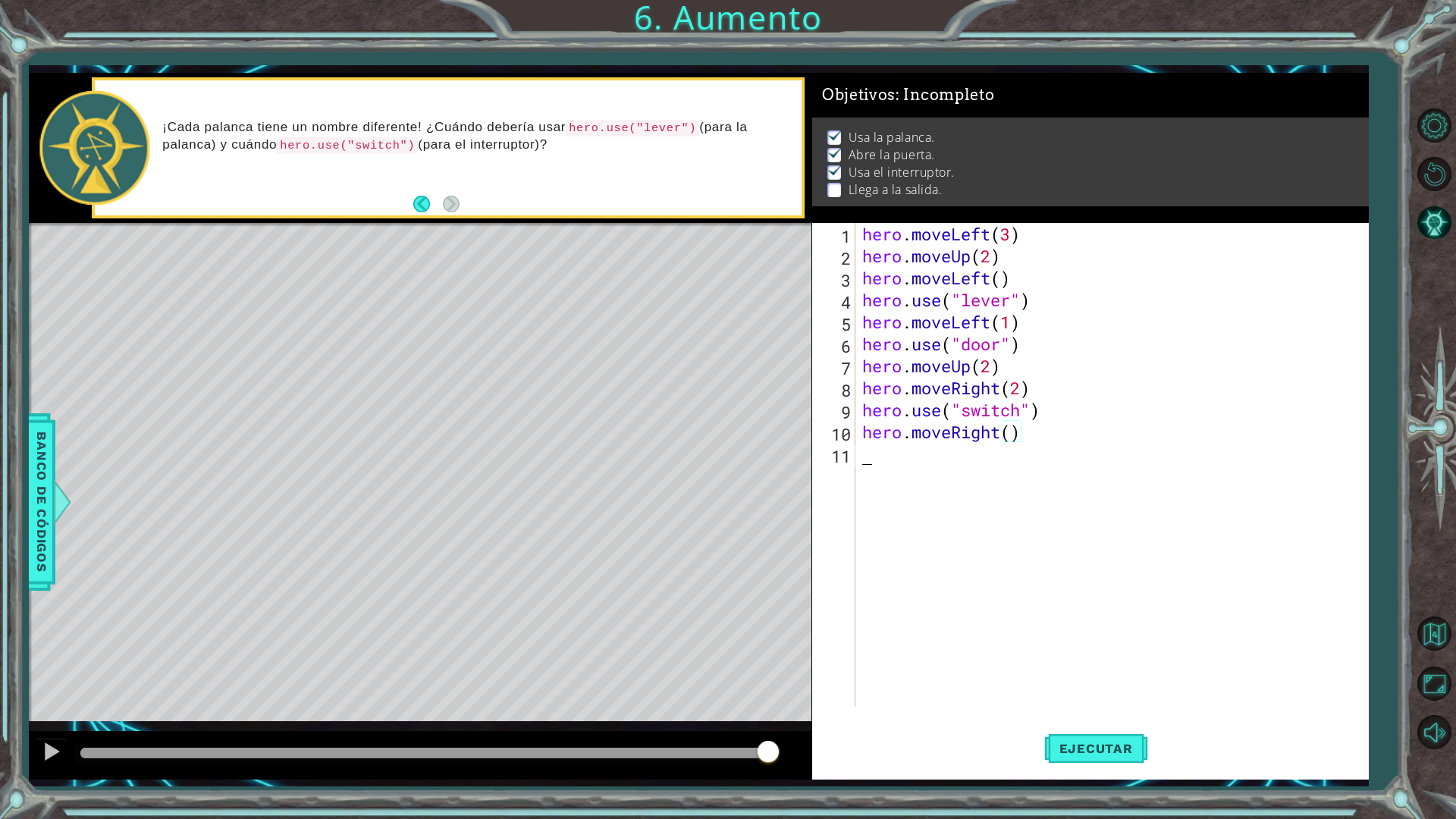
click at [925, 455] on div "hero . moveLeft ( 3 ) hero . moveUp ( 2 ) hero . moveLeft ( ) hero . use ( "lev…" at bounding box center [1115, 486] width 512 height 528
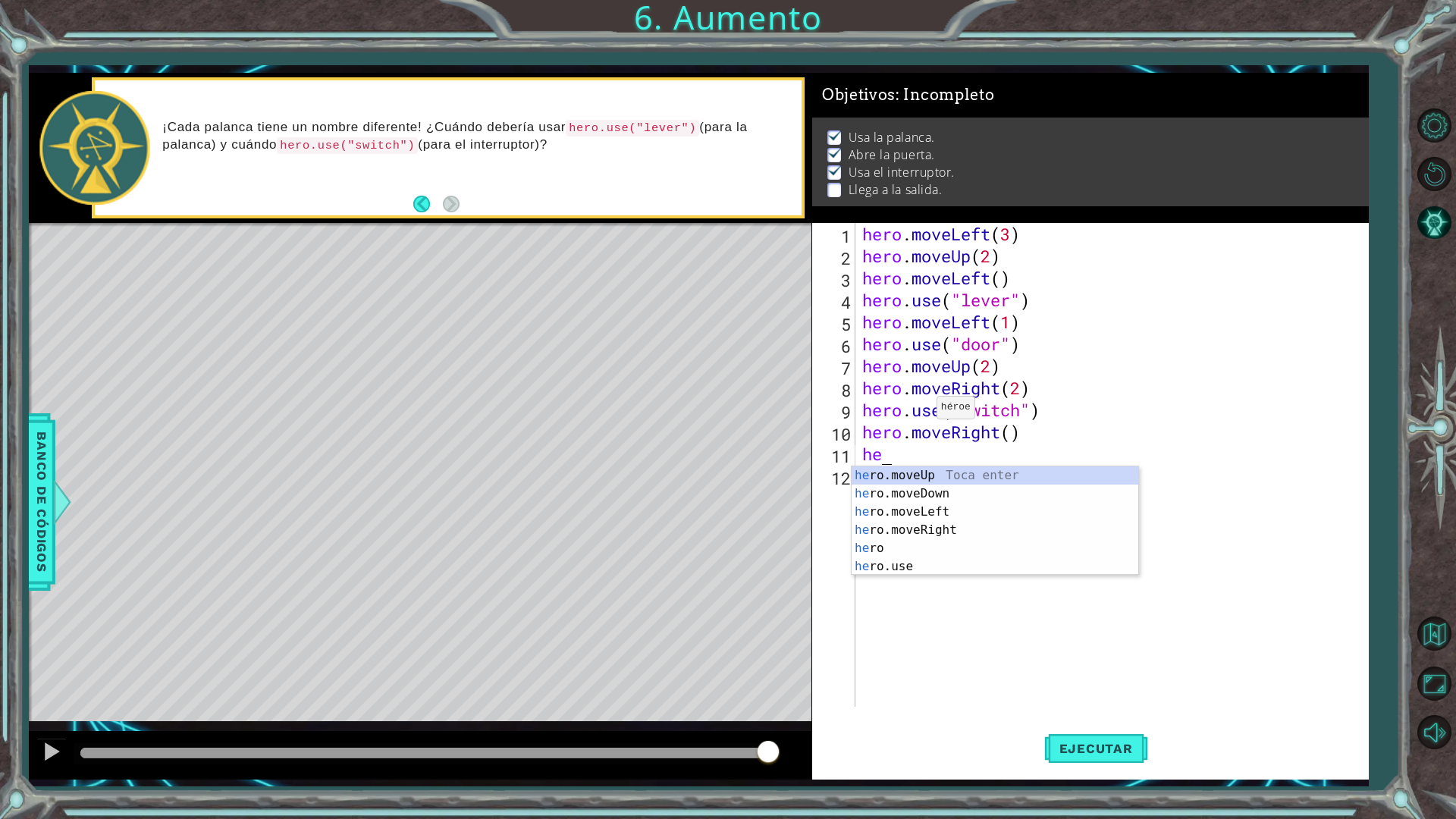
scroll to position [0, 1]
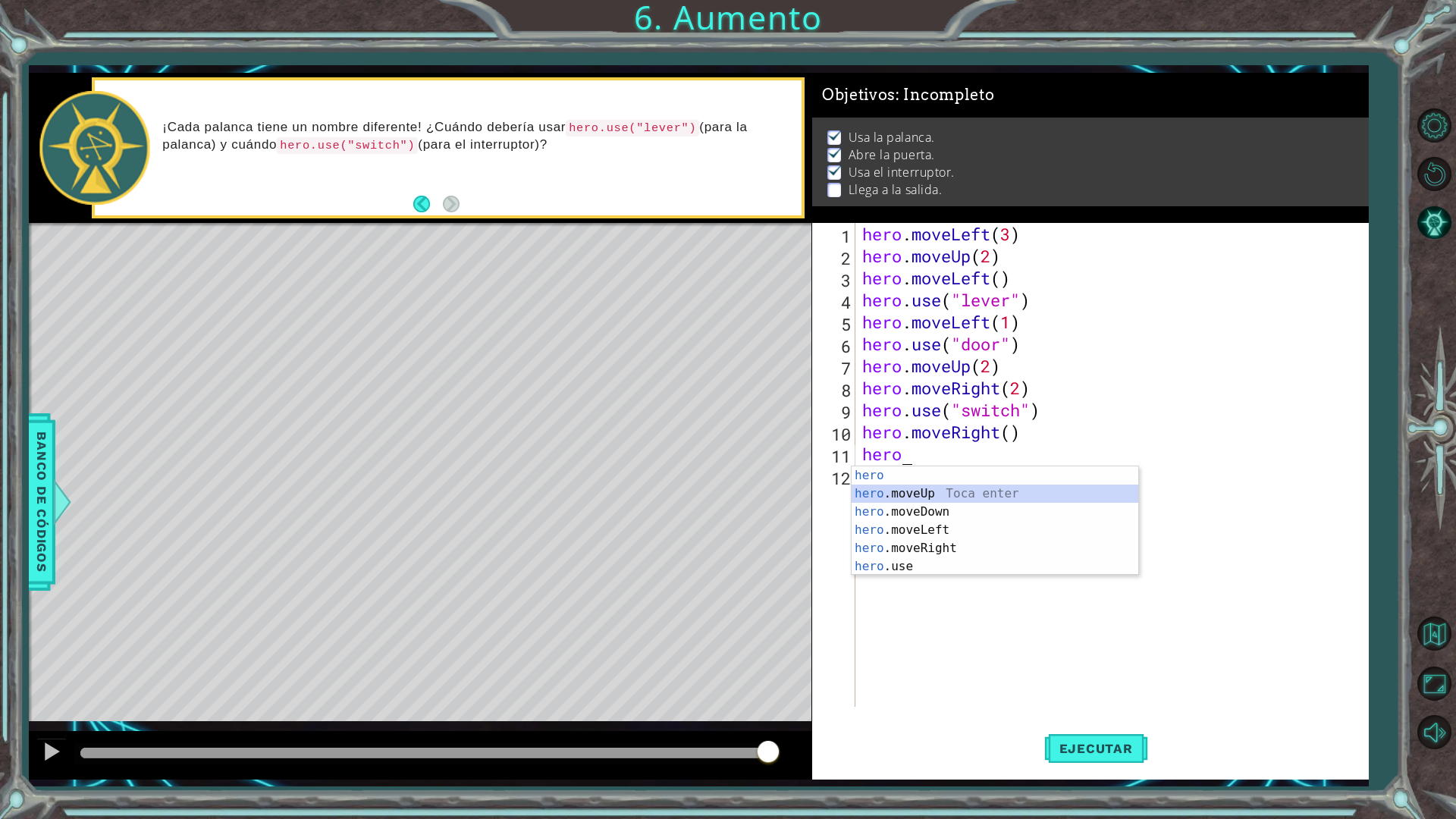
drag, startPoint x: 1046, startPoint y: 497, endPoint x: 1007, endPoint y: 630, distance: 138.6
click at [1046, 498] on div "hero Toca enter hero .moveUp Toca enter hero .moveDown Toca enter hero .moveLef…" at bounding box center [995, 538] width 286 height 145
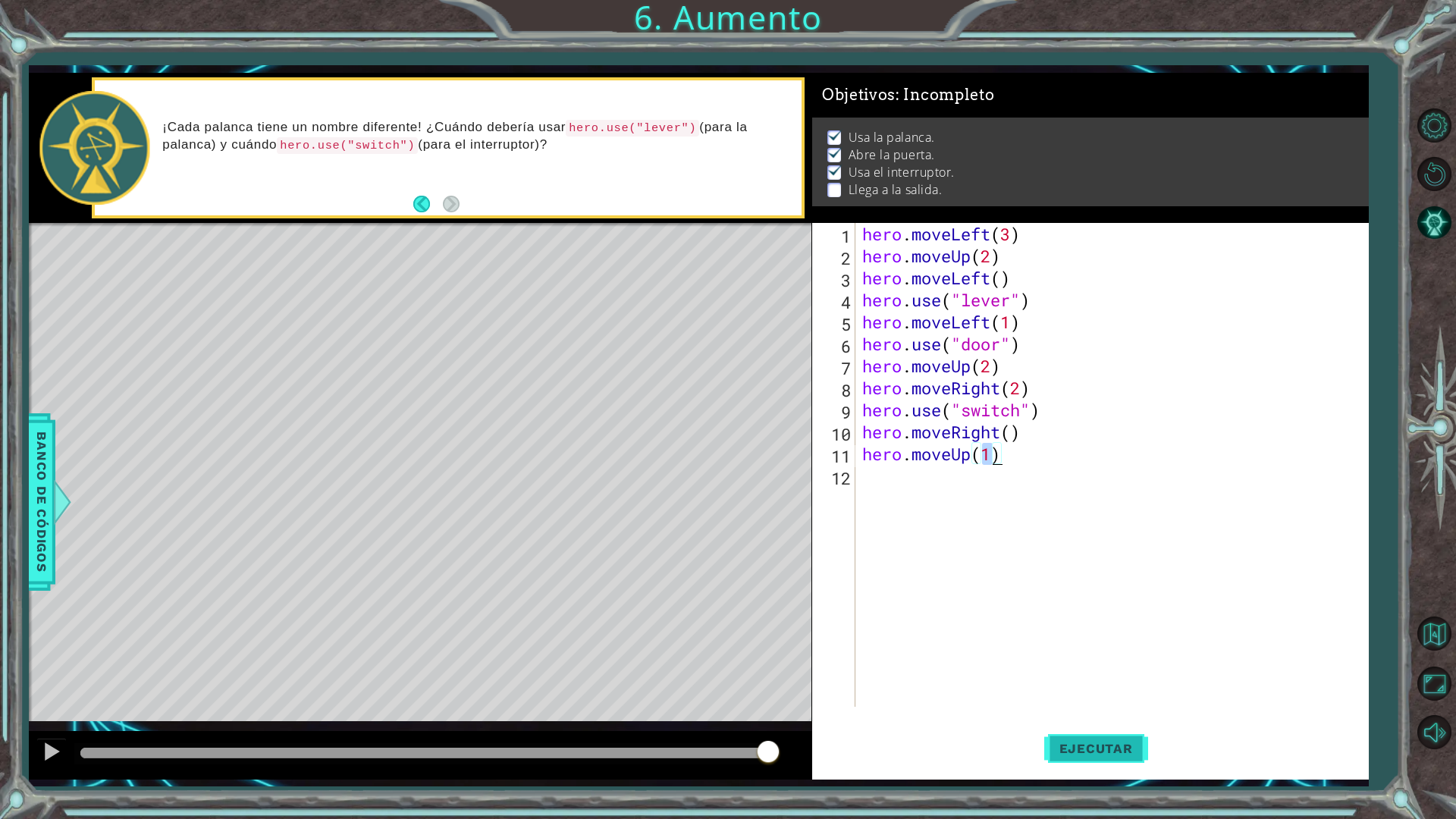
type textarea "hero.moveUp(1)"
click at [1075, 716] on button "Ejecutar" at bounding box center [1096, 748] width 104 height 55
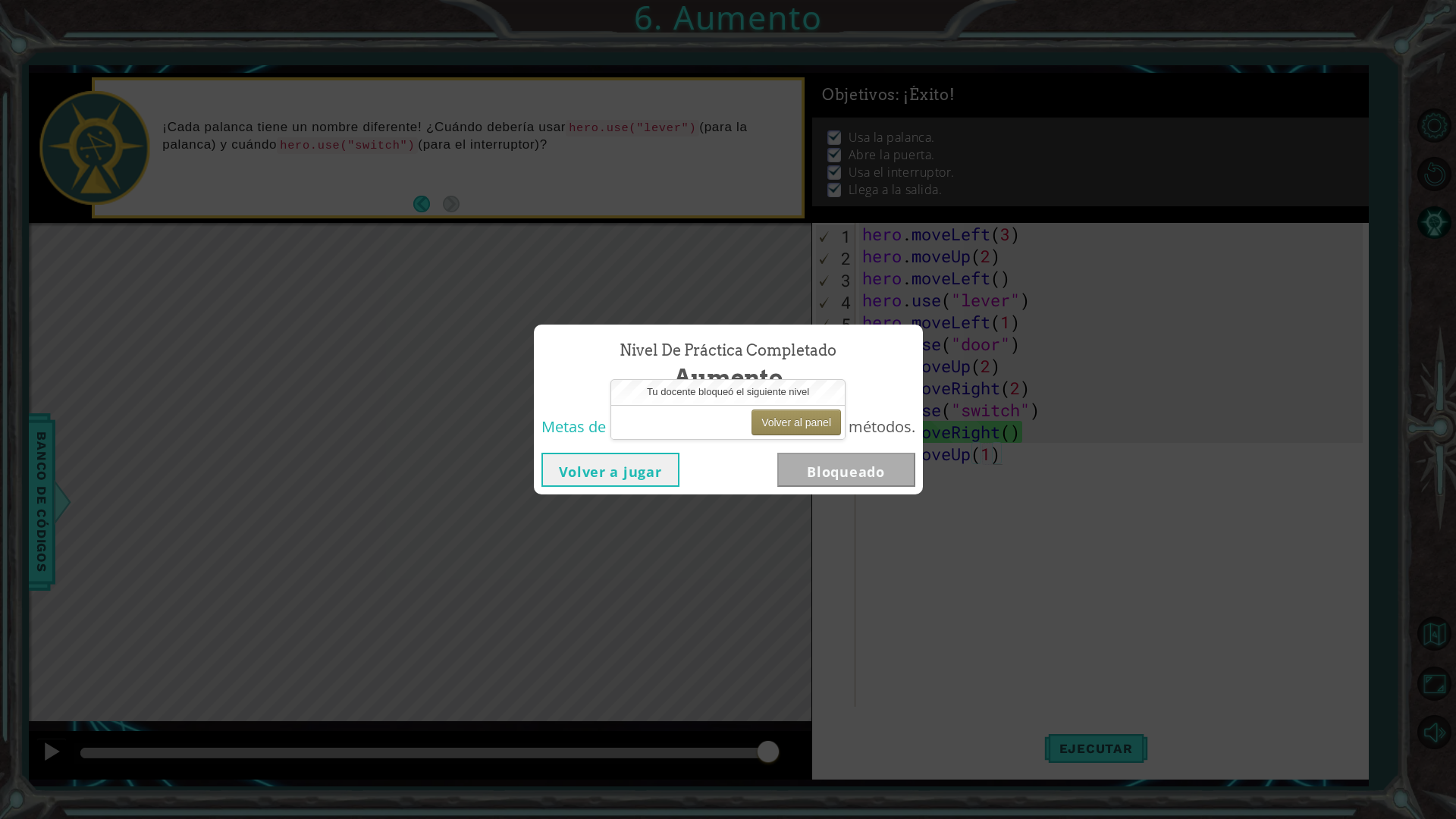
click at [781, 348] on span "Nivel de práctica Completado" at bounding box center [728, 350] width 217 height 22
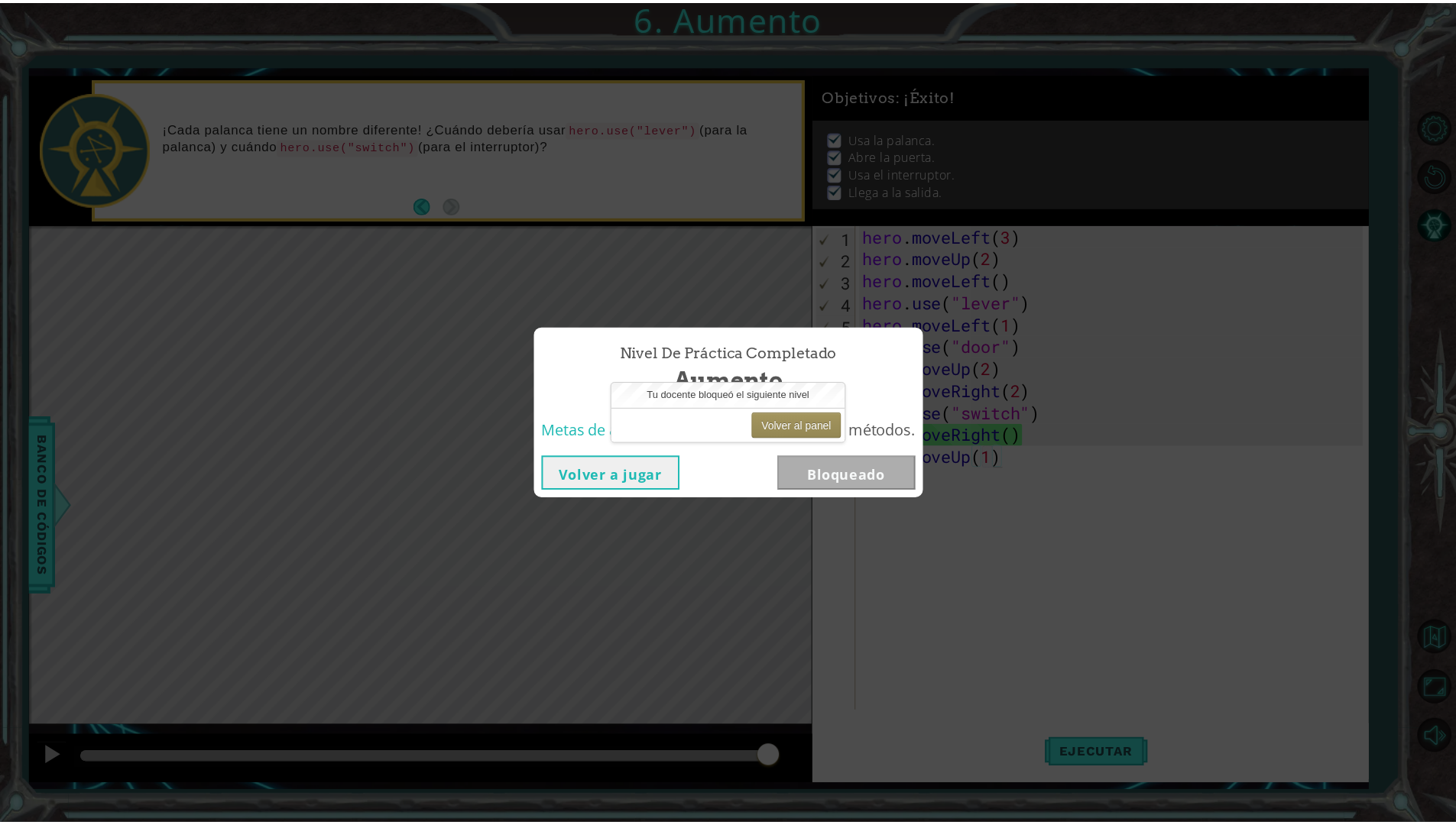
scroll to position [0, 5]
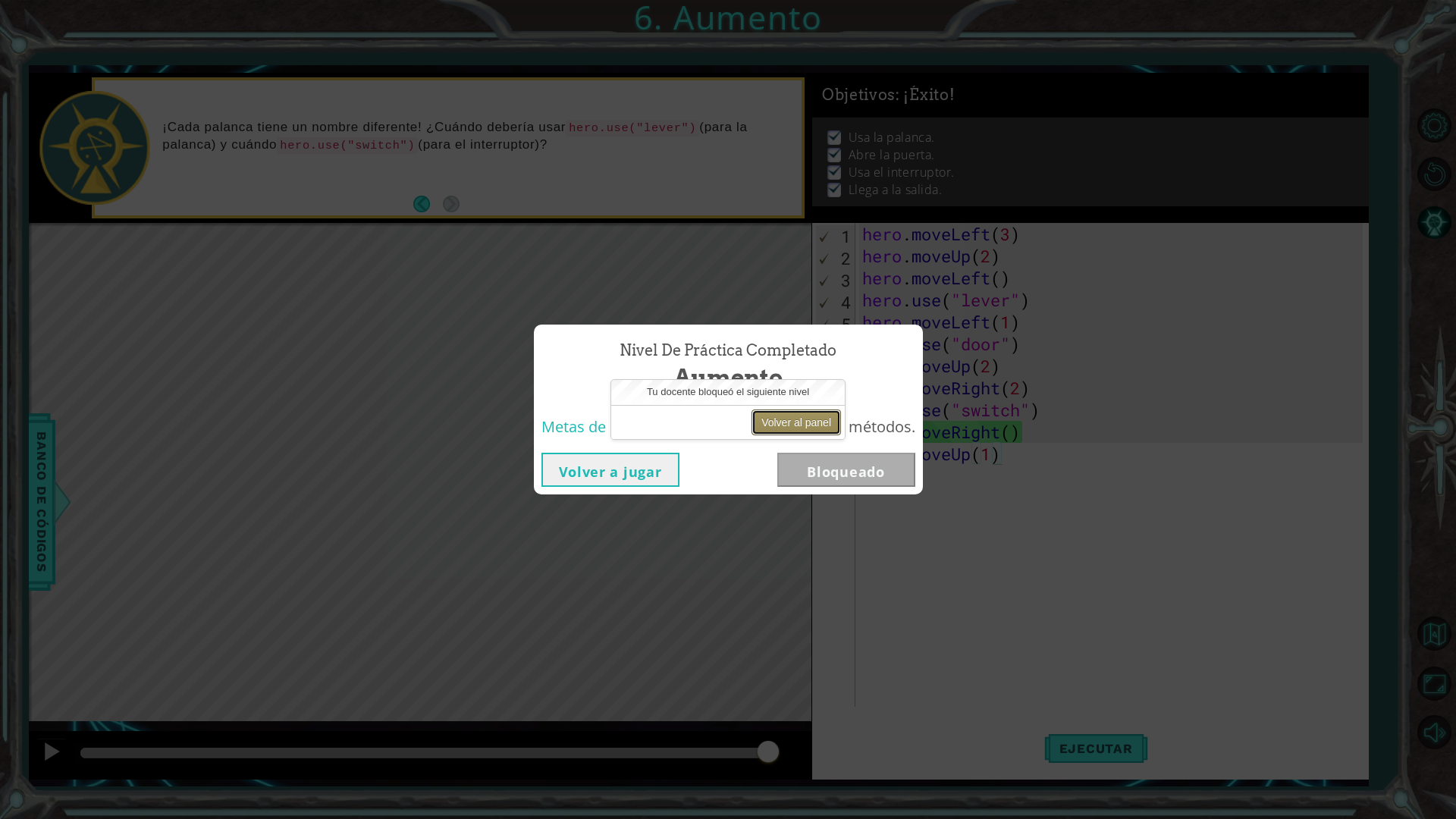
click at [806, 418] on button "Volver al panel" at bounding box center [796, 423] width 90 height 26
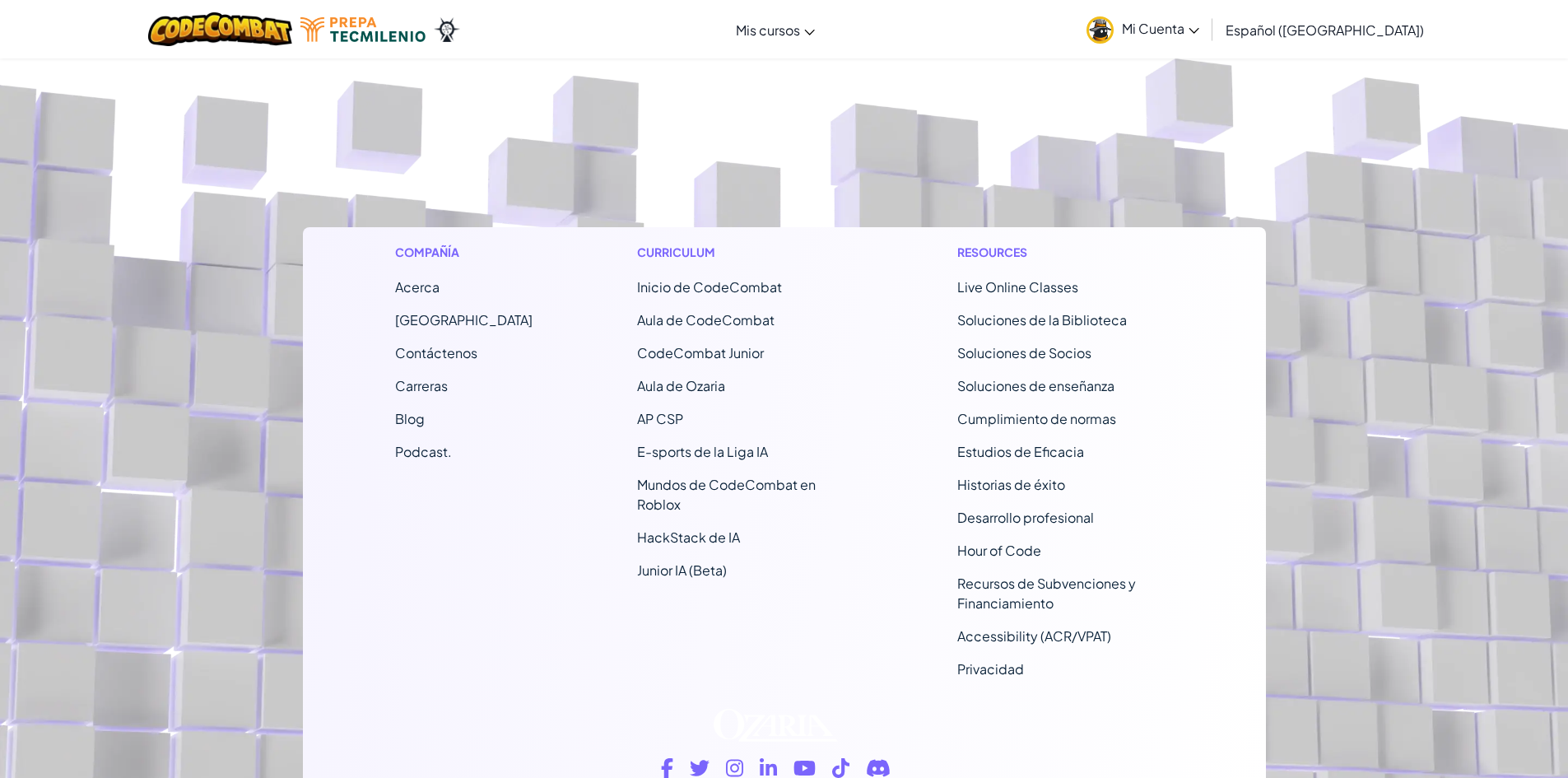
scroll to position [666, 0]
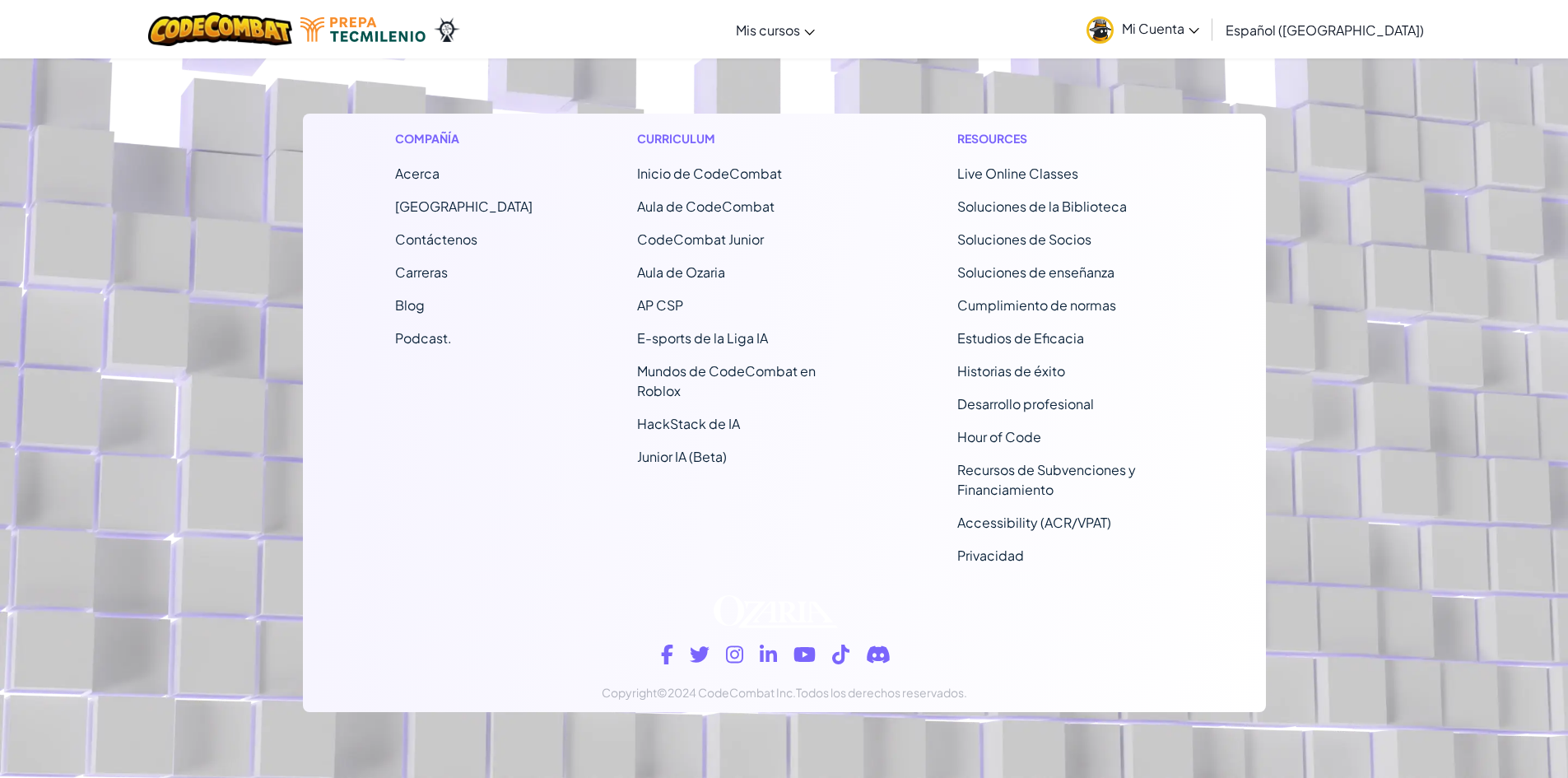
drag, startPoint x: 1317, startPoint y: 252, endPoint x: 1346, endPoint y: 255, distance: 29.2
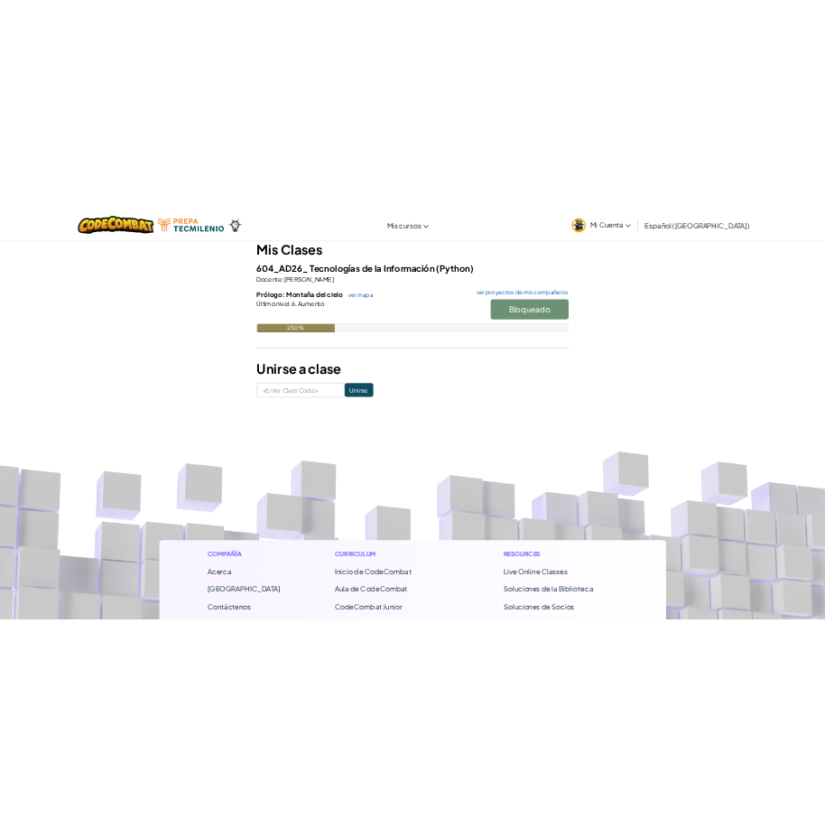
scroll to position [0, 0]
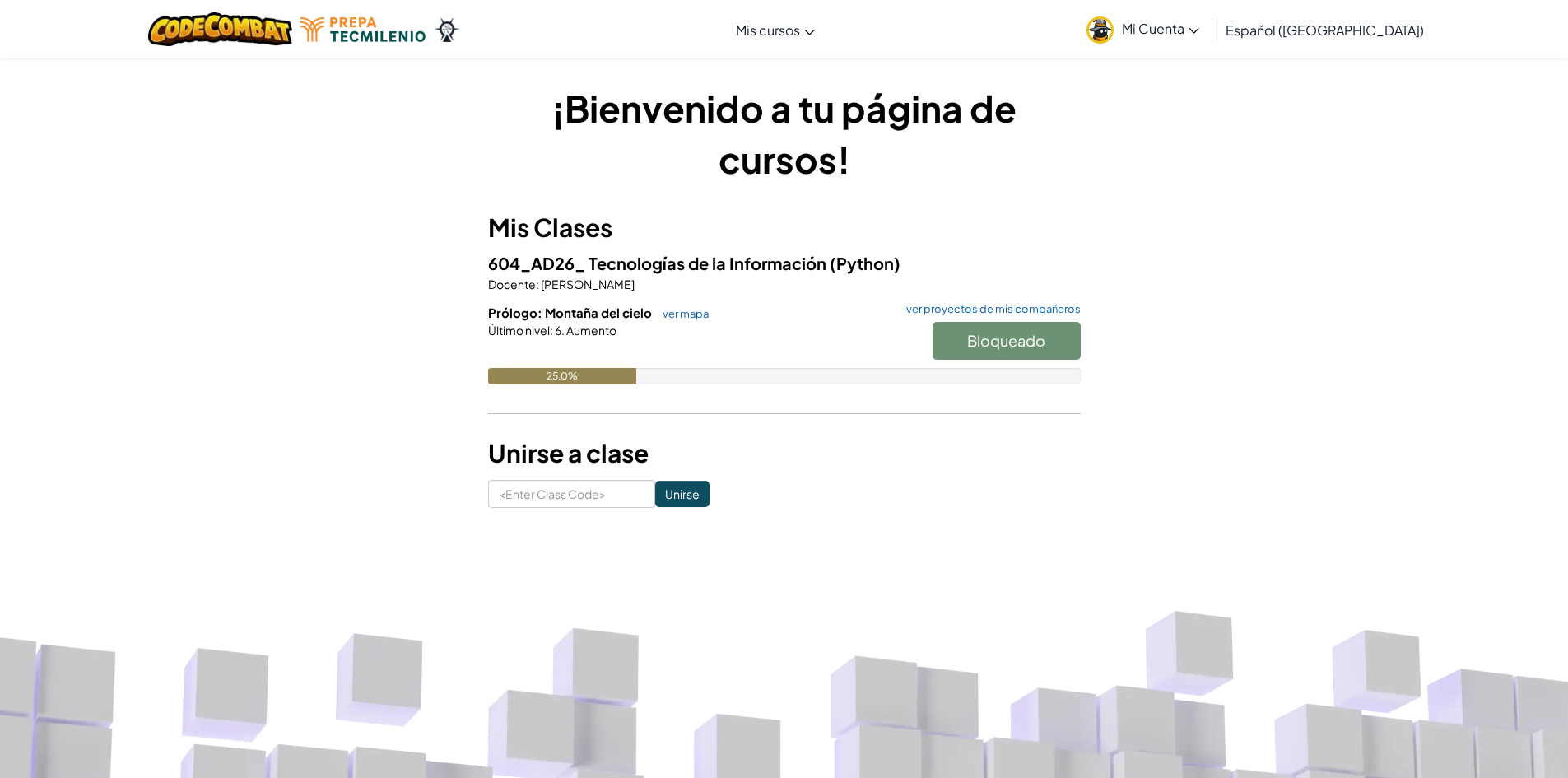
click at [603, 352] on div at bounding box center [784, 353] width 593 height 30
click at [698, 315] on link "ver mapa" at bounding box center [682, 314] width 55 height 13
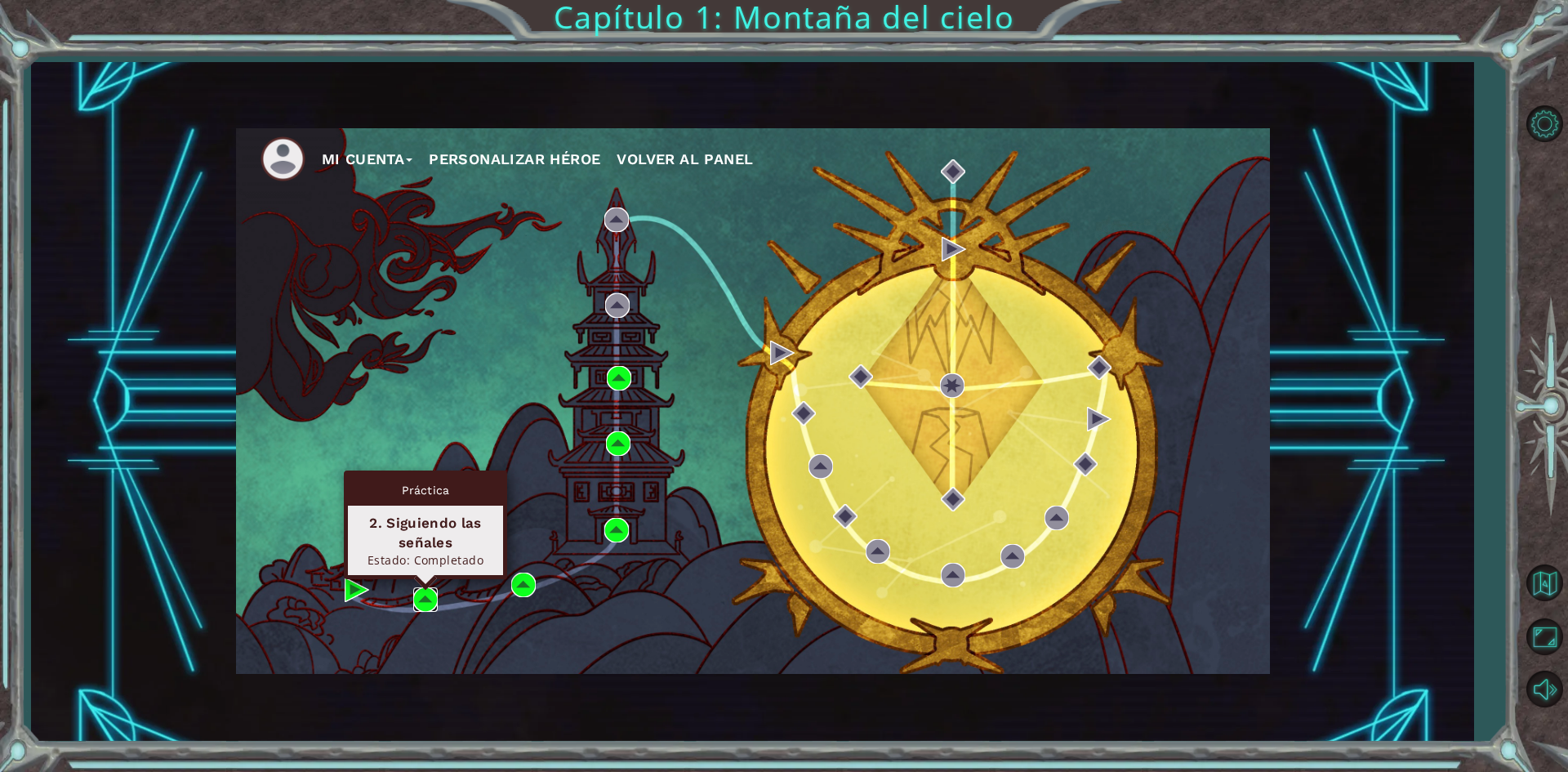
click at [430, 605] on img at bounding box center [425, 599] width 24 height 24
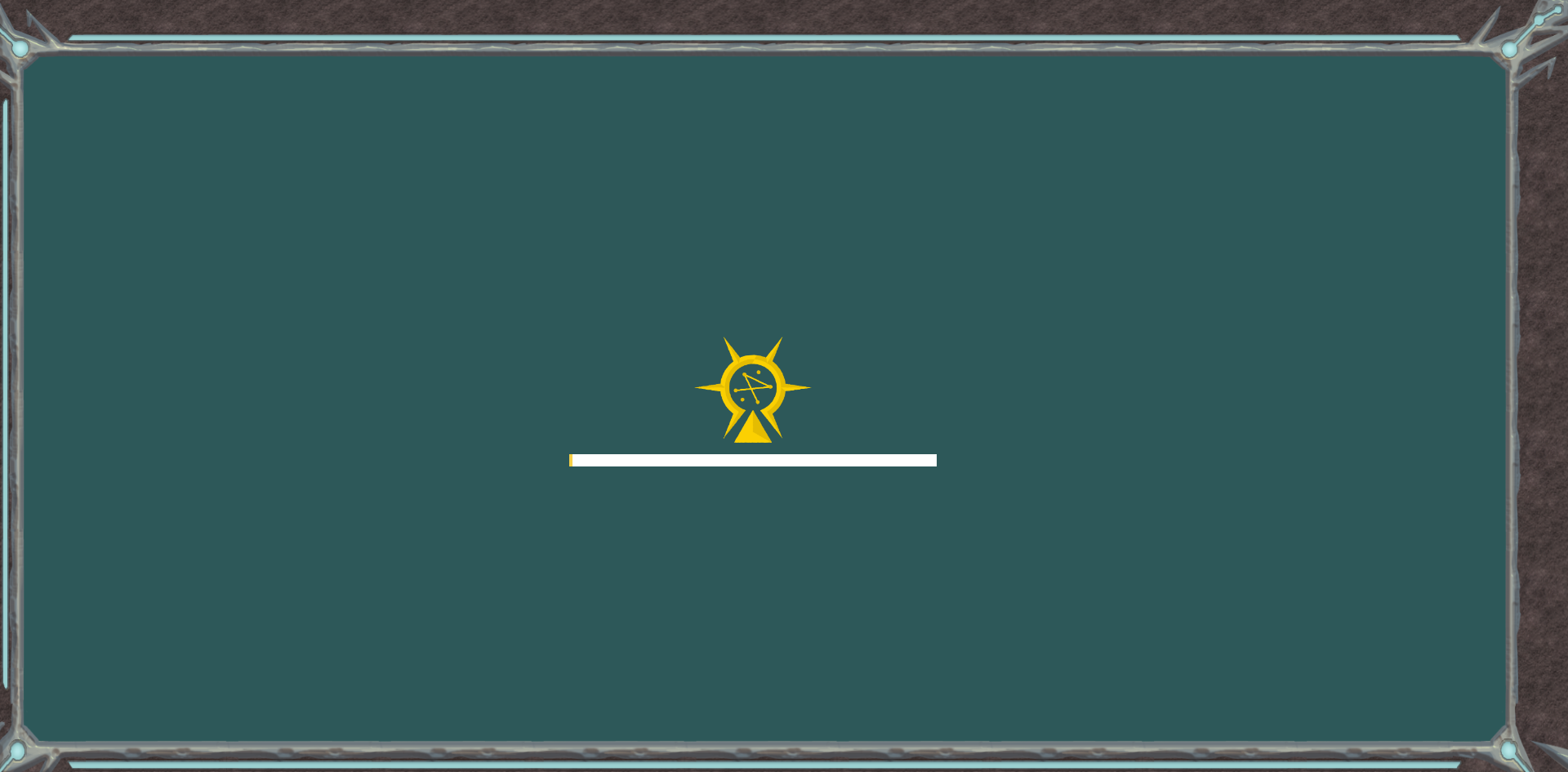
click at [430, 605] on div "Goals Error cargando del servidor Deberás unirte a un curso para jugar a este n…" at bounding box center [784, 386] width 1568 height 772
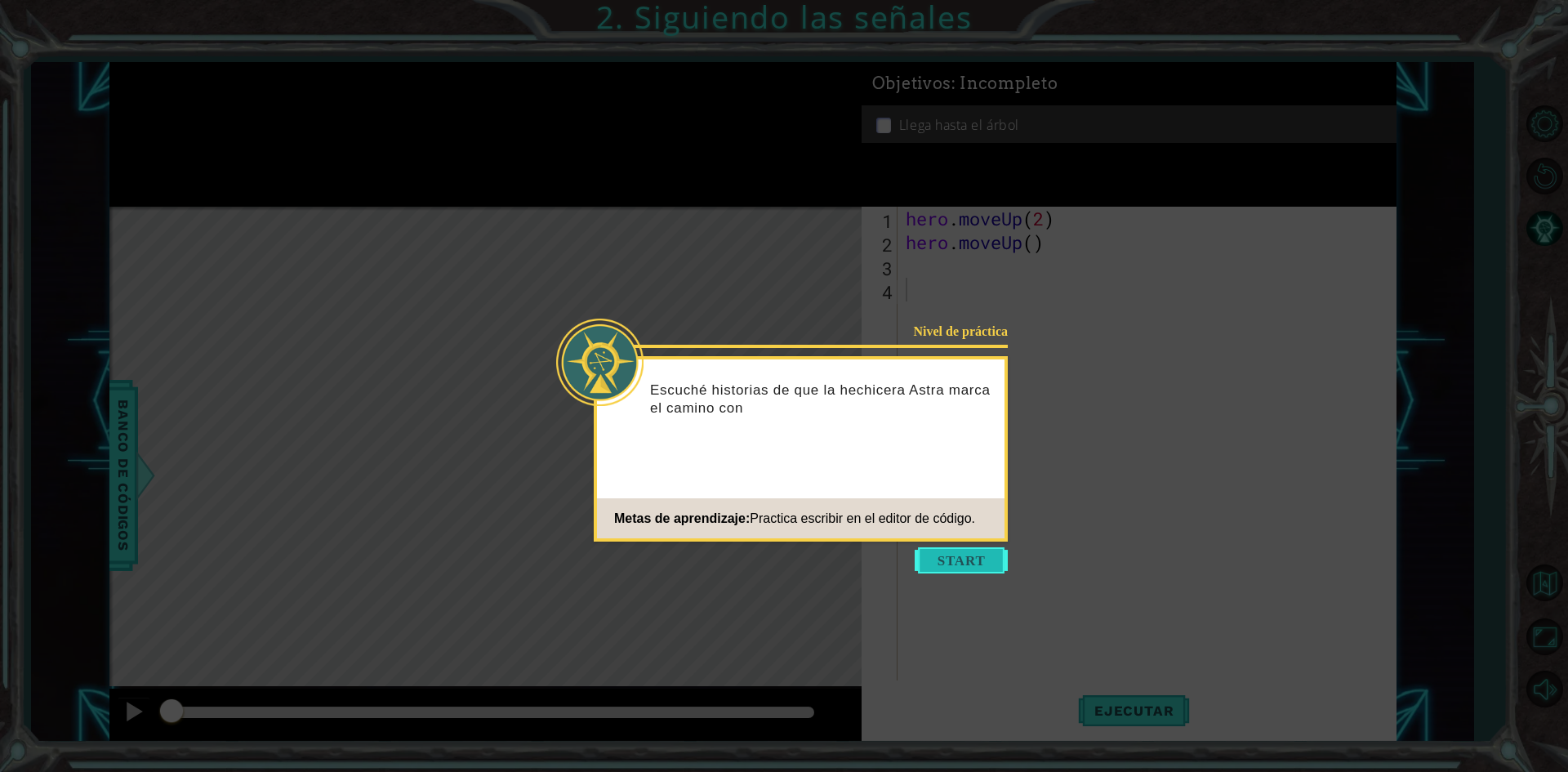
click at [986, 556] on button "Start" at bounding box center [961, 560] width 93 height 26
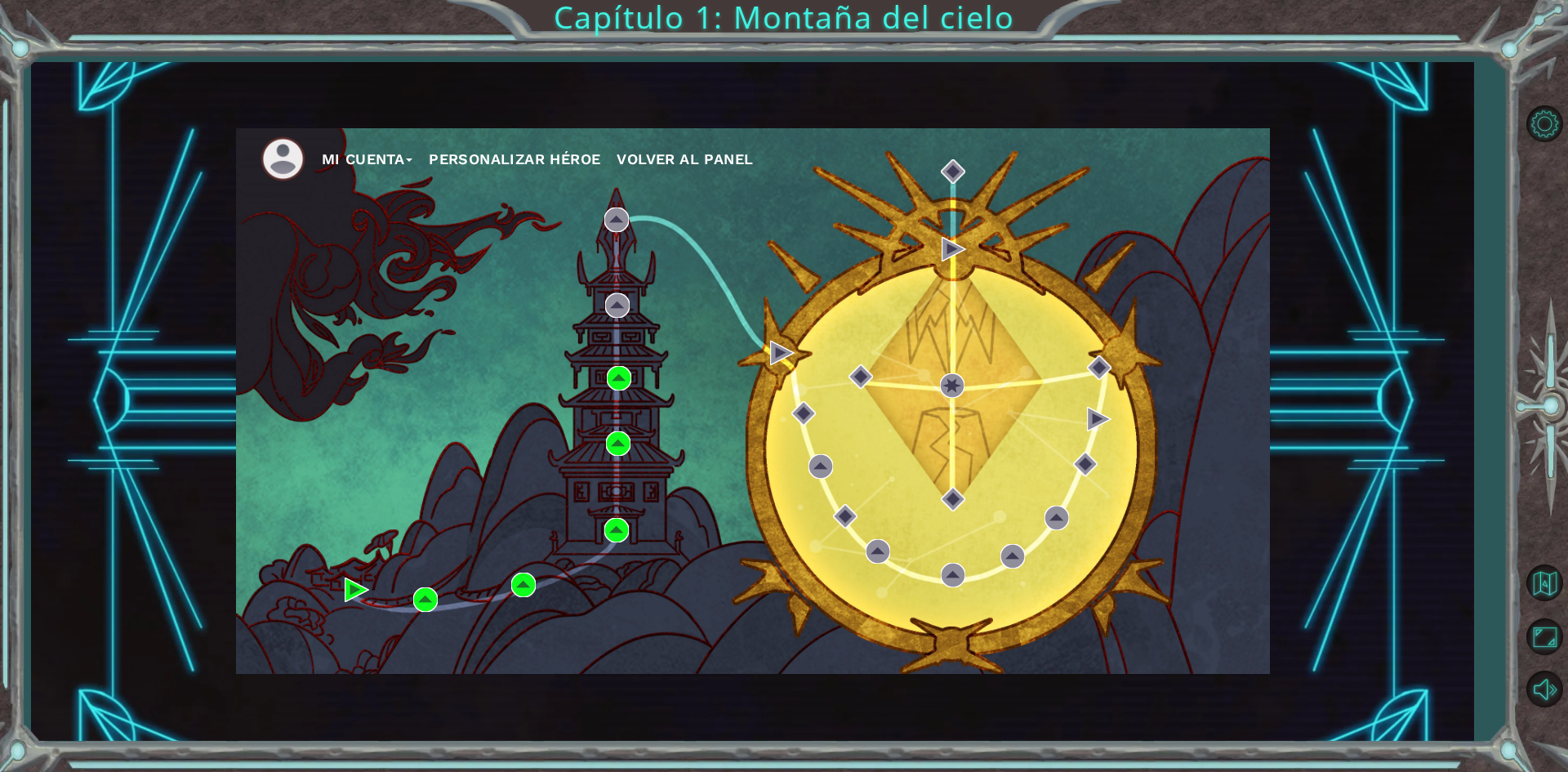
click at [271, 171] on img at bounding box center [283, 159] width 45 height 45
click at [406, 157] on button "Mi Cuenta" at bounding box center [367, 159] width 91 height 24
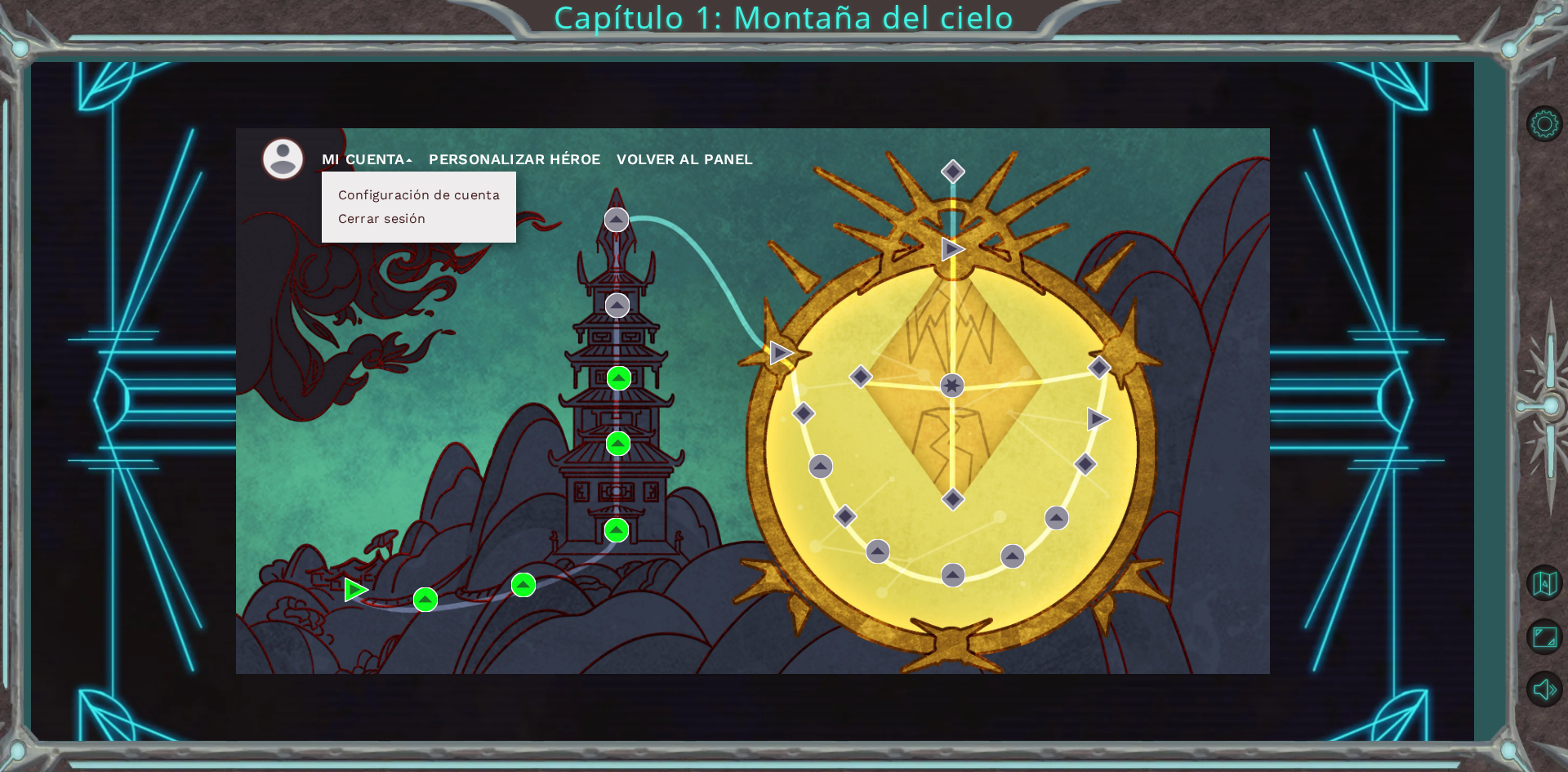
click at [506, 155] on button "Personalizar héroe" at bounding box center [515, 159] width 172 height 24
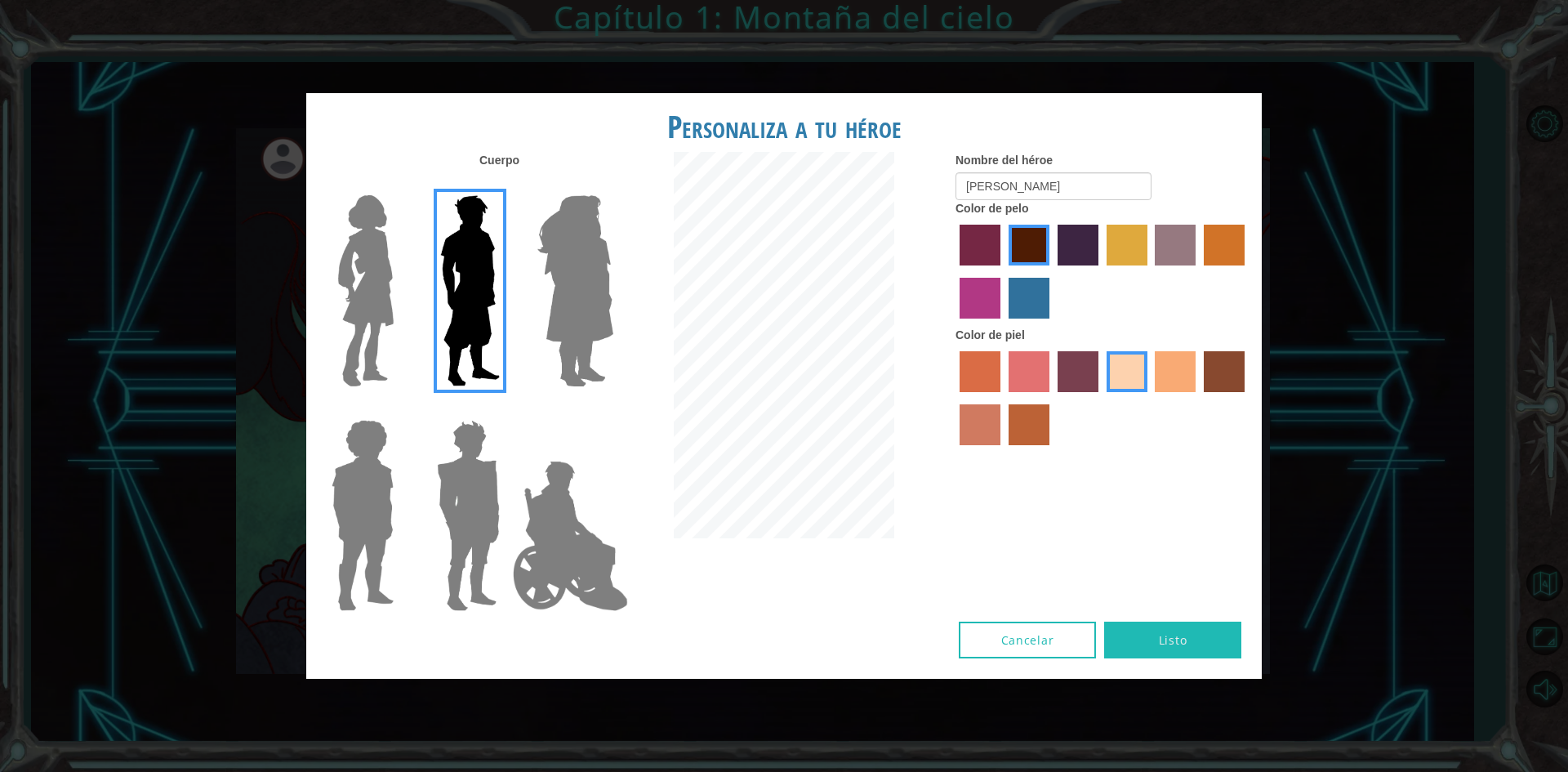
click at [1013, 648] on button "Cancelar" at bounding box center [1028, 640] width 138 height 37
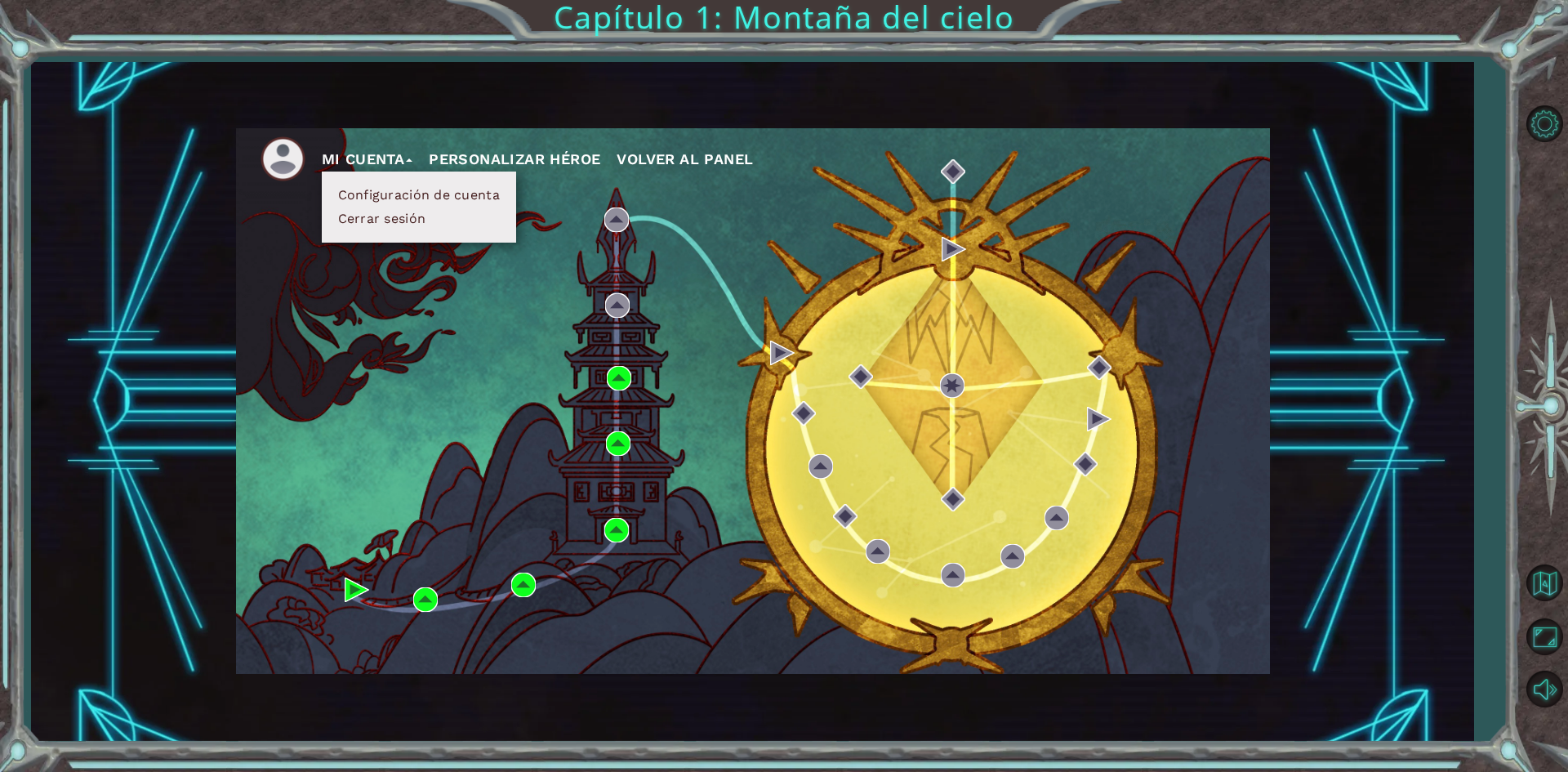
click at [658, 153] on span "Volver al panel" at bounding box center [685, 158] width 137 height 17
